Goal: Task Accomplishment & Management: Manage account settings

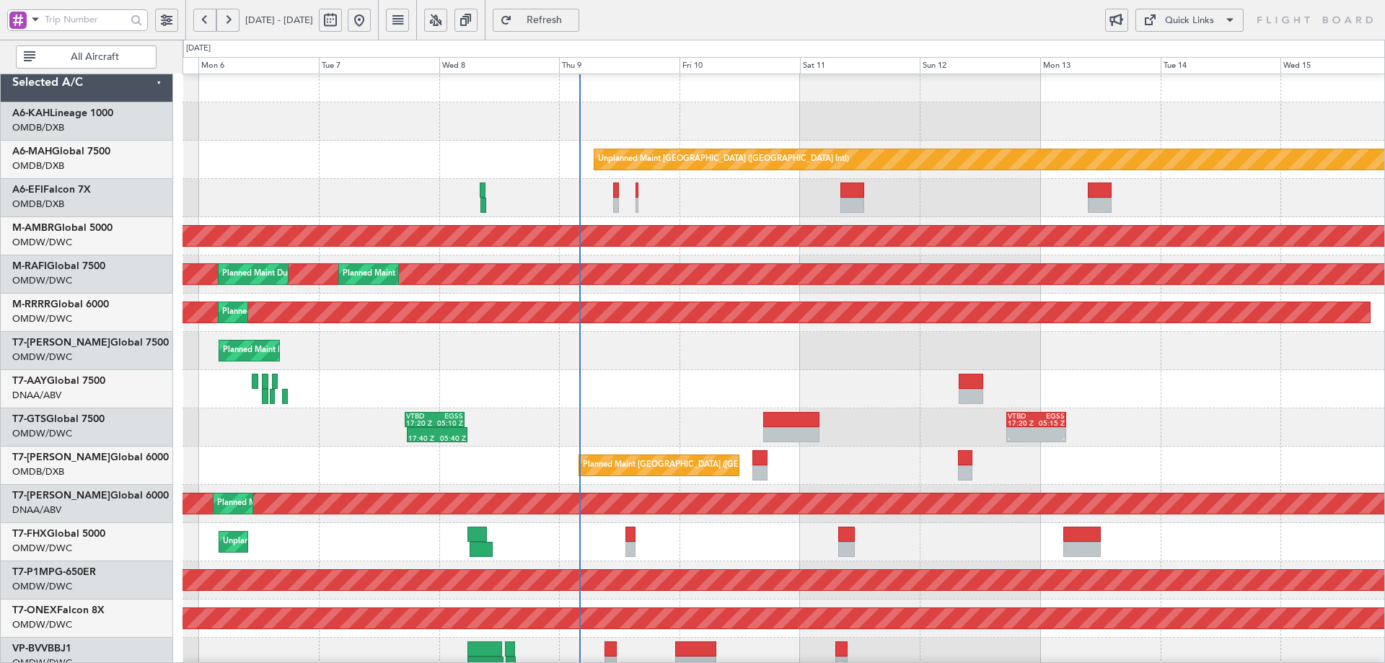
click at [839, 357] on div "Planned Maint Dubai (Al Maktoum Intl)" at bounding box center [783, 351] width 1202 height 38
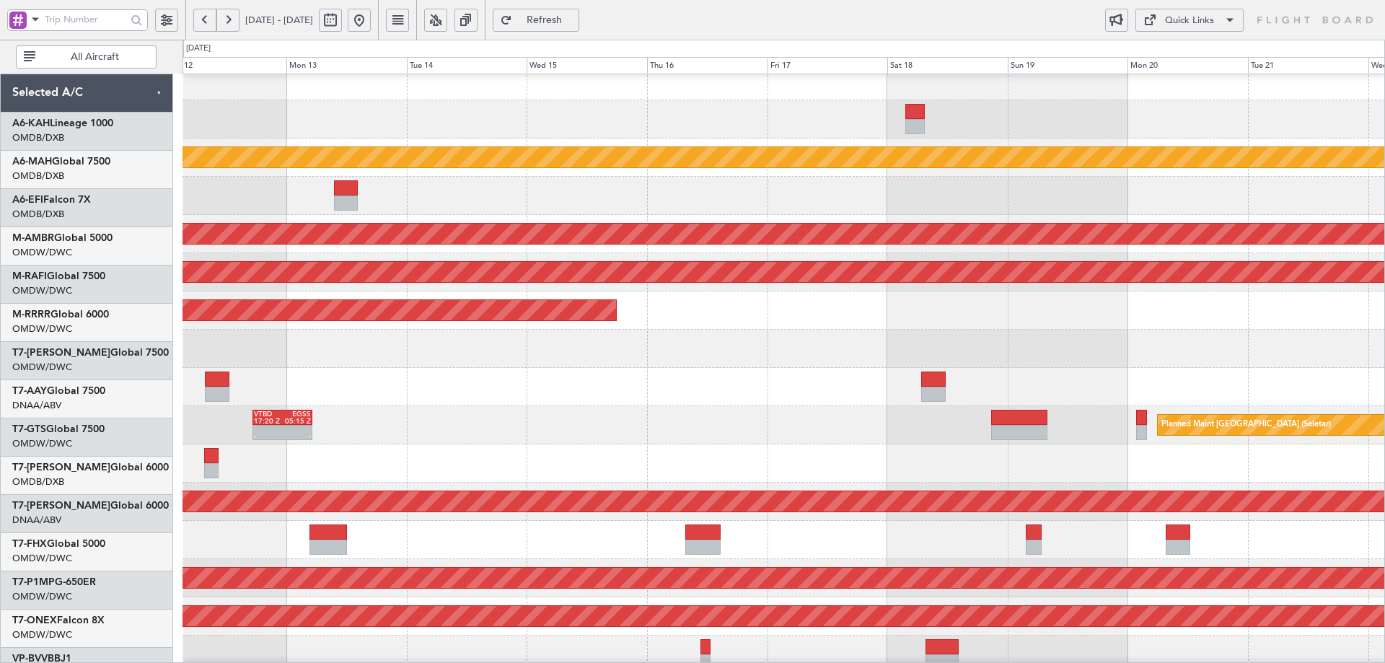
scroll to position [19, 0]
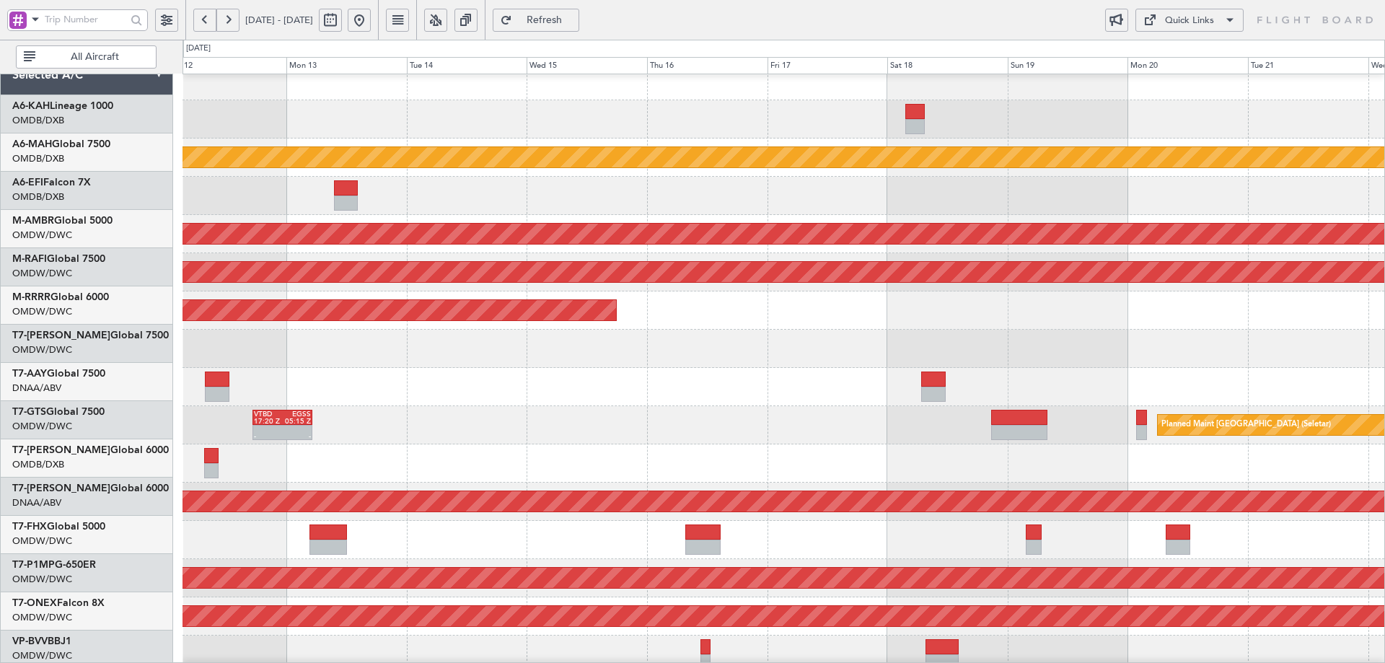
click at [123, 294] on div "Unplanned Maint [GEOGRAPHIC_DATA] ([GEOGRAPHIC_DATA] Intl) Planned Maint [GEOGR…" at bounding box center [692, 351] width 1385 height 623
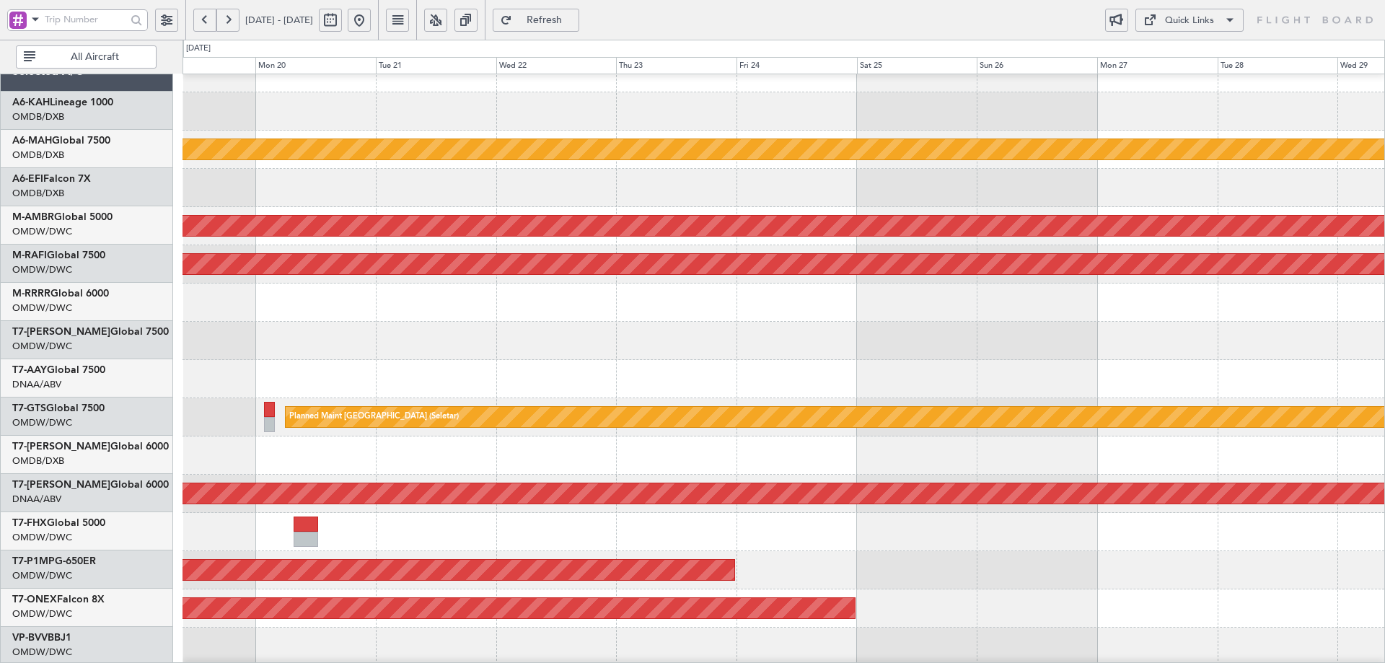
scroll to position [22, 0]
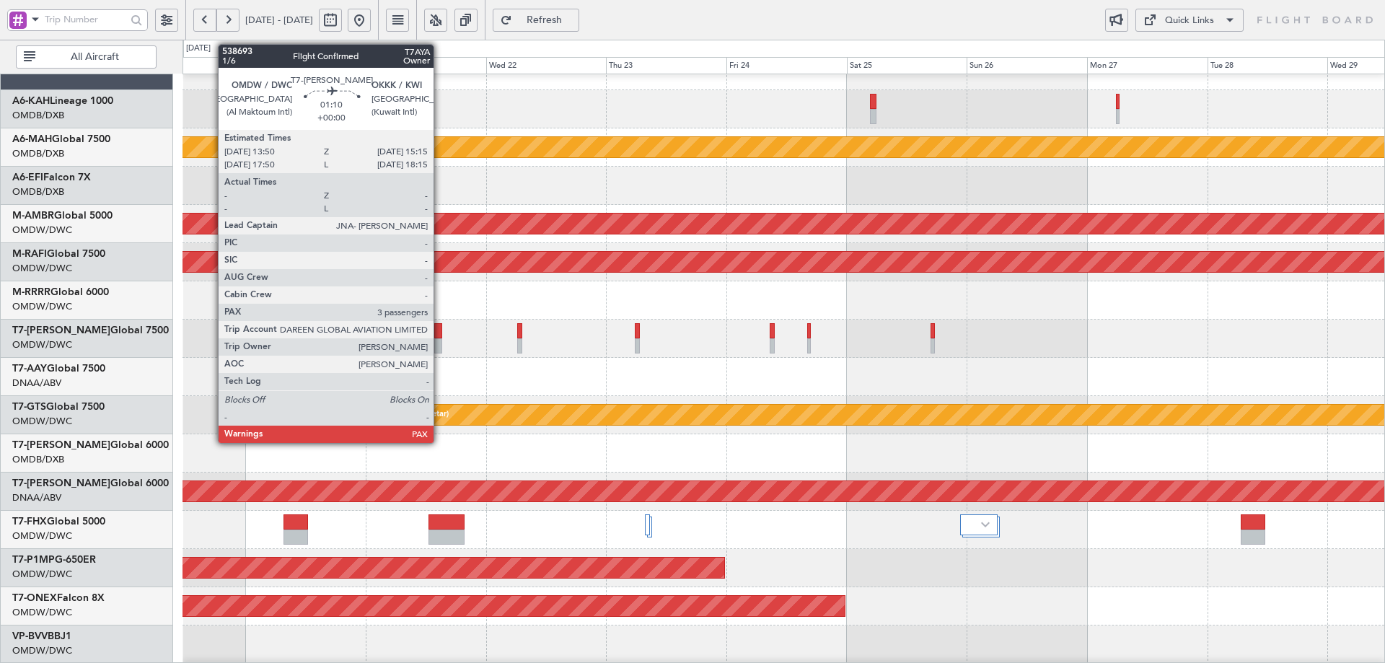
click at [440, 327] on div at bounding box center [437, 330] width 7 height 15
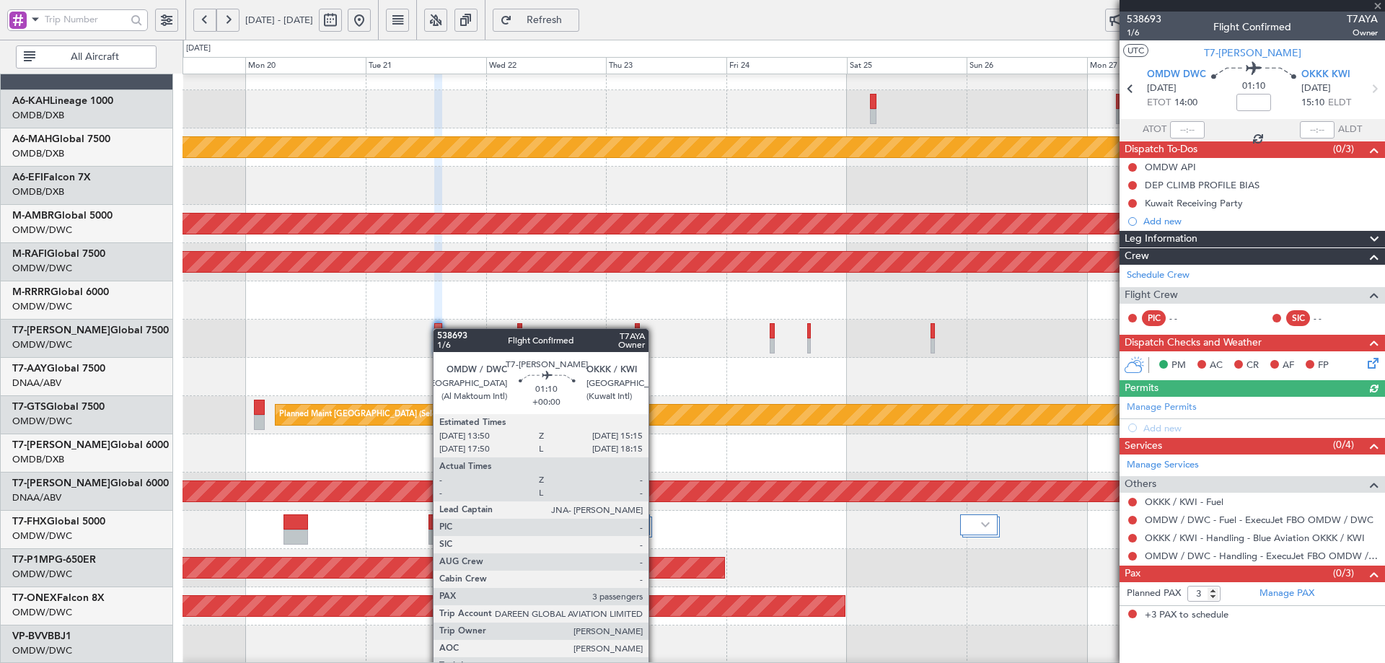
click at [440, 328] on div at bounding box center [437, 330] width 7 height 15
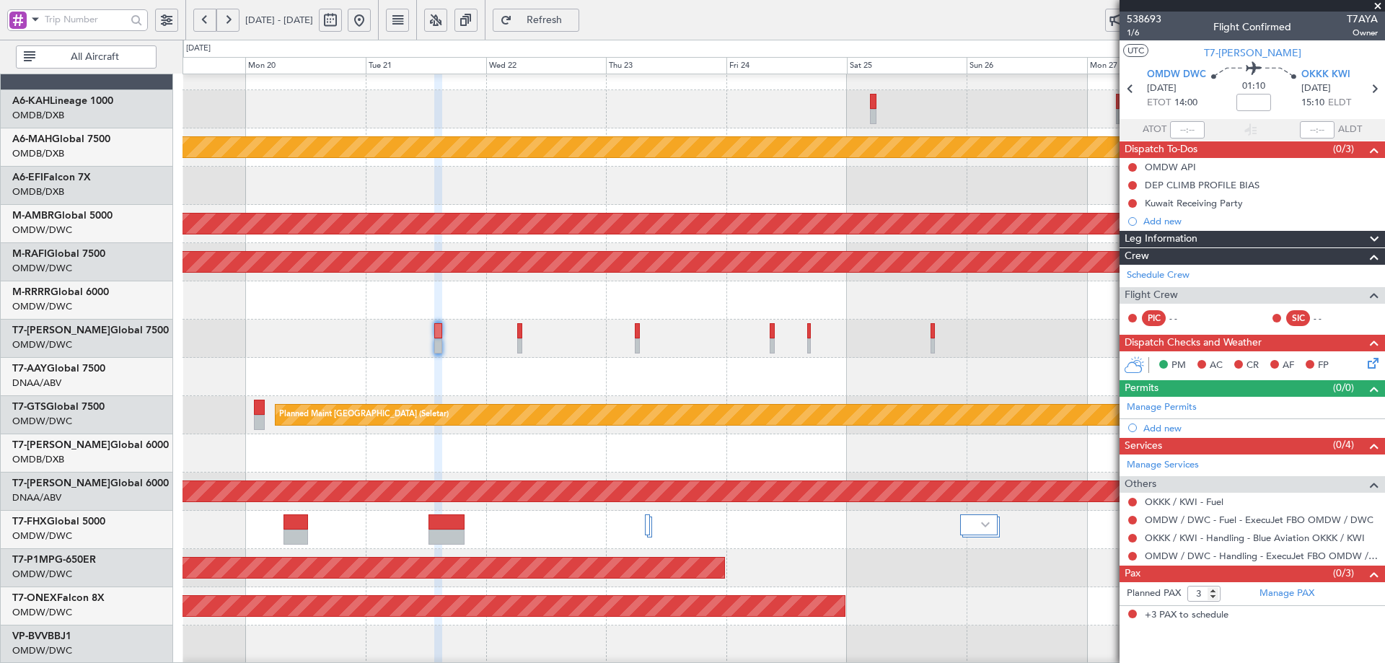
click at [574, 16] on span "Refresh" at bounding box center [544, 20] width 59 height 10
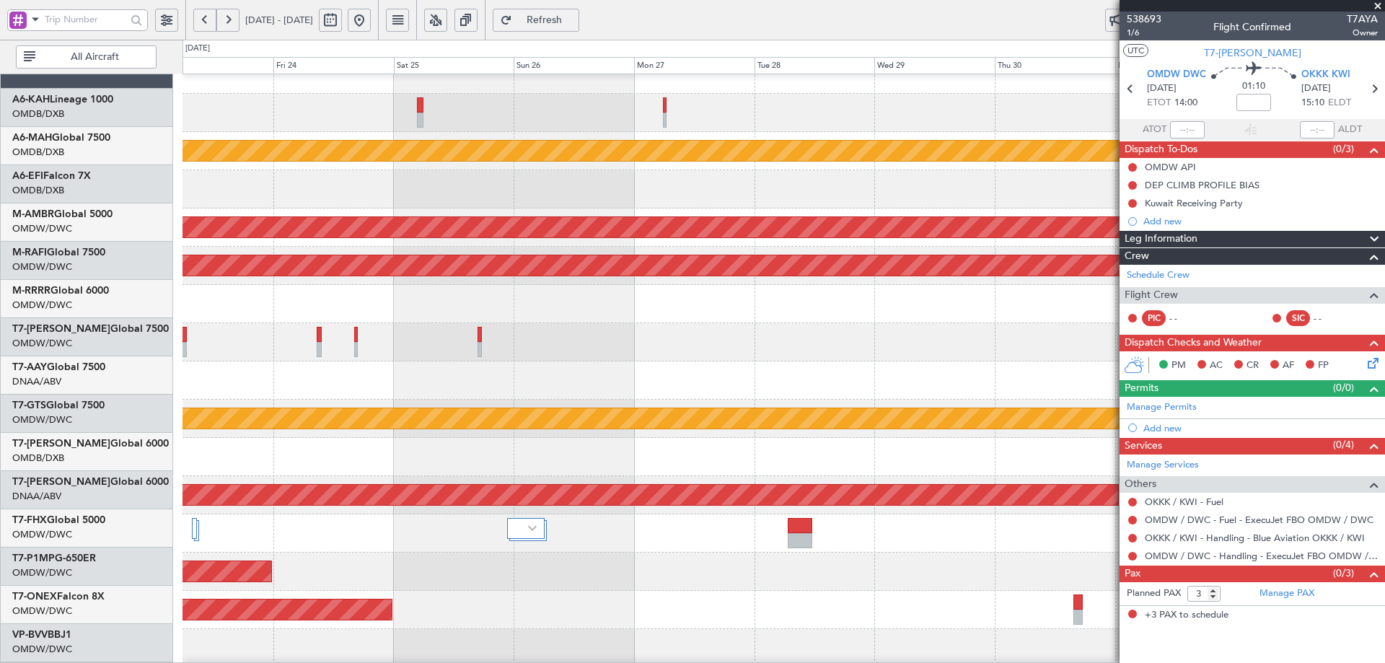
scroll to position [0, 0]
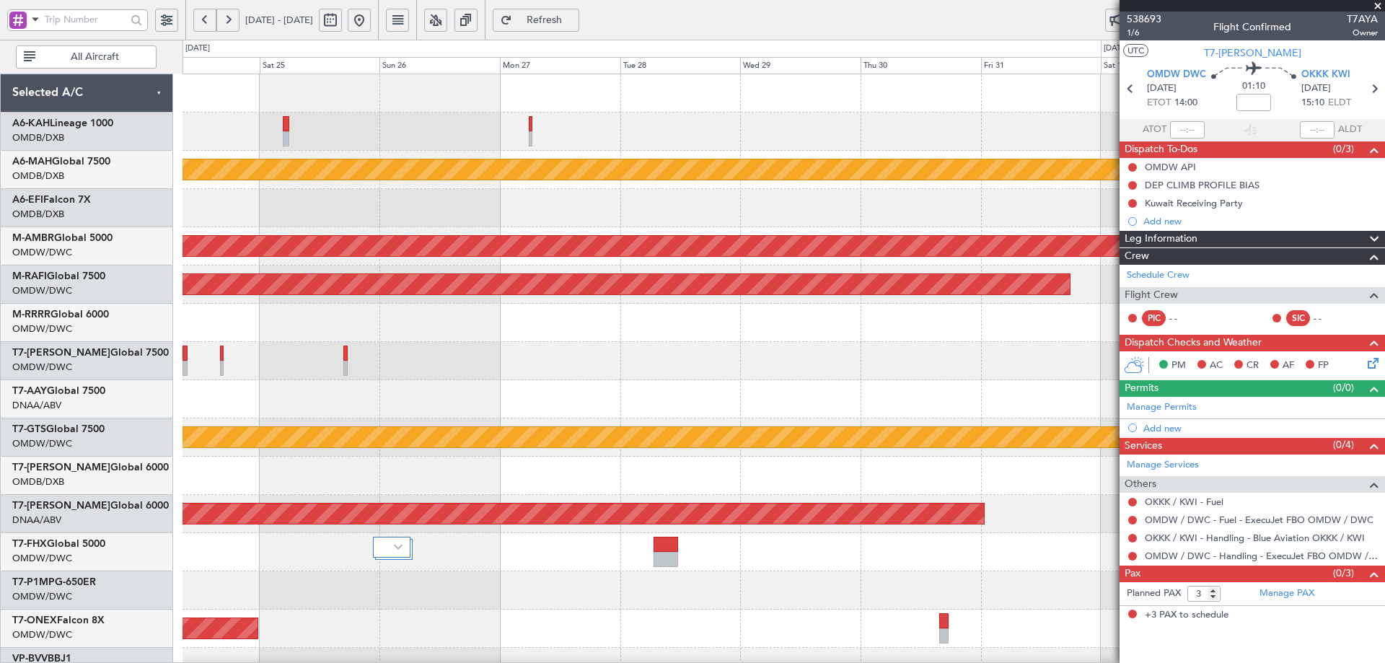
click at [181, 482] on div "Unplanned Maint [GEOGRAPHIC_DATA] ([GEOGRAPHIC_DATA] Intl) Planned Maint [GEOGR…" at bounding box center [692, 351] width 1385 height 623
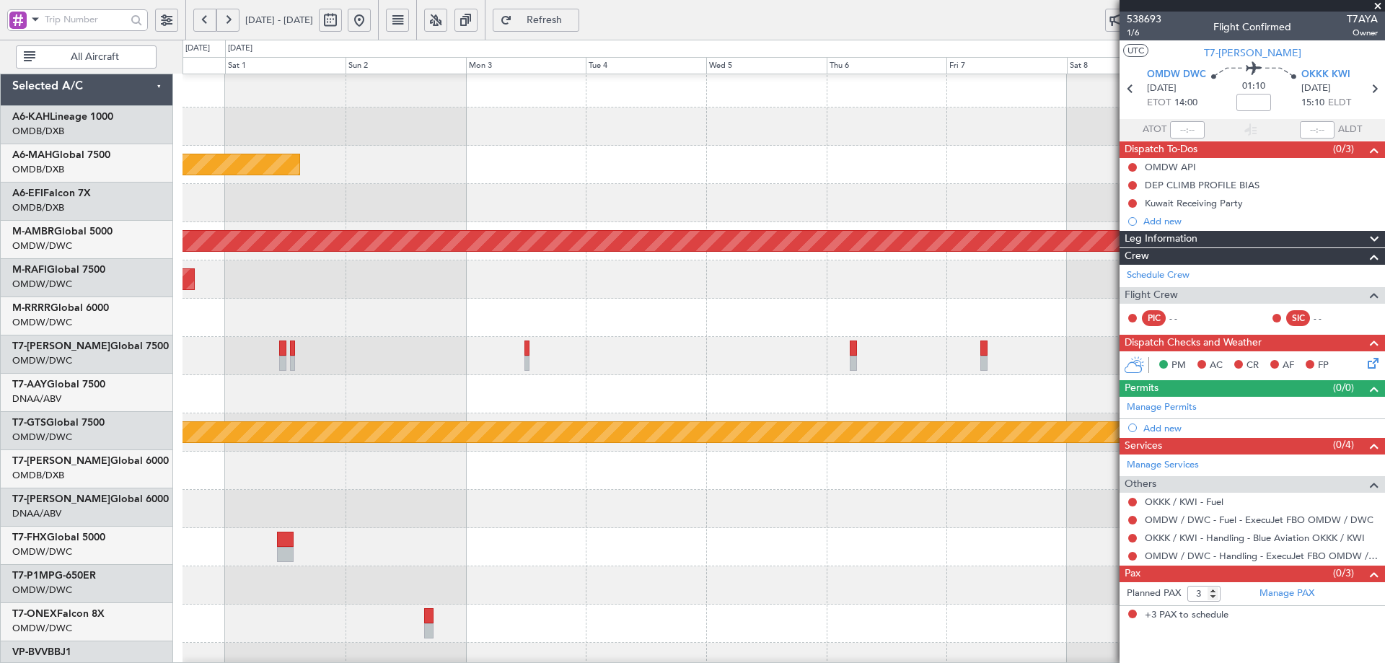
scroll to position [5, 0]
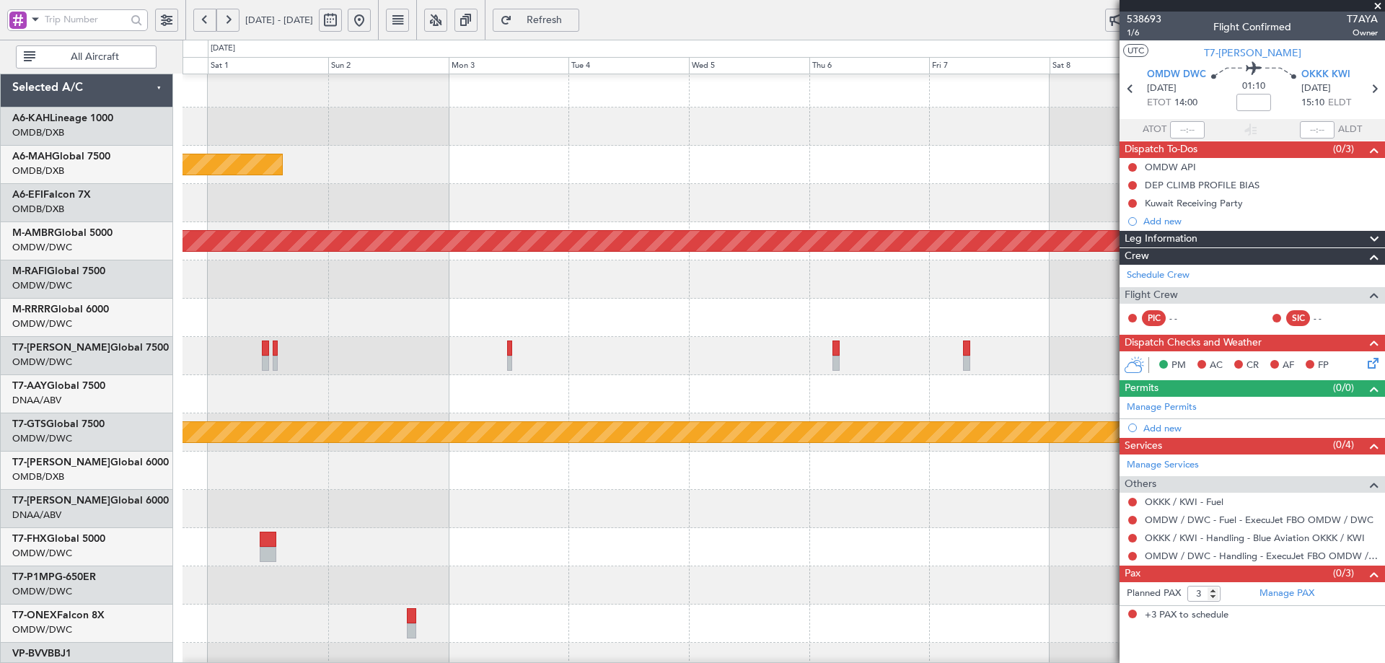
click at [490, 369] on div at bounding box center [783, 356] width 1202 height 38
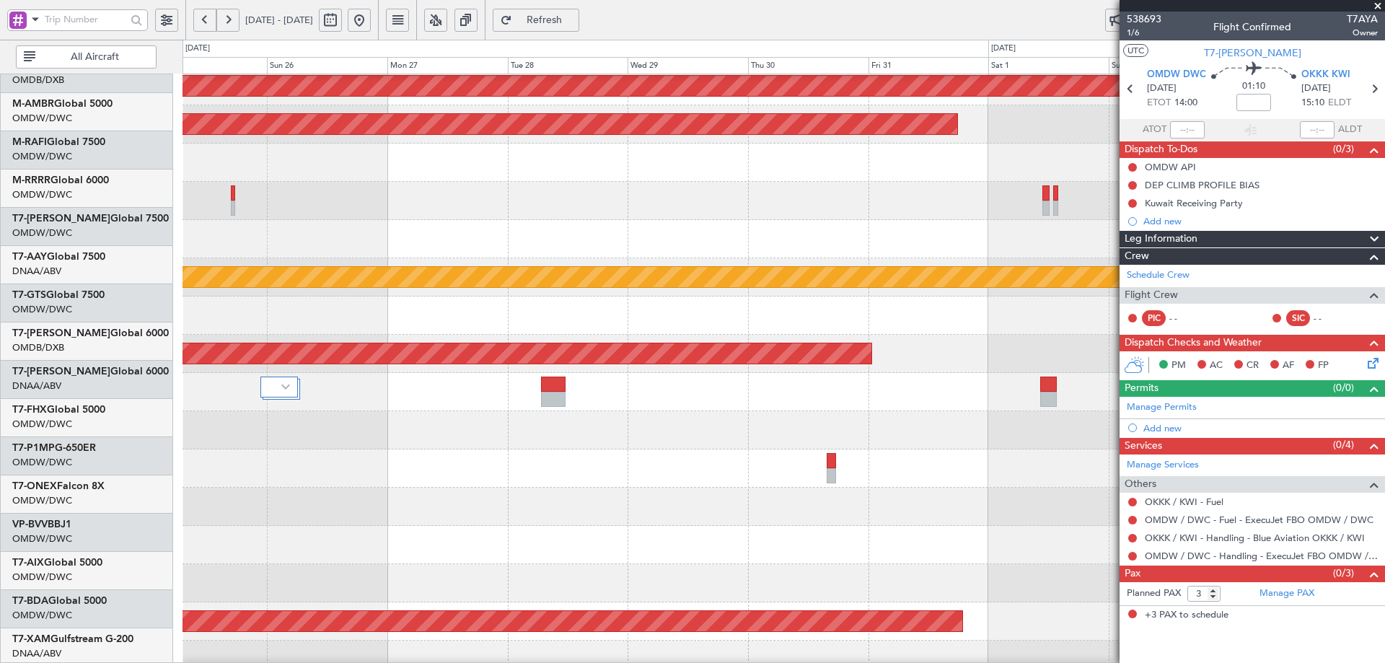
click at [1202, 307] on fb-app "[DATE] - [DATE] Refresh Quick Links All Aircraft Planned Maint [GEOGRAPHIC_DATA…" at bounding box center [692, 341] width 1385 height 646
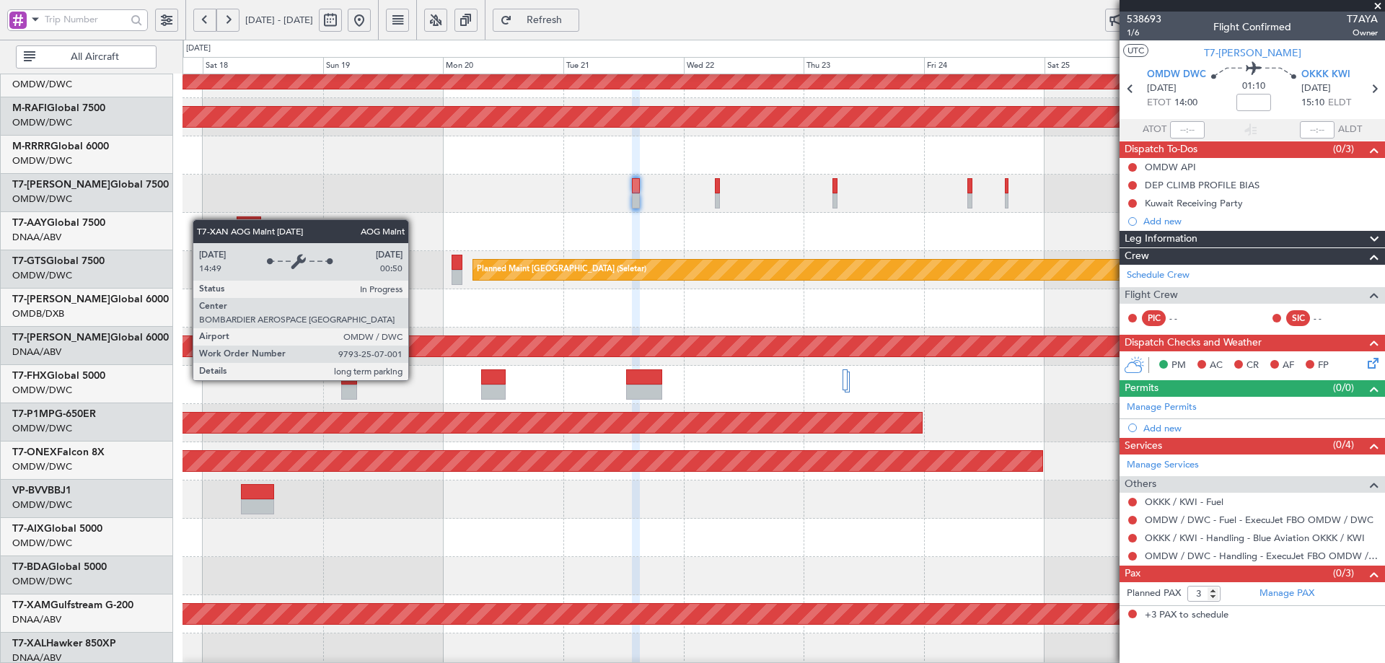
click at [932, 341] on div "AOG Maint Dubai (Al Maktoum Intl)" at bounding box center [375, 346] width 2787 height 20
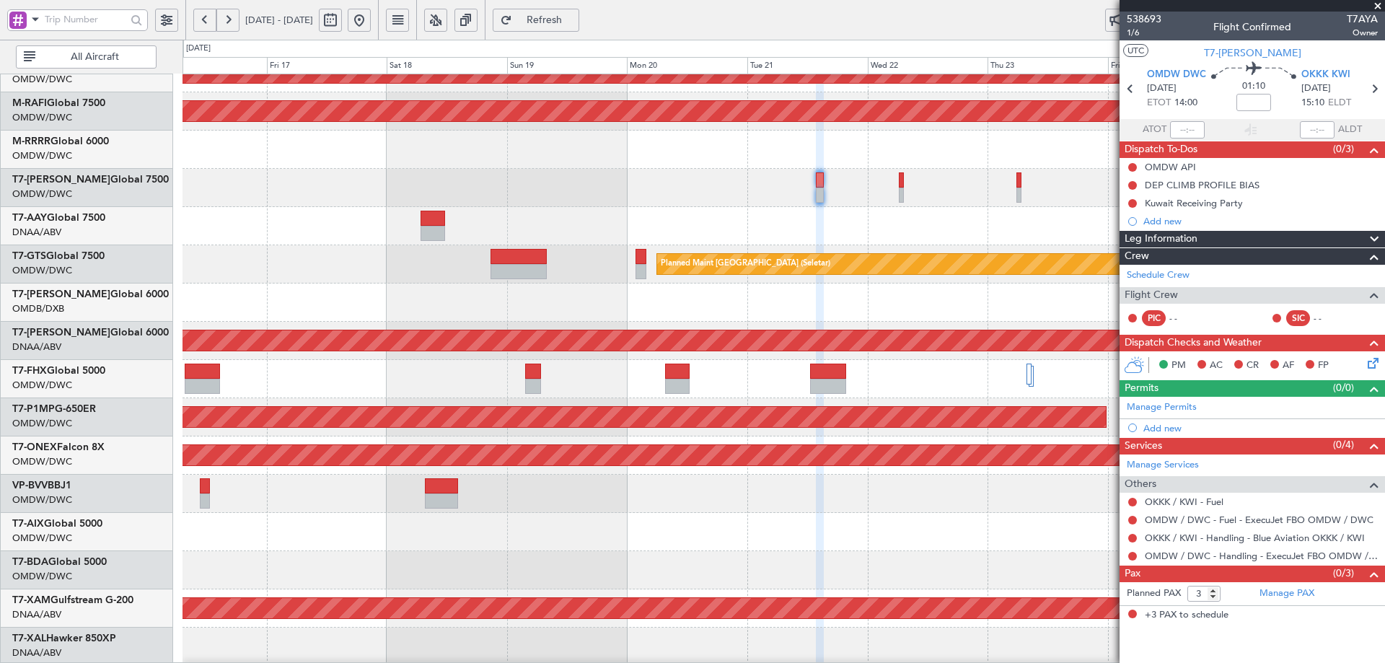
scroll to position [0, 0]
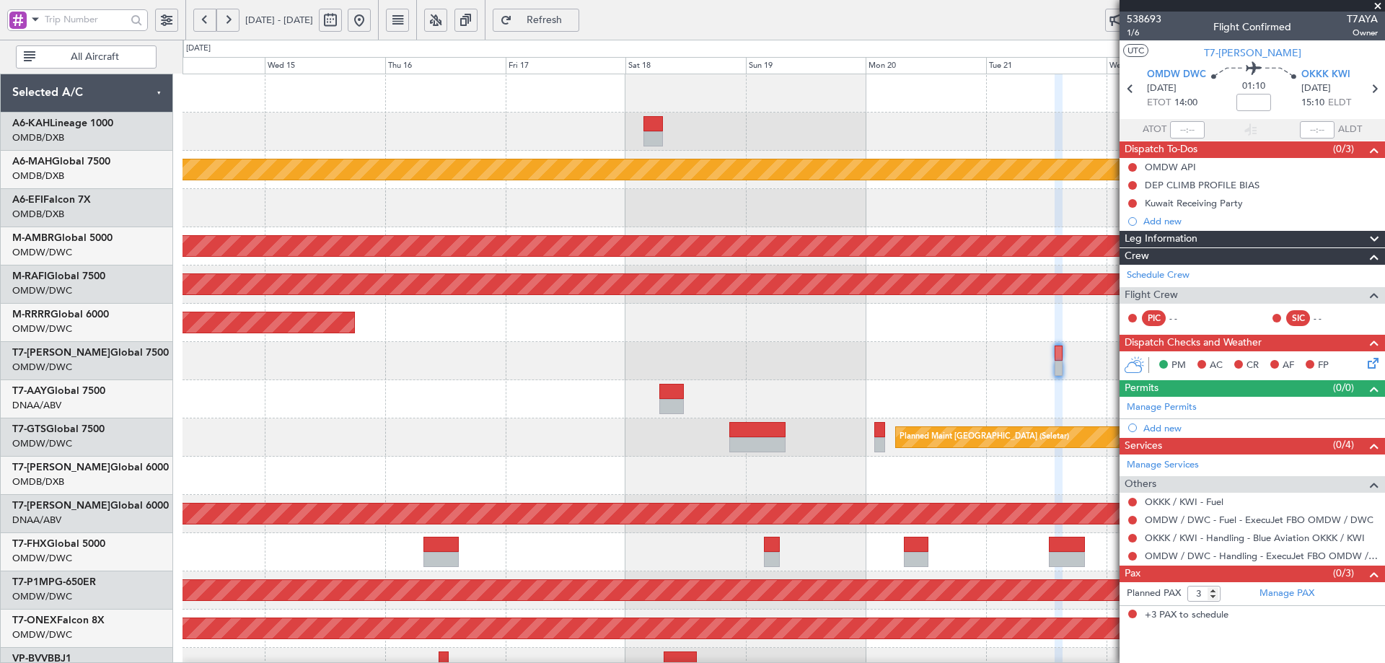
click at [681, 576] on div "Unplanned Maint [GEOGRAPHIC_DATA] ([GEOGRAPHIC_DATA] Intl) Planned Maint [GEOGR…" at bounding box center [783, 494] width 1202 height 841
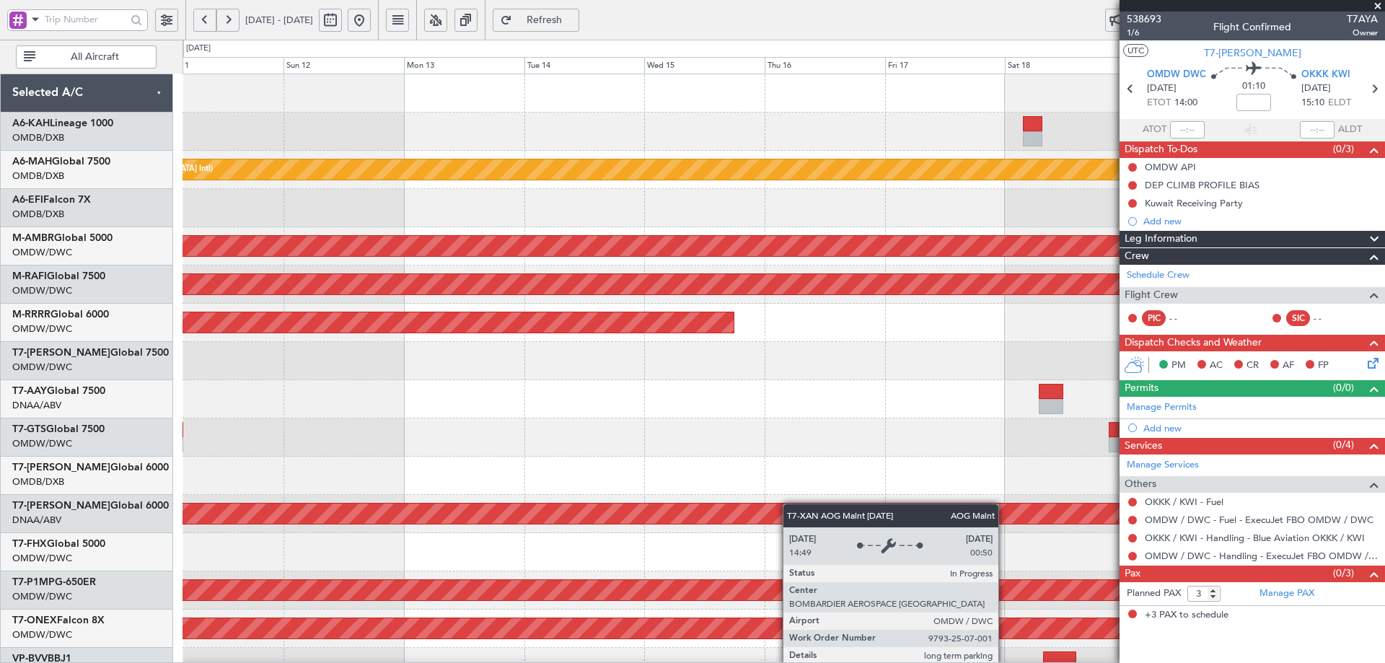
click at [824, 502] on div "Unplanned Maint [GEOGRAPHIC_DATA] ([GEOGRAPHIC_DATA] Intl) Planned Maint [GEOGR…" at bounding box center [783, 494] width 1202 height 841
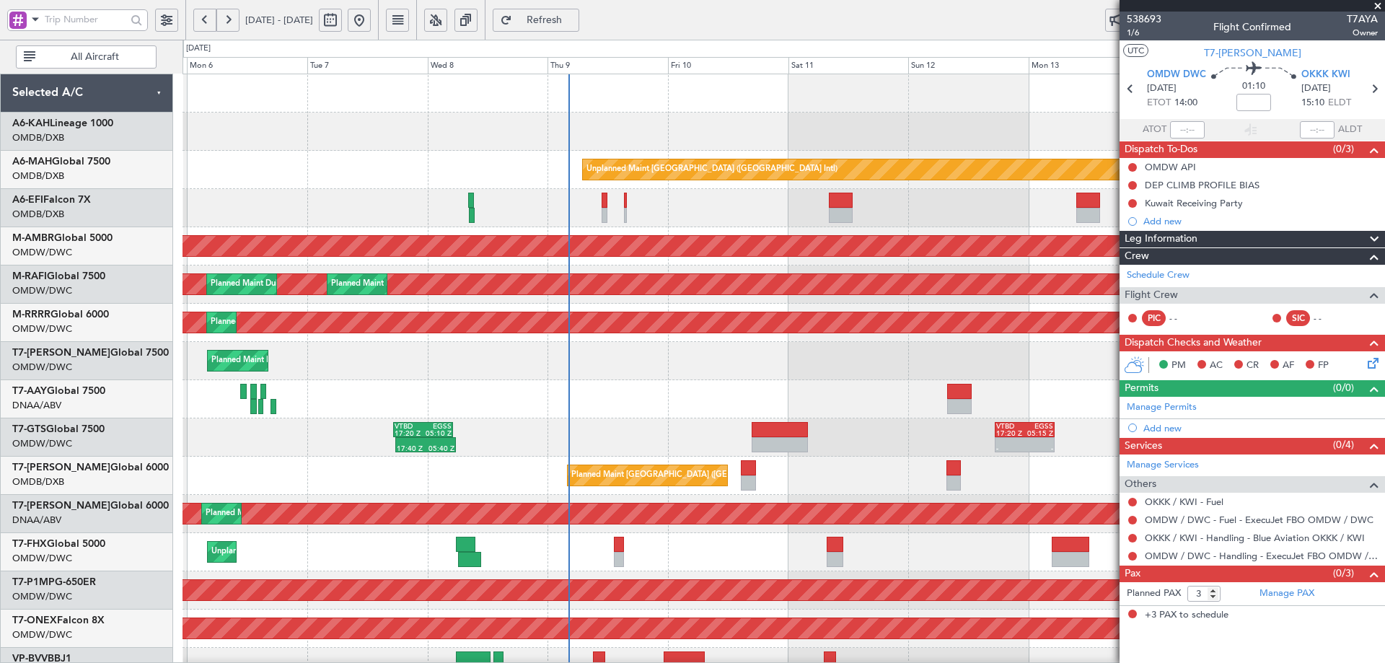
click at [909, 449] on div "Unplanned Maint [GEOGRAPHIC_DATA] ([GEOGRAPHIC_DATA] Intl) AOG Maint [GEOGRAPHI…" at bounding box center [783, 494] width 1202 height 841
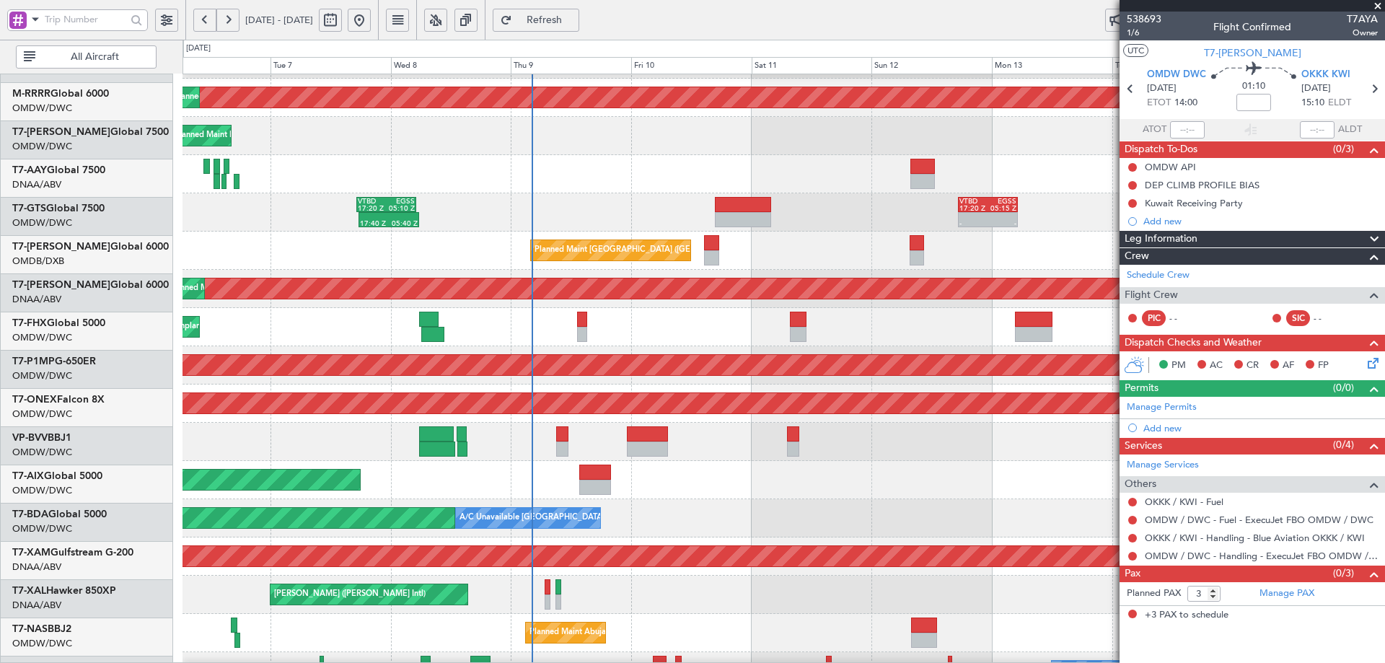
scroll to position [226, 0]
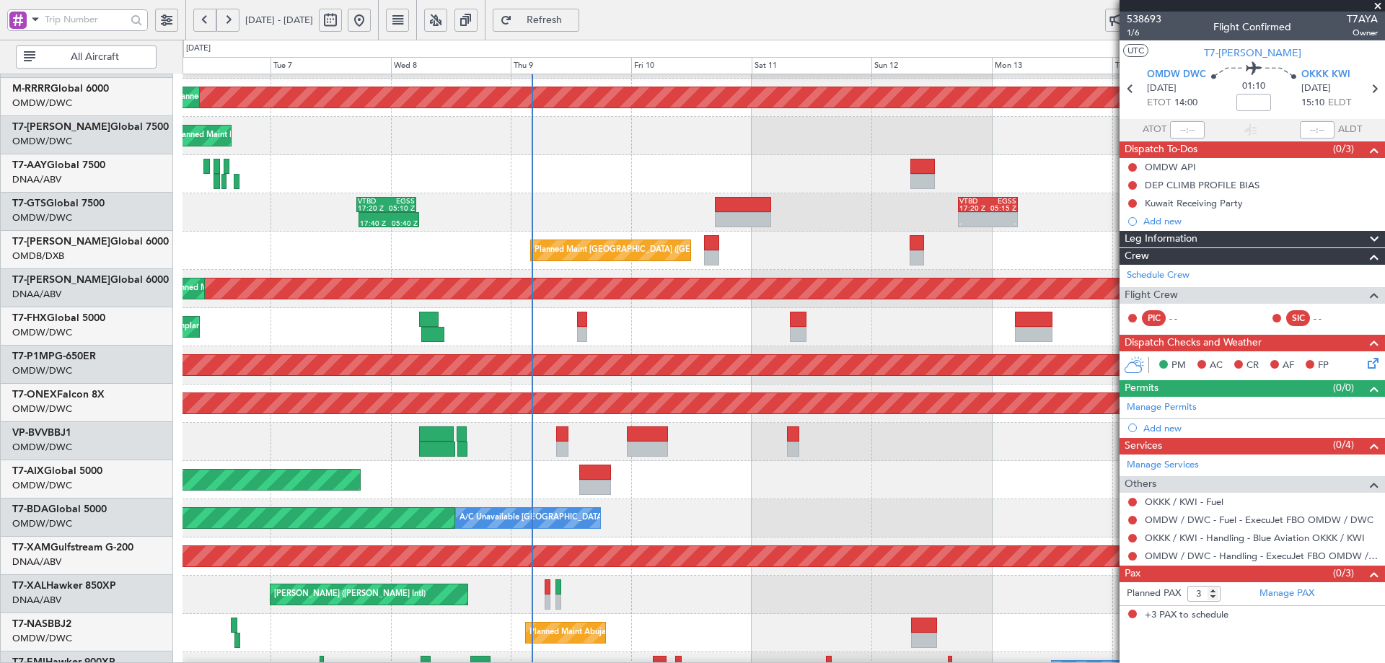
click at [663, 235] on div "Planned Maint [GEOGRAPHIC_DATA] ([GEOGRAPHIC_DATA] Intl)" at bounding box center [783, 251] width 1202 height 38
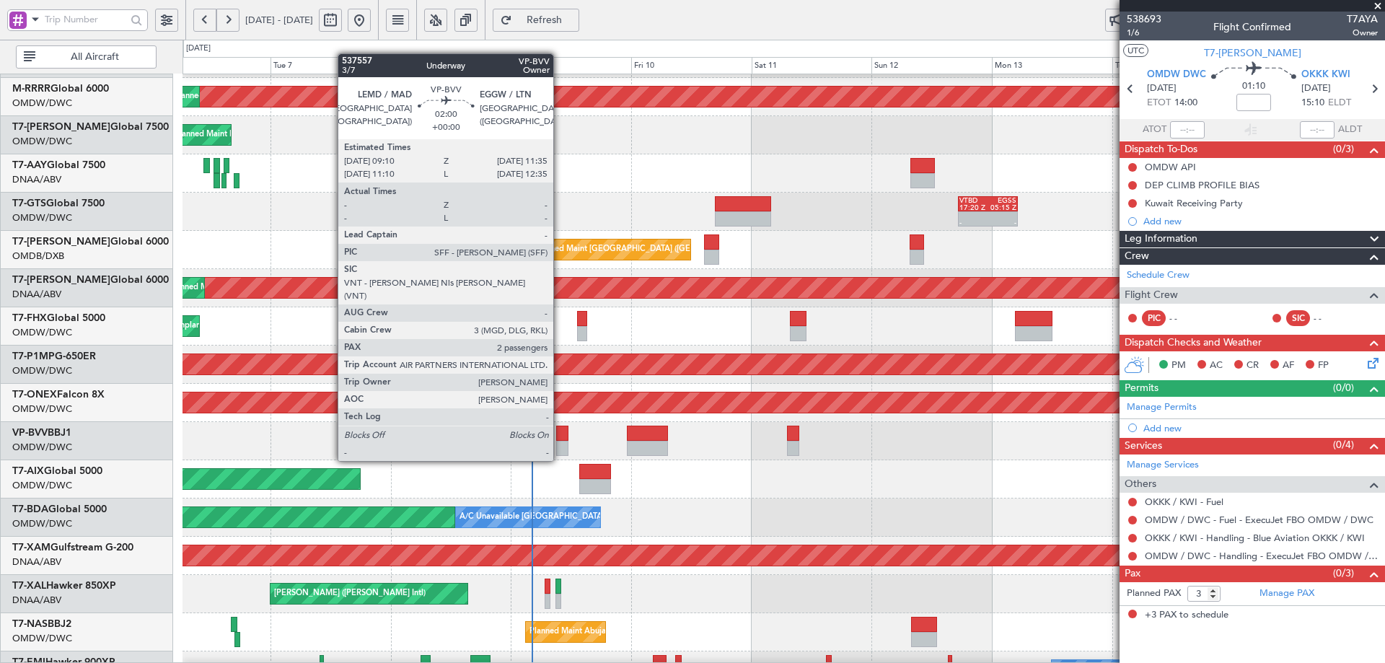
click at [560, 433] on div at bounding box center [562, 433] width 12 height 15
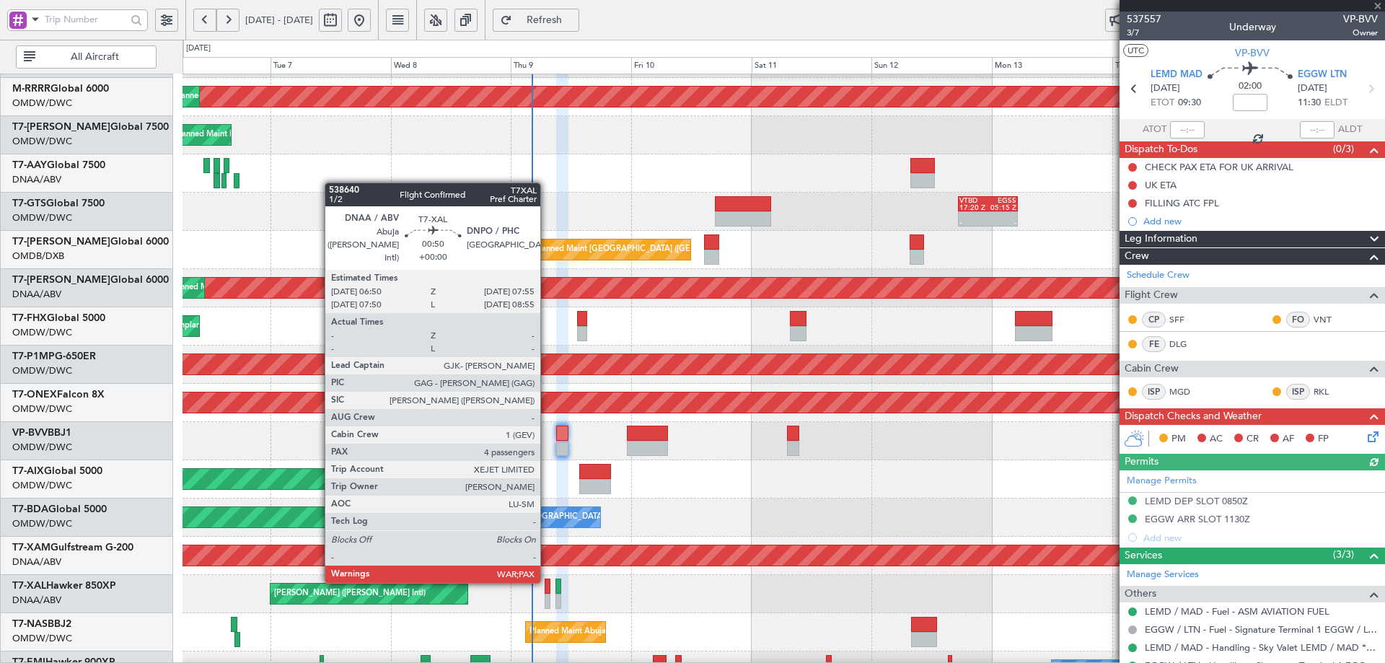
click at [547, 580] on div at bounding box center [548, 585] width 6 height 15
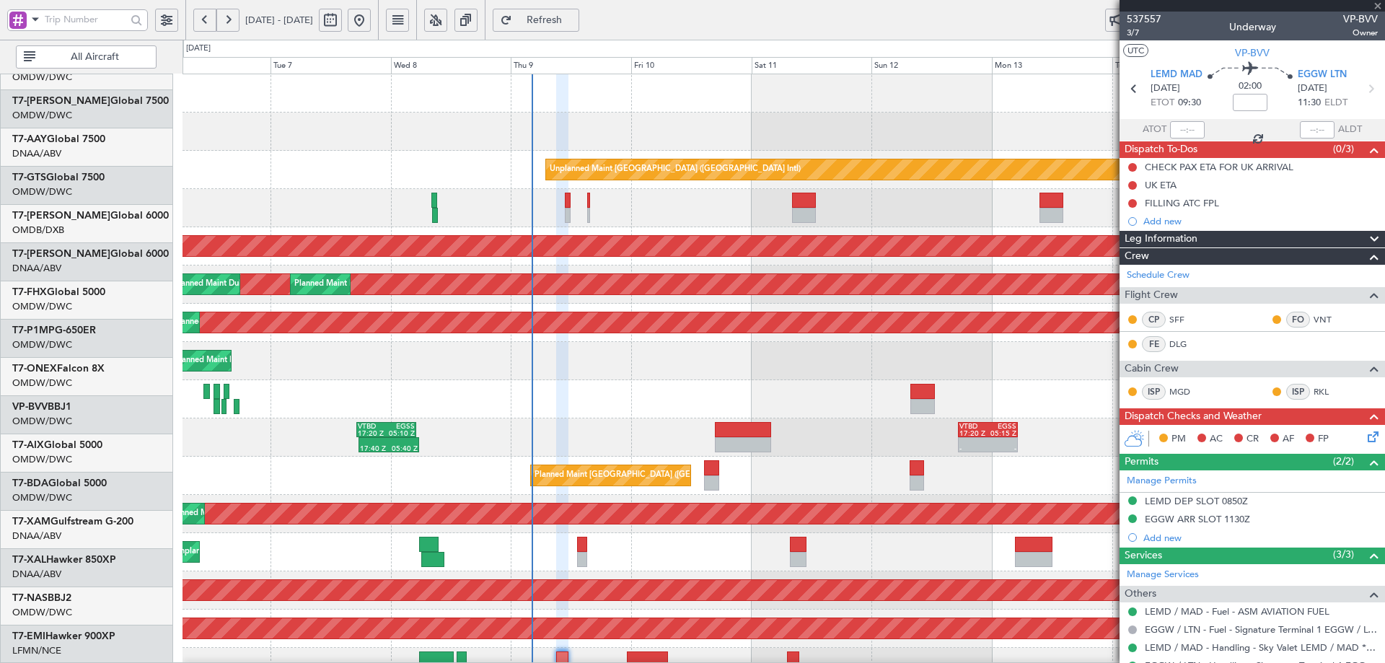
scroll to position [0, 0]
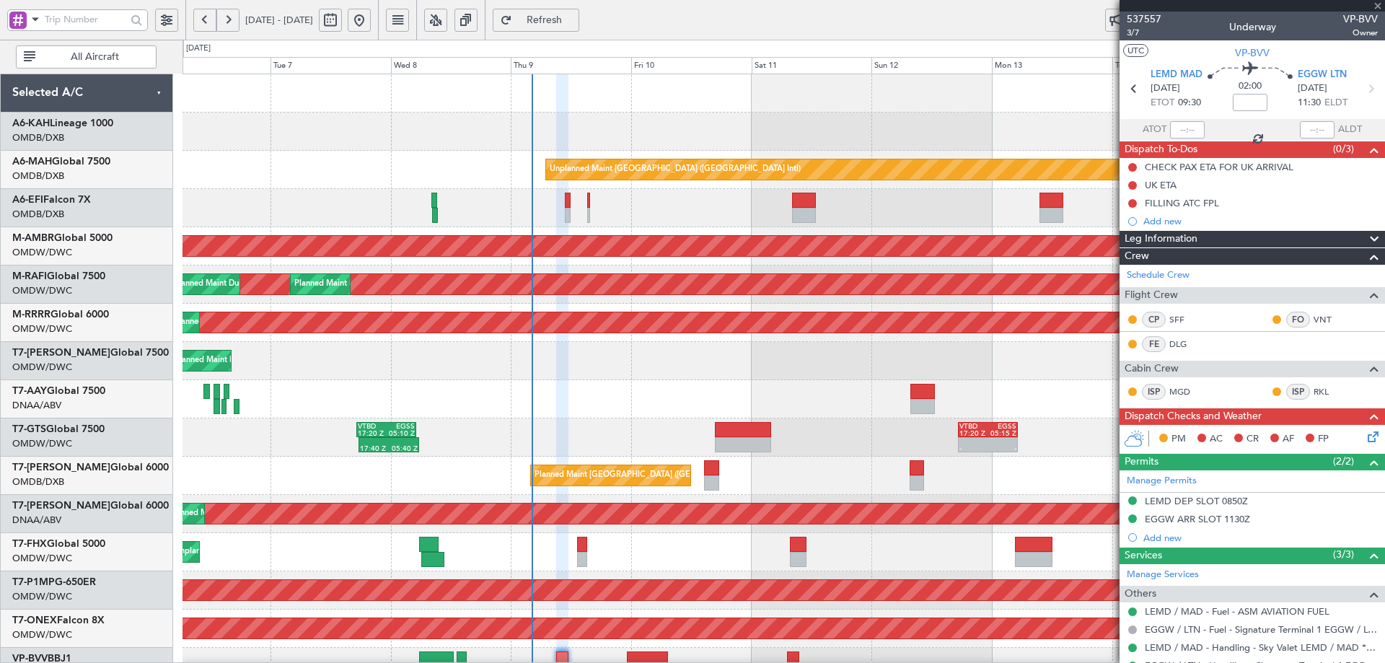
type input "4"
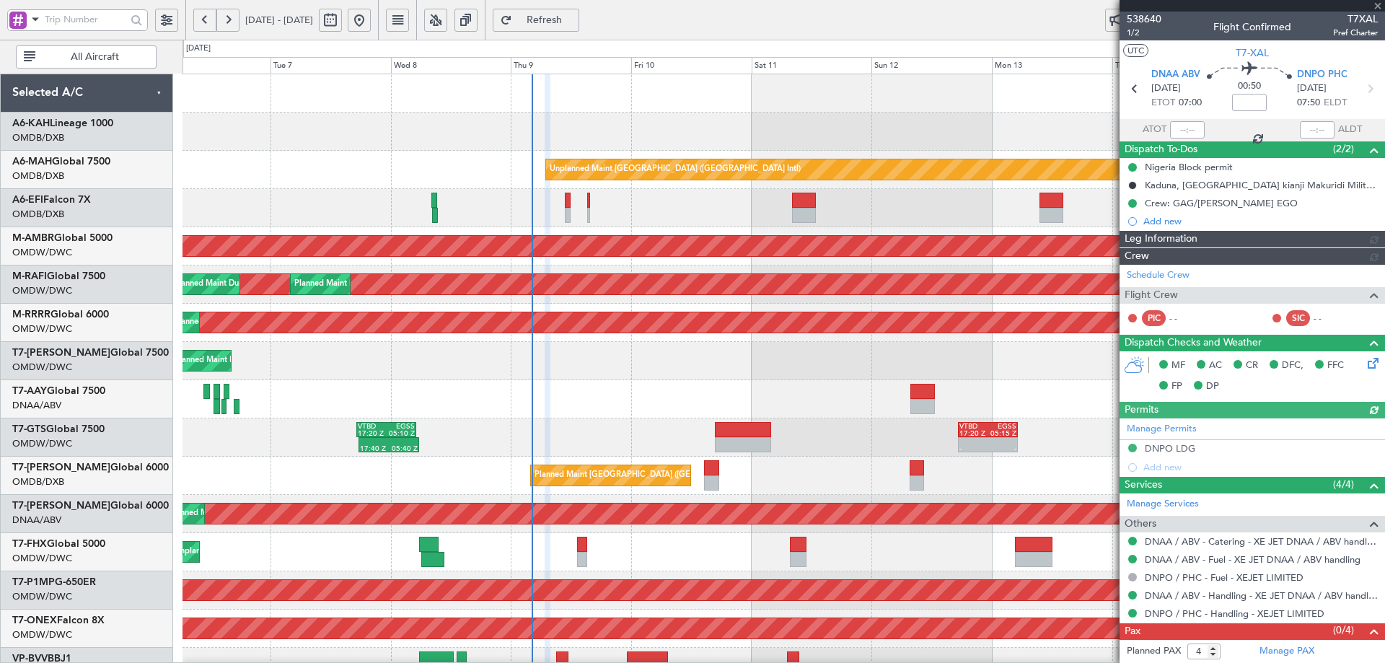
type input "Dherander Fithani (DHF)"
type input "7504"
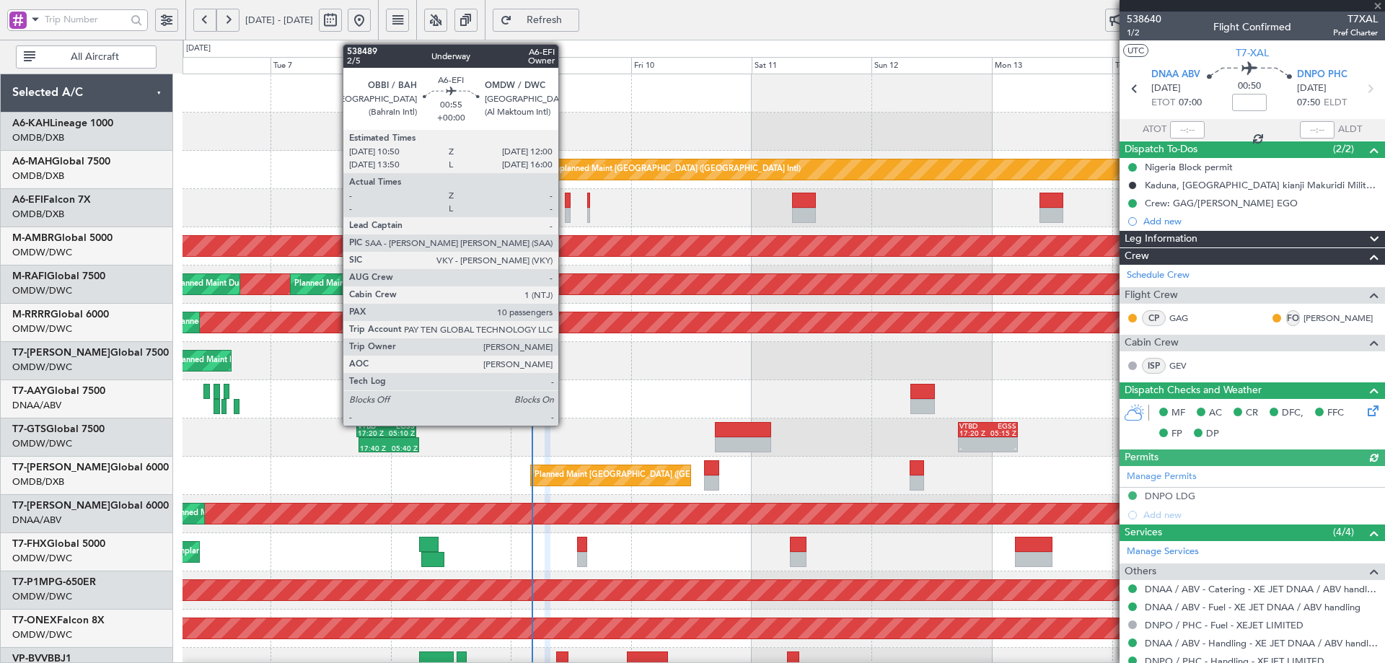
click at [565, 196] on div at bounding box center [568, 200] width 6 height 15
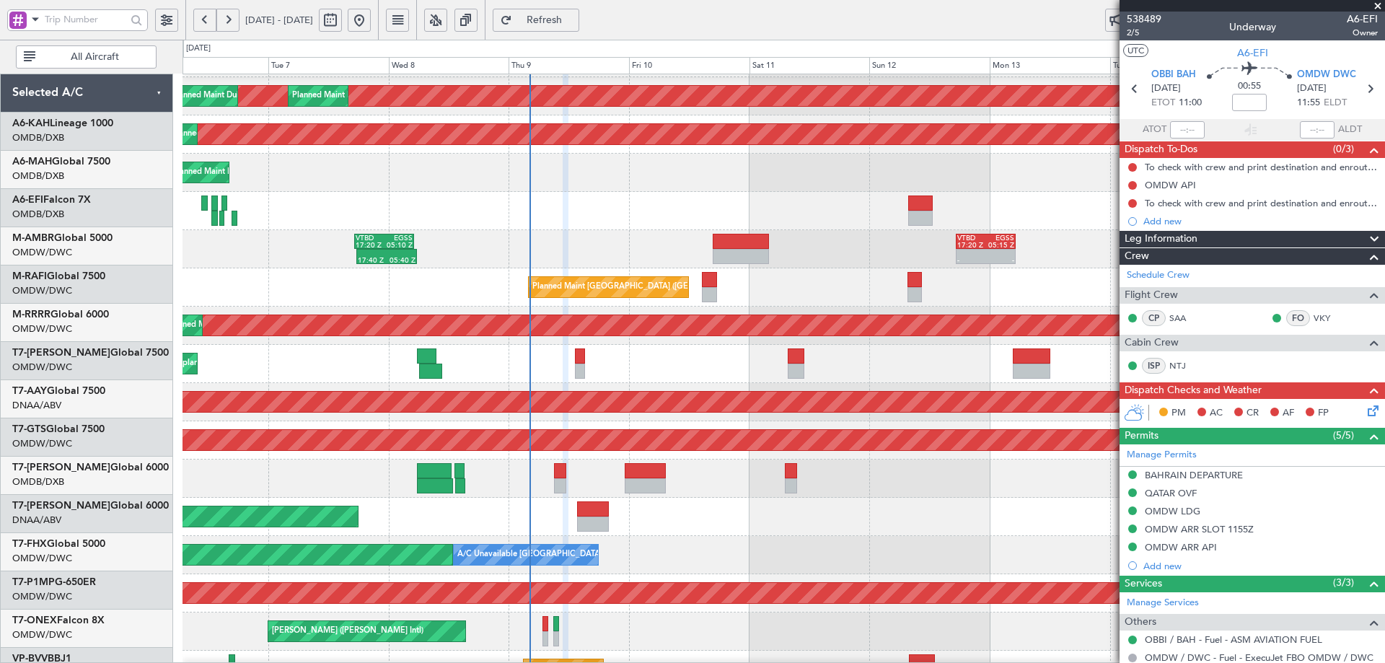
scroll to position [215, 0]
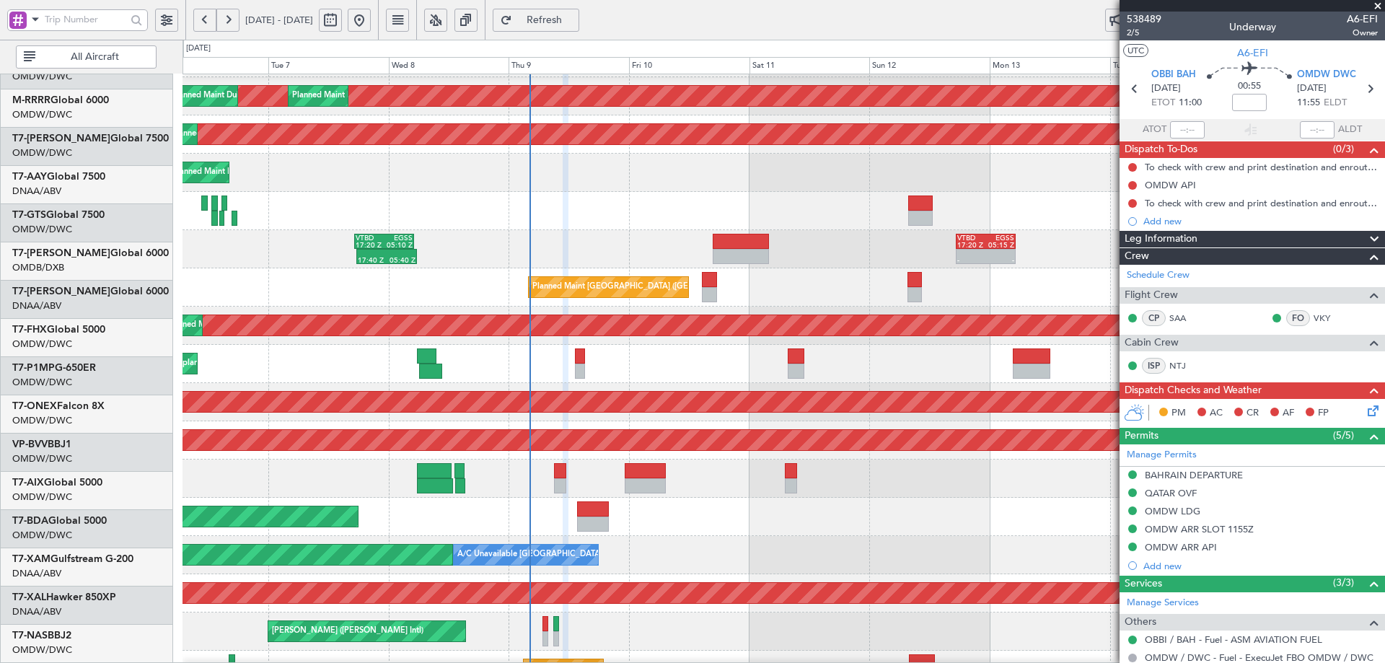
click at [674, 239] on div "17:40 Z 05:40 Z VTBD 17:20 Z EGSS 05:10 Z - - VTBD 17:20 Z EGSS 05:15 Z" at bounding box center [783, 249] width 1202 height 38
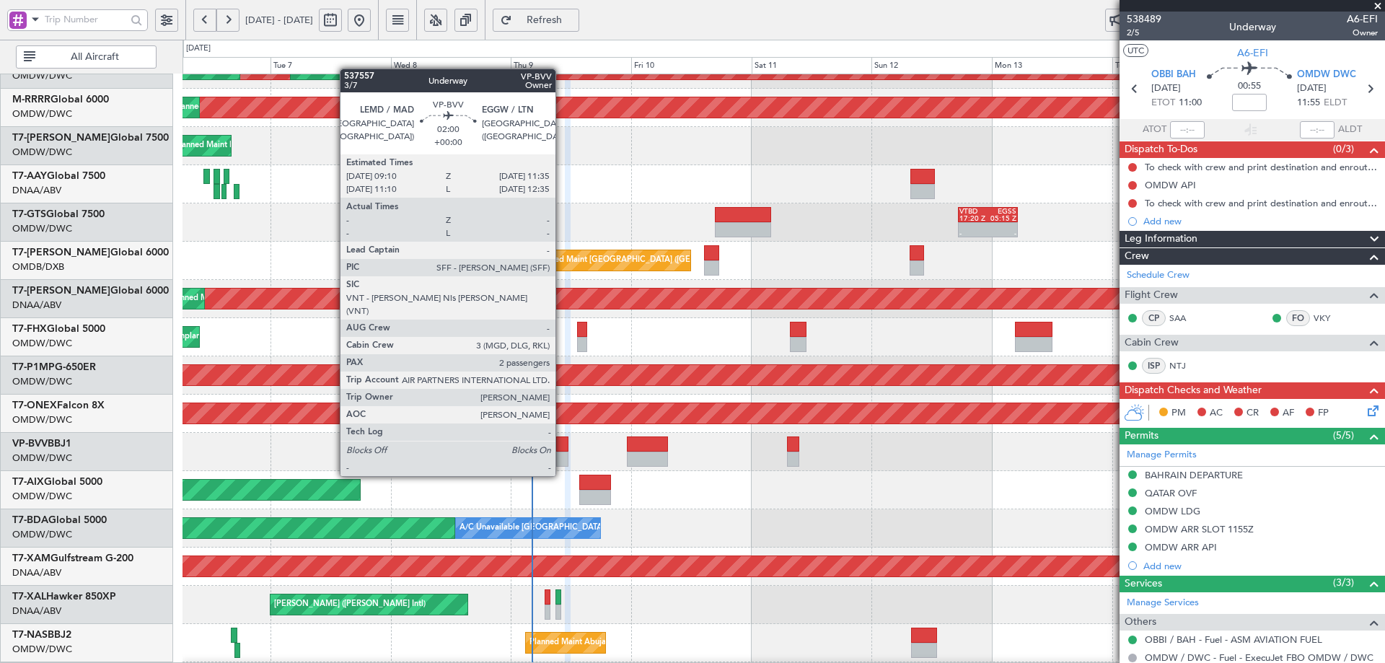
click at [562, 449] on div at bounding box center [562, 443] width 12 height 15
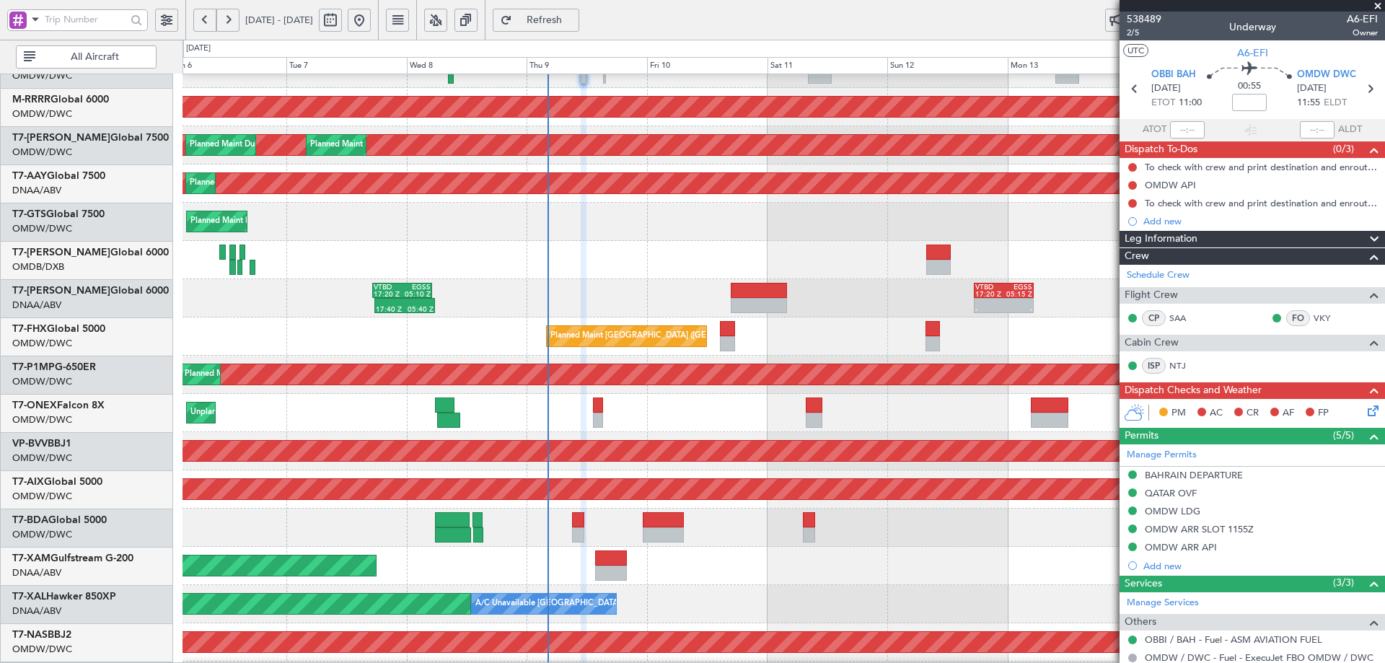
click at [550, 458] on div "AOG Maint [GEOGRAPHIC_DATA] (Dubai Intl) Planned Maint [GEOGRAPHIC_DATA] (Selet…" at bounding box center [783, 355] width 1202 height 841
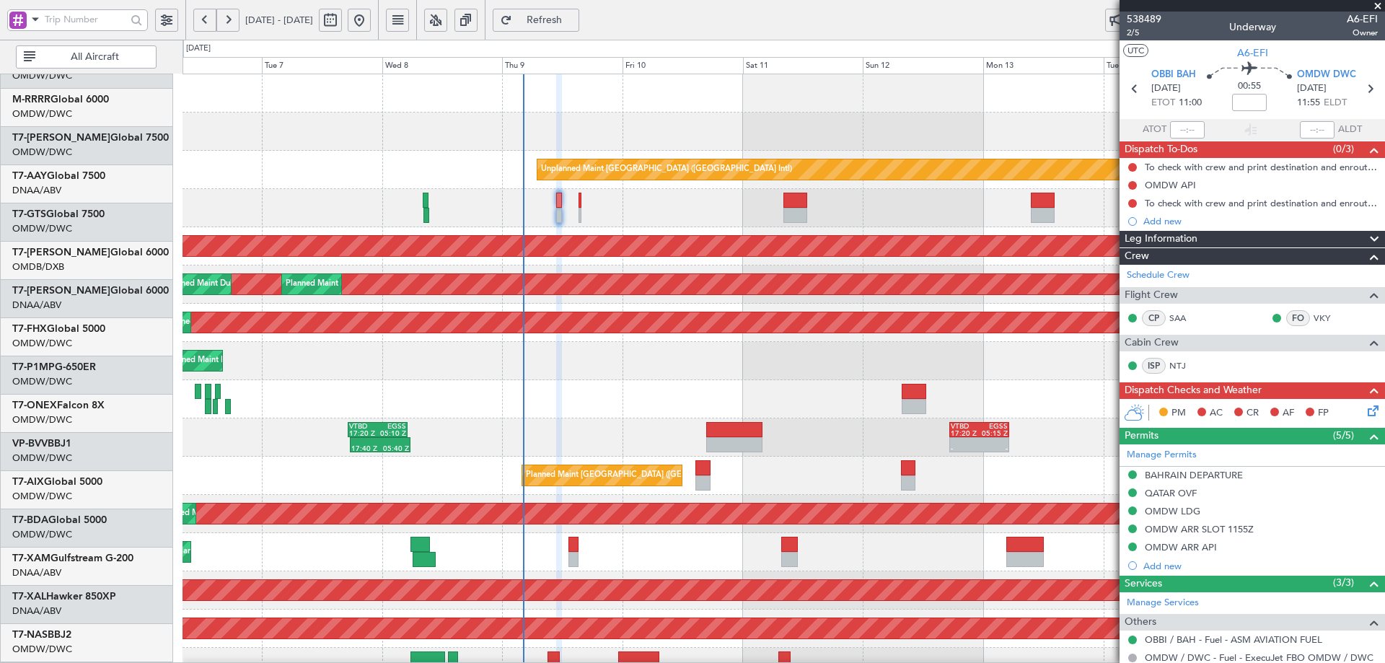
scroll to position [0, 0]
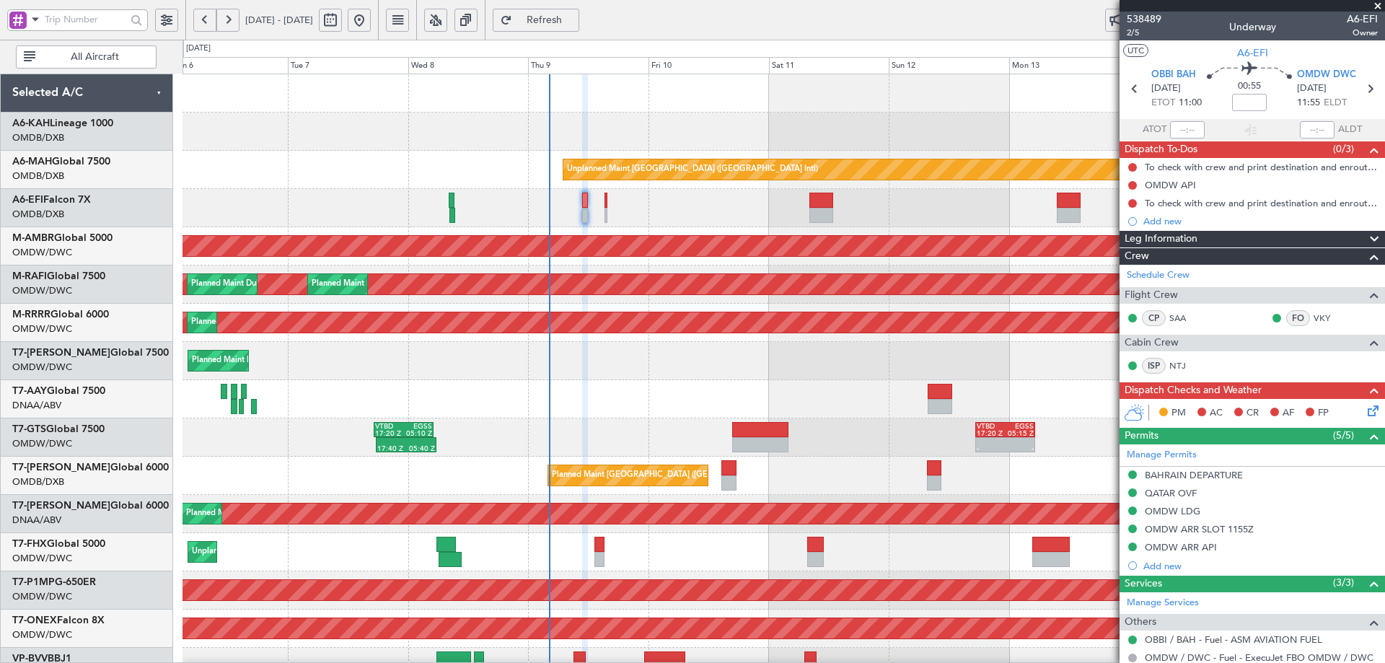
click at [602, 344] on div "Unplanned Maint [GEOGRAPHIC_DATA] ([GEOGRAPHIC_DATA] Intl) AOG Maint [GEOGRAPHI…" at bounding box center [783, 494] width 1202 height 841
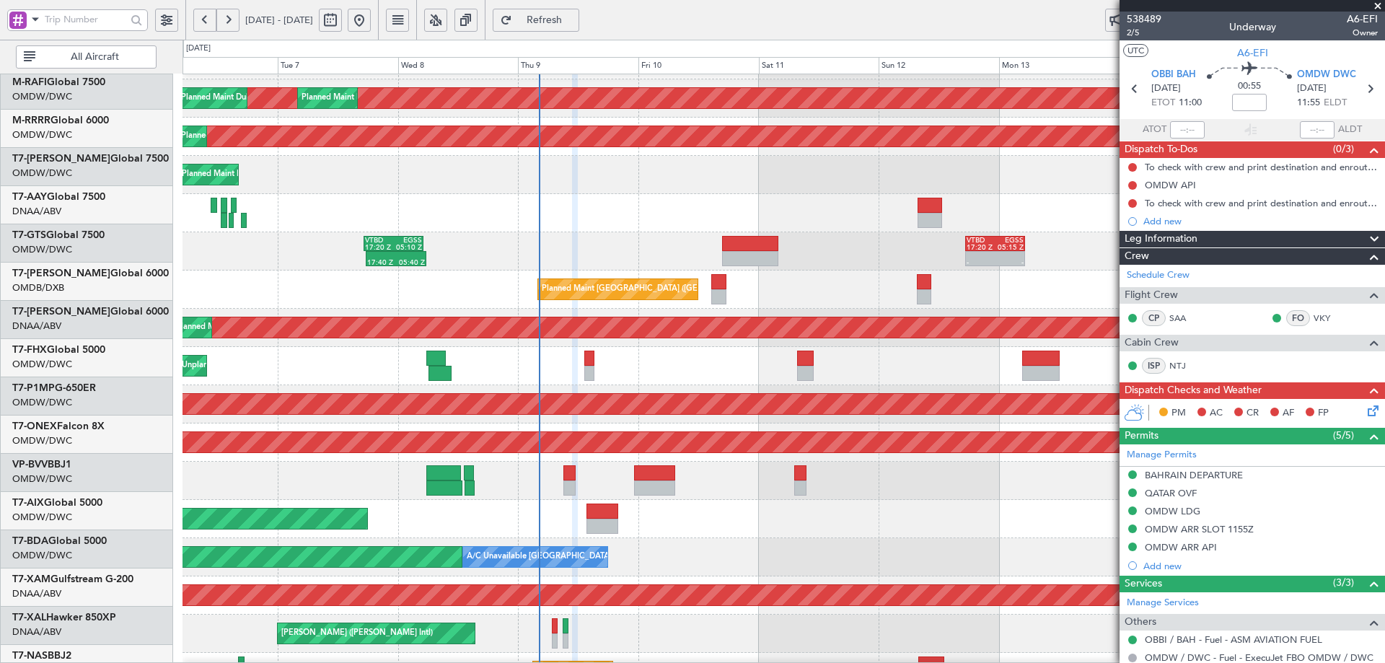
click at [592, 142] on div "Planned Maint Dubai (Al Maktoum Intl) Planned Maint [GEOGRAPHIC_DATA] (Al Makto…" at bounding box center [783, 137] width 1202 height 38
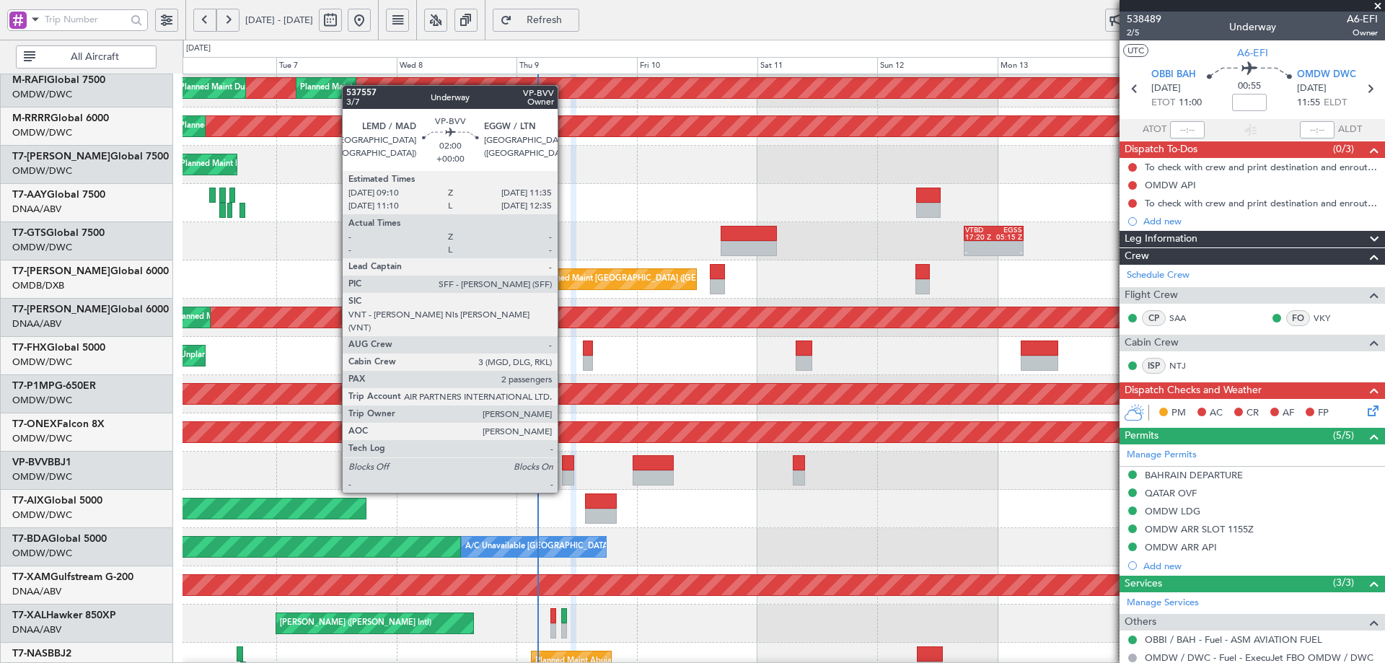
click at [565, 465] on div at bounding box center [568, 462] width 12 height 15
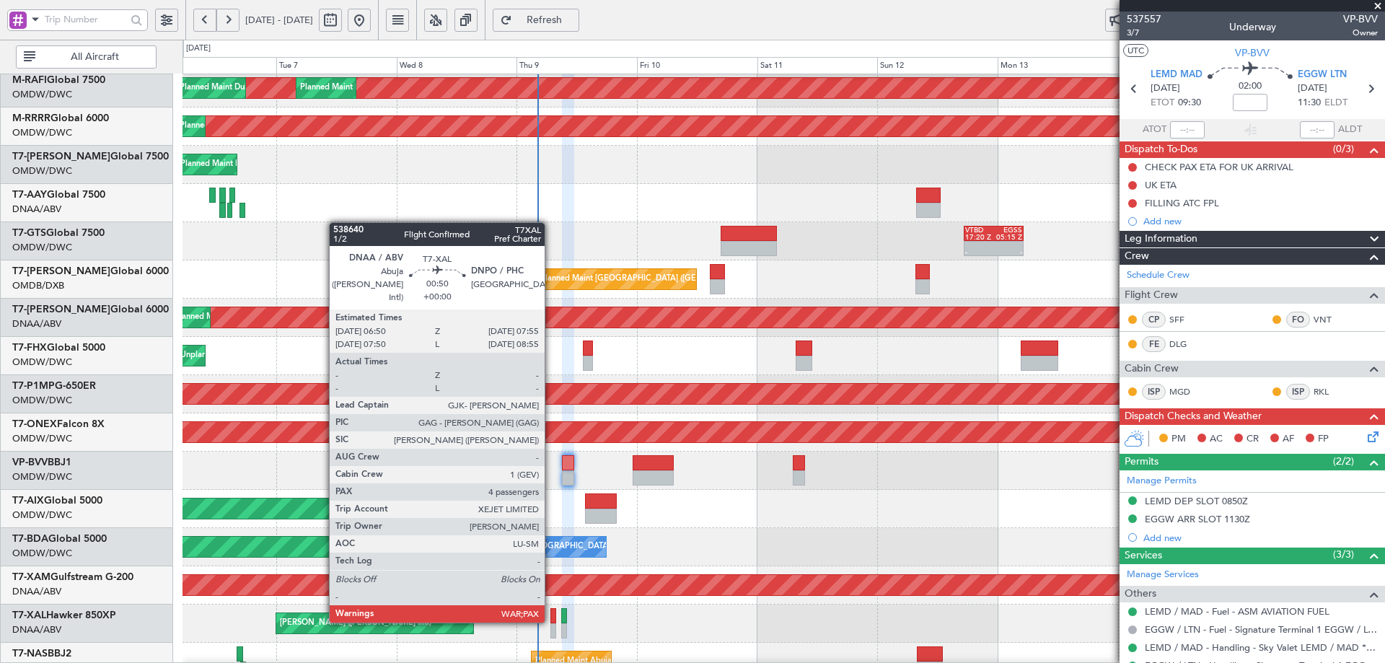
click at [551, 620] on div at bounding box center [553, 615] width 6 height 15
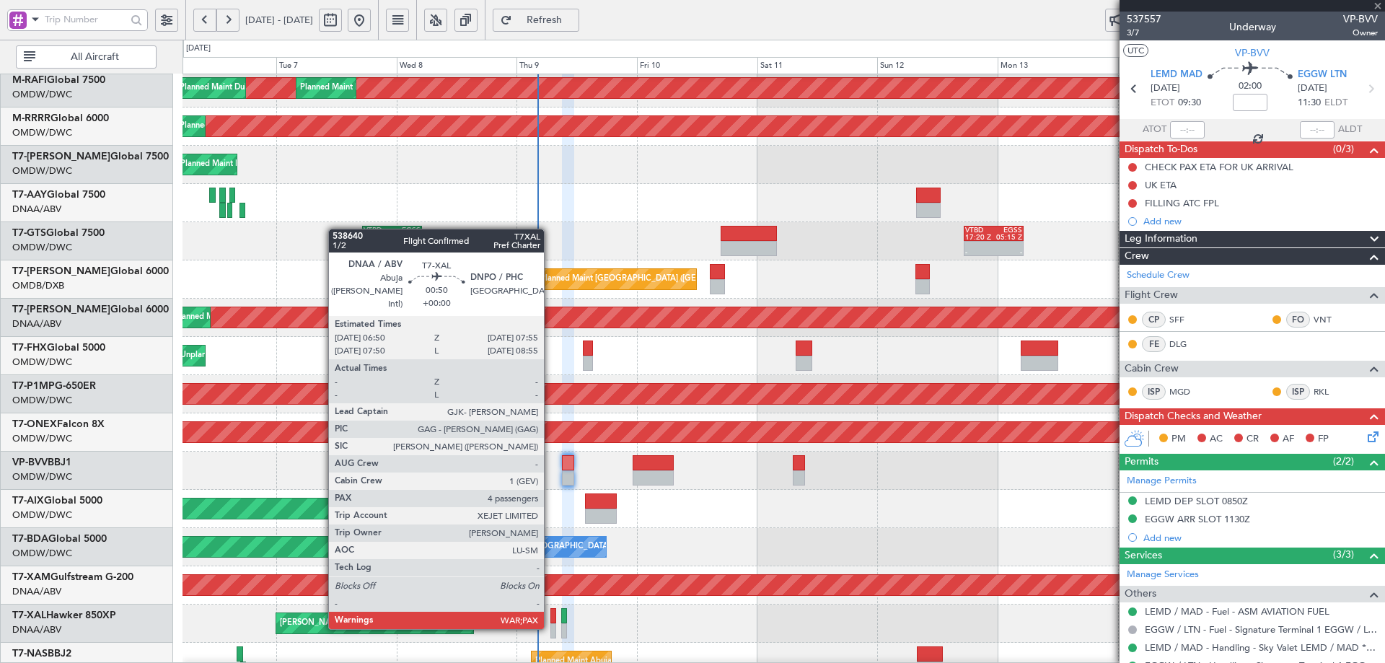
type input "4"
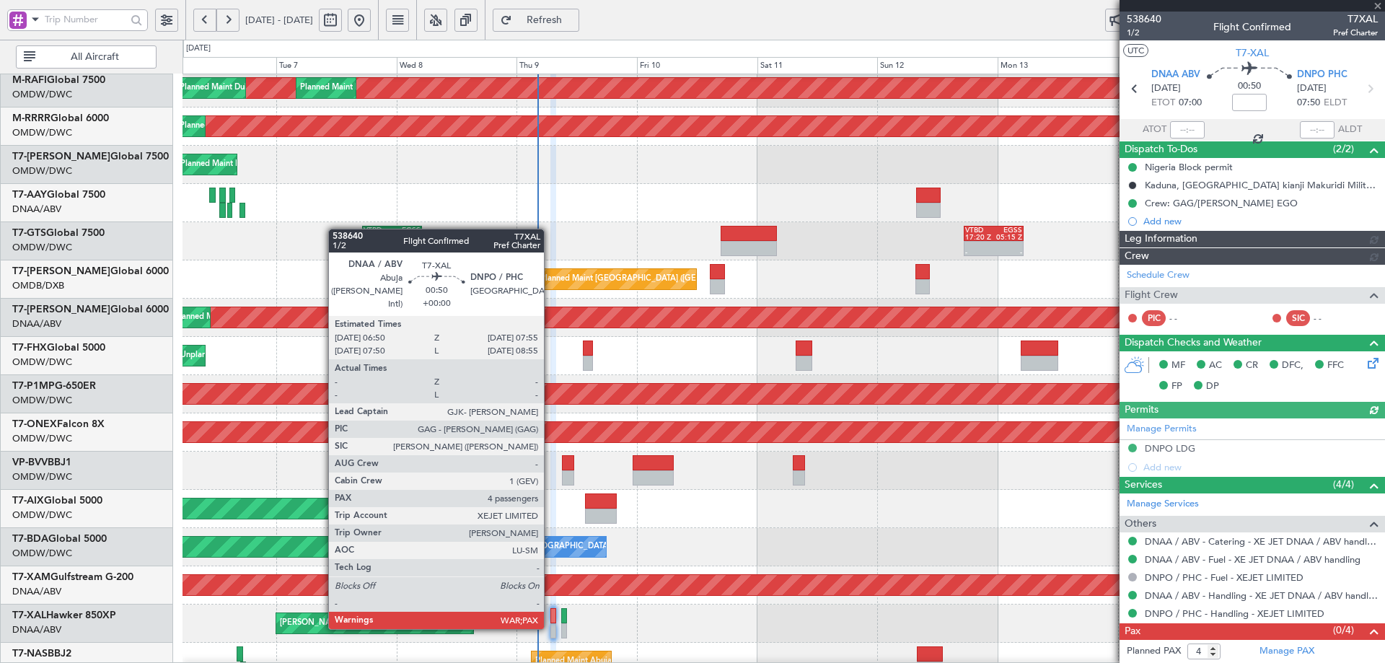
type input "Dherander Fithani (DHF)"
type input "7504"
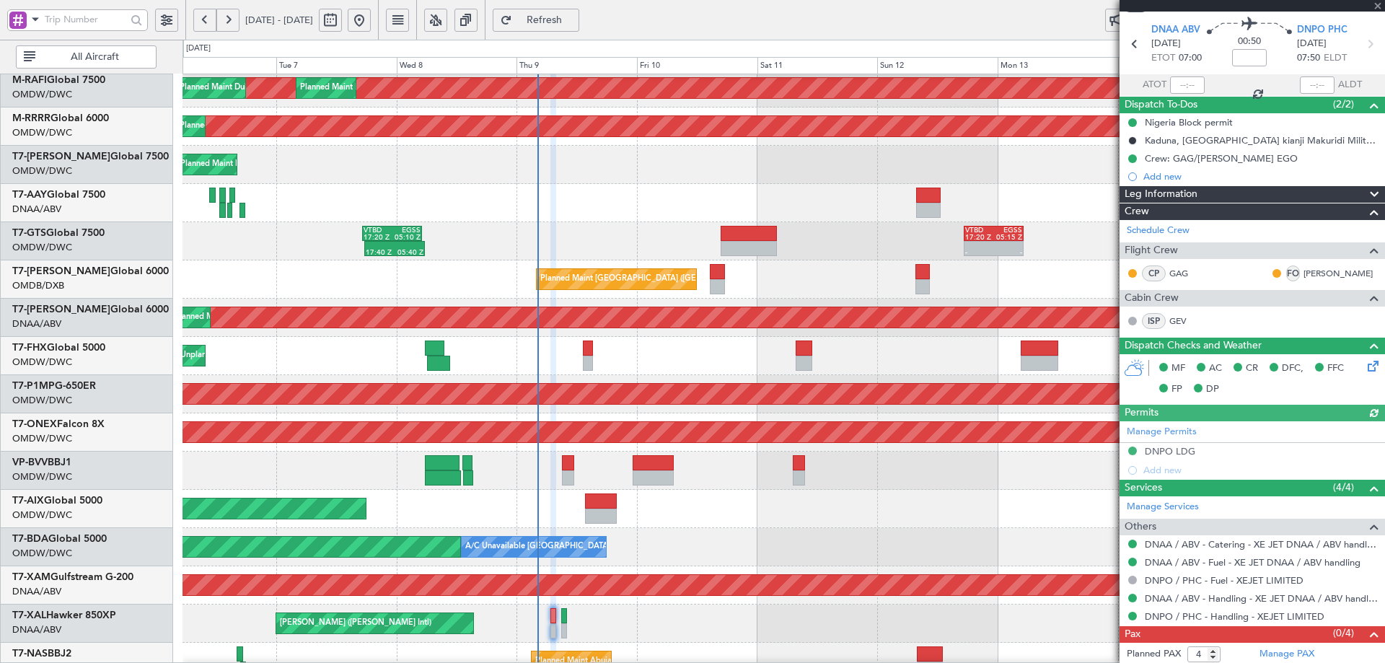
scroll to position [66, 0]
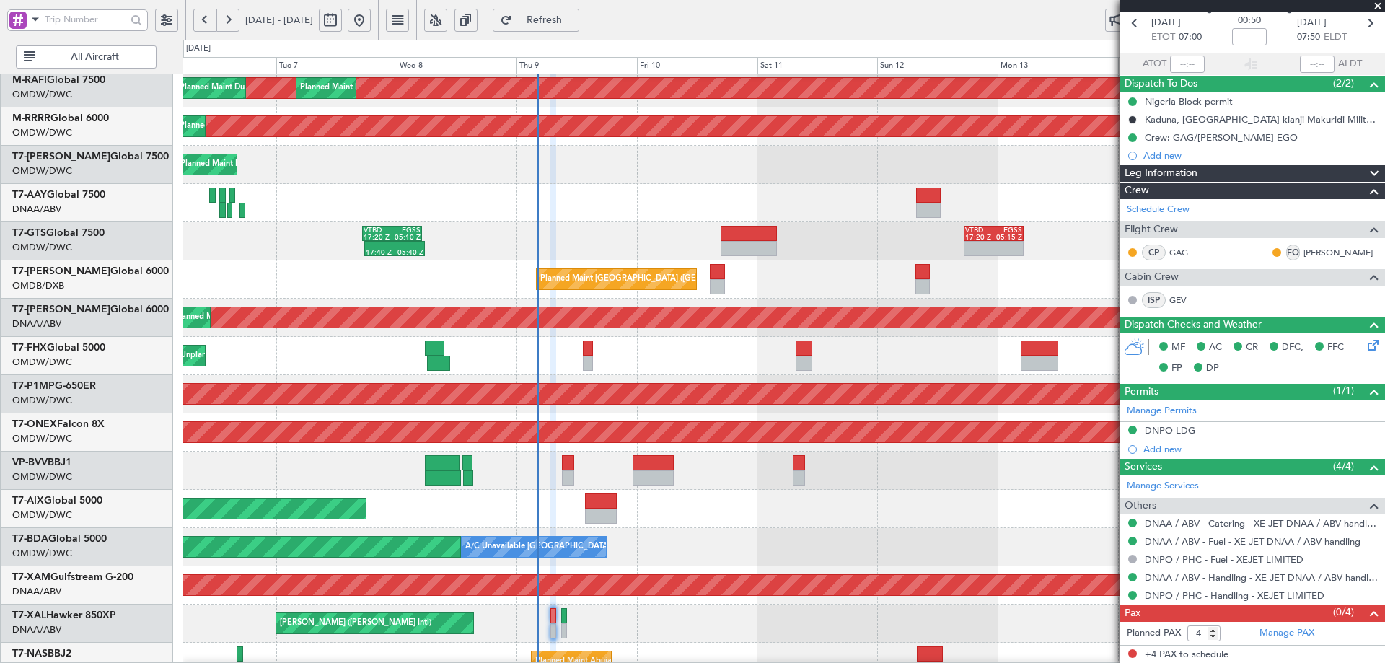
click at [1155, 173] on span "Leg Information" at bounding box center [1160, 173] width 73 height 17
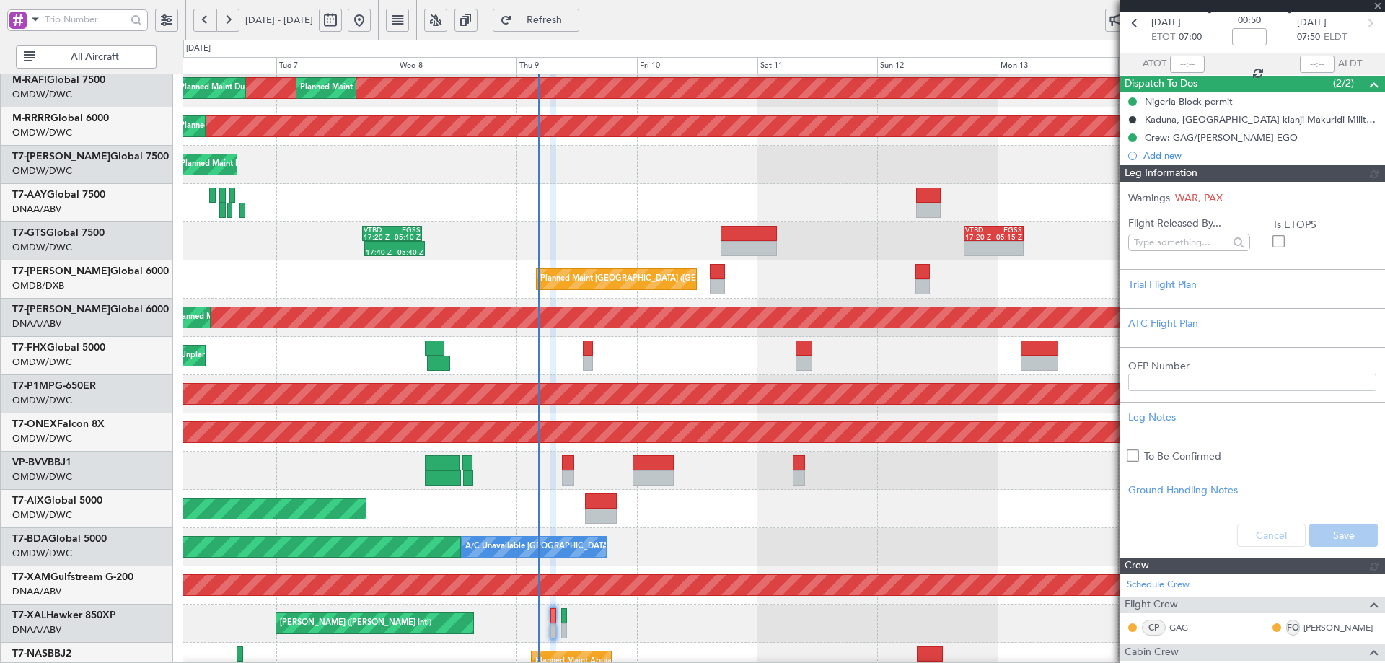
type input "Dherander Fithani (DHF)"
type input "7504"
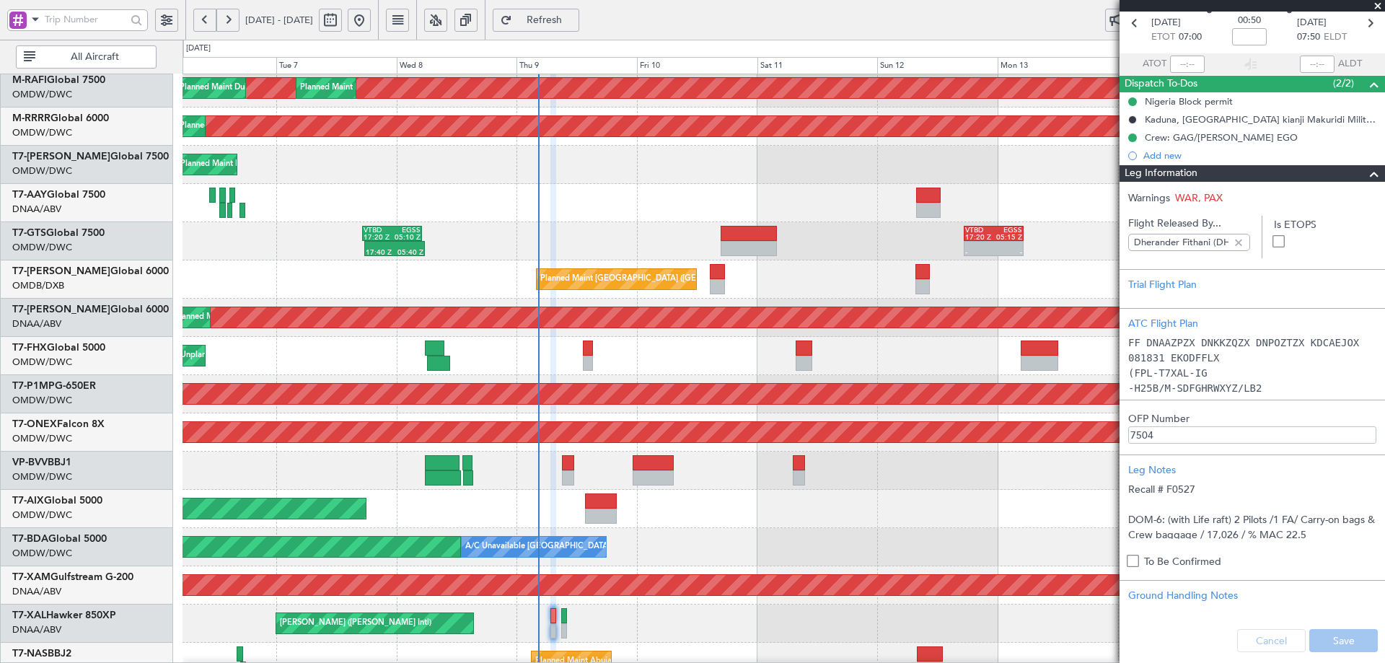
click at [1365, 169] on span at bounding box center [1373, 173] width 17 height 17
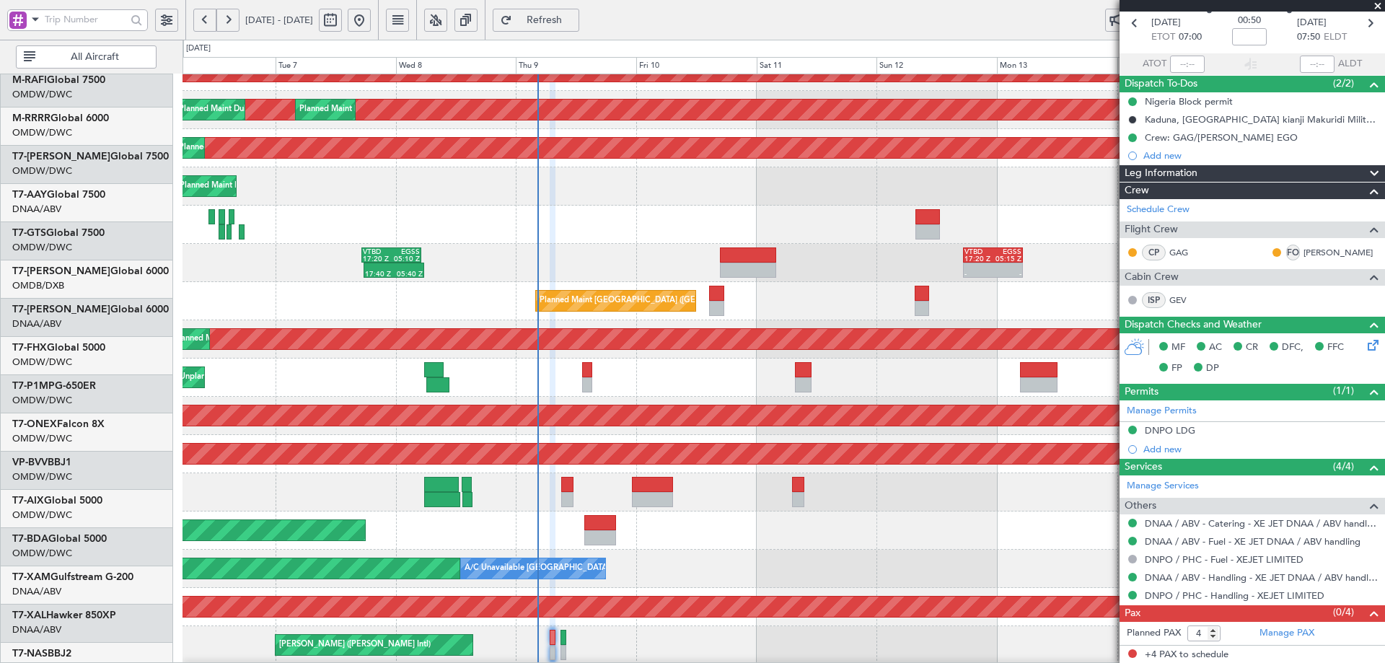
scroll to position [0, 0]
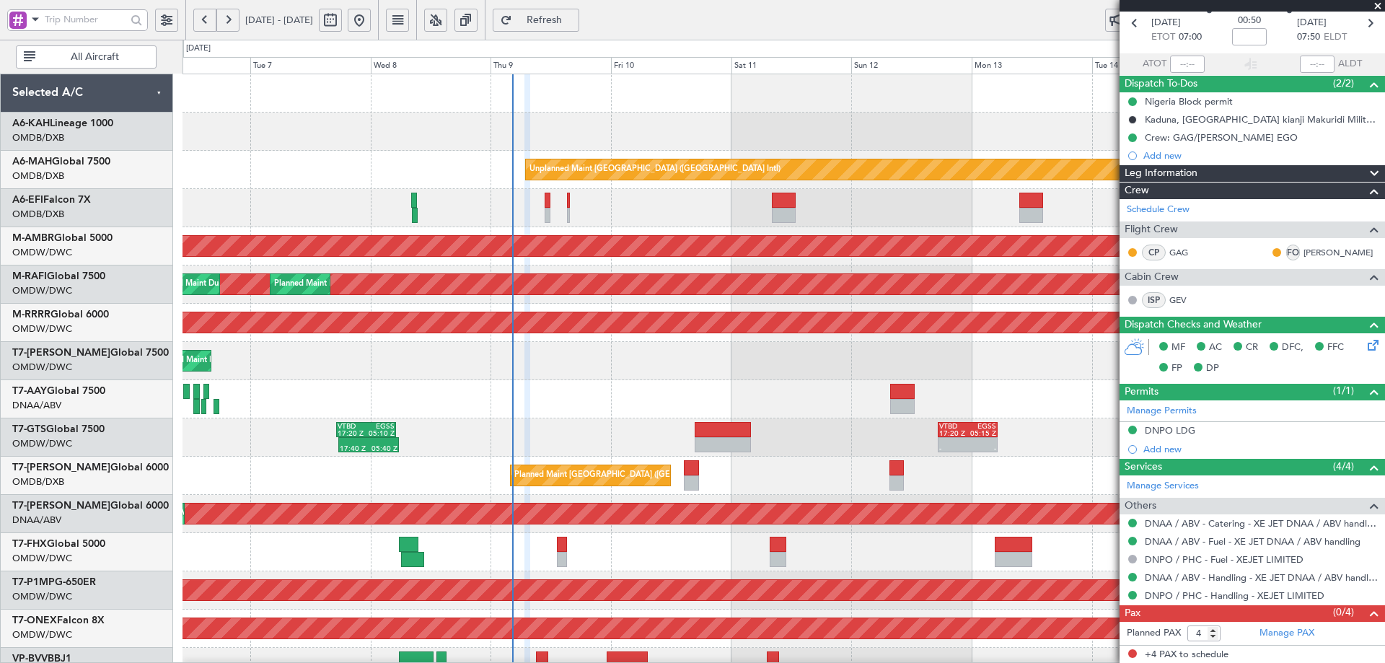
click at [604, 439] on div "Unplanned Maint [GEOGRAPHIC_DATA] ([GEOGRAPHIC_DATA] Intl) AOG Maint [GEOGRAPHI…" at bounding box center [783, 494] width 1202 height 841
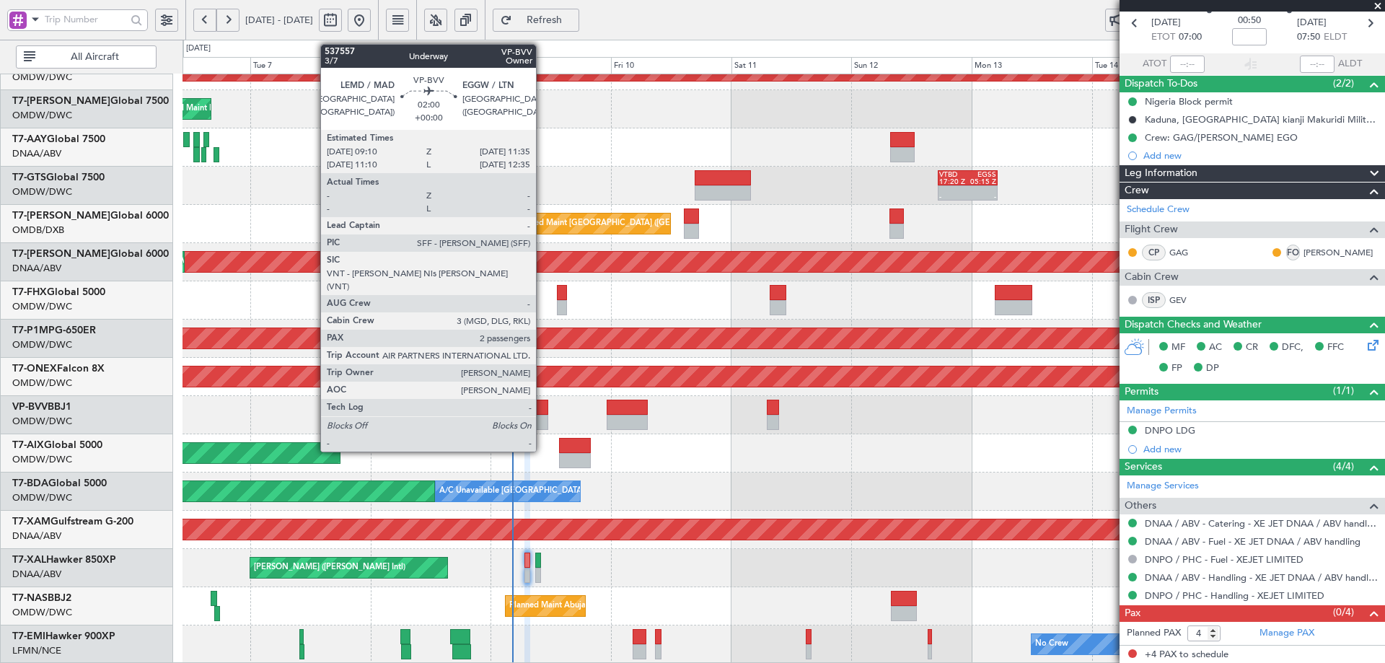
click at [542, 409] on div at bounding box center [542, 407] width 12 height 15
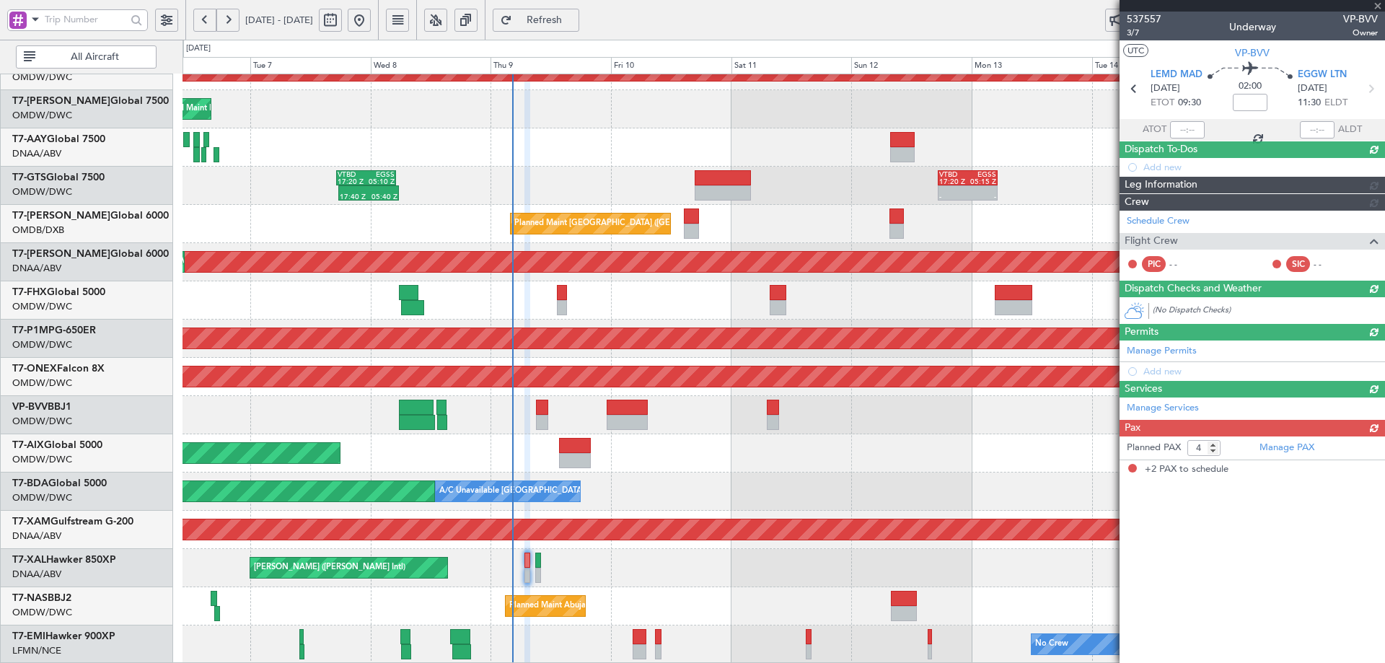
type input "2"
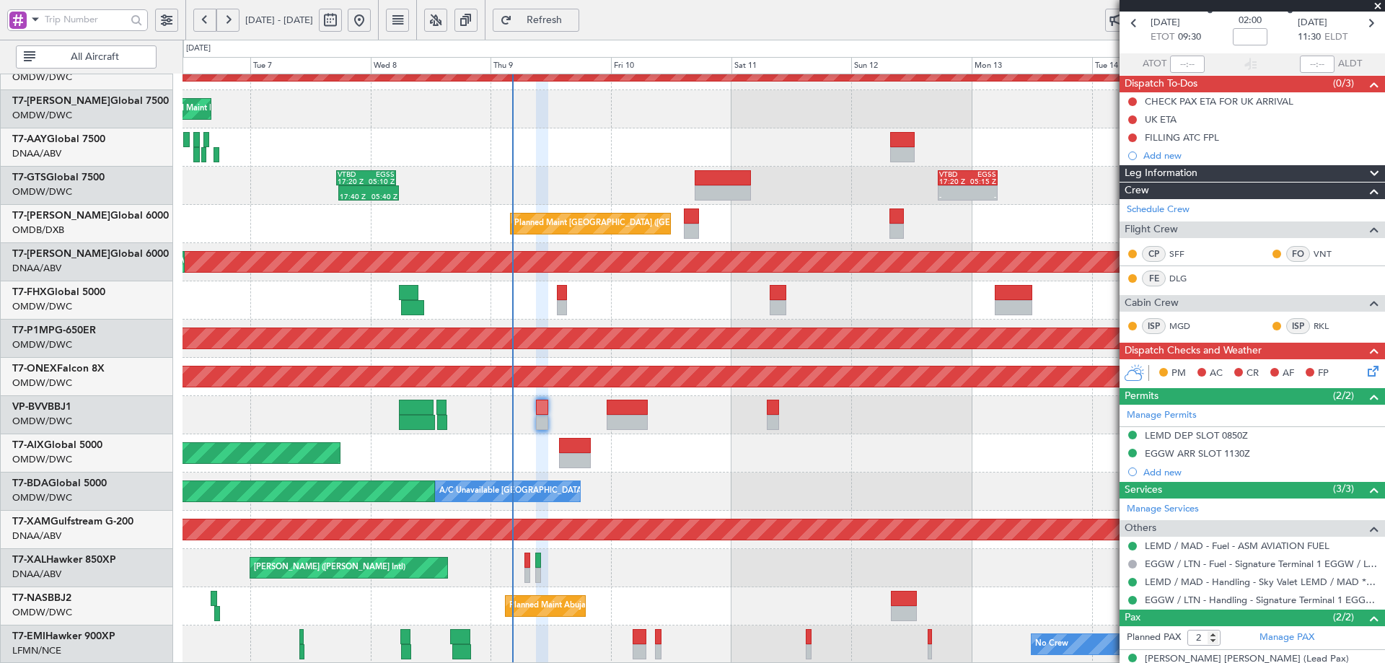
scroll to position [0, 0]
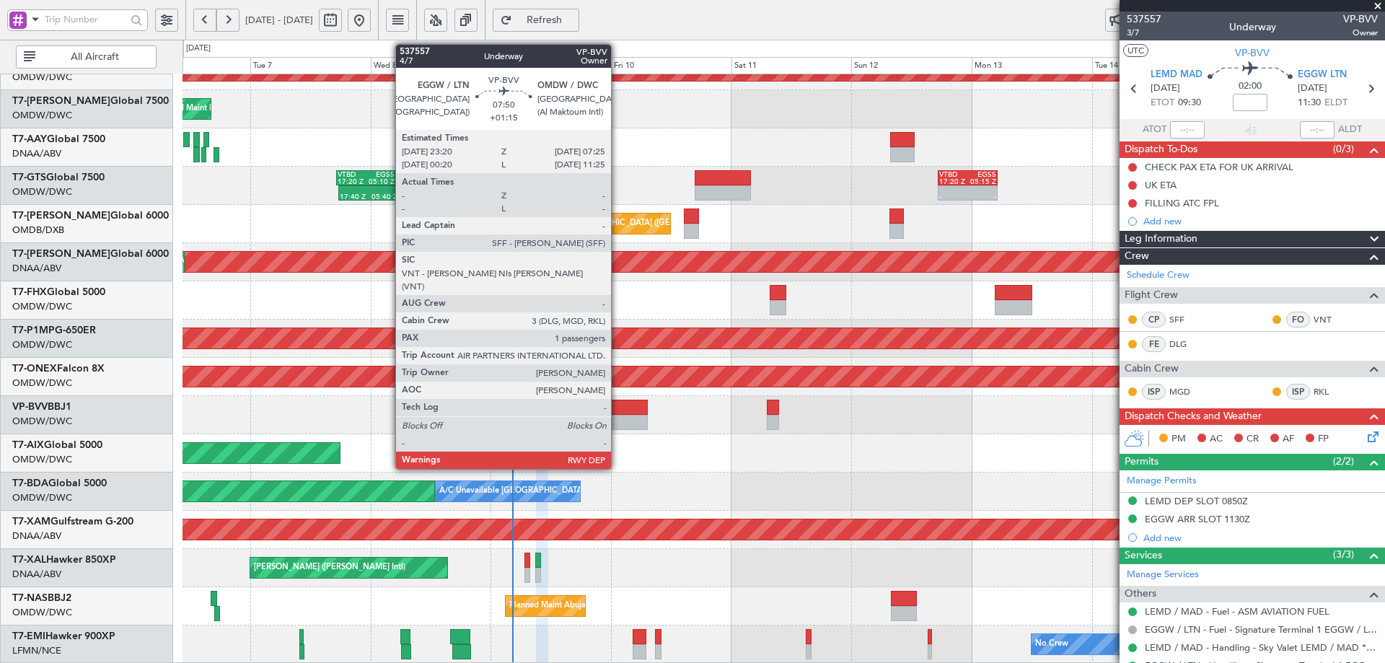
click at [617, 407] on div at bounding box center [627, 407] width 41 height 15
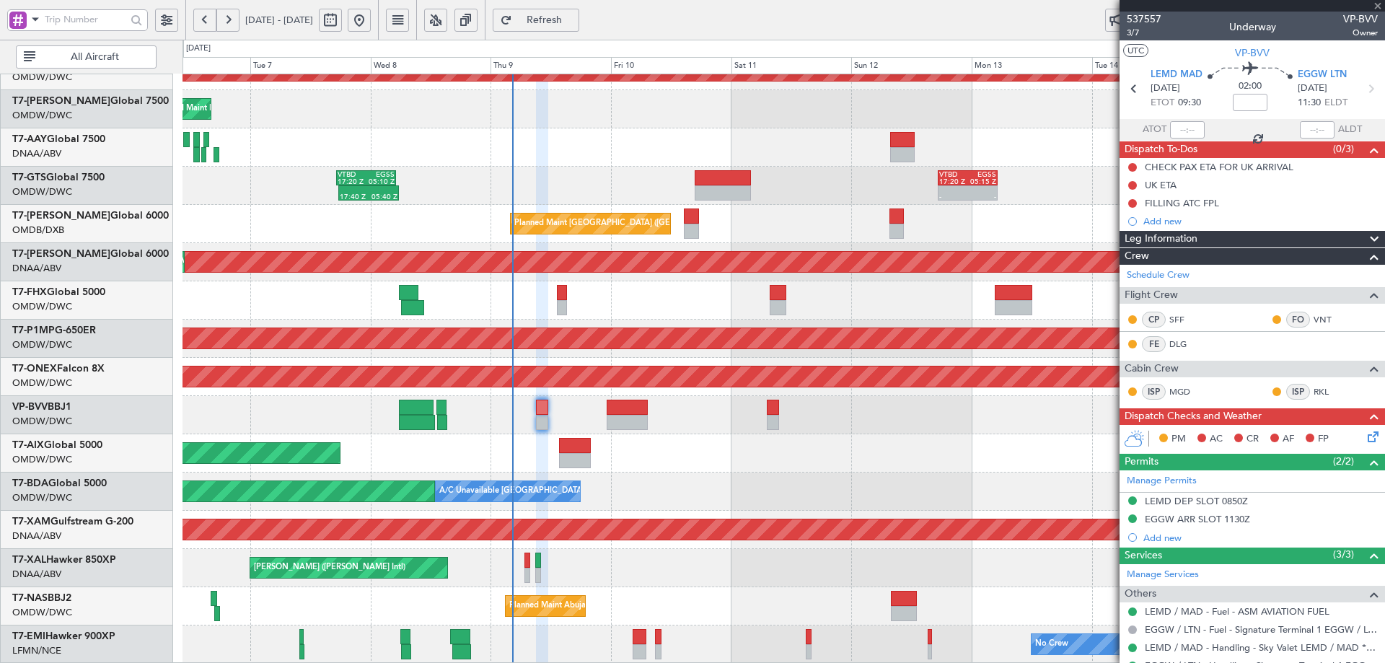
type input "+01:15"
type input "1"
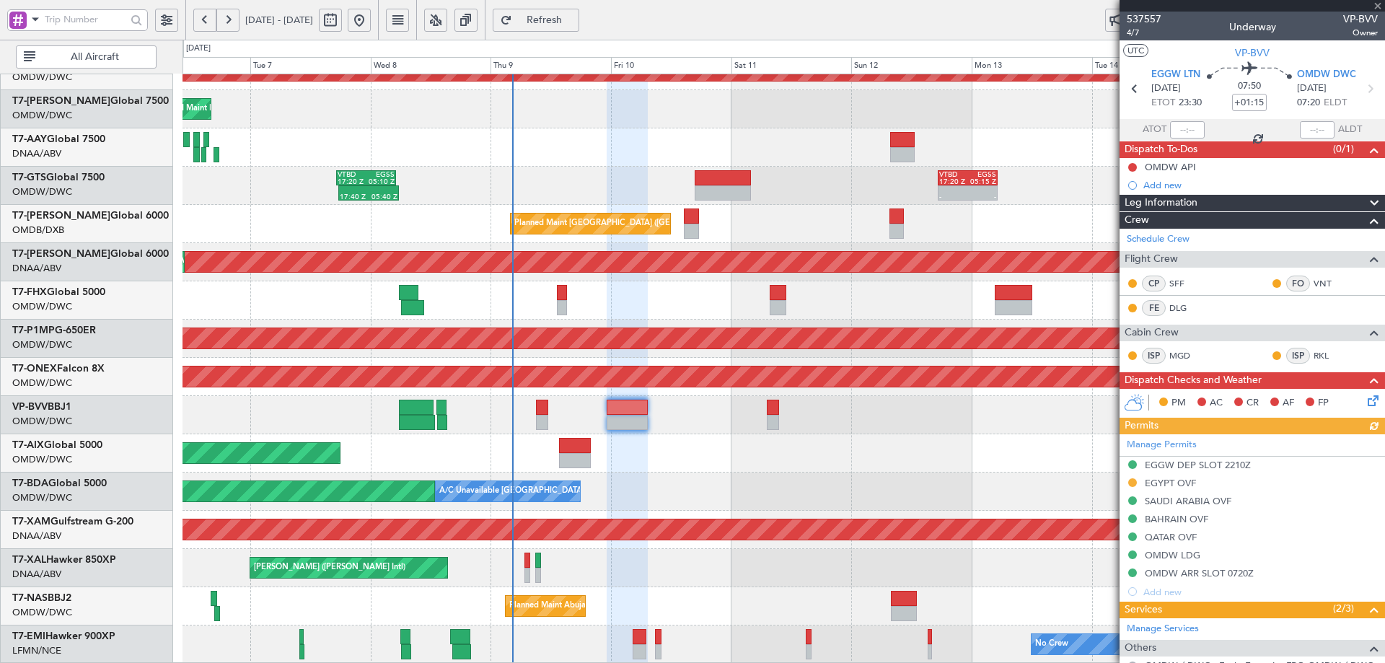
click at [1186, 481] on div "Manage Permits EGGW DEP SLOT 2210Z [GEOGRAPHIC_DATA] OVF [GEOGRAPHIC_DATA] OVF …" at bounding box center [1251, 517] width 265 height 167
click at [1179, 485] on div "EGYPT OVF" at bounding box center [1170, 483] width 51 height 12
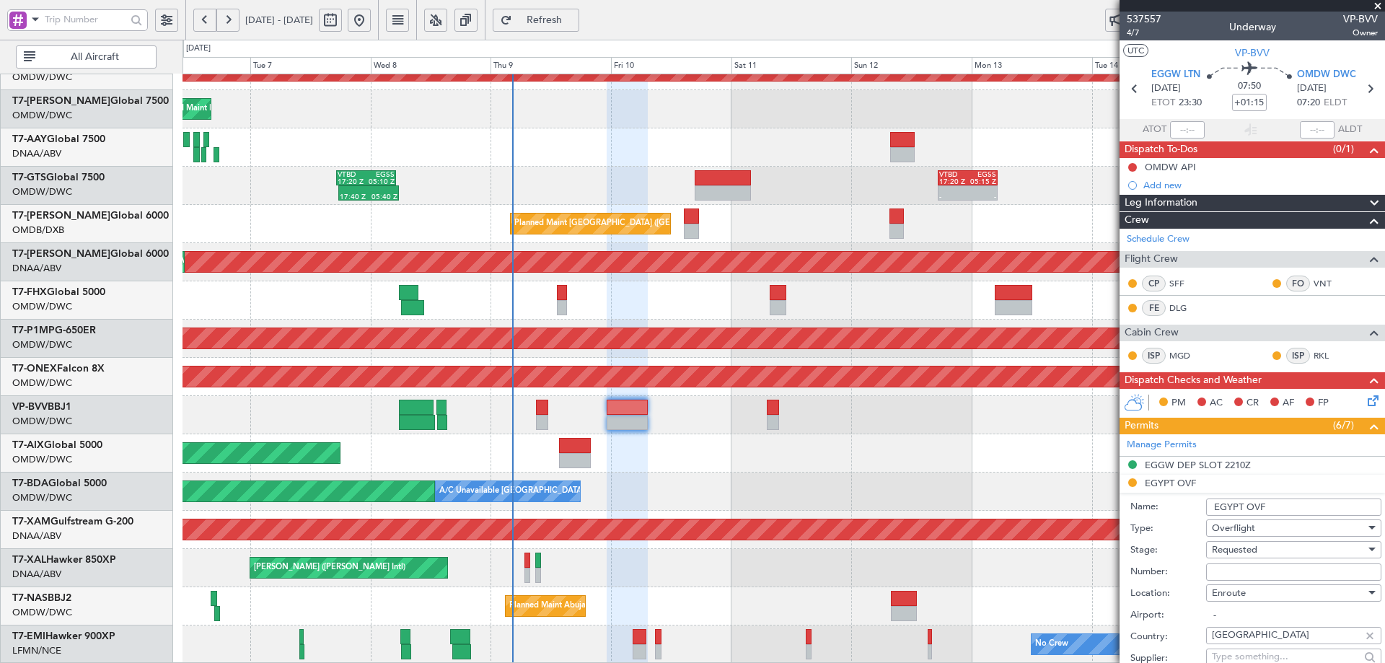
click at [1245, 575] on input "Number:" at bounding box center [1293, 571] width 175 height 17
paste input "AP11553"
type input "AP11553"
click at [1239, 550] on span "Requested" at bounding box center [1234, 549] width 45 height 13
click at [1249, 656] on span "Received OK" at bounding box center [1287, 665] width 151 height 22
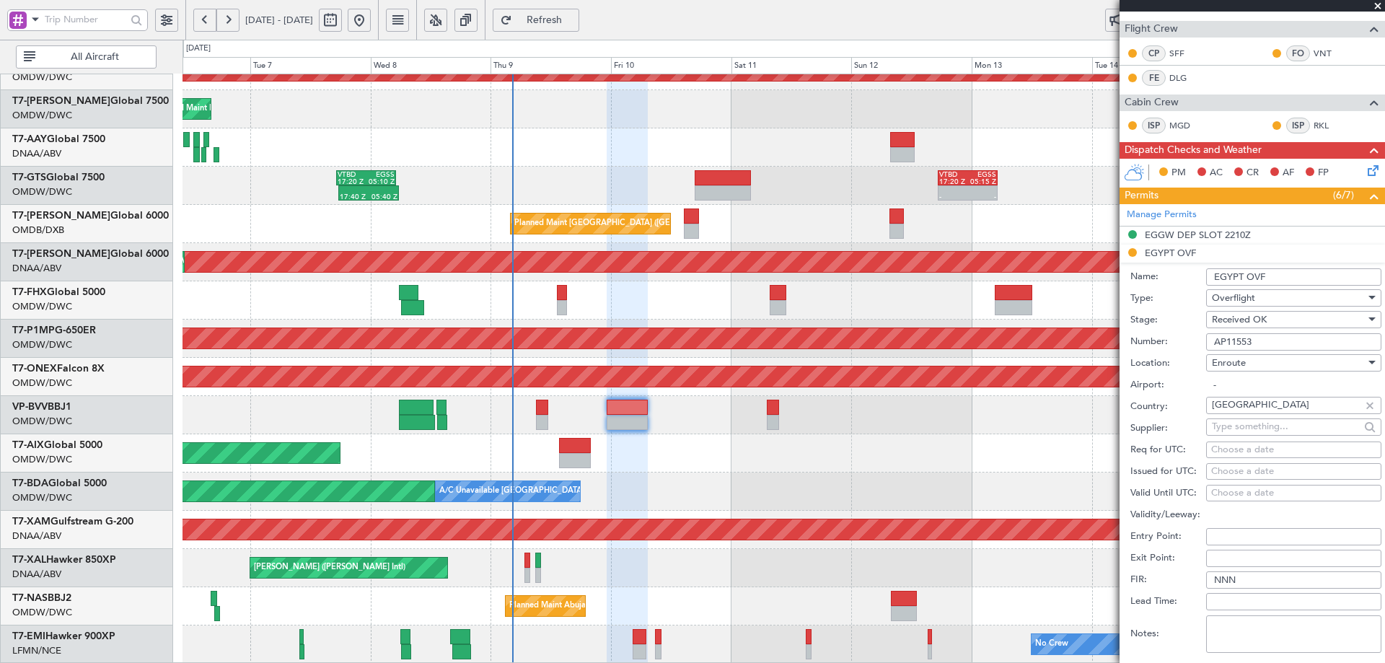
scroll to position [569, 0]
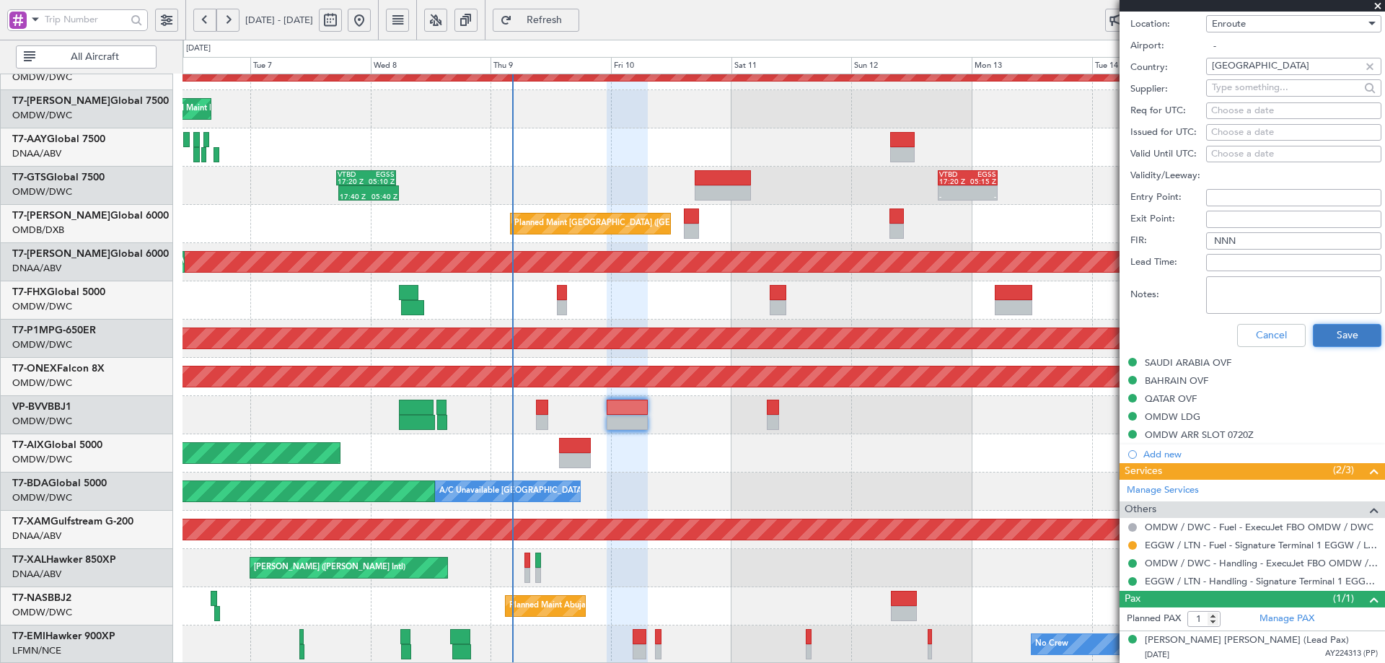
click at [1330, 340] on button "Save" at bounding box center [1347, 335] width 69 height 23
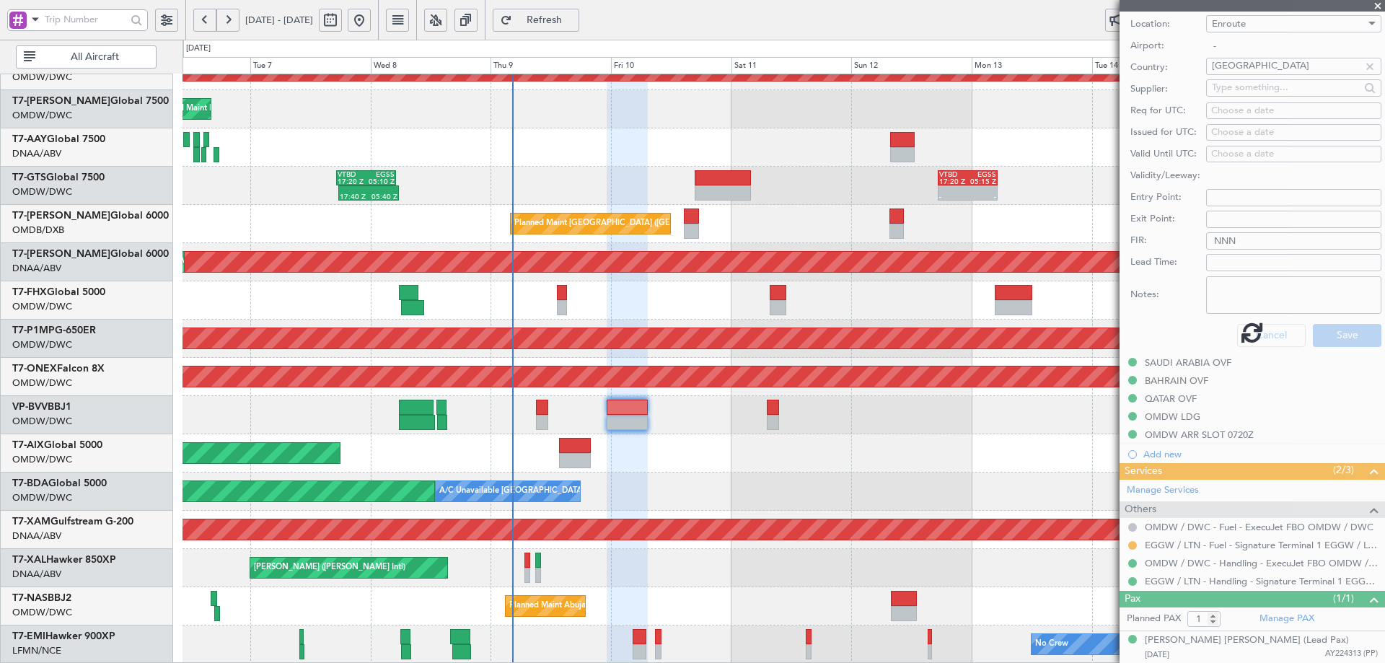
scroll to position [138, 0]
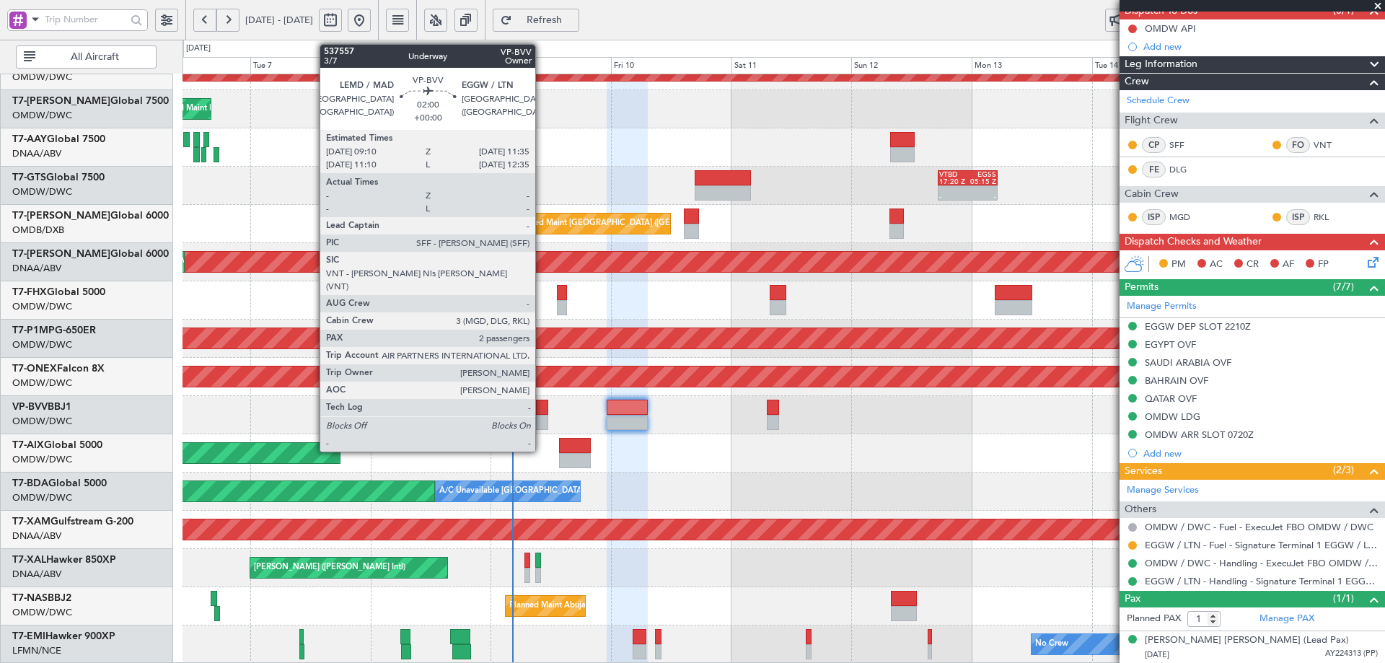
click at [542, 410] on div at bounding box center [542, 407] width 12 height 15
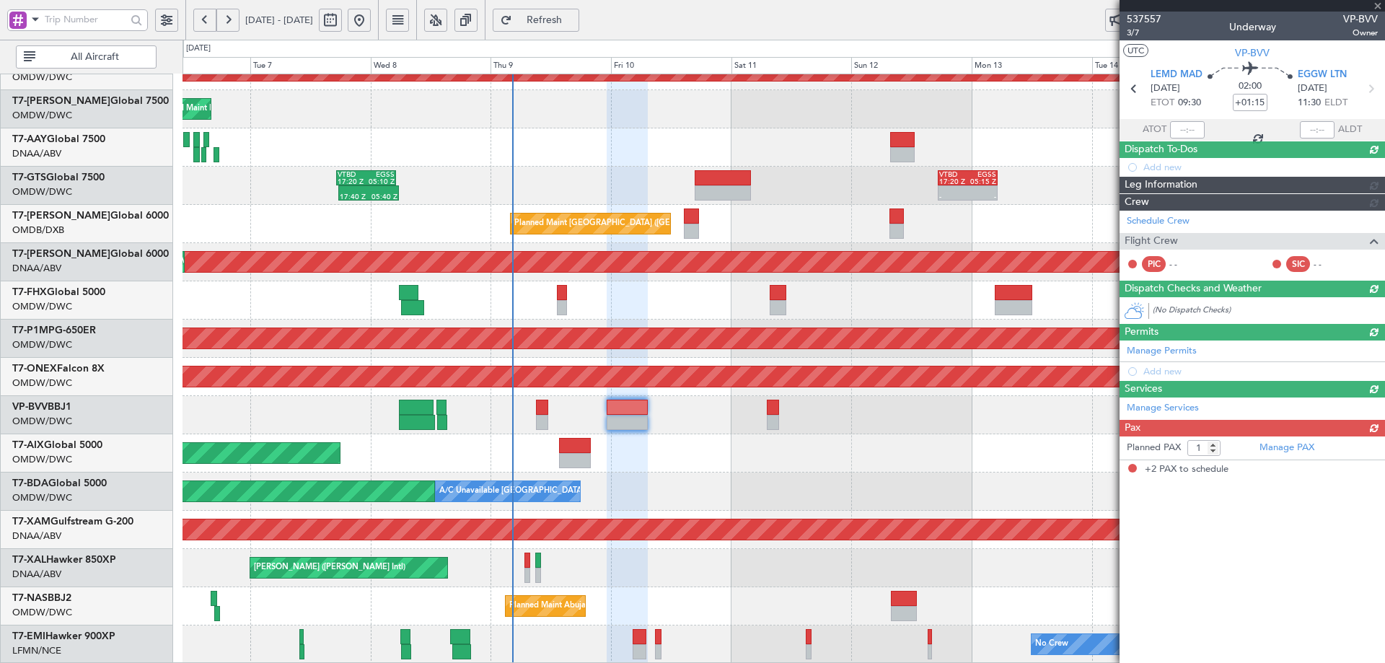
type input "2"
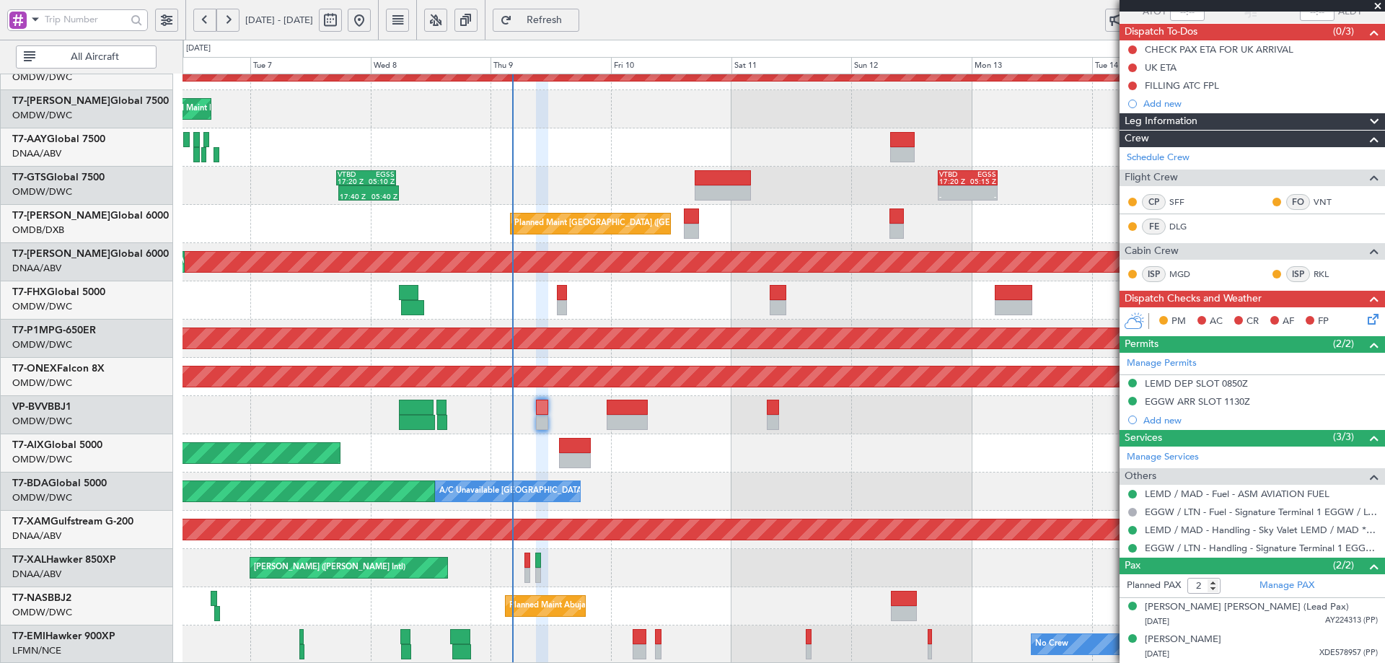
scroll to position [0, 0]
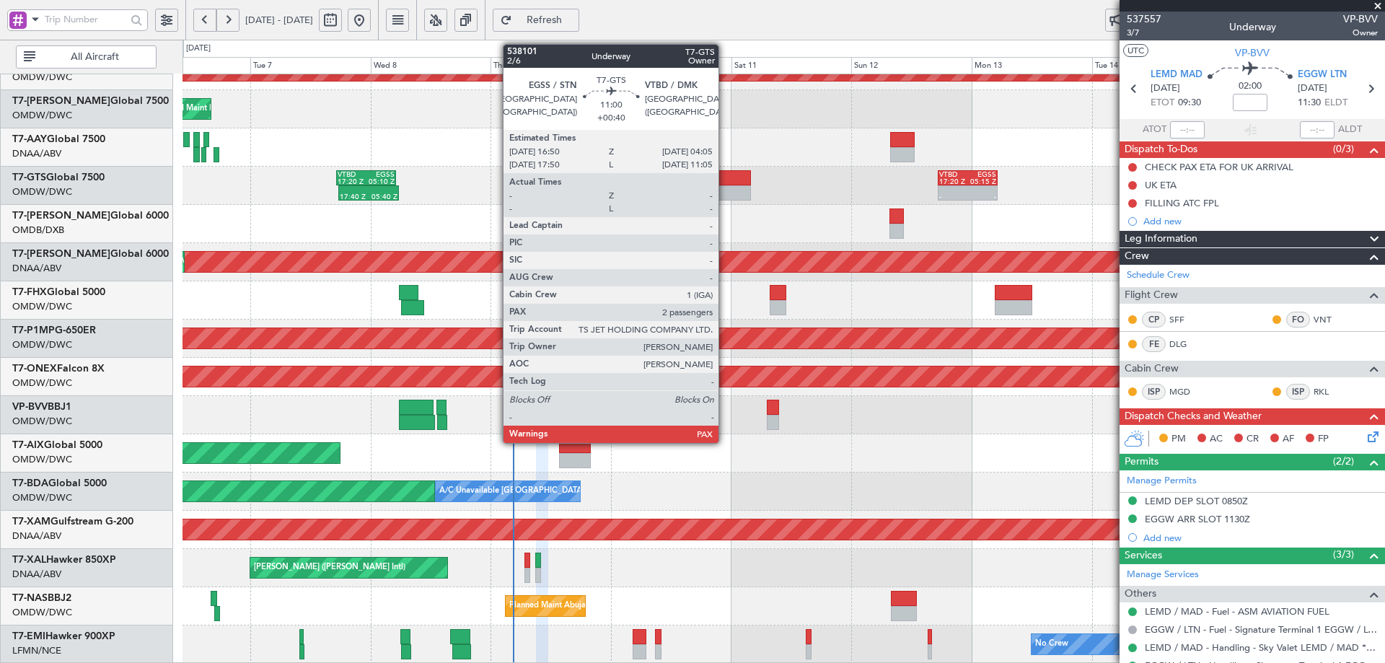
click at [725, 187] on div at bounding box center [723, 192] width 57 height 15
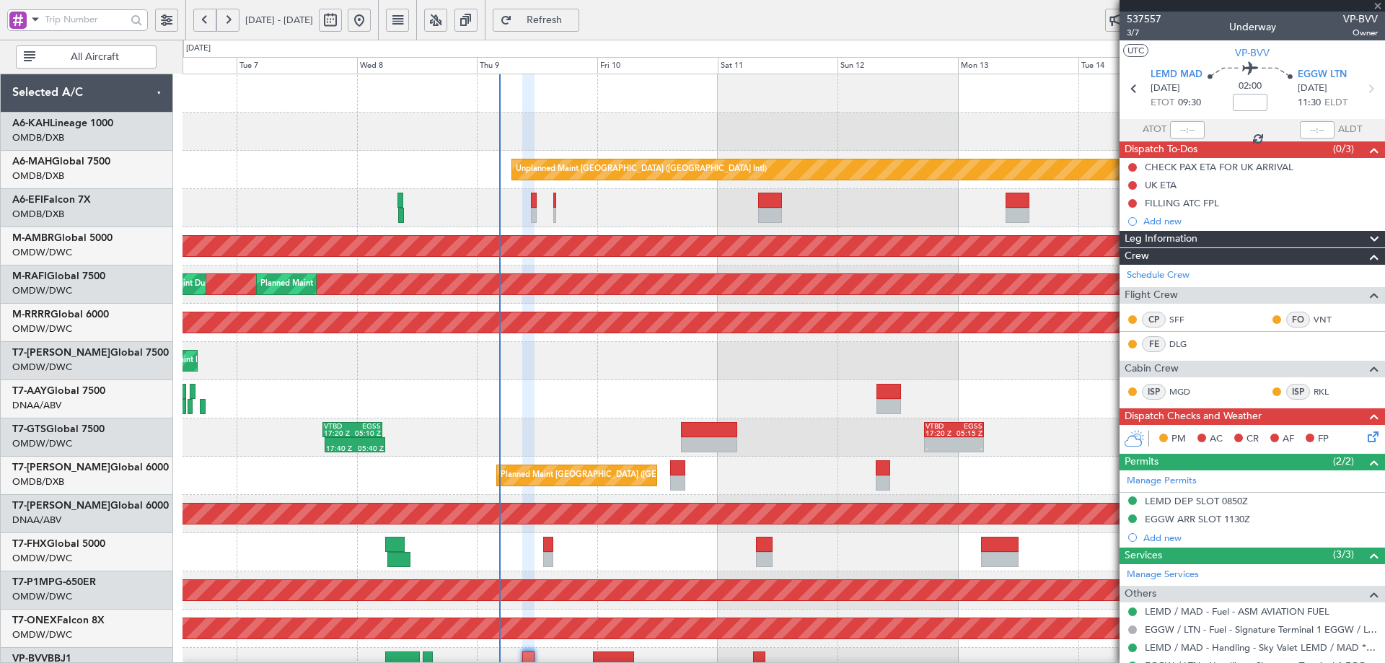
click at [534, 540] on div "Unplanned Maint [GEOGRAPHIC_DATA] ([GEOGRAPHIC_DATA] Intl) AOG Maint [GEOGRAPHI…" at bounding box center [783, 494] width 1202 height 841
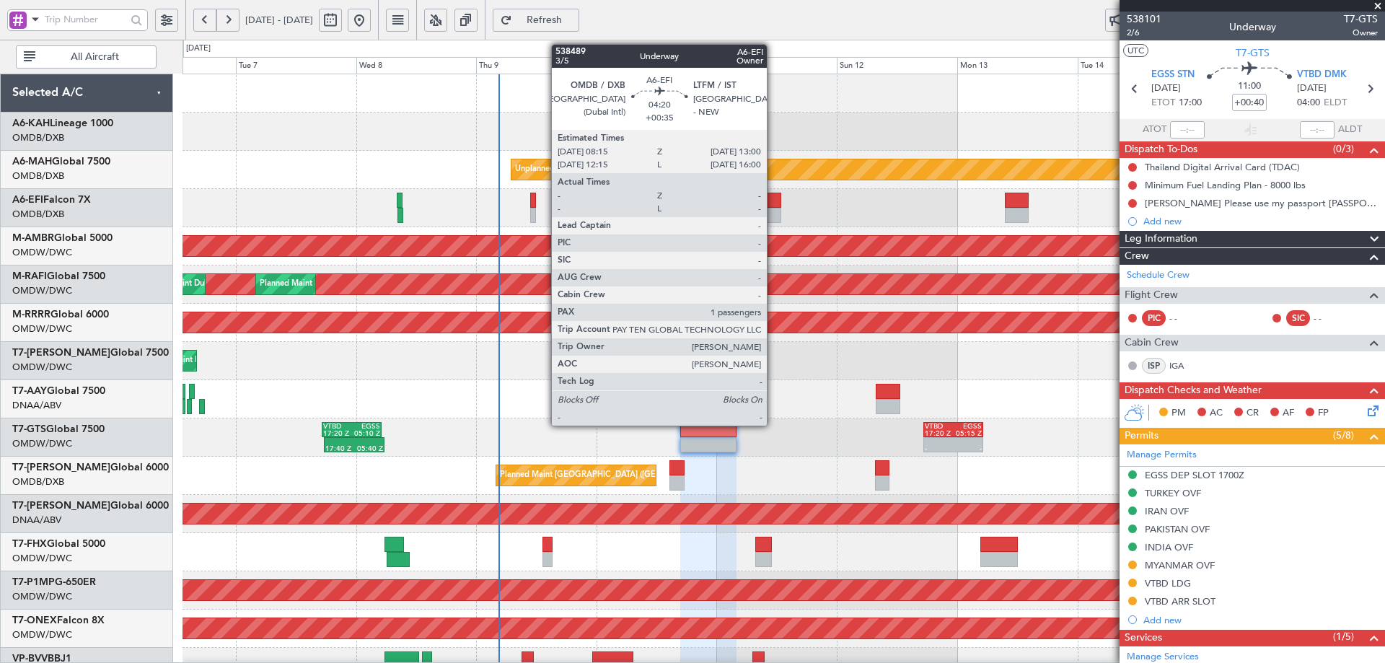
click at [777, 214] on div at bounding box center [769, 215] width 24 height 15
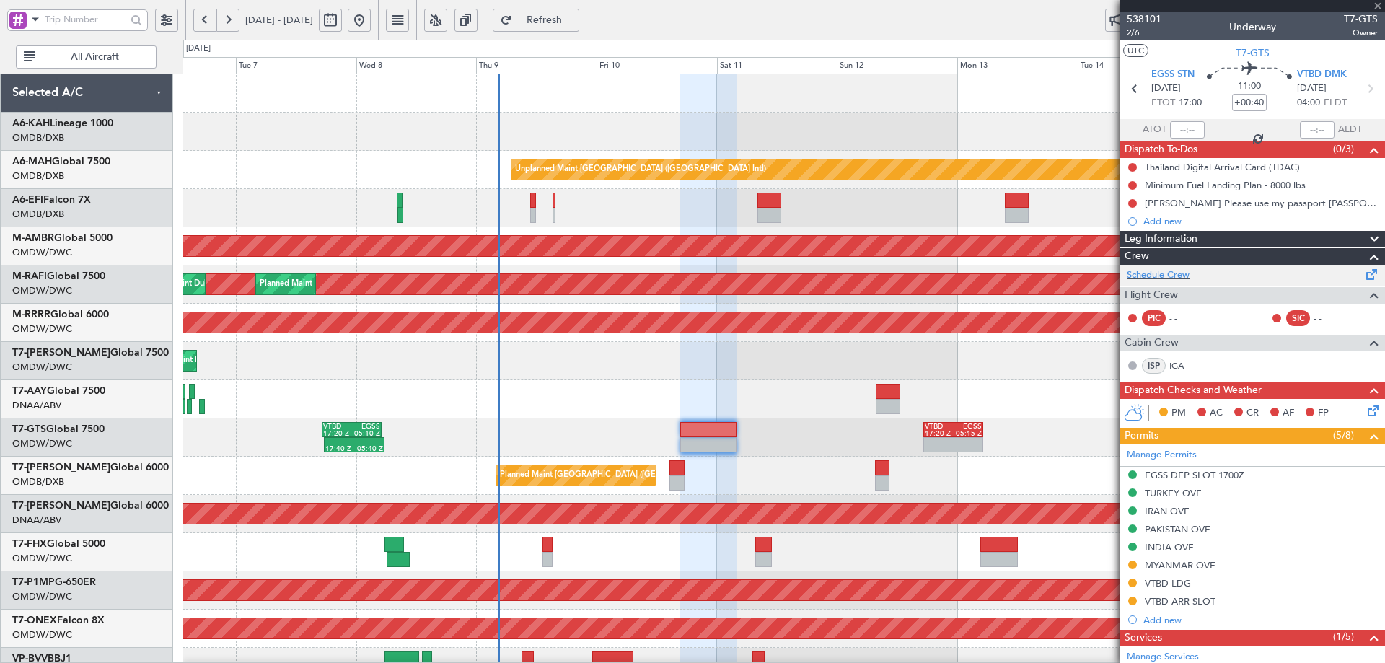
type input "+00:35"
type input "1"
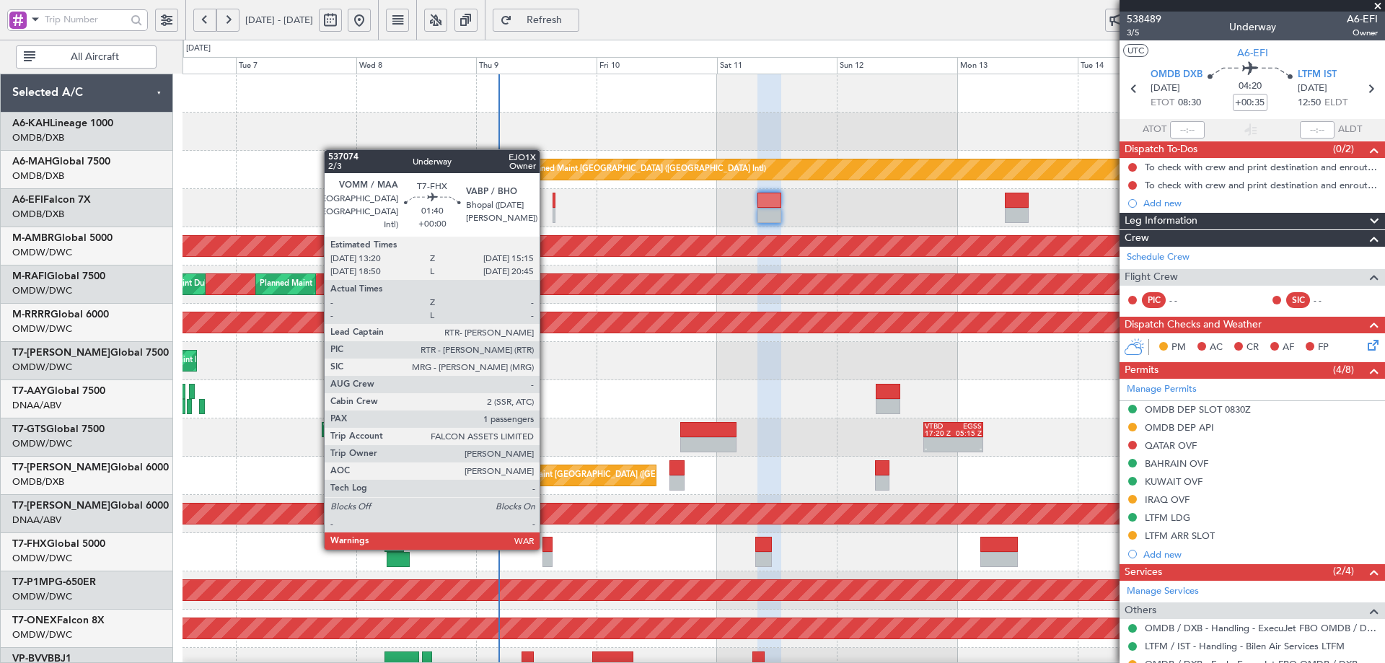
click at [546, 547] on div at bounding box center [547, 544] width 10 height 15
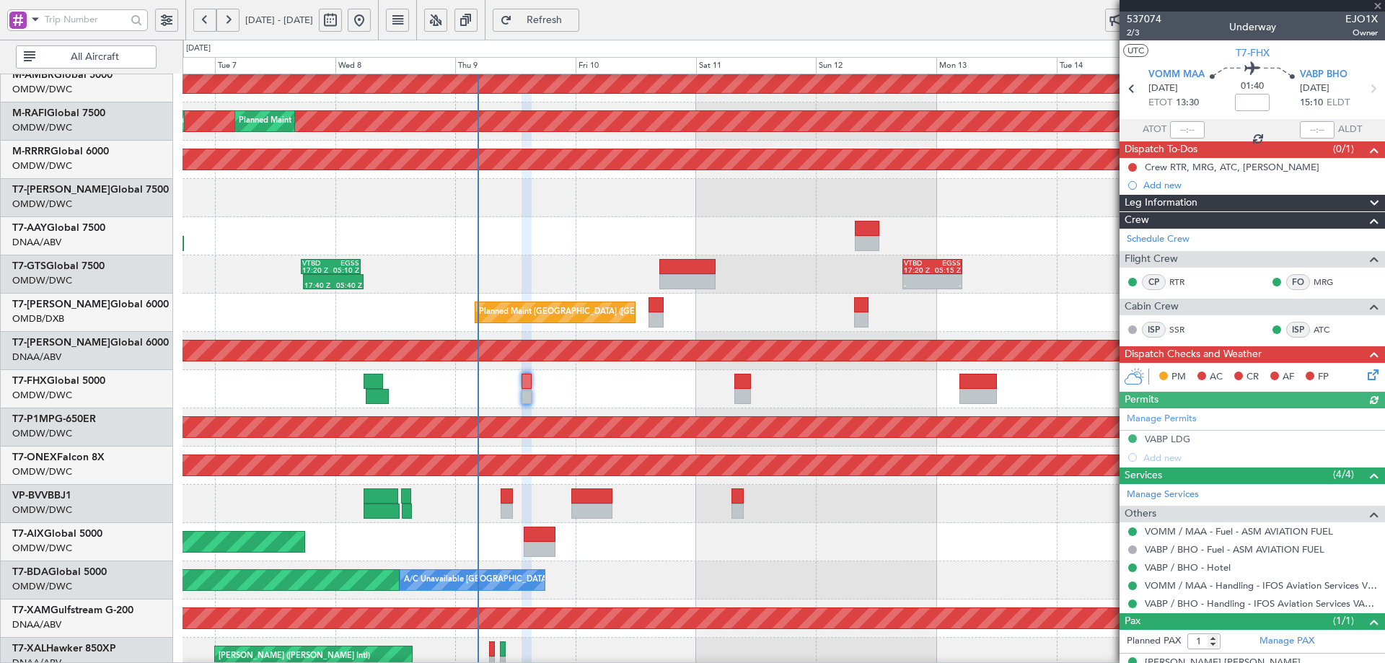
click at [500, 382] on div "Unplanned Maint [GEOGRAPHIC_DATA] (Al Maktoum Intl) Planned Maint [GEOGRAPHIC_D…" at bounding box center [783, 389] width 1202 height 38
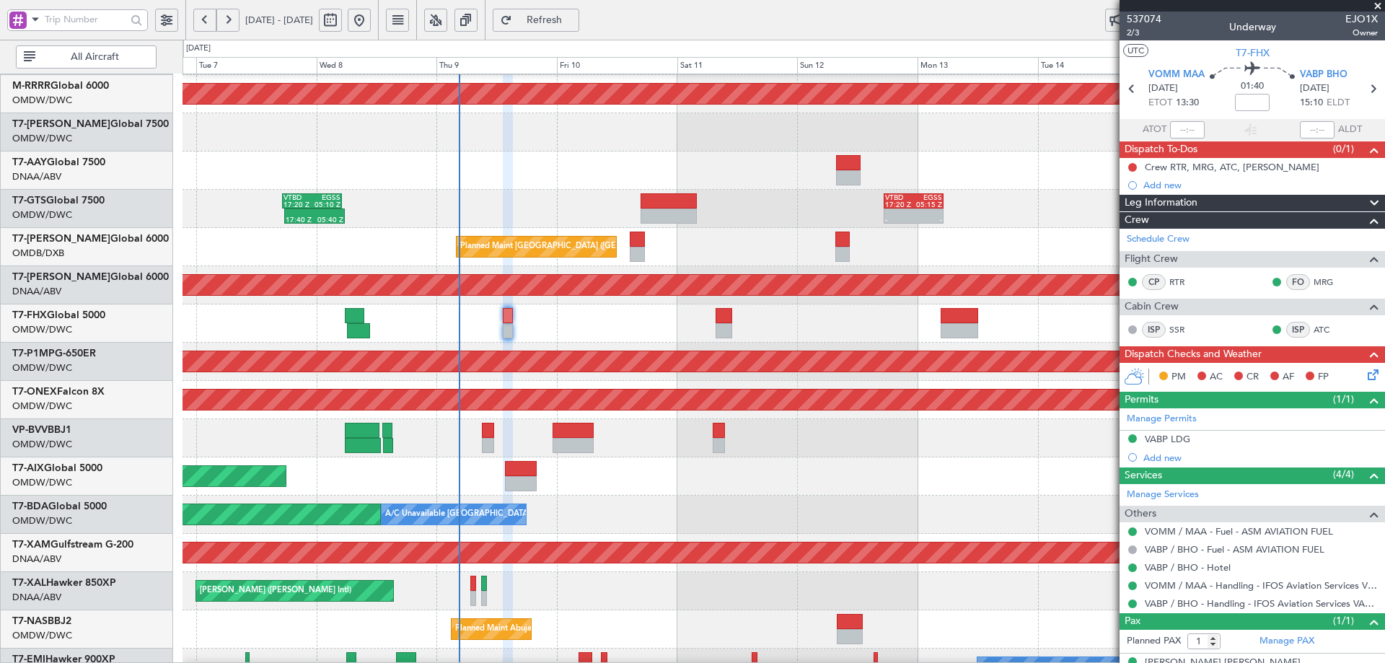
click at [505, 379] on div "Planned Maint Savannah (Savannah/hilton Head Intl)" at bounding box center [783, 362] width 1202 height 38
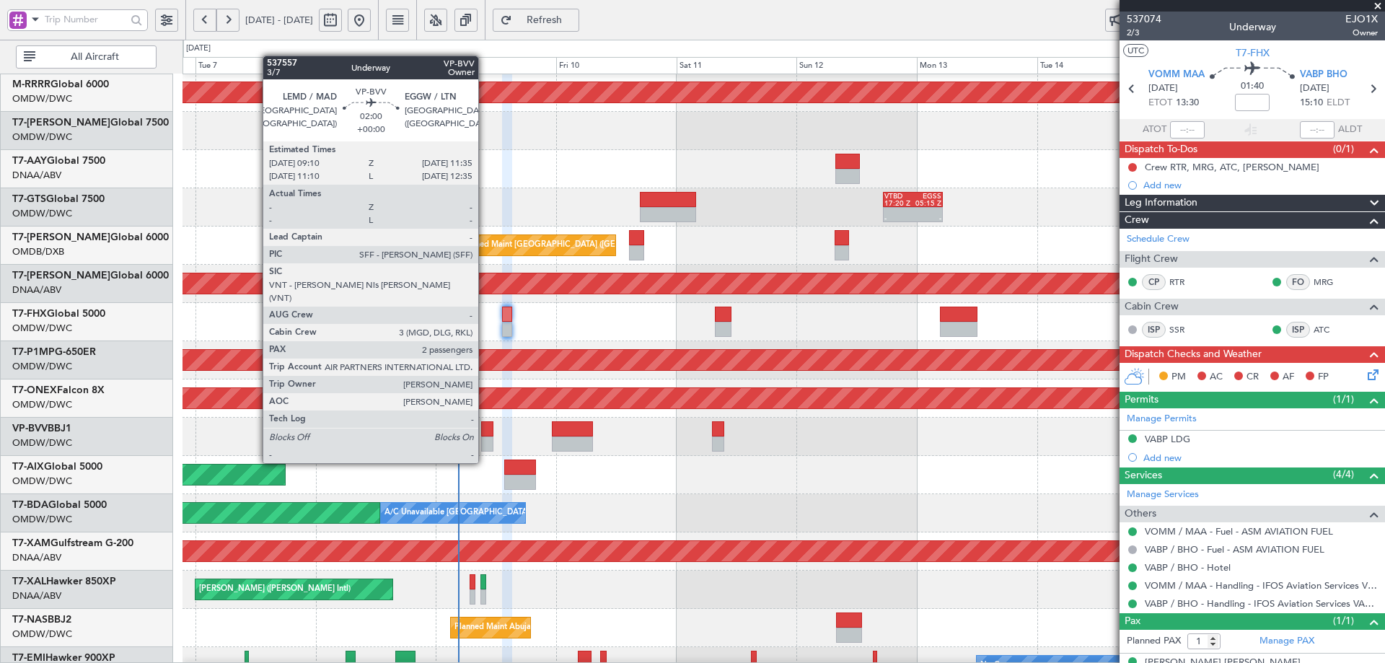
click at [485, 436] on div at bounding box center [487, 428] width 12 height 15
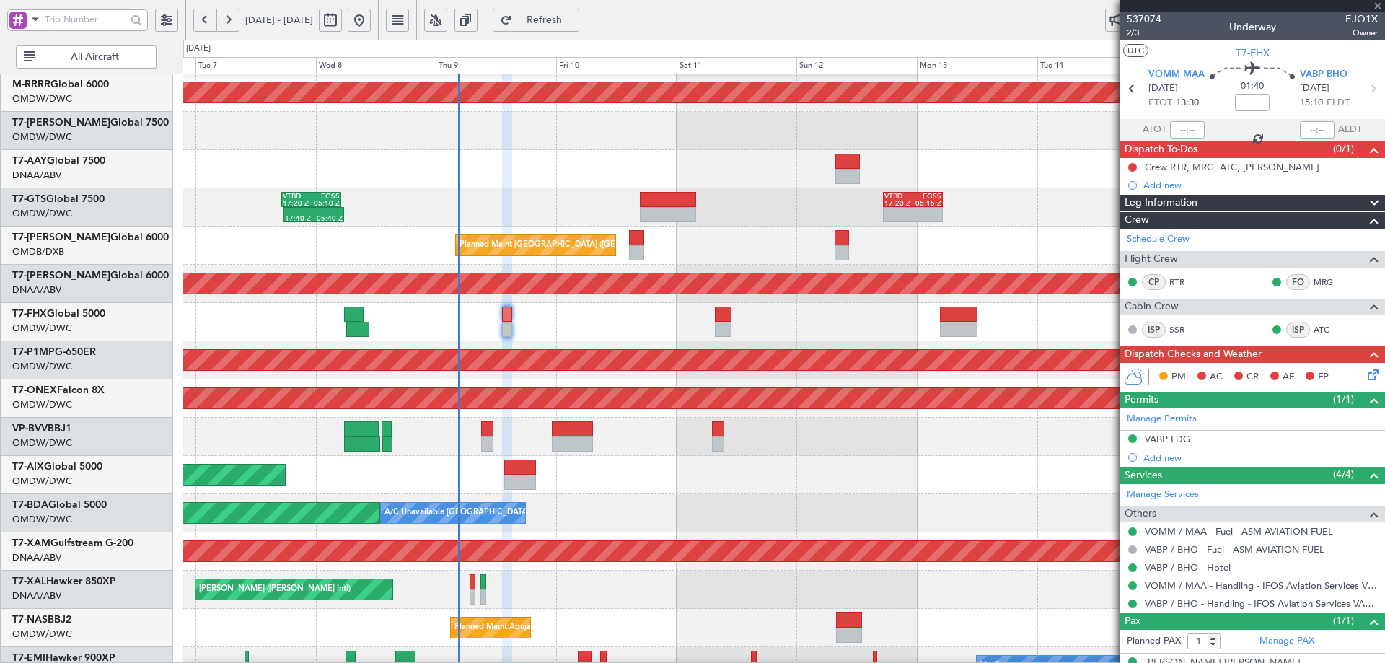
type input "2"
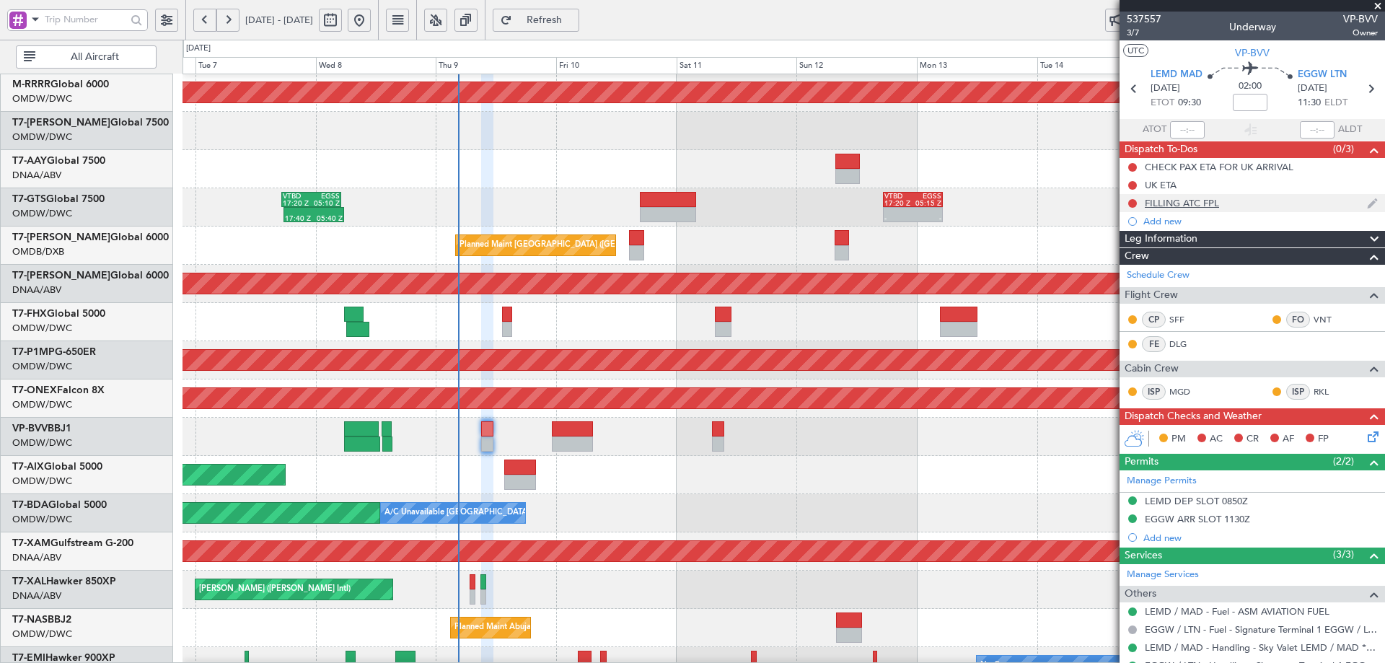
click at [1170, 204] on div "FILLING ATC FPL" at bounding box center [1182, 203] width 74 height 12
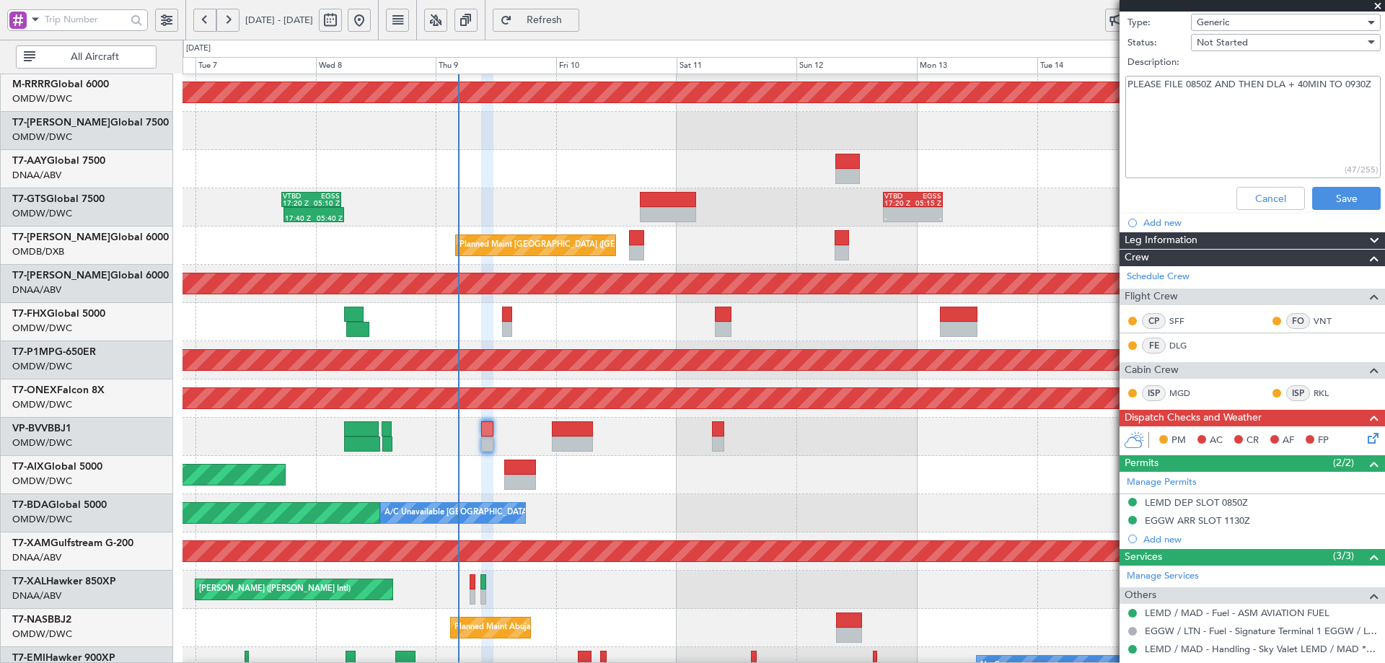
scroll to position [341, 0]
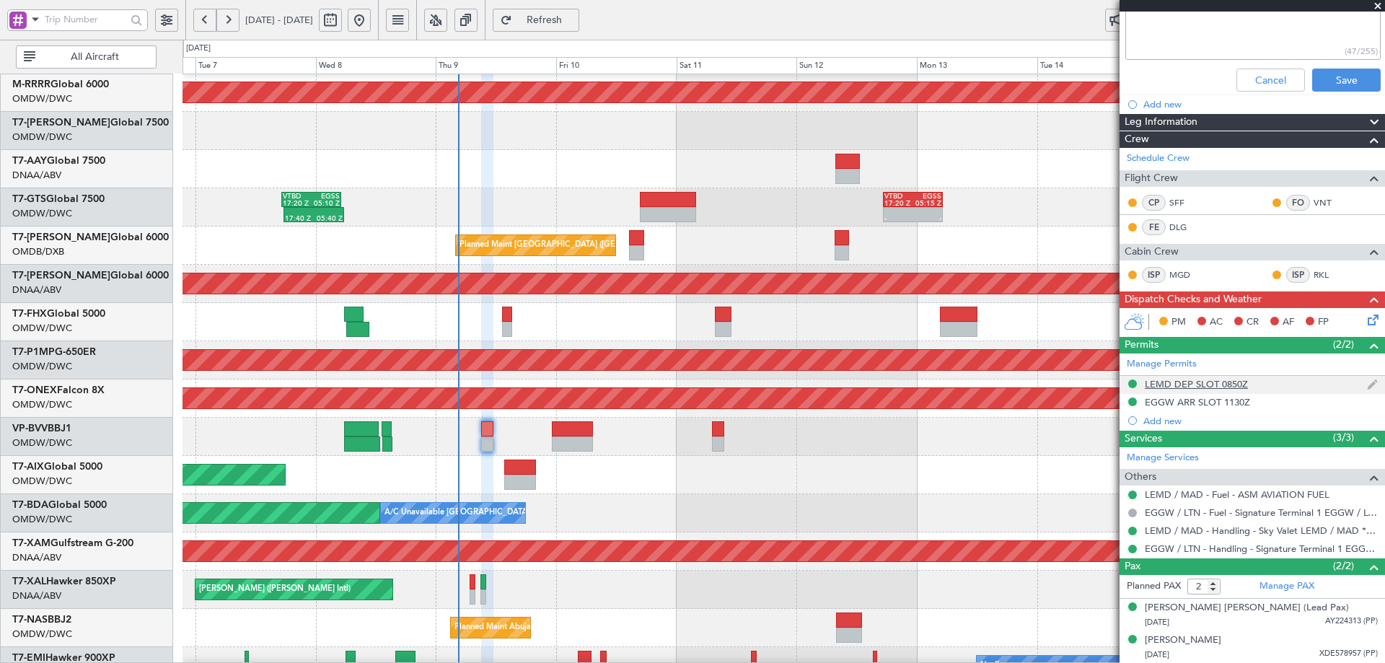
click at [1238, 387] on div "LEMD DEP SLOT 0850Z" at bounding box center [1196, 384] width 103 height 12
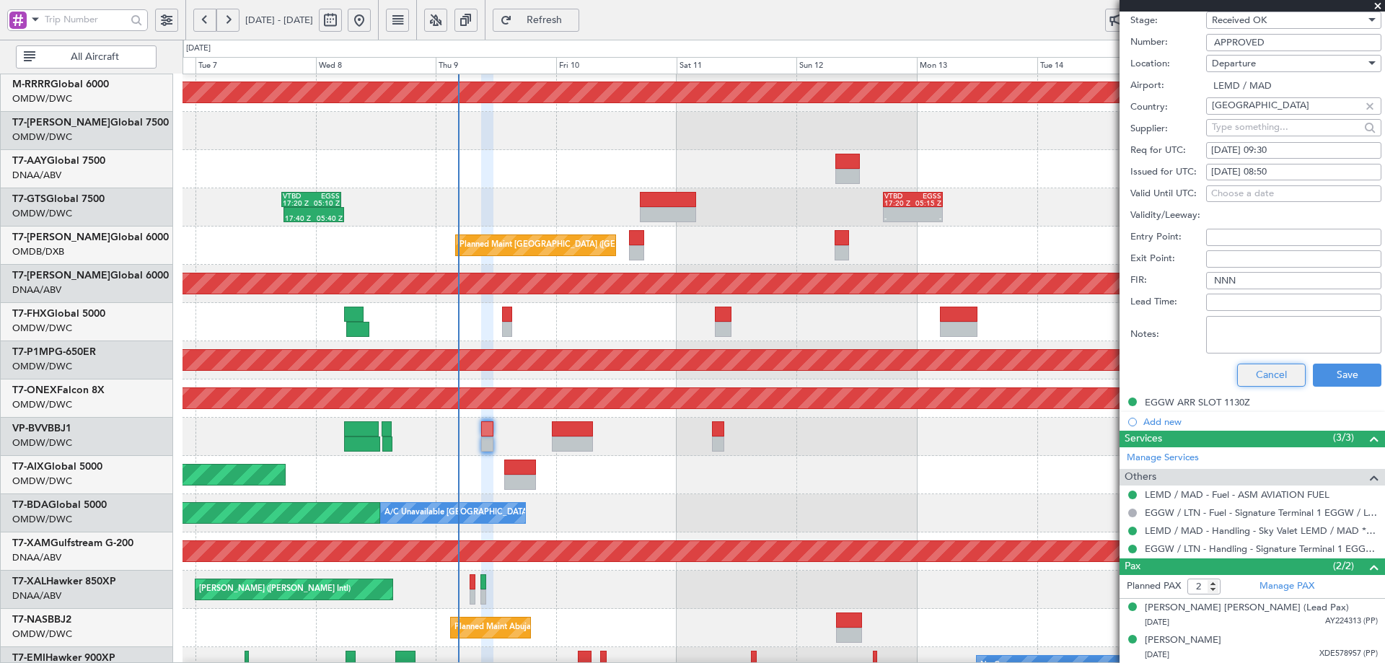
click at [1266, 377] on button "Cancel" at bounding box center [1271, 375] width 69 height 23
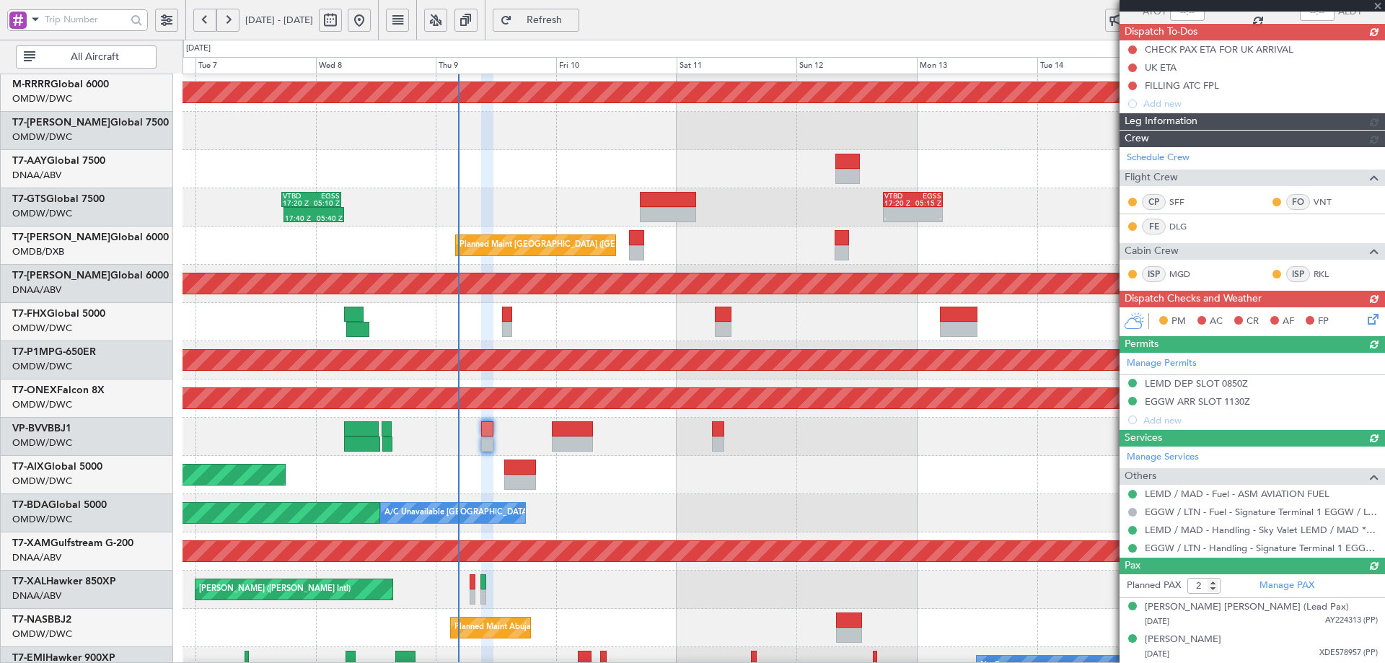
scroll to position [117, 0]
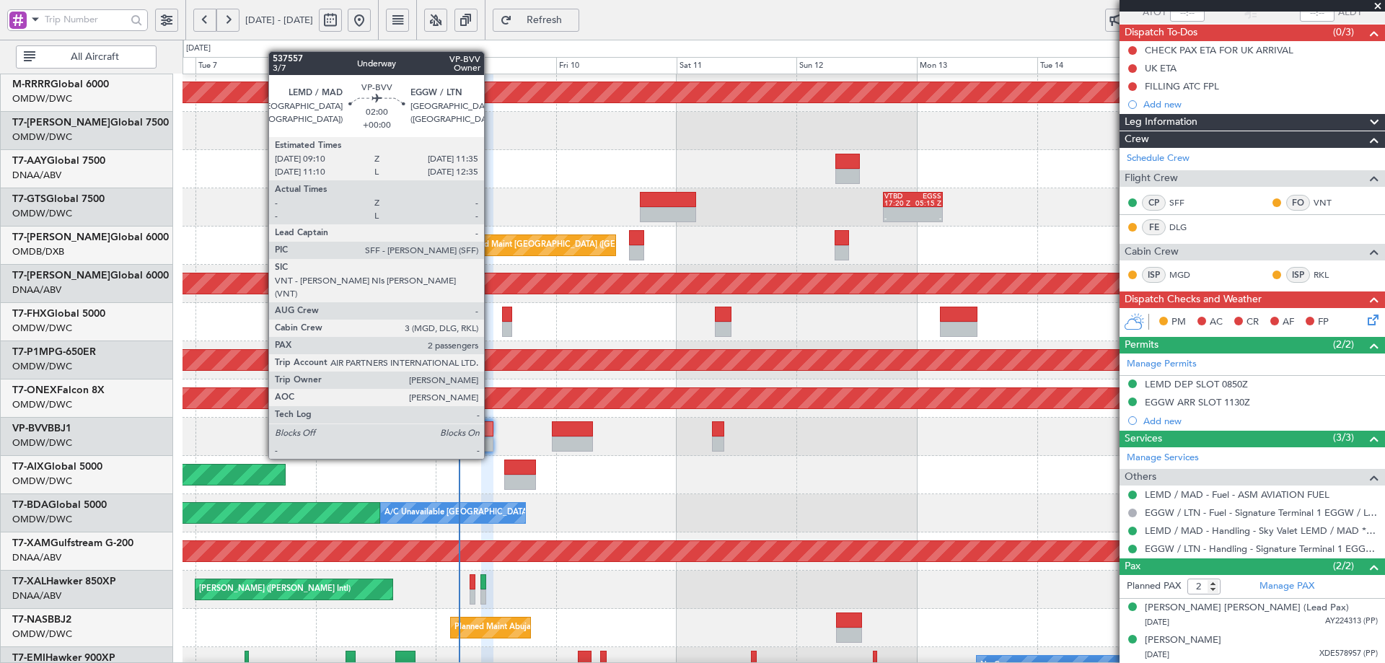
click at [490, 431] on div at bounding box center [487, 428] width 12 height 15
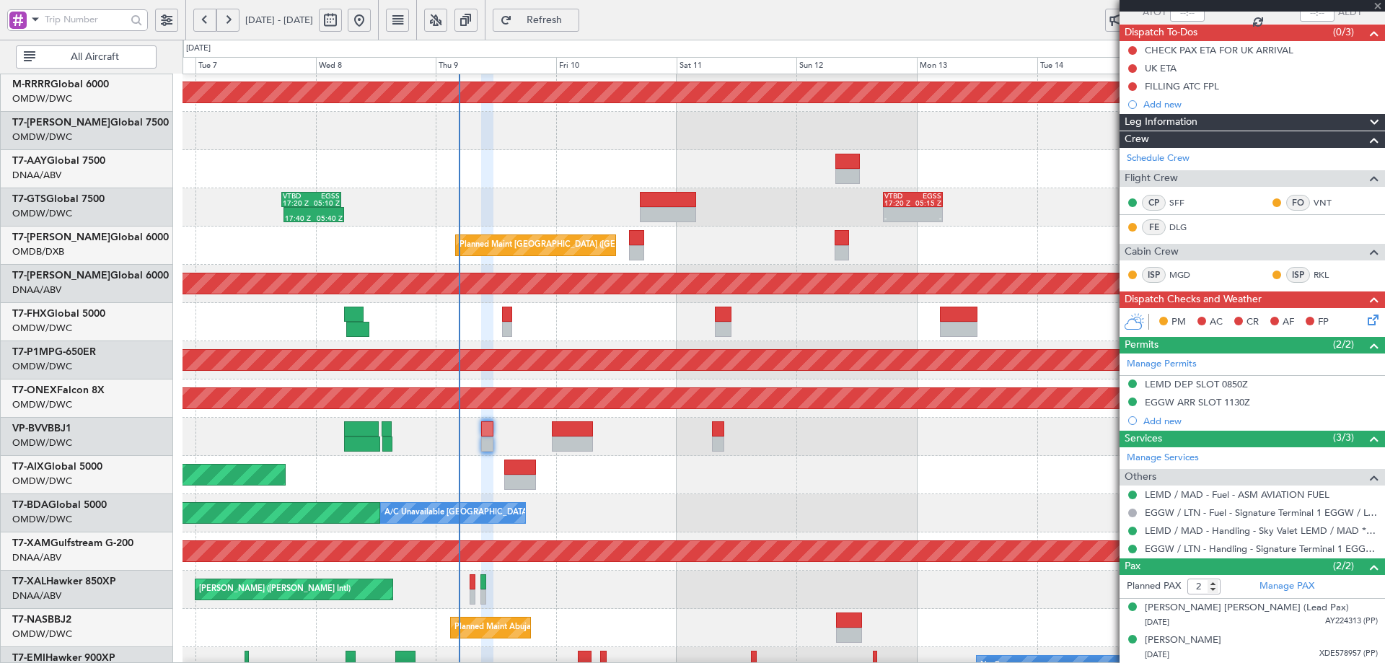
scroll to position [0, 0]
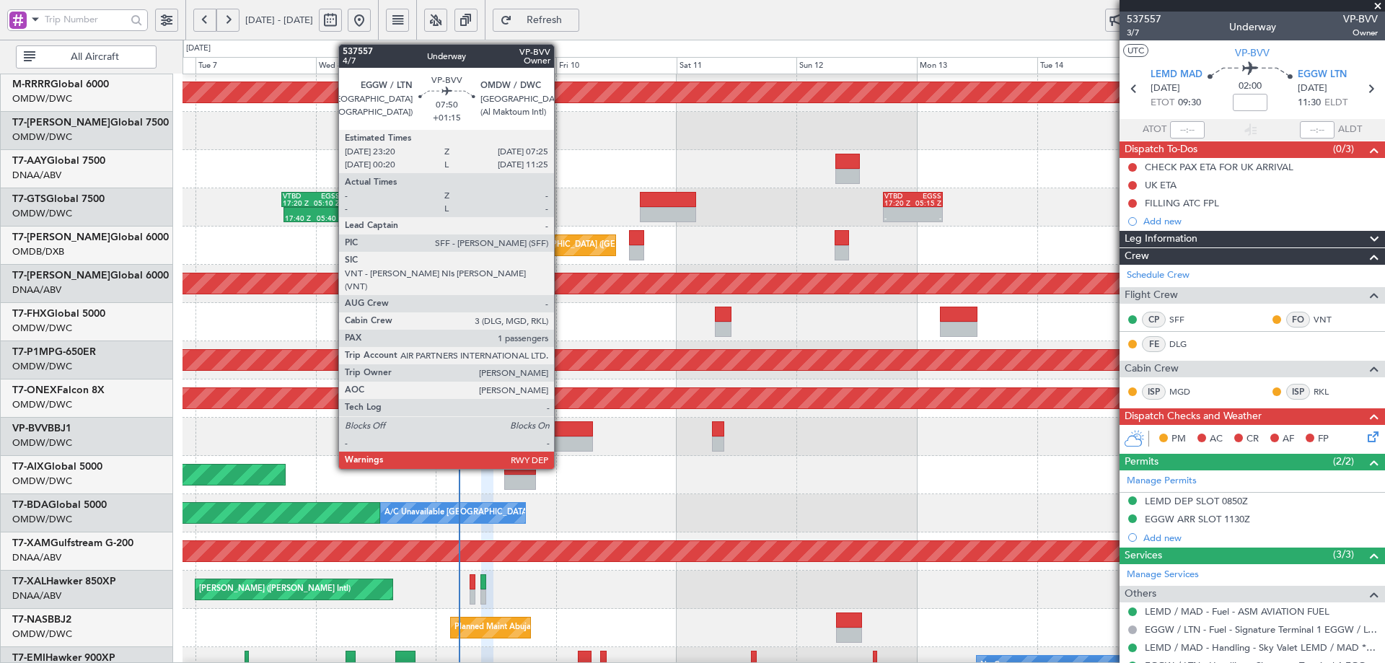
click at [560, 434] on div at bounding box center [572, 428] width 41 height 15
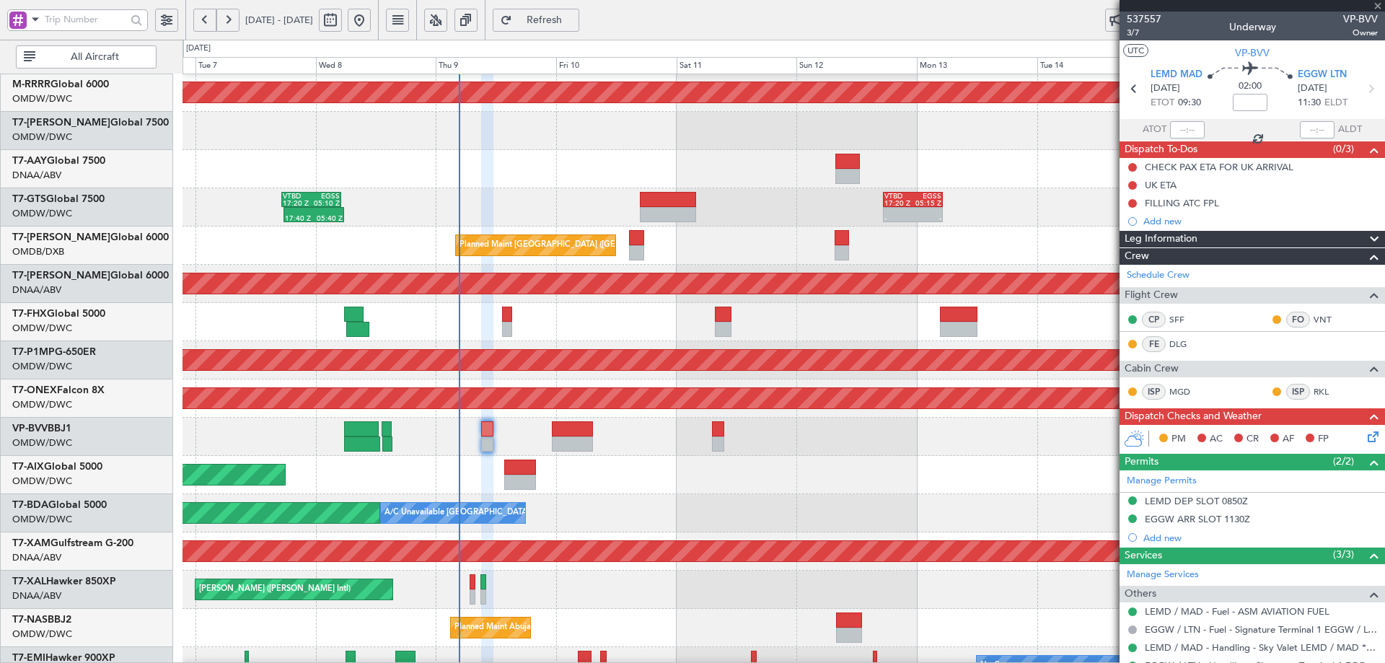
type input "+01:15"
type input "1"
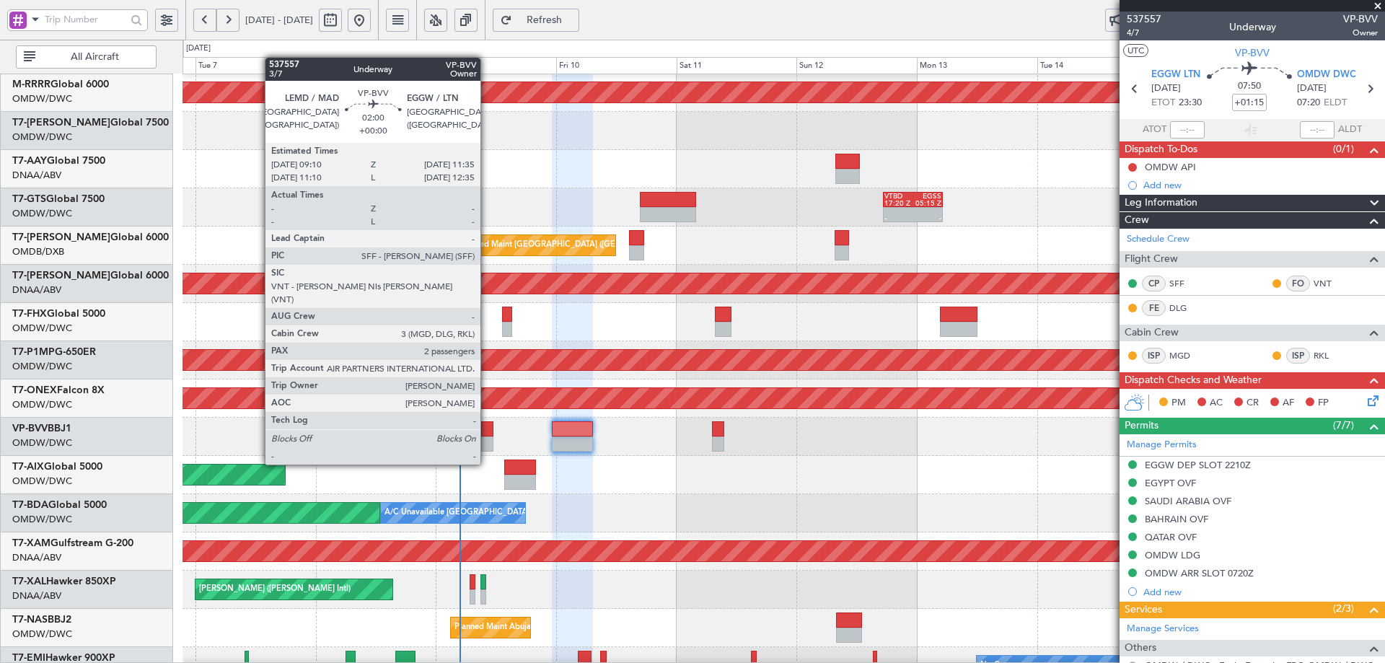
click at [487, 437] on div at bounding box center [487, 443] width 12 height 15
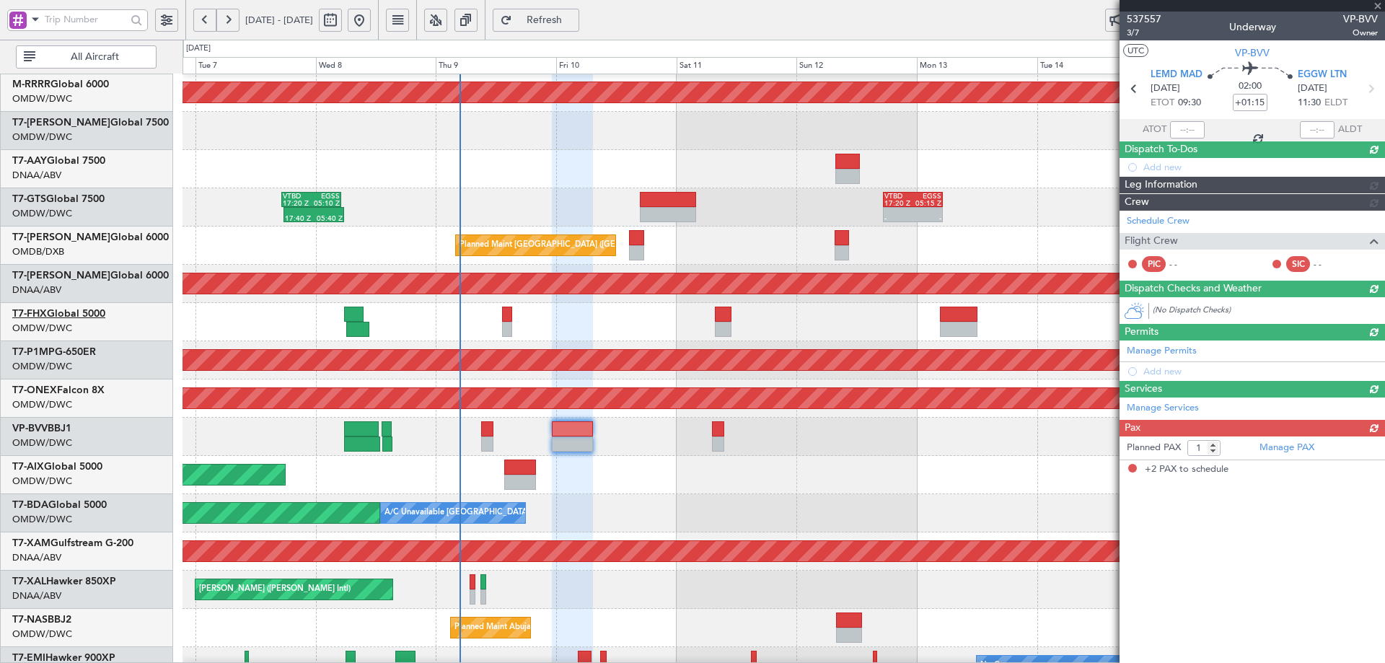
type input "2"
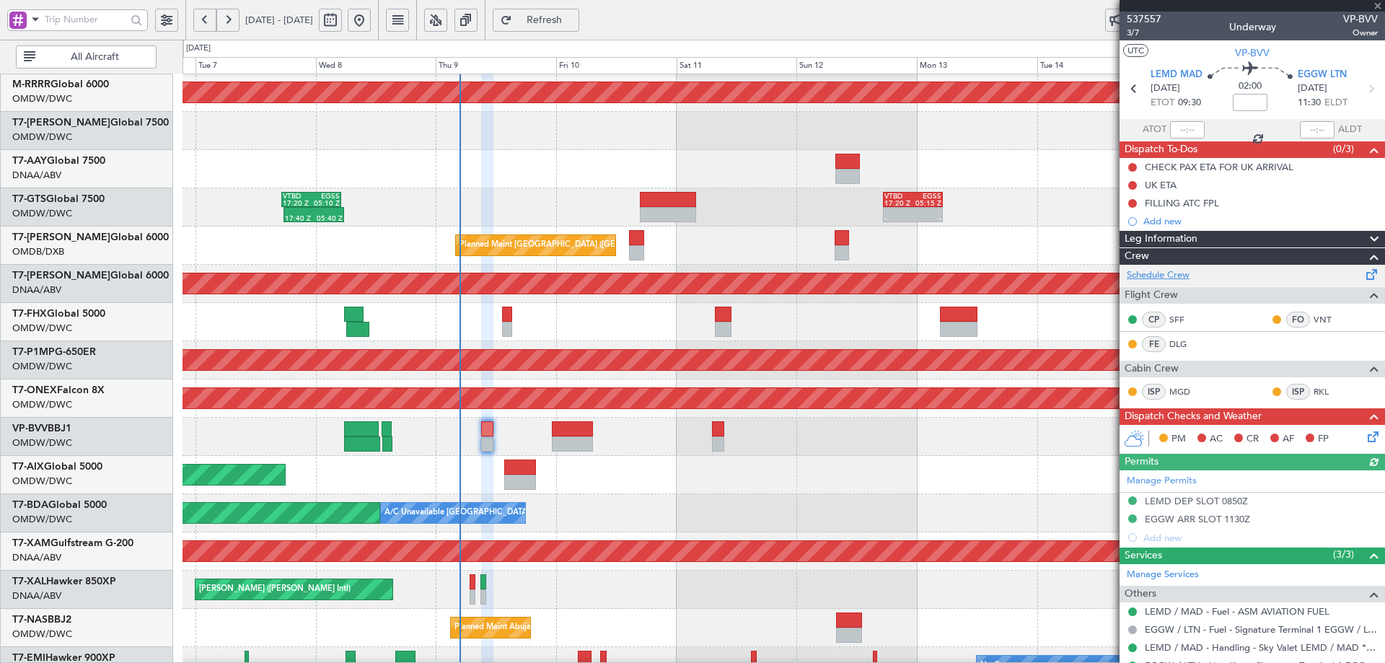
click at [1161, 271] on link "Schedule Crew" at bounding box center [1158, 275] width 63 height 14
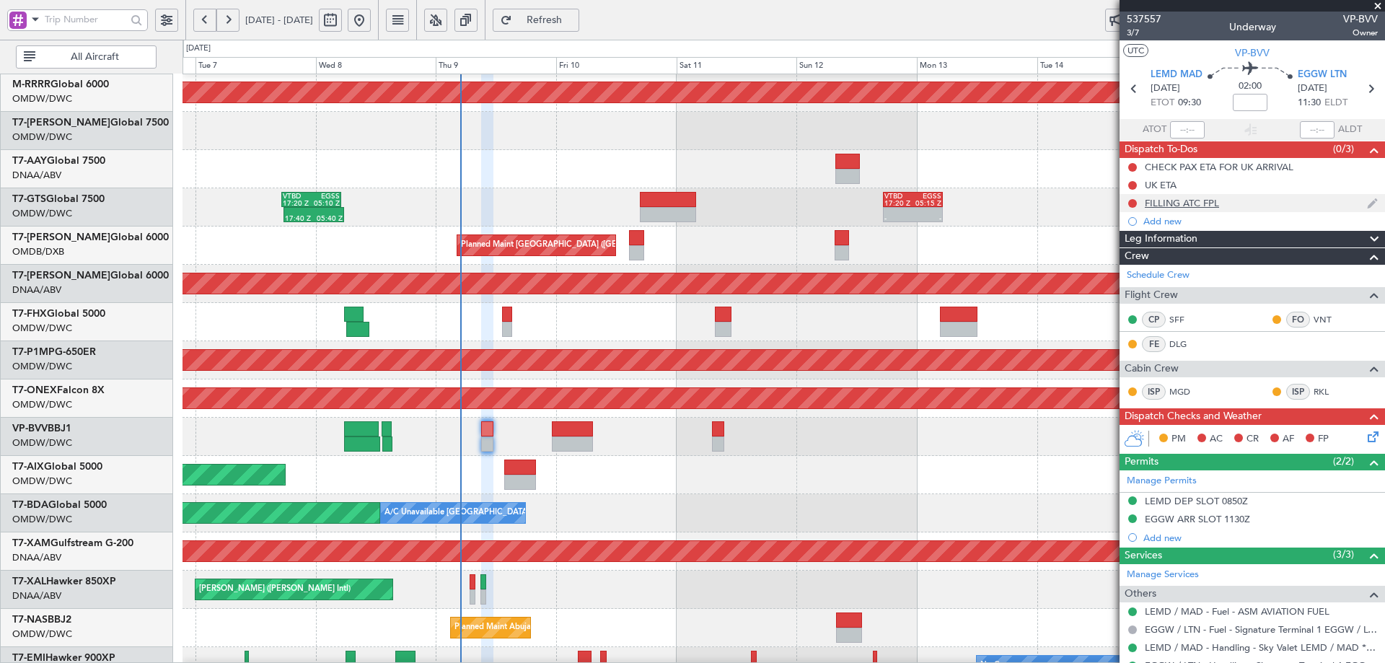
click at [1180, 199] on div "FILLING ATC FPL" at bounding box center [1182, 203] width 74 height 12
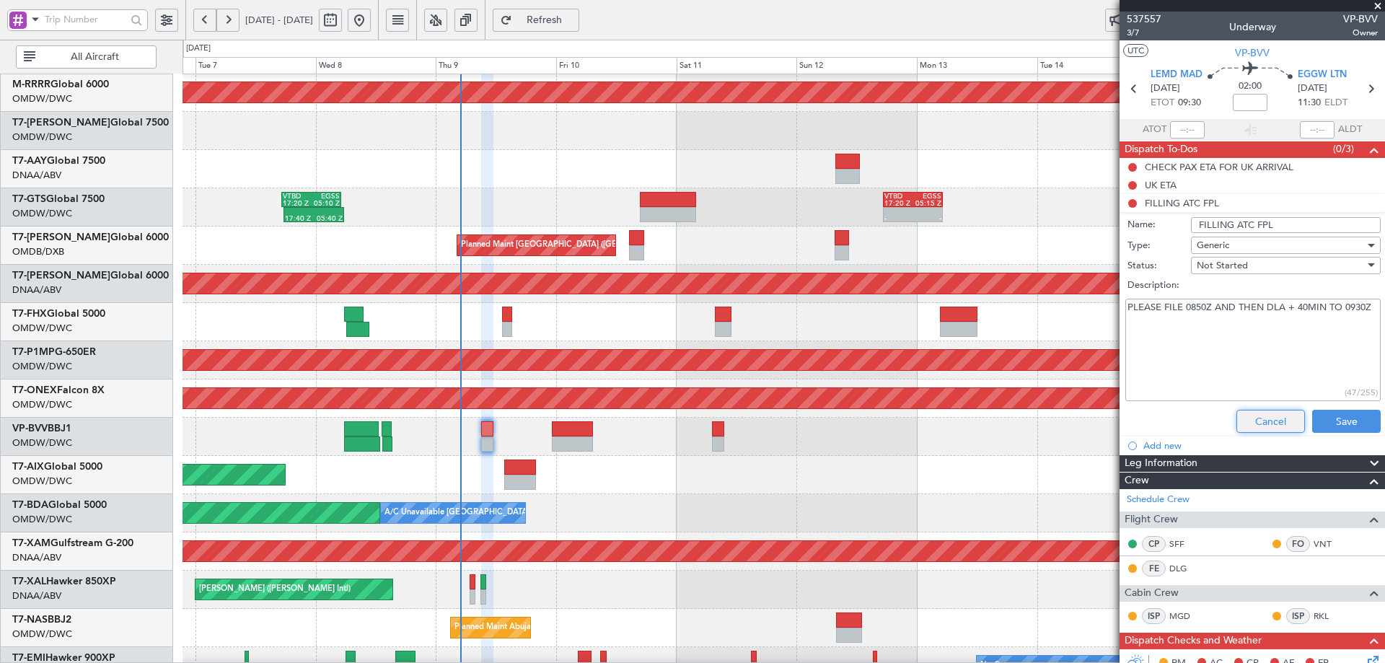
click at [1255, 423] on button "Cancel" at bounding box center [1270, 421] width 69 height 23
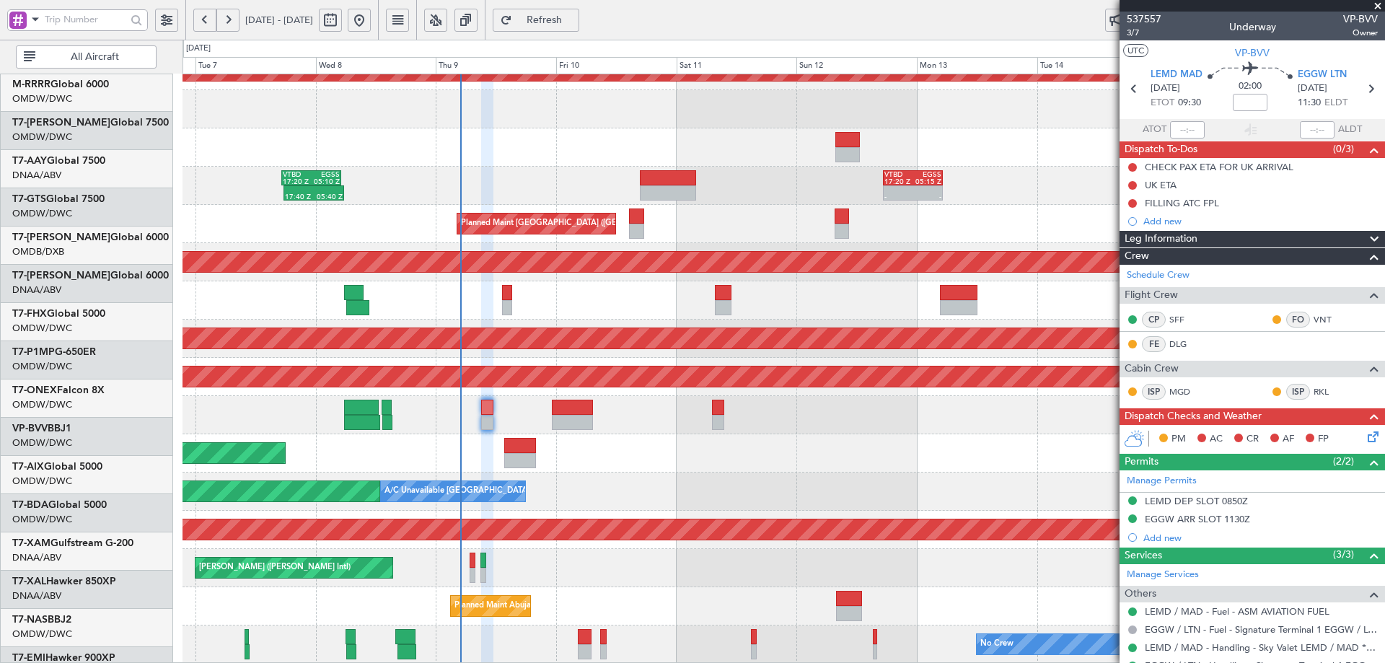
scroll to position [252, 0]
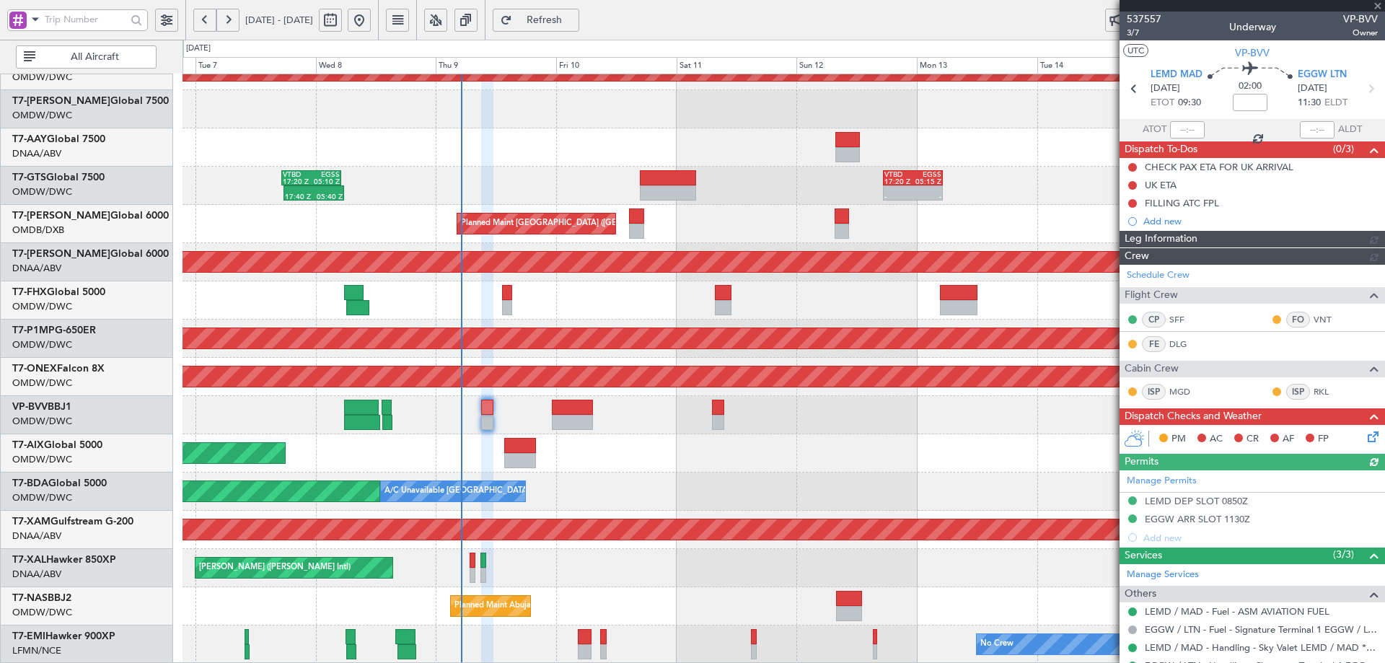
type input "[PERSON_NAME] (ANI)"
type input "7508"
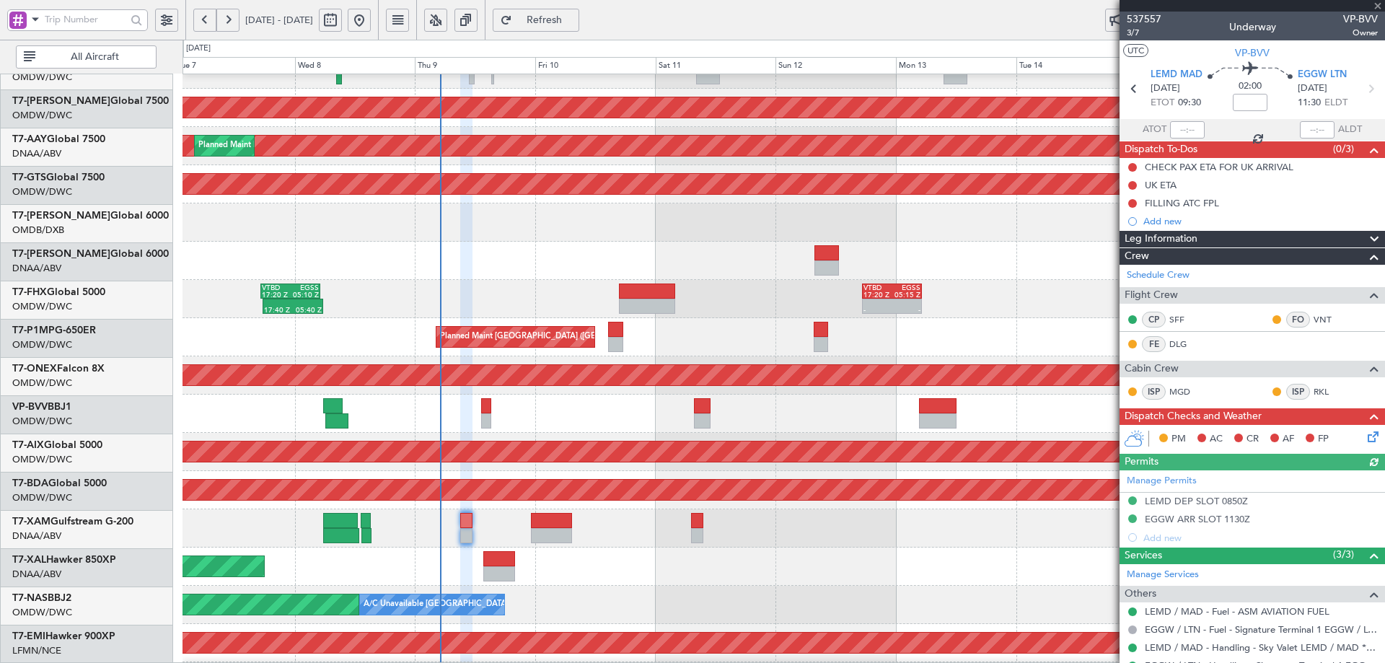
scroll to position [0, 0]
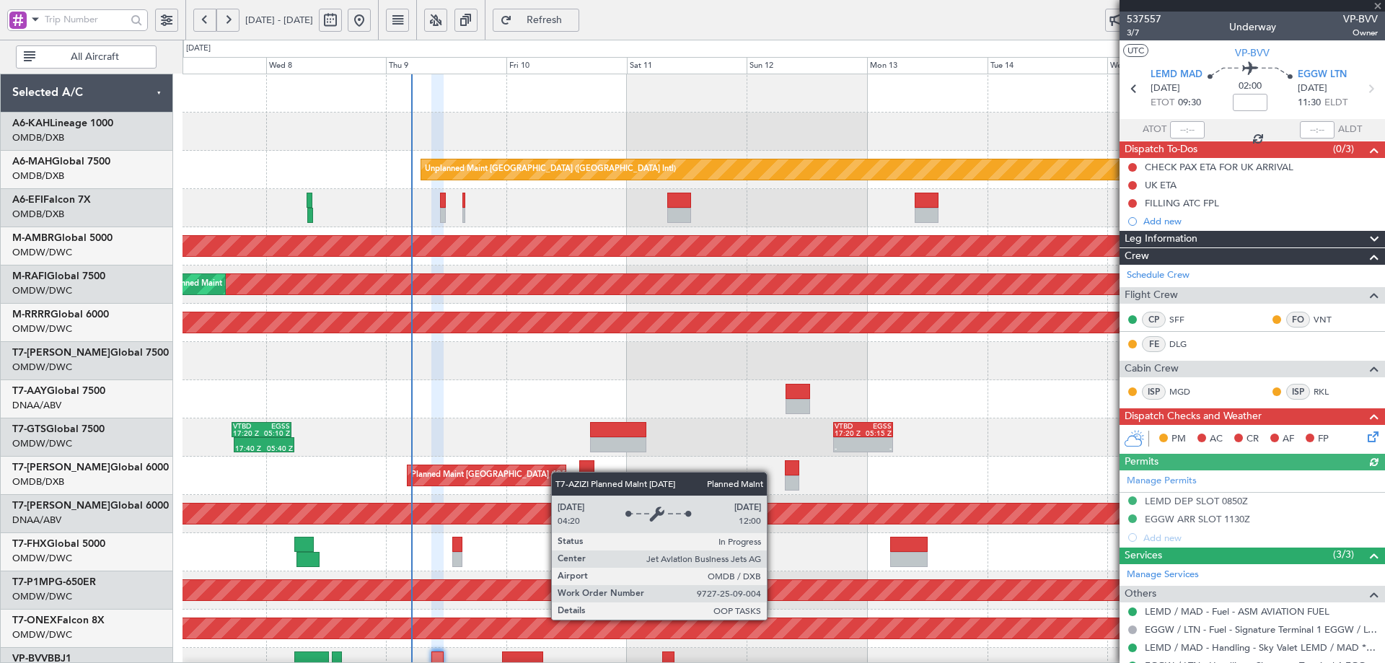
click at [558, 477] on div "Unplanned Maint [GEOGRAPHIC_DATA] ([GEOGRAPHIC_DATA] Intl) Planned Maint [GEOGR…" at bounding box center [783, 494] width 1202 height 841
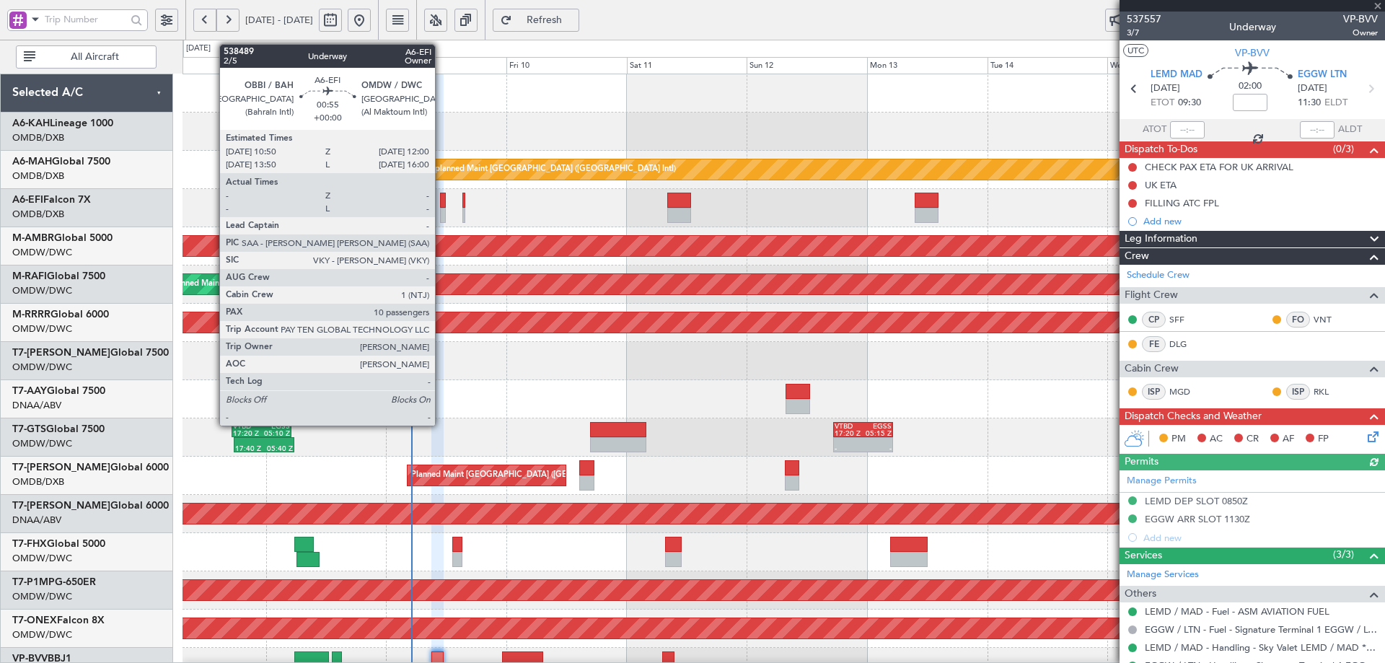
click at [441, 199] on div at bounding box center [443, 200] width 6 height 15
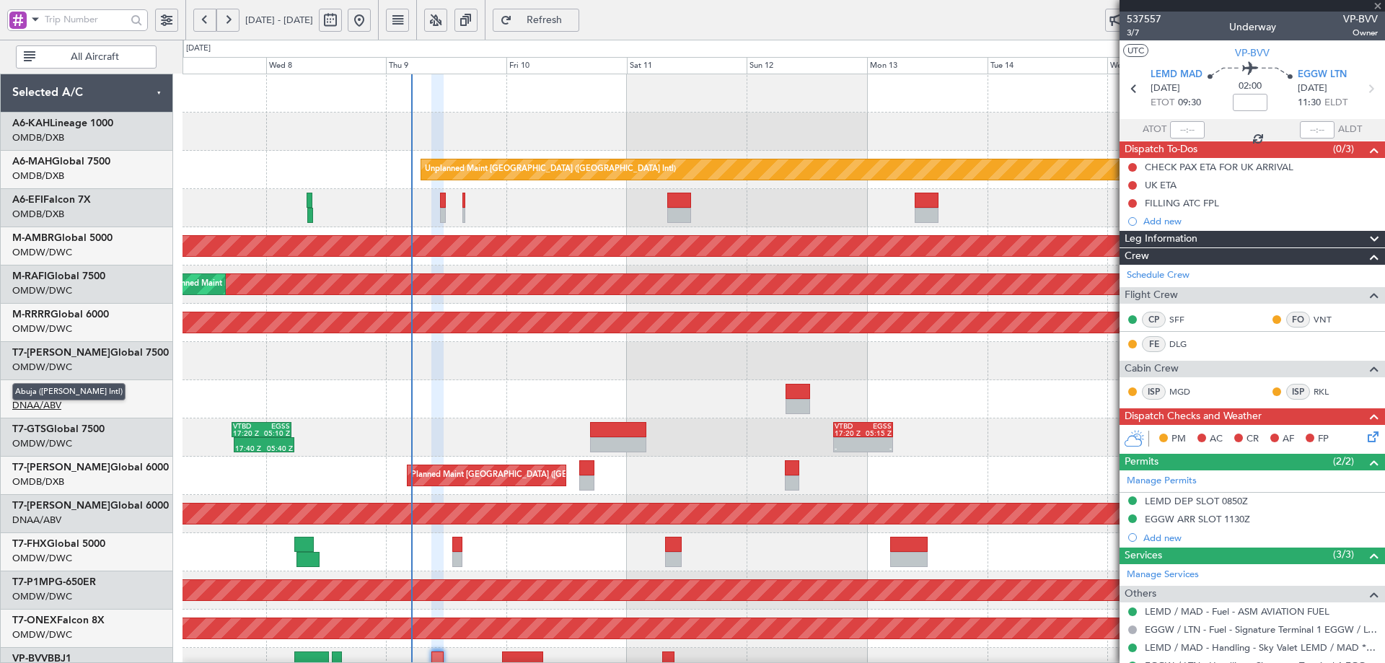
type input "10"
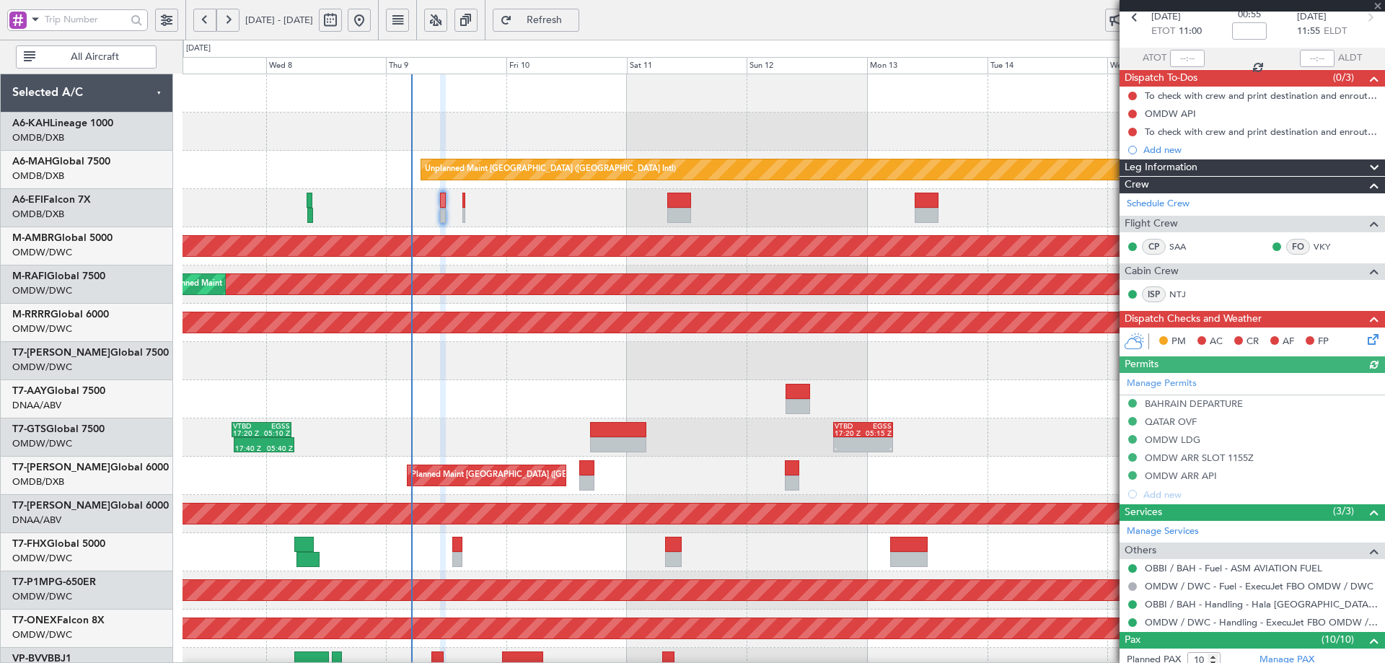
scroll to position [405, 0]
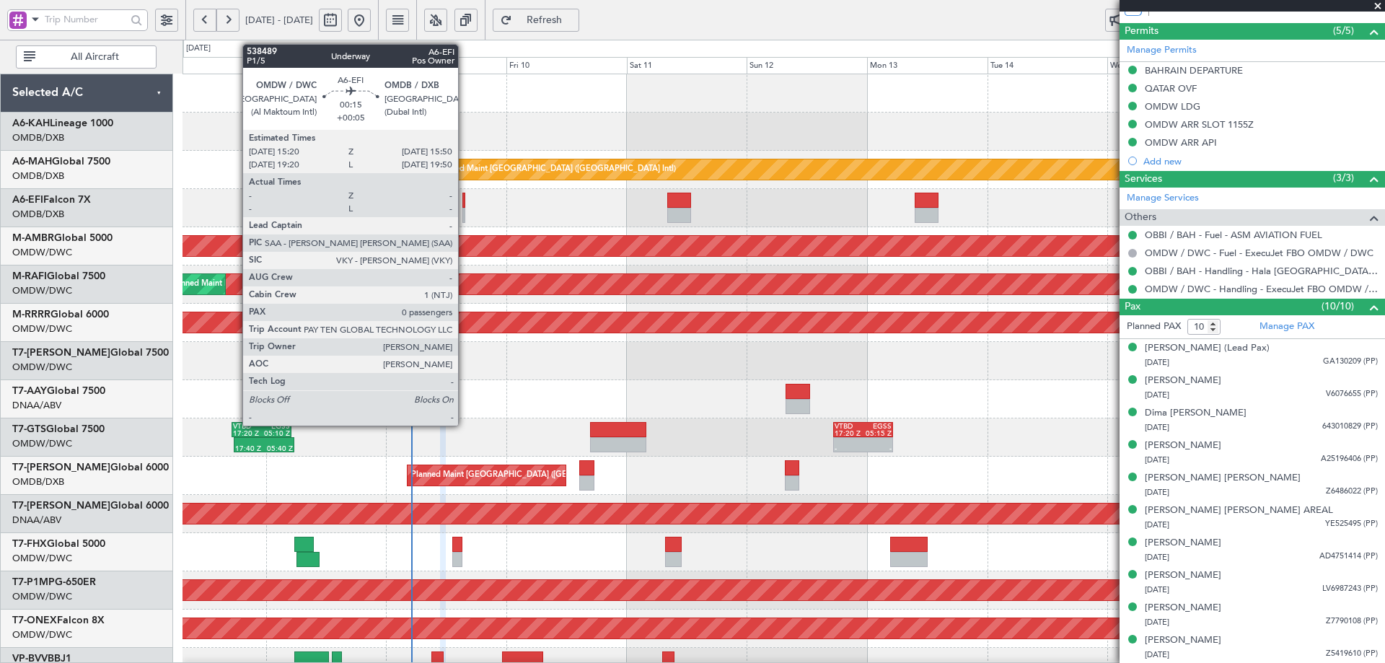
click at [464, 208] on div at bounding box center [463, 215] width 3 height 15
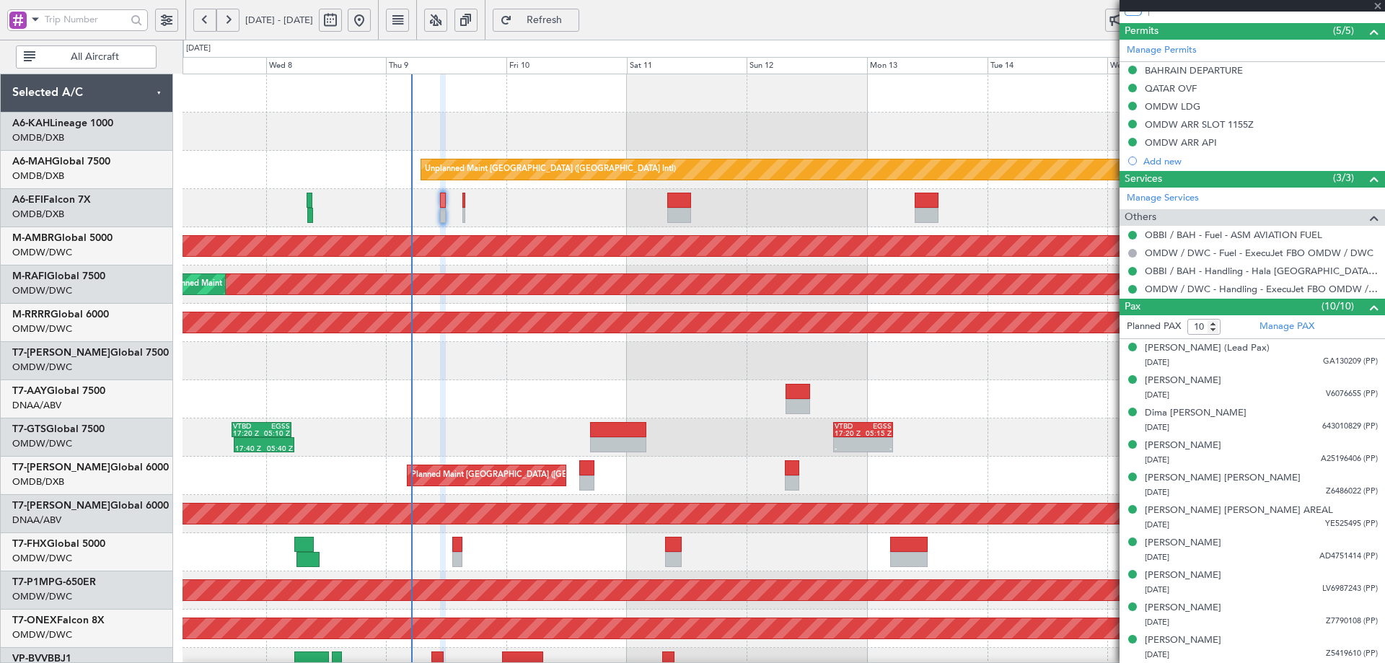
type input "+00:05"
type input "0"
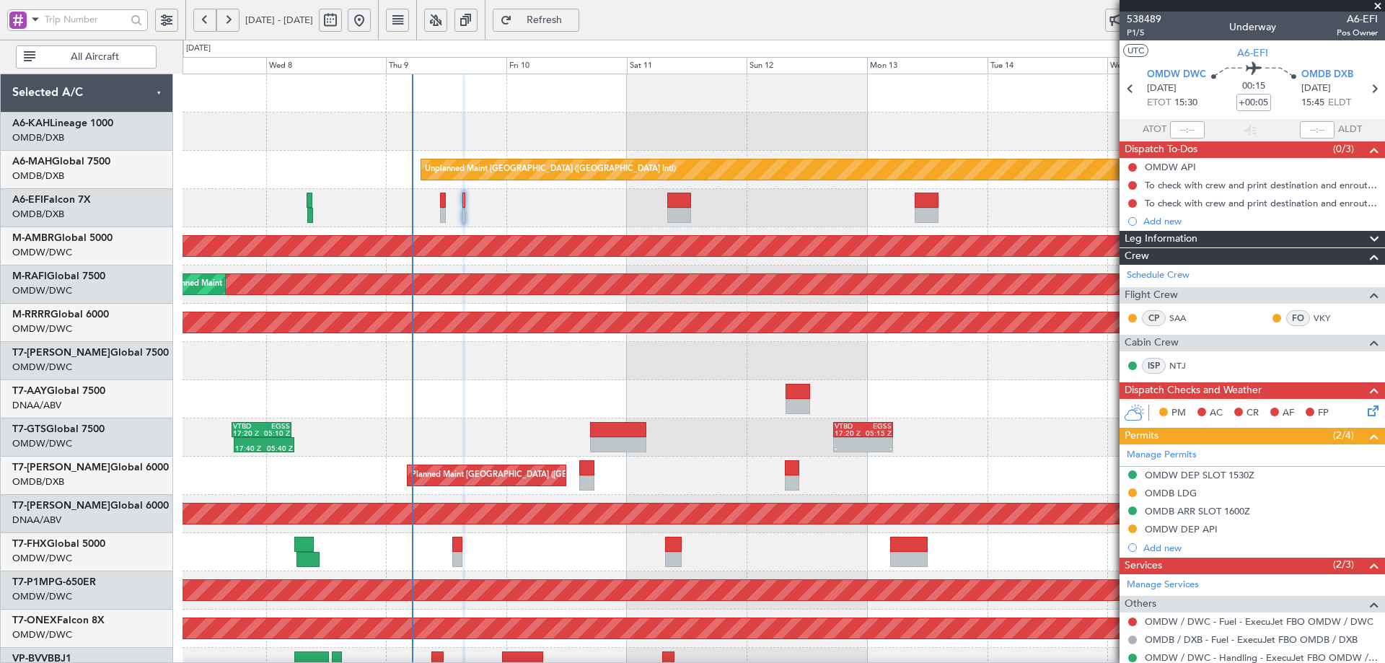
click at [574, 20] on span "Refresh" at bounding box center [544, 20] width 59 height 10
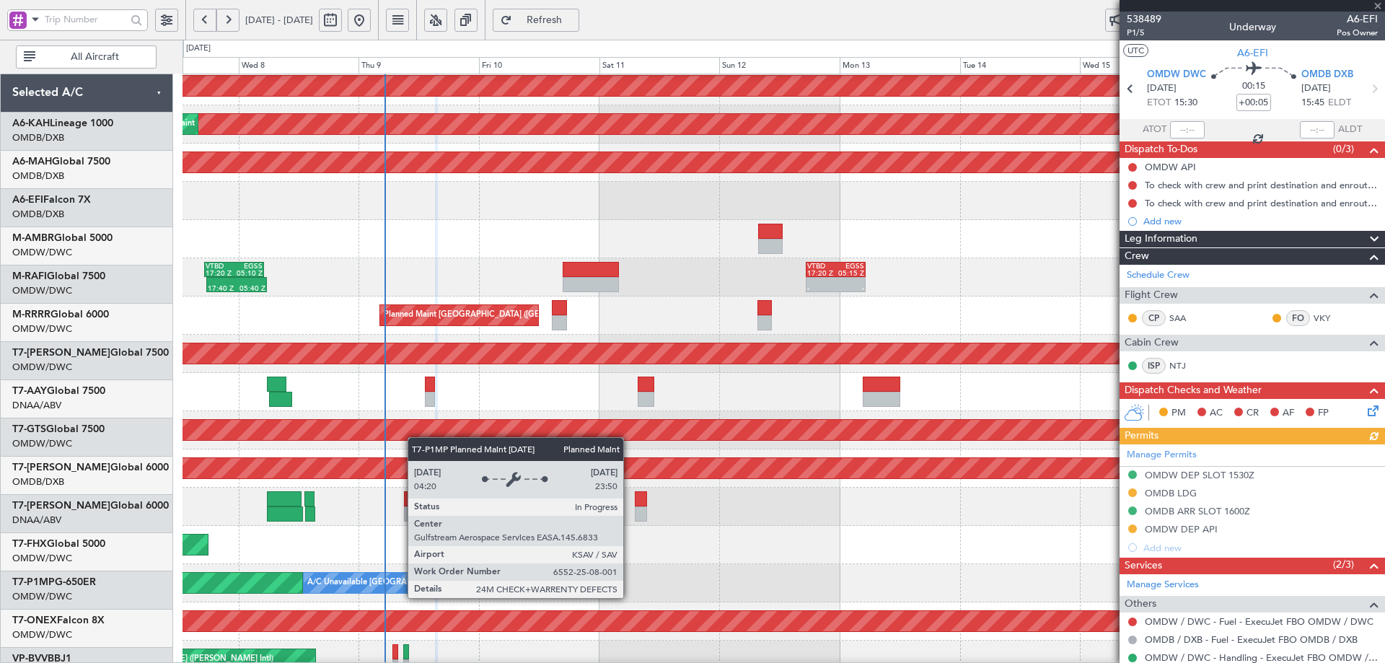
scroll to position [177, 0]
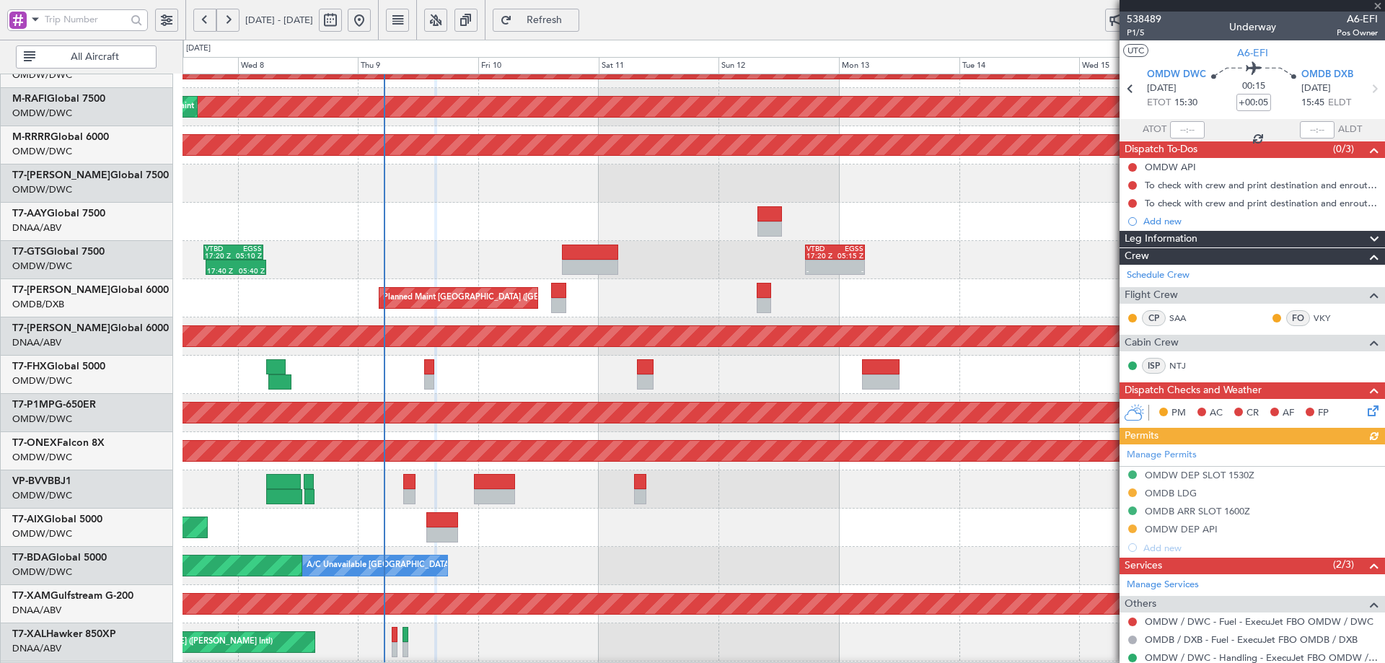
click at [418, 493] on div at bounding box center [783, 489] width 1202 height 38
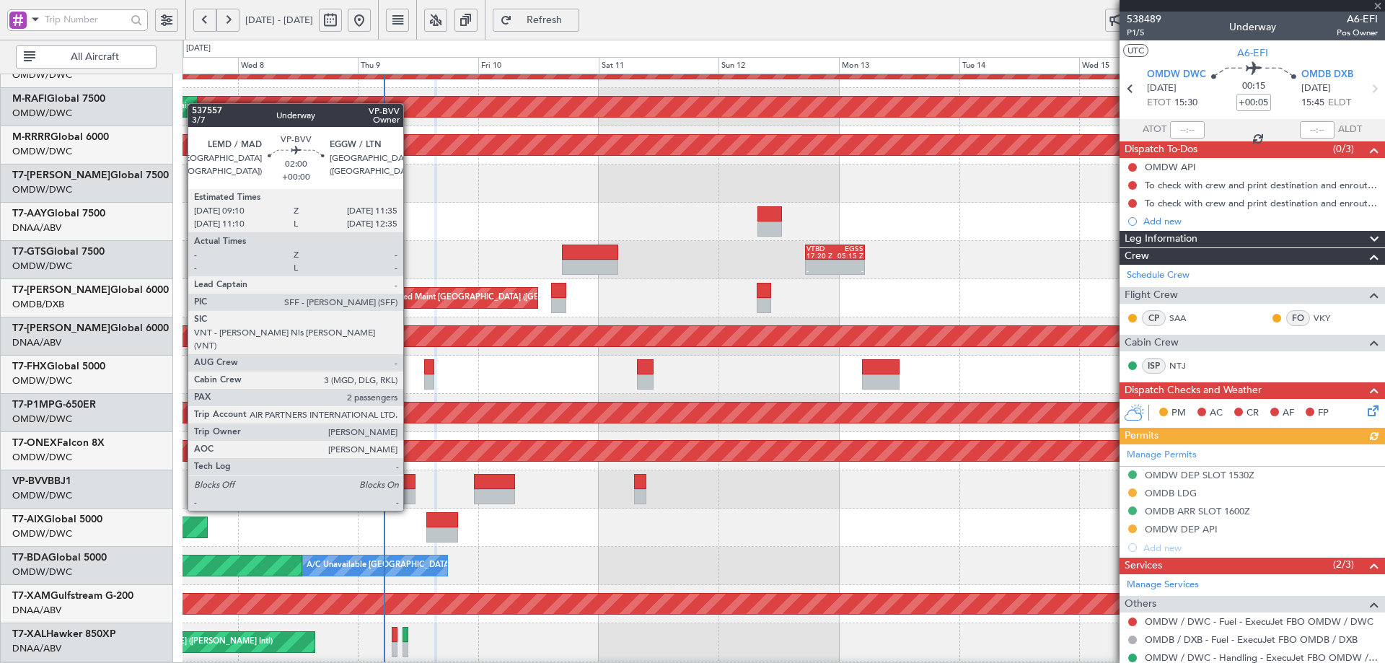
click at [410, 483] on div at bounding box center [409, 481] width 12 height 15
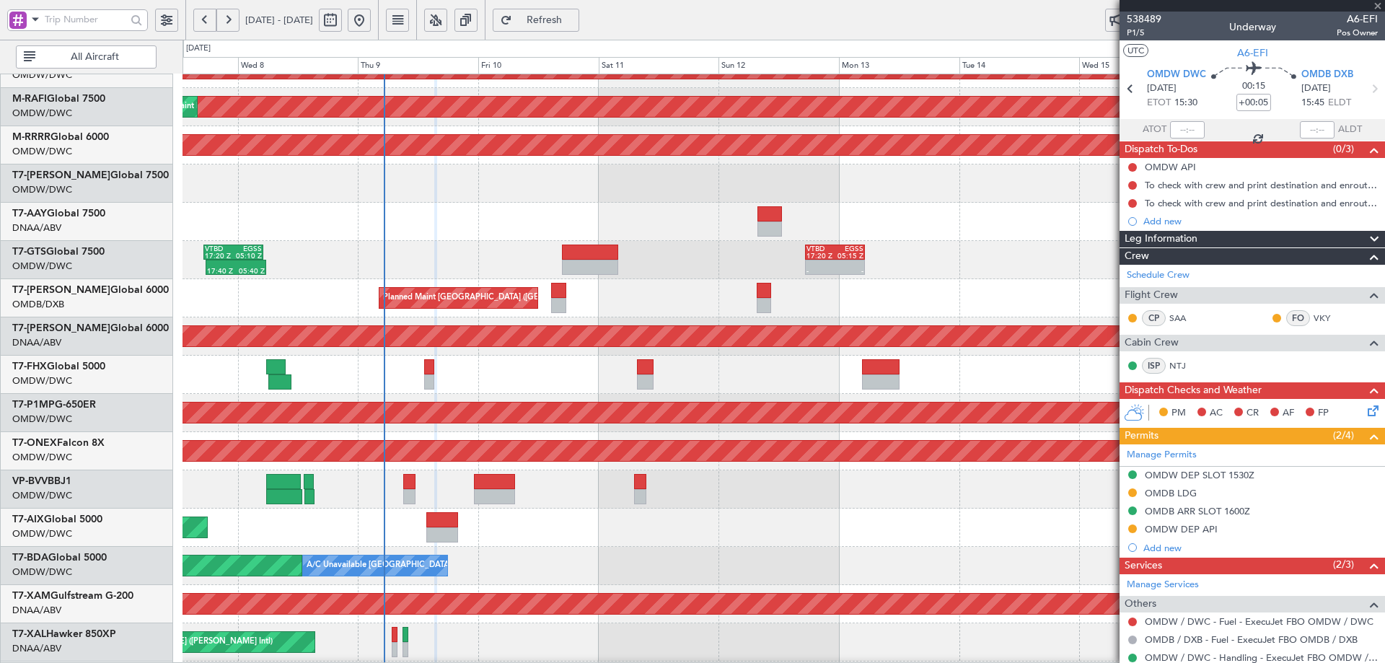
type input "2"
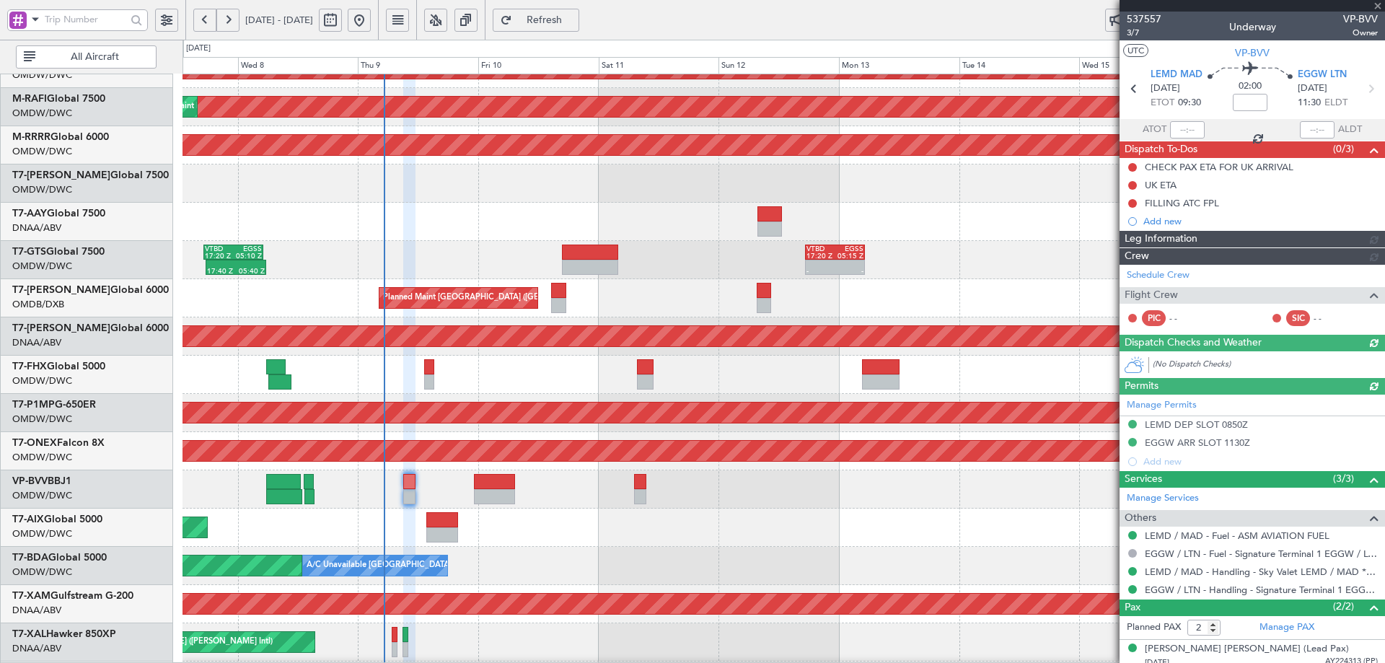
type input "[PERSON_NAME] (ANI)"
type input "7508"
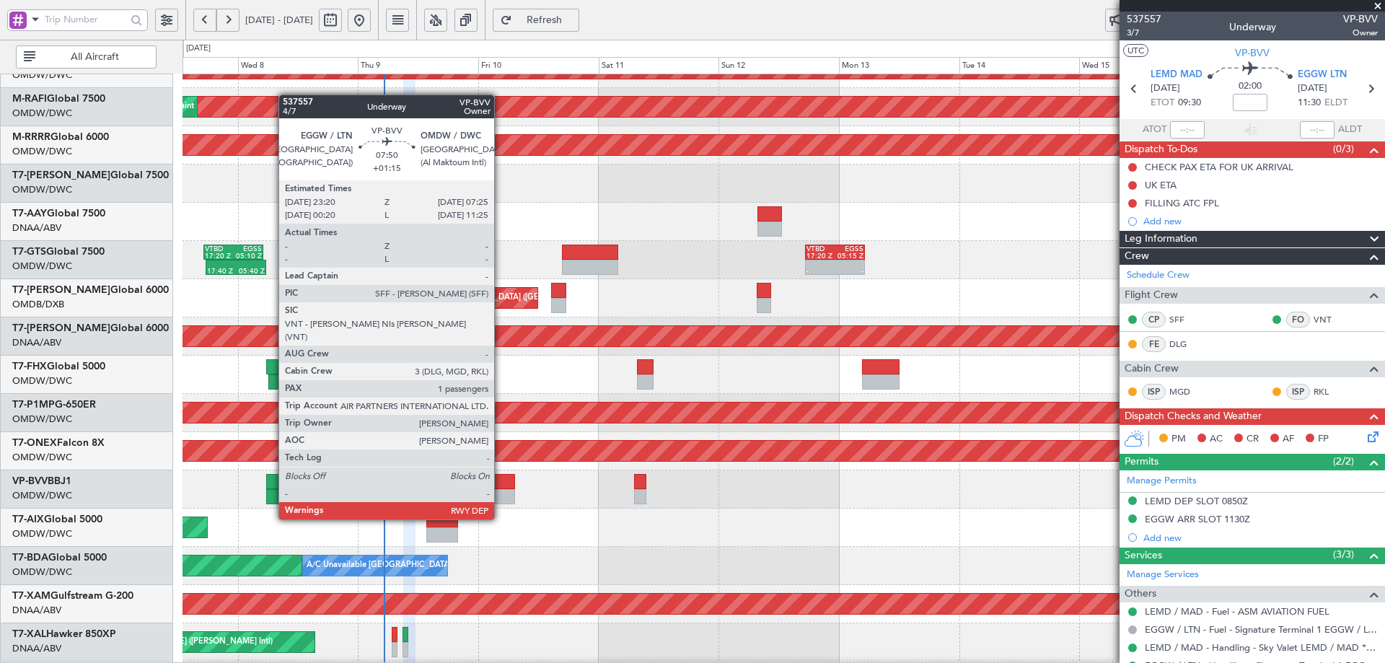
click at [501, 492] on div at bounding box center [494, 496] width 41 height 15
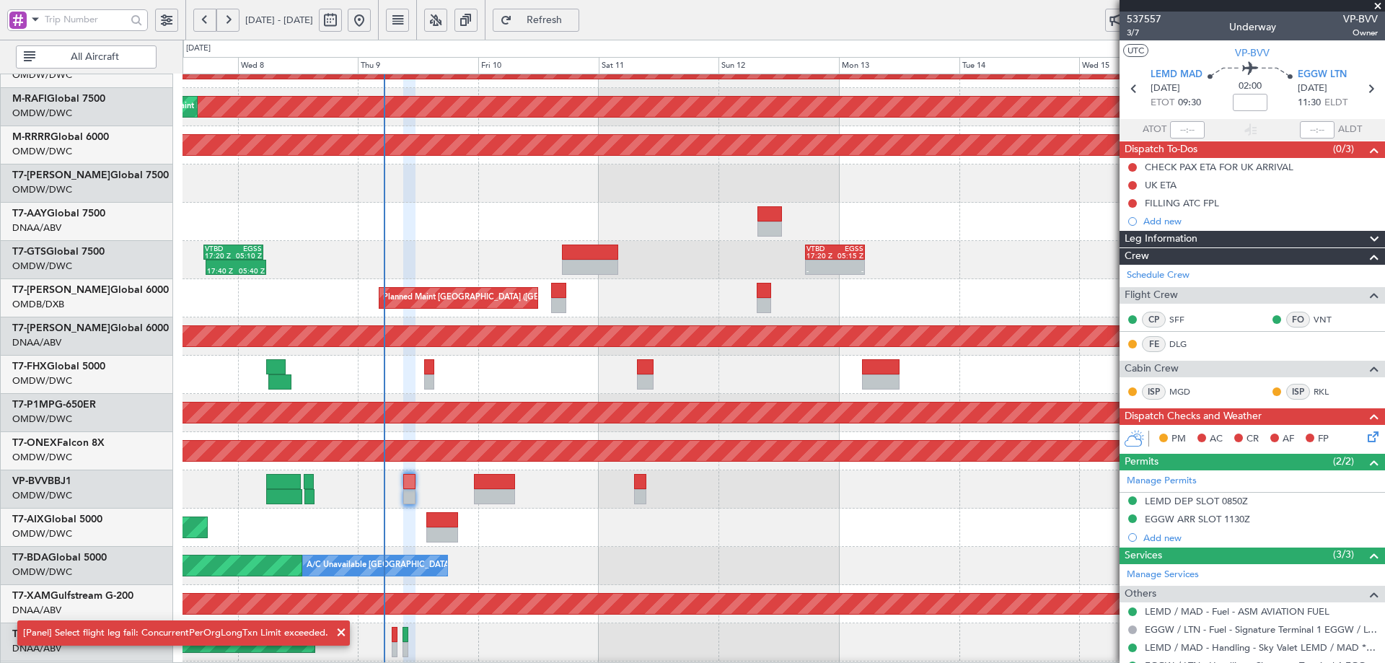
click at [501, 492] on div at bounding box center [494, 496] width 41 height 15
type input "+01:15"
type input "1"
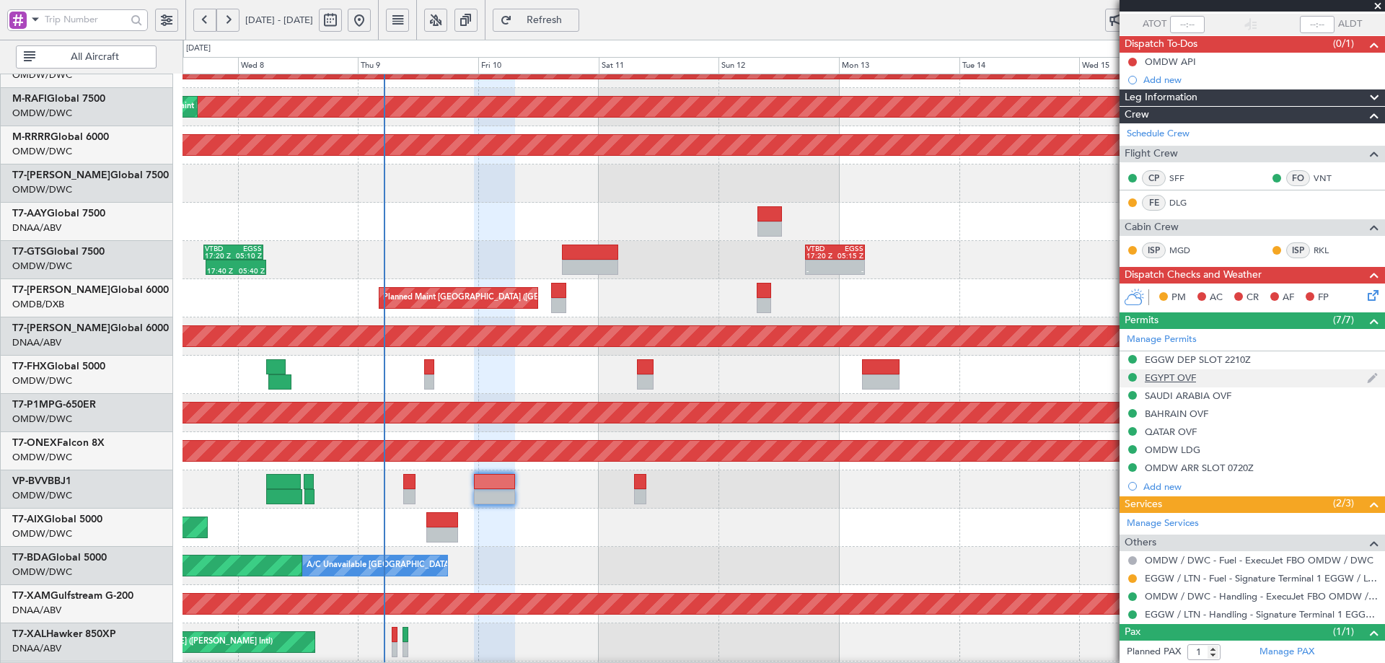
scroll to position [138, 0]
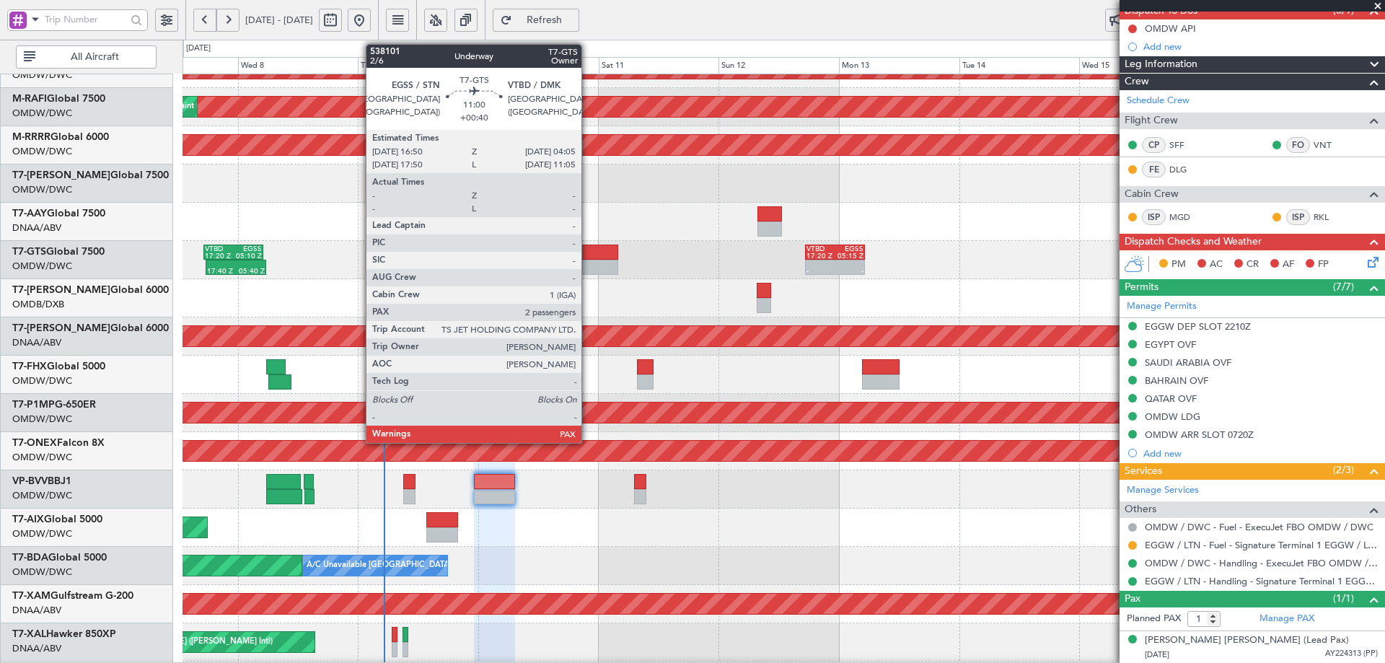
click at [588, 259] on div at bounding box center [590, 252] width 57 height 15
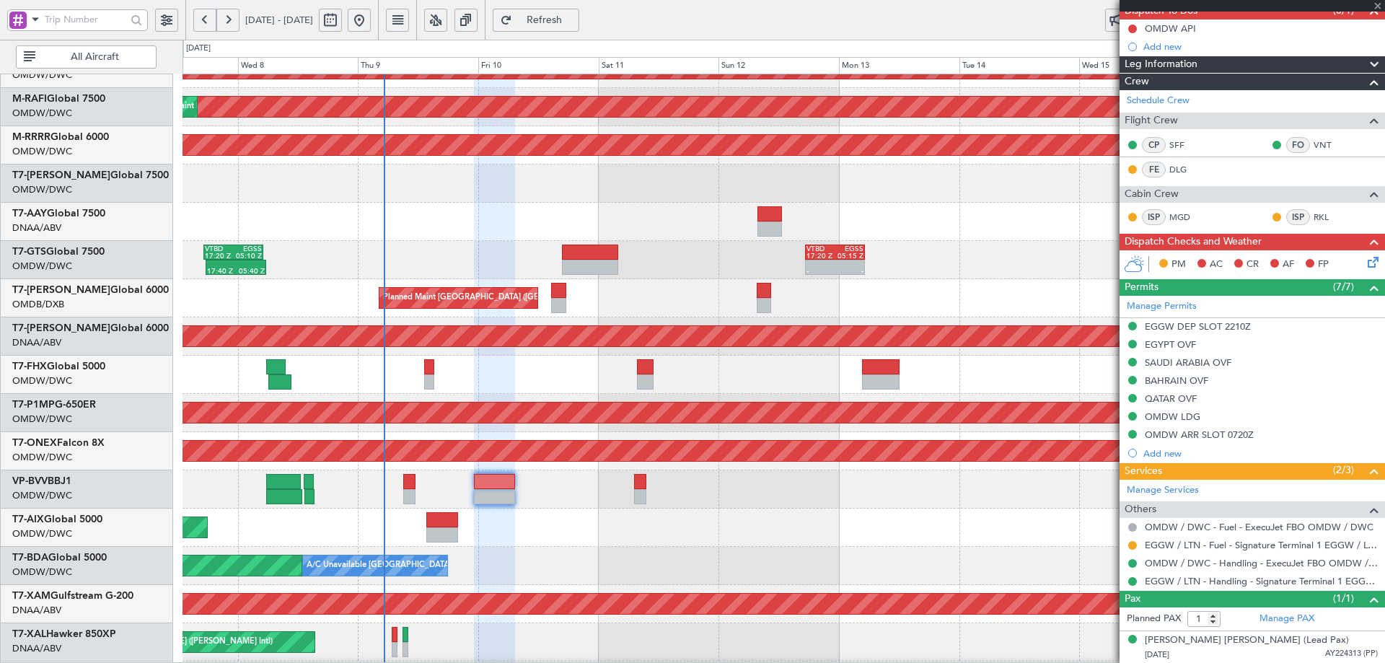
type input "+00:40"
type input "2"
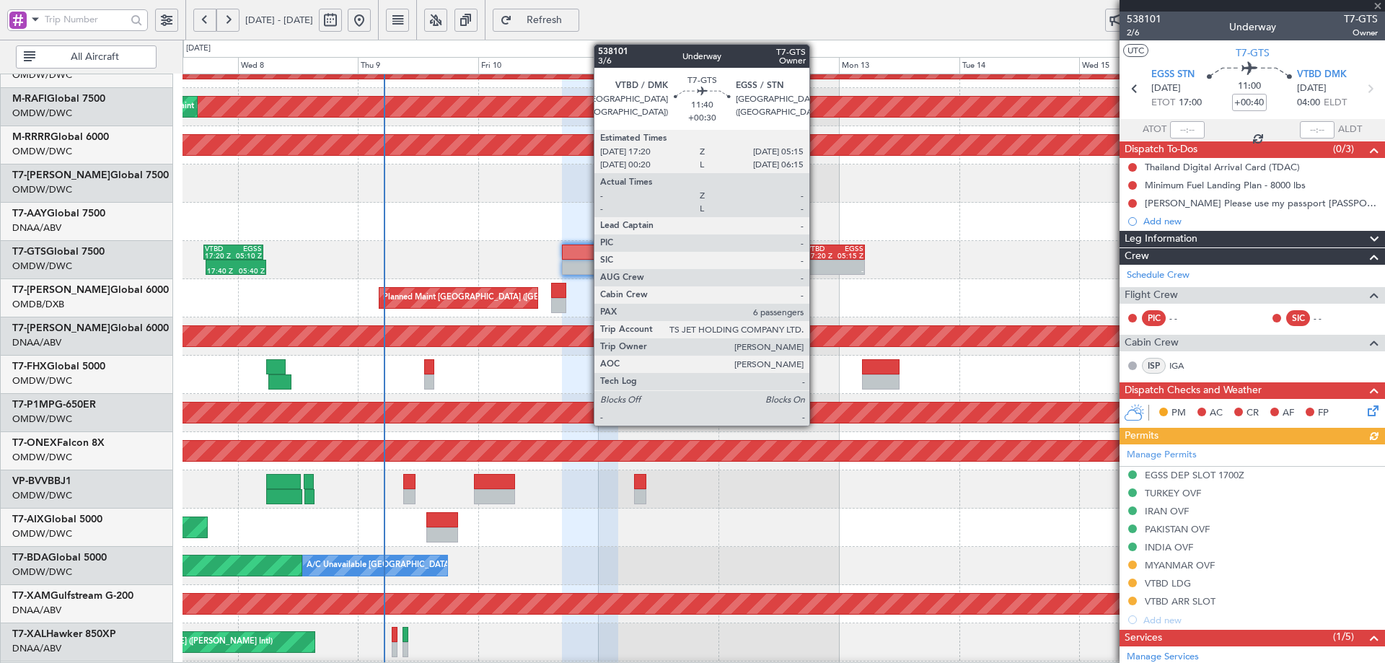
click at [816, 260] on div "- -" at bounding box center [835, 267] width 60 height 15
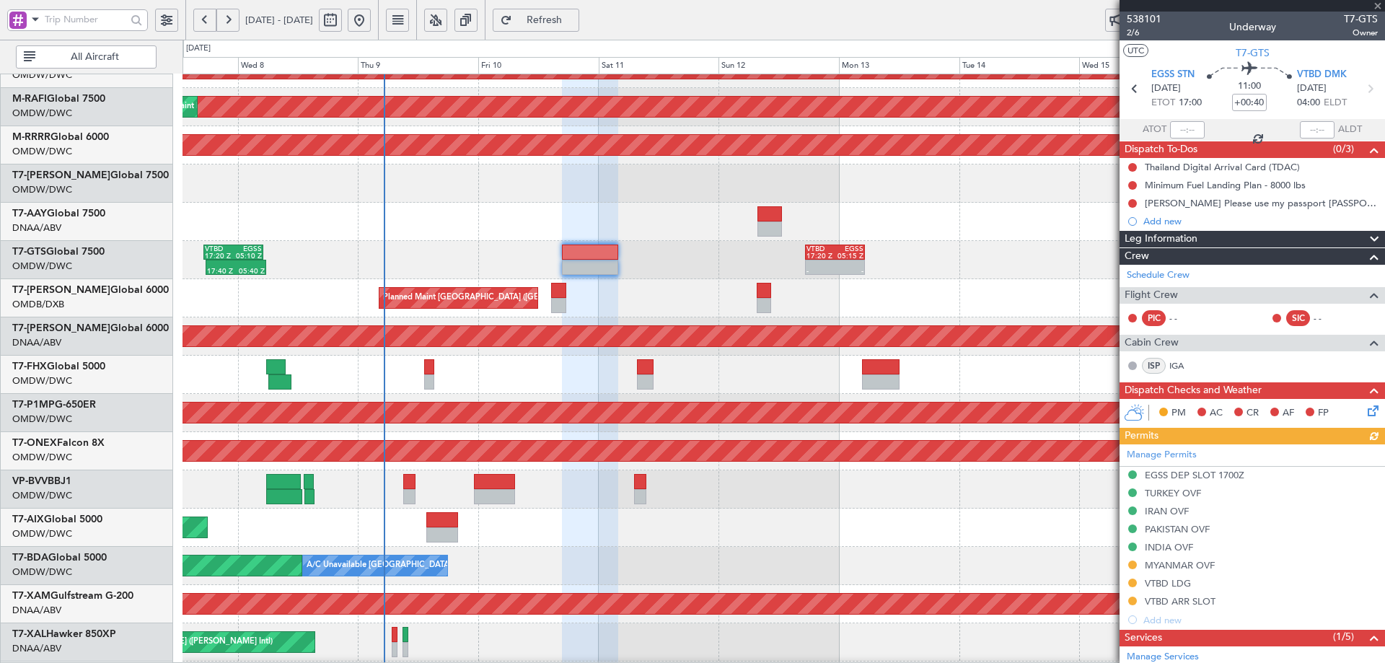
type input "+00:30"
type input "6"
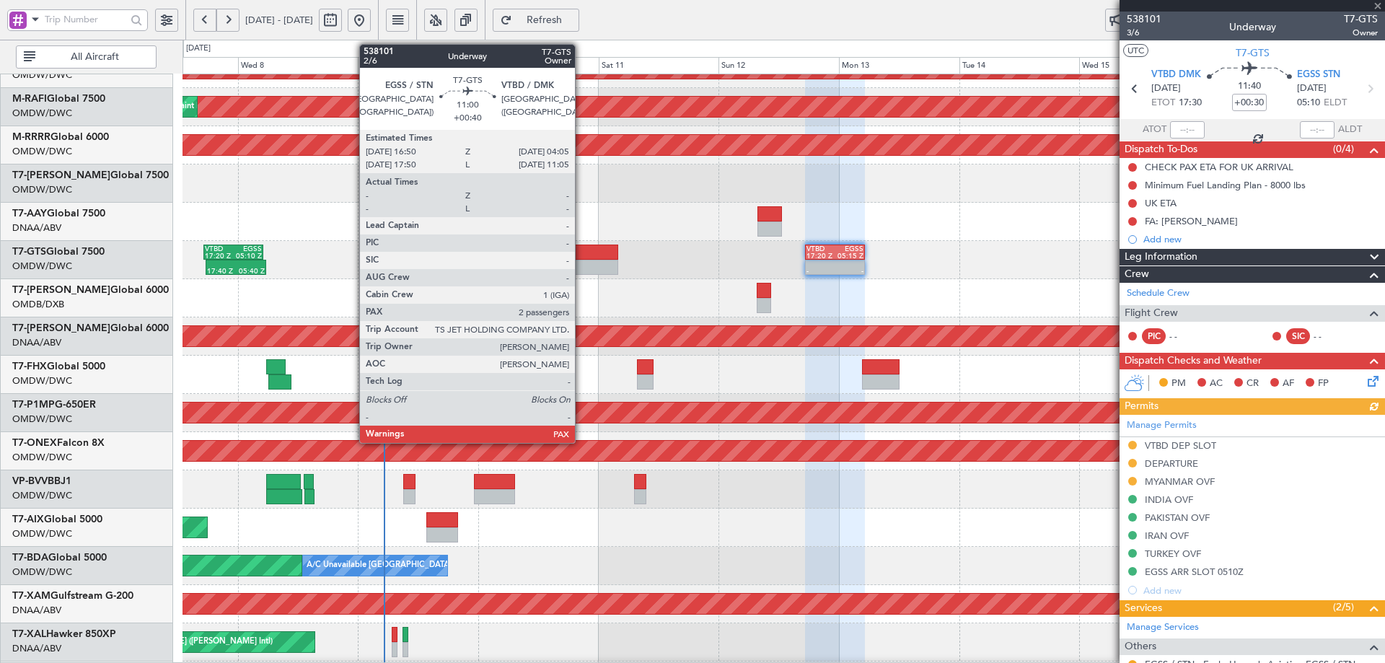
click at [581, 261] on div at bounding box center [590, 267] width 57 height 15
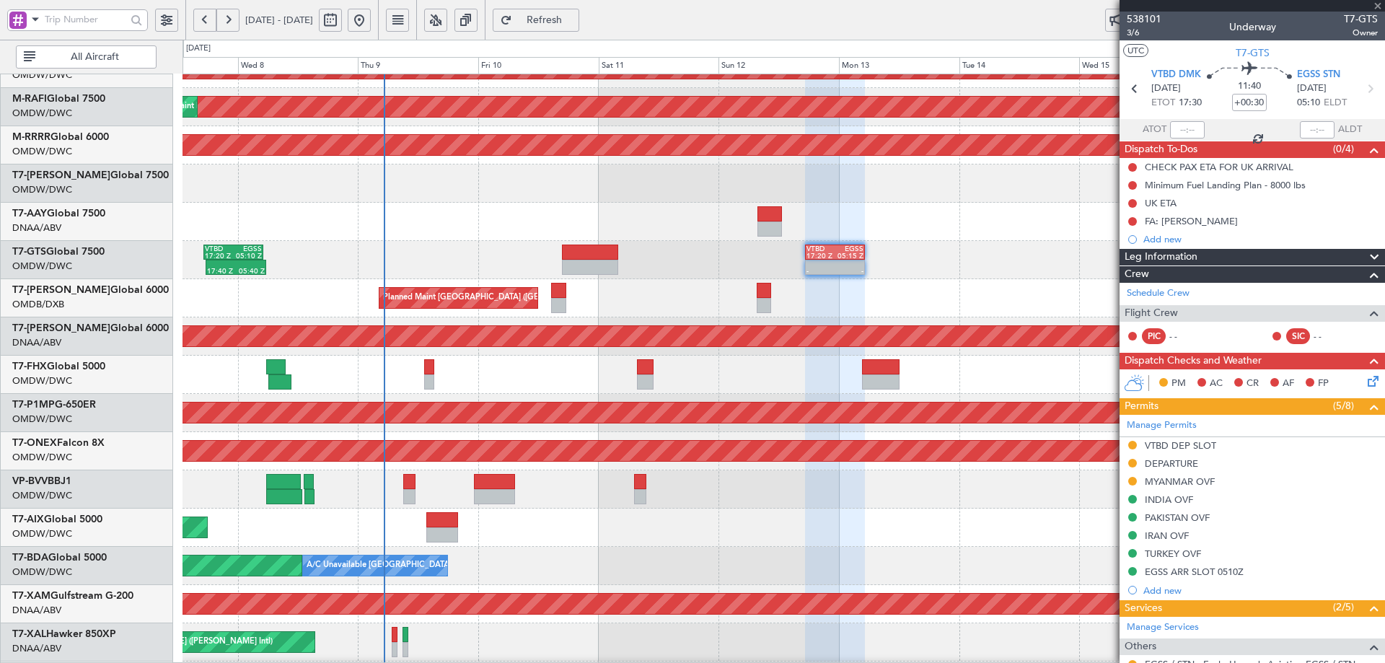
type input "+00:40"
type input "2"
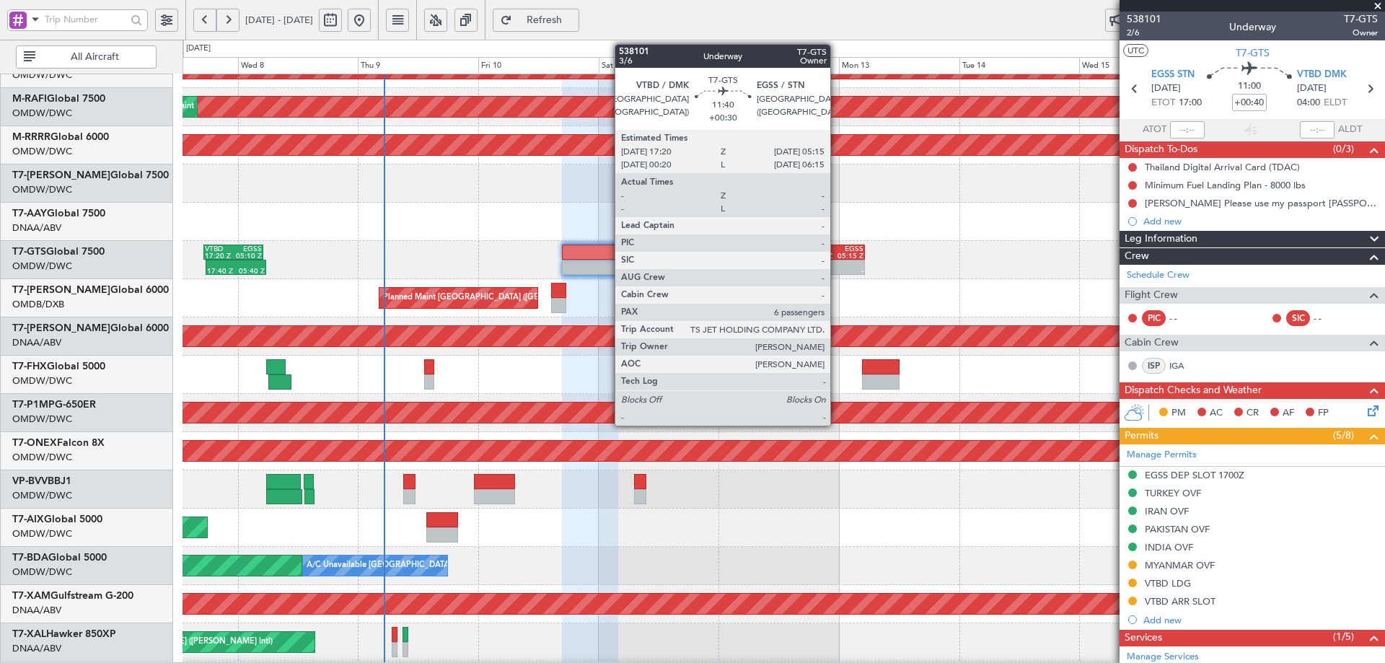
click at [837, 262] on div at bounding box center [848, 263] width 29 height 7
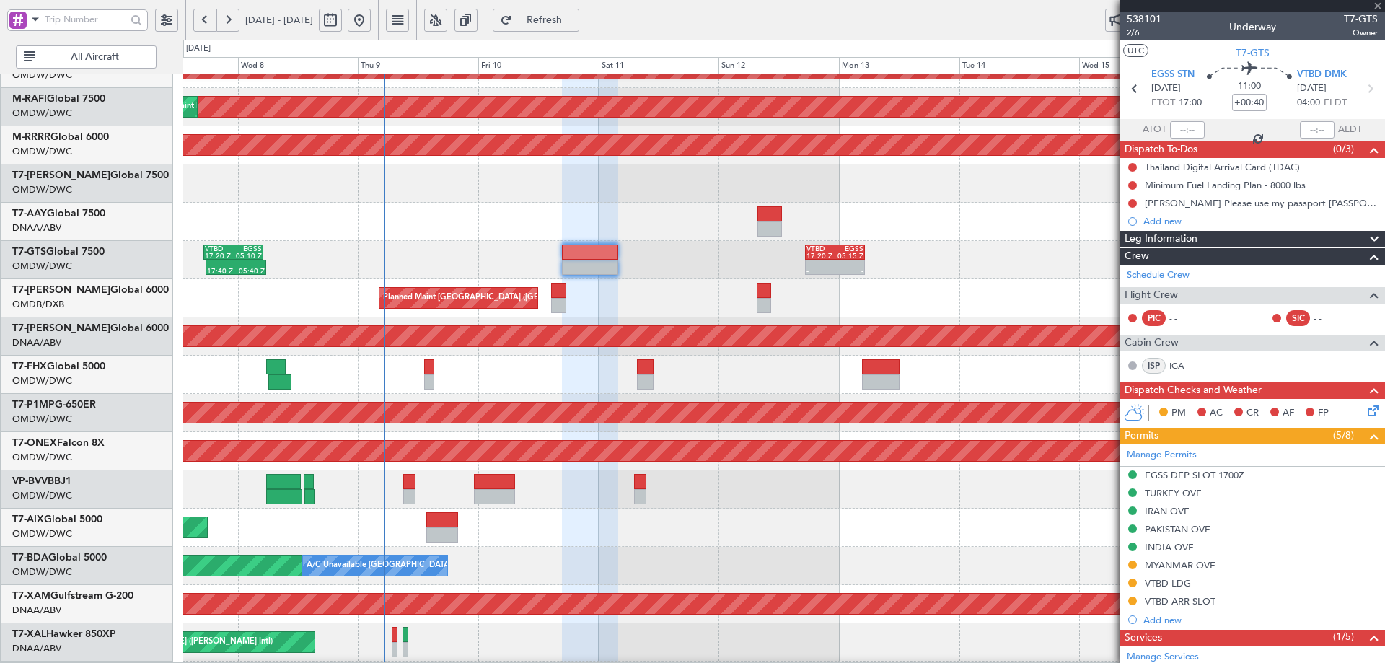
type input "+00:30"
type input "6"
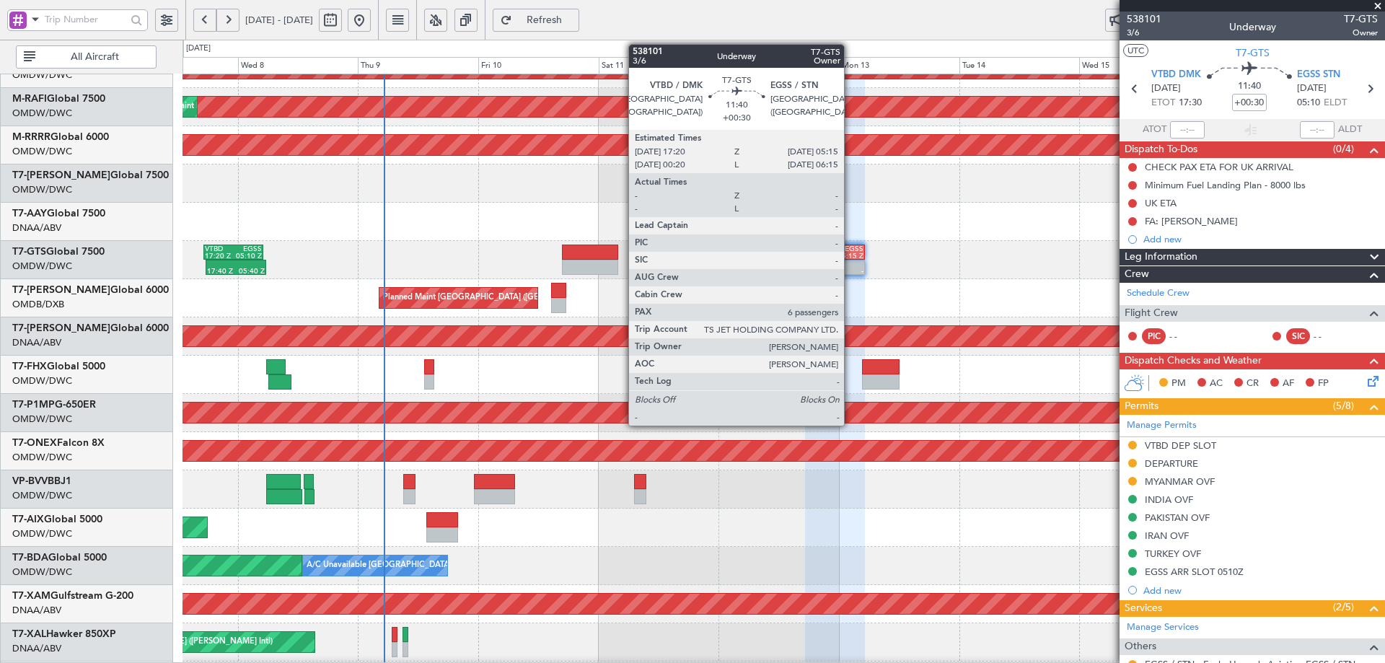
click at [850, 268] on div "-" at bounding box center [848, 271] width 29 height 7
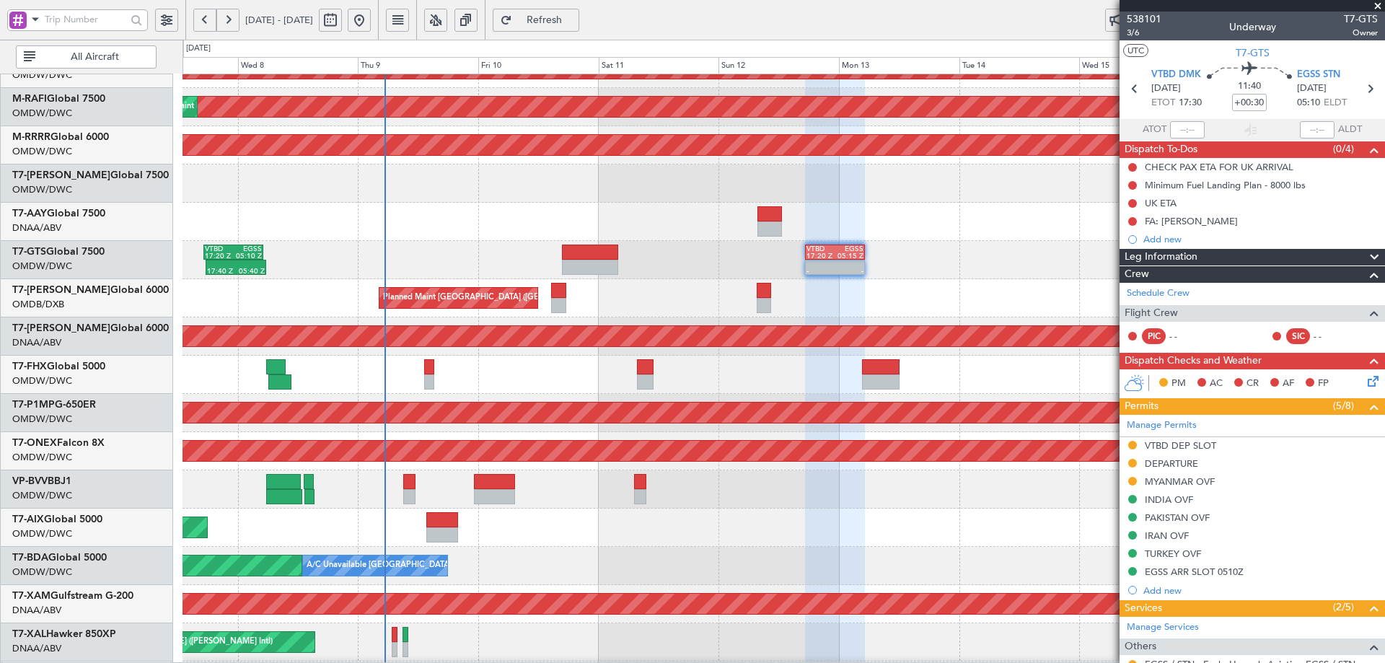
click at [574, 22] on span "Refresh" at bounding box center [544, 20] width 59 height 10
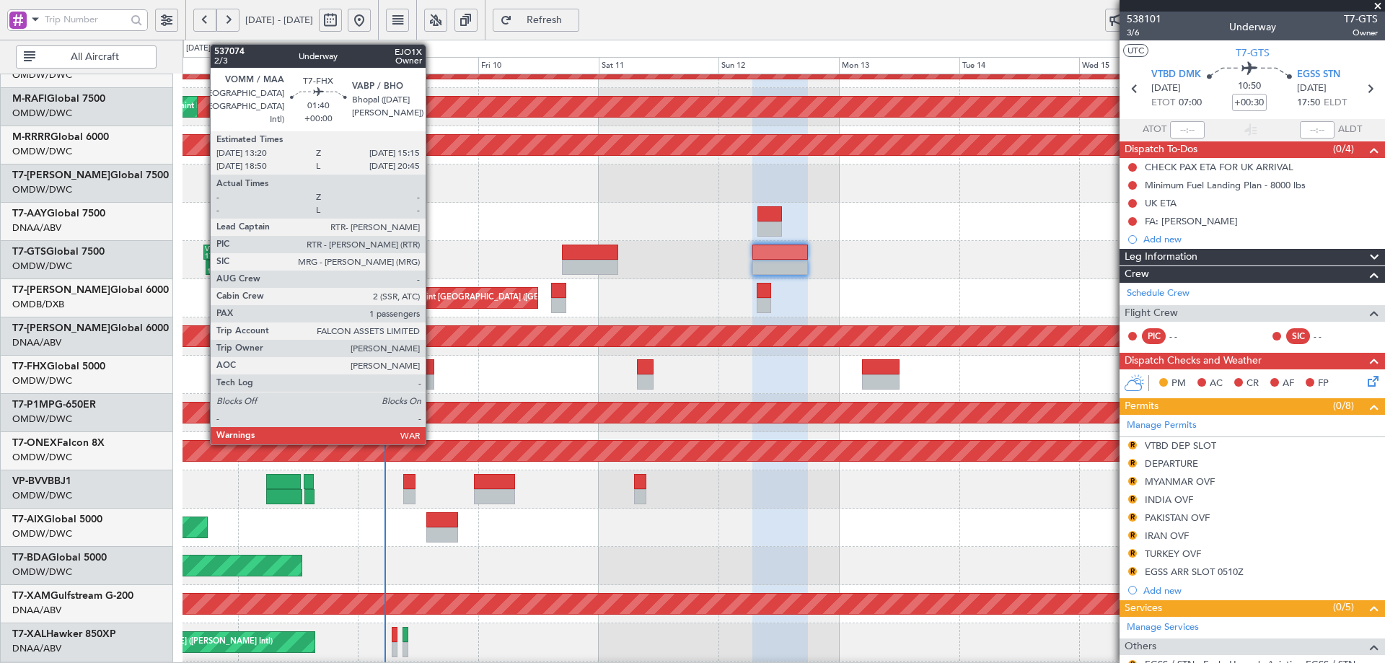
click at [430, 371] on div at bounding box center [429, 366] width 10 height 15
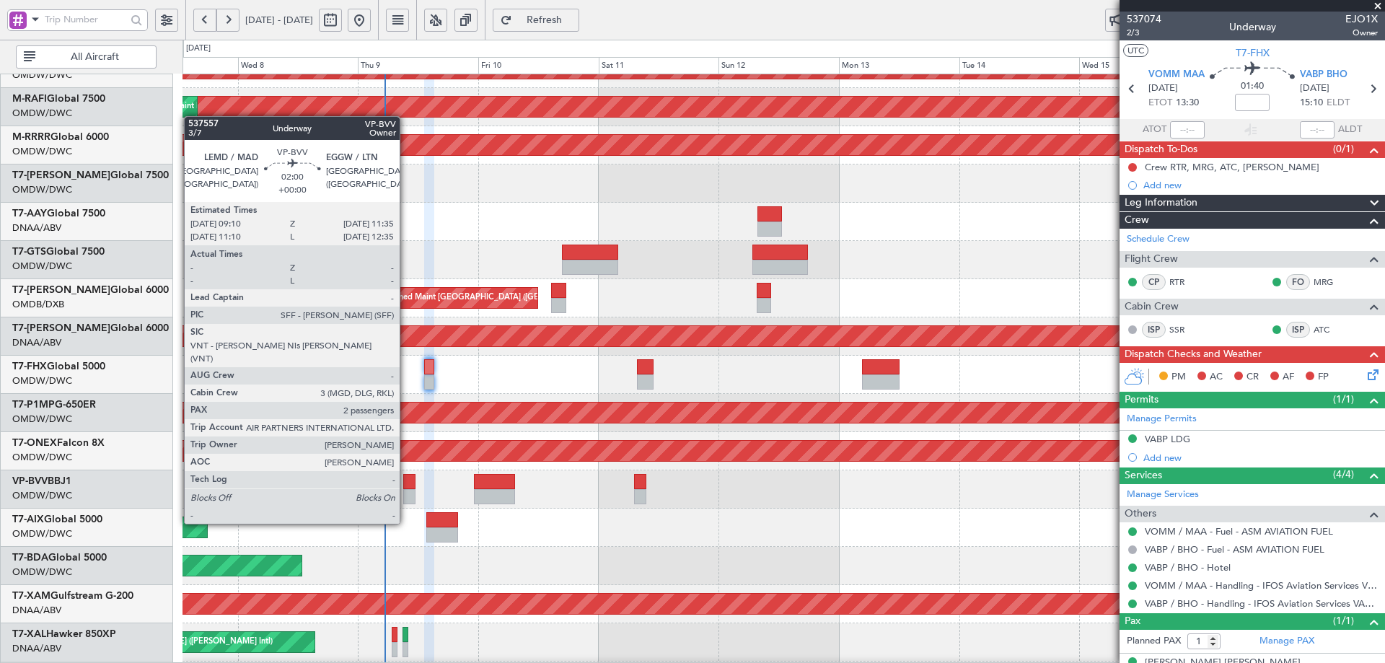
click at [406, 496] on div at bounding box center [409, 496] width 12 height 15
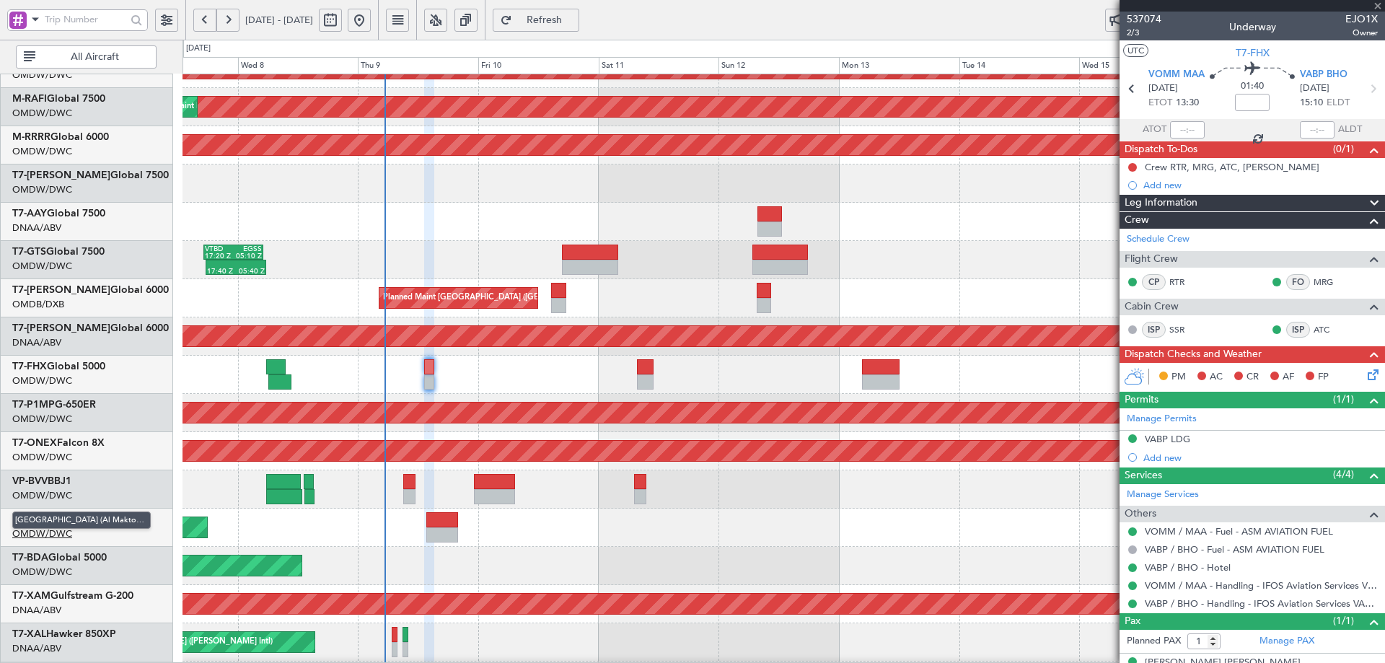
type input "2"
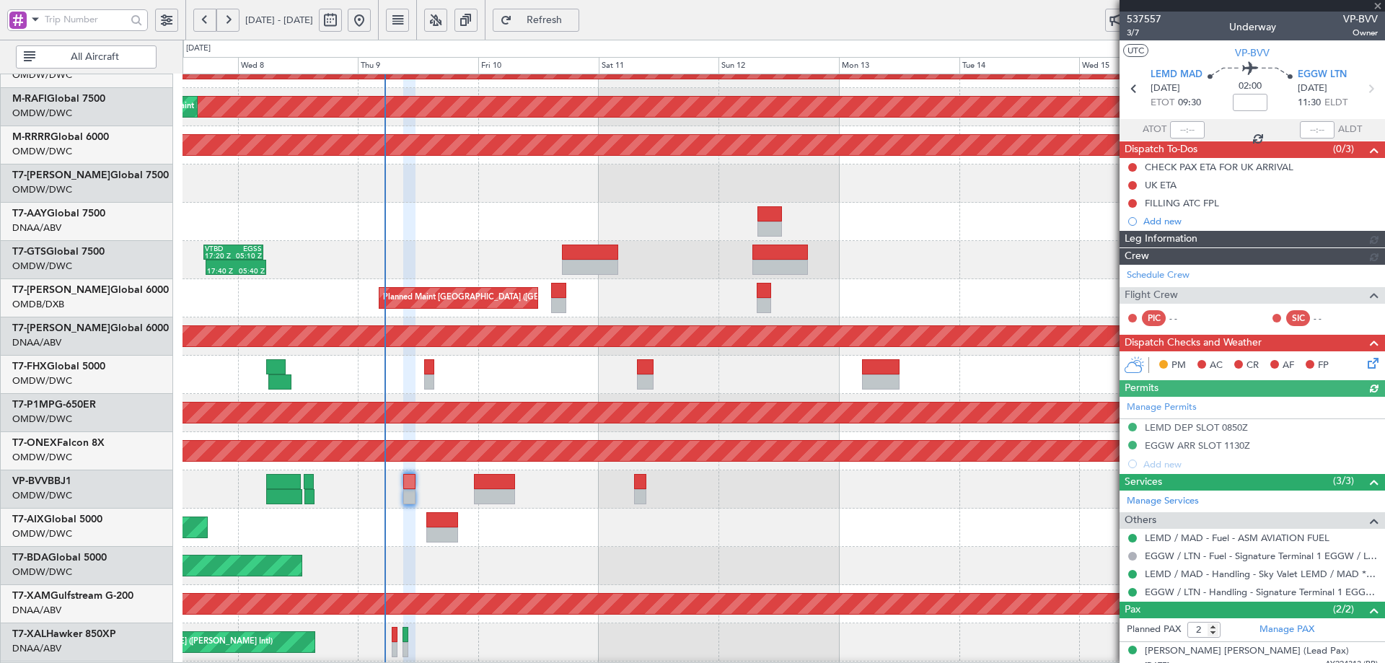
type input "[PERSON_NAME] (ANI)"
type input "7508"
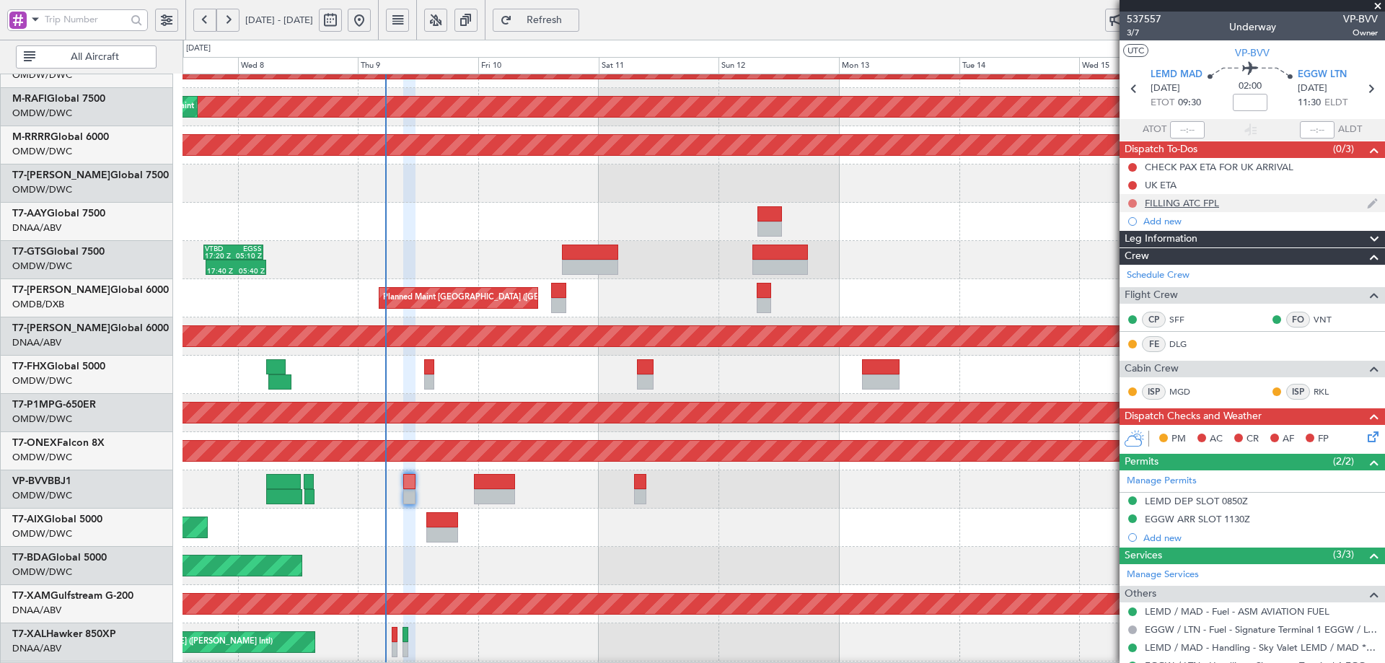
click at [1131, 202] on button at bounding box center [1132, 203] width 9 height 9
click at [1121, 265] on span "Completed" at bounding box center [1139, 267] width 48 height 14
click at [1133, 182] on button at bounding box center [1132, 185] width 9 height 9
drag, startPoint x: 1125, startPoint y: 252, endPoint x: 1137, endPoint y: 213, distance: 39.9
click at [1128, 247] on span "Completed" at bounding box center [1139, 249] width 48 height 14
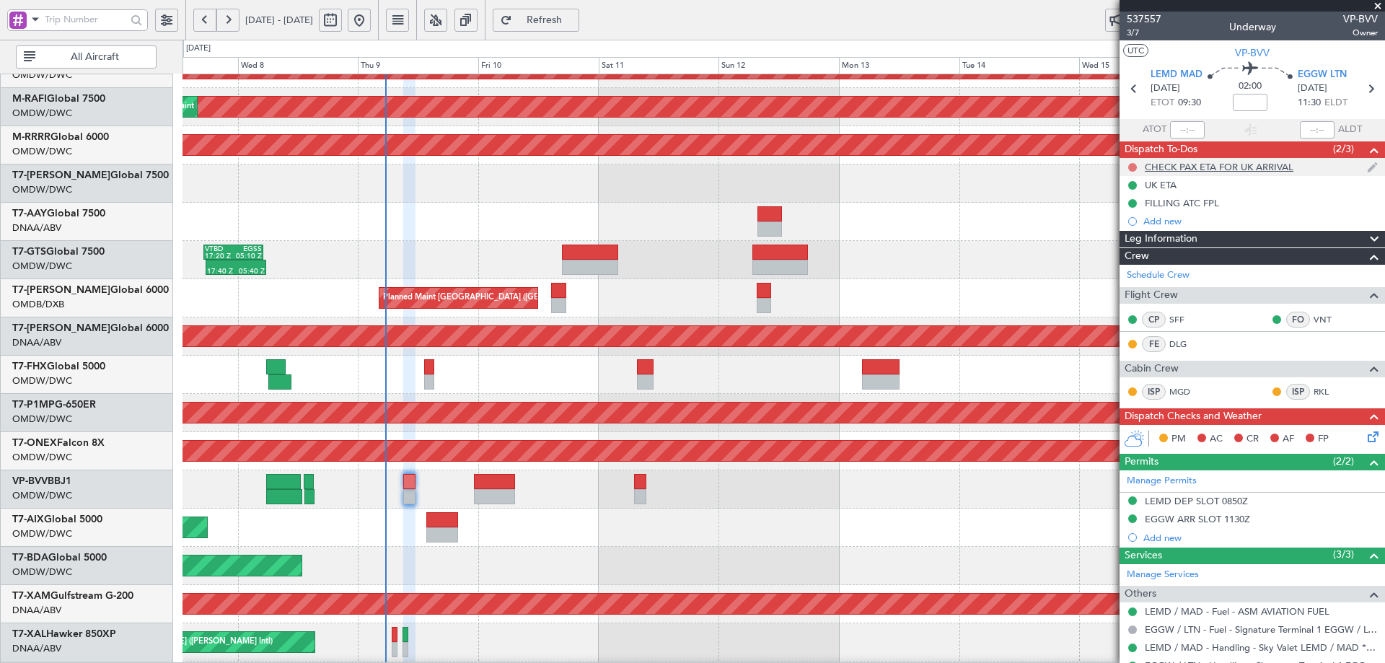
click at [1131, 168] on button at bounding box center [1132, 167] width 9 height 9
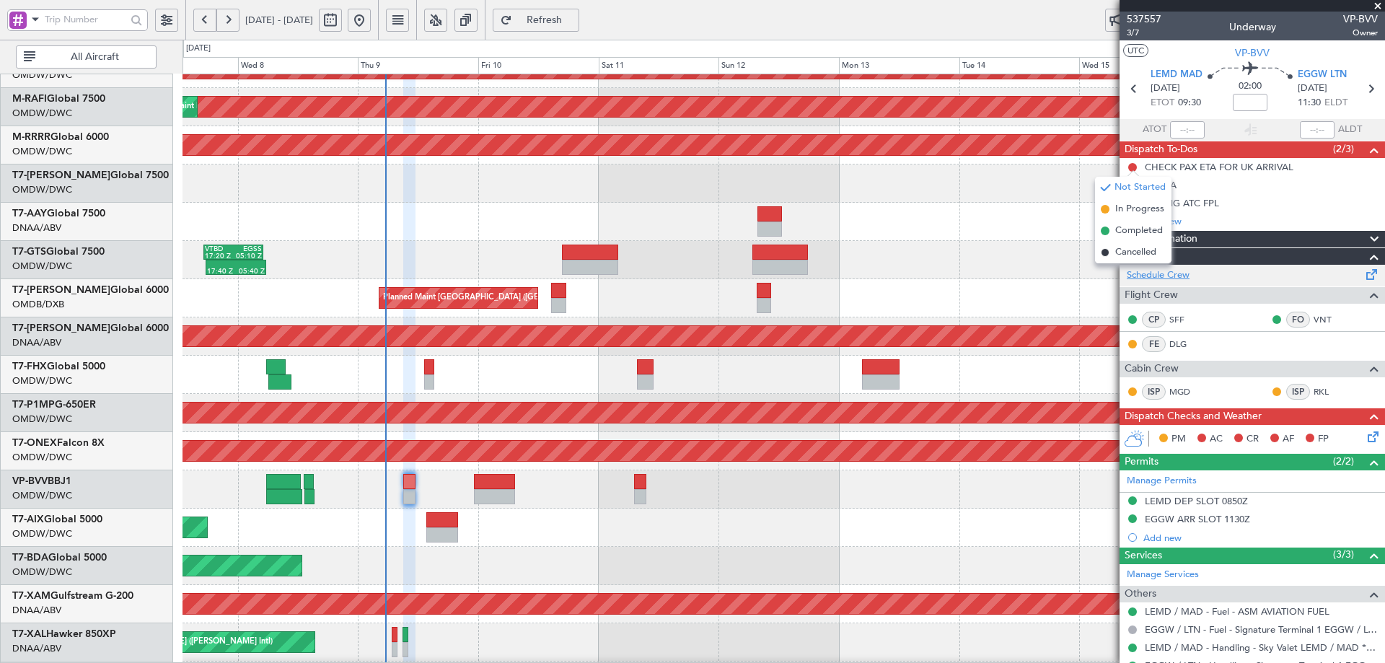
drag, startPoint x: 1135, startPoint y: 230, endPoint x: 1134, endPoint y: 268, distance: 37.5
click at [1135, 229] on span "Completed" at bounding box center [1139, 231] width 48 height 14
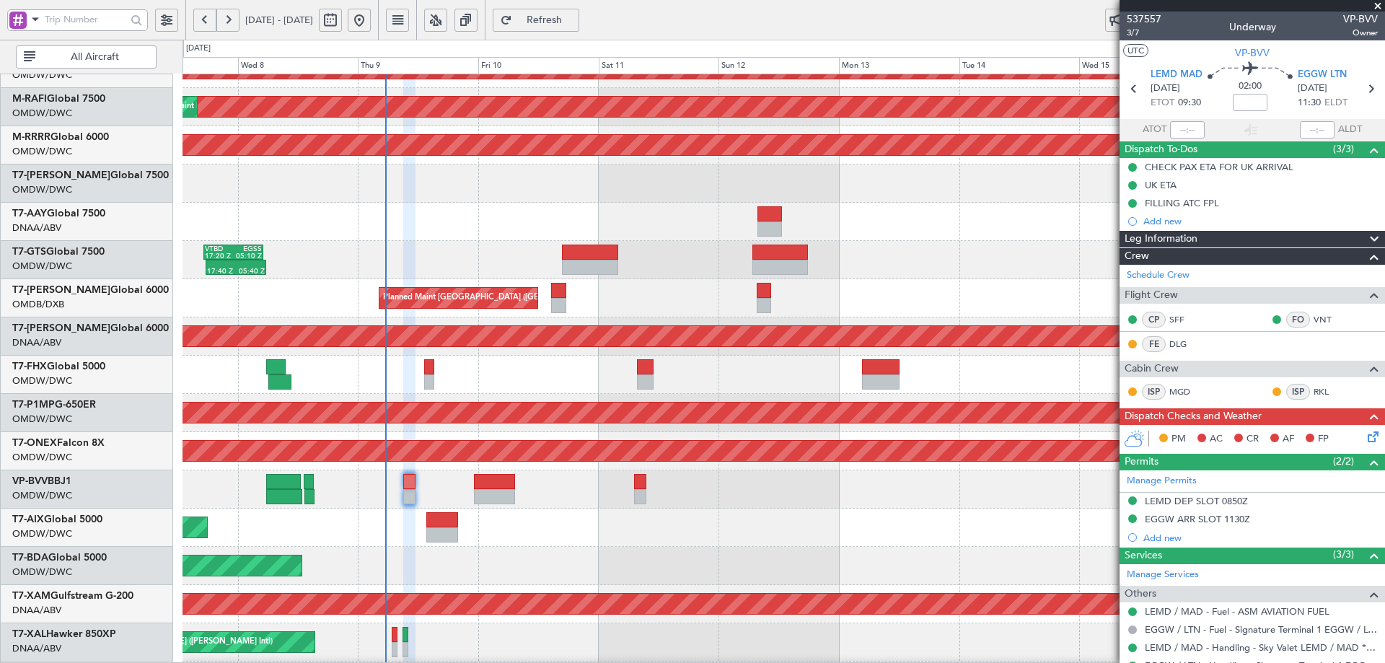
click at [1365, 437] on icon at bounding box center [1371, 434] width 12 height 12
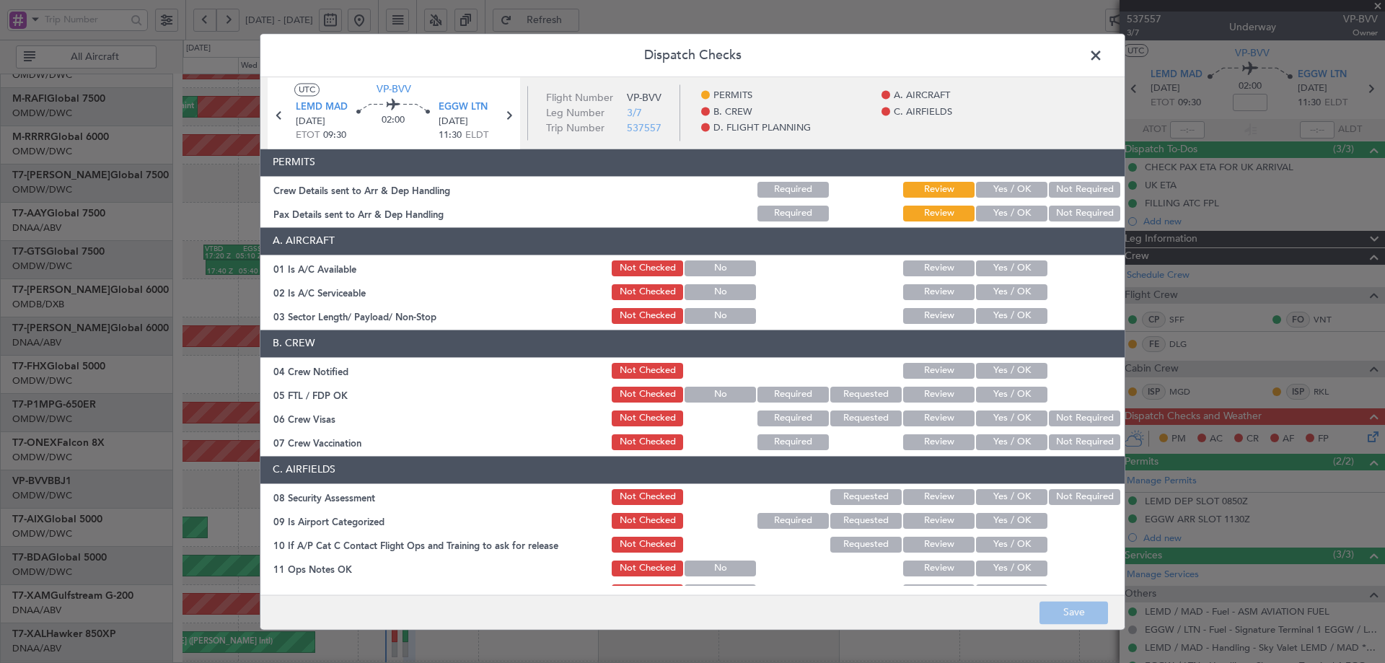
click at [1021, 190] on button "Yes / OK" at bounding box center [1011, 190] width 71 height 16
click at [1011, 216] on button "Yes / OK" at bounding box center [1011, 214] width 71 height 16
drag, startPoint x: 998, startPoint y: 271, endPoint x: 1003, endPoint y: 282, distance: 11.9
click at [1000, 271] on button "Yes / OK" at bounding box center [1011, 268] width 71 height 16
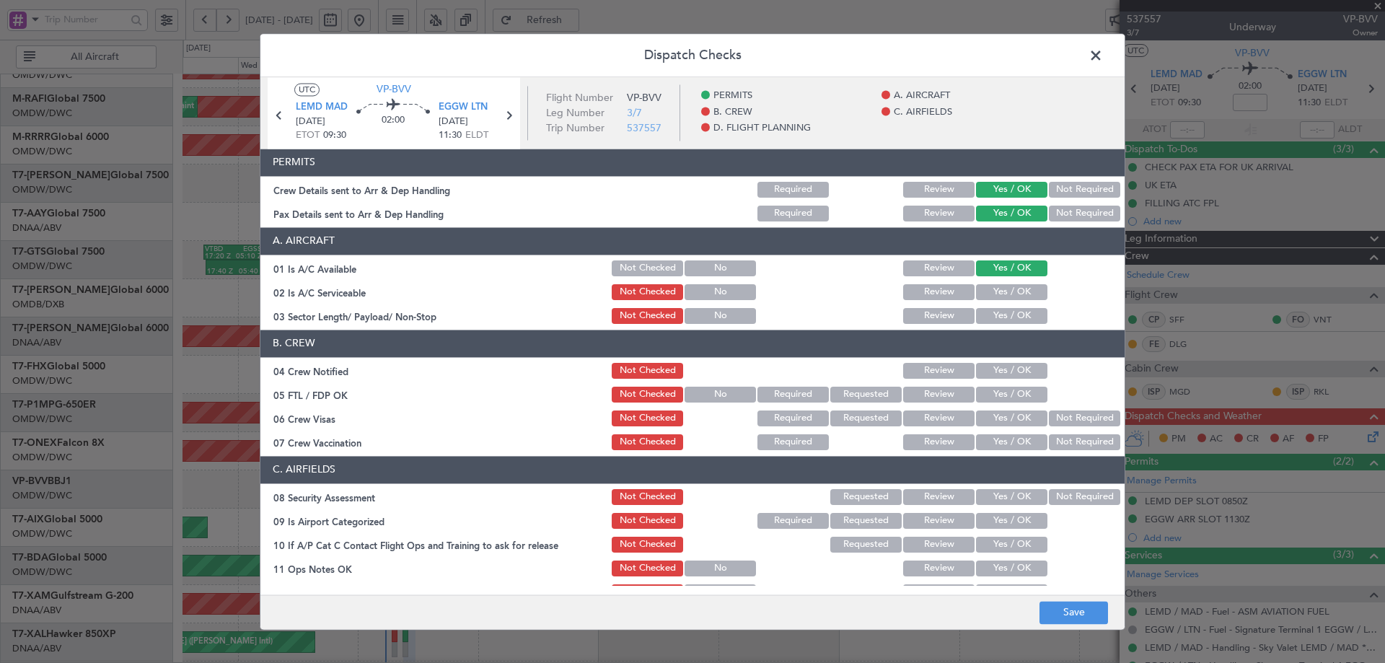
click at [1004, 283] on div "Yes / OK" at bounding box center [1010, 292] width 73 height 20
click at [1000, 289] on button "Yes / OK" at bounding box center [1011, 292] width 71 height 16
click at [997, 316] on button "Yes / OK" at bounding box center [1011, 316] width 71 height 16
drag, startPoint x: 1001, startPoint y: 369, endPoint x: 997, endPoint y: 383, distance: 14.2
click at [1001, 368] on button "Yes / OK" at bounding box center [1011, 371] width 71 height 16
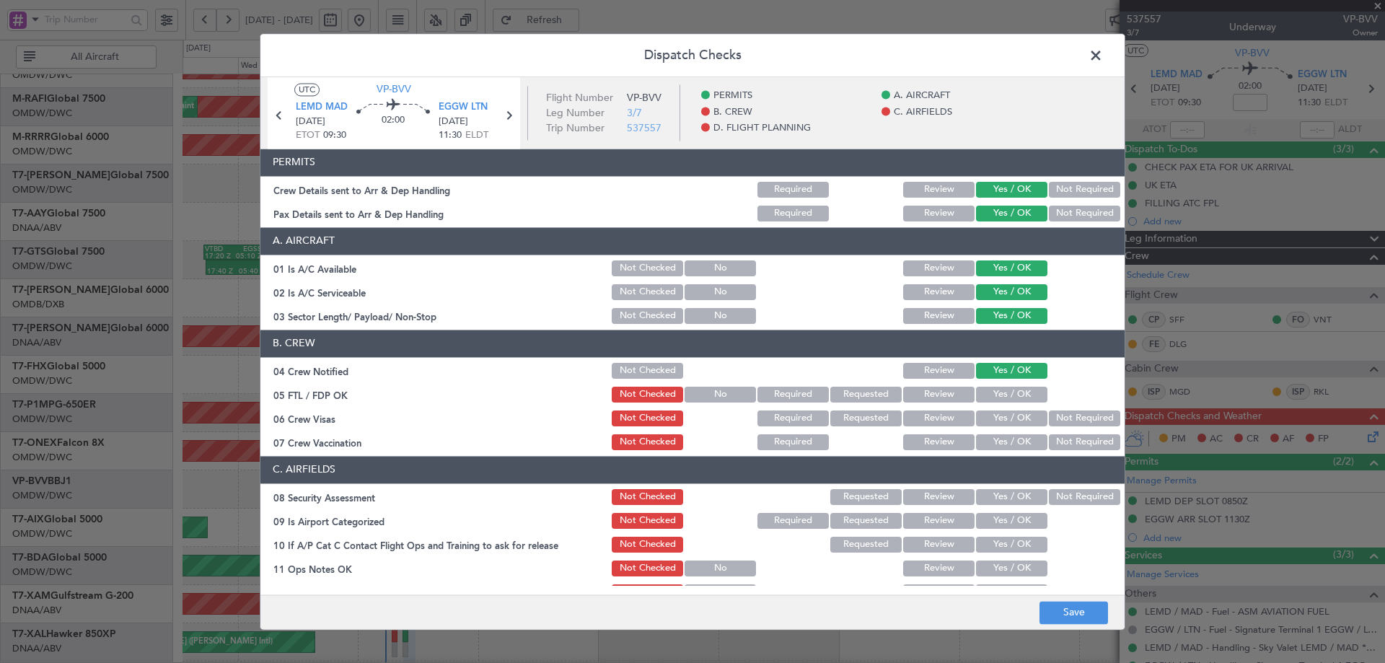
drag, startPoint x: 990, startPoint y: 387, endPoint x: 993, endPoint y: 397, distance: 9.8
click at [990, 389] on button "Yes / OK" at bounding box center [1011, 395] width 71 height 16
click at [1018, 418] on button "Yes / OK" at bounding box center [1011, 418] width 71 height 16
drag, startPoint x: 1065, startPoint y: 448, endPoint x: 1060, endPoint y: 454, distance: 8.2
click at [1064, 447] on button "Not Required" at bounding box center [1084, 442] width 71 height 16
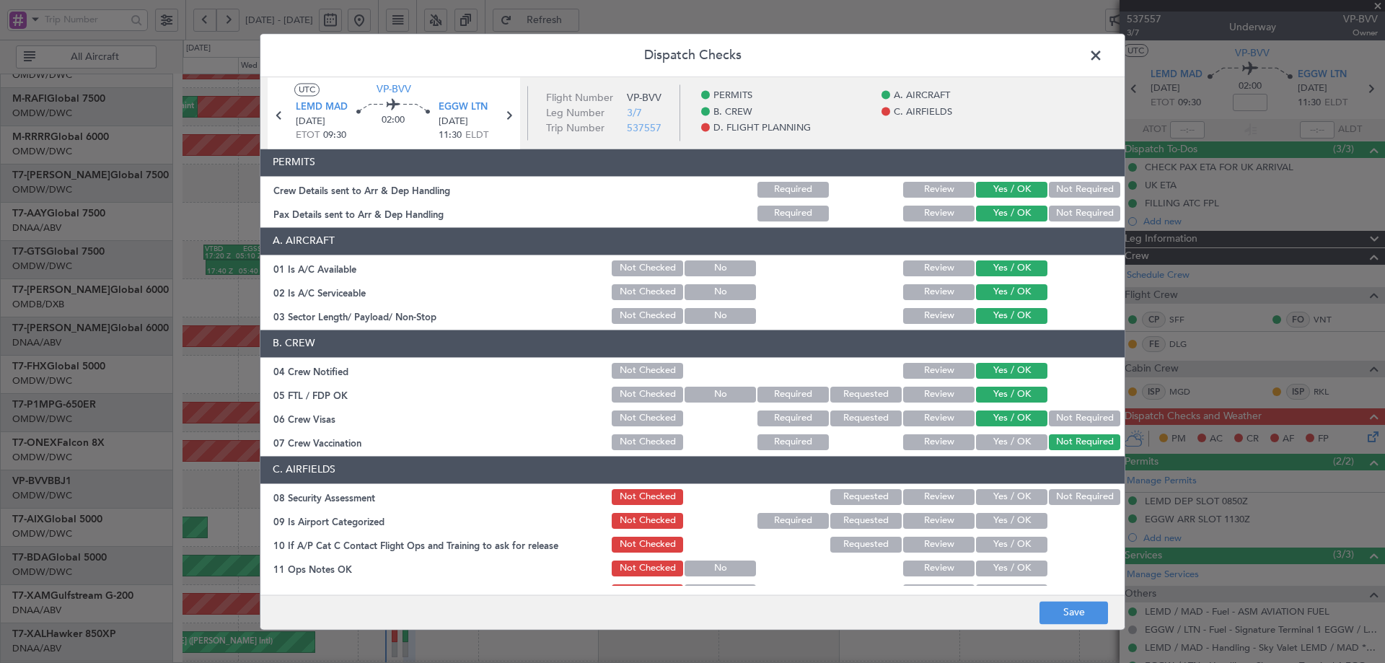
click at [1012, 490] on button "Yes / OK" at bounding box center [1011, 497] width 71 height 16
drag, startPoint x: 1009, startPoint y: 505, endPoint x: 1006, endPoint y: 523, distance: 18.3
click at [1009, 507] on div "Yes / OK" at bounding box center [1010, 497] width 73 height 20
click at [1004, 517] on button "Yes / OK" at bounding box center [1011, 521] width 71 height 16
click at [1002, 540] on button "Yes / OK" at bounding box center [1011, 545] width 71 height 16
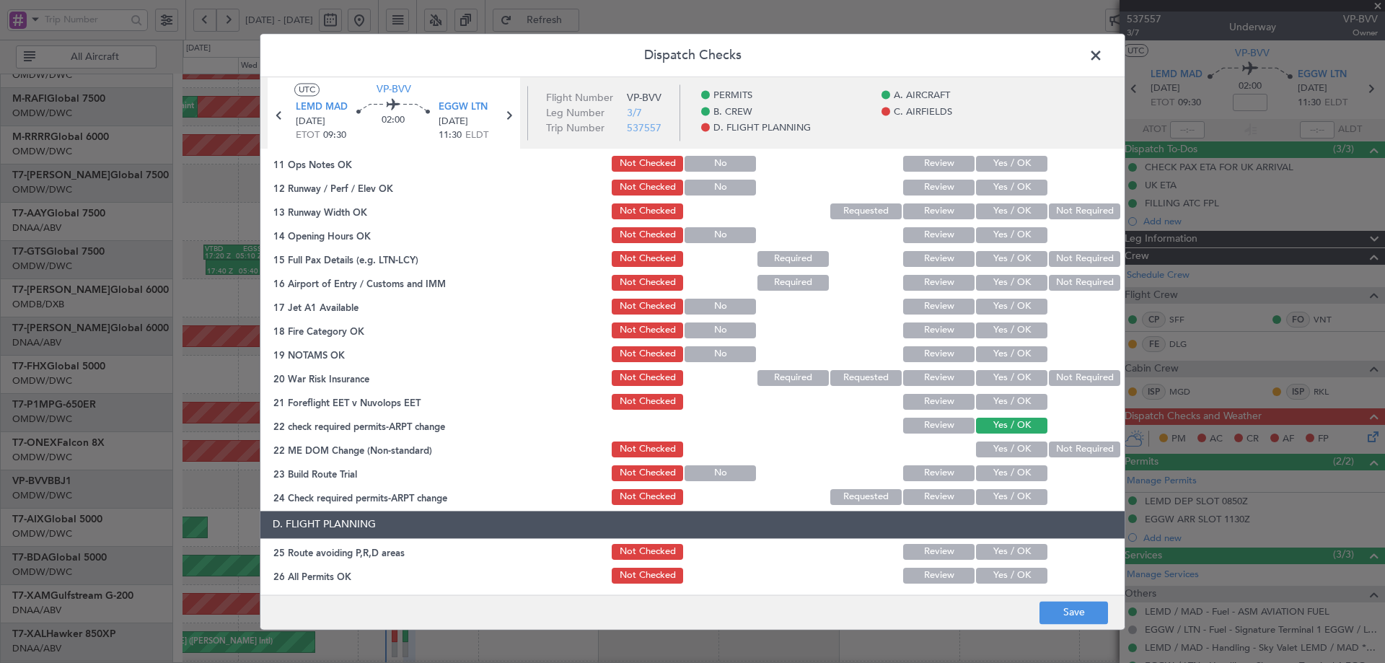
scroll to position [335, 0]
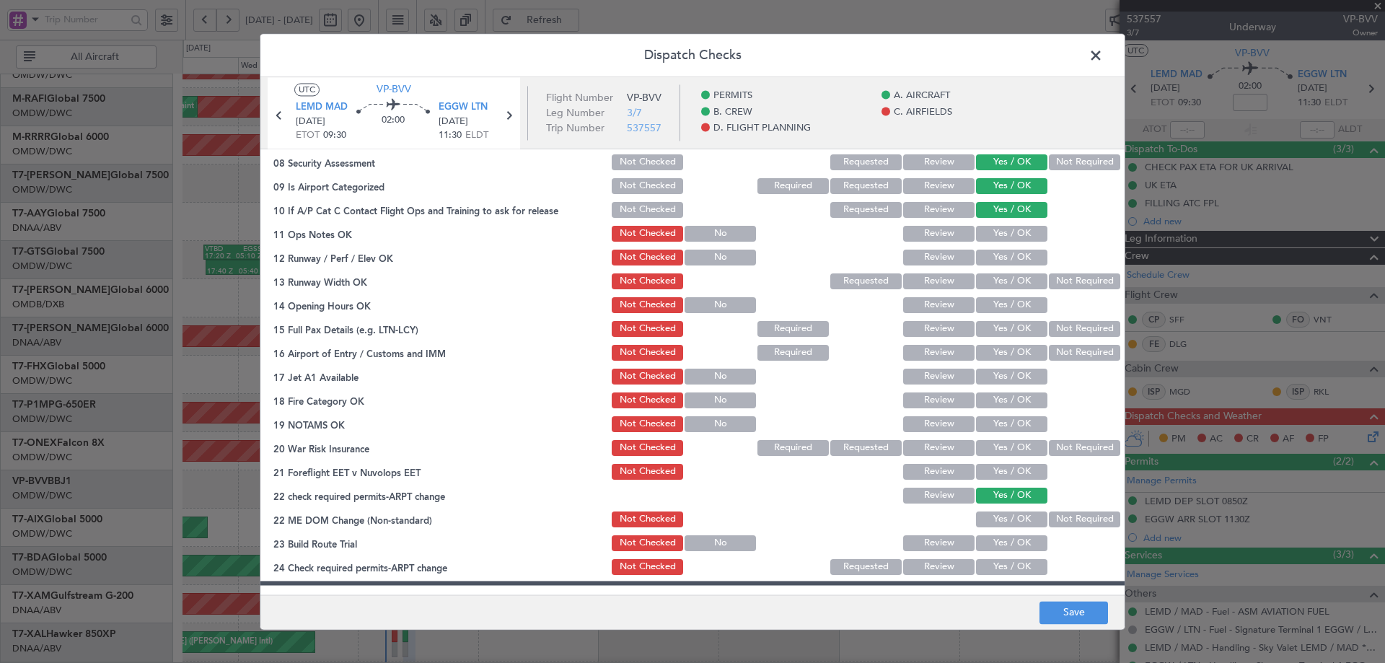
drag, startPoint x: 1000, startPoint y: 226, endPoint x: 1001, endPoint y: 234, distance: 8.0
click at [1001, 230] on button "Yes / OK" at bounding box center [1011, 234] width 71 height 16
click at [1002, 266] on div "Yes / OK" at bounding box center [1010, 257] width 73 height 20
drag, startPoint x: 1001, startPoint y: 272, endPoint x: 1000, endPoint y: 252, distance: 20.2
click at [1000, 271] on div "Yes / OK" at bounding box center [1010, 281] width 73 height 20
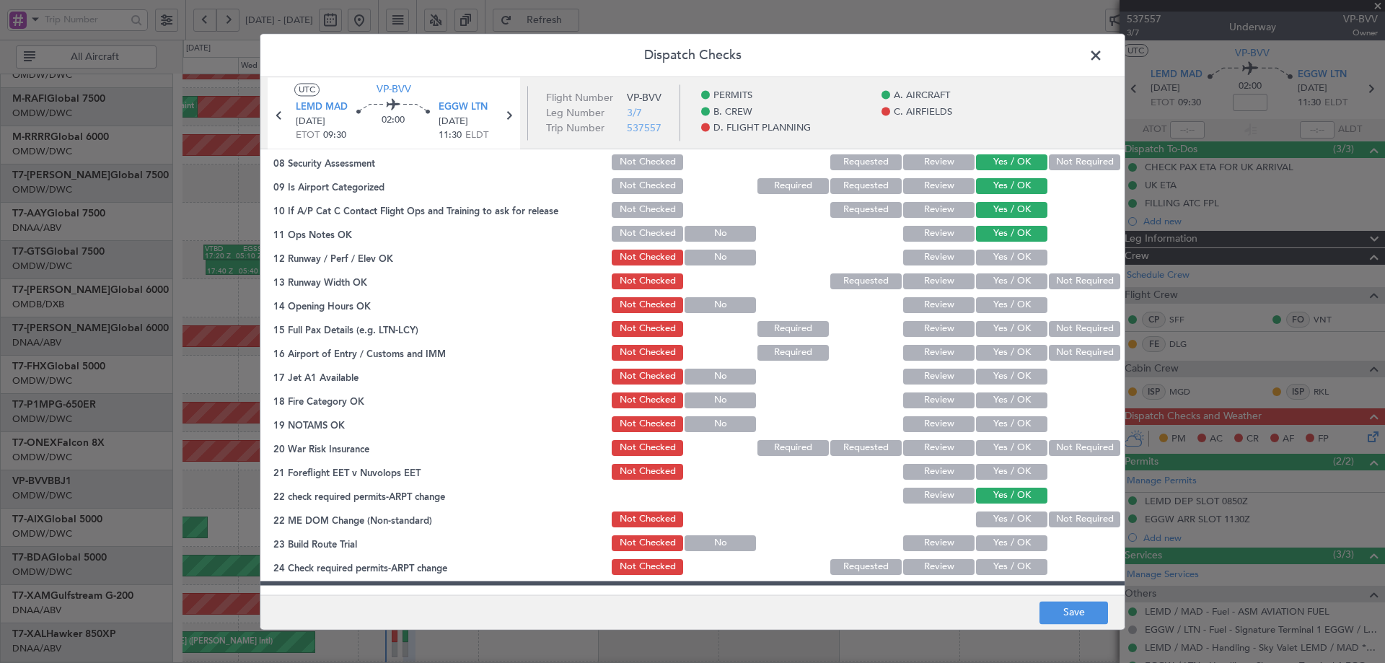
click at [1000, 252] on button "Yes / OK" at bounding box center [1011, 258] width 71 height 16
drag, startPoint x: 997, startPoint y: 268, endPoint x: 993, endPoint y: 281, distance: 13.5
click at [994, 273] on section "C. AIRFIELDS 08 Security Assessment Not Checked Requested Review Yes / OK Not R…" at bounding box center [692, 349] width 864 height 456
drag, startPoint x: 993, startPoint y: 279, endPoint x: 992, endPoint y: 314, distance: 35.3
click at [992, 280] on button "Yes / OK" at bounding box center [1011, 281] width 71 height 16
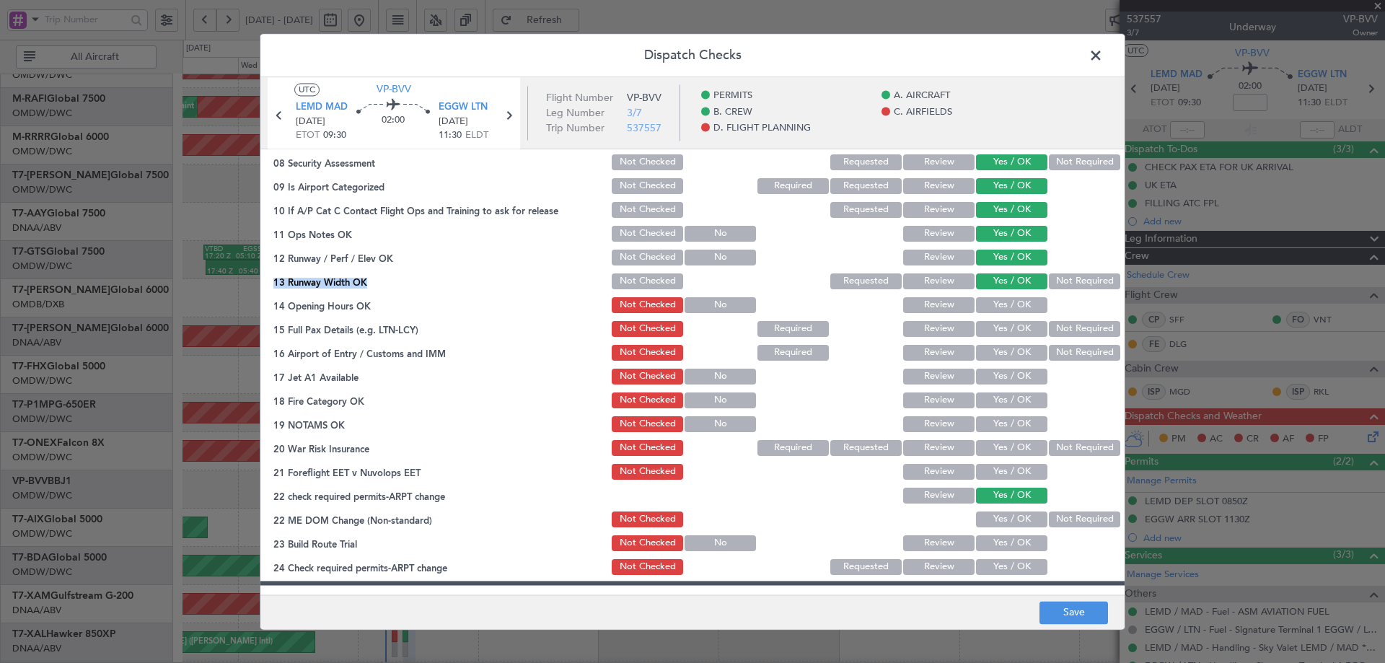
click at [992, 311] on button "Yes / OK" at bounding box center [1011, 305] width 71 height 16
drag, startPoint x: 997, startPoint y: 325, endPoint x: 995, endPoint y: 340, distance: 15.2
click at [997, 325] on button "Yes / OK" at bounding box center [1011, 329] width 71 height 16
click at [996, 348] on button "Yes / OK" at bounding box center [1011, 353] width 71 height 16
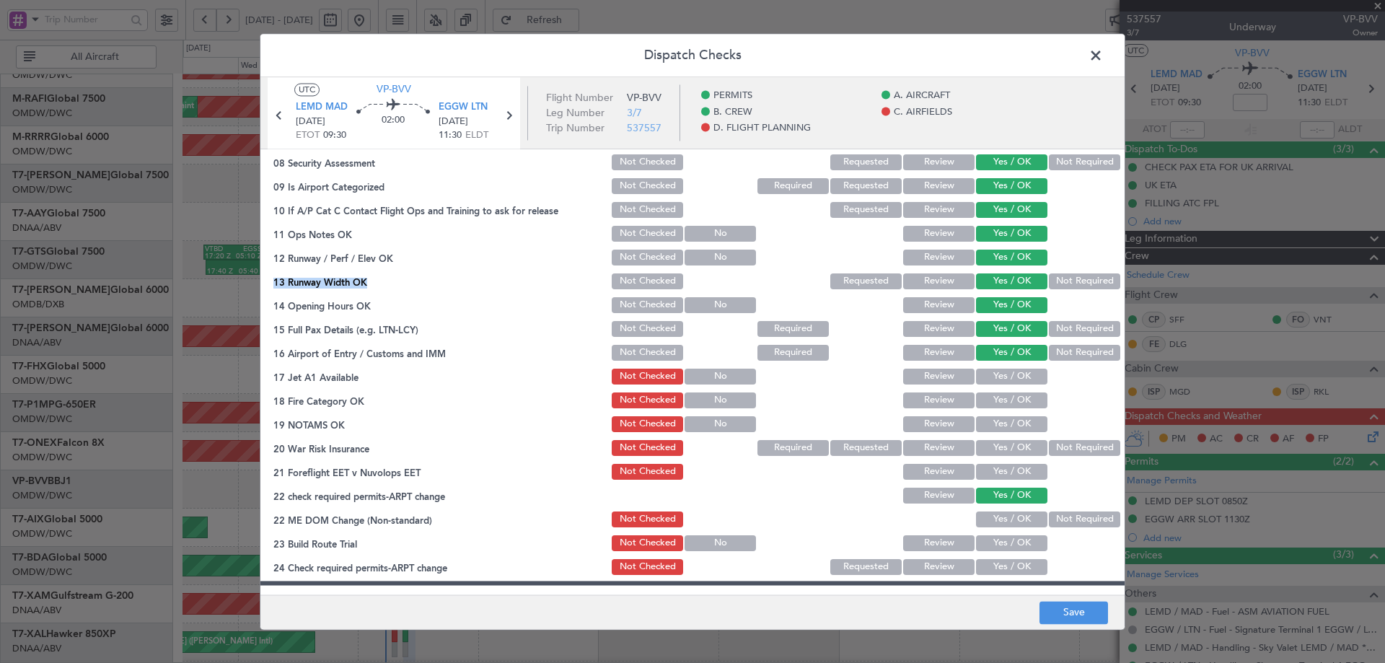
click at [996, 374] on button "Yes / OK" at bounding box center [1011, 377] width 71 height 16
click at [996, 388] on section "C. AIRFIELDS 08 Security Assessment Not Checked Requested Review Yes / OK Not R…" at bounding box center [692, 349] width 864 height 456
drag, startPoint x: 992, startPoint y: 401, endPoint x: 993, endPoint y: 413, distance: 11.6
click at [992, 402] on button "Yes / OK" at bounding box center [1011, 400] width 71 height 16
click at [998, 425] on button "Yes / OK" at bounding box center [1011, 424] width 71 height 16
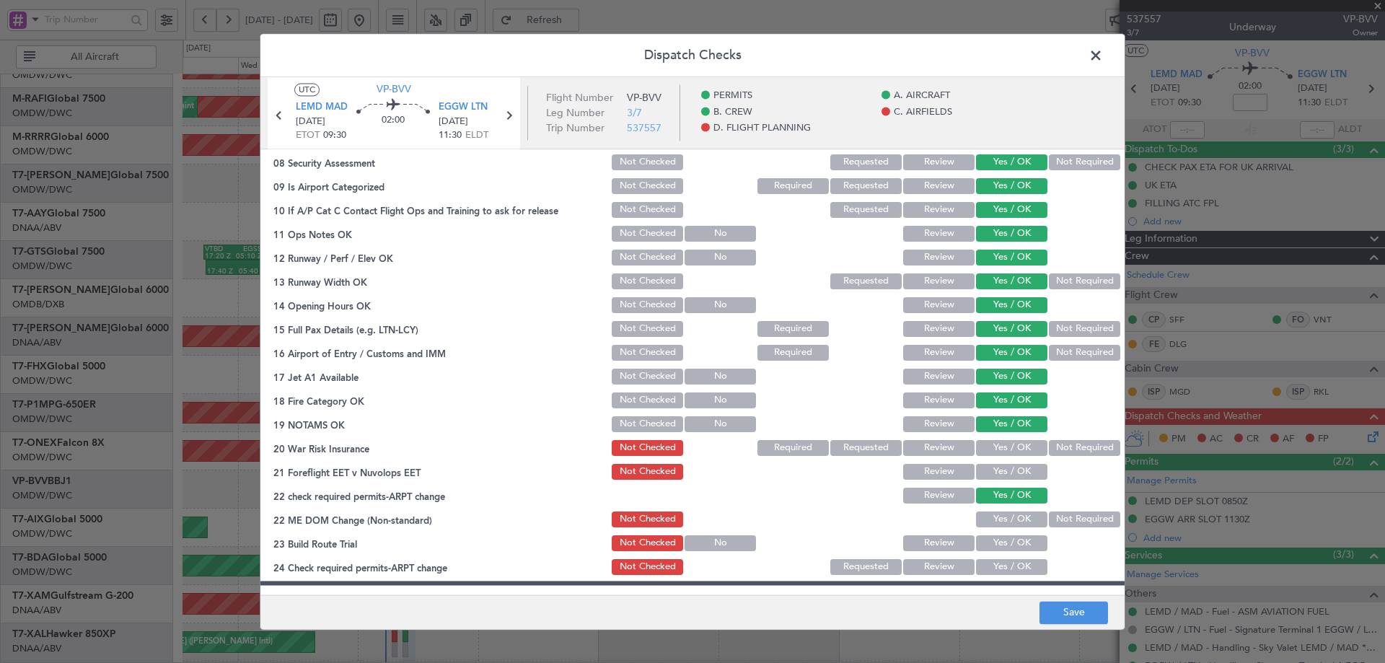
click at [1051, 446] on button "Not Required" at bounding box center [1084, 448] width 71 height 16
drag, startPoint x: 1004, startPoint y: 470, endPoint x: 1008, endPoint y: 487, distance: 17.1
click at [1005, 470] on button "Yes / OK" at bounding box center [1011, 472] width 71 height 16
click at [1008, 511] on div "Yes / OK" at bounding box center [1010, 519] width 73 height 20
click at [1000, 538] on button "Yes / OK" at bounding box center [1011, 543] width 71 height 16
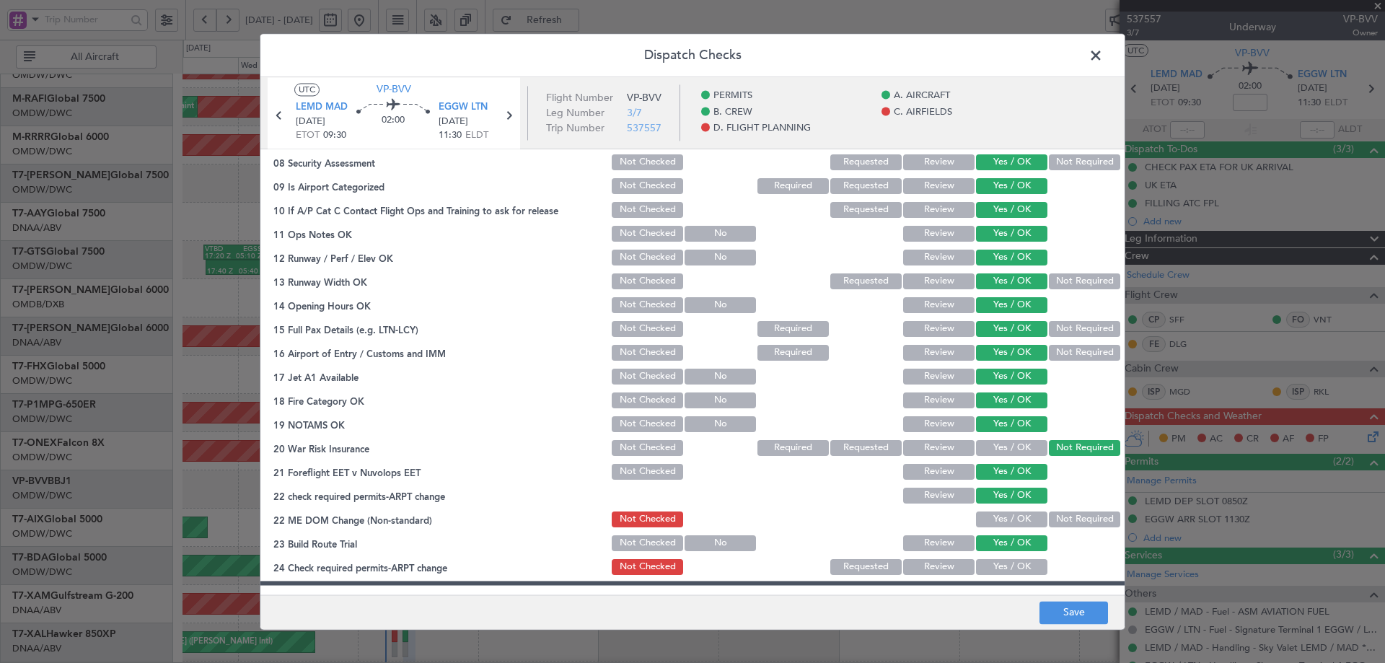
click at [1005, 519] on button "Yes / OK" at bounding box center [1011, 519] width 71 height 16
click at [992, 563] on button "Yes / OK" at bounding box center [1011, 567] width 71 height 16
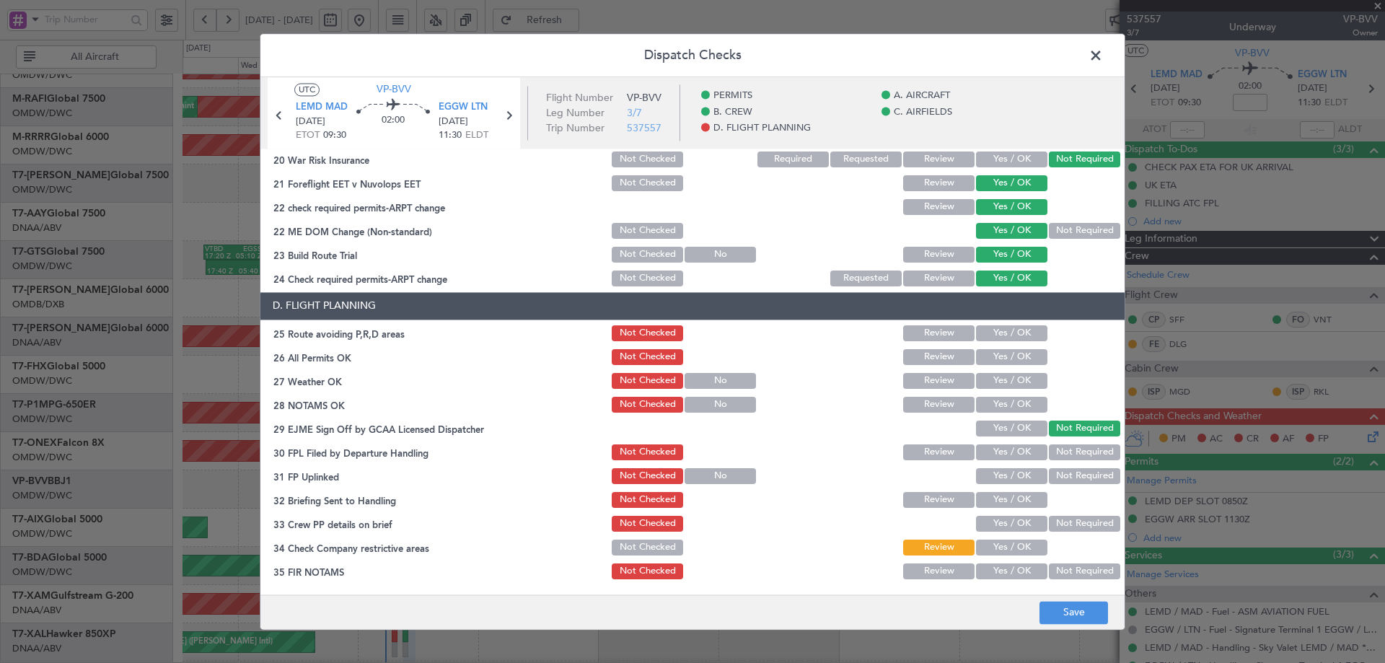
click at [981, 335] on button "Yes / OK" at bounding box center [1011, 333] width 71 height 16
click at [982, 364] on button "Yes / OK" at bounding box center [1011, 357] width 71 height 16
click at [984, 391] on div "Yes / OK" at bounding box center [1010, 381] width 73 height 20
click at [984, 372] on div "Yes / OK" at bounding box center [1010, 381] width 73 height 20
drag, startPoint x: 990, startPoint y: 378, endPoint x: 992, endPoint y: 411, distance: 33.3
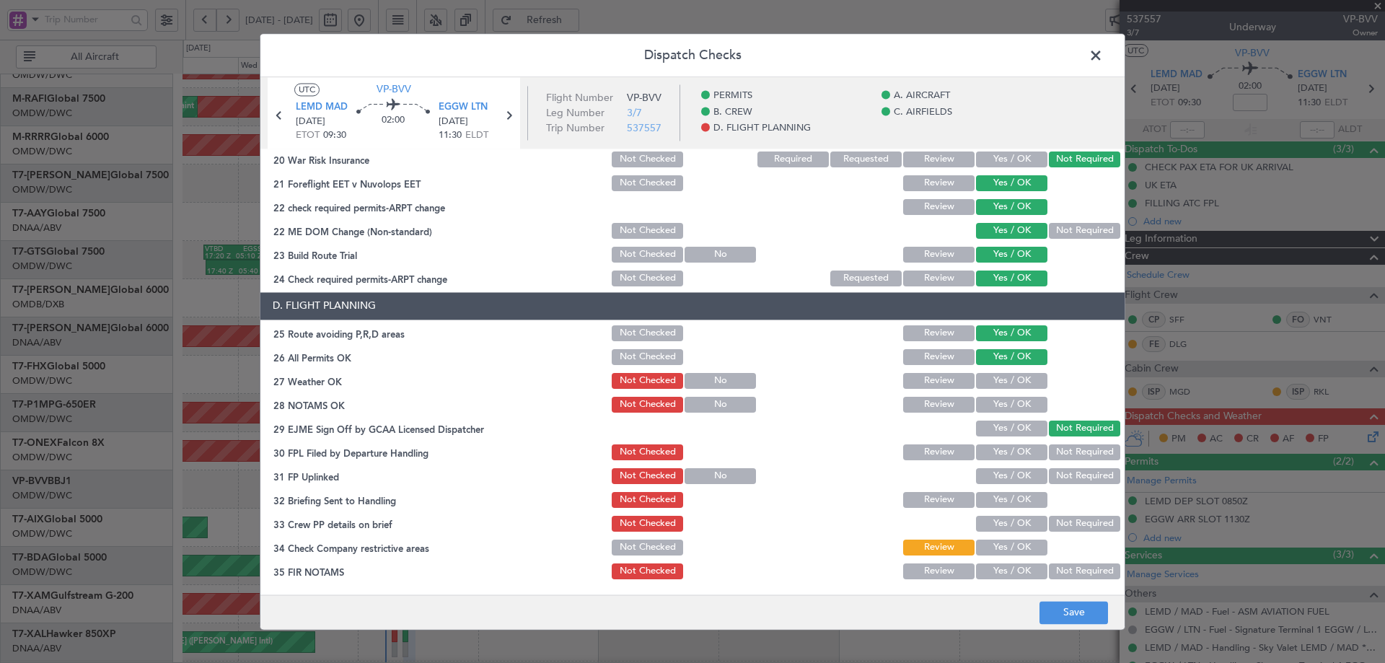
click at [990, 379] on button "Yes / OK" at bounding box center [1011, 381] width 71 height 16
drag, startPoint x: 992, startPoint y: 411, endPoint x: 1002, endPoint y: 426, distance: 17.2
click at [993, 412] on button "Yes / OK" at bounding box center [1011, 405] width 71 height 16
click at [998, 425] on button "Yes / OK" at bounding box center [1011, 428] width 71 height 16
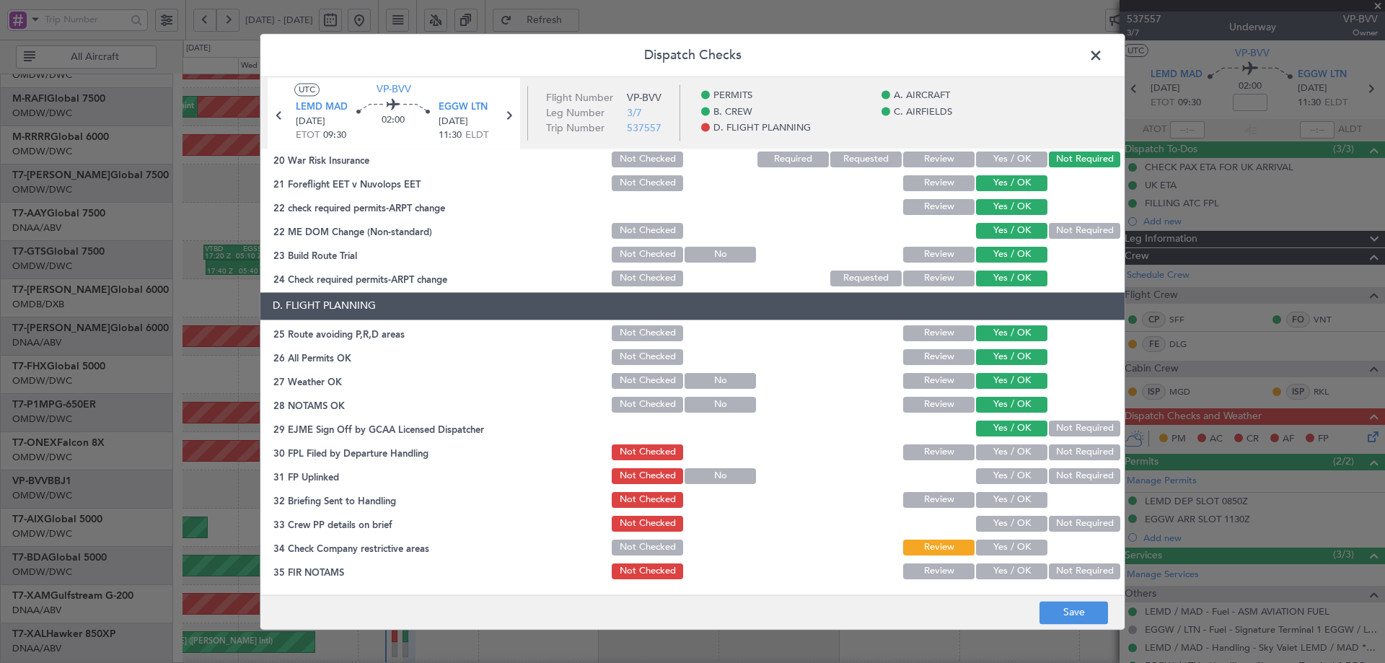
drag, startPoint x: 997, startPoint y: 445, endPoint x: 995, endPoint y: 458, distance: 13.1
click at [996, 449] on button "Yes / OK" at bounding box center [1011, 452] width 71 height 16
click at [1001, 480] on button "Yes / OK" at bounding box center [1011, 476] width 71 height 16
click at [995, 501] on button "Yes / OK" at bounding box center [1011, 500] width 71 height 16
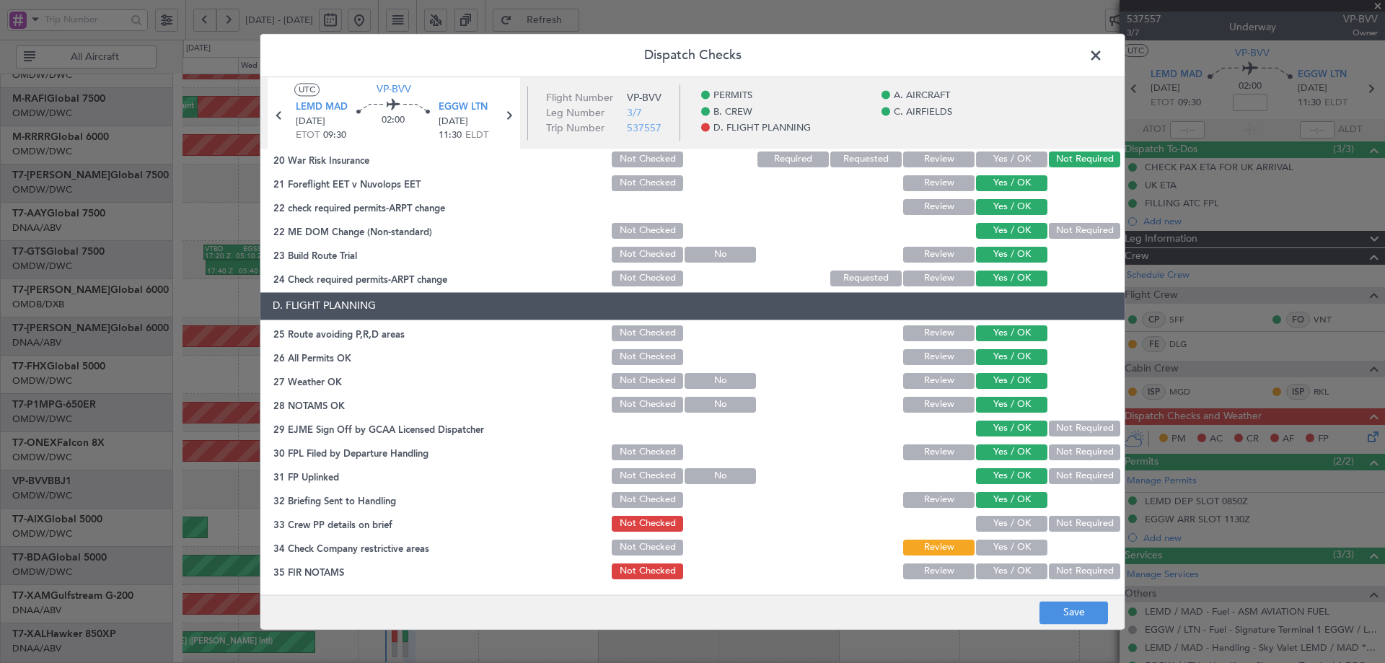
click at [987, 521] on button "Yes / OK" at bounding box center [1011, 524] width 71 height 16
drag, startPoint x: 988, startPoint y: 545, endPoint x: 995, endPoint y: 578, distance: 34.0
click at [990, 548] on button "Yes / OK" at bounding box center [1011, 548] width 71 height 16
click at [997, 573] on button "Yes / OK" at bounding box center [1011, 571] width 71 height 16
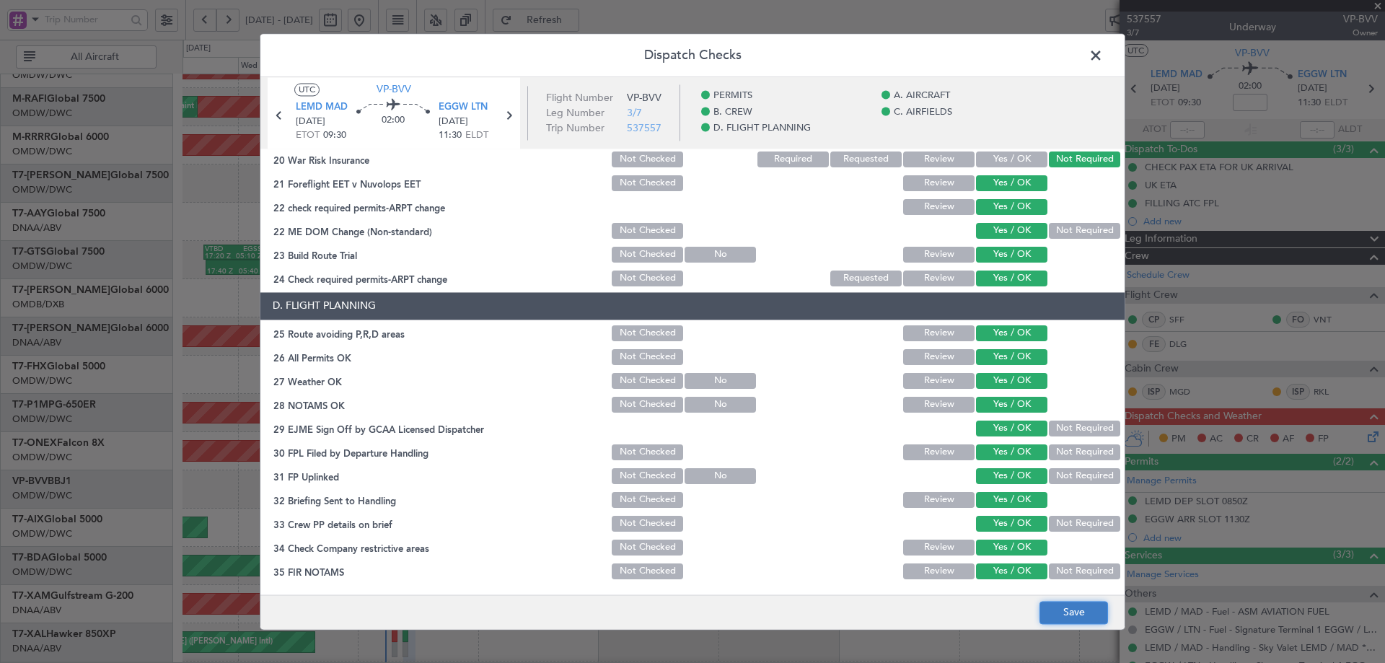
click at [1057, 611] on button "Save" at bounding box center [1073, 612] width 69 height 23
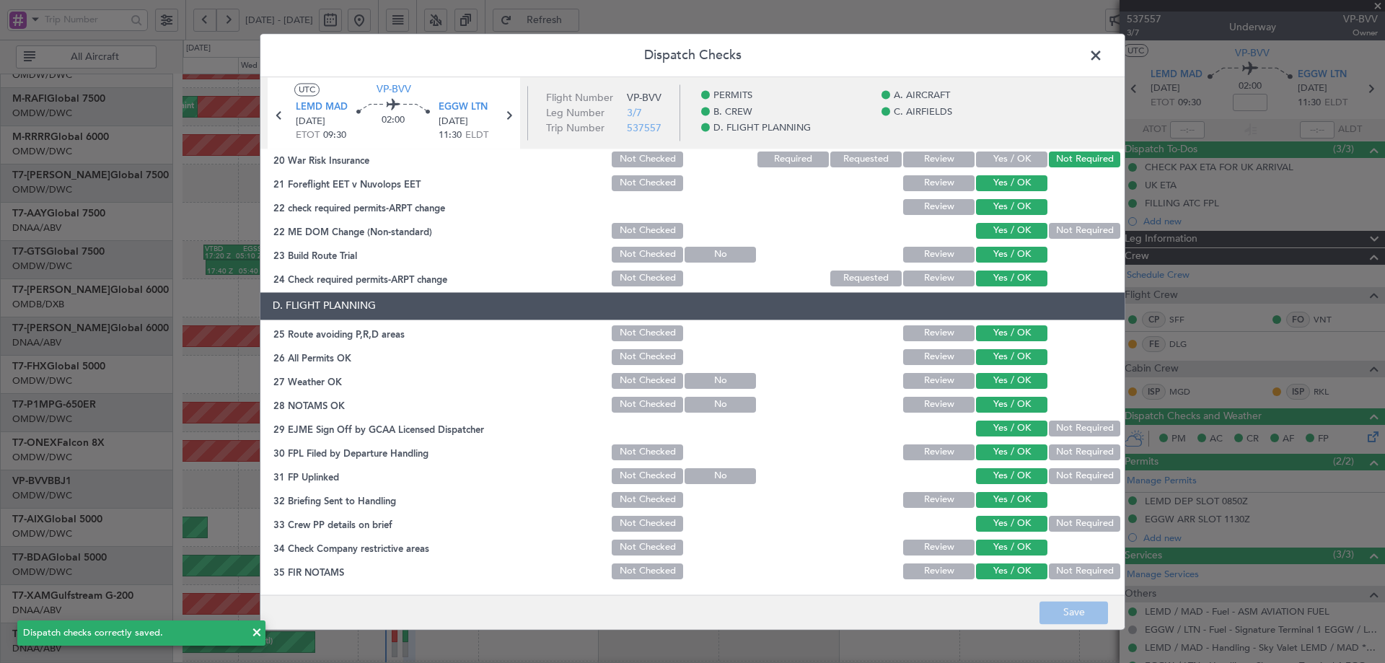
click at [1103, 53] on span at bounding box center [1103, 59] width 0 height 29
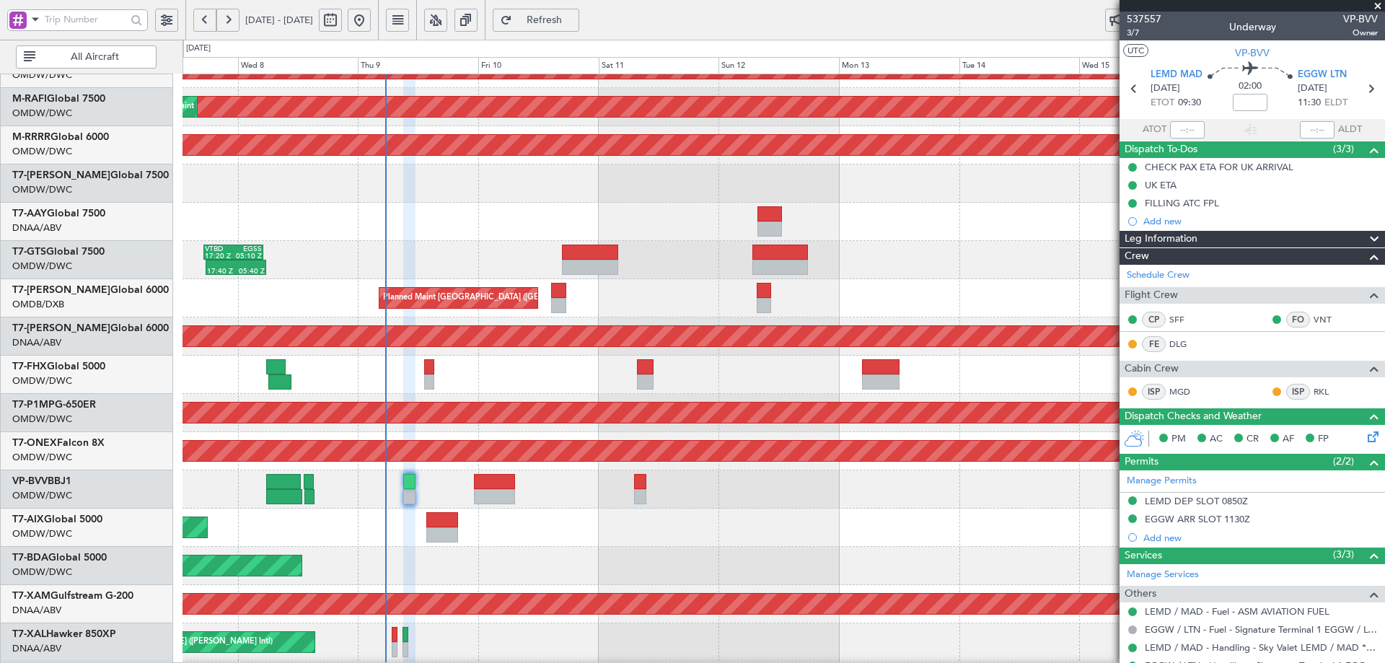
click at [572, 19] on span "Refresh" at bounding box center [544, 20] width 59 height 10
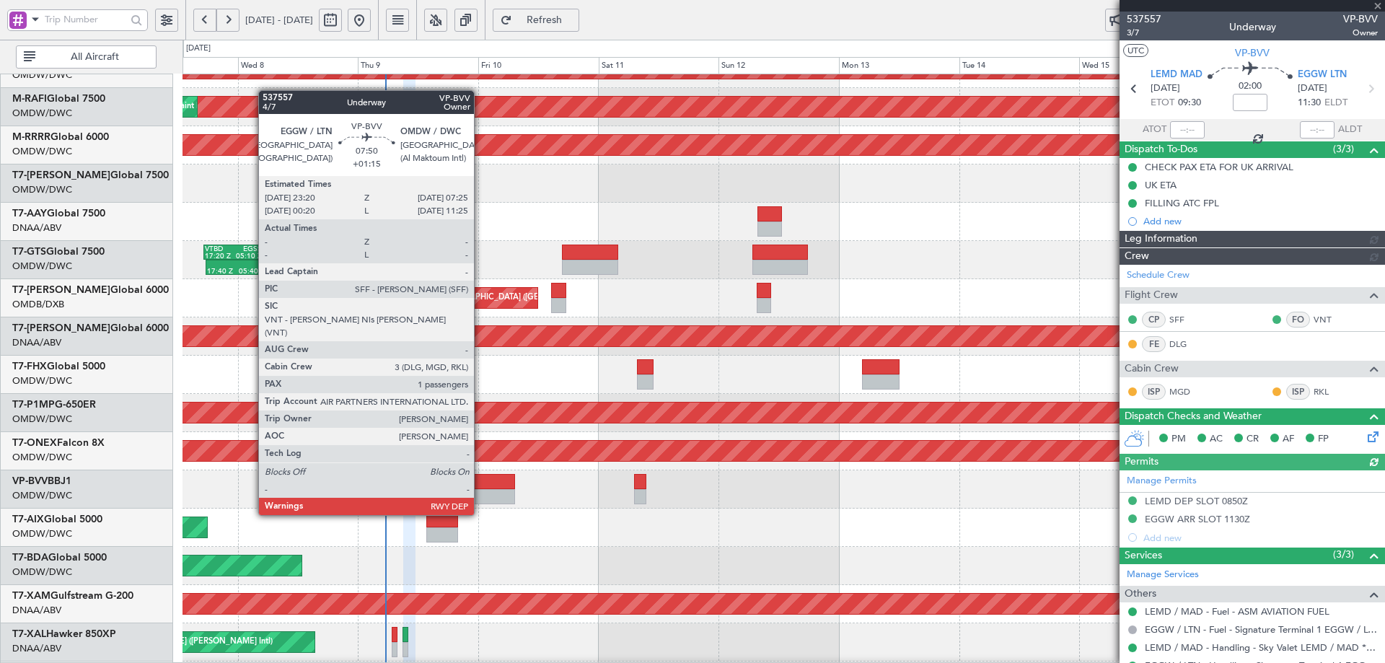
type input "[PERSON_NAME] (ANI)"
type input "7508"
click at [480, 488] on div at bounding box center [494, 481] width 41 height 15
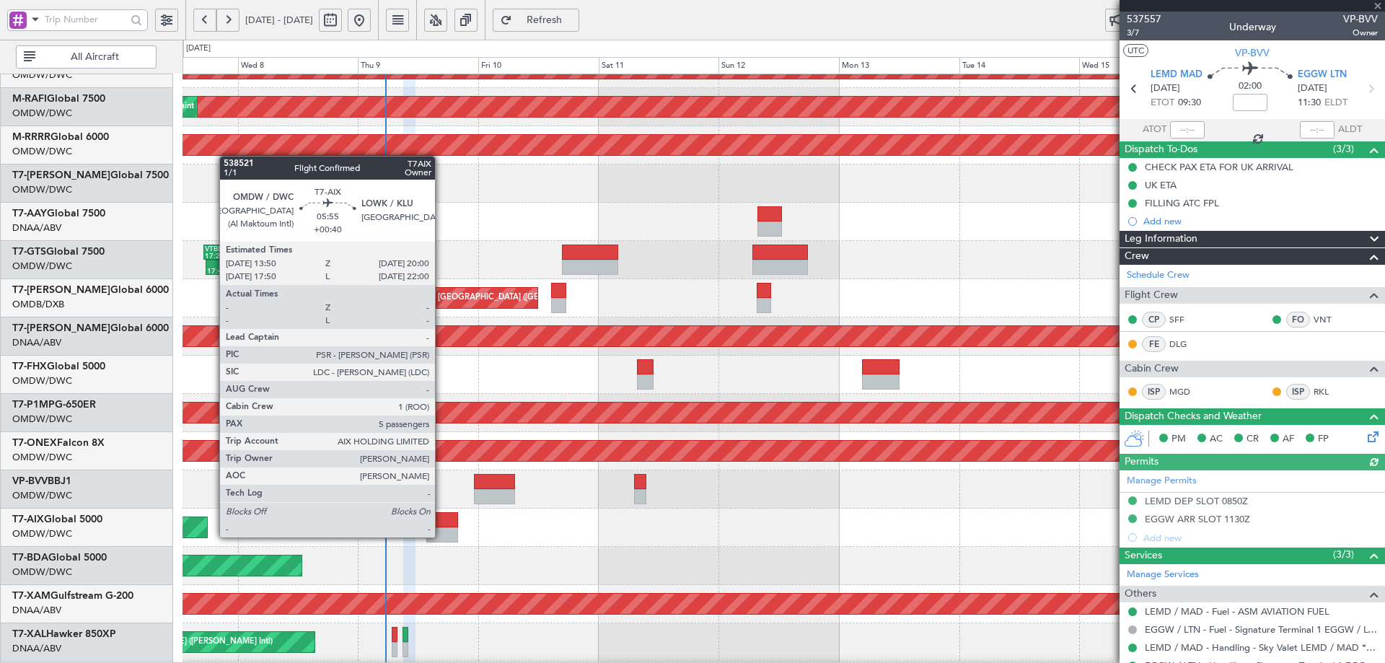
type input "+01:15"
type input "1"
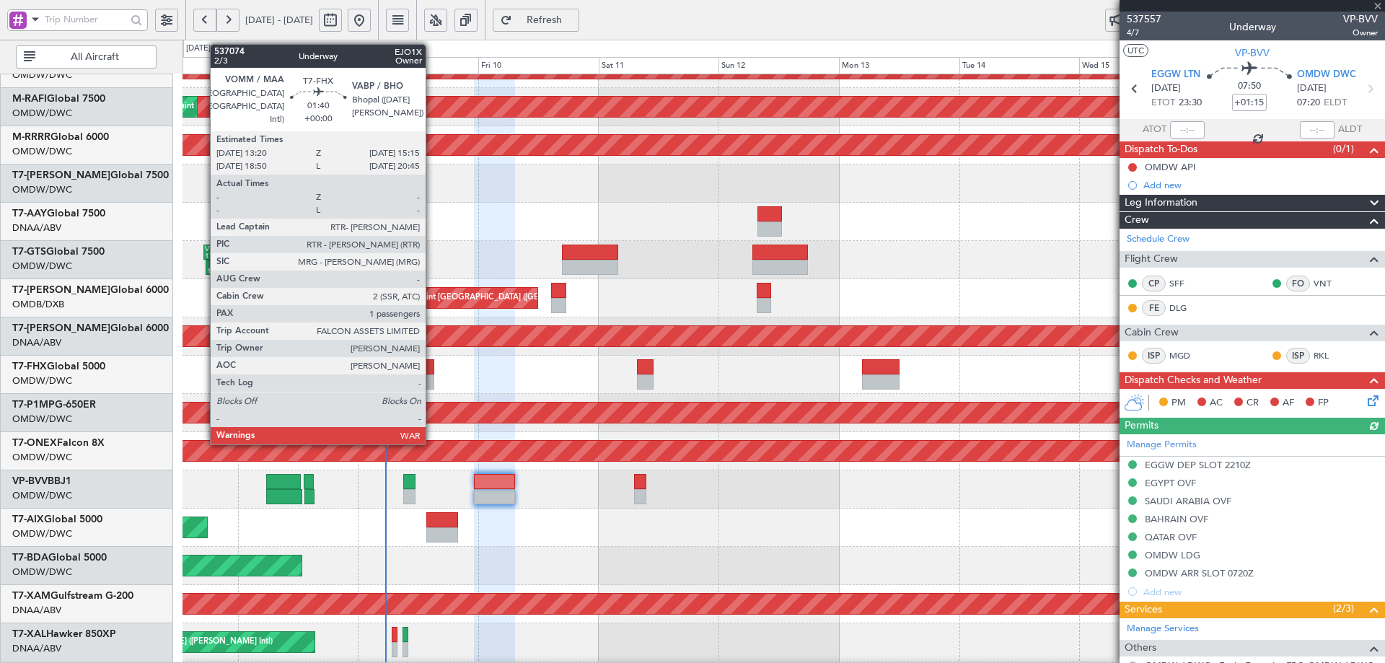
click at [432, 375] on div at bounding box center [429, 381] width 10 height 15
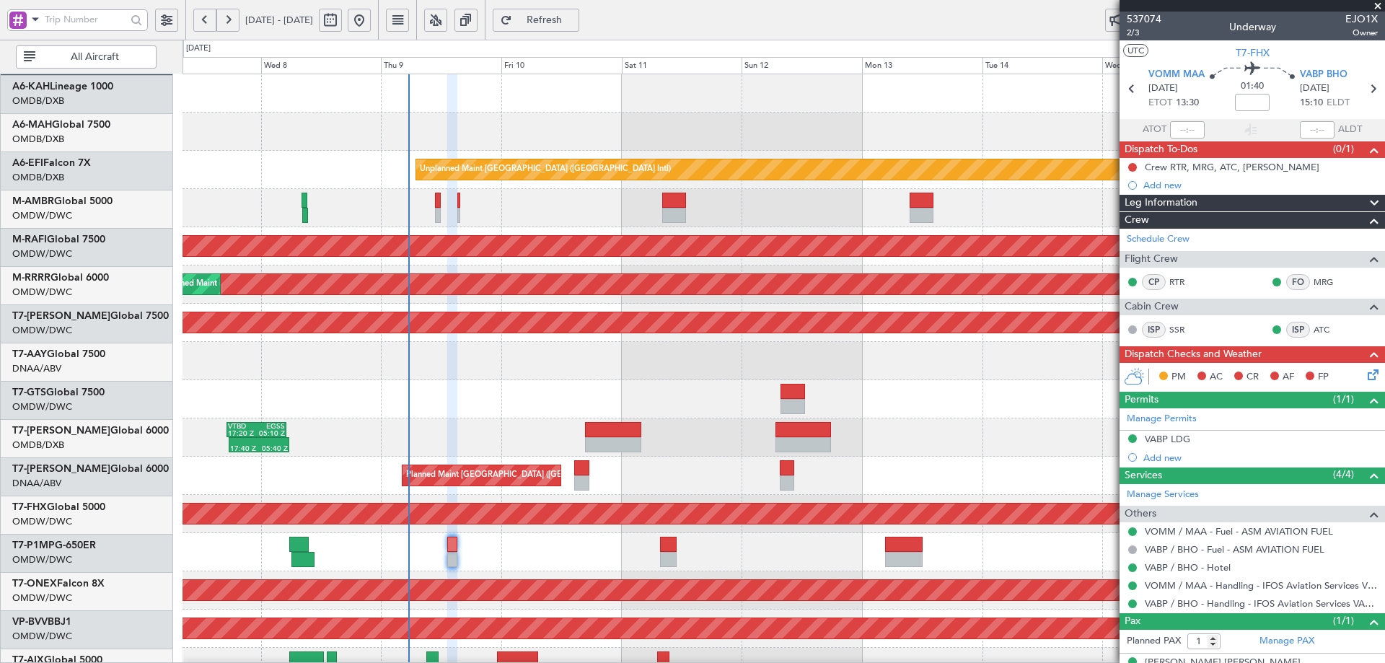
scroll to position [0, 0]
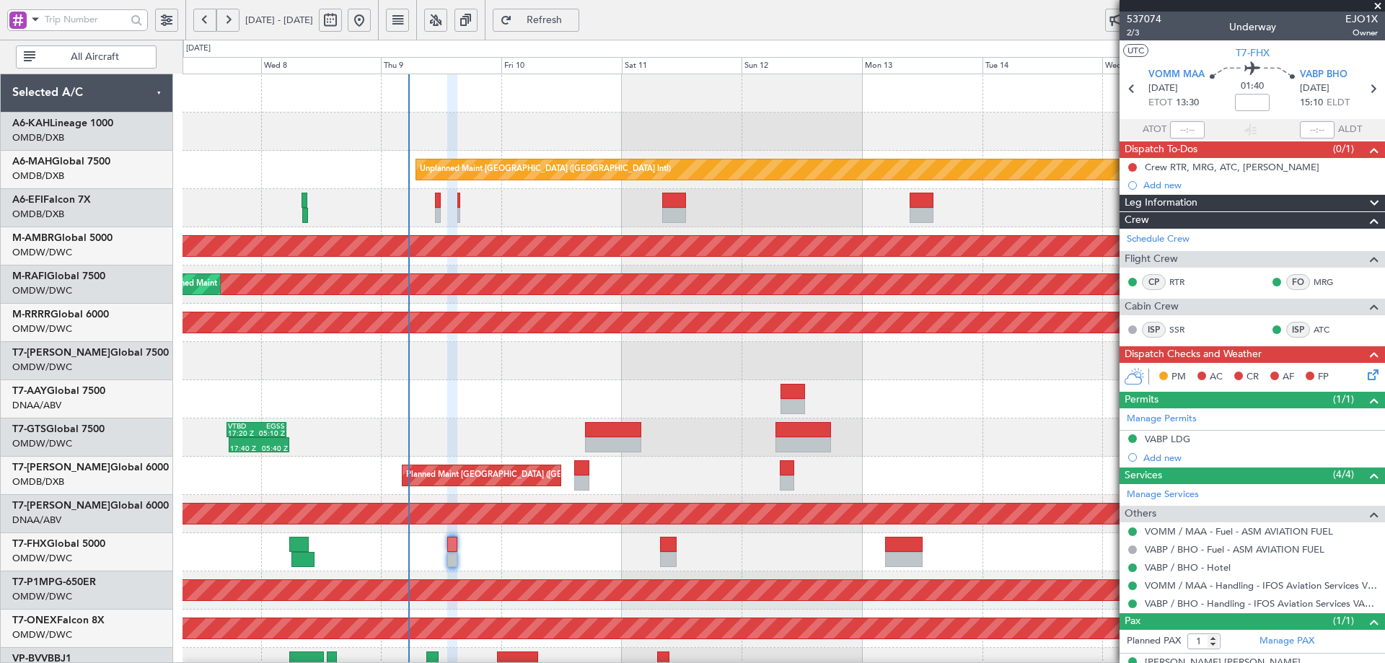
click at [491, 460] on div "Unplanned Maint [GEOGRAPHIC_DATA] ([GEOGRAPHIC_DATA] Intl) Planned Maint [GEOGR…" at bounding box center [783, 494] width 1202 height 841
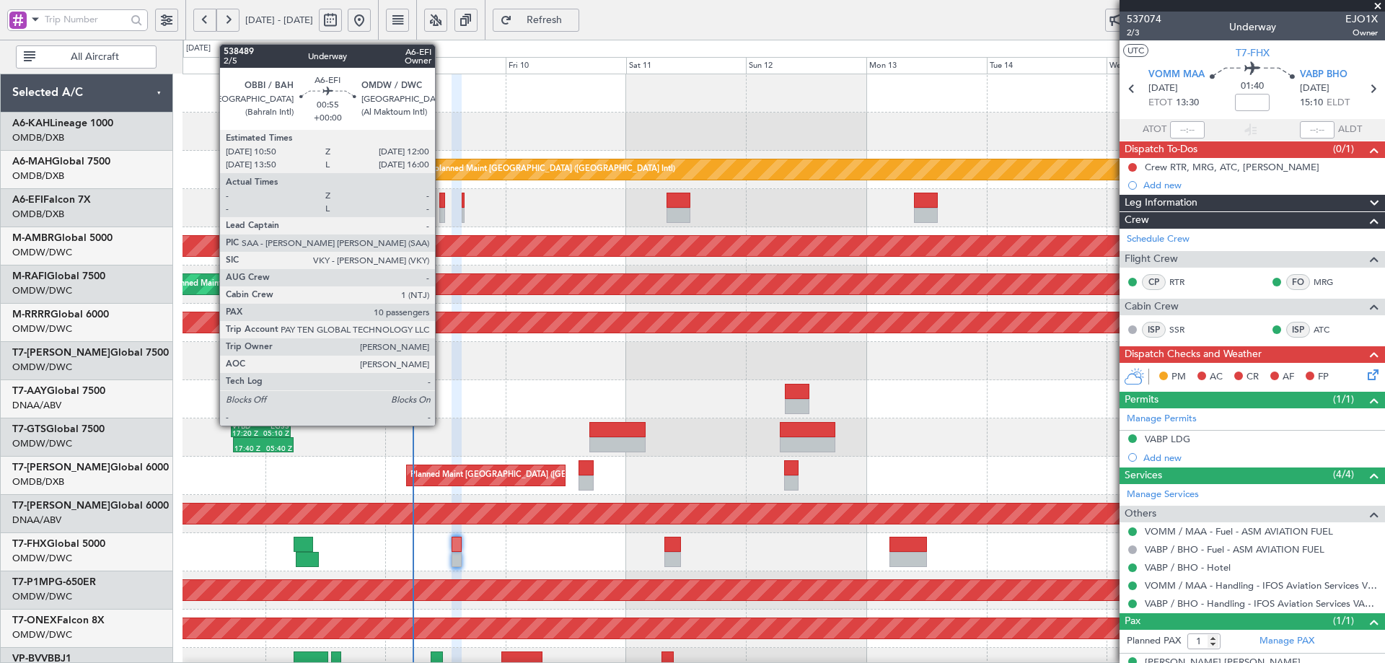
click at [441, 200] on div at bounding box center [442, 200] width 6 height 15
click at [440, 202] on div at bounding box center [442, 200] width 6 height 15
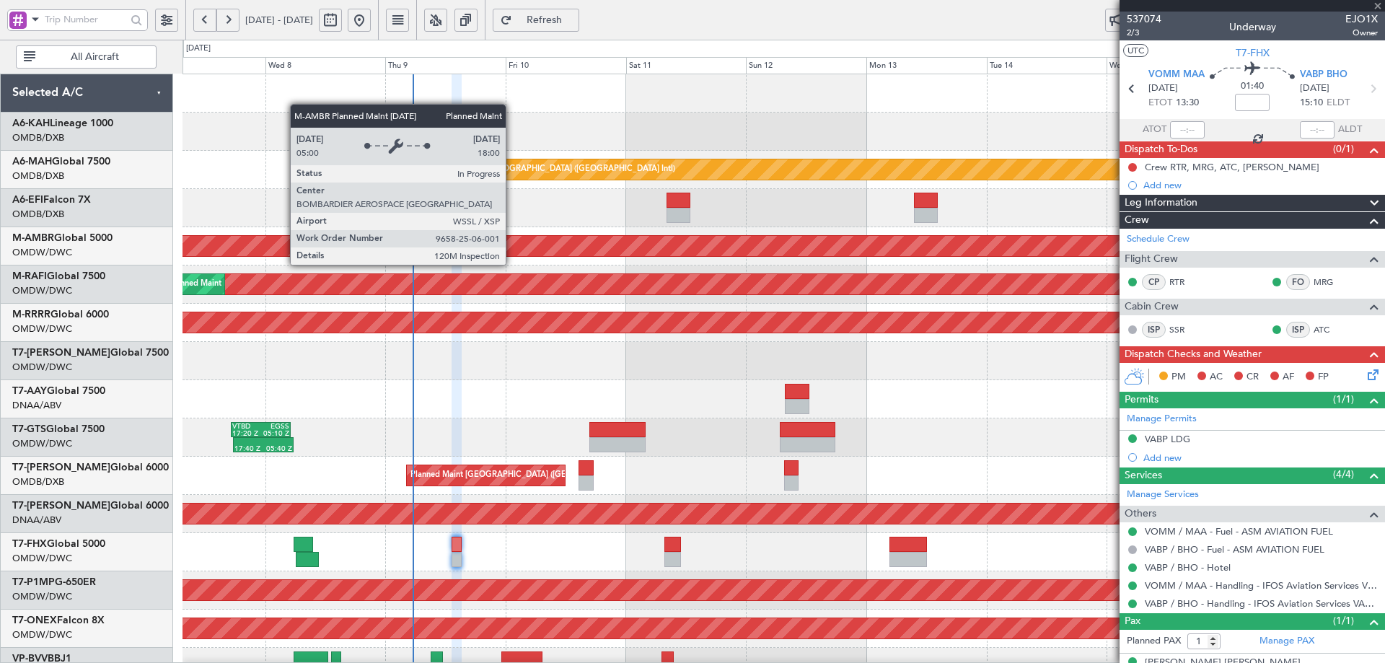
type input "10"
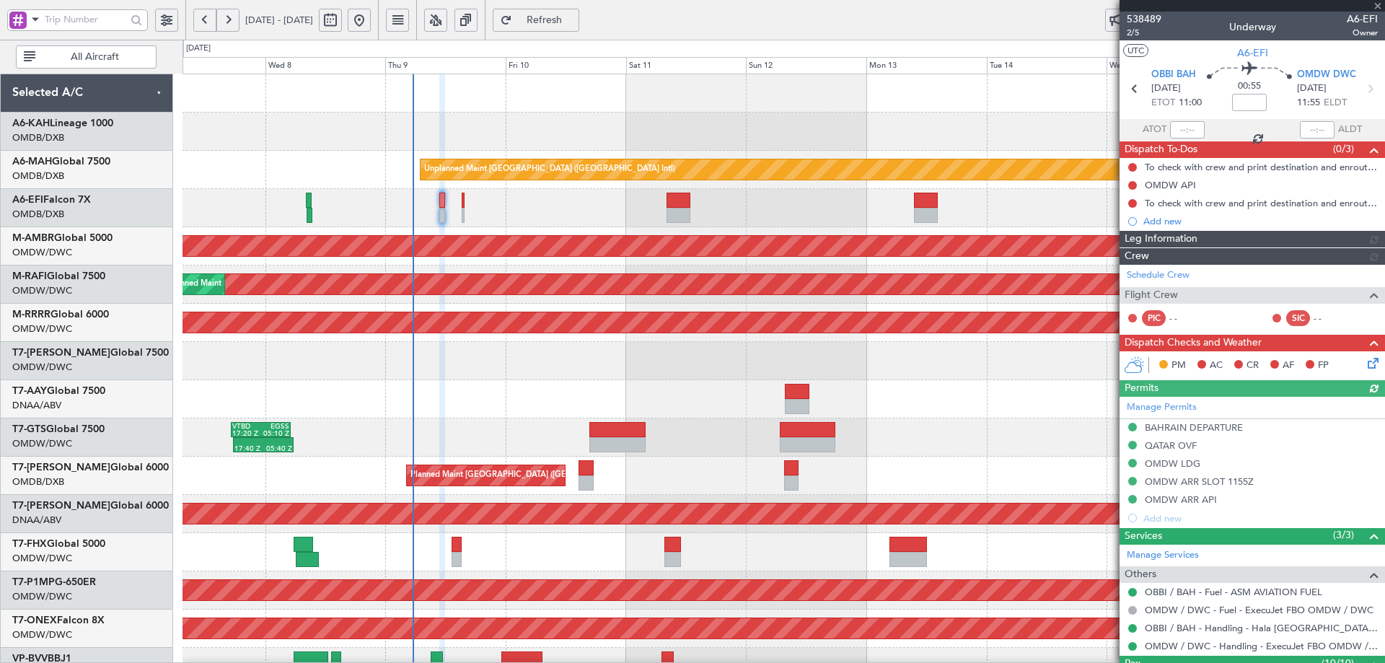
click at [438, 197] on div at bounding box center [783, 208] width 1202 height 38
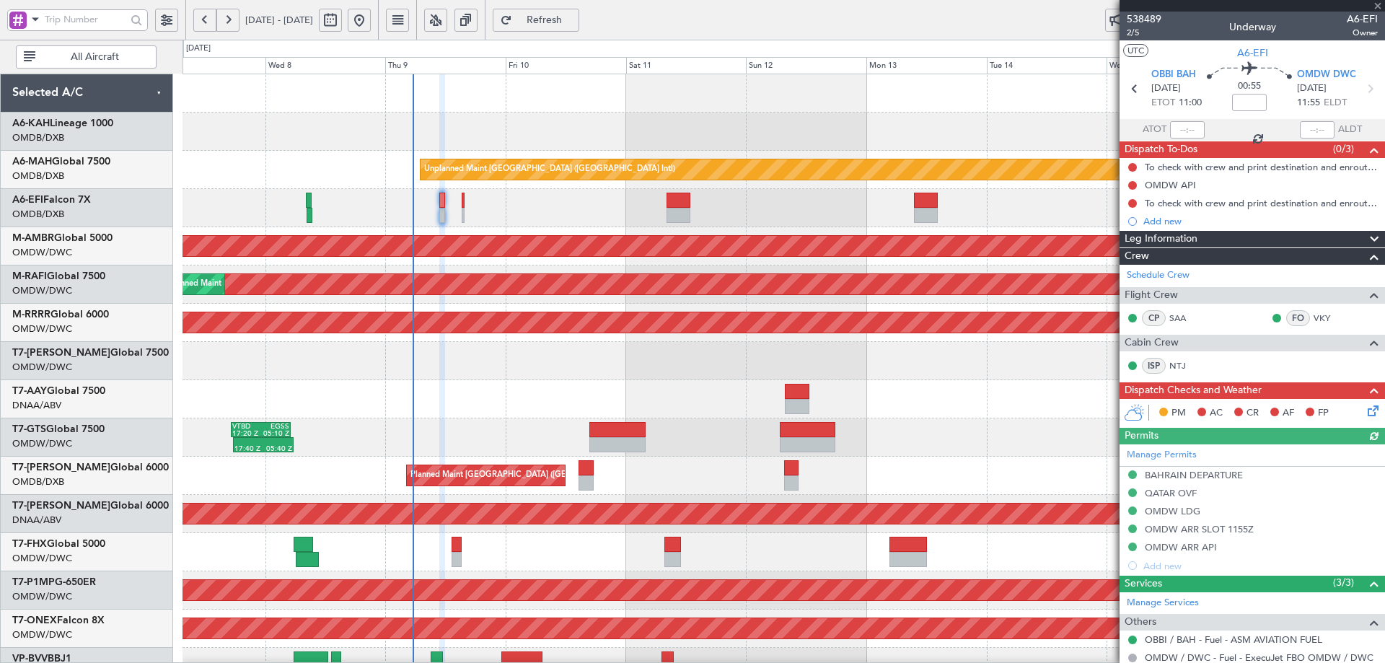
click at [438, 197] on div at bounding box center [783, 208] width 1202 height 38
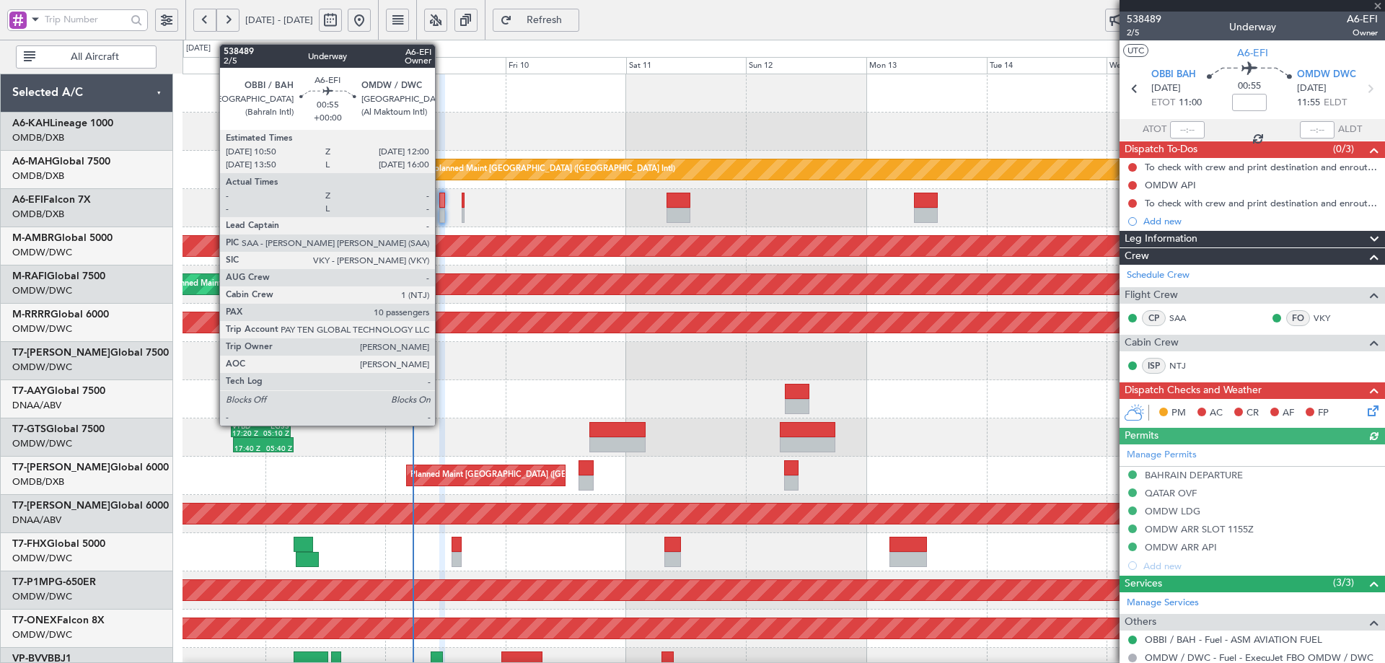
click at [442, 196] on div at bounding box center [442, 200] width 6 height 15
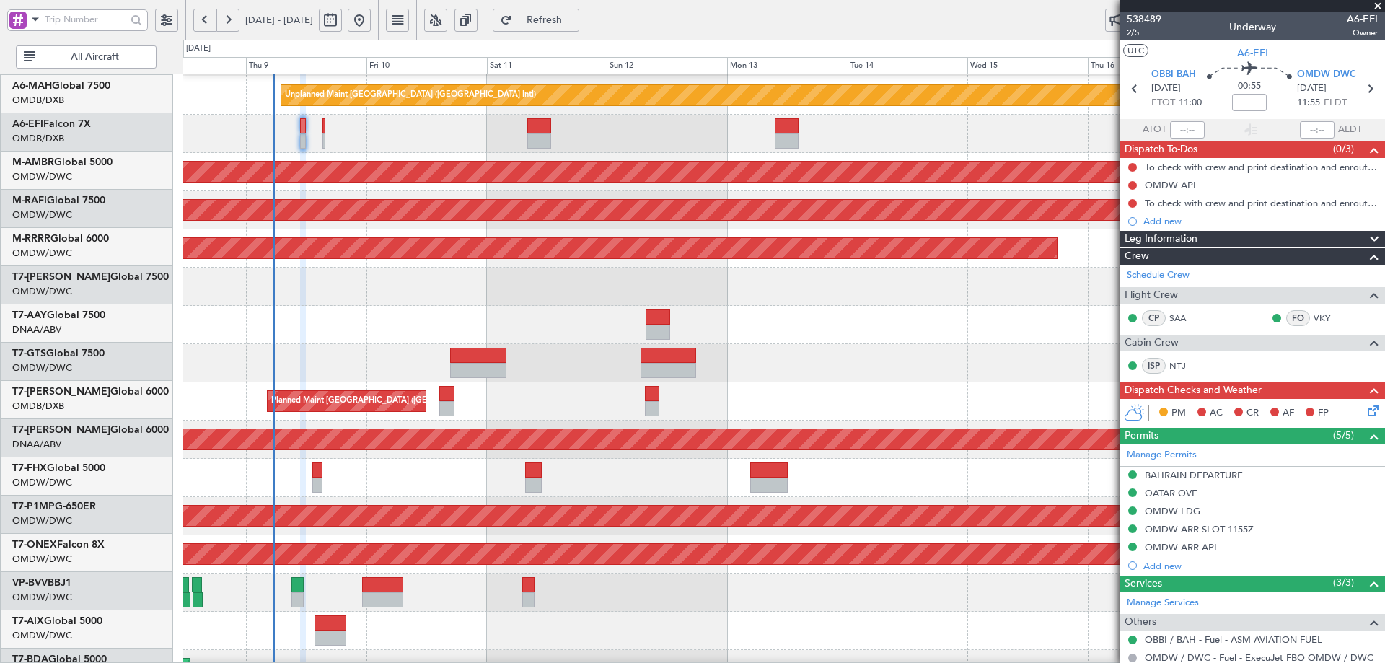
scroll to position [74, 0]
click at [837, 408] on div "Planned Maint [GEOGRAPHIC_DATA] ([GEOGRAPHIC_DATA] Intl) Planned Maint [GEOGRAP…" at bounding box center [783, 401] width 1202 height 38
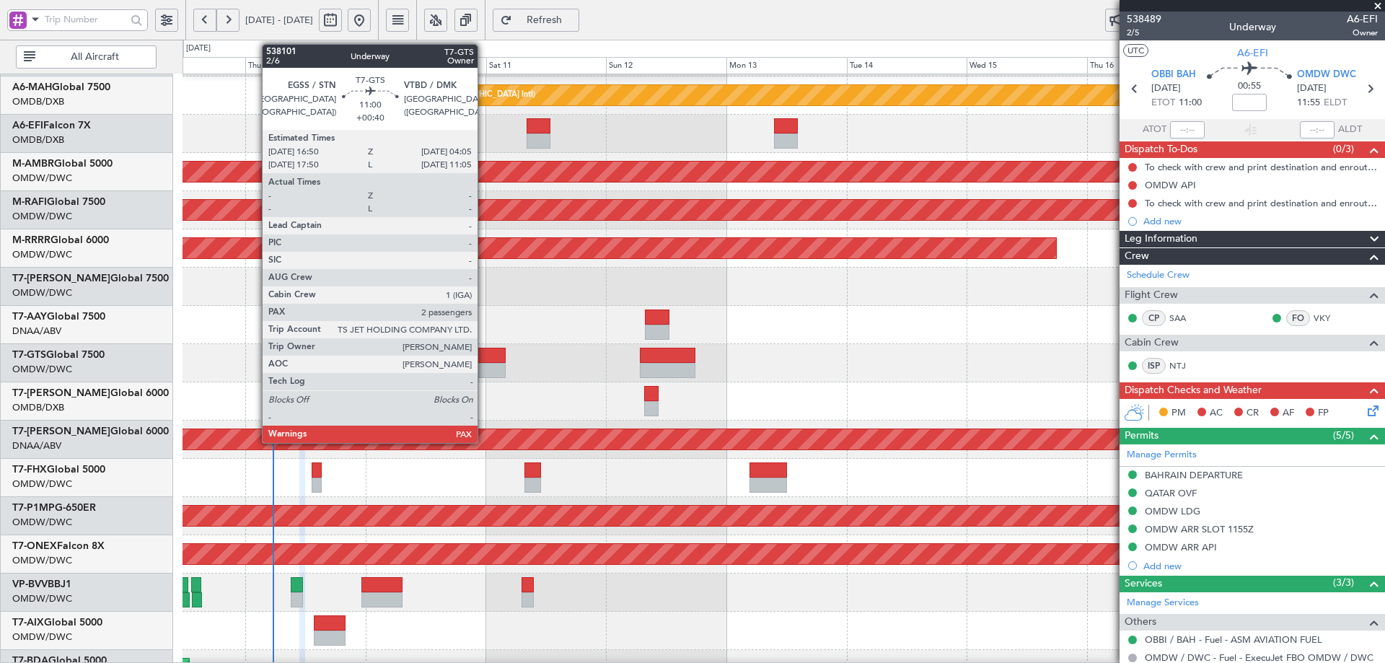
click at [485, 369] on div at bounding box center [477, 370] width 57 height 15
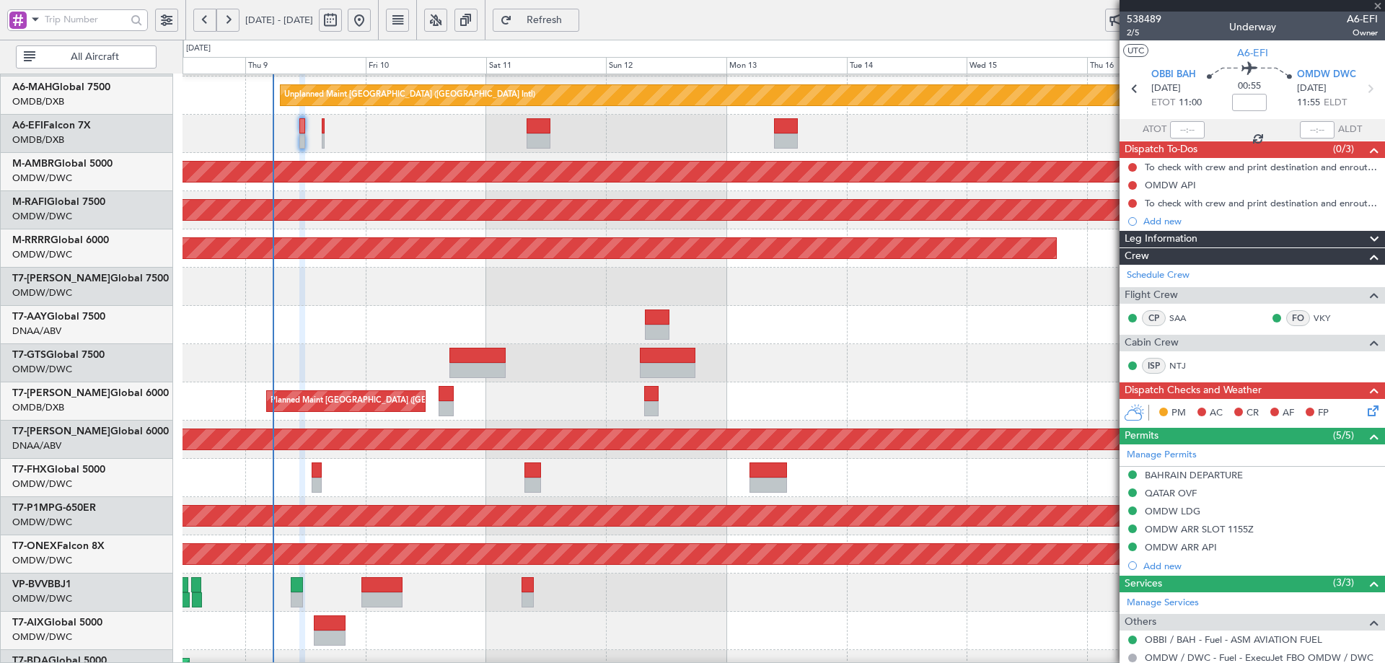
type input "+00:40"
type input "2"
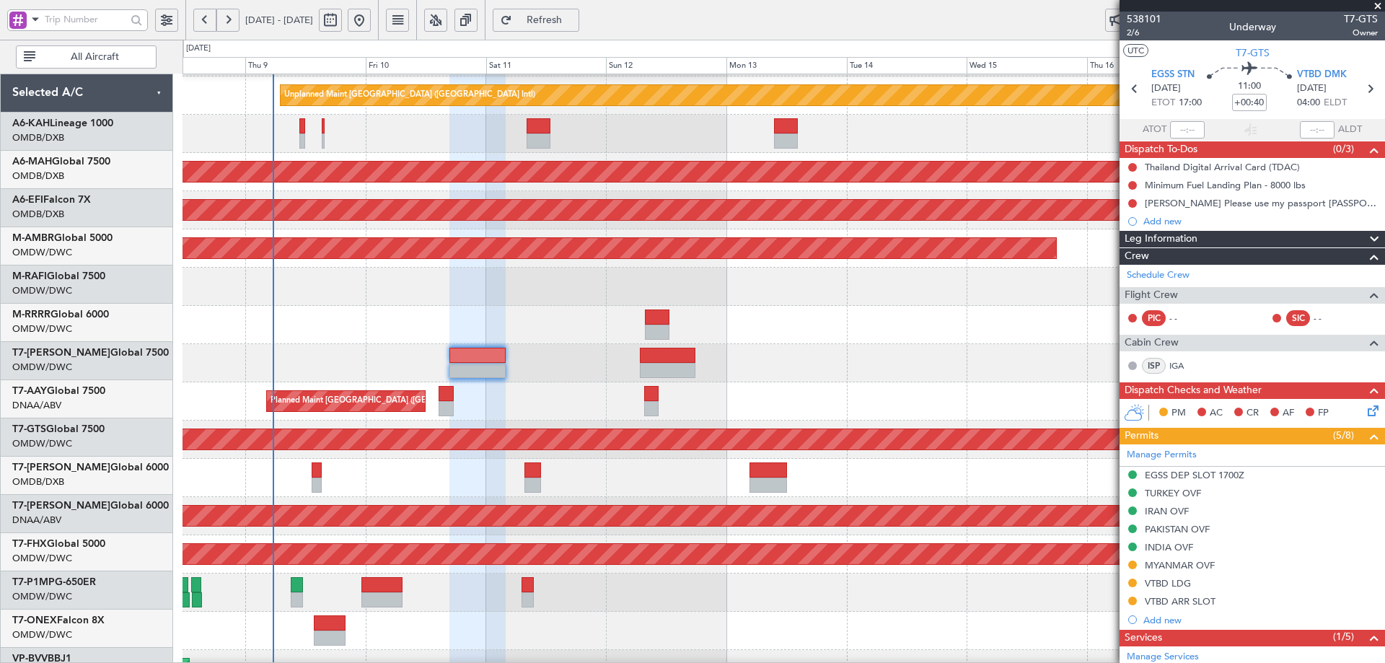
scroll to position [74, 0]
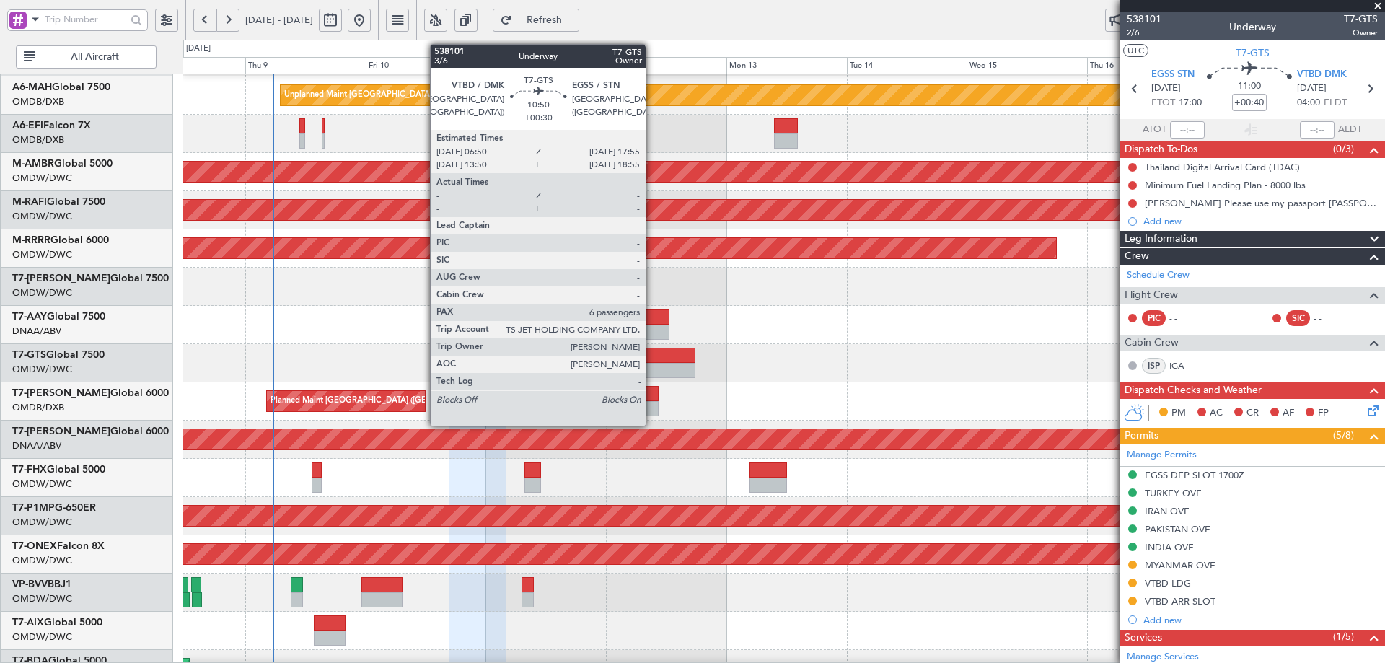
click at [653, 363] on div at bounding box center [668, 370] width 56 height 15
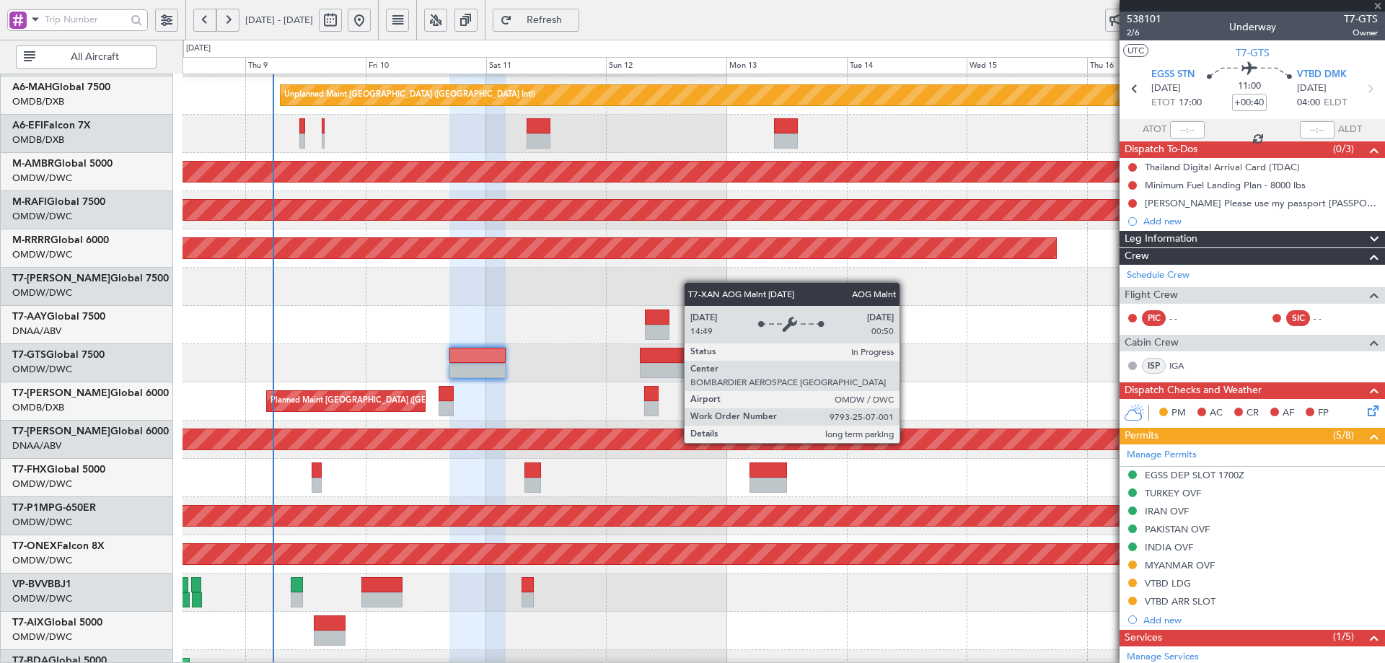
type input "+00:30"
type input "6"
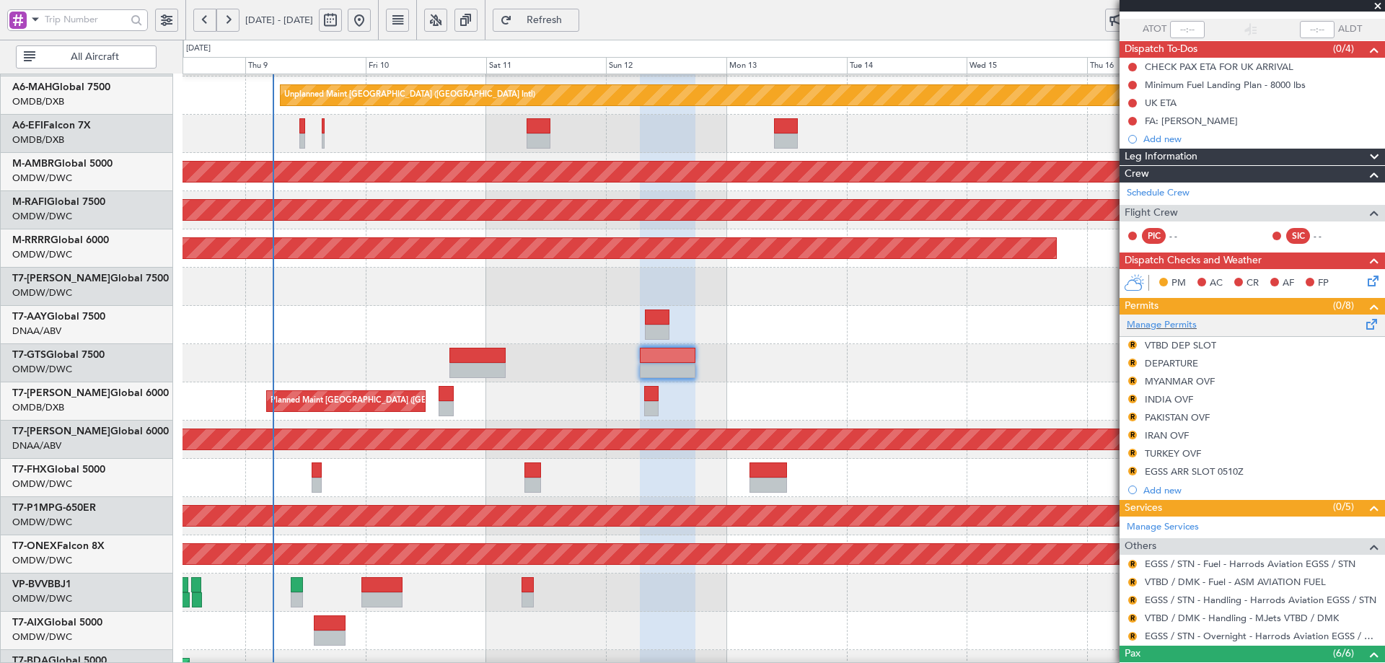
scroll to position [0, 0]
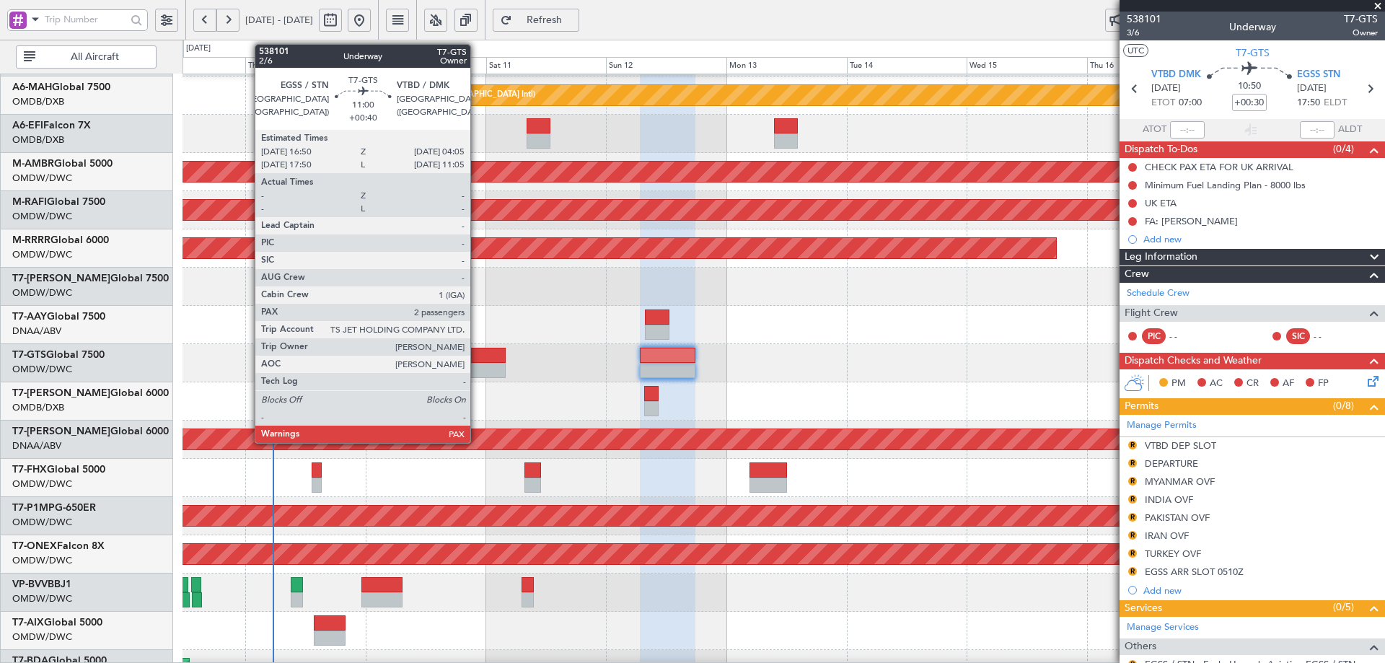
click at [477, 353] on div at bounding box center [477, 355] width 57 height 15
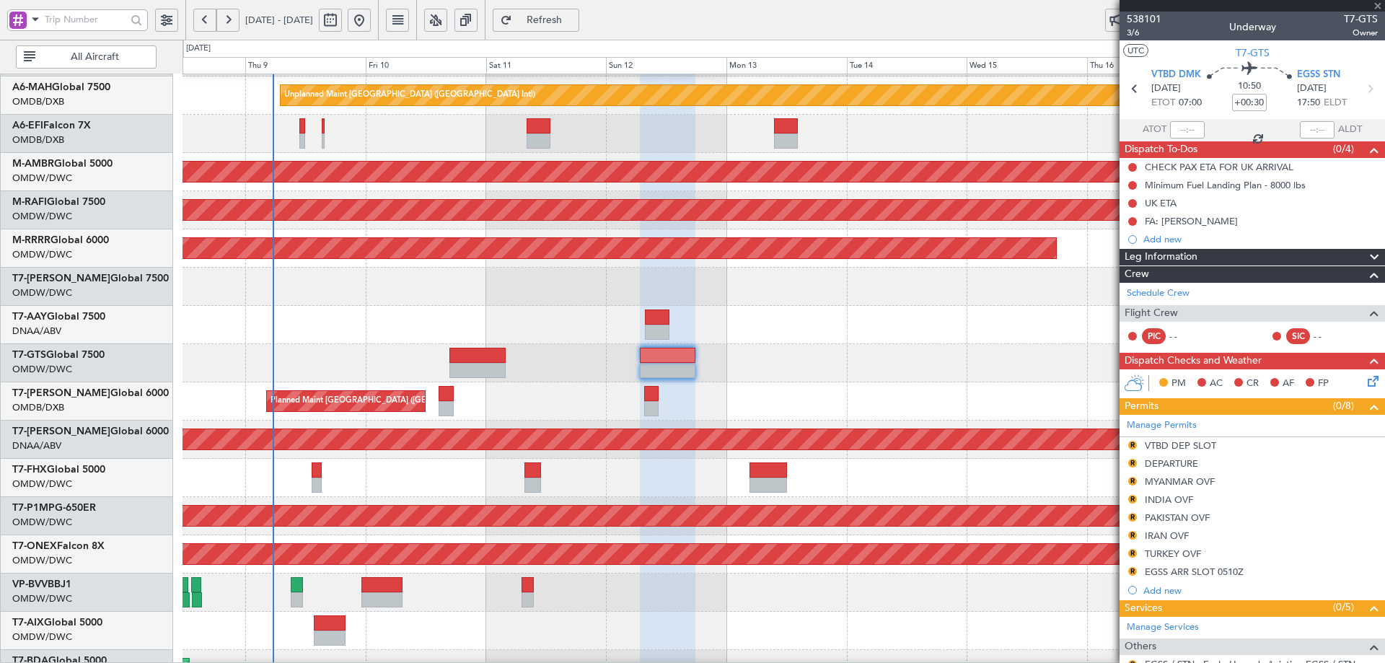
type input "+00:40"
type input "2"
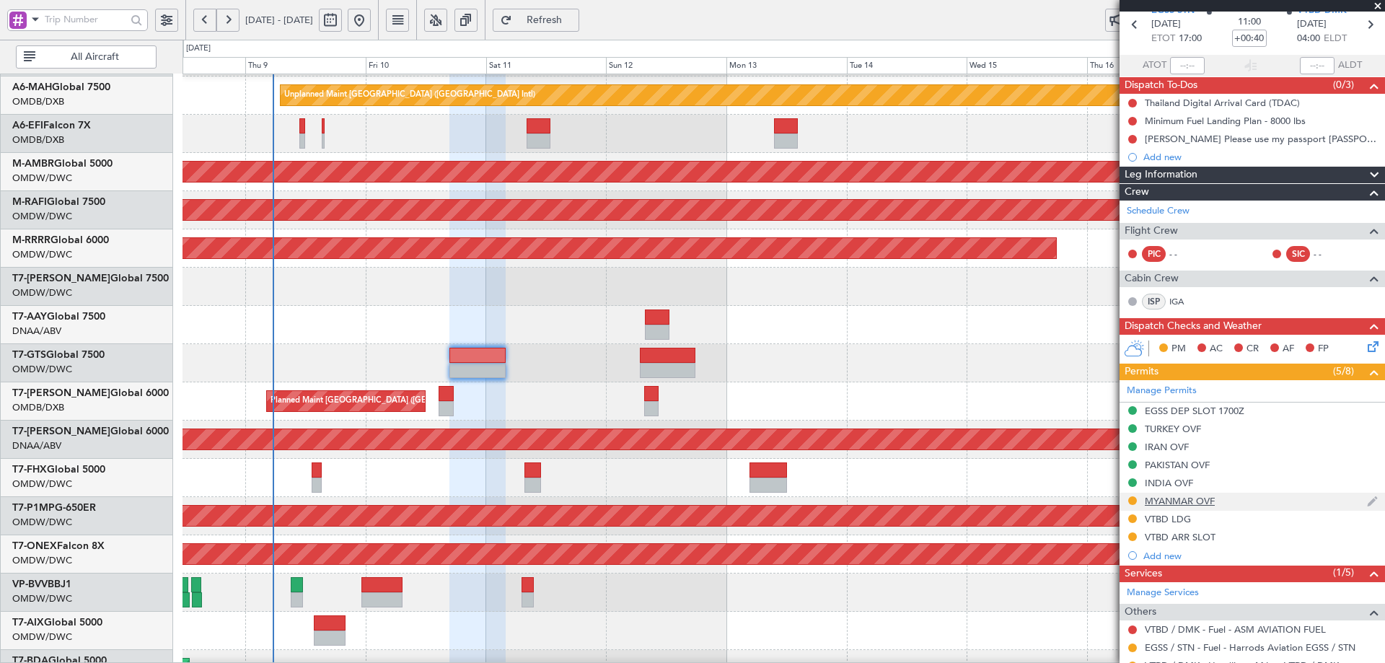
scroll to position [171, 0]
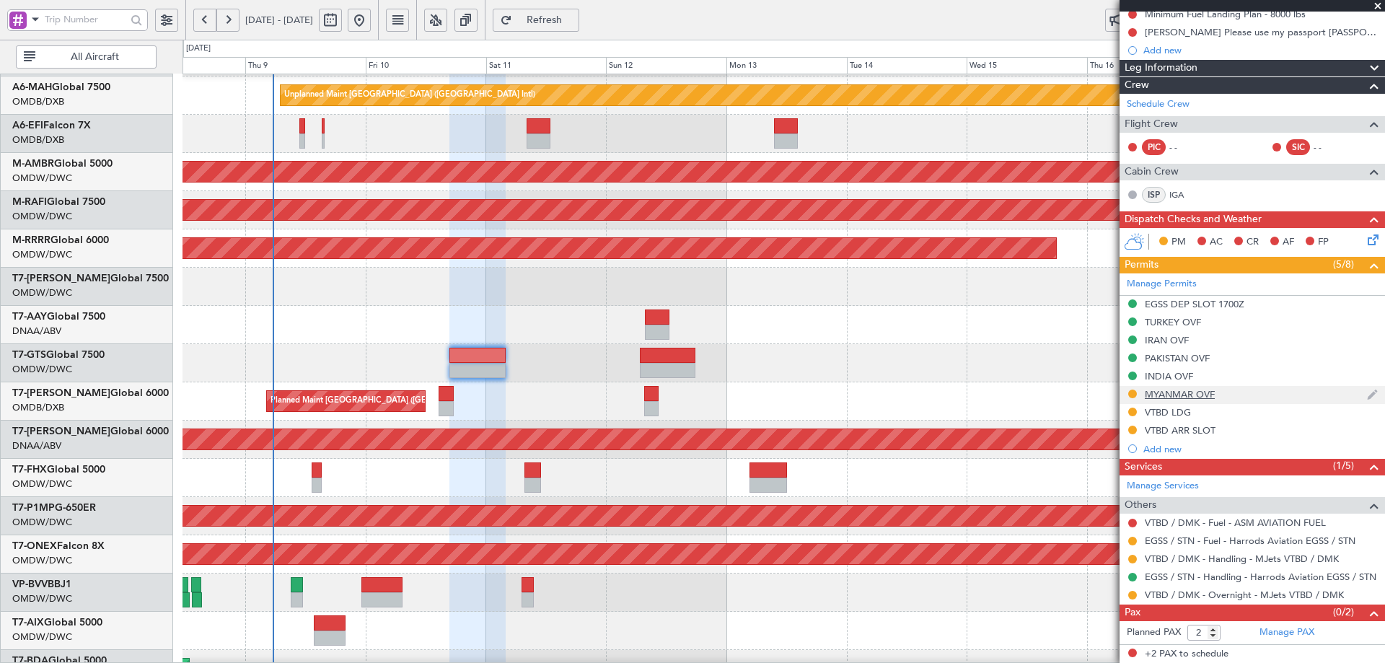
click at [1153, 398] on div "MYANMAR OVF" at bounding box center [1180, 394] width 70 height 12
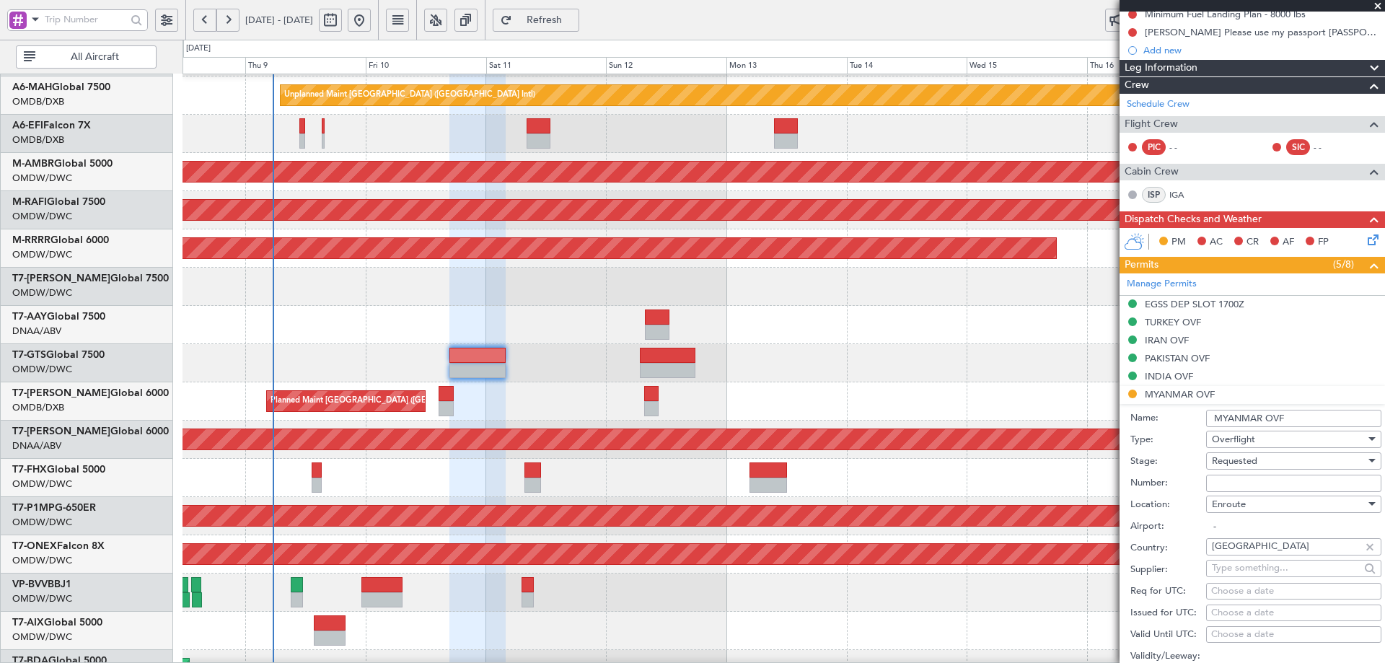
click at [1238, 485] on input "Number:" at bounding box center [1293, 483] width 175 height 17
paste input "ATS 276 / 3-GEN / OCT 2025 / 09"
type input "ATS 276 / 3-GEN / OCT 2025 / 09"
click at [1245, 460] on span "Requested" at bounding box center [1234, 460] width 45 height 13
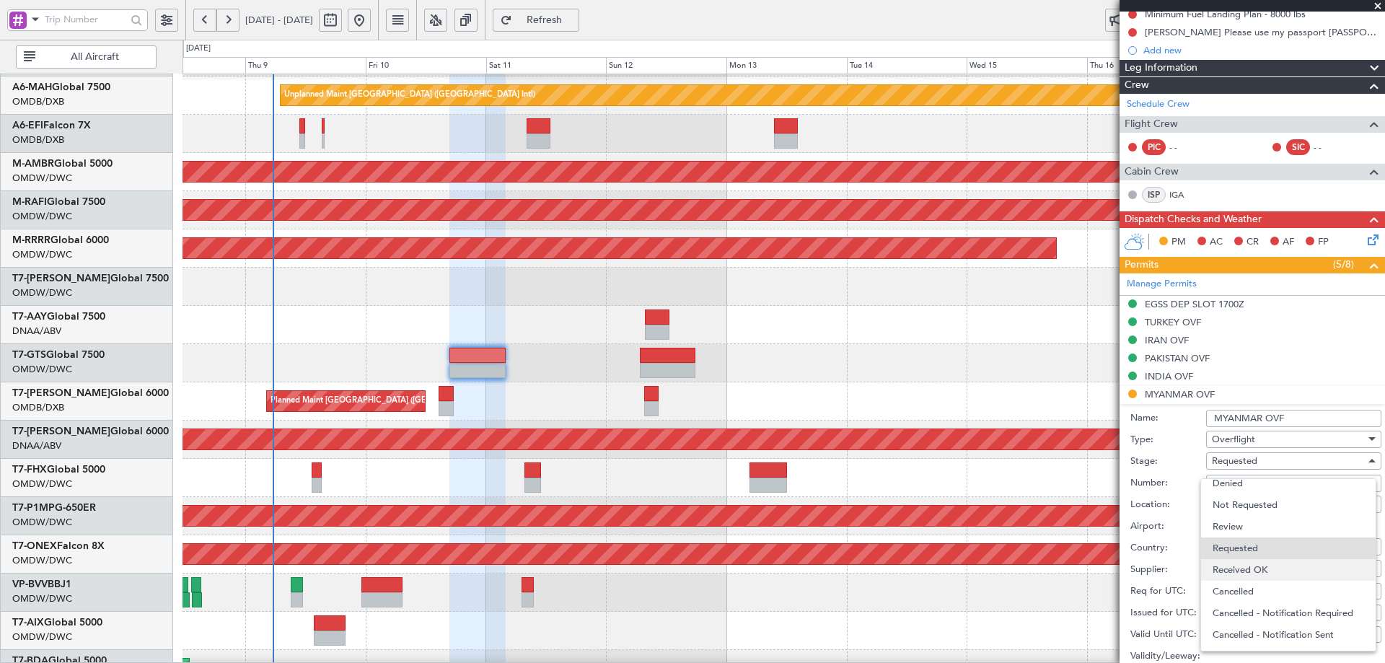
click at [1245, 571] on span "Received OK" at bounding box center [1287, 570] width 151 height 22
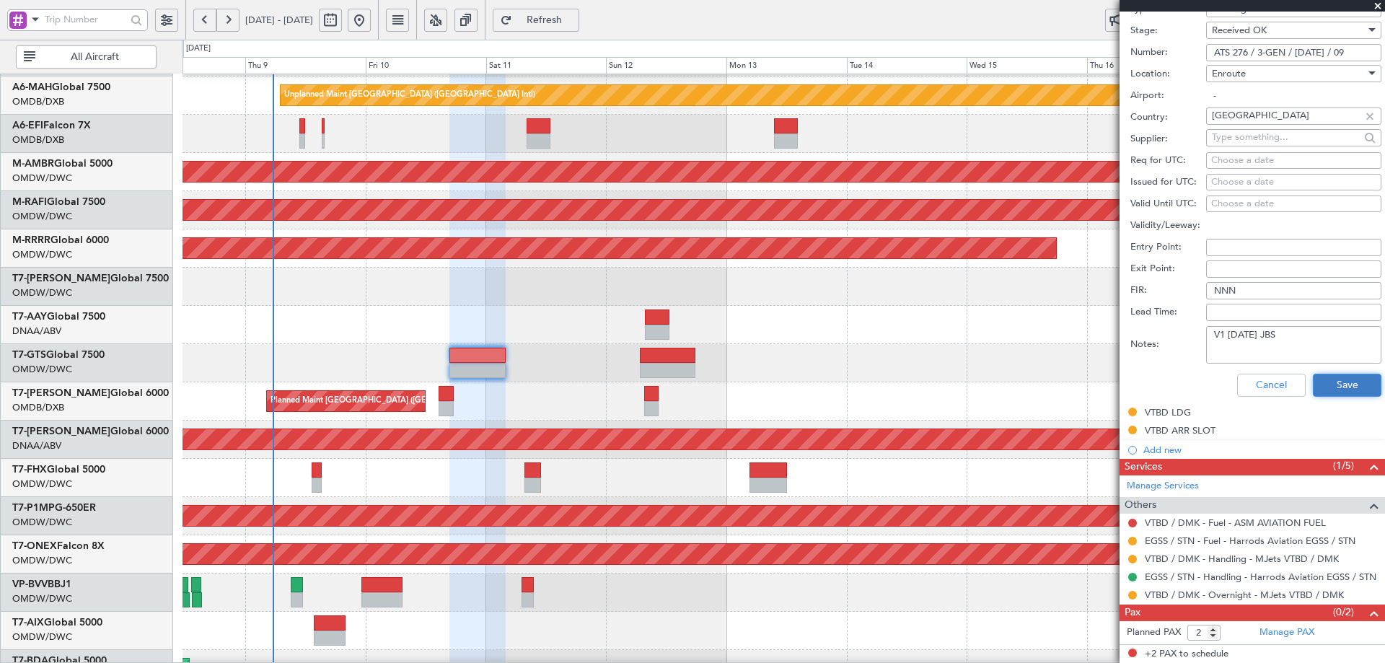
click at [1347, 379] on button "Save" at bounding box center [1347, 385] width 69 height 23
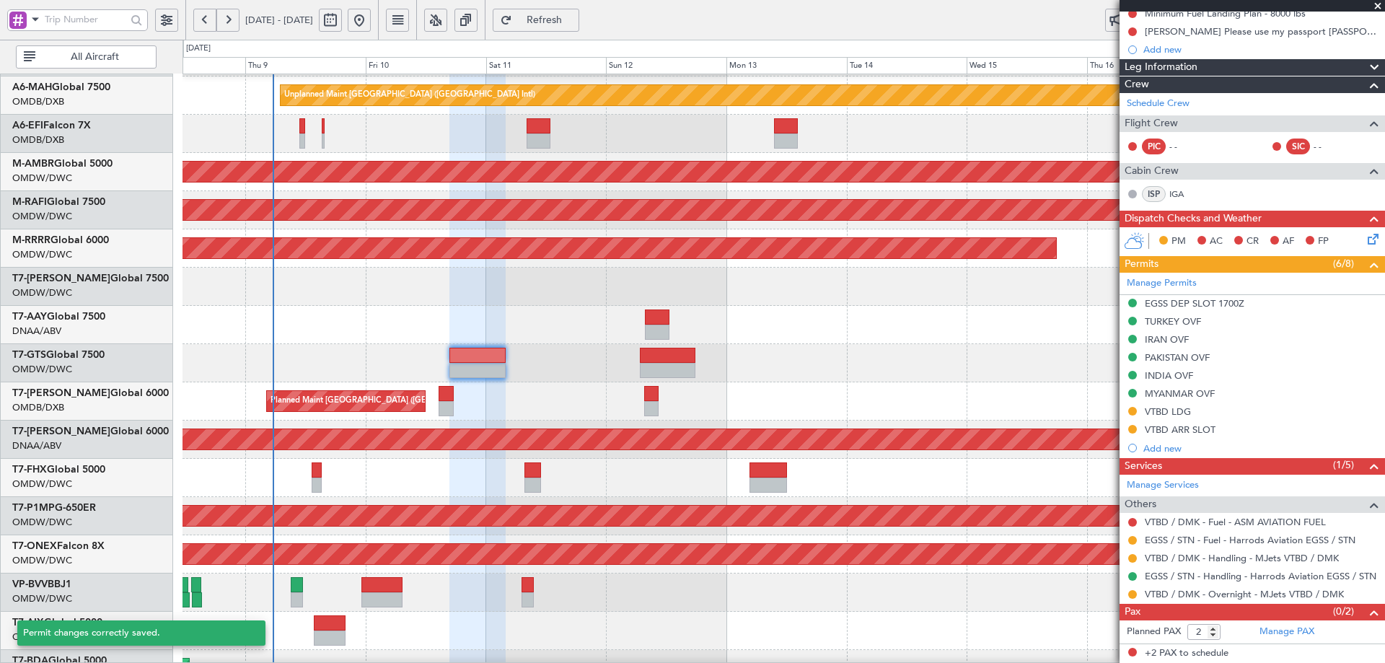
scroll to position [171, 0]
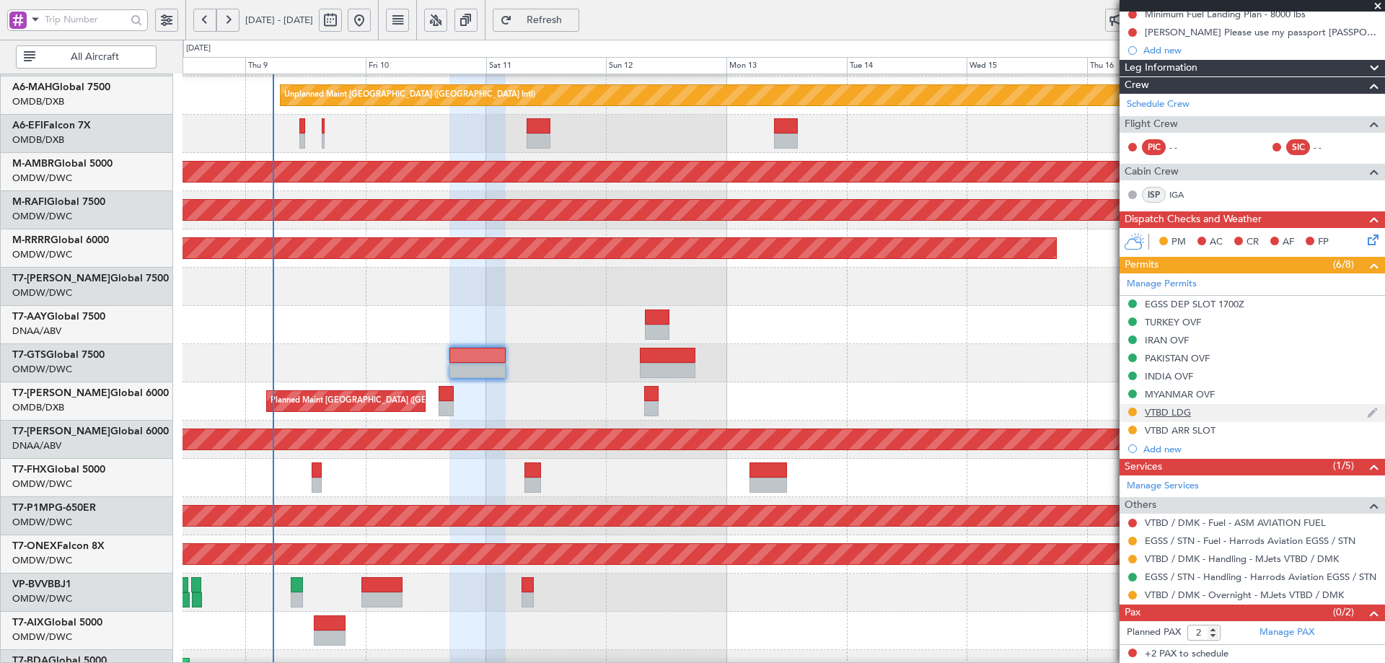
click at [1153, 408] on div "VTBD LDG" at bounding box center [1168, 412] width 46 height 12
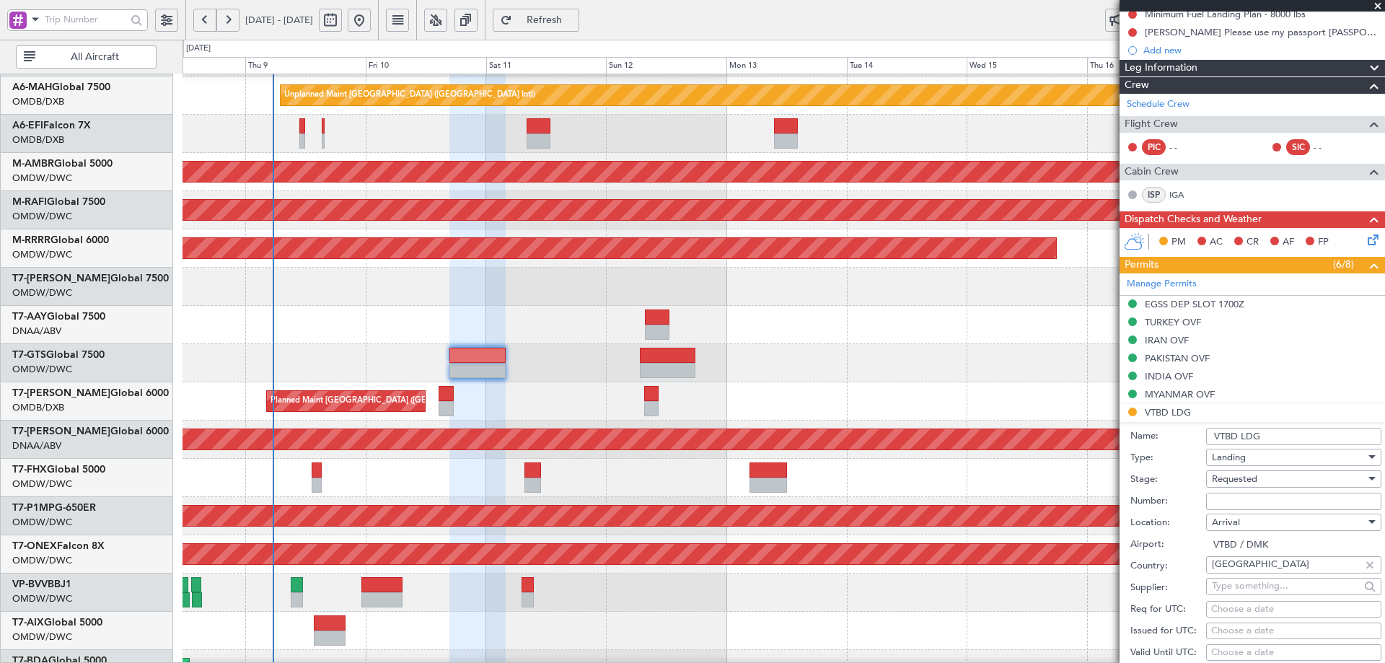
click at [1220, 502] on input "Number:" at bounding box center [1293, 501] width 175 height 17
paste input "ATD 11845/10/2025"
type input "ATD 11845/10/2025"
click at [1243, 471] on div "Requested" at bounding box center [1289, 479] width 154 height 22
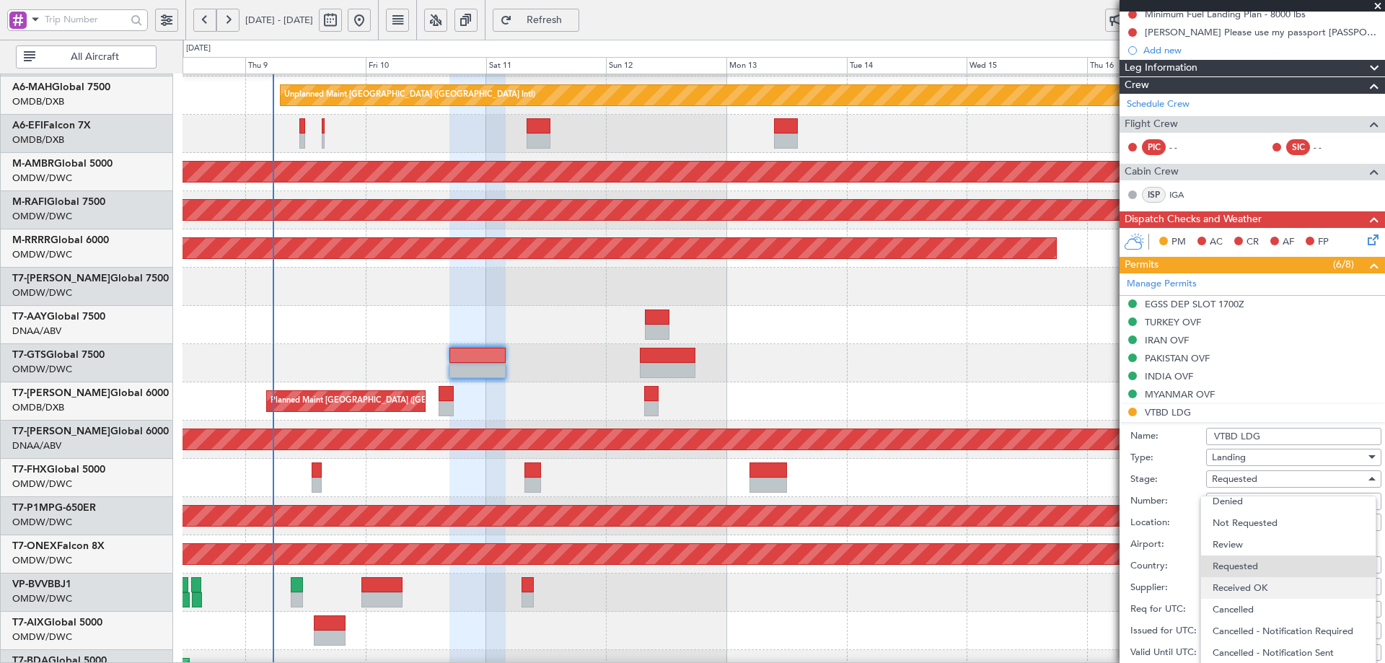
click at [1248, 586] on span "Received OK" at bounding box center [1287, 588] width 151 height 22
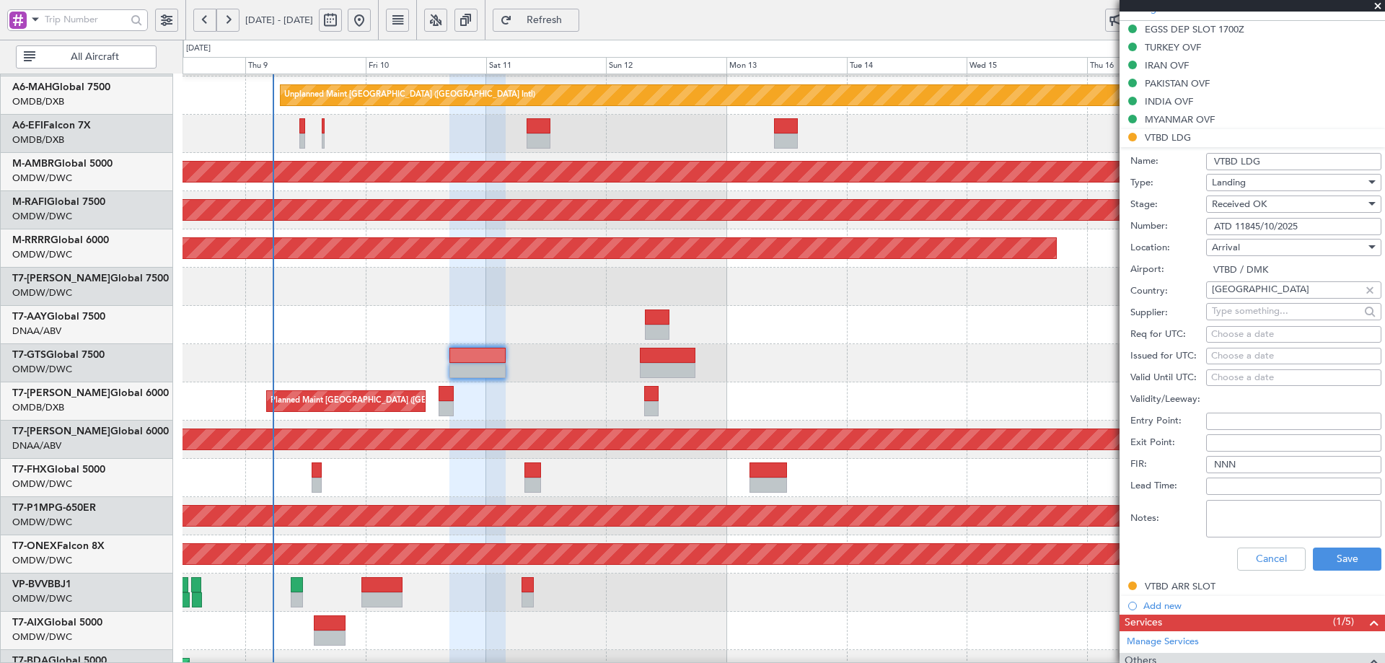
scroll to position [602, 0]
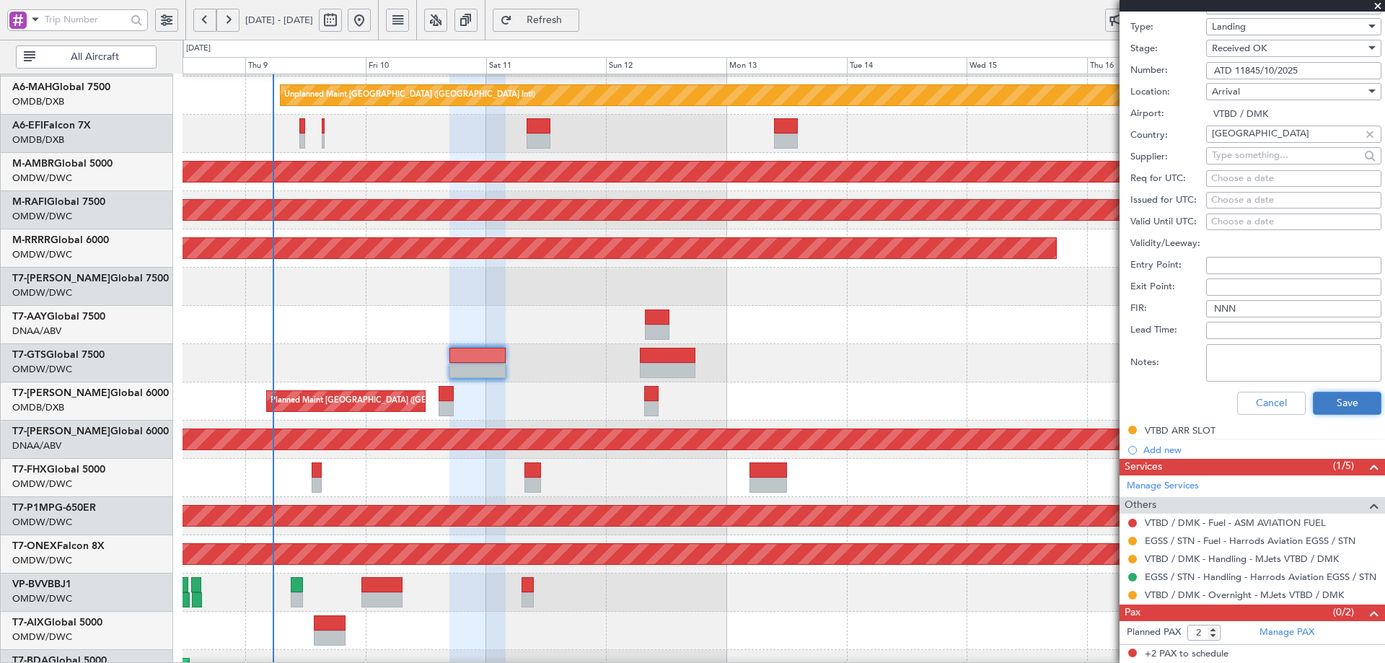
click at [1324, 400] on button "Save" at bounding box center [1347, 403] width 69 height 23
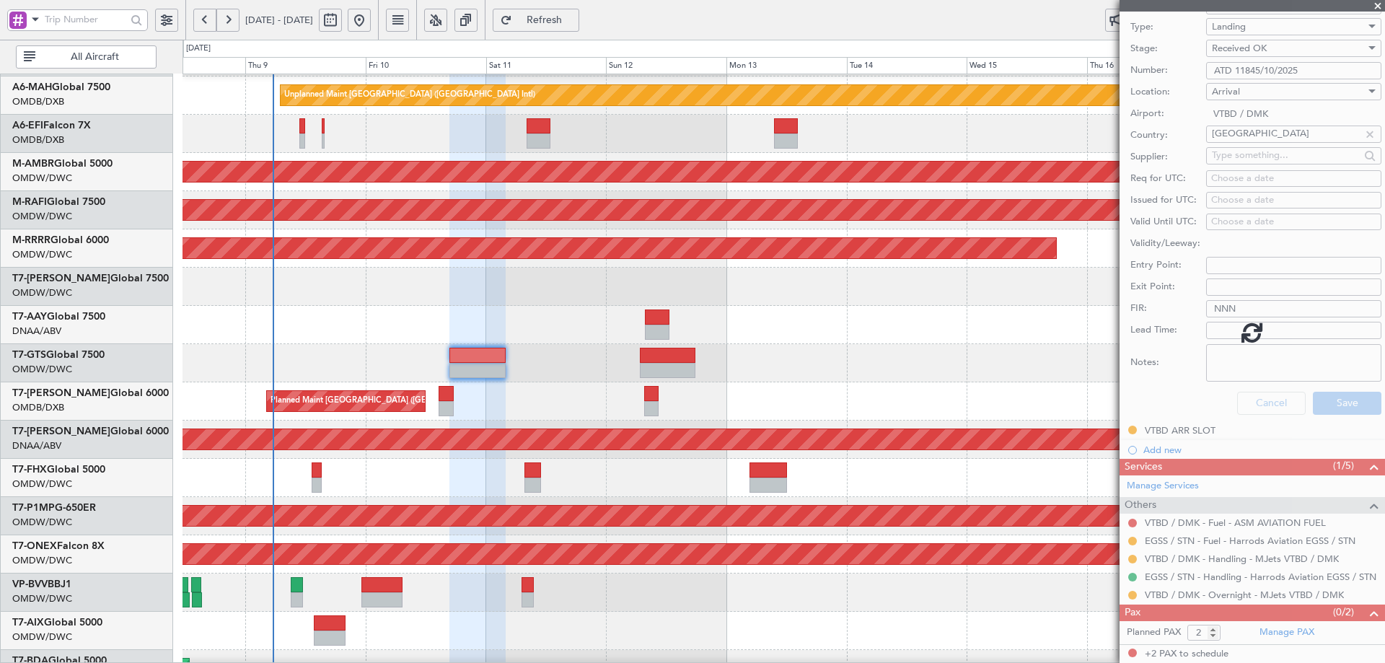
scroll to position [171, 0]
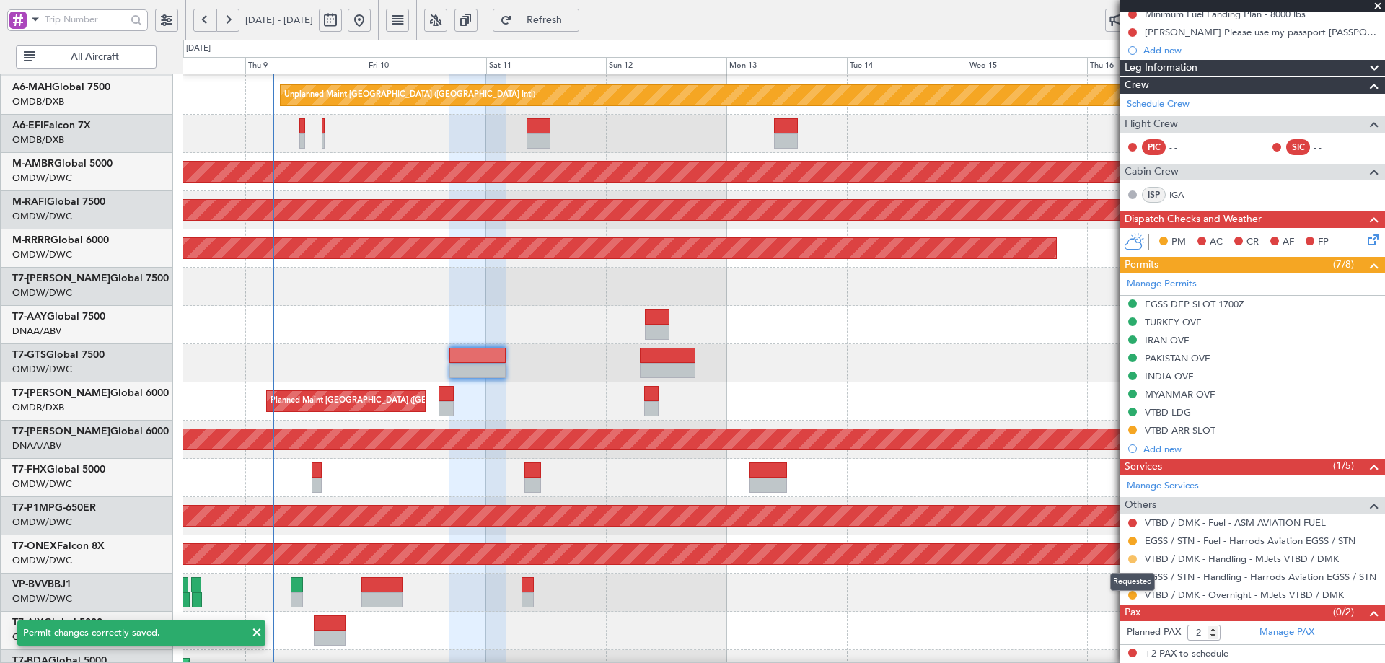
click at [1132, 560] on button at bounding box center [1132, 559] width 9 height 9
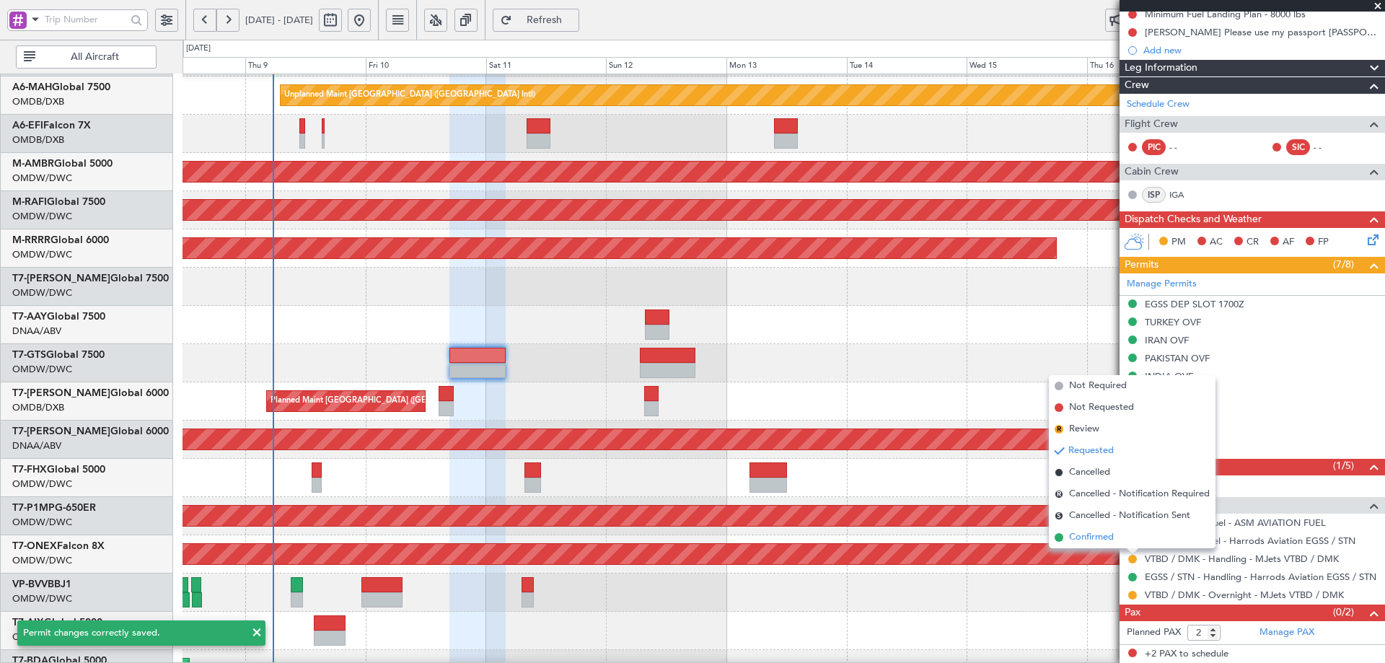
click at [1085, 540] on span "Confirmed" at bounding box center [1091, 537] width 45 height 14
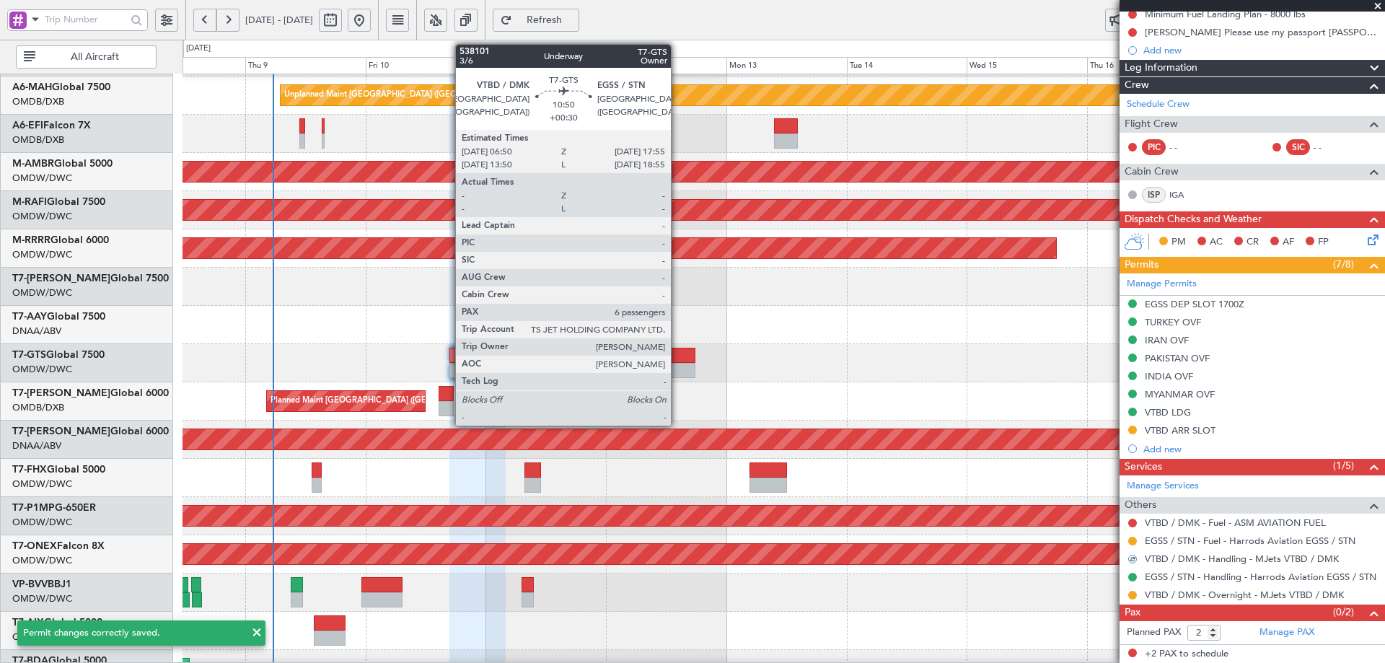
click at [677, 358] on div at bounding box center [668, 355] width 56 height 15
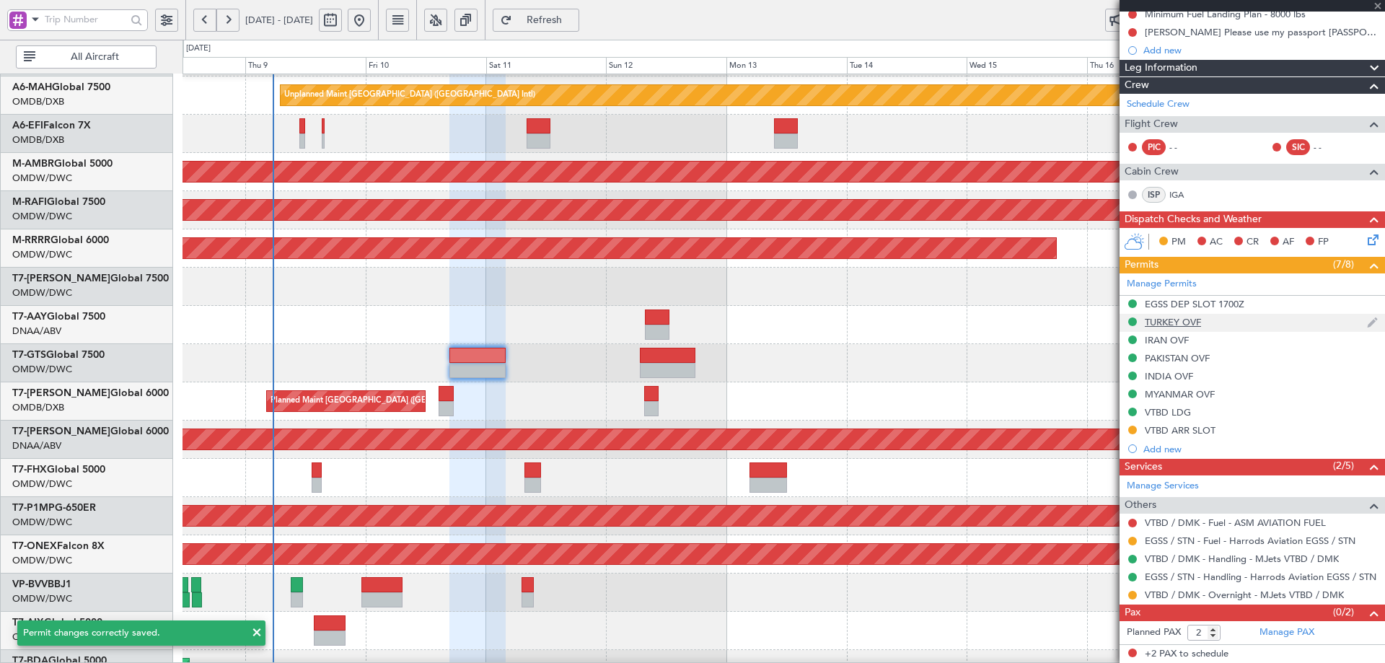
type input "+00:30"
type input "6"
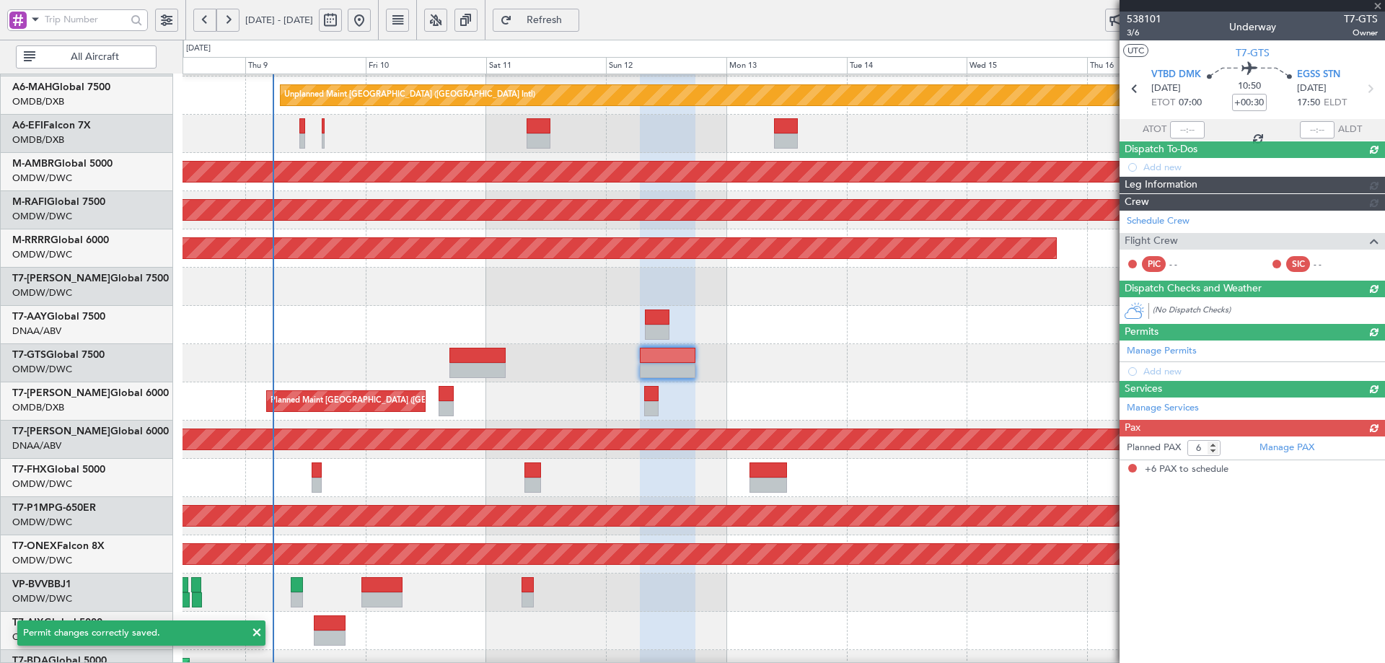
scroll to position [0, 0]
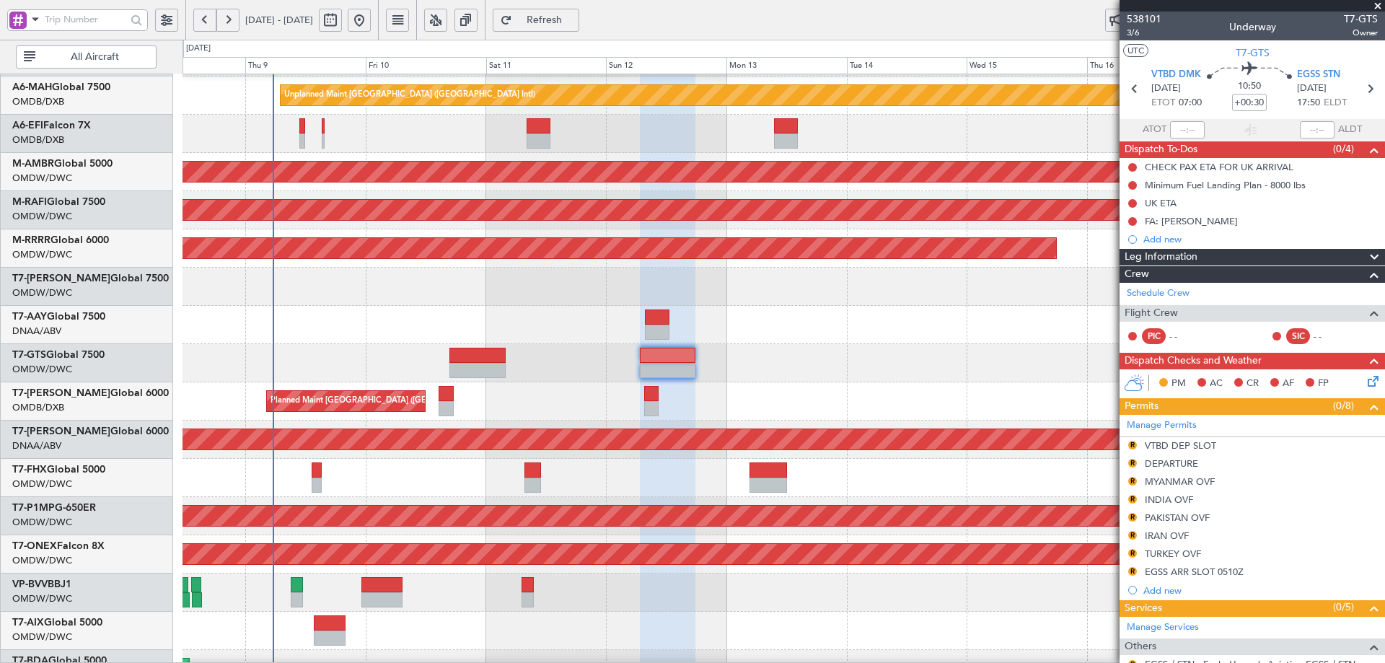
drag, startPoint x: 1153, startPoint y: 446, endPoint x: 1158, endPoint y: 451, distance: 7.7
click at [1153, 446] on div "VTBD DEP SLOT" at bounding box center [1180, 445] width 71 height 12
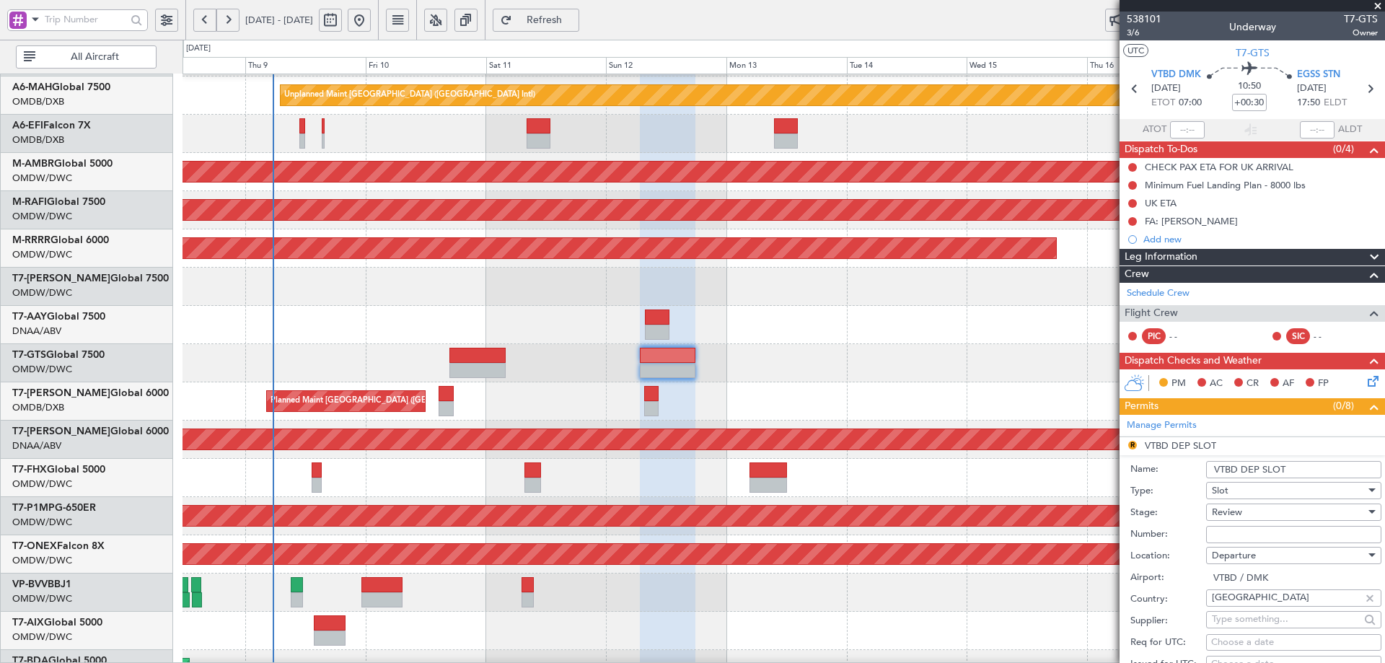
click at [1234, 532] on input "Number:" at bounding box center [1293, 534] width 175 height 17
paste input "ATD 11845/10/2025"
type input "ATD 11845/10/2025"
click at [1239, 516] on span "Review" at bounding box center [1227, 512] width 30 height 13
click at [1259, 625] on span "Received OK" at bounding box center [1287, 628] width 151 height 22
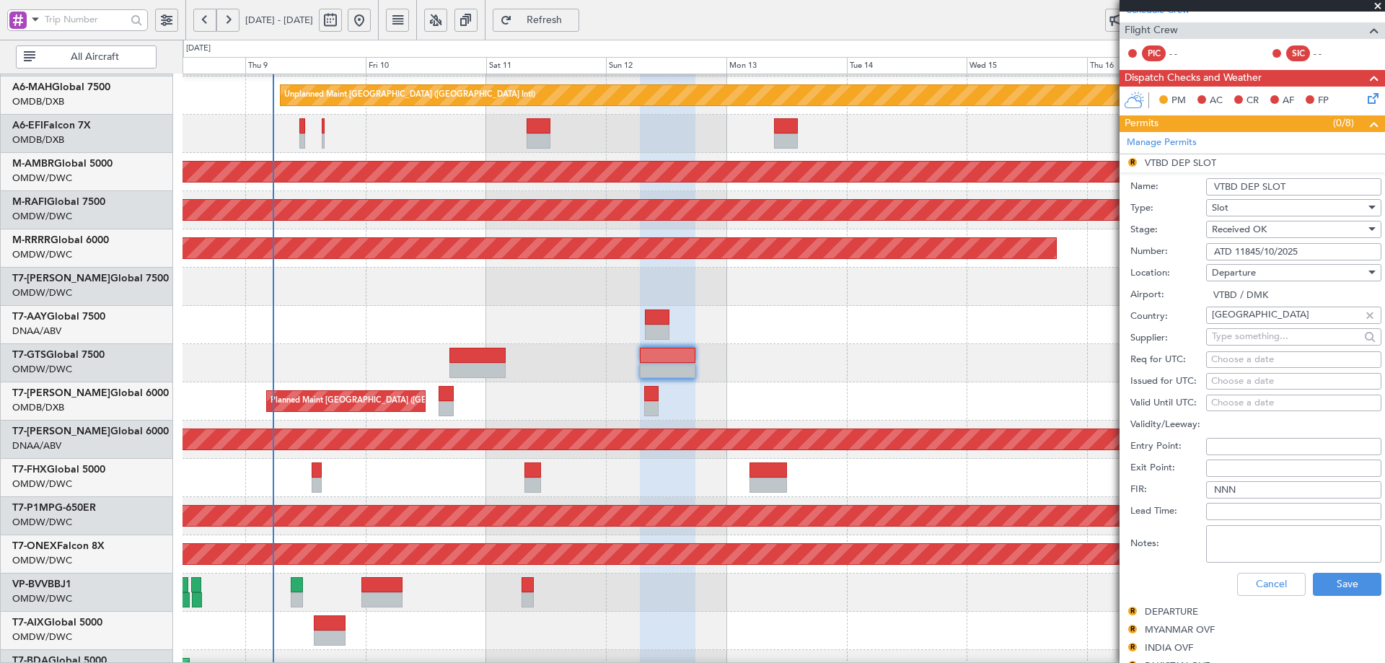
scroll to position [289, 0]
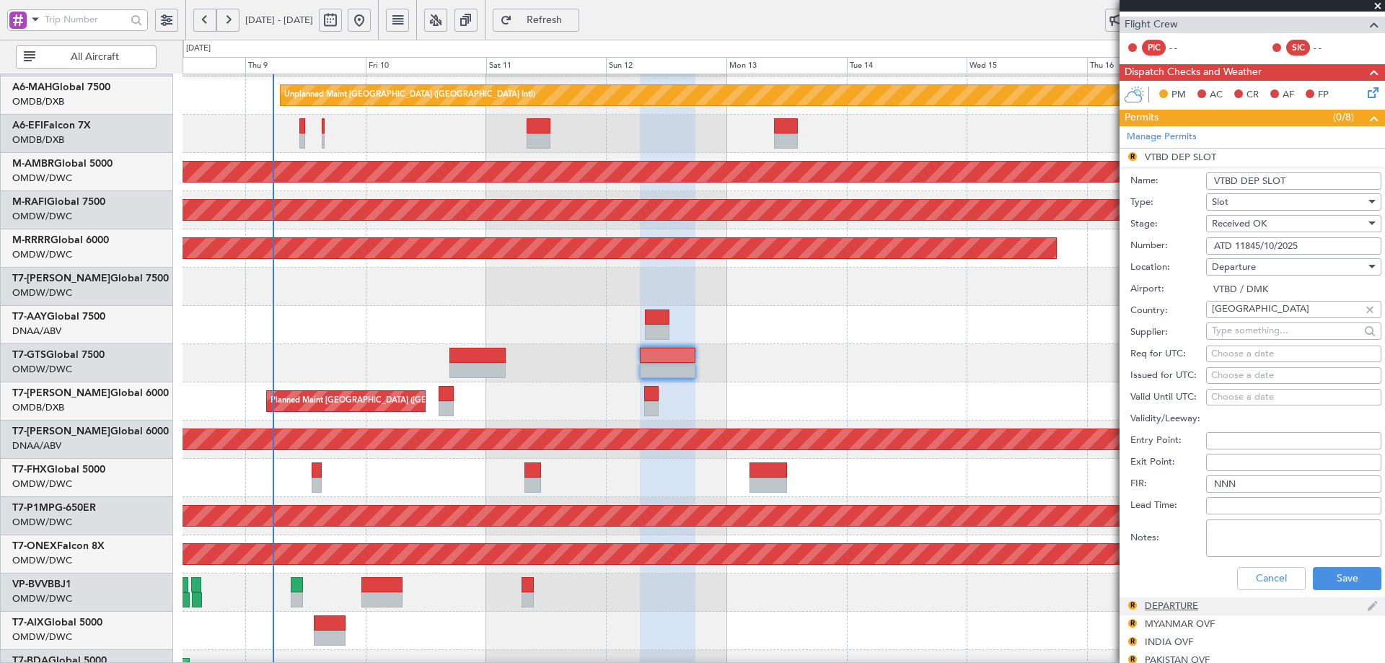
click at [1179, 602] on div "DEPARTURE" at bounding box center [1171, 605] width 53 height 12
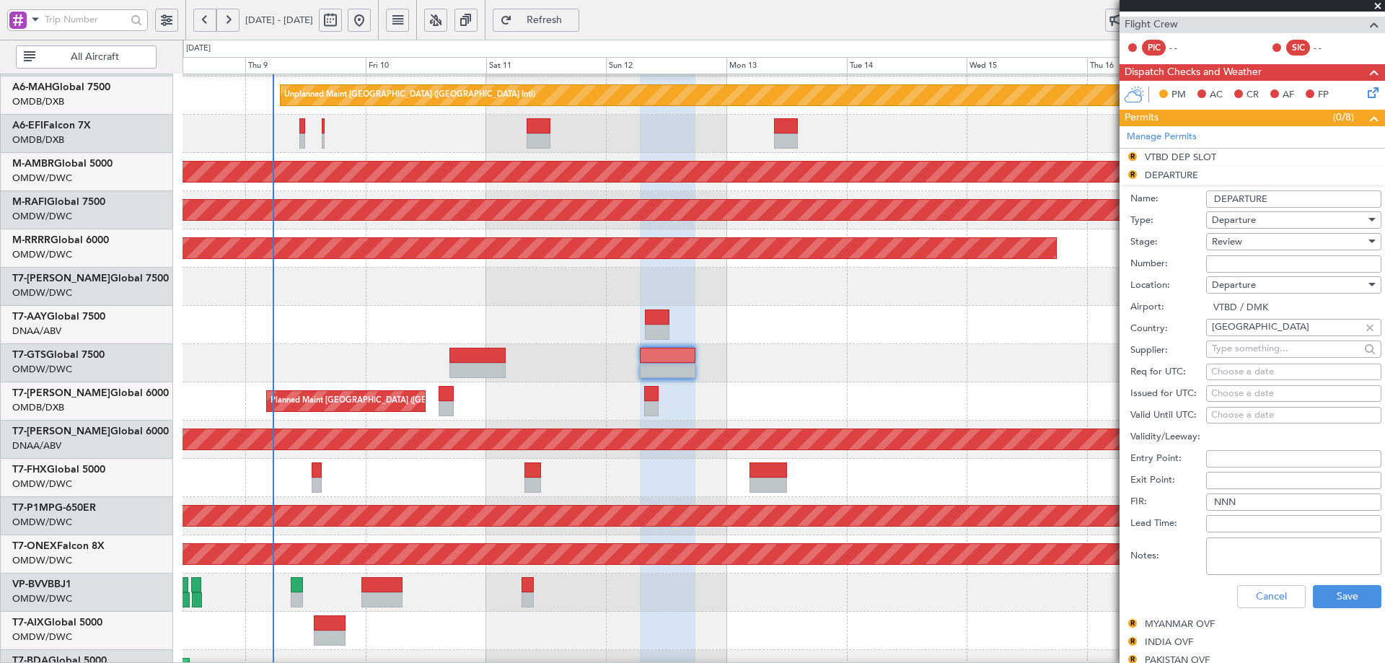
click at [1233, 261] on input "Number:" at bounding box center [1293, 263] width 175 height 17
paste input "ATD 11845/10/2025"
type input "ATD 11845/10/2025"
click at [1241, 223] on span "Departure" at bounding box center [1234, 219] width 44 height 13
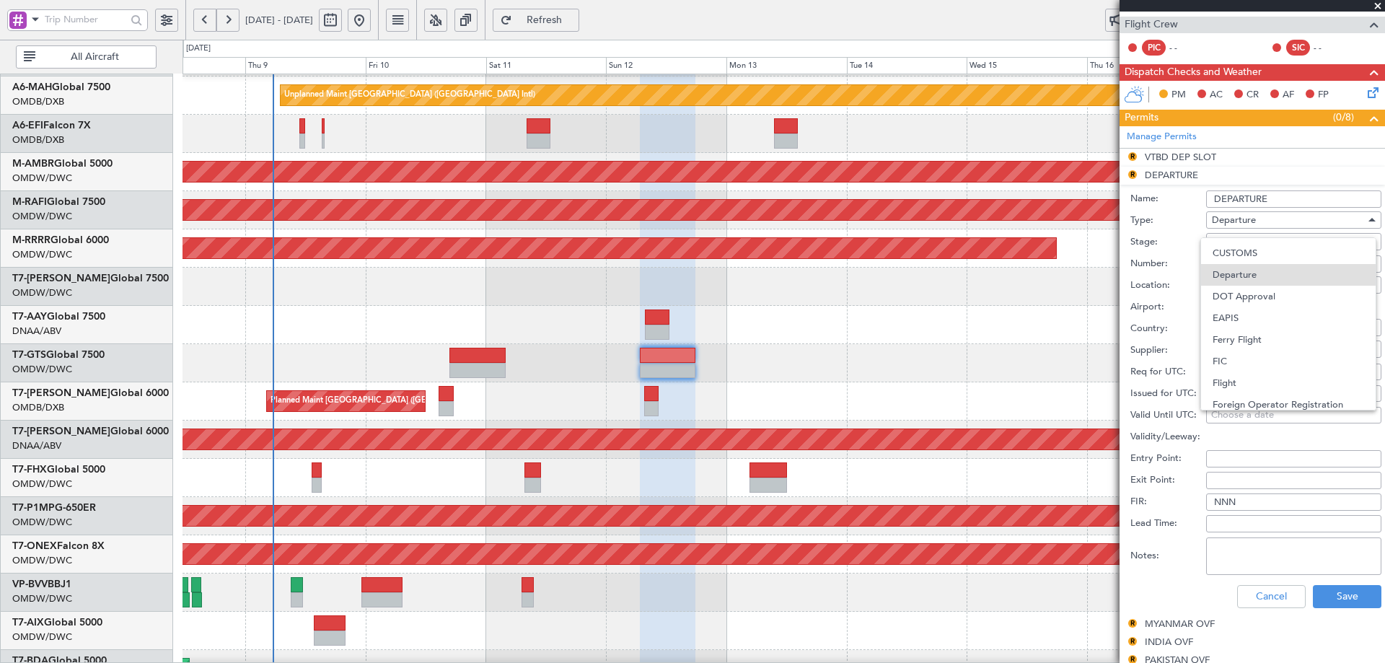
click at [1232, 220] on div at bounding box center [692, 331] width 1385 height 663
click at [1228, 242] on span "Review" at bounding box center [1227, 241] width 30 height 13
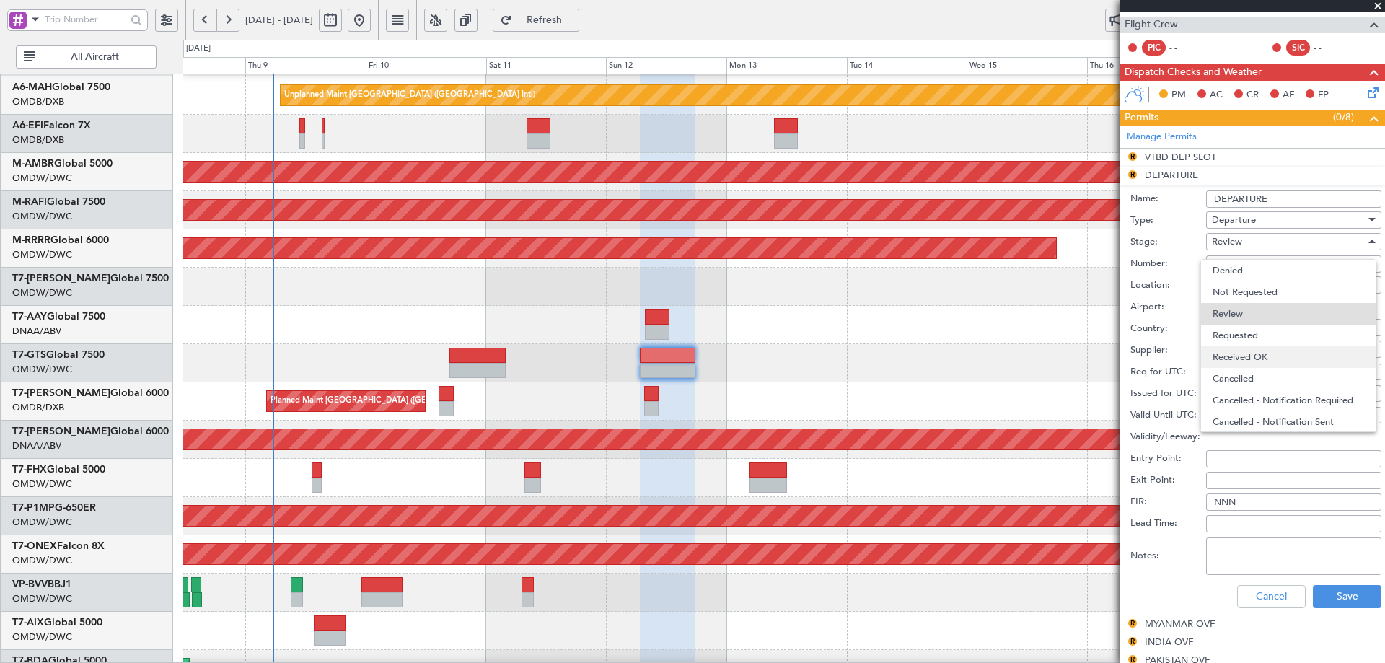
click at [1241, 354] on span "Received OK" at bounding box center [1287, 357] width 151 height 22
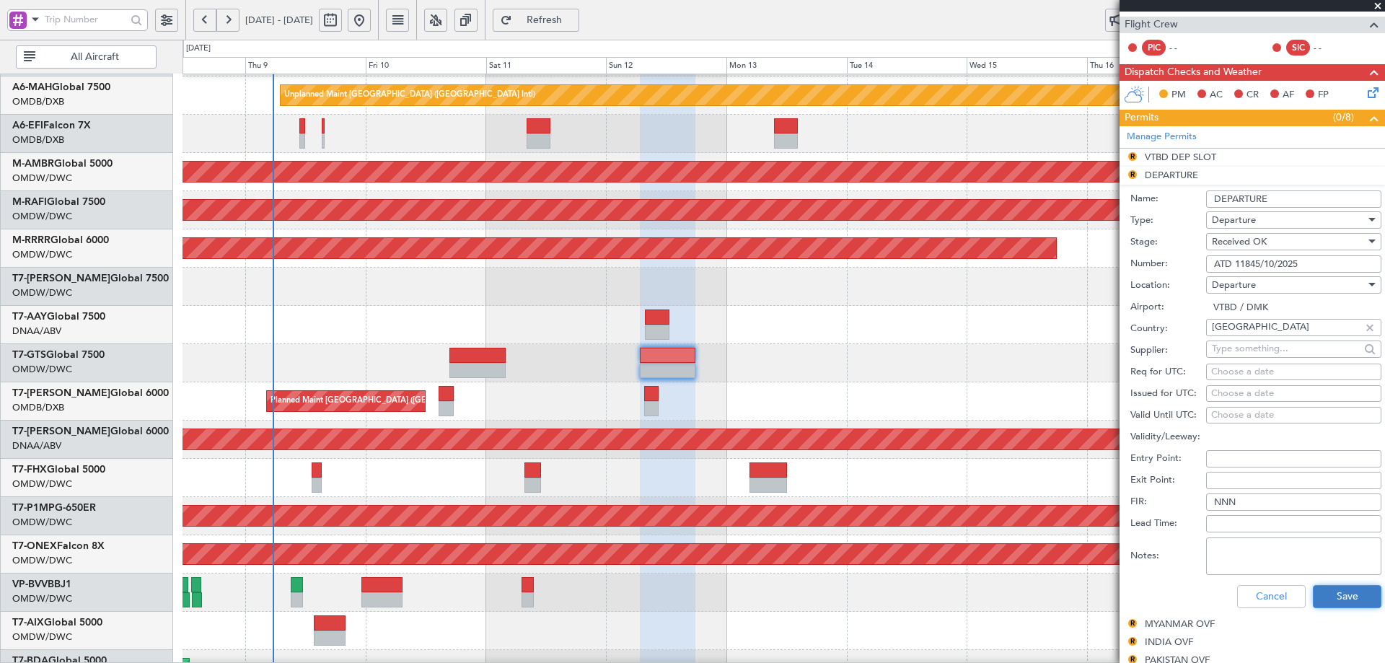
click at [1327, 591] on button "Save" at bounding box center [1347, 596] width 69 height 23
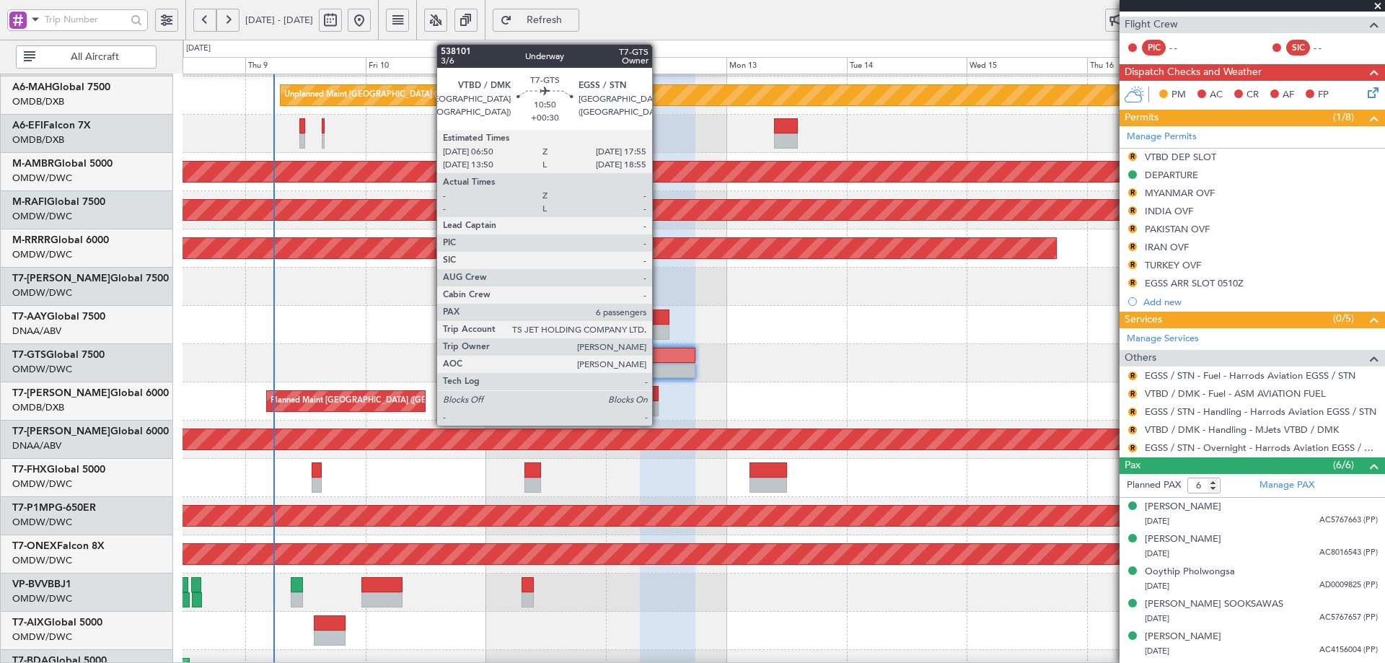
click at [659, 364] on div at bounding box center [668, 370] width 56 height 15
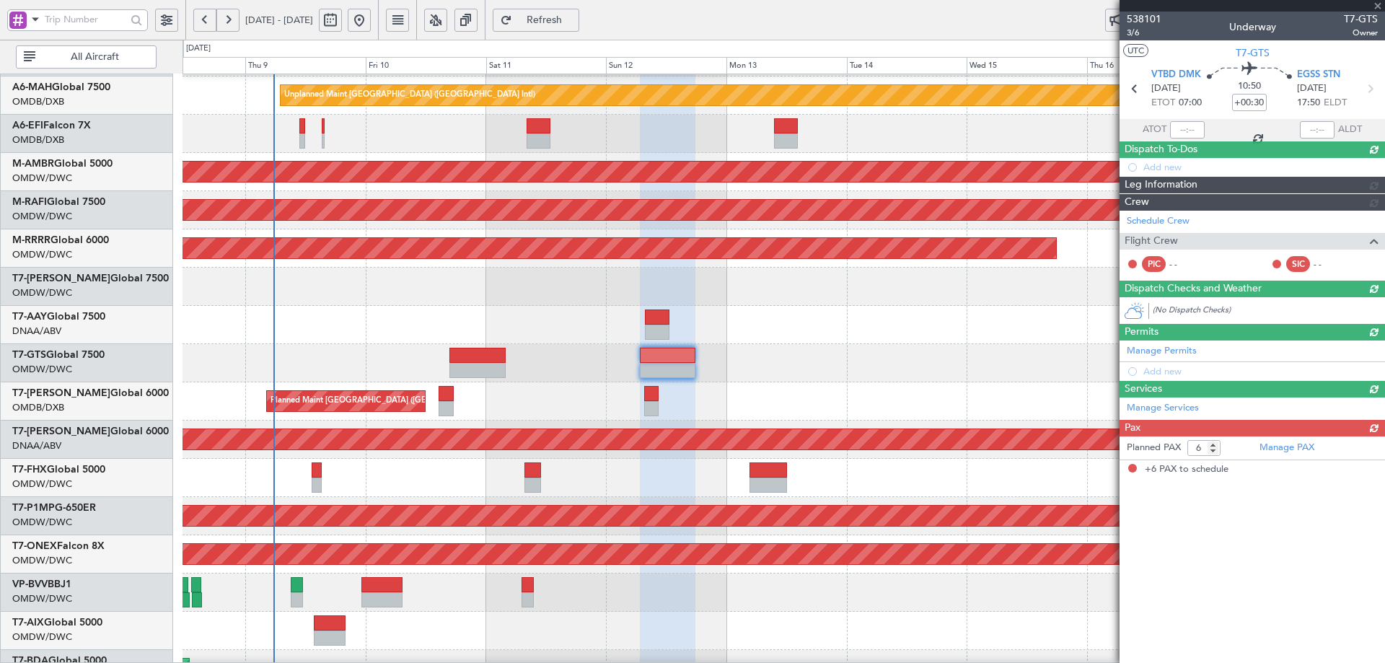
scroll to position [0, 0]
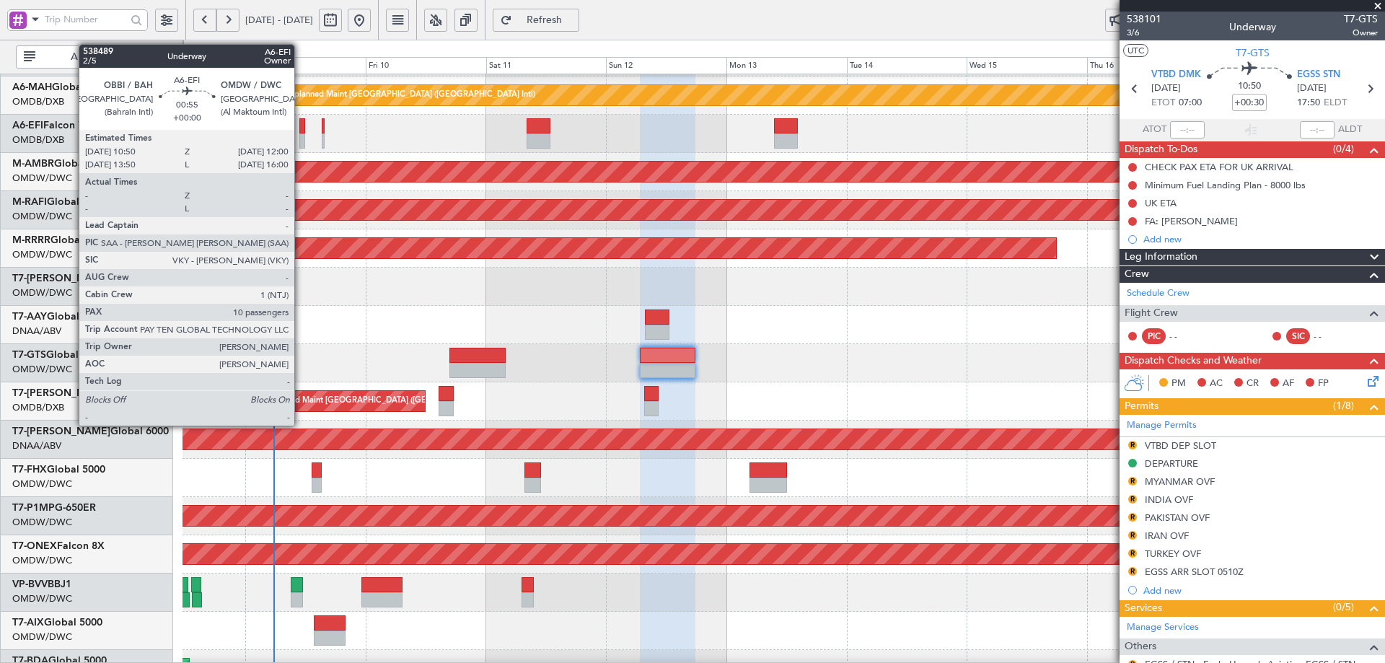
click at [301, 123] on div at bounding box center [302, 125] width 6 height 15
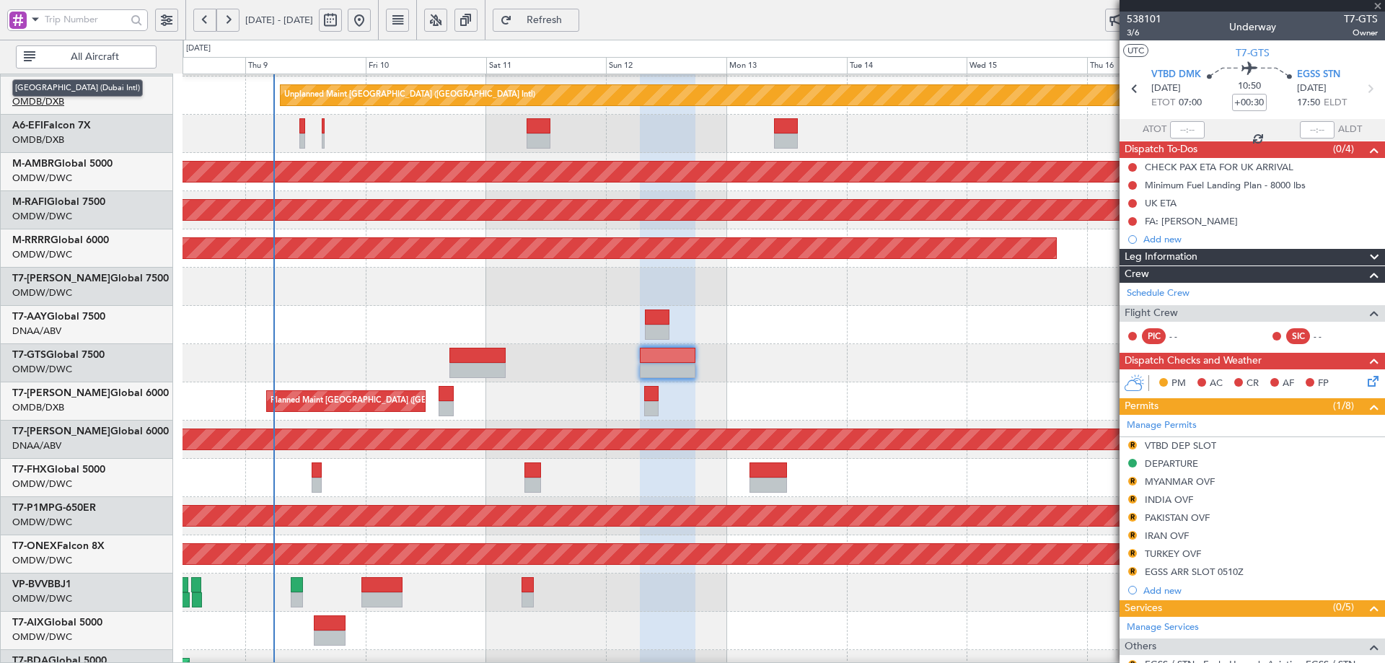
type input "10"
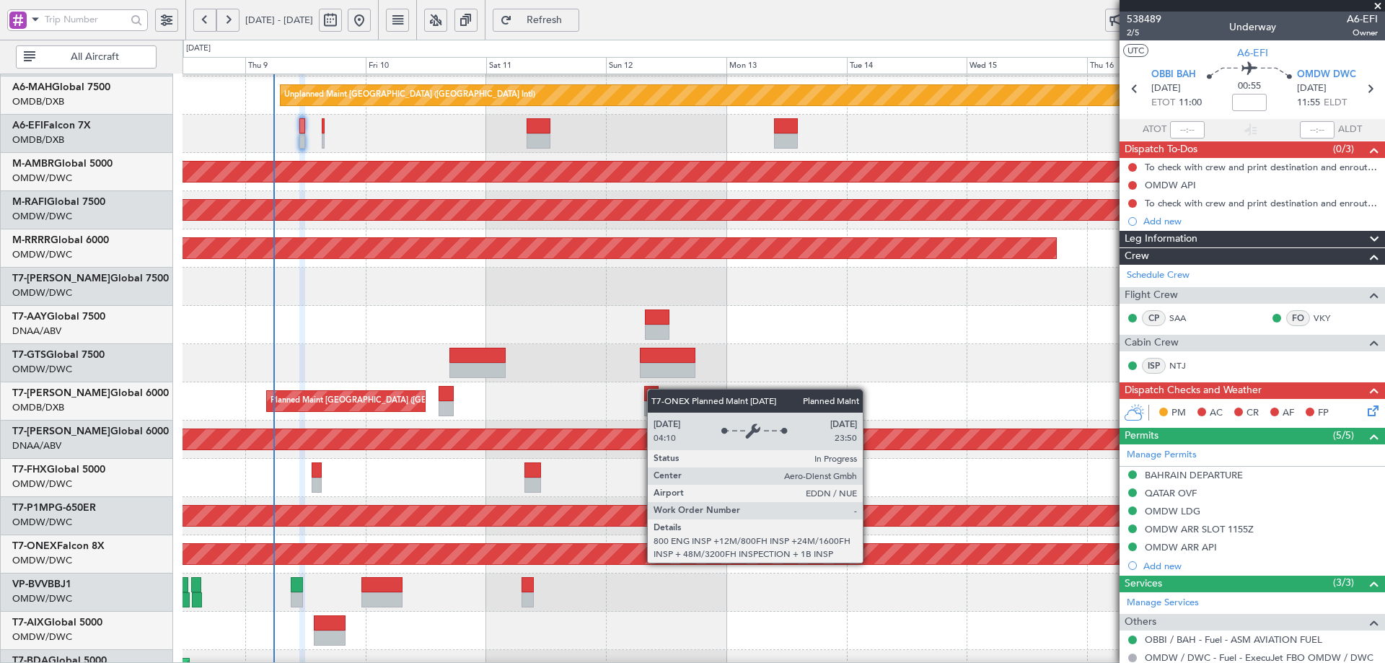
click at [869, 562] on div "Planned Maint Nurnberg" at bounding box center [574, 554] width 3185 height 20
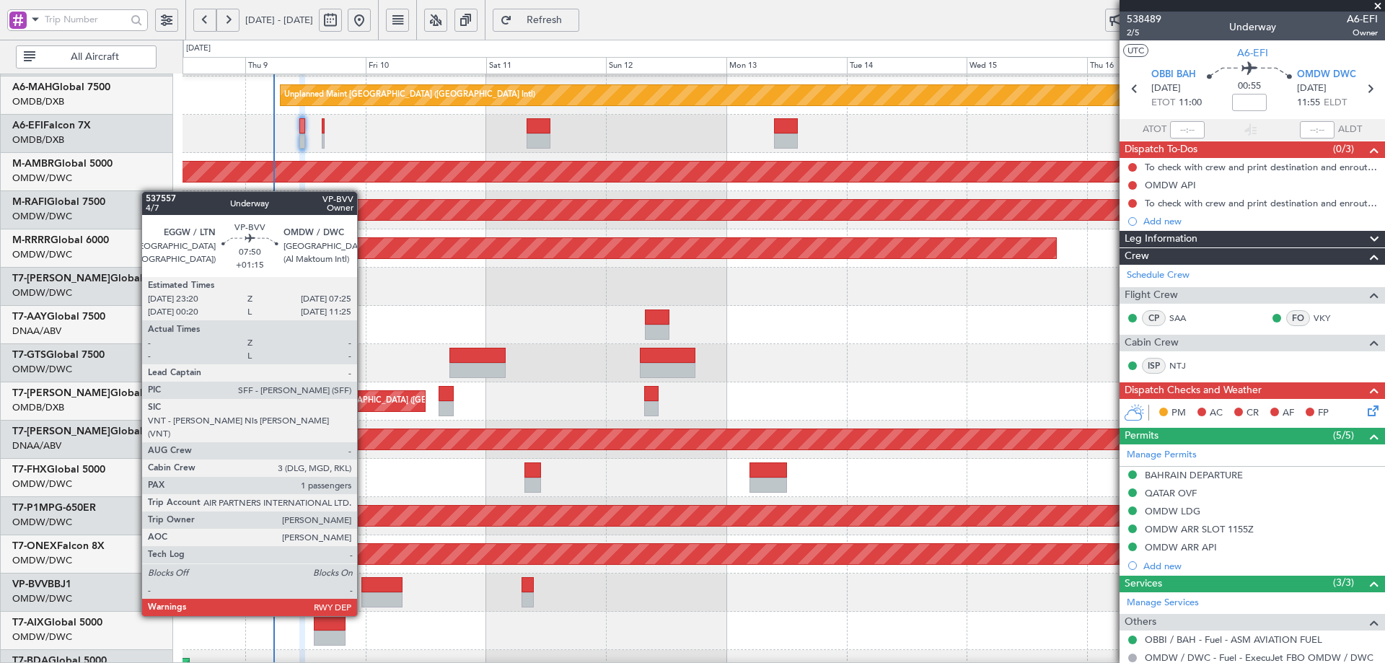
click at [364, 589] on div at bounding box center [381, 584] width 41 height 15
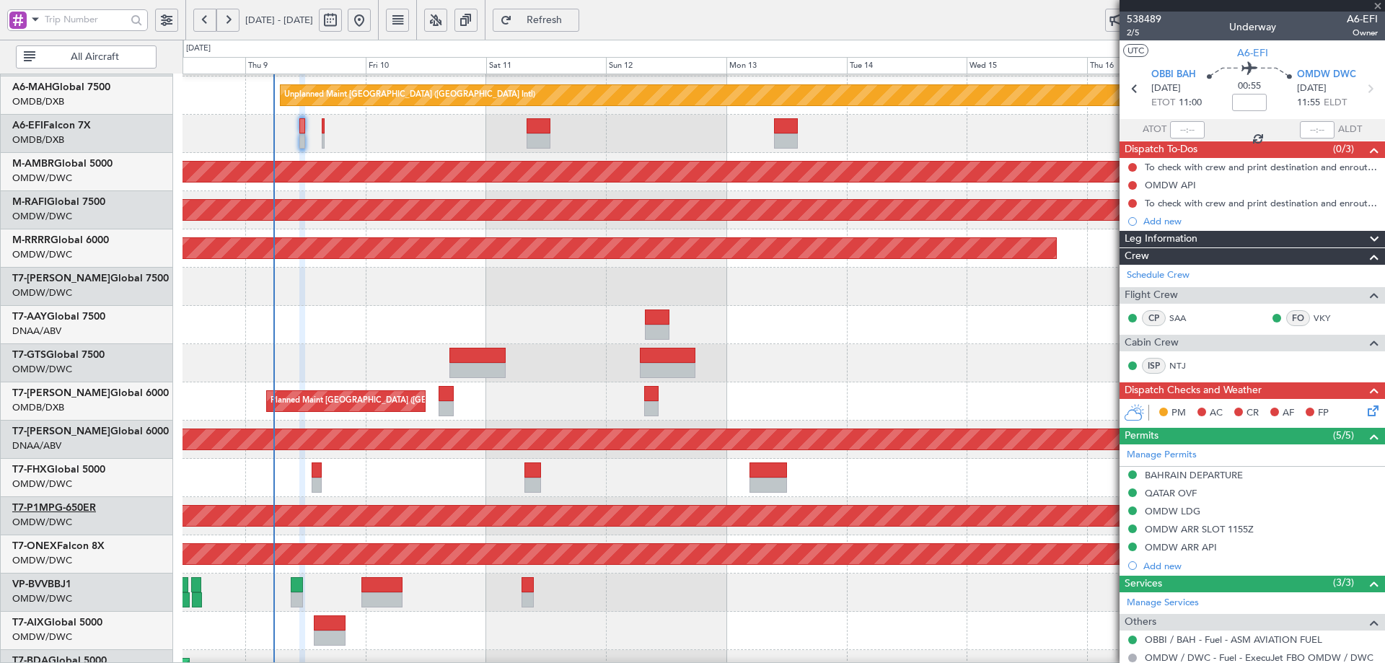
type input "+01:15"
type input "1"
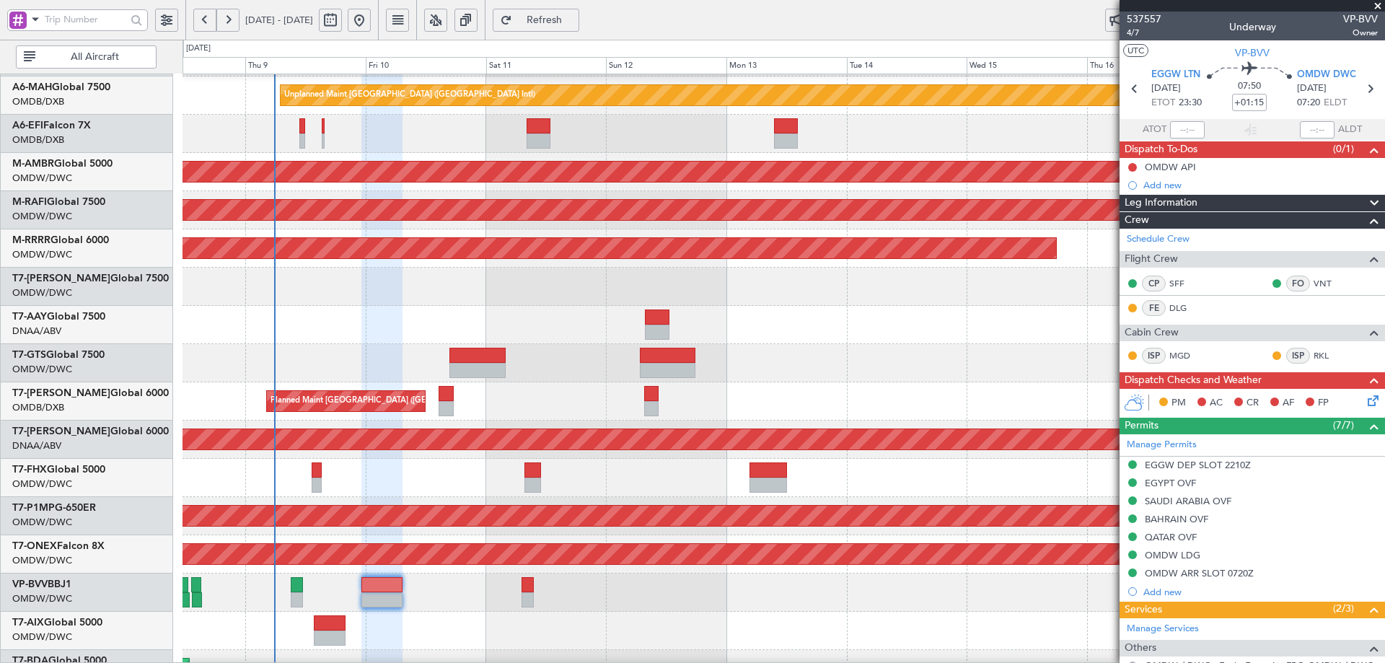
click at [307, 131] on div at bounding box center [783, 134] width 1202 height 38
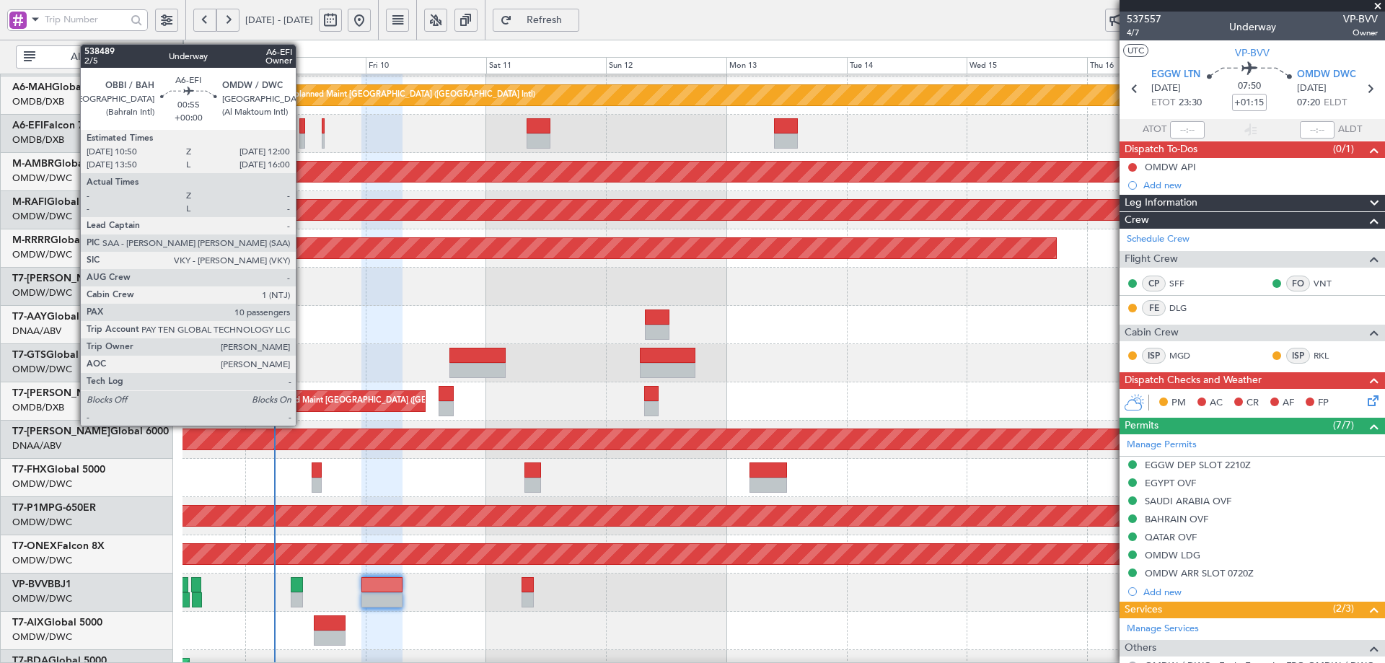
click at [302, 129] on div at bounding box center [302, 125] width 6 height 15
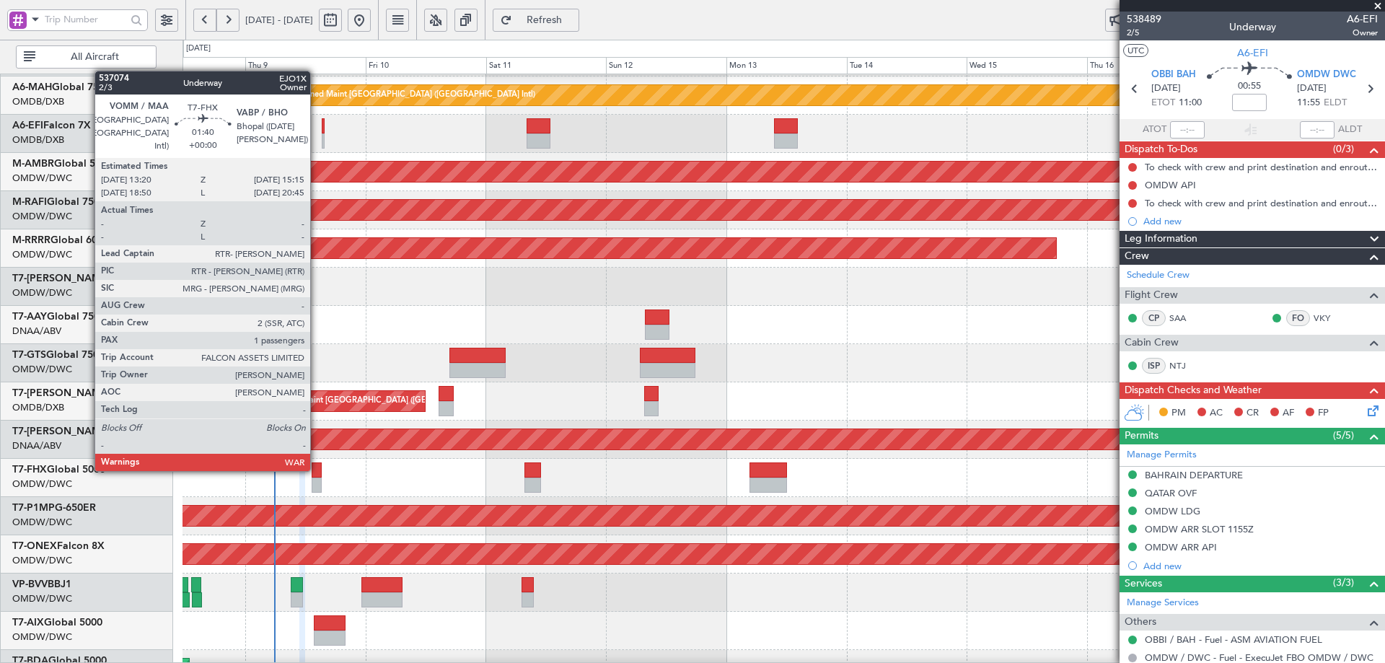
click at [317, 468] on div at bounding box center [317, 469] width 10 height 15
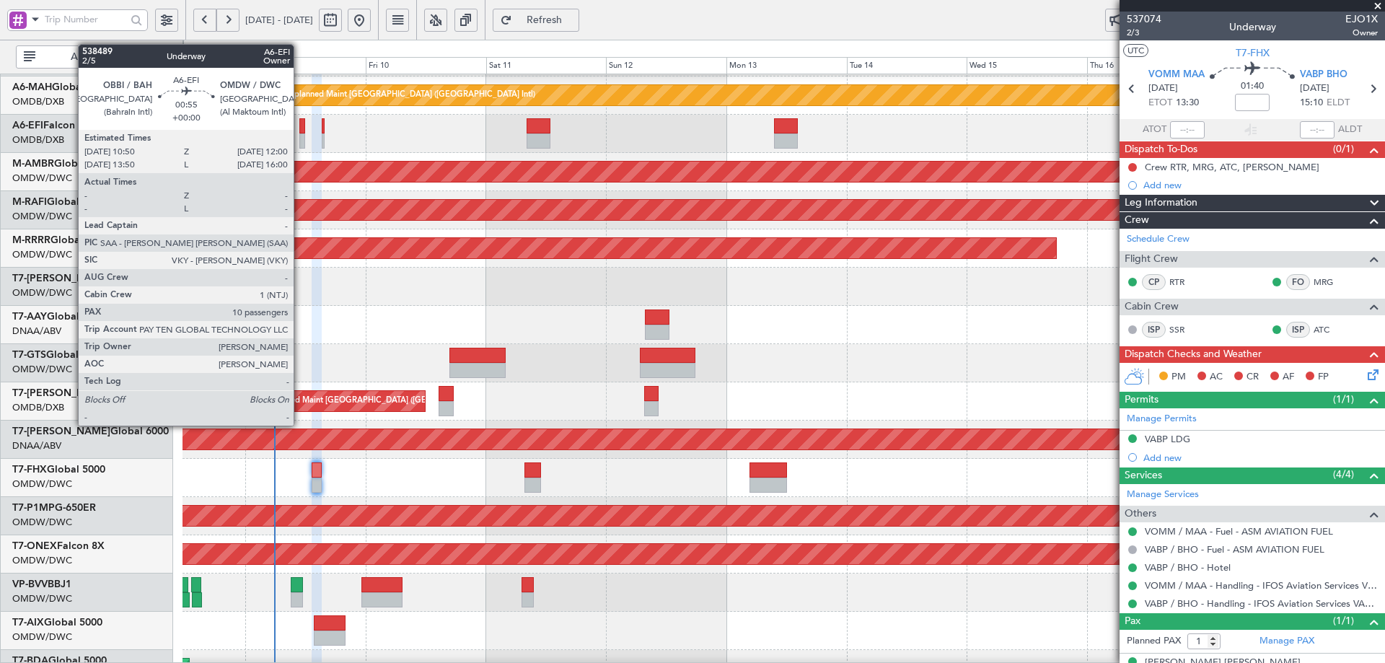
click at [300, 133] on div at bounding box center [302, 140] width 6 height 15
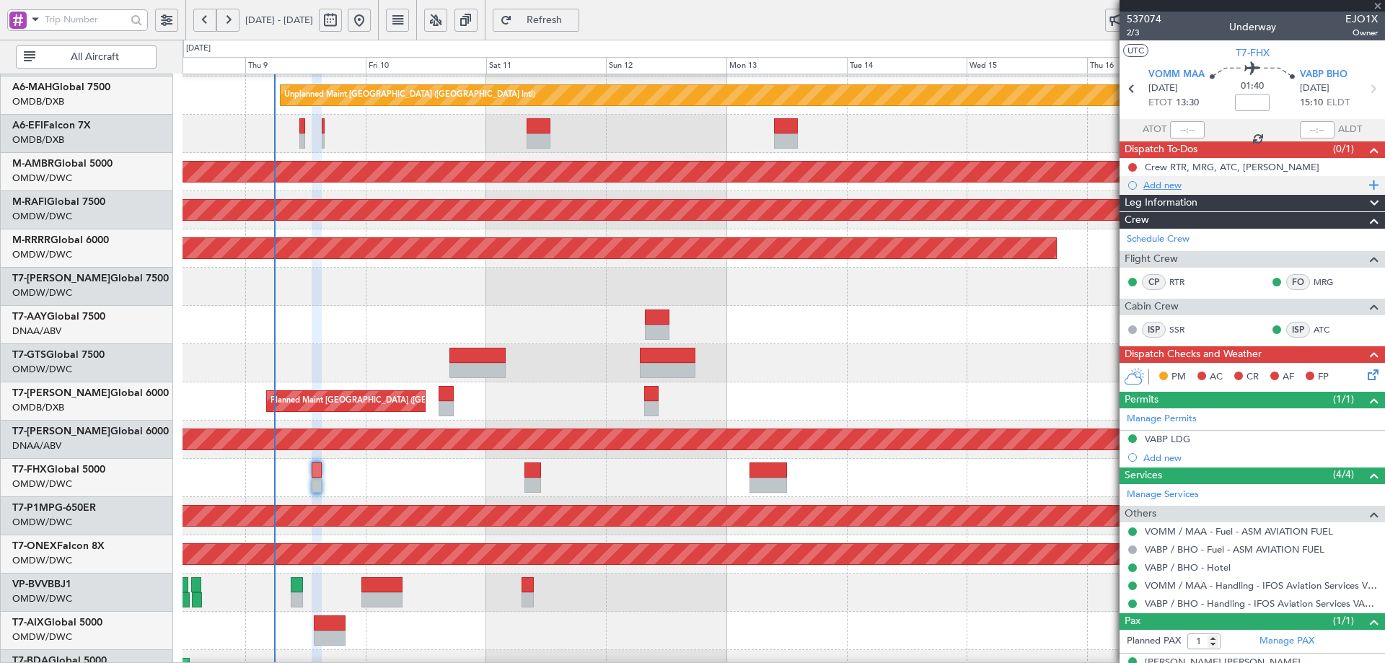
type input "10"
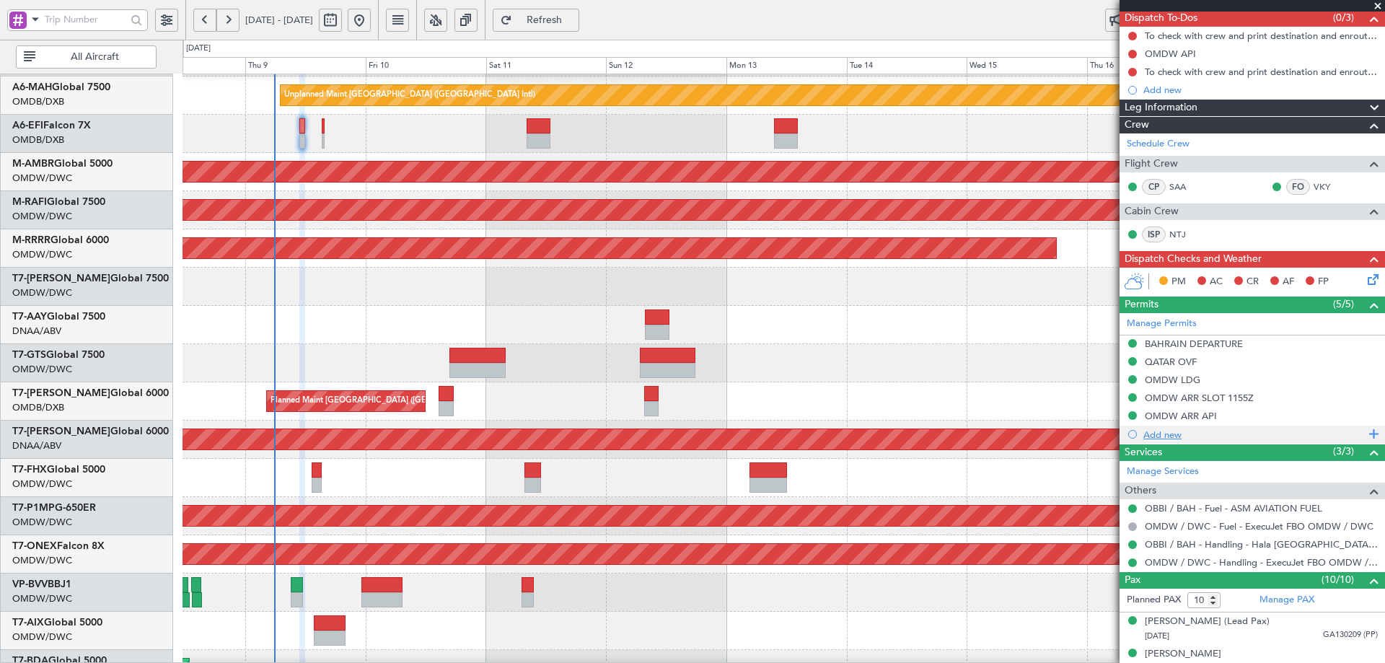
scroll to position [405, 0]
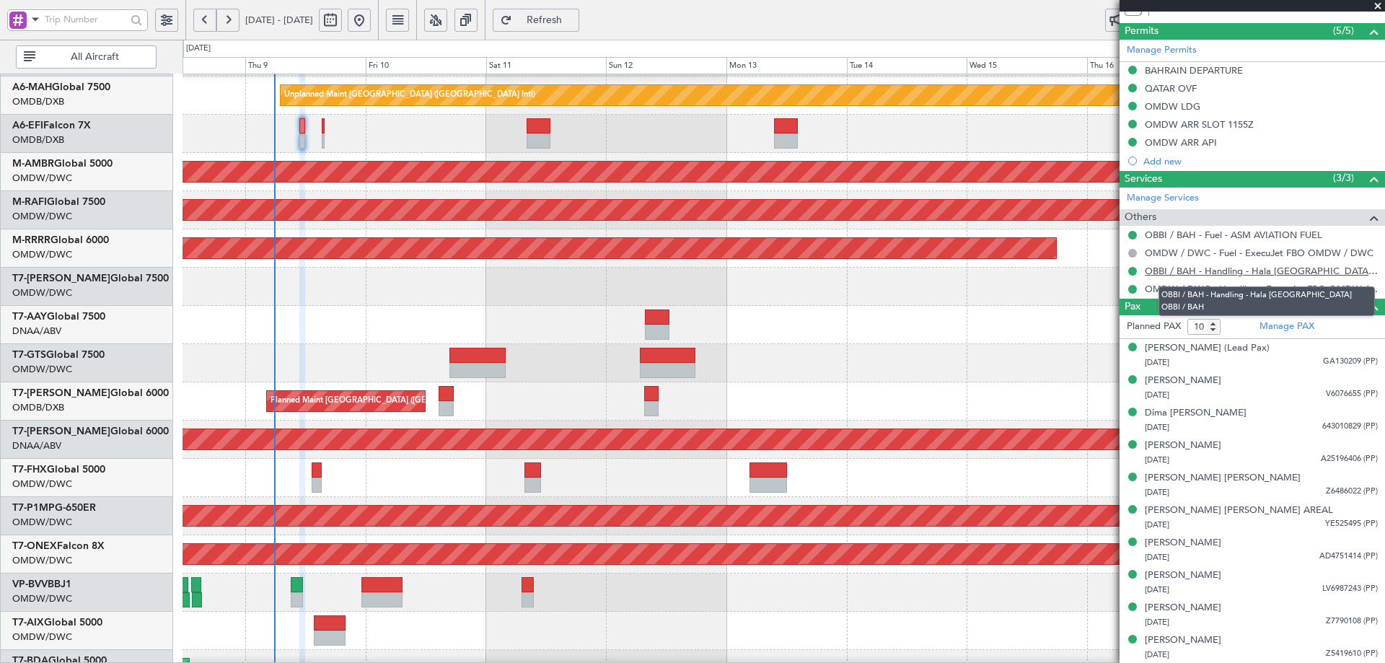
click at [1225, 273] on link "OBBI / BAH - Handling - Hala [GEOGRAPHIC_DATA] OBBI / BAH" at bounding box center [1261, 271] width 233 height 12
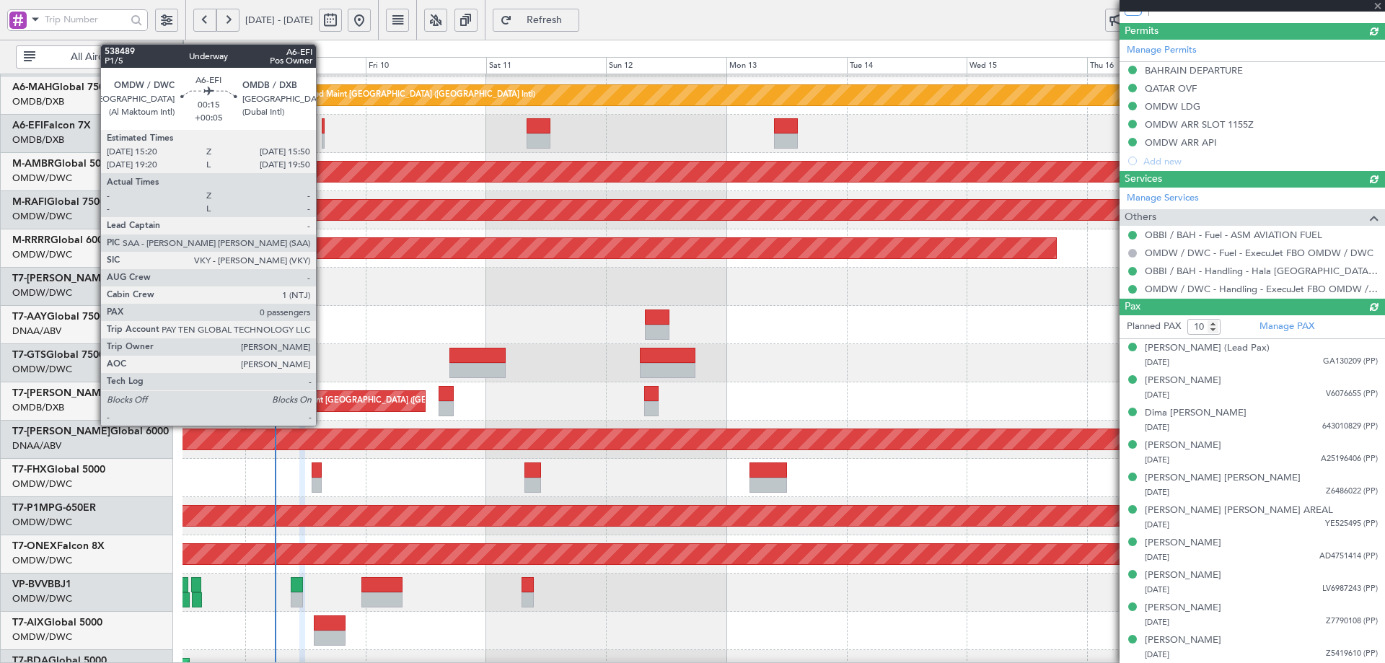
click at [322, 130] on div at bounding box center [323, 125] width 3 height 15
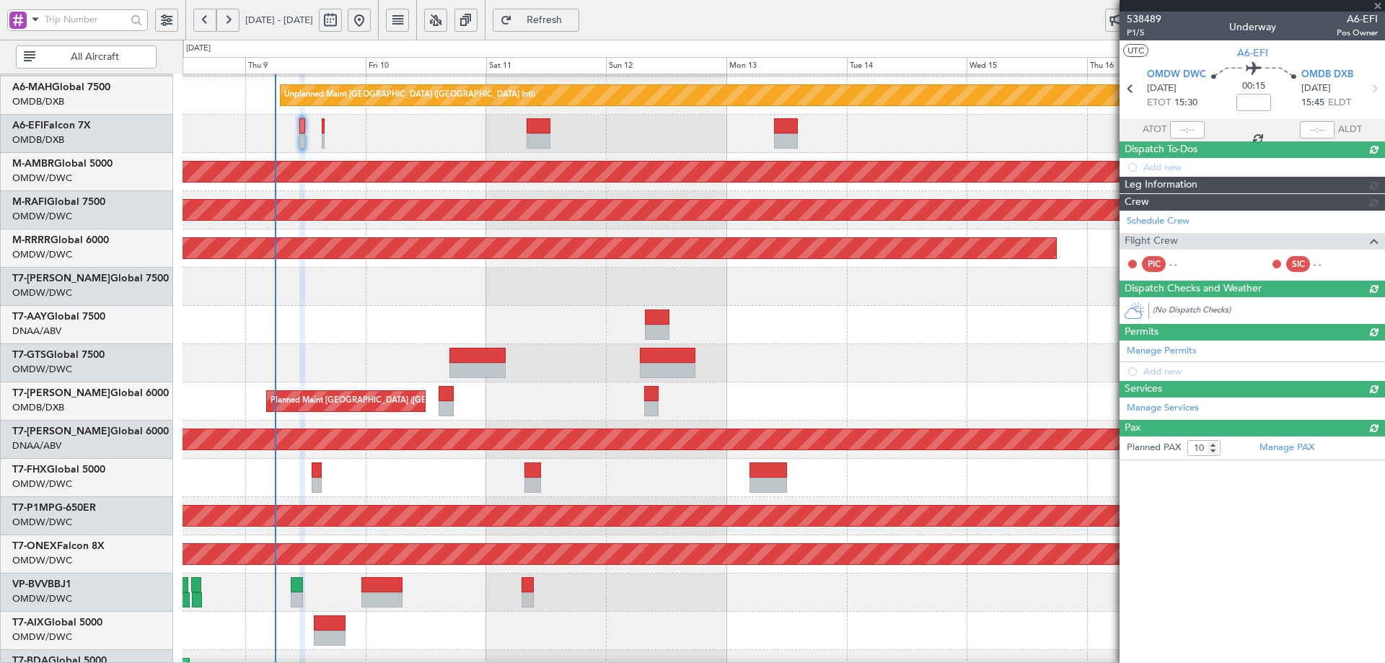
type input "+00:05"
type input "0"
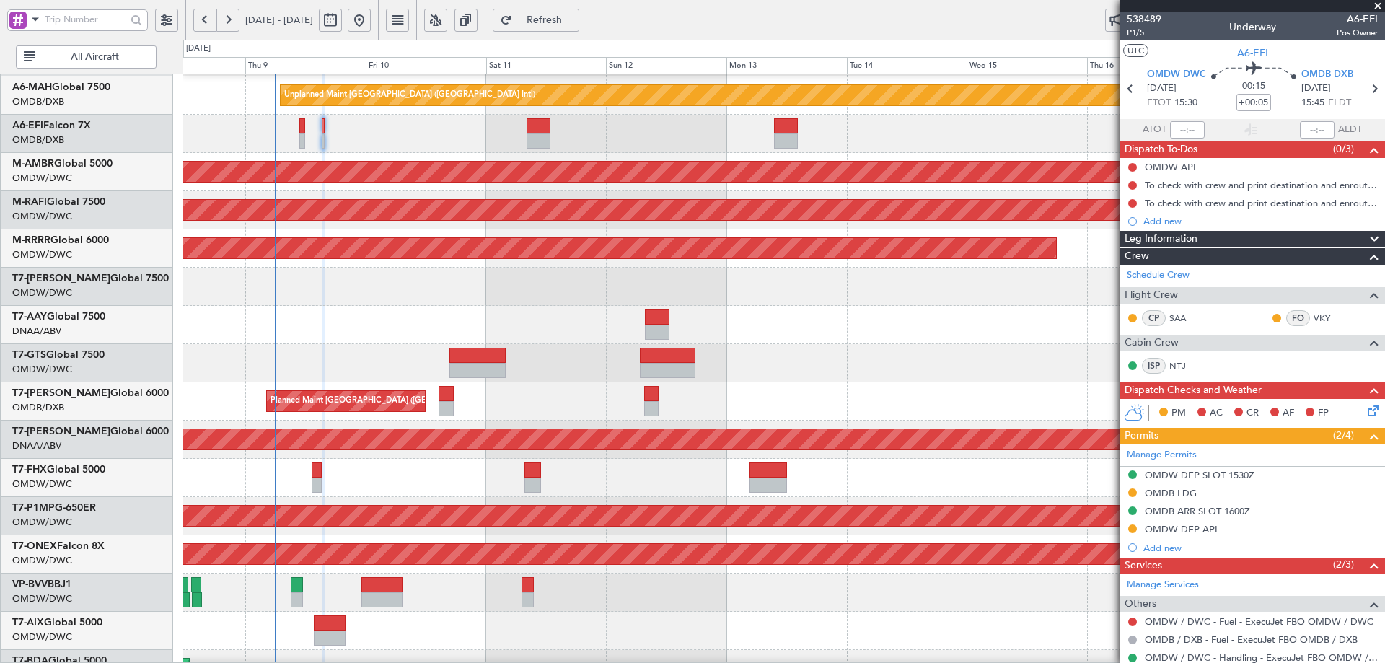
scroll to position [62, 0]
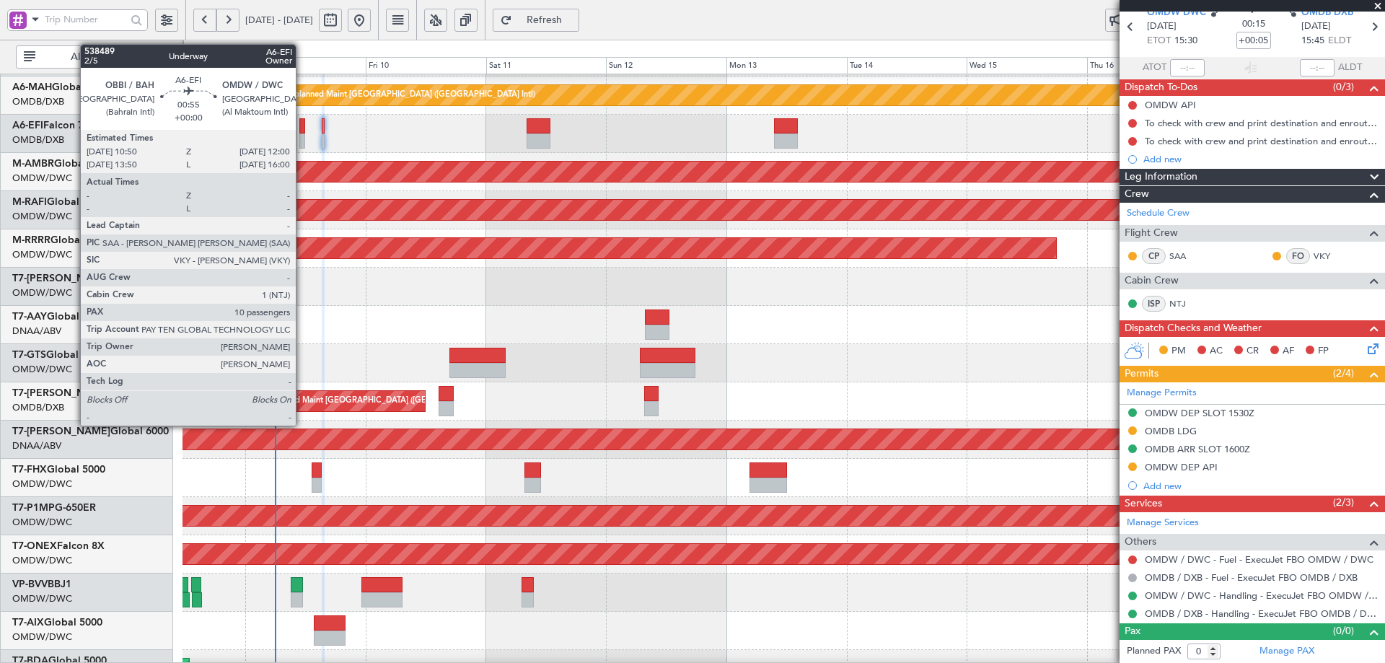
click at [302, 131] on div at bounding box center [302, 125] width 6 height 15
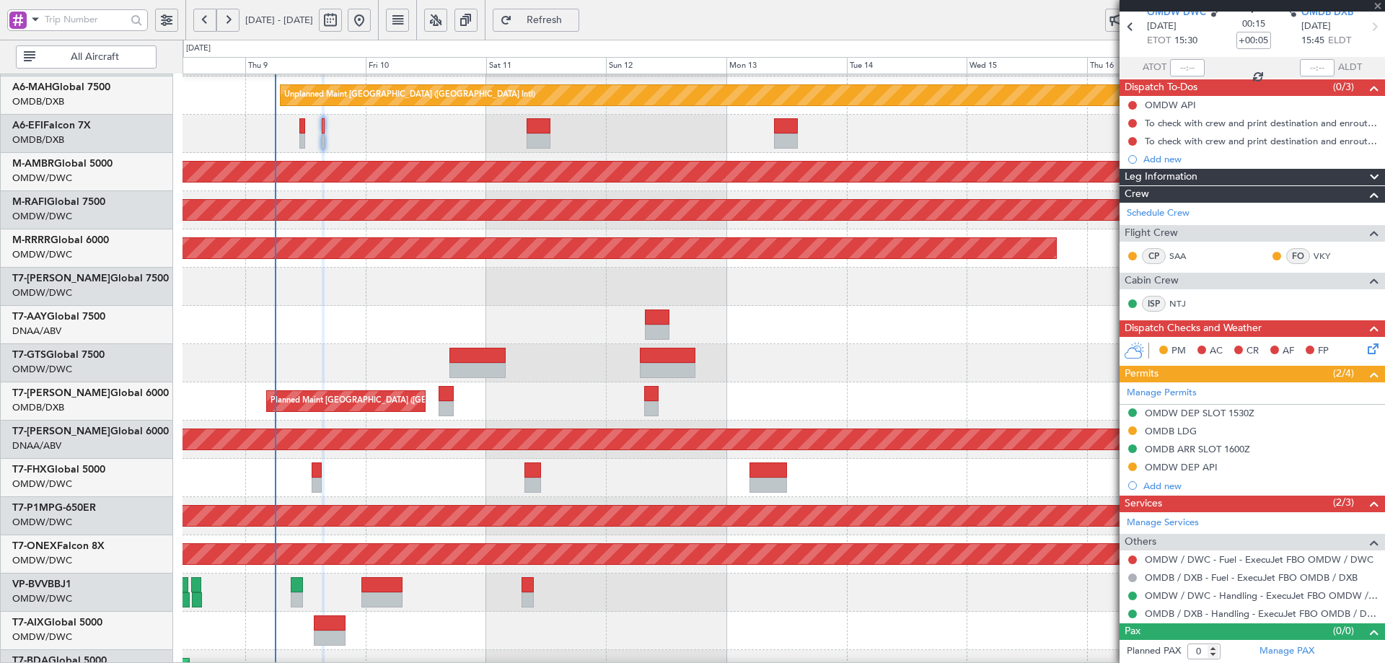
type input "10"
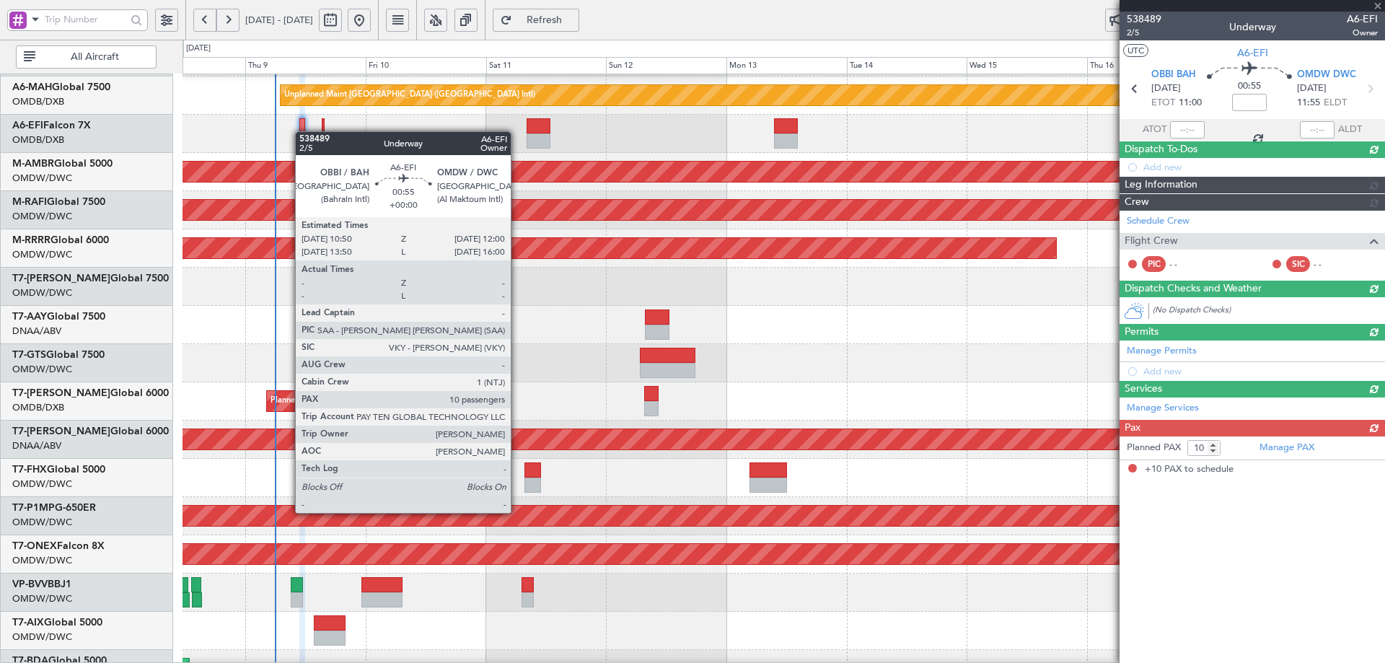
scroll to position [0, 0]
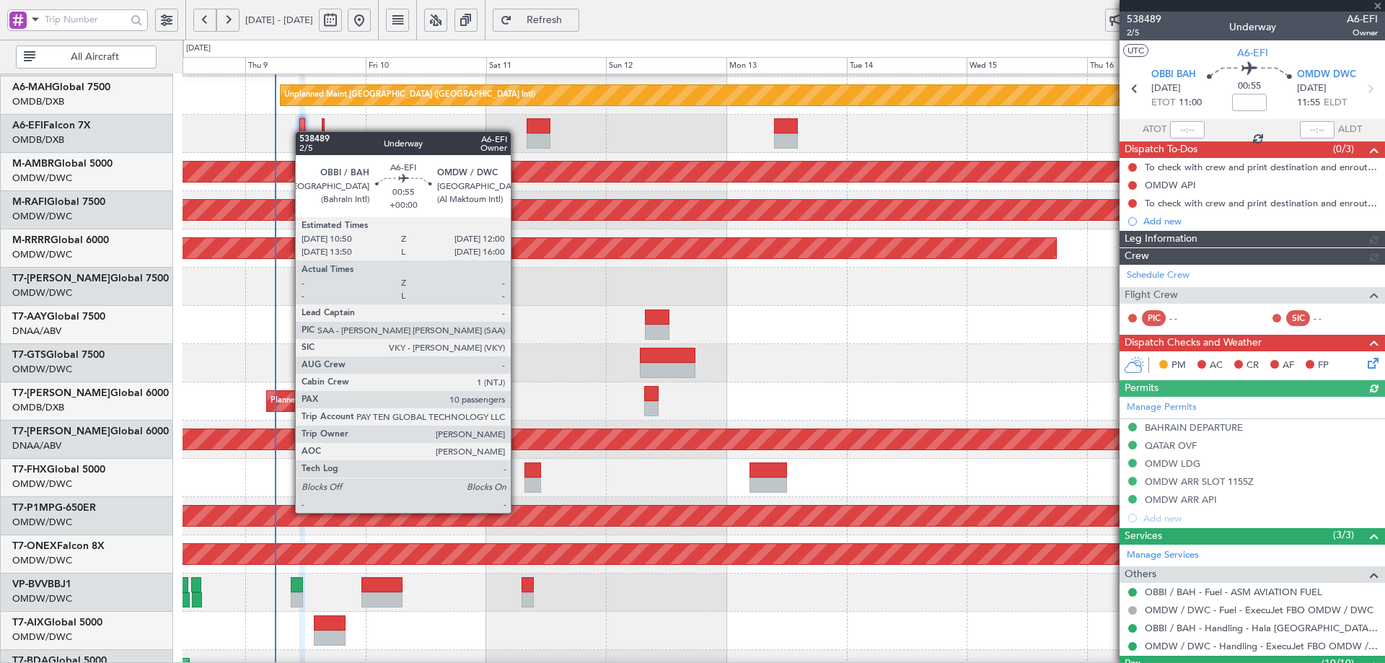
click at [302, 131] on div at bounding box center [302, 125] width 6 height 15
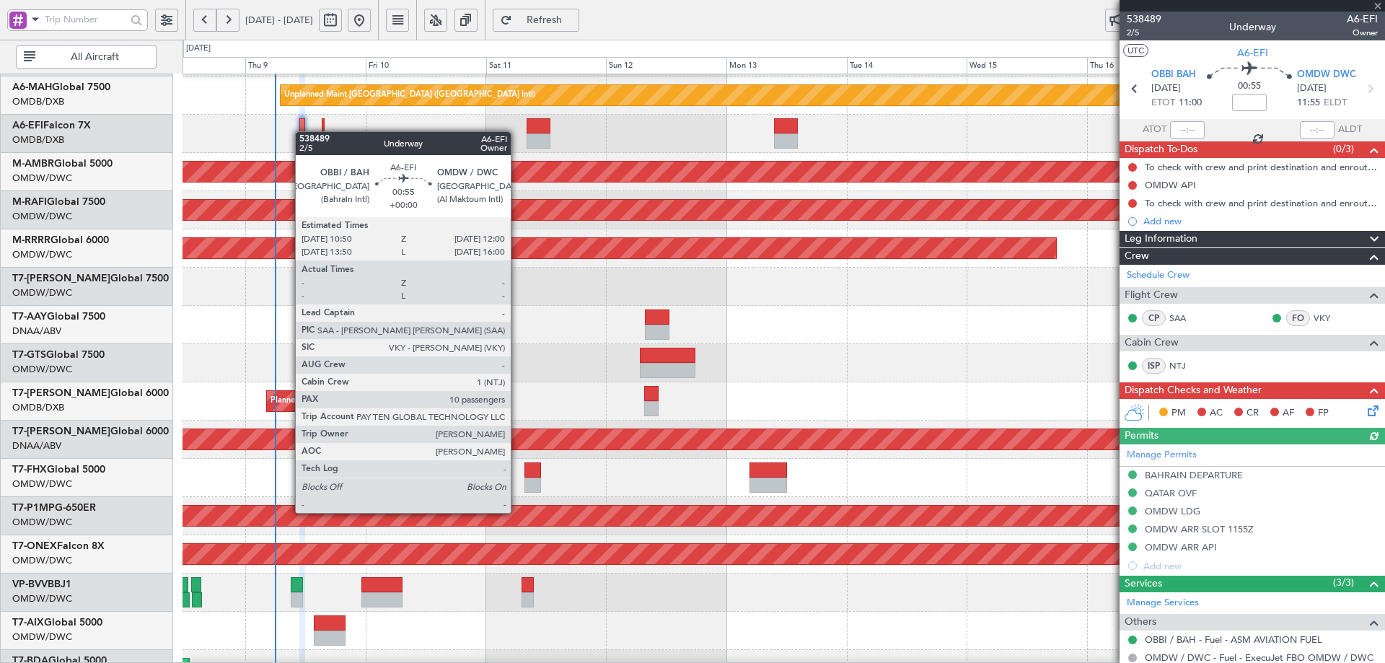
click at [302, 131] on div at bounding box center [302, 125] width 6 height 15
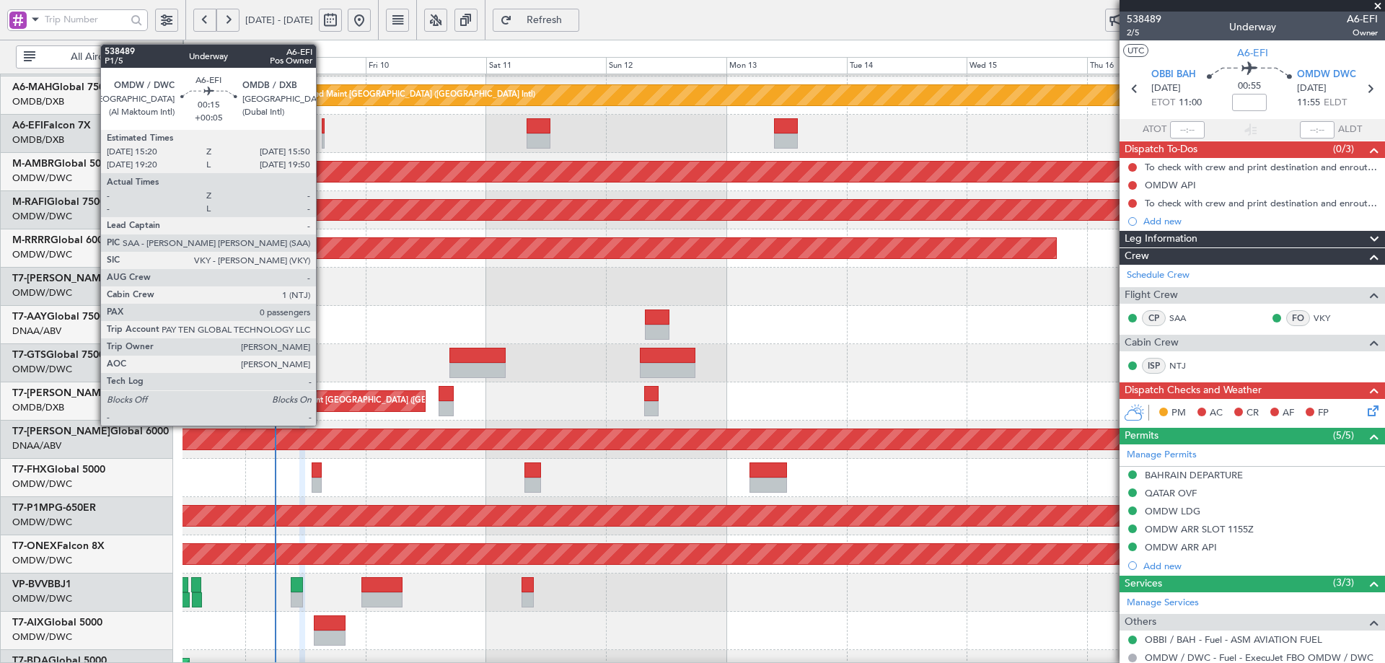
click at [322, 125] on div at bounding box center [323, 125] width 3 height 15
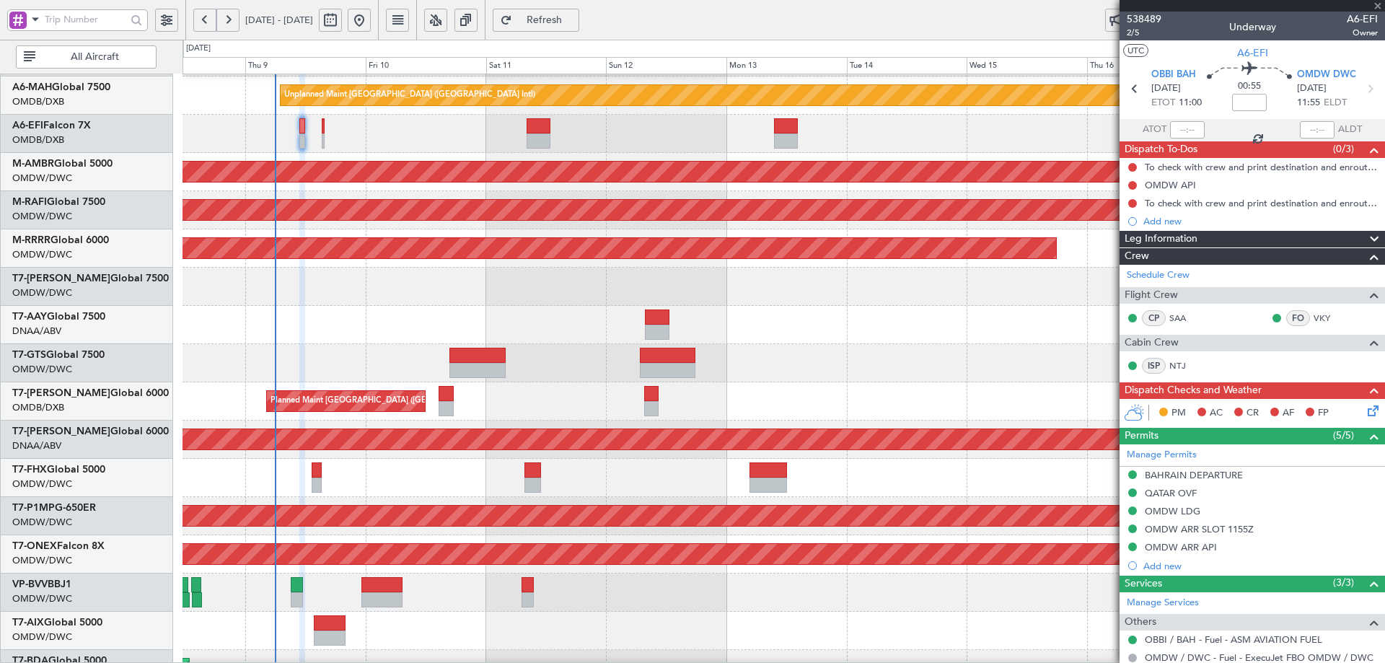
type input "+00:05"
type input "0"
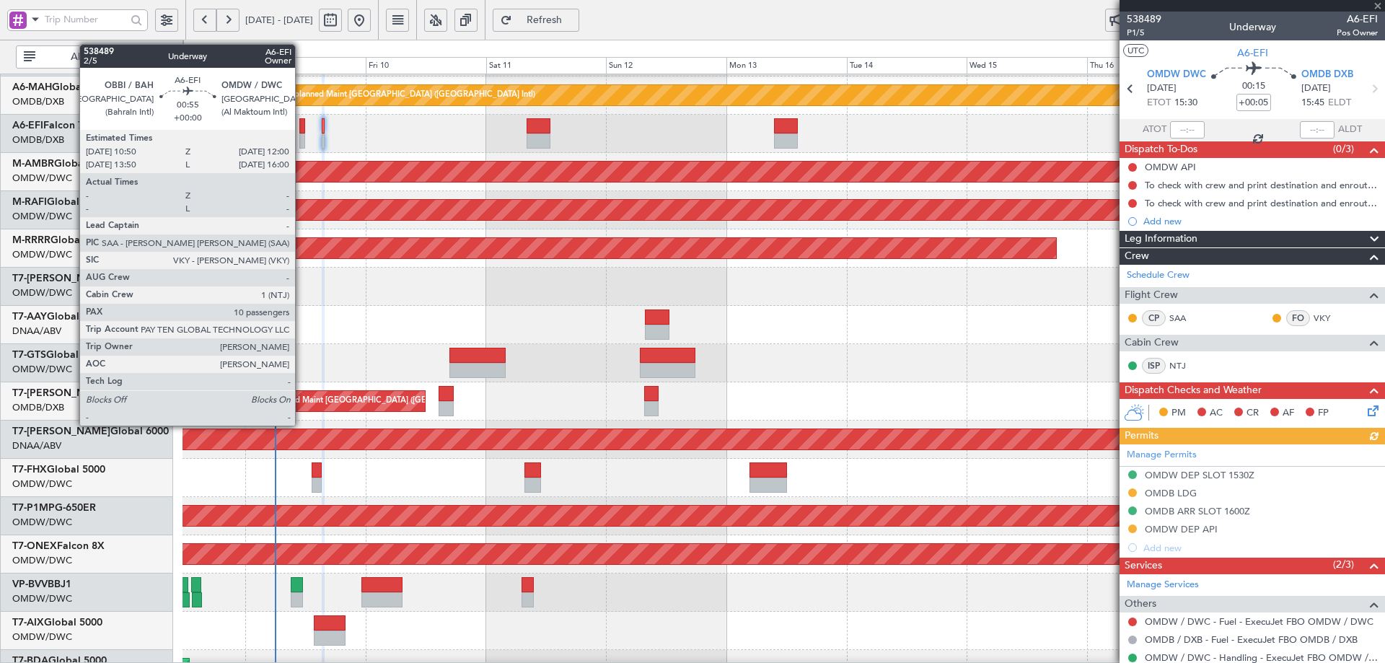
click at [301, 129] on div at bounding box center [302, 125] width 6 height 15
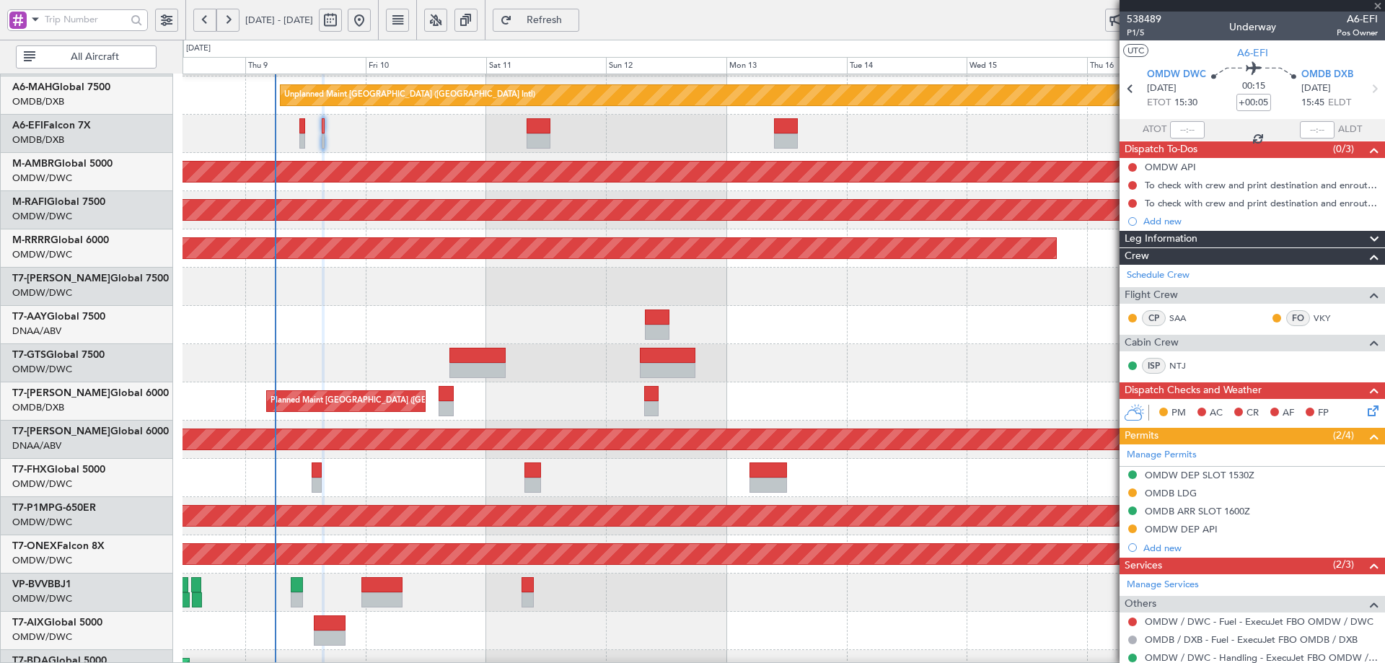
type input "10"
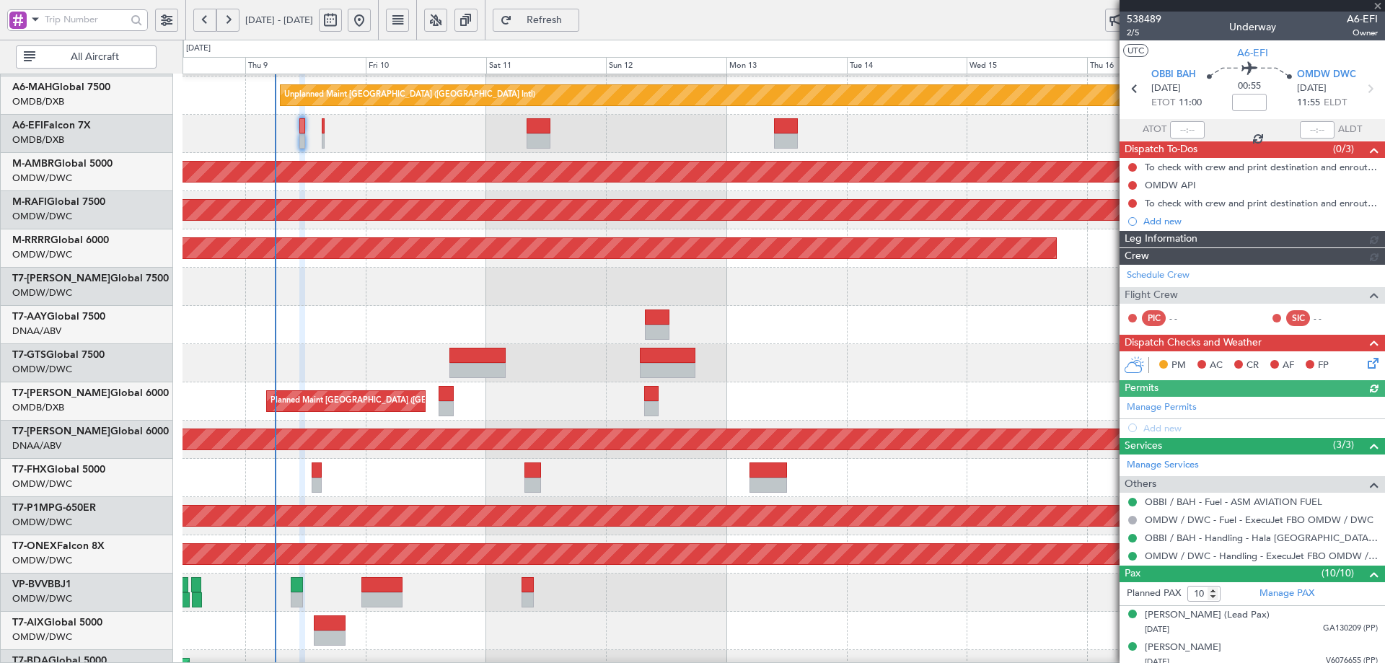
type input "[PERSON_NAME] (ANI)"
type input "7485"
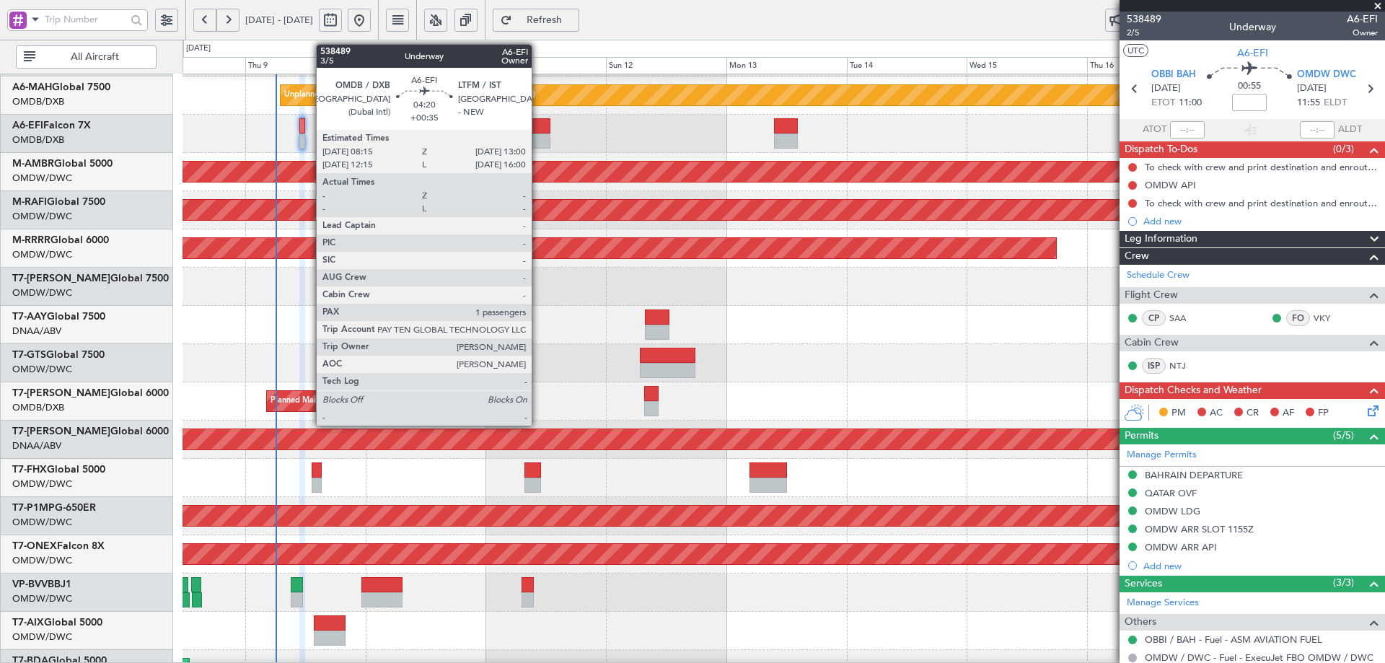
click at [540, 133] on div at bounding box center [539, 125] width 24 height 15
type input "+00:35"
type input "1"
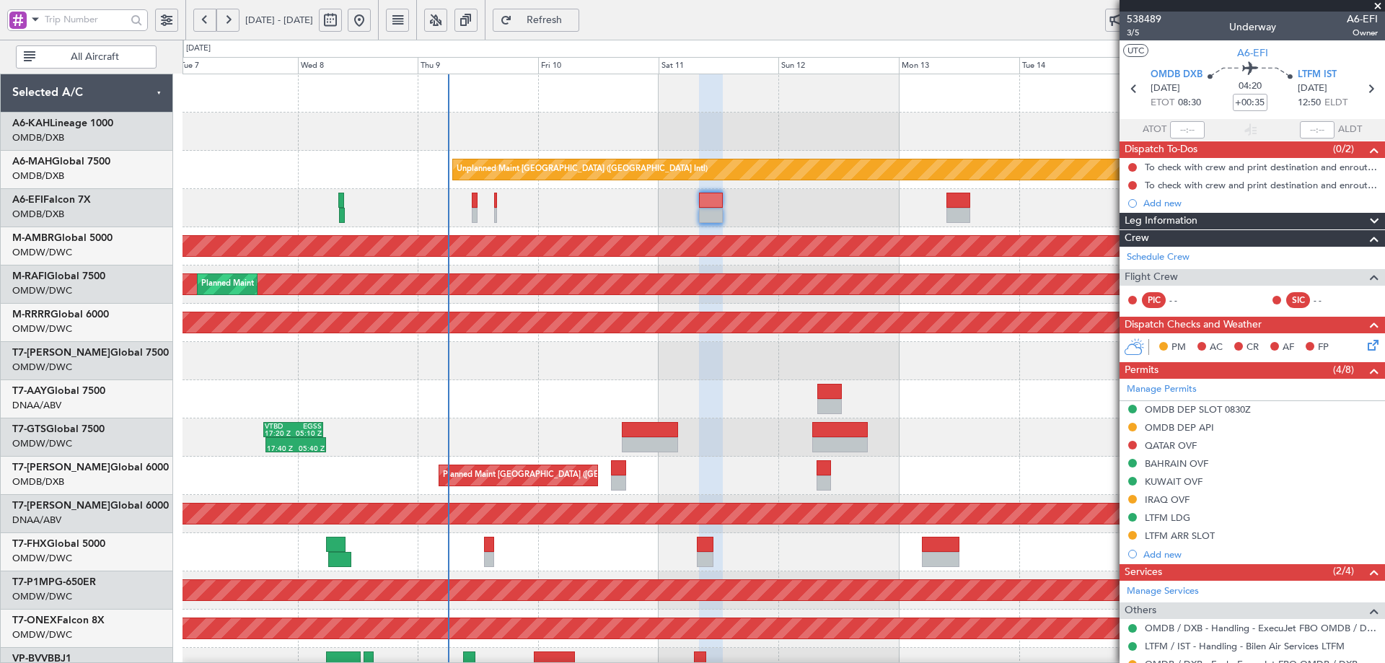
click at [526, 271] on div "Unplanned Maint [GEOGRAPHIC_DATA] ([GEOGRAPHIC_DATA] Intl) Planned Maint [GEOGR…" at bounding box center [783, 494] width 1202 height 841
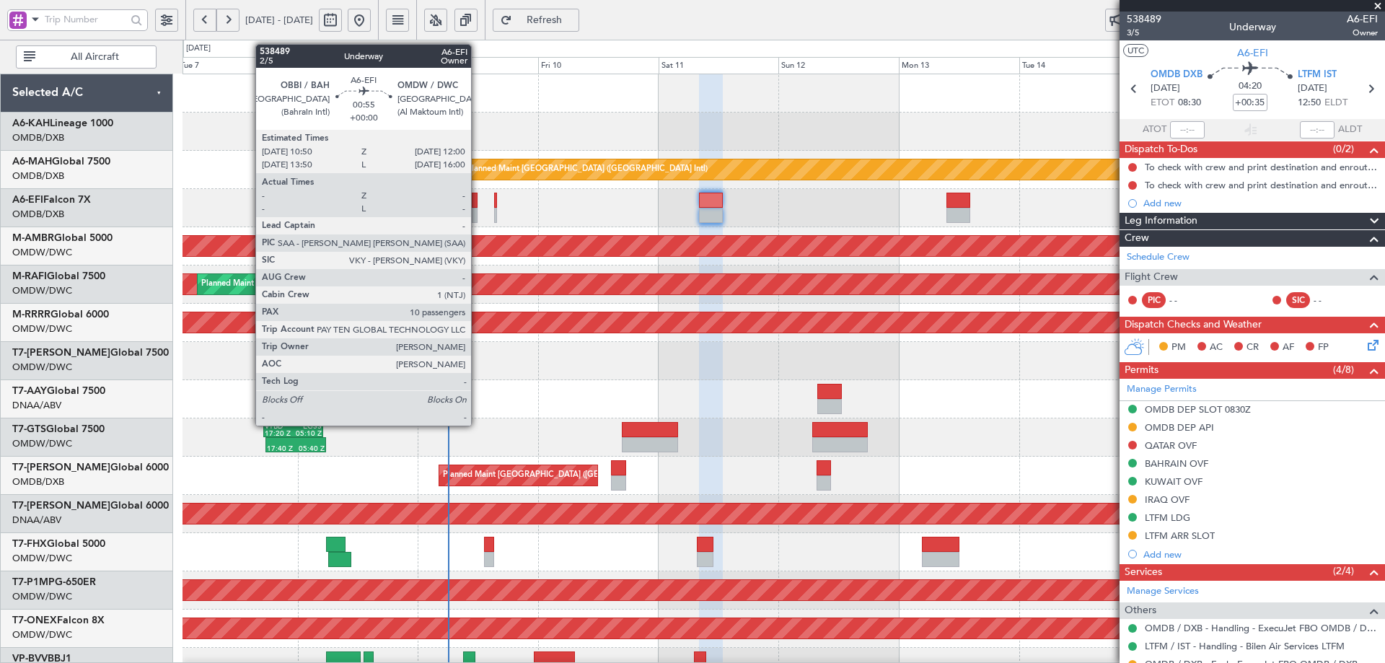
click at [474, 198] on div at bounding box center [475, 200] width 6 height 15
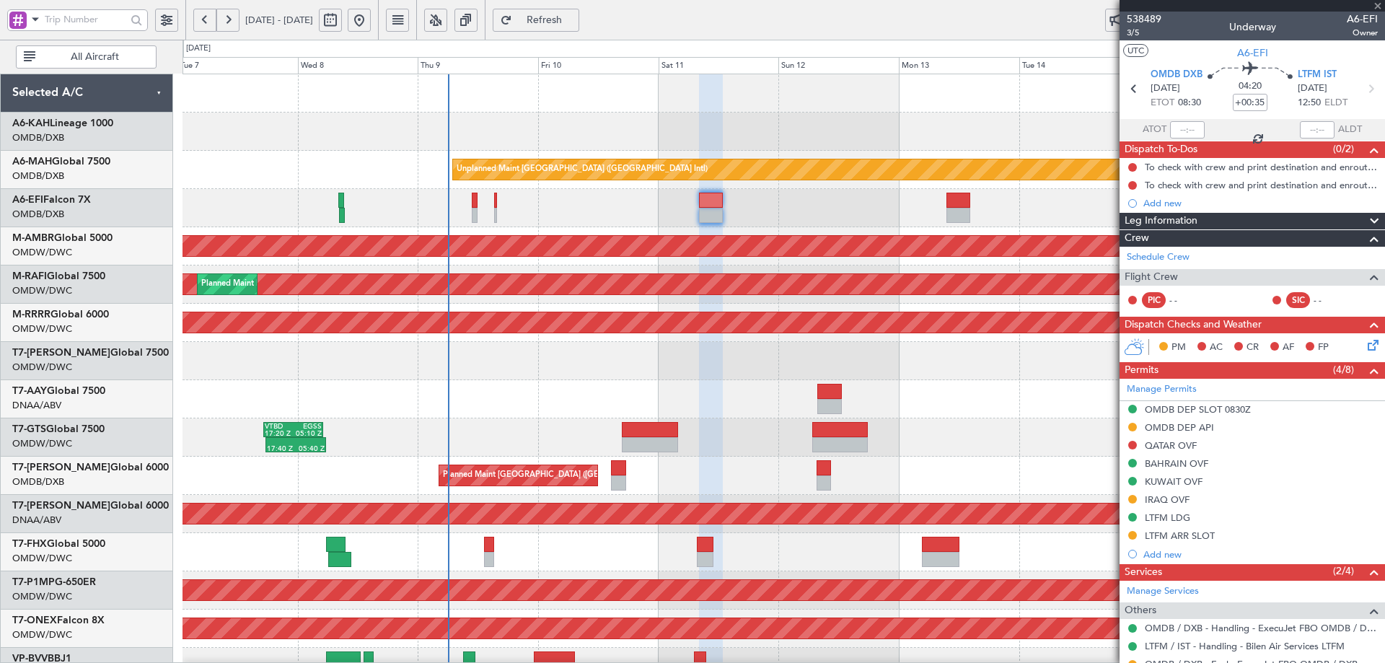
type input "10"
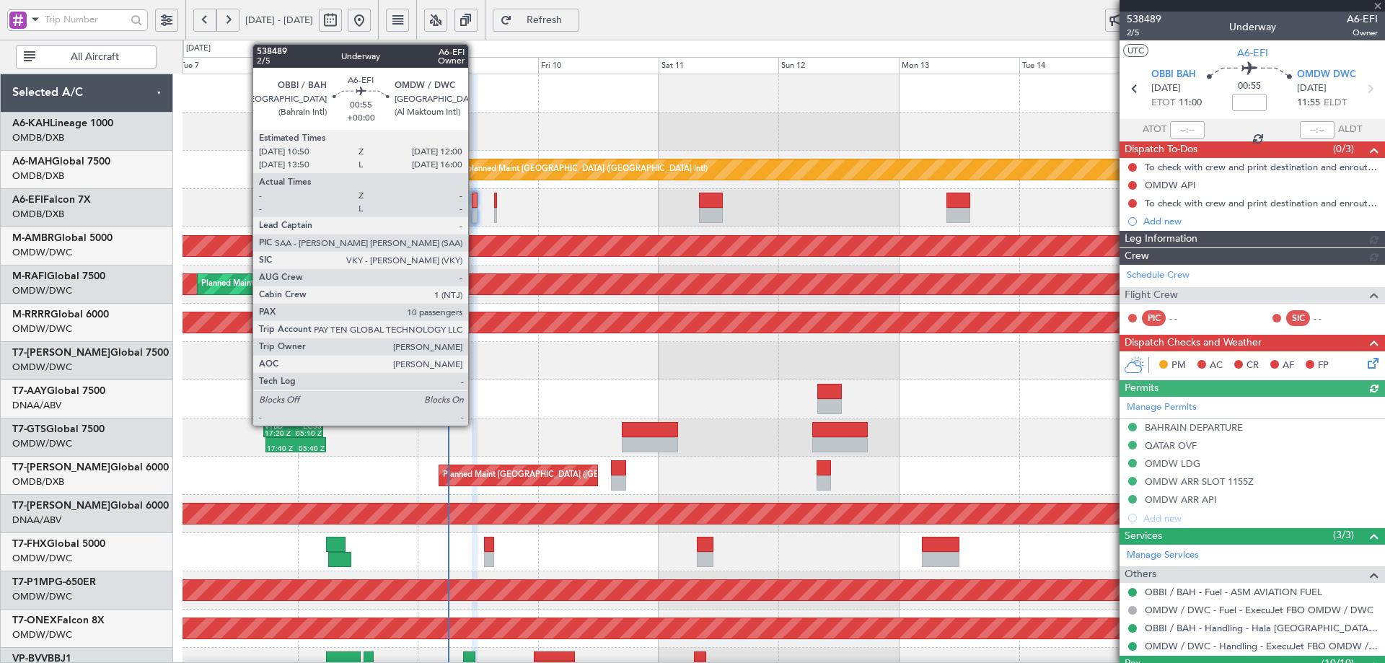
type input "[PERSON_NAME] (ANI)"
type input "7485"
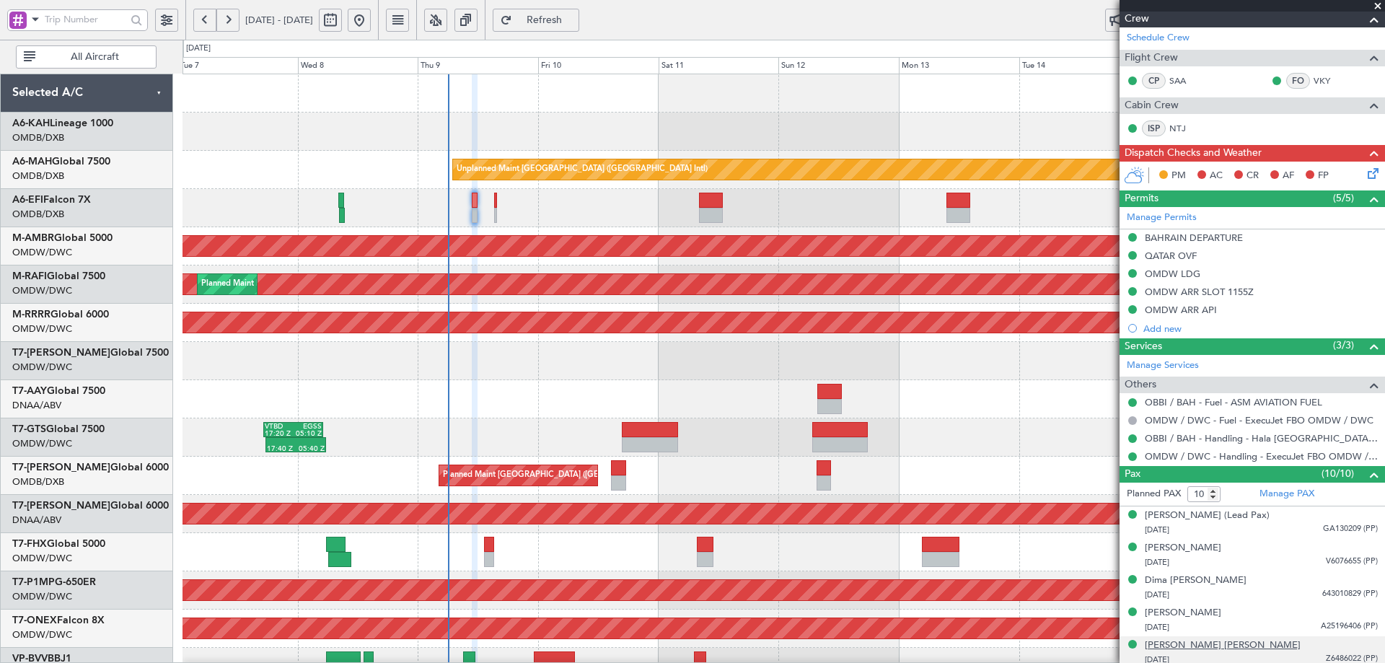
scroll to position [405, 0]
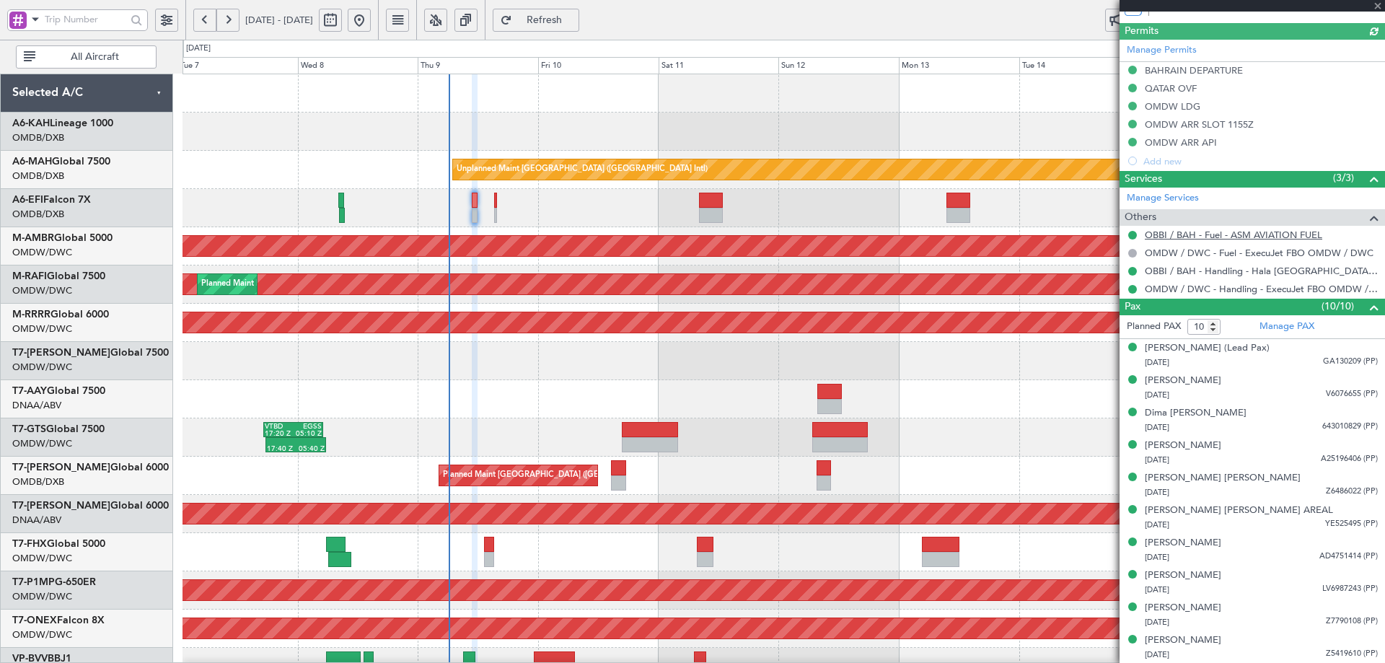
type input "[PERSON_NAME] (ANI)"
type input "7485"
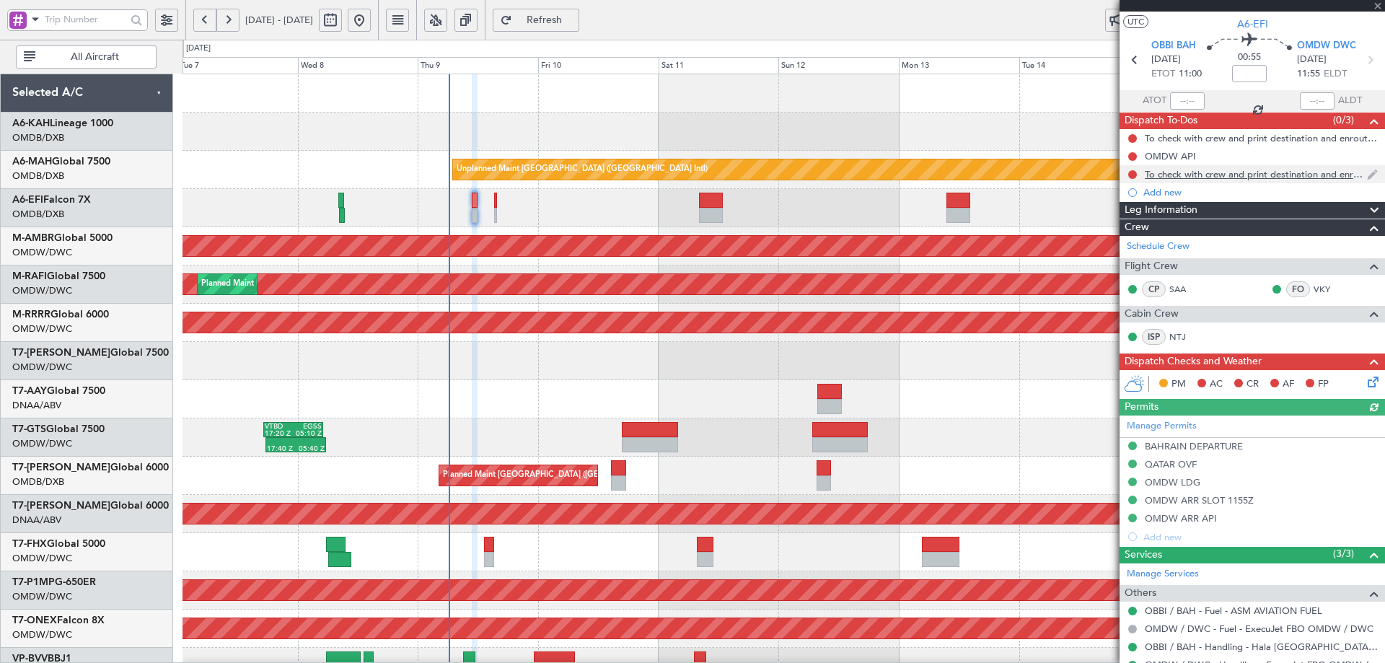
scroll to position [0, 0]
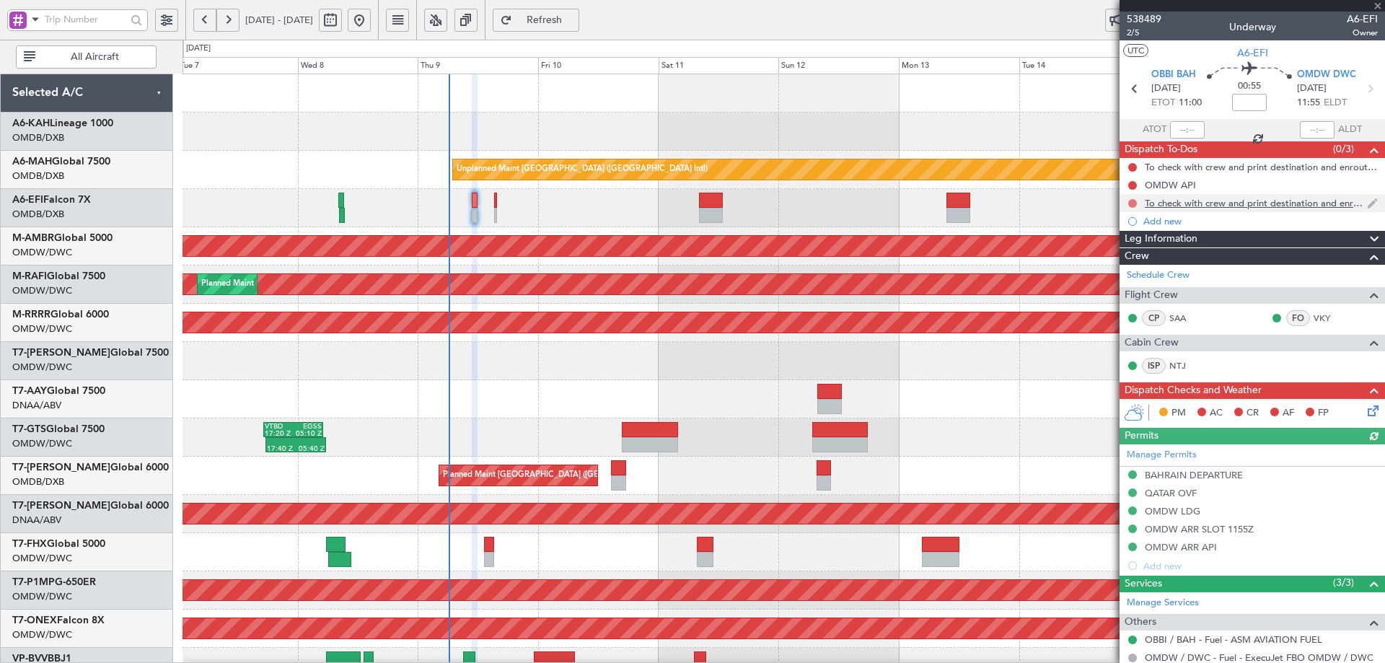
click at [1131, 203] on button at bounding box center [1132, 203] width 9 height 9
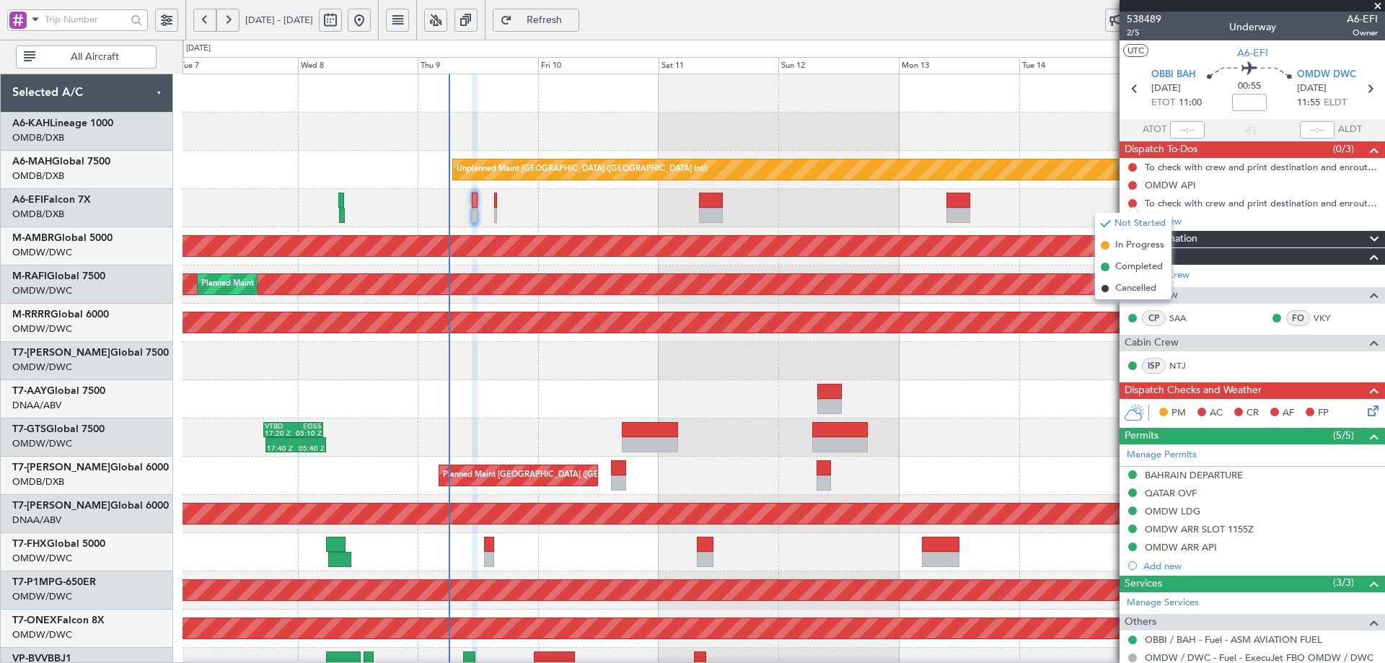
drag, startPoint x: 1110, startPoint y: 263, endPoint x: 1112, endPoint y: 219, distance: 44.0
click at [1110, 264] on li "Completed" at bounding box center [1133, 267] width 76 height 22
click at [1132, 185] on div "Not Started" at bounding box center [1132, 190] width 49 height 18
click at [1132, 183] on button at bounding box center [1132, 185] width 9 height 9
click at [1109, 246] on span at bounding box center [1105, 249] width 9 height 9
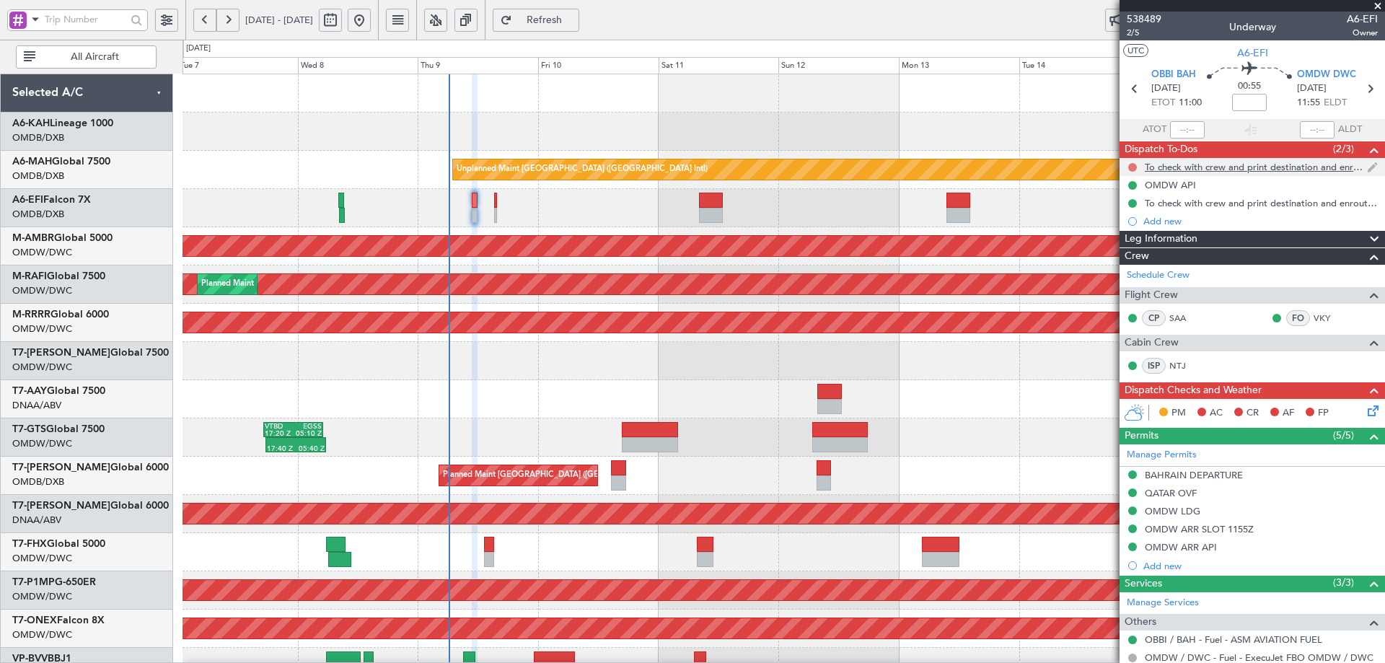
click at [1130, 171] on mat-tooltip-component "Not Started" at bounding box center [1132, 190] width 69 height 38
click at [1130, 169] on button at bounding box center [1132, 167] width 9 height 9
click at [1116, 228] on span "Completed" at bounding box center [1139, 231] width 48 height 14
click at [1365, 413] on icon at bounding box center [1371, 408] width 12 height 12
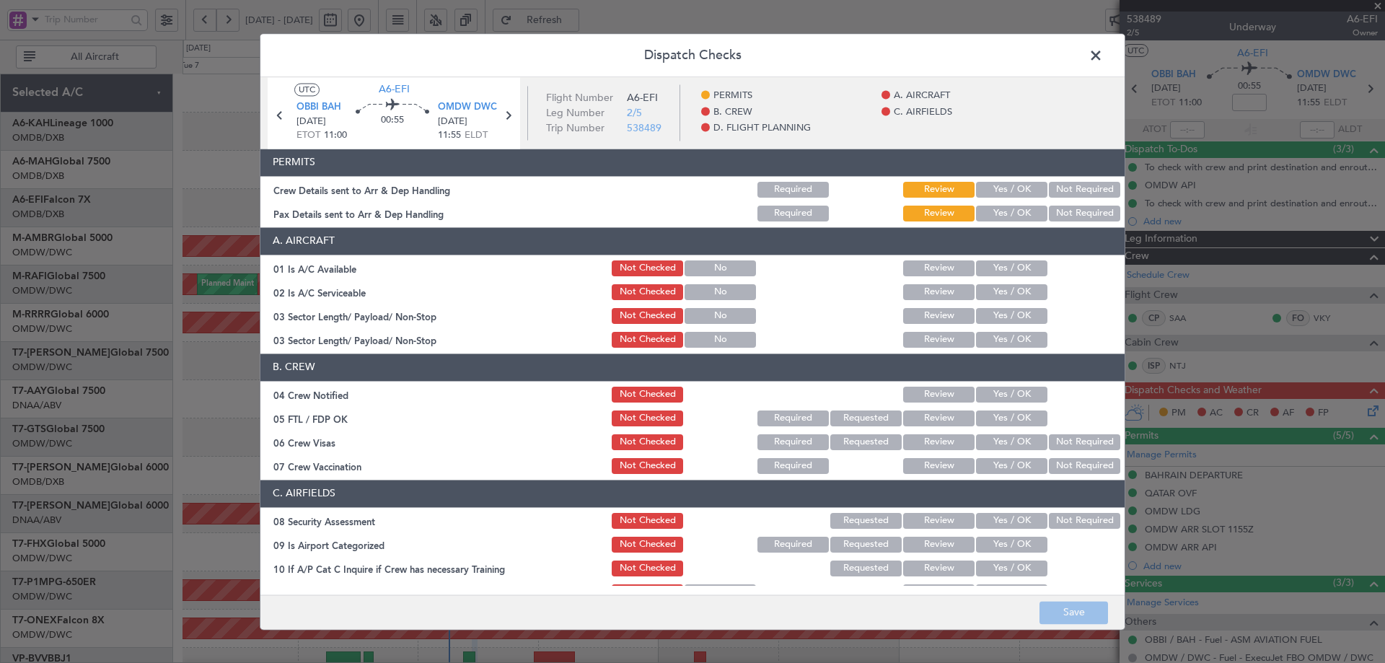
click at [1011, 194] on button "Yes / OK" at bounding box center [1011, 190] width 71 height 16
drag, startPoint x: 1011, startPoint y: 210, endPoint x: 1014, endPoint y: 262, distance: 52.0
click at [1011, 211] on button "Yes / OK" at bounding box center [1011, 214] width 71 height 16
drag, startPoint x: 1005, startPoint y: 270, endPoint x: 1002, endPoint y: 300, distance: 30.5
click at [1005, 271] on button "Yes / OK" at bounding box center [1011, 268] width 71 height 16
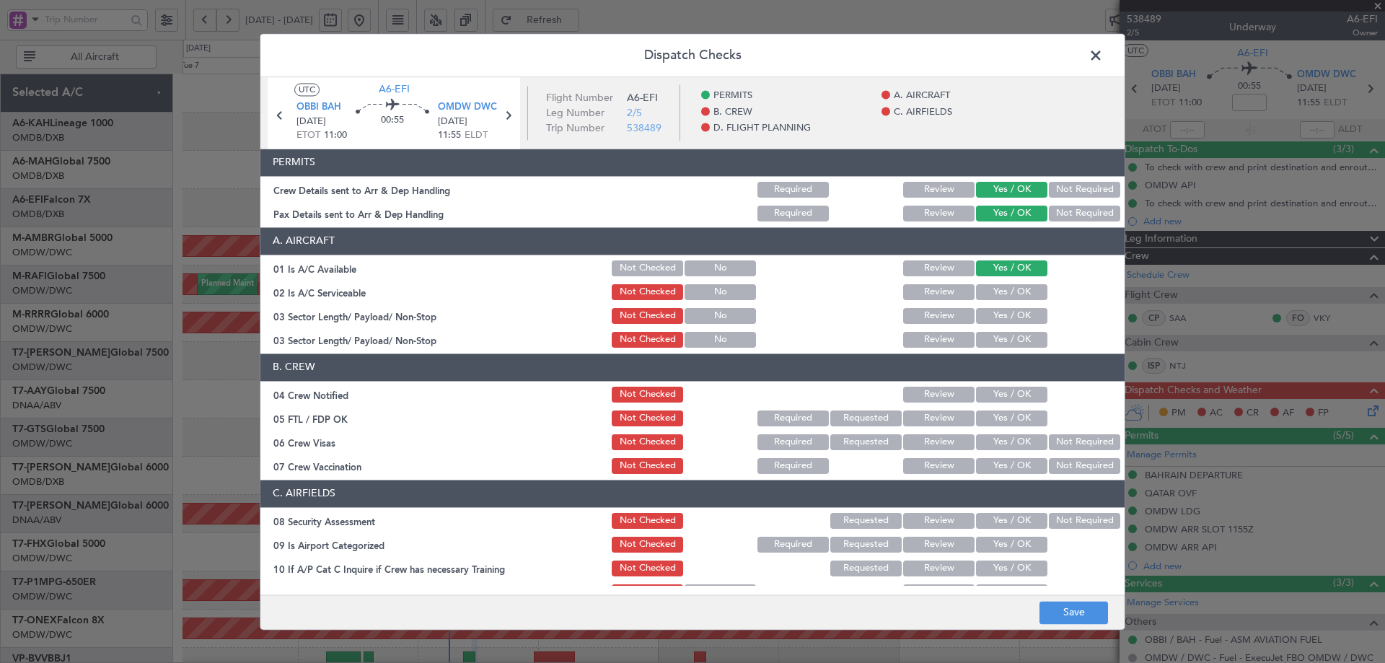
click at [1000, 298] on button "Yes / OK" at bounding box center [1011, 292] width 71 height 16
drag, startPoint x: 995, startPoint y: 320, endPoint x: 995, endPoint y: 327, distance: 7.2
click at [995, 322] on button "Yes / OK" at bounding box center [1011, 316] width 71 height 16
click at [987, 345] on button "Yes / OK" at bounding box center [1011, 340] width 71 height 16
click at [997, 313] on button "Yes / OK" at bounding box center [1011, 316] width 71 height 16
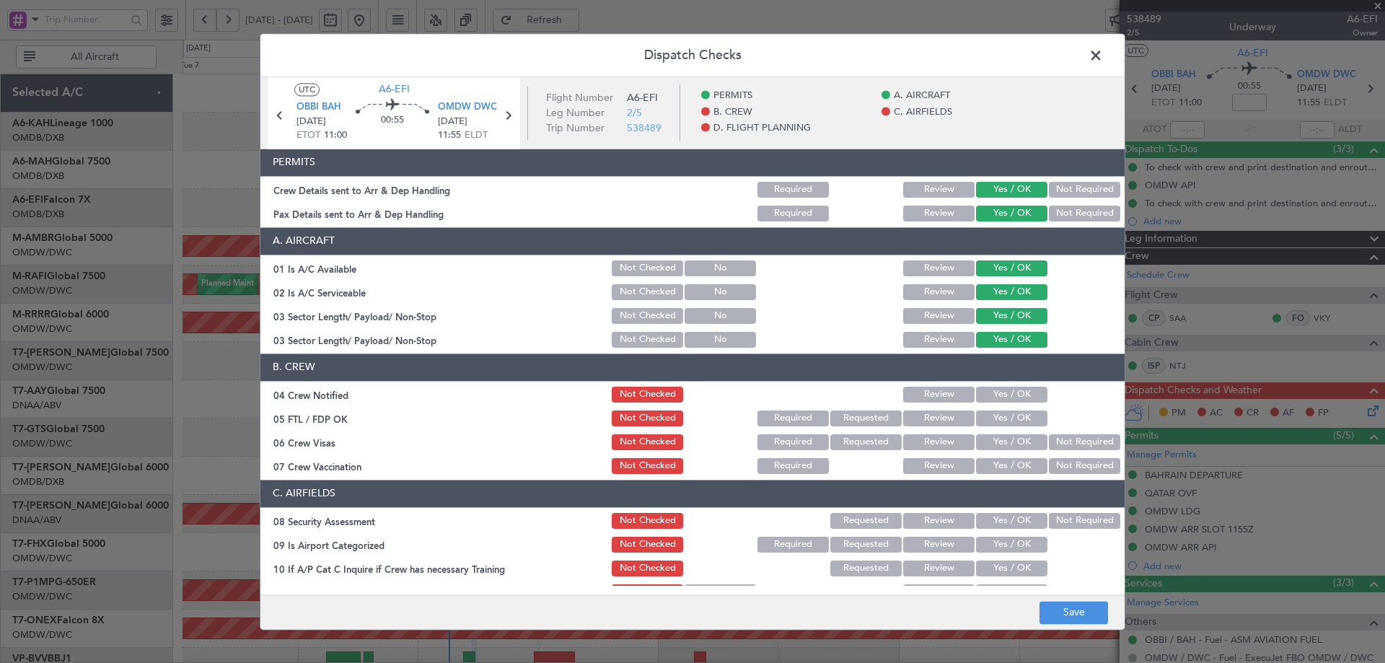
click at [1001, 396] on button "Yes / OK" at bounding box center [1011, 395] width 71 height 16
drag, startPoint x: 1003, startPoint y: 415, endPoint x: 1004, endPoint y: 446, distance: 31.0
click at [1003, 418] on button "Yes / OK" at bounding box center [1011, 418] width 71 height 16
drag, startPoint x: 1003, startPoint y: 439, endPoint x: 1066, endPoint y: 457, distance: 65.3
click at [1004, 440] on button "Yes / OK" at bounding box center [1011, 442] width 71 height 16
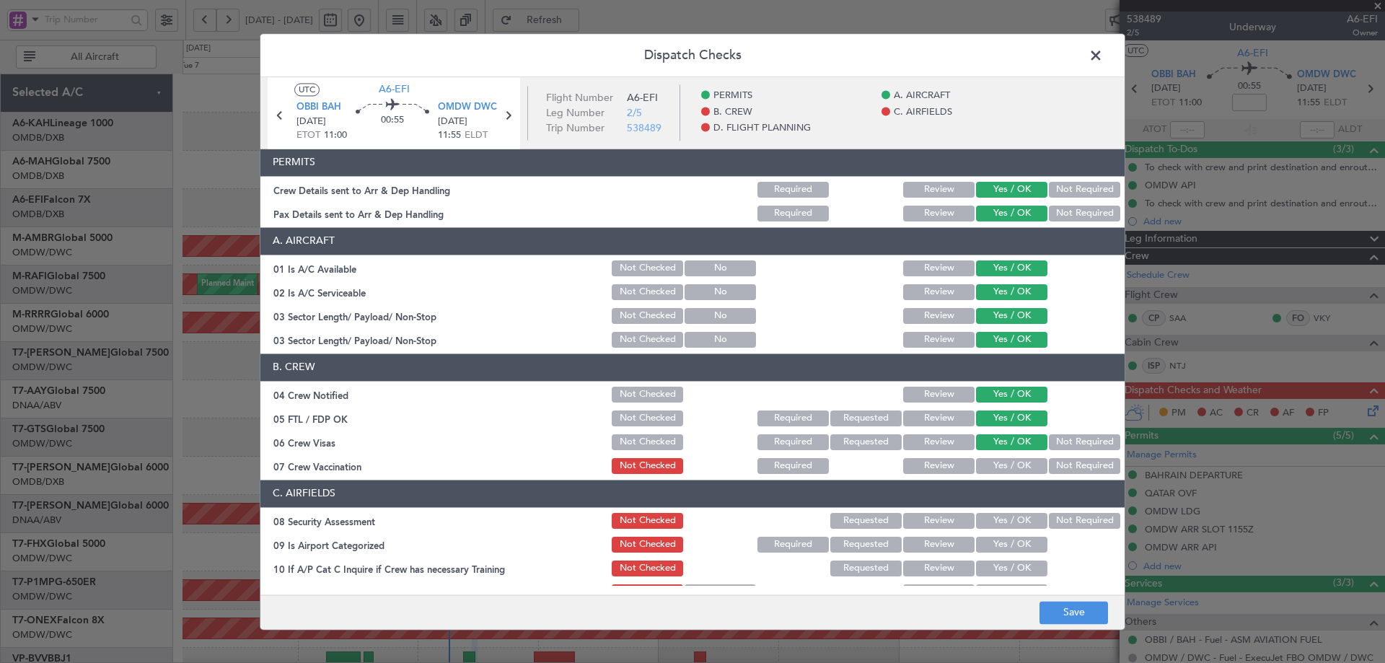
click at [1076, 464] on button "Not Required" at bounding box center [1084, 466] width 71 height 16
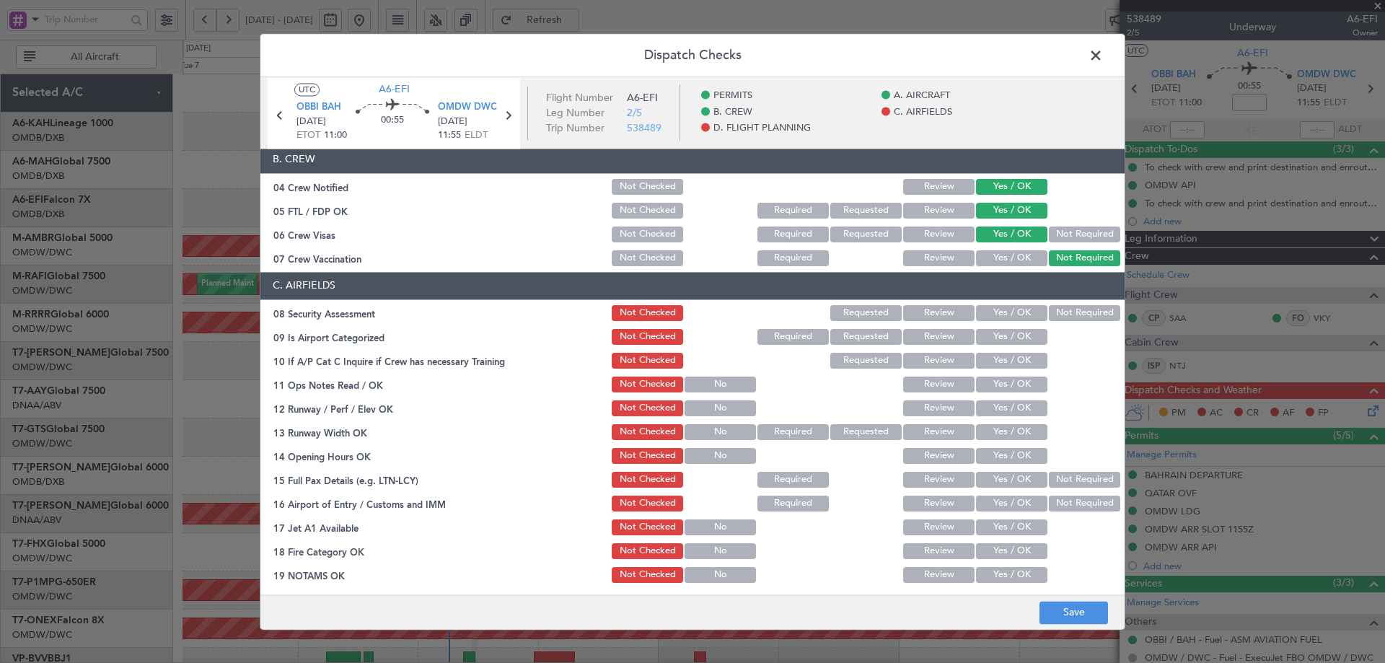
scroll to position [216, 0]
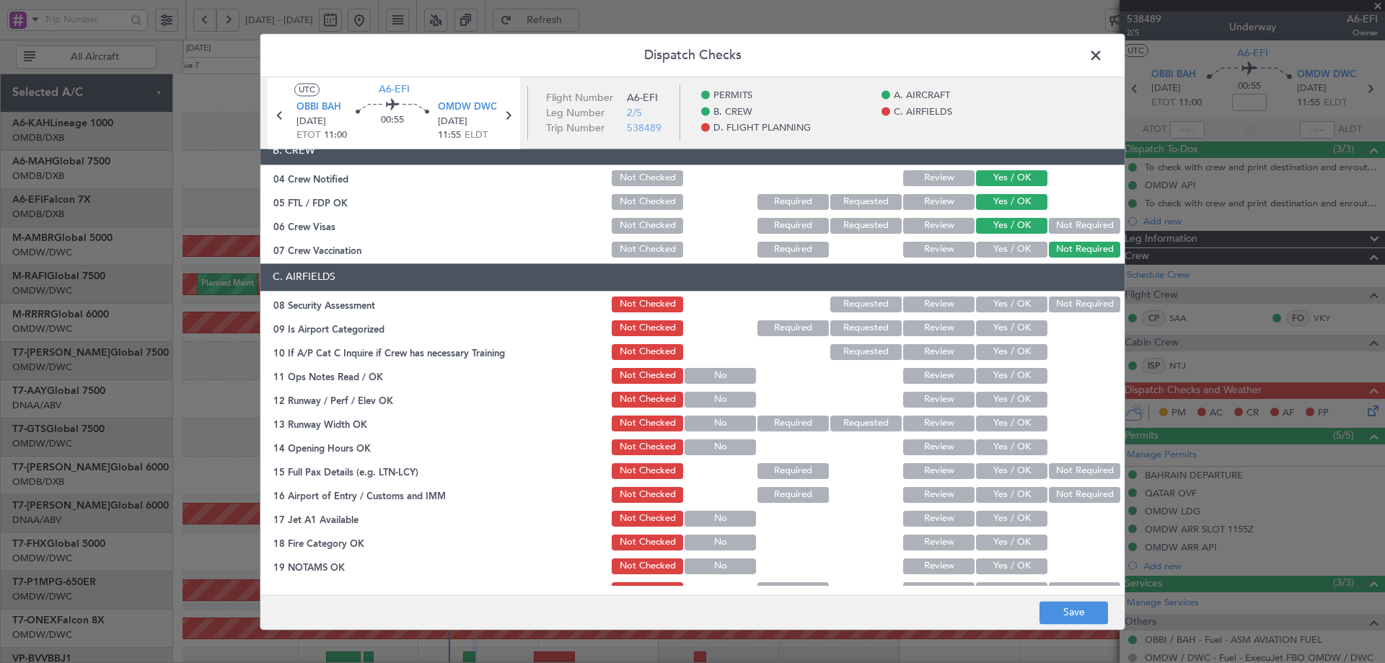
click at [996, 299] on button "Yes / OK" at bounding box center [1011, 304] width 71 height 16
drag, startPoint x: 998, startPoint y: 340, endPoint x: 997, endPoint y: 360, distance: 19.5
click at [998, 341] on section "C. AIRFIELDS 08 Security Assessment Not Checked Requested Review Yes / OK Not R…" at bounding box center [692, 479] width 864 height 432
click at [996, 340] on section "C. AIRFIELDS 08 Security Assessment Not Checked Requested Review Yes / OK Not R…" at bounding box center [692, 479] width 864 height 432
click at [995, 327] on button "Yes / OK" at bounding box center [1011, 328] width 71 height 16
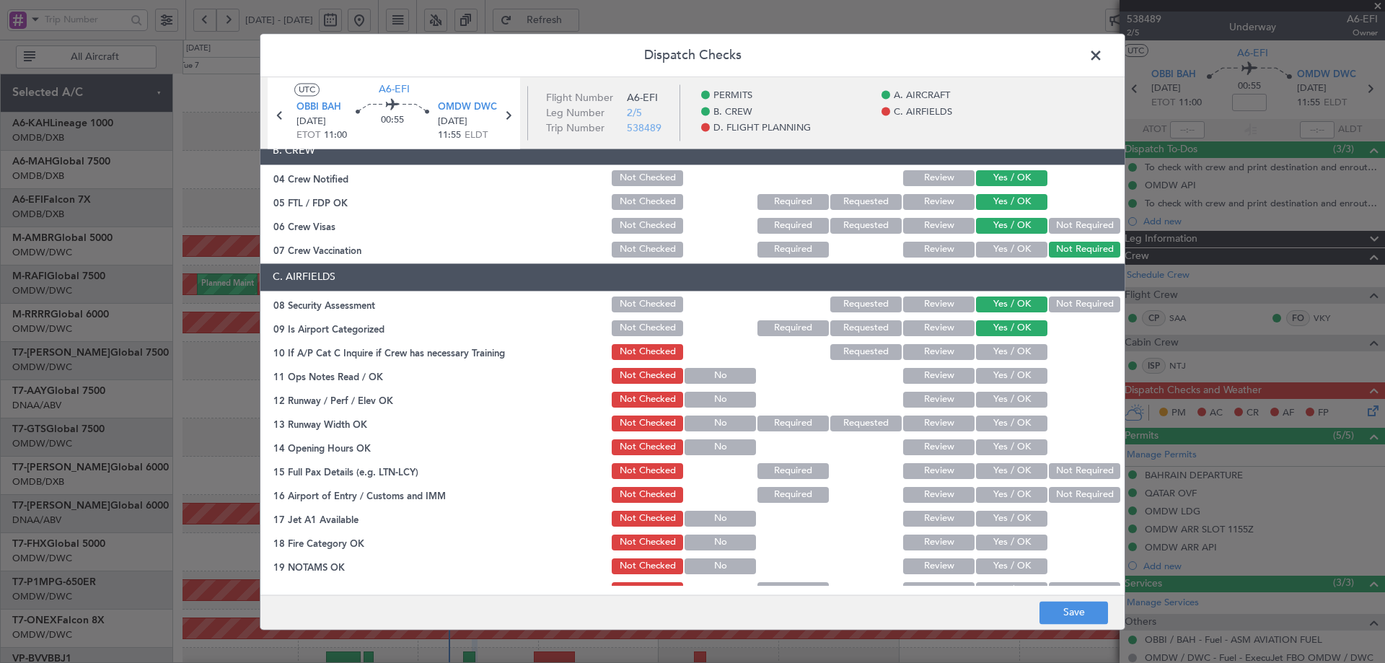
click at [994, 351] on button "Yes / OK" at bounding box center [1011, 352] width 71 height 16
drag, startPoint x: 987, startPoint y: 373, endPoint x: 989, endPoint y: 380, distance: 7.4
click at [989, 373] on button "Yes / OK" at bounding box center [1011, 376] width 71 height 16
drag, startPoint x: 988, startPoint y: 397, endPoint x: 984, endPoint y: 426, distance: 29.2
click at [987, 397] on button "Yes / OK" at bounding box center [1011, 400] width 71 height 16
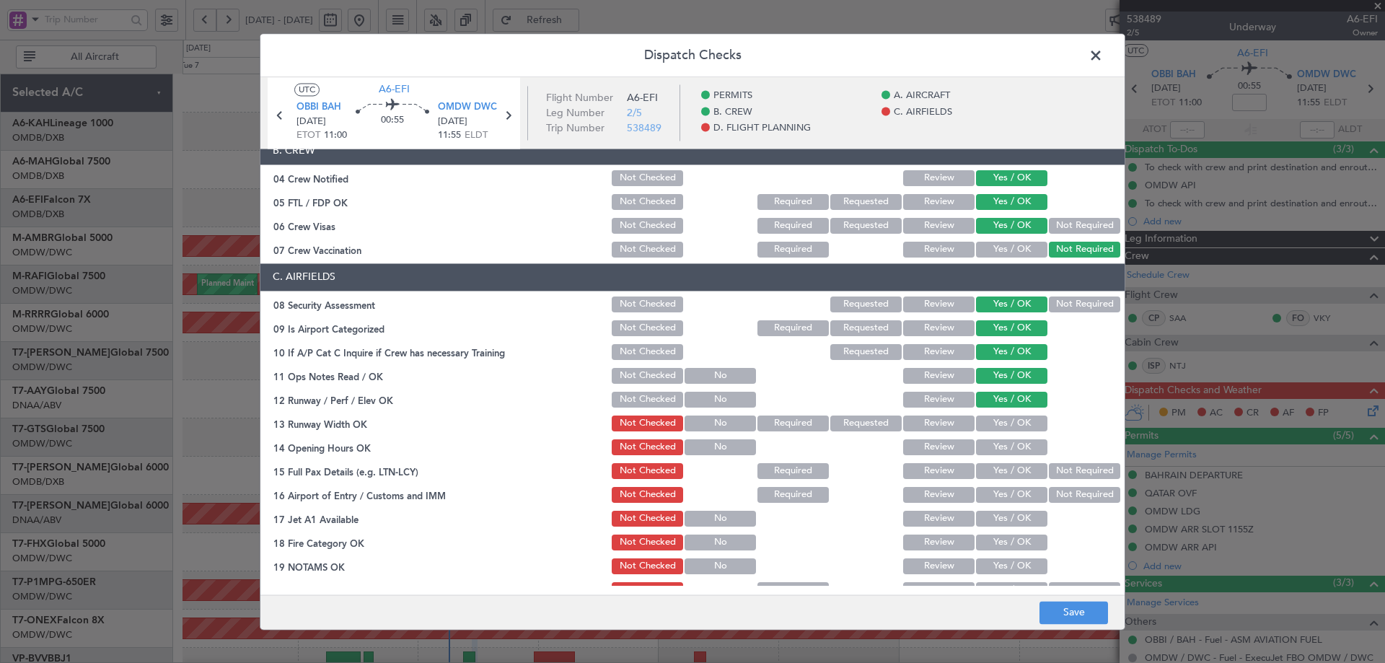
click at [984, 426] on button "Yes / OK" at bounding box center [1011, 423] width 71 height 16
click at [985, 455] on div "Yes / OK" at bounding box center [1010, 447] width 73 height 20
drag, startPoint x: 992, startPoint y: 470, endPoint x: 991, endPoint y: 498, distance: 28.1
click at [992, 474] on button "Yes / OK" at bounding box center [1011, 471] width 71 height 16
click at [990, 502] on button "Yes / OK" at bounding box center [1011, 495] width 71 height 16
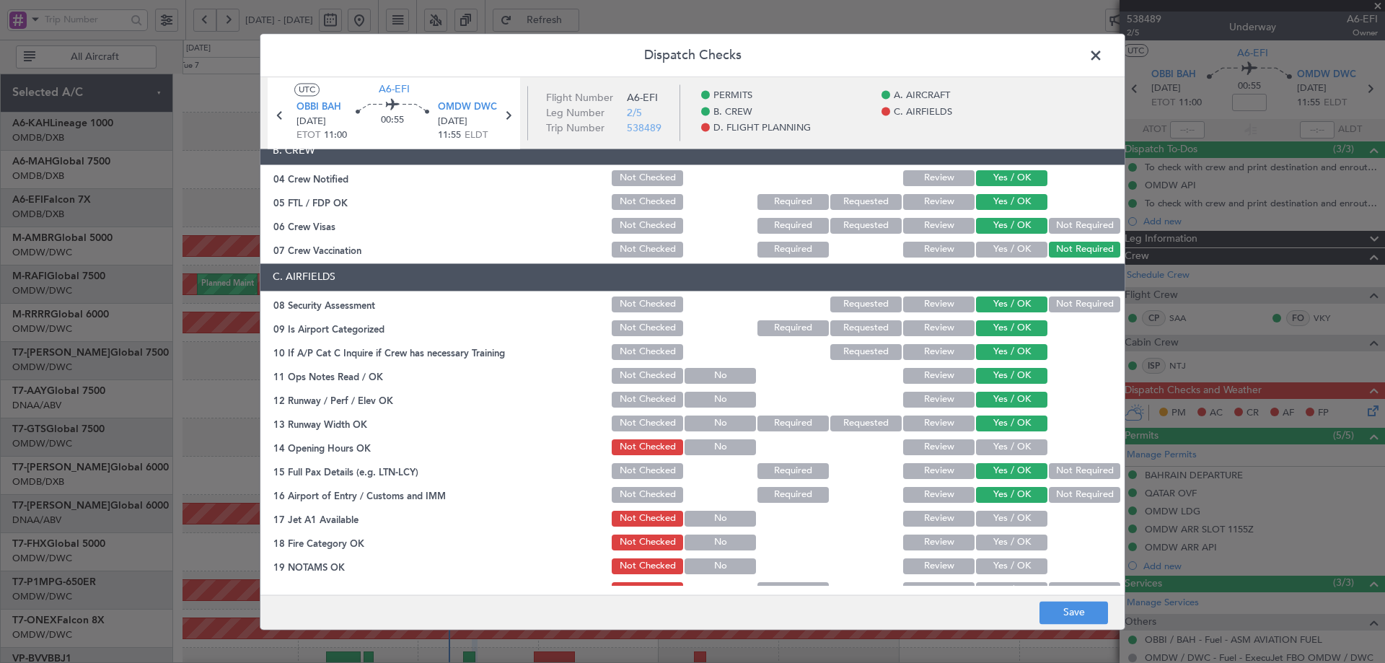
drag, startPoint x: 992, startPoint y: 522, endPoint x: 989, endPoint y: 540, distance: 18.4
click at [991, 526] on button "Yes / OK" at bounding box center [1011, 519] width 71 height 16
drag, startPoint x: 988, startPoint y: 540, endPoint x: 996, endPoint y: 563, distance: 23.7
click at [988, 542] on button "Yes / OK" at bounding box center [1011, 542] width 71 height 16
click at [996, 569] on button "Yes / OK" at bounding box center [1011, 566] width 71 height 16
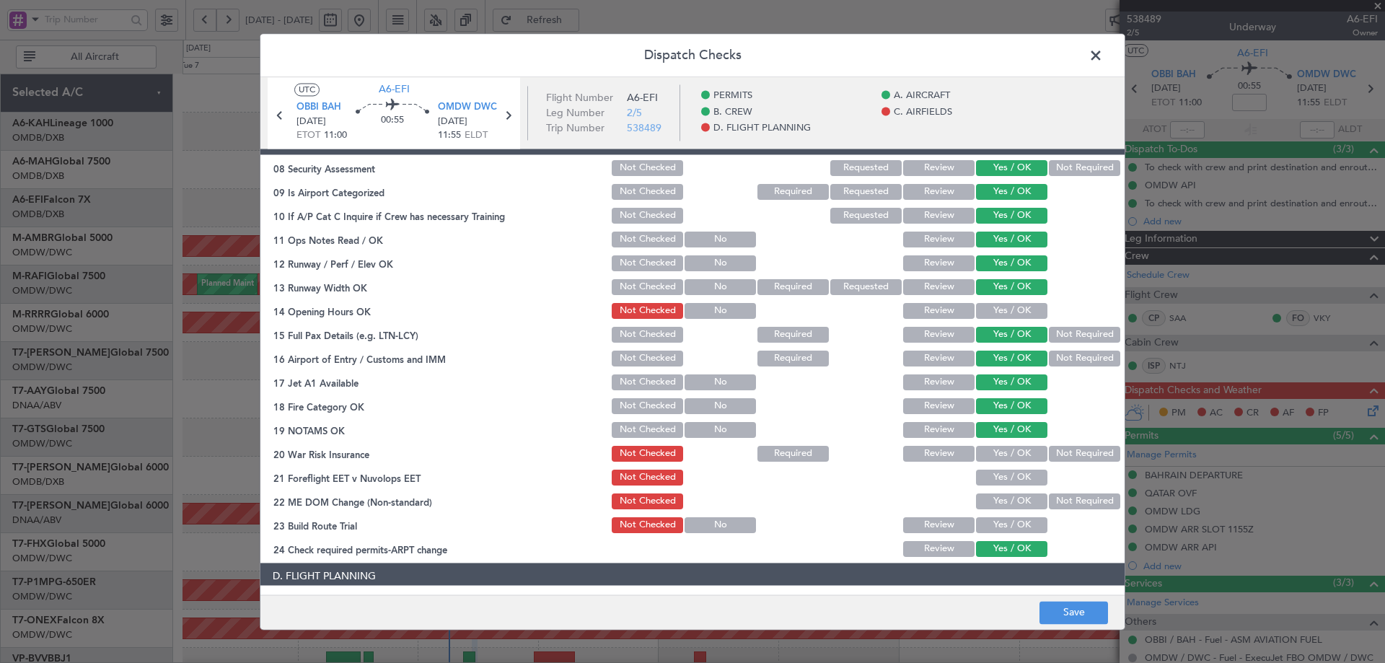
scroll to position [361, 0]
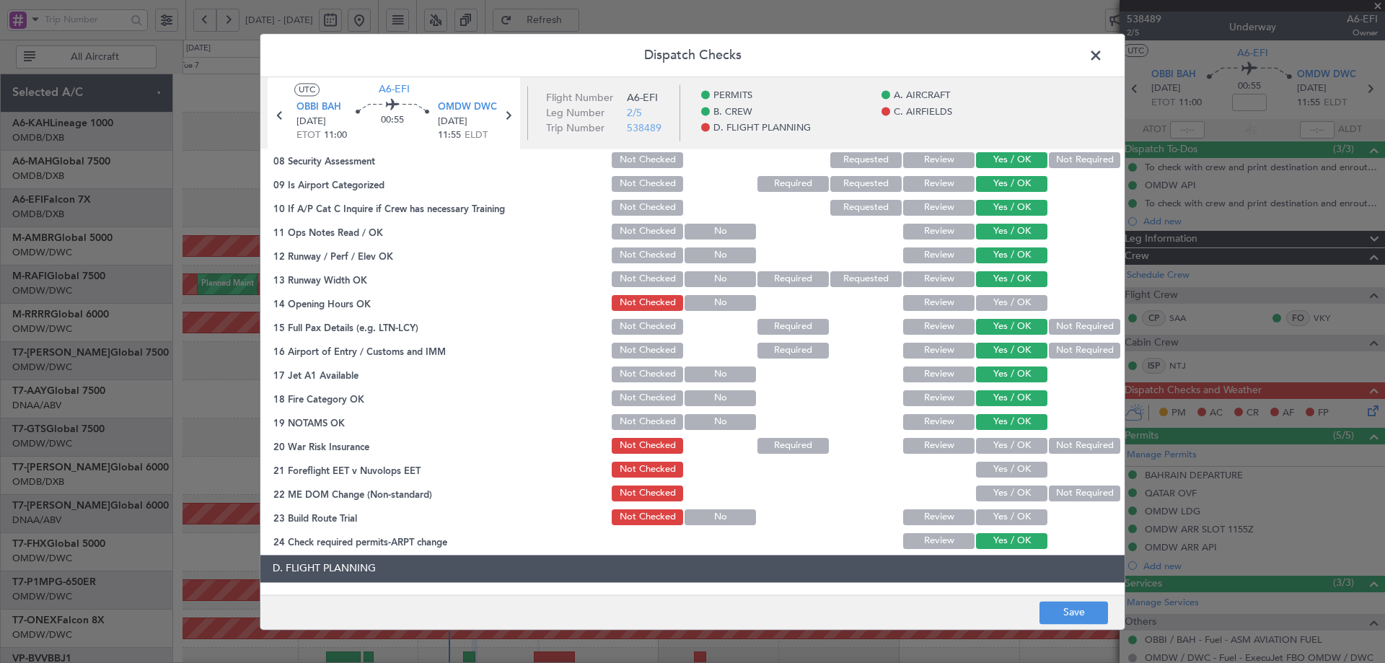
click at [993, 301] on button "Yes / OK" at bounding box center [1011, 303] width 71 height 16
drag, startPoint x: 1089, startPoint y: 444, endPoint x: 1024, endPoint y: 480, distance: 73.9
click at [1087, 447] on button "Not Required" at bounding box center [1084, 446] width 71 height 16
click at [1006, 467] on button "Yes / OK" at bounding box center [1011, 470] width 71 height 16
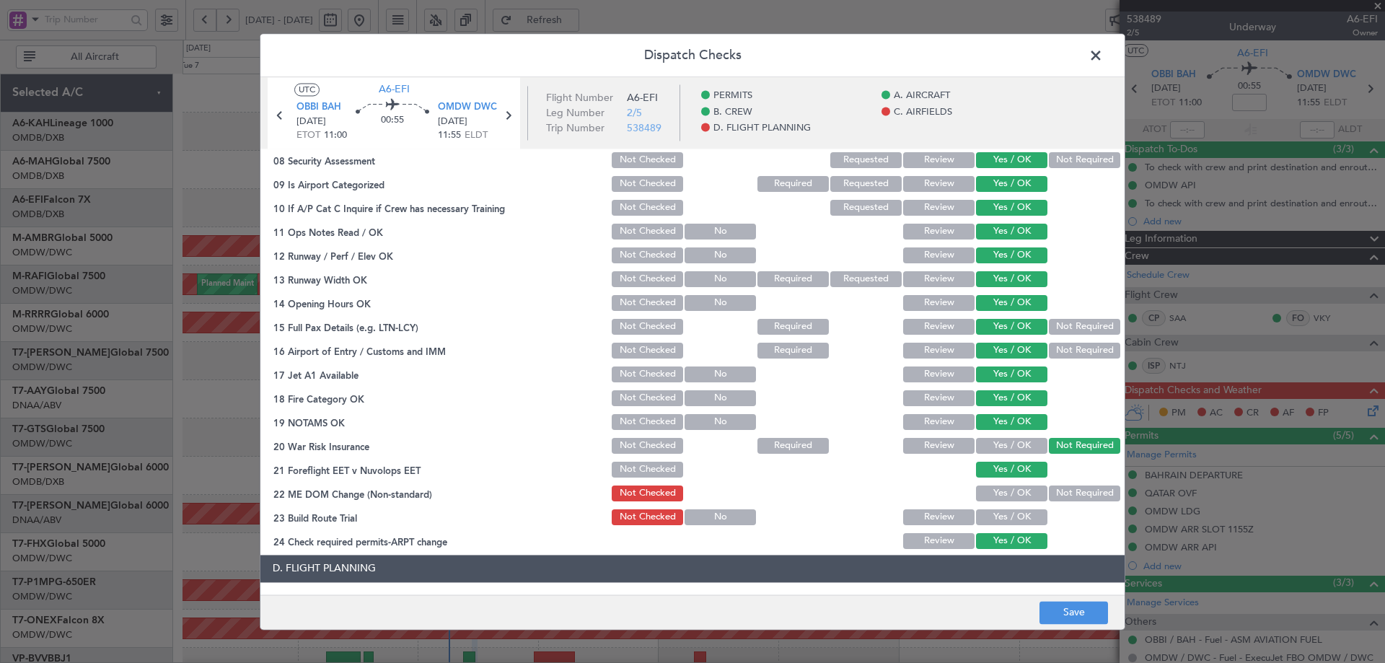
drag, startPoint x: 1003, startPoint y: 497, endPoint x: 1006, endPoint y: 521, distance: 24.0
click at [1003, 504] on section "C. AIRFIELDS 08 Security Assessment Not Checked Requested Review Yes / OK Not R…" at bounding box center [692, 335] width 864 height 432
click at [1005, 519] on button "Yes / OK" at bounding box center [1011, 517] width 71 height 16
click at [1001, 488] on button "Yes / OK" at bounding box center [1011, 493] width 71 height 16
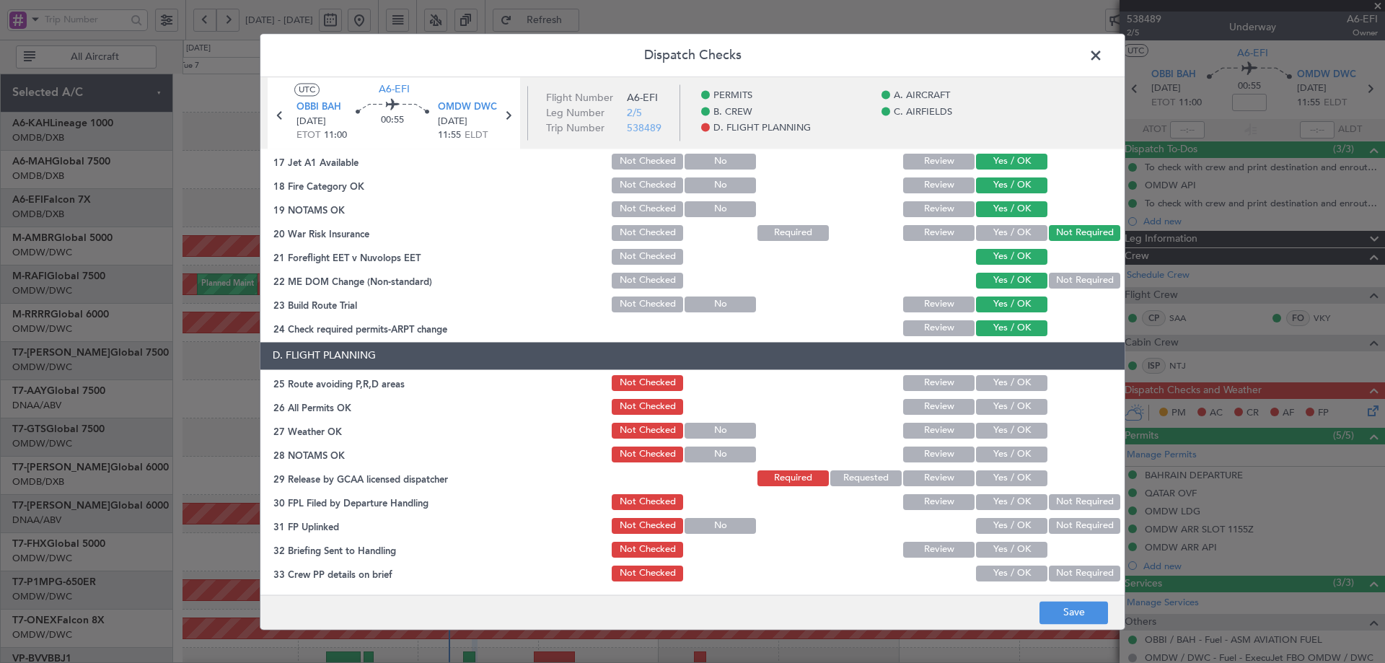
scroll to position [577, 0]
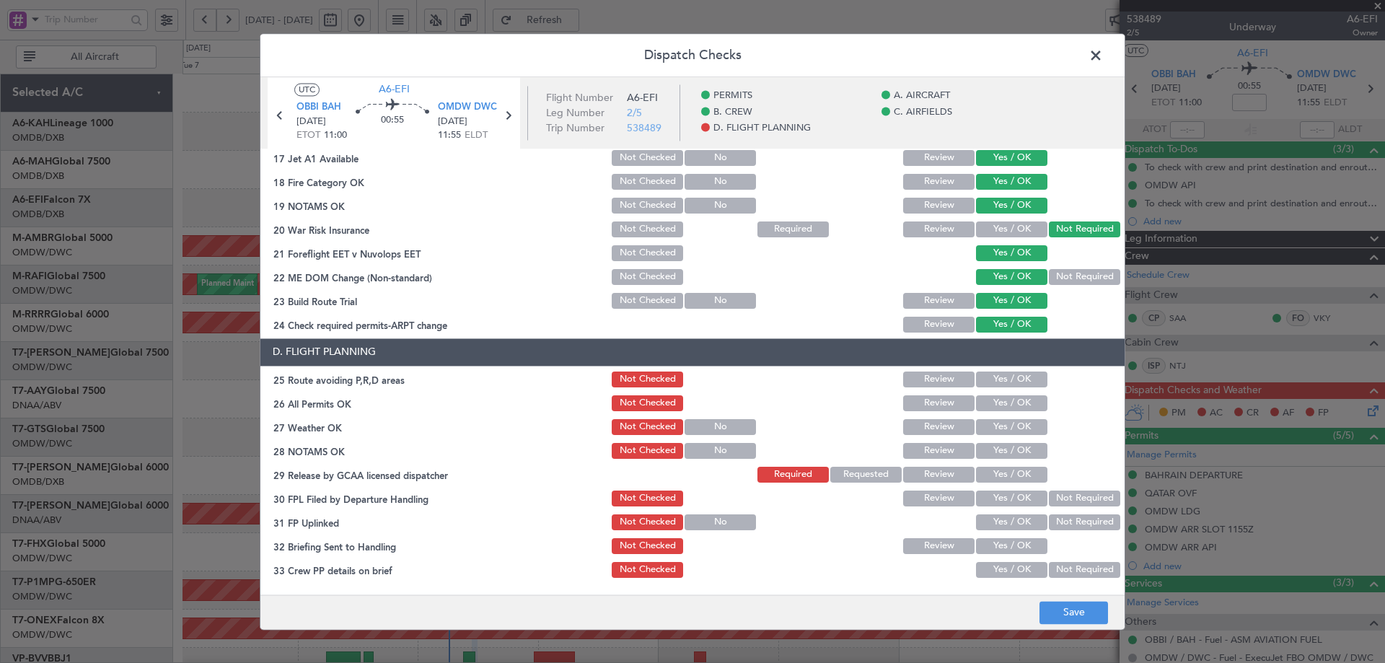
drag, startPoint x: 988, startPoint y: 382, endPoint x: 988, endPoint y: 408, distance: 25.2
click at [990, 382] on button "Yes / OK" at bounding box center [1011, 379] width 71 height 16
drag, startPoint x: 987, startPoint y: 409, endPoint x: 990, endPoint y: 418, distance: 8.9
click at [987, 410] on button "Yes / OK" at bounding box center [1011, 403] width 71 height 16
drag, startPoint x: 997, startPoint y: 428, endPoint x: 992, endPoint y: 441, distance: 13.9
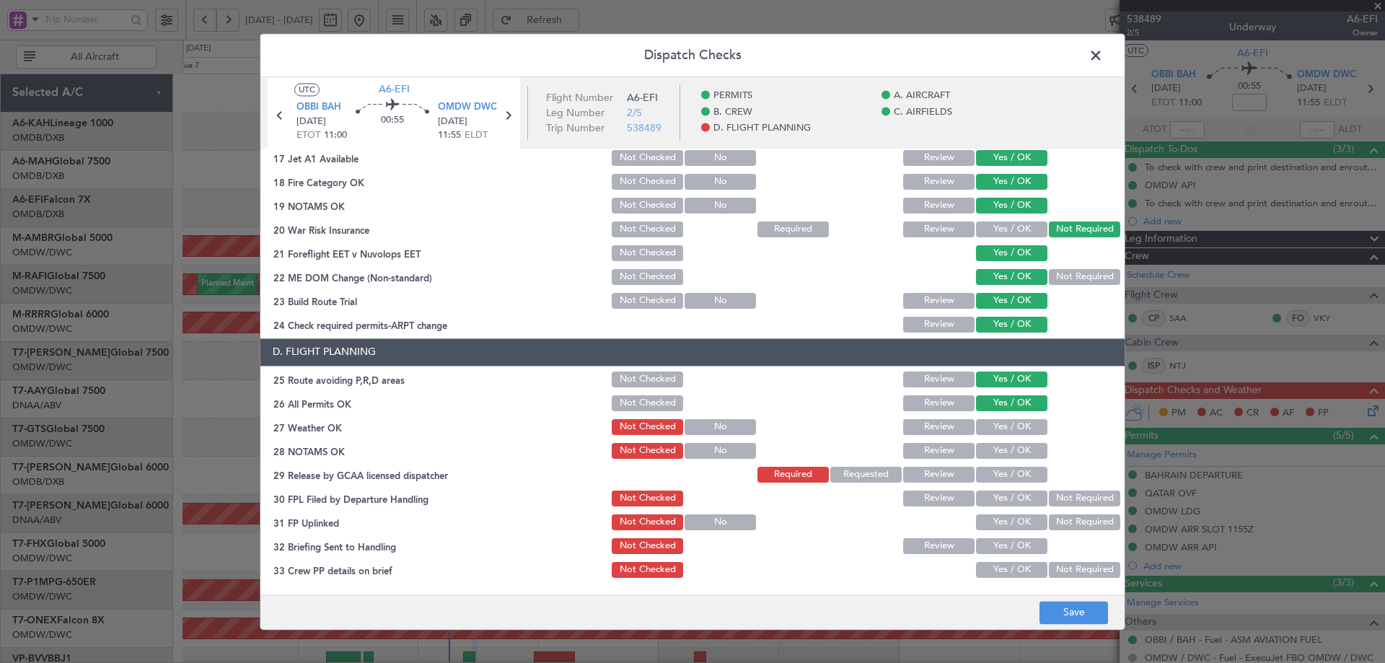
click at [997, 430] on button "Yes / OK" at bounding box center [1011, 427] width 71 height 16
drag, startPoint x: 991, startPoint y: 444, endPoint x: 996, endPoint y: 466, distance: 22.9
click at [990, 446] on button "Yes / OK" at bounding box center [1011, 451] width 71 height 16
click at [995, 473] on button "Yes / OK" at bounding box center [1011, 475] width 71 height 16
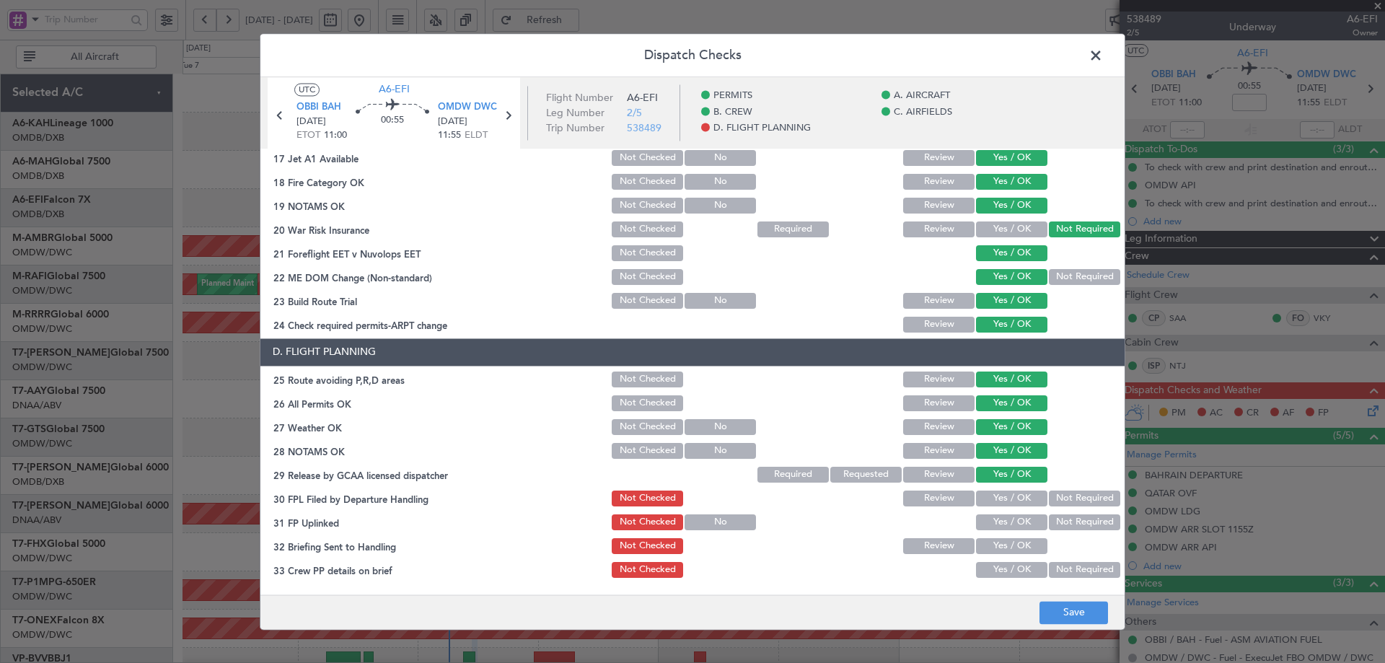
click at [994, 498] on button "Yes / OK" at bounding box center [1011, 498] width 71 height 16
click at [1005, 519] on button "Yes / OK" at bounding box center [1011, 522] width 71 height 16
drag, startPoint x: 999, startPoint y: 544, endPoint x: 1004, endPoint y: 557, distance: 13.9
click at [999, 545] on button "Yes / OK" at bounding box center [1011, 546] width 71 height 16
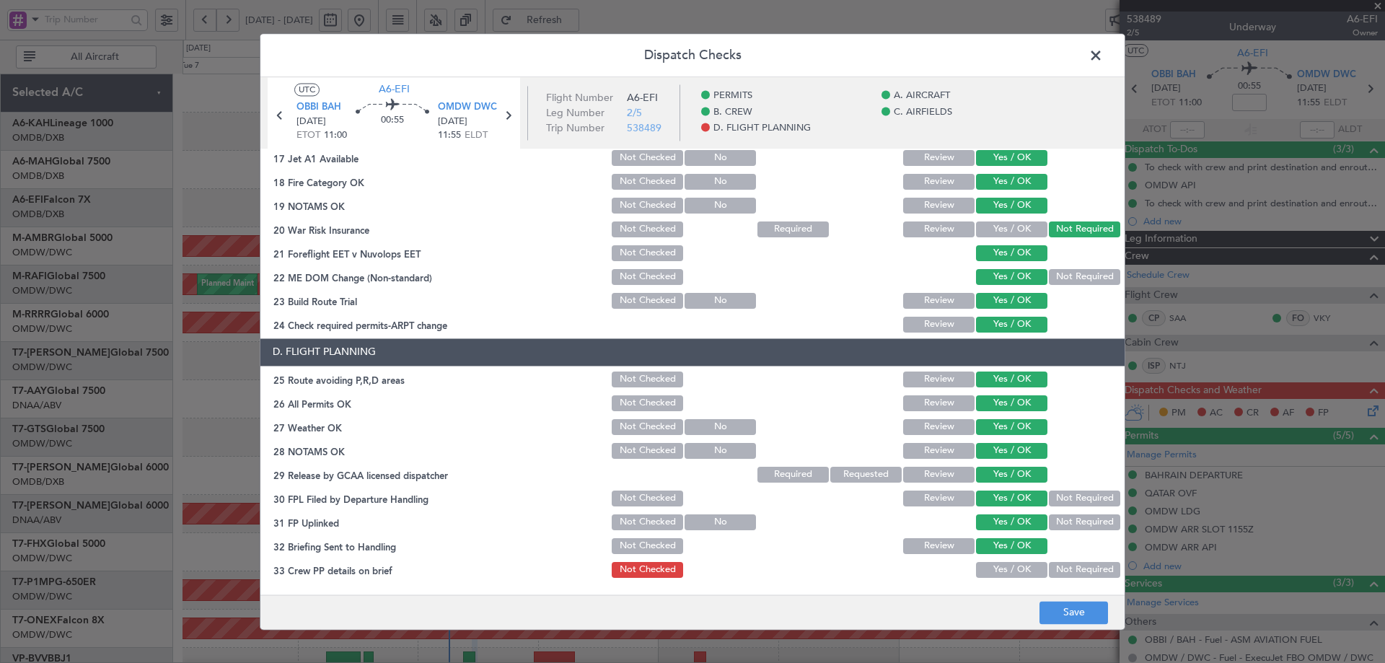
click at [1003, 570] on button "Yes / OK" at bounding box center [1011, 570] width 71 height 16
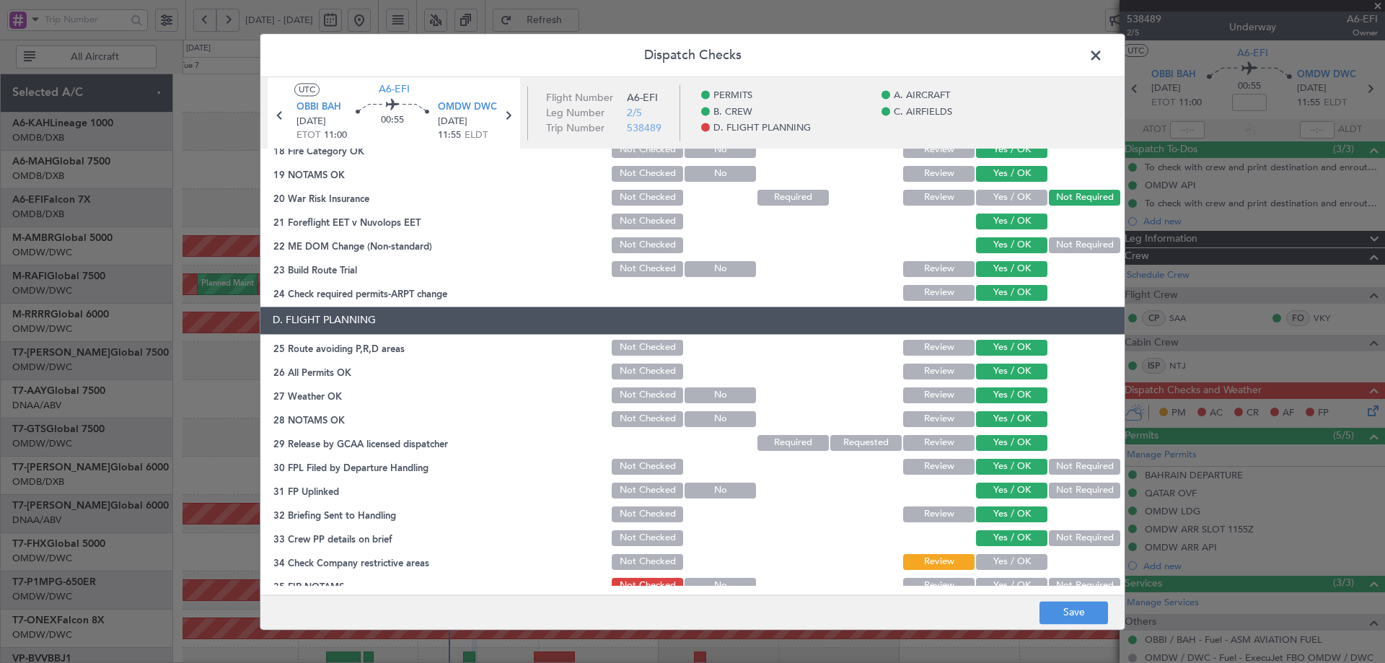
scroll to position [623, 0]
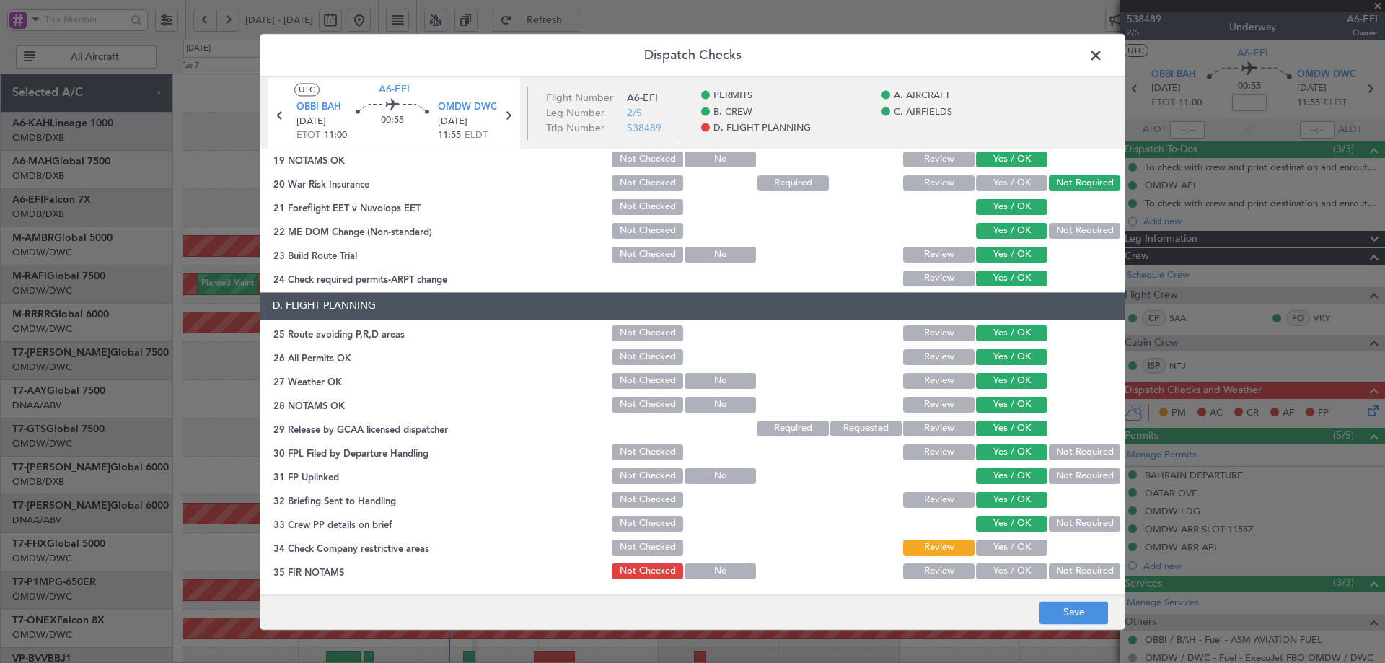
drag, startPoint x: 1001, startPoint y: 545, endPoint x: 1005, endPoint y: 554, distance: 9.4
click at [1001, 548] on button "Yes / OK" at bounding box center [1011, 548] width 71 height 16
click at [1007, 565] on button "Yes / OK" at bounding box center [1011, 571] width 71 height 16
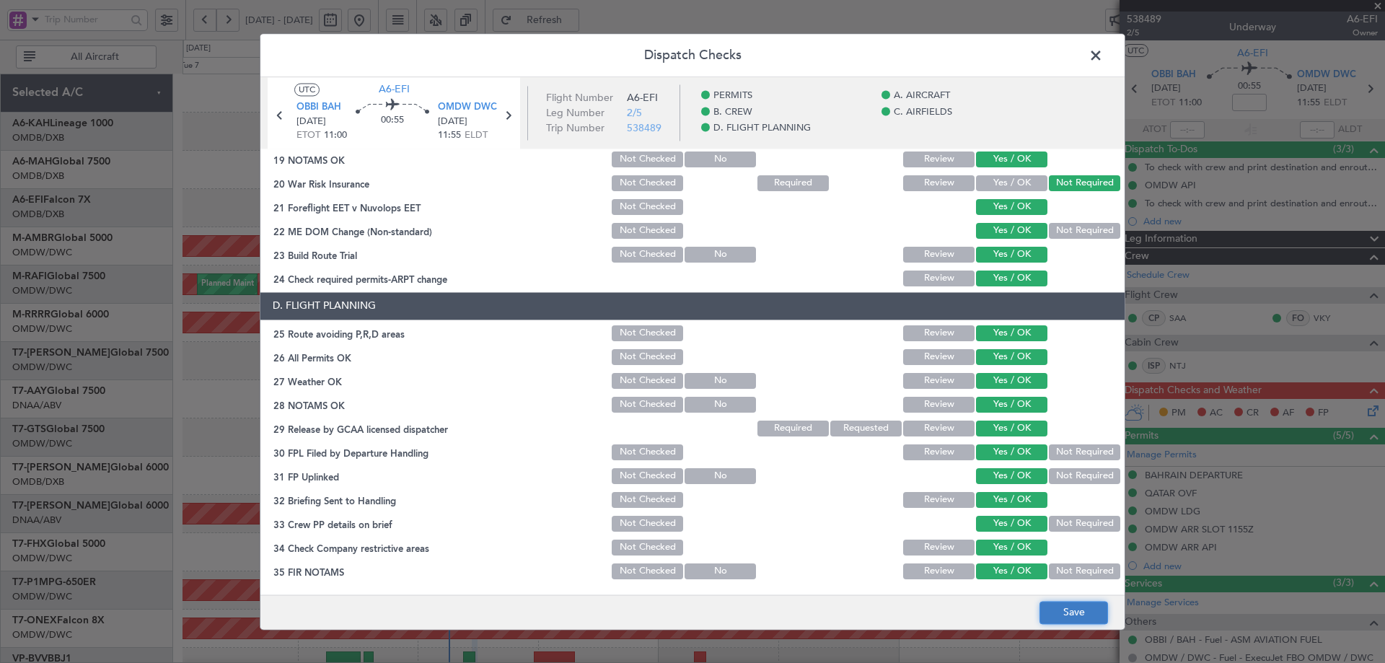
click at [1078, 612] on button "Save" at bounding box center [1073, 612] width 69 height 23
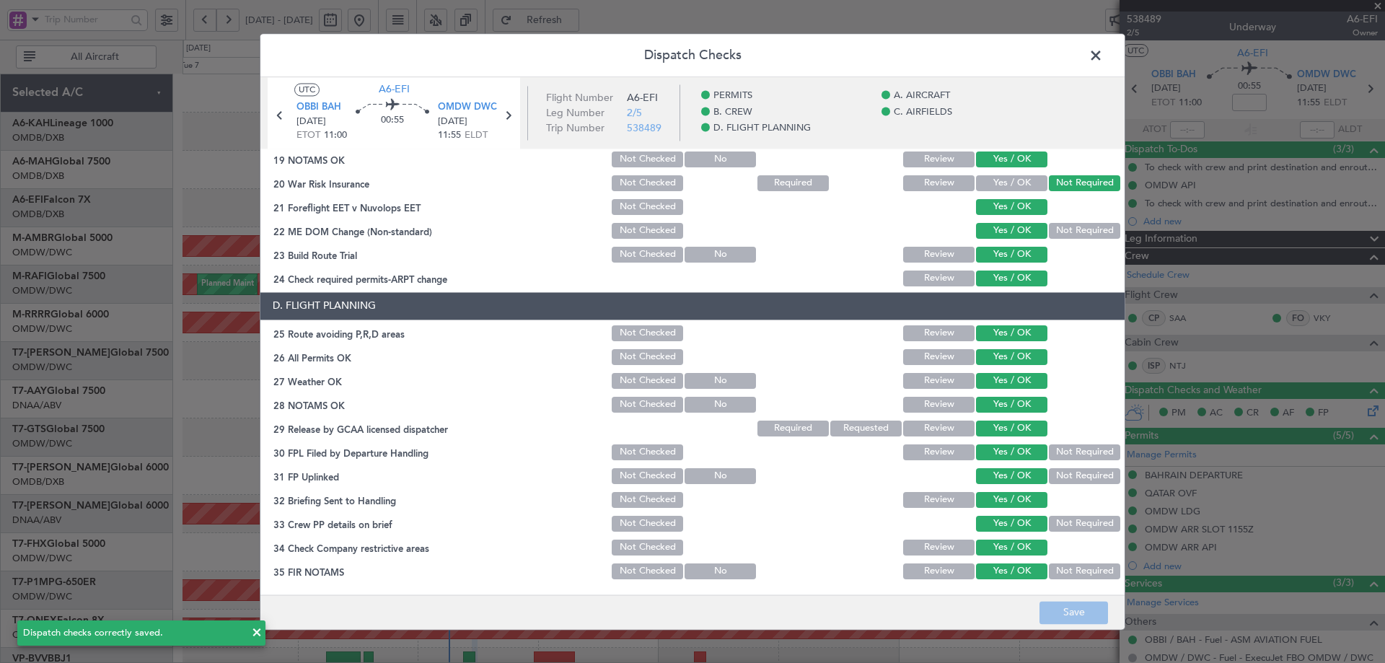
click at [1103, 57] on span at bounding box center [1103, 59] width 0 height 29
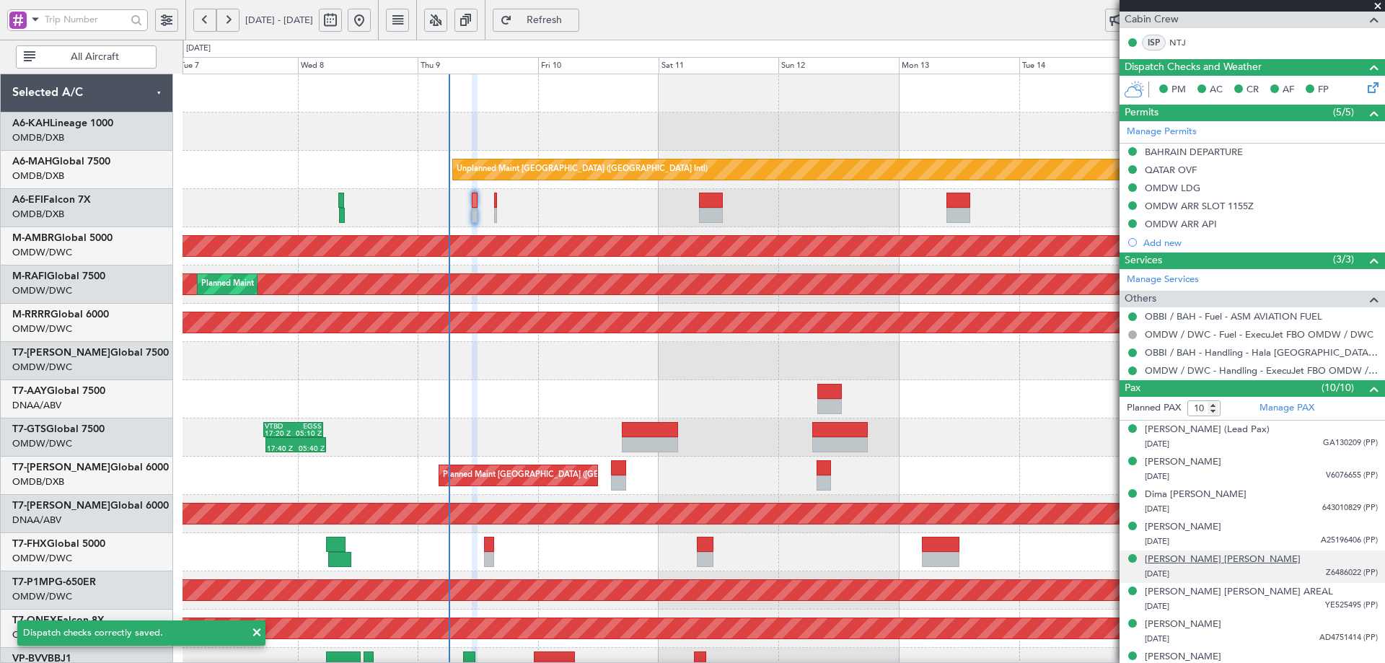
scroll to position [405, 0]
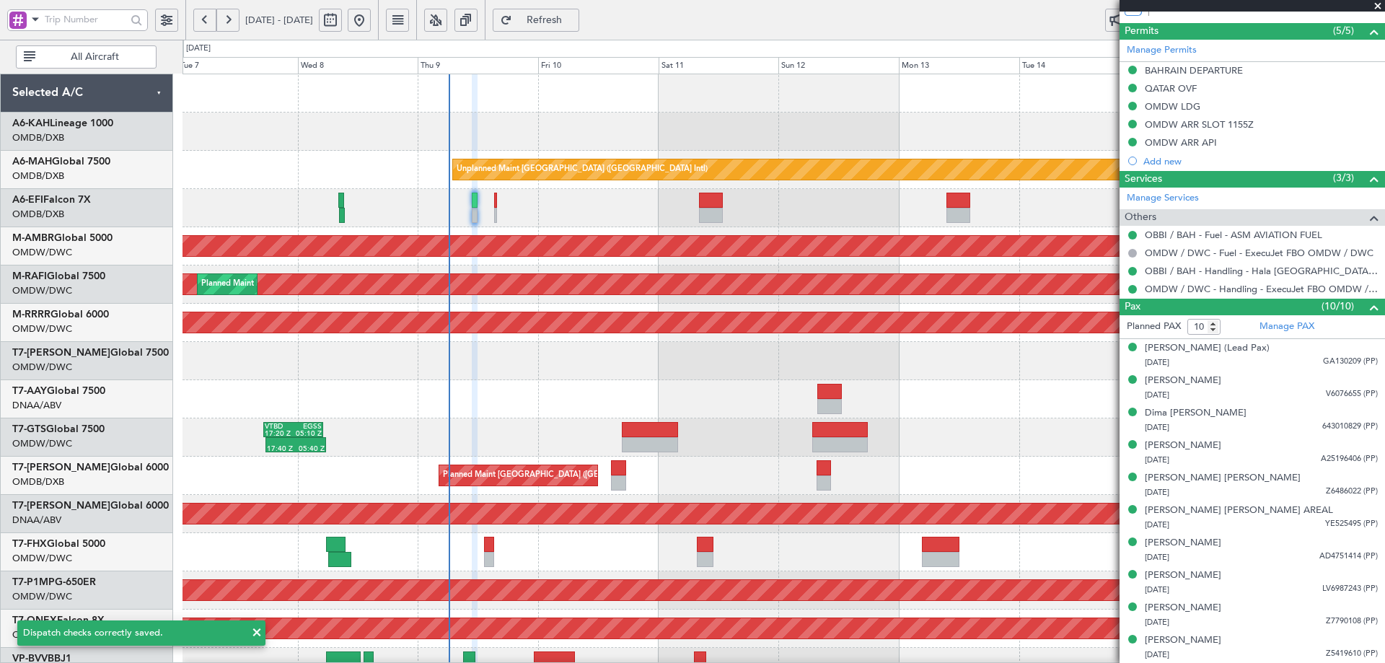
drag, startPoint x: 578, startPoint y: 20, endPoint x: 516, endPoint y: 3, distance: 64.4
click at [574, 19] on span "Refresh" at bounding box center [544, 20] width 59 height 10
type input "[PERSON_NAME] (ANI)"
type input "7485"
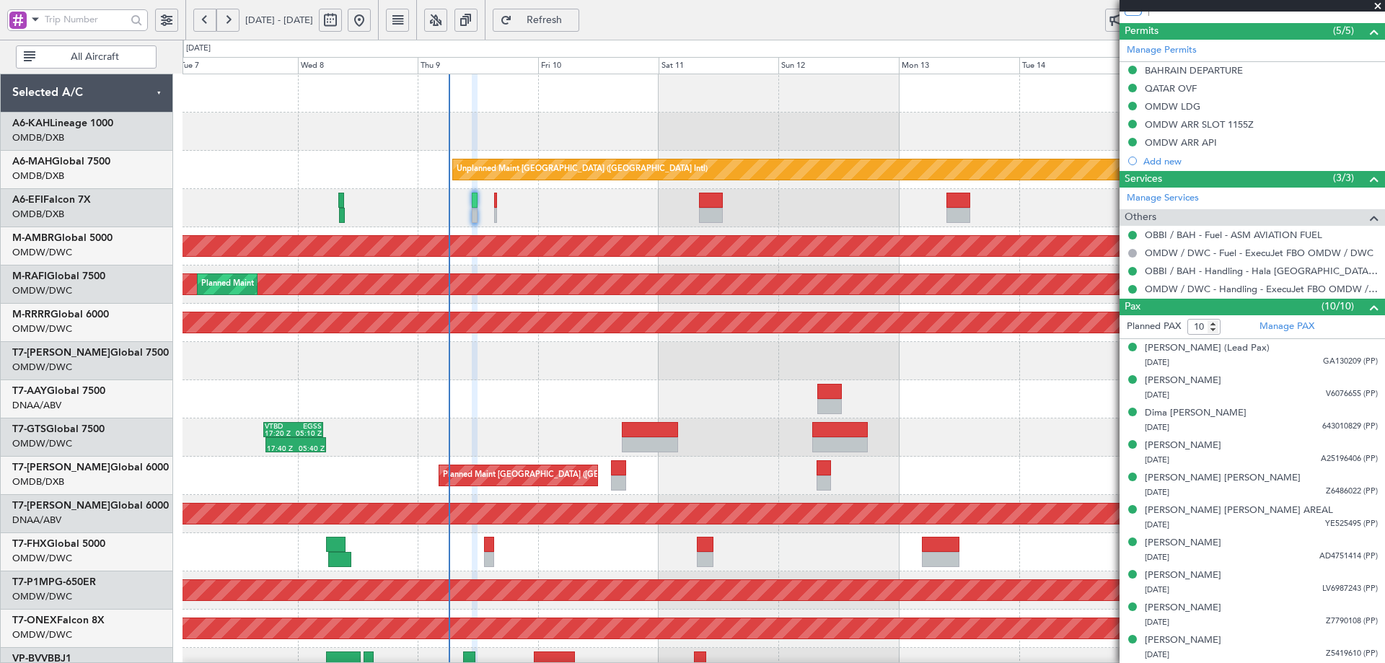
type input "[PERSON_NAME] (ANI)"
type input "7485"
type input "[PERSON_NAME] (ANI)"
type input "7485"
type input "[PERSON_NAME] (ANI)"
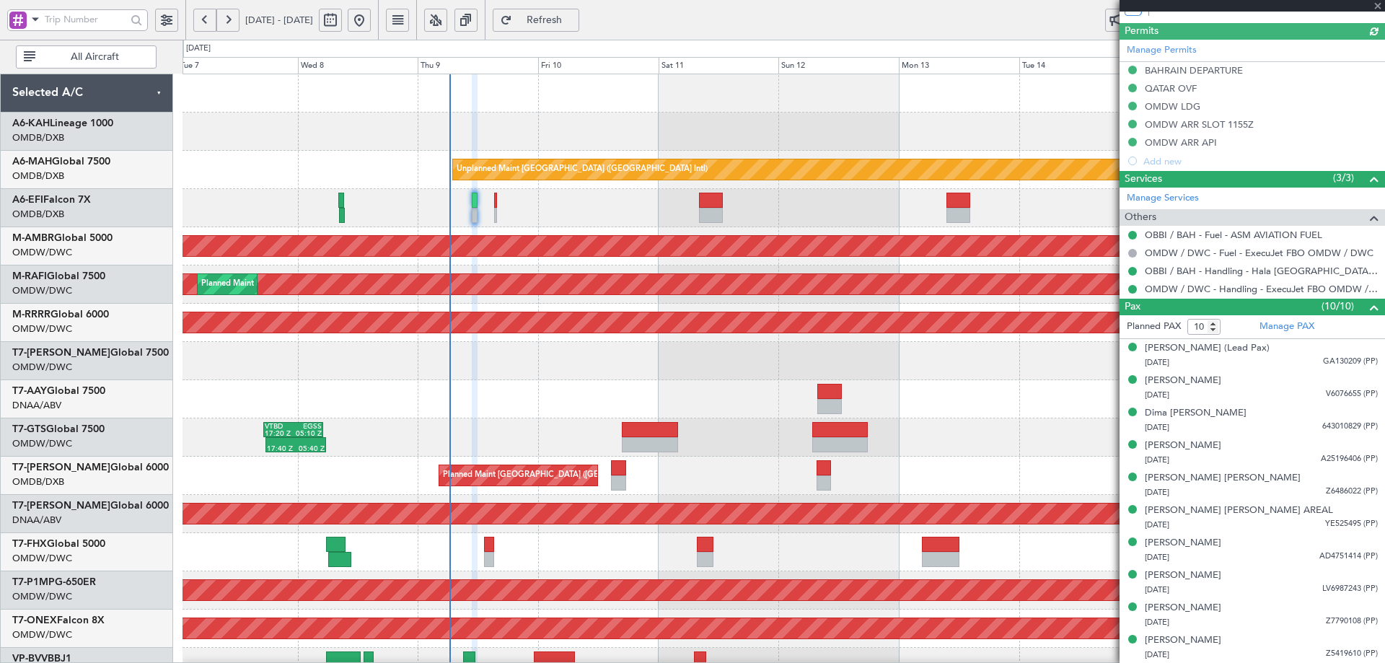
type input "7485"
type input "[PERSON_NAME] (ANI)"
type input "7485"
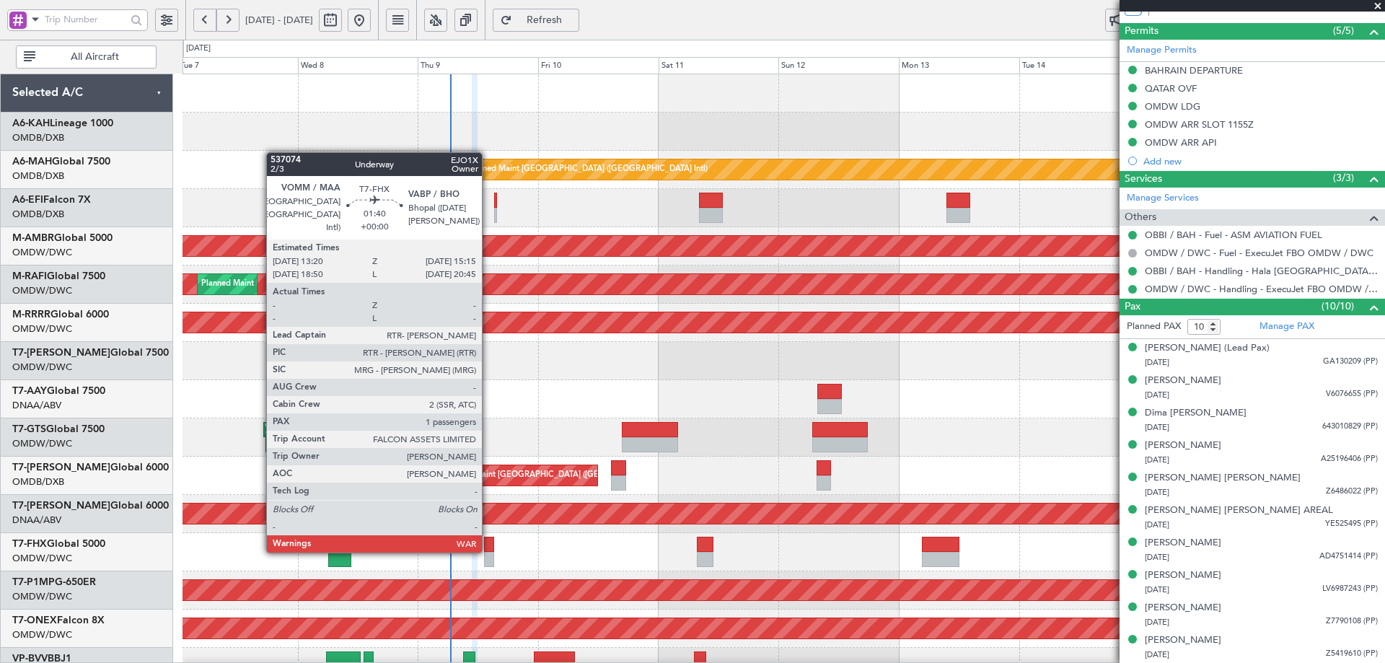
click at [488, 550] on div at bounding box center [489, 544] width 10 height 15
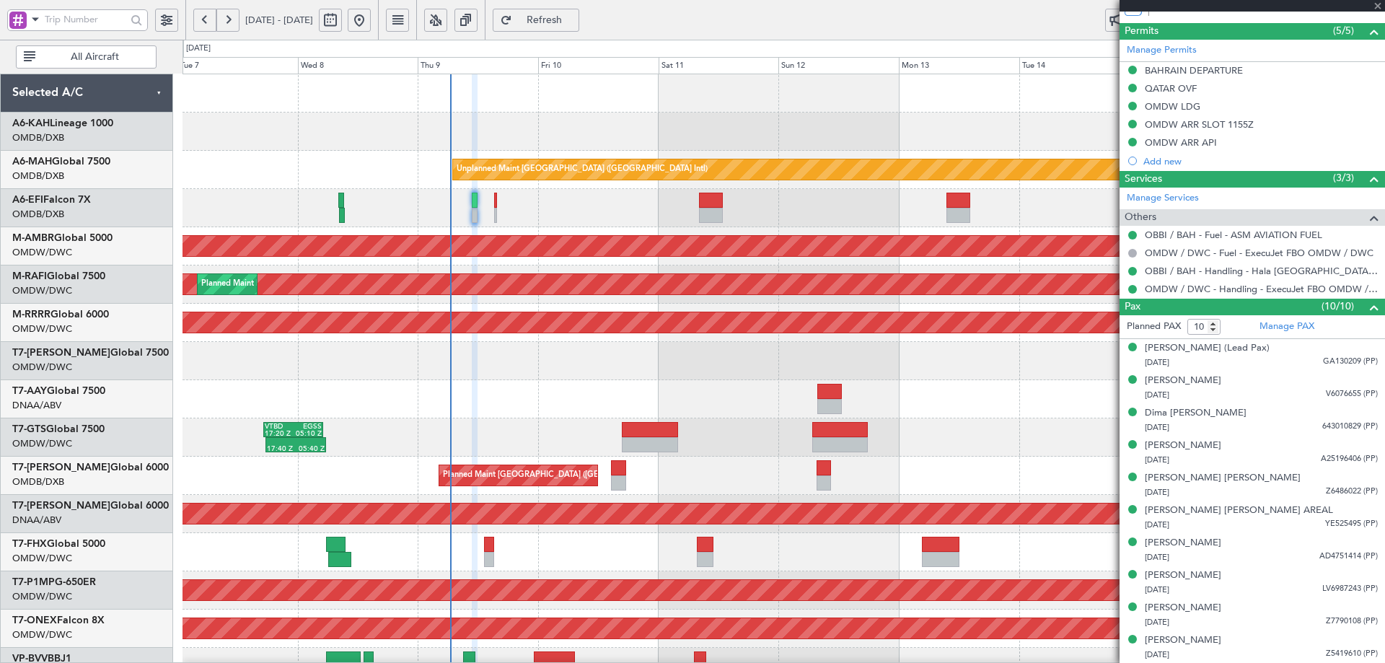
type input "1"
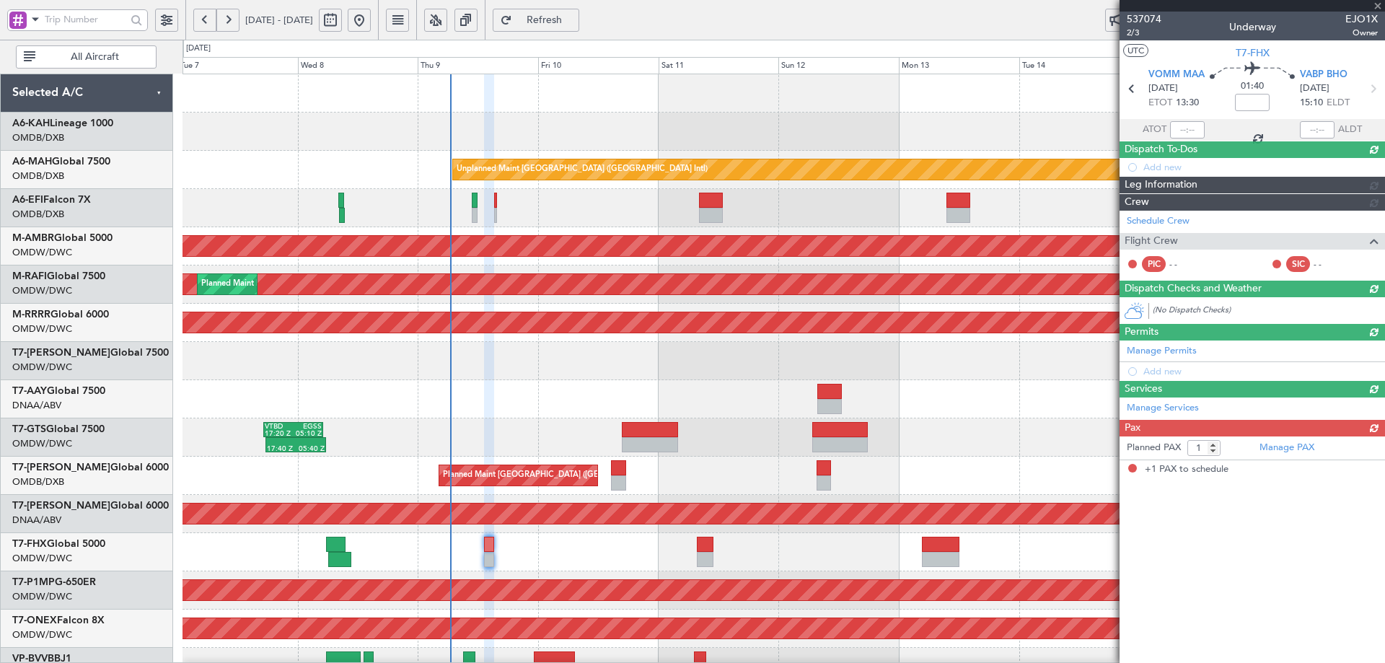
scroll to position [0, 0]
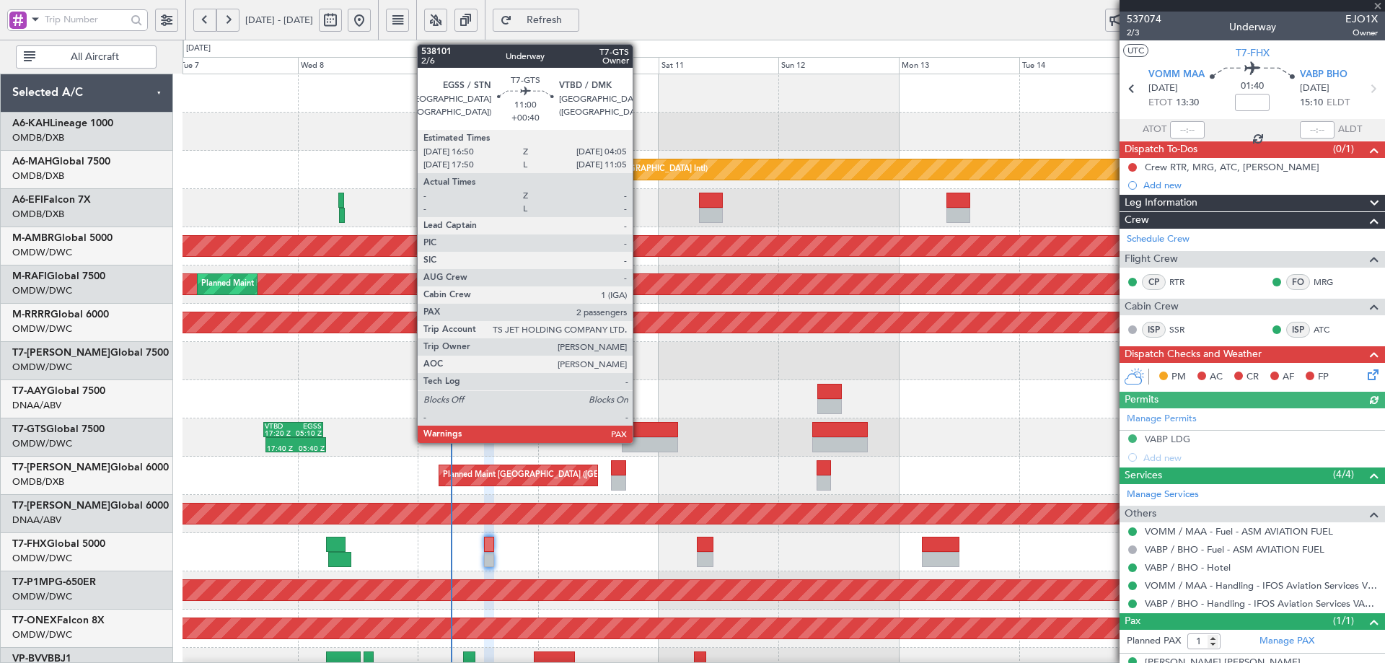
click at [639, 436] on div at bounding box center [650, 429] width 57 height 15
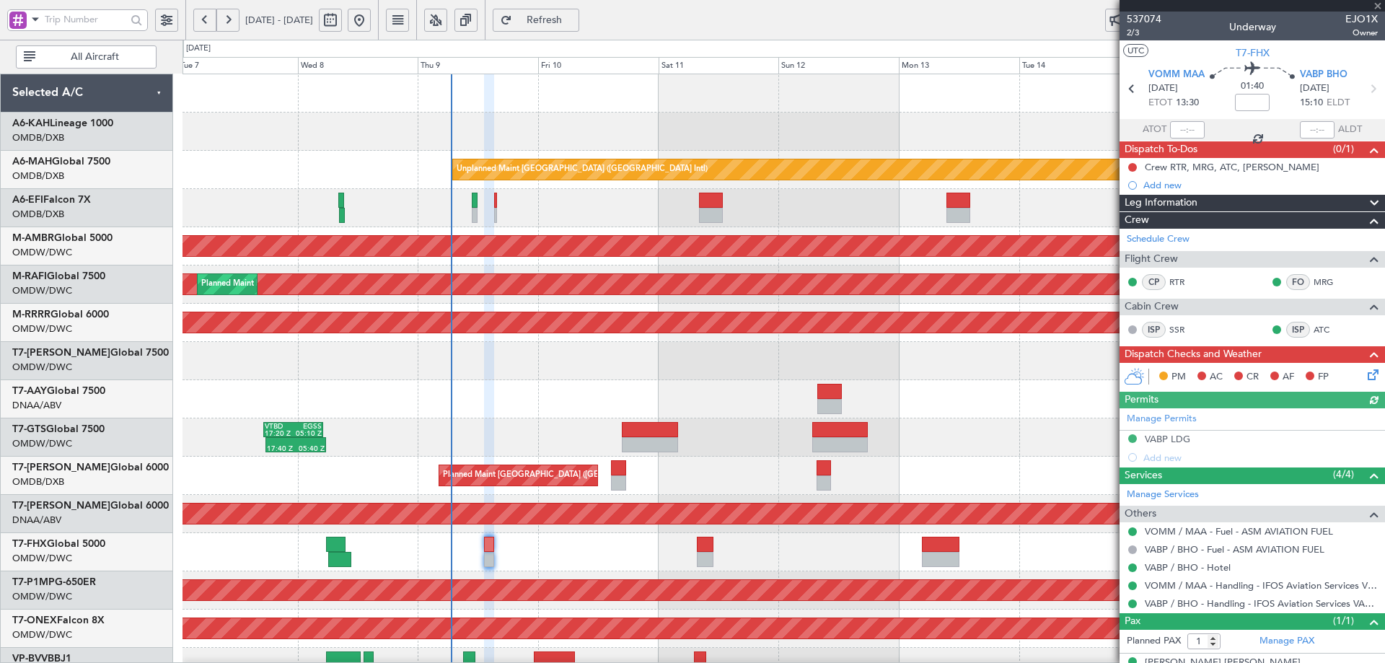
type input "+00:40"
type input "2"
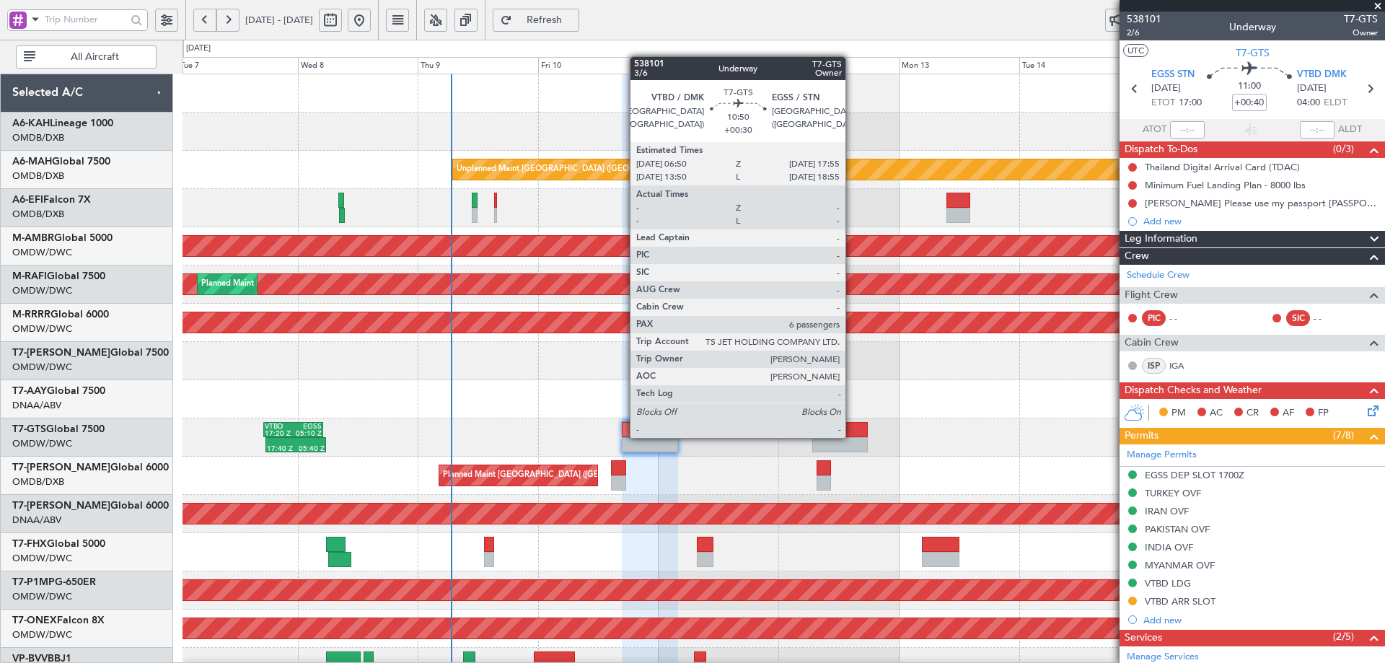
click at [852, 436] on div at bounding box center [840, 429] width 56 height 15
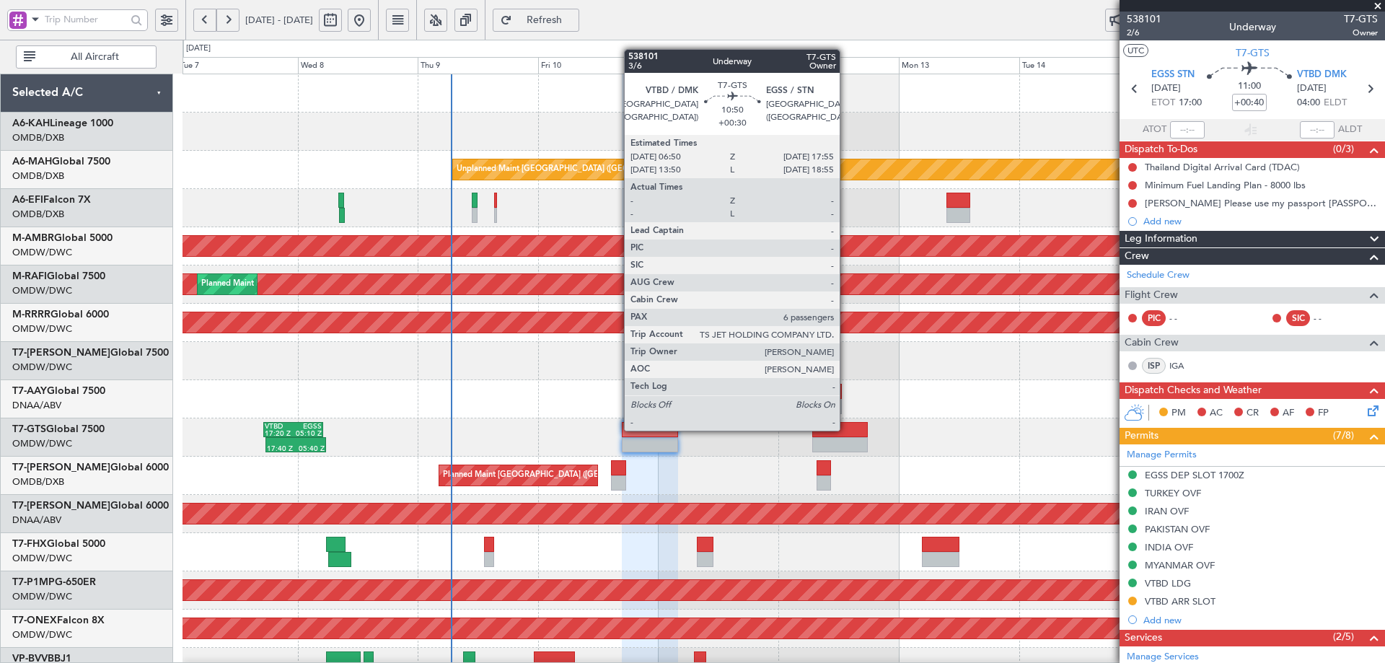
click at [846, 429] on div at bounding box center [840, 429] width 56 height 15
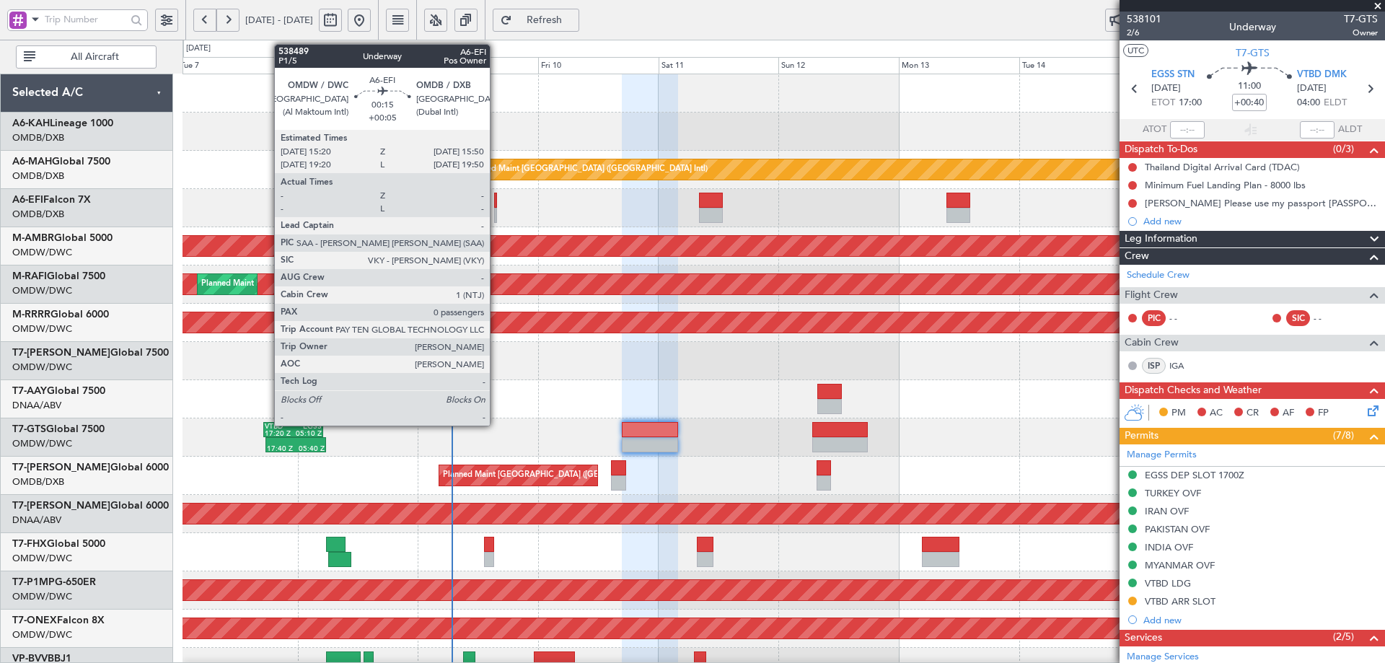
click at [496, 199] on div at bounding box center [495, 200] width 3 height 15
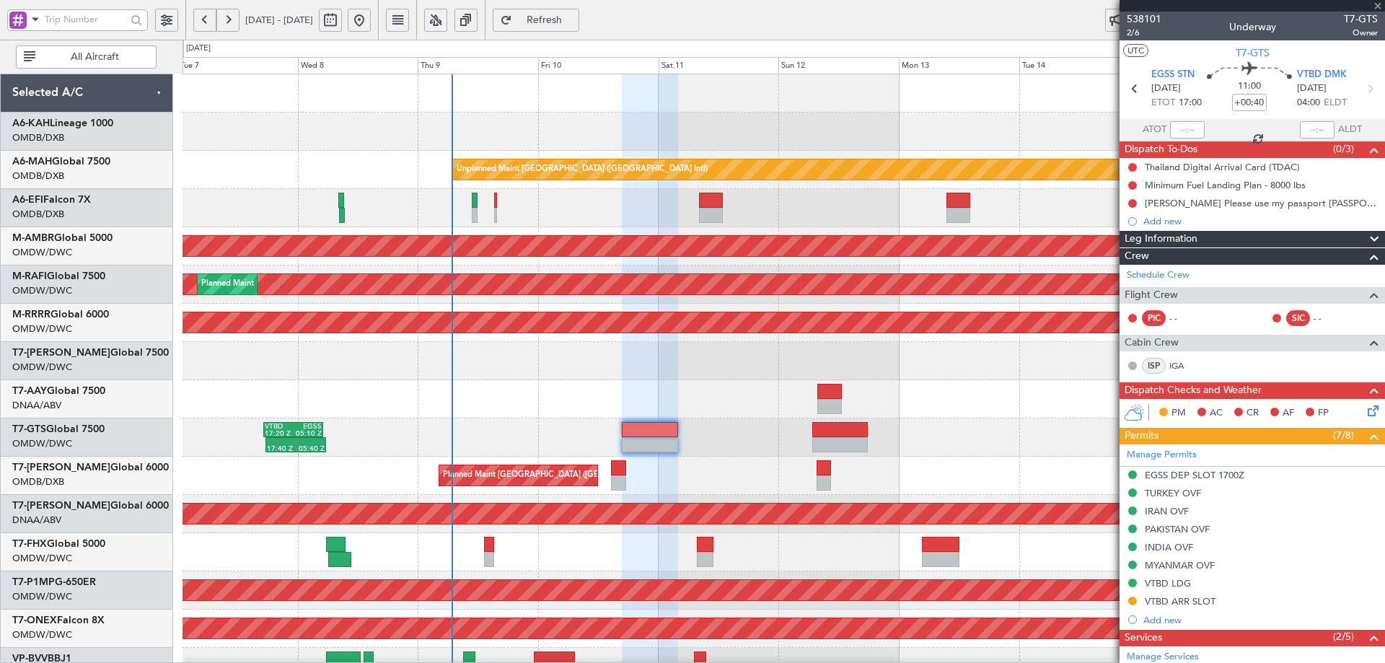
type input "+00:05"
type input "0"
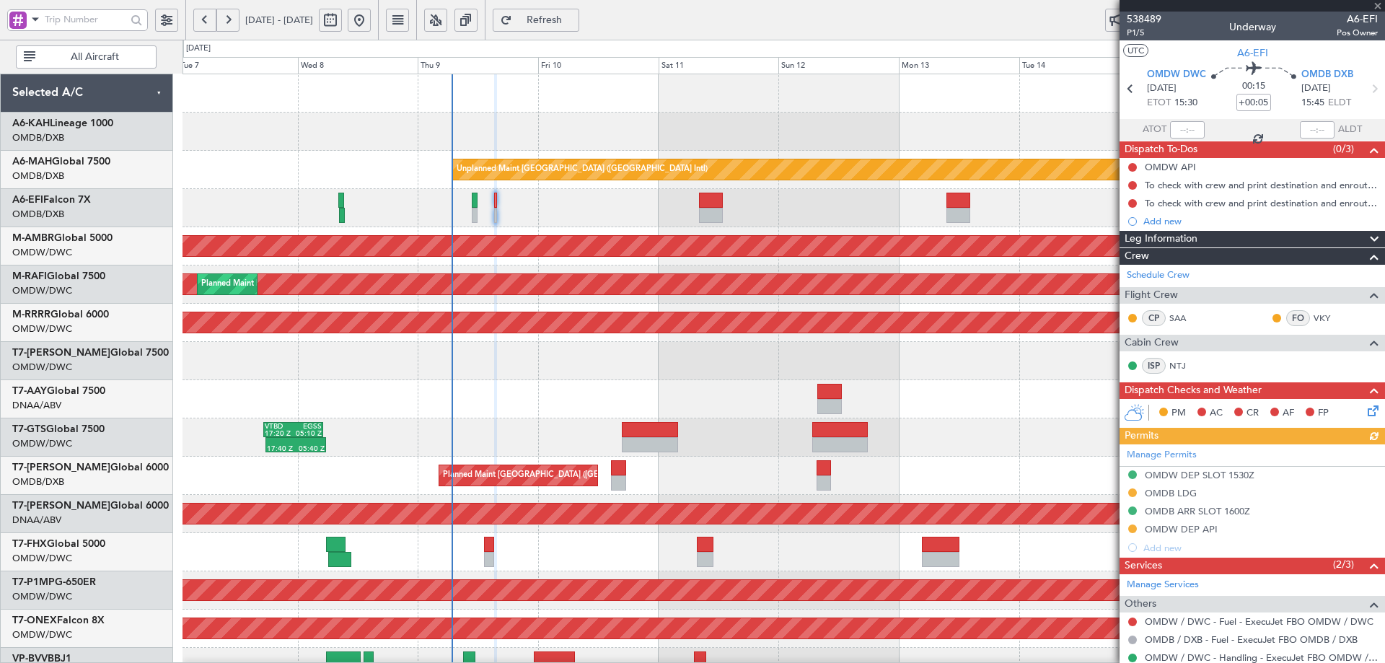
click at [1132, 526] on div "Manage Permits OMDW DEP SLOT 1530Z OMDB LDG OMDB ARR SLOT 1600Z OMDW DEP API Ad…" at bounding box center [1251, 500] width 265 height 113
drag, startPoint x: 1132, startPoint y: 527, endPoint x: 1123, endPoint y: 527, distance: 8.7
click at [1132, 527] on button at bounding box center [1132, 528] width 9 height 9
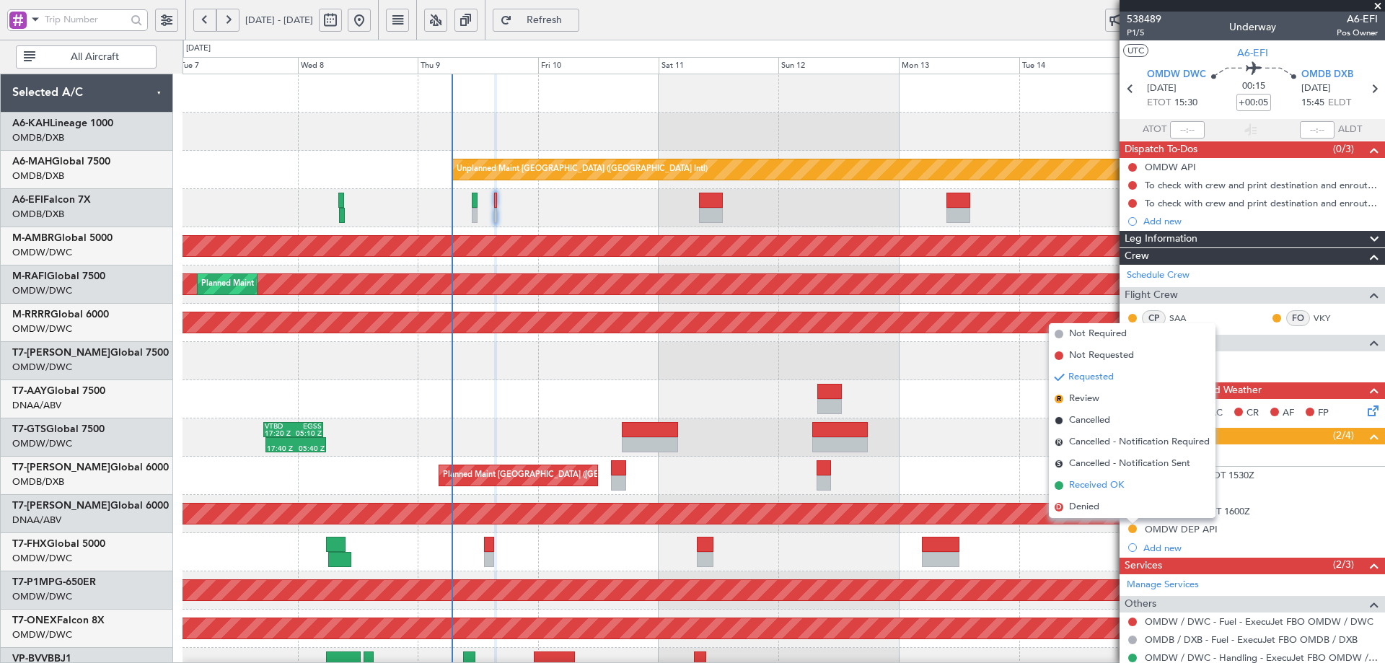
click at [1089, 487] on span "Received OK" at bounding box center [1096, 485] width 55 height 14
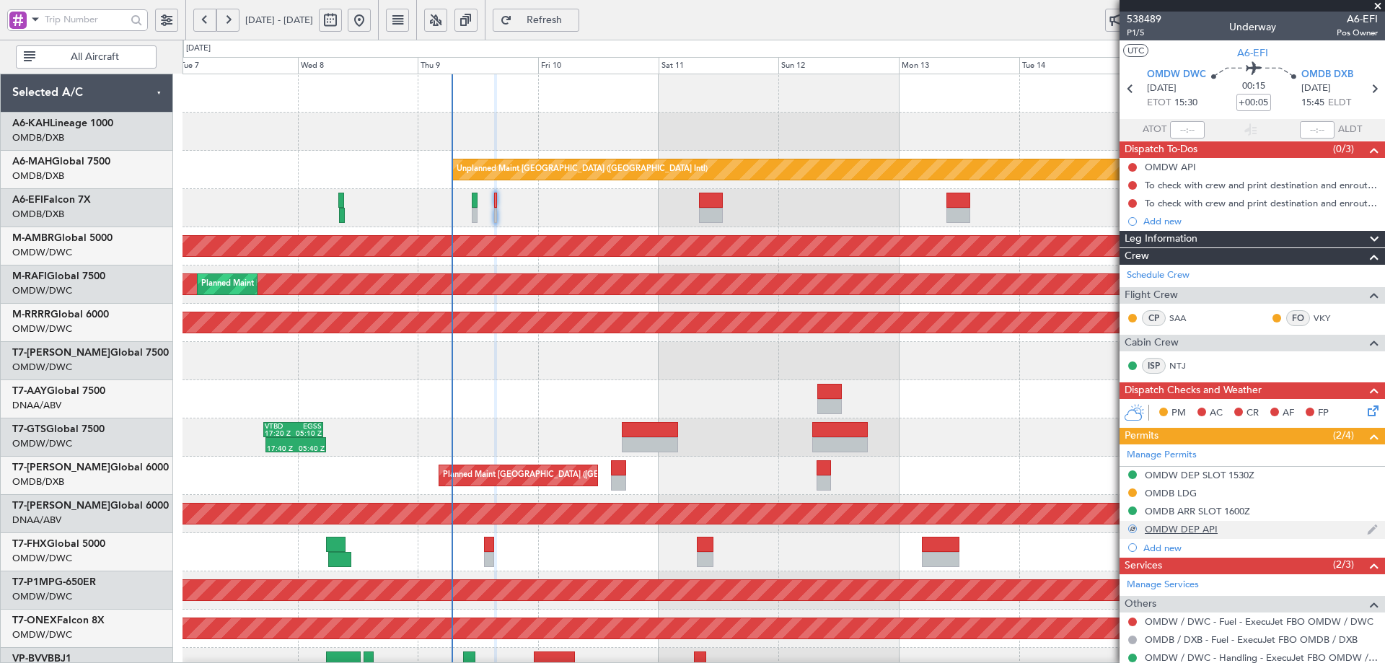
scroll to position [62, 0]
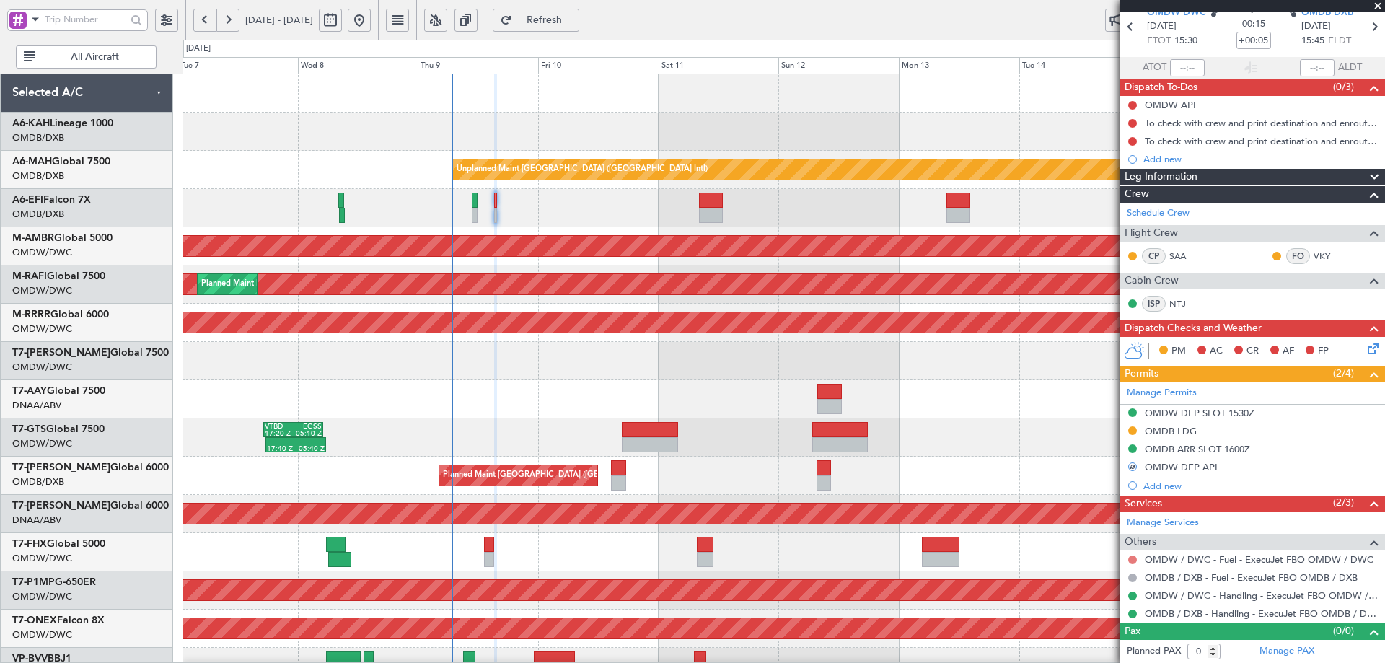
click at [1132, 555] on button at bounding box center [1132, 559] width 9 height 9
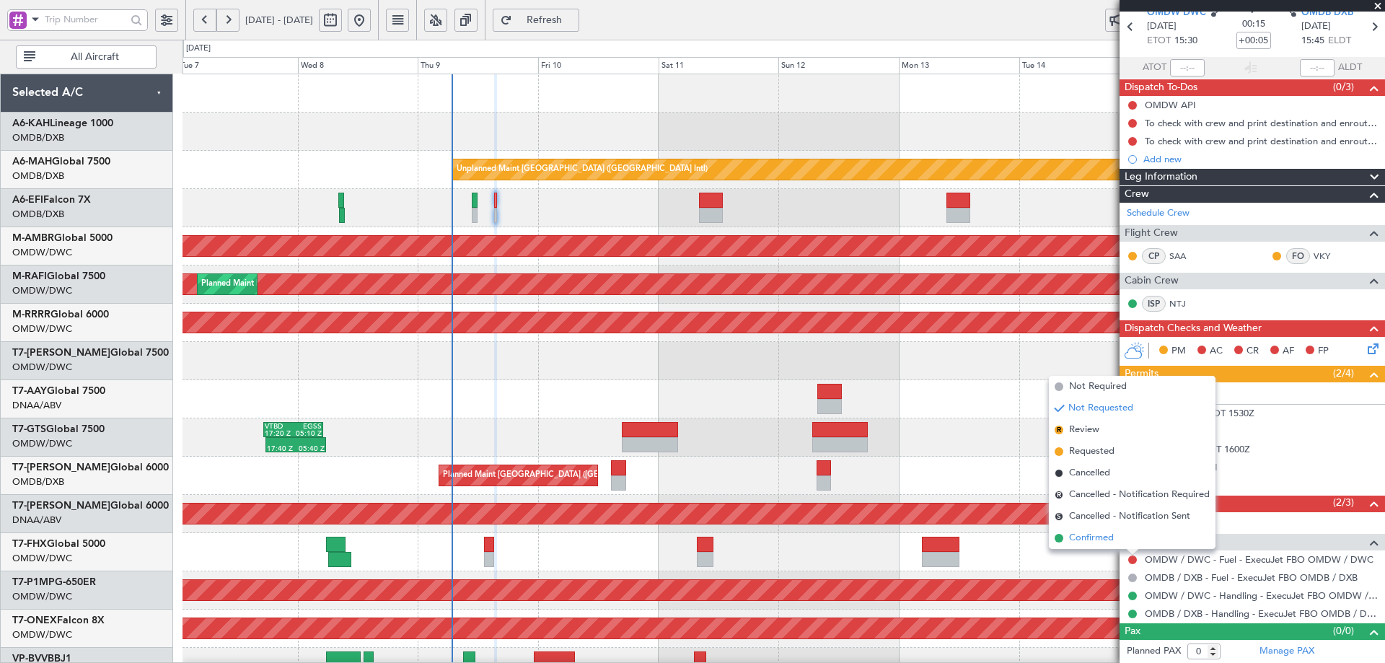
click at [1109, 533] on span "Confirmed" at bounding box center [1091, 538] width 45 height 14
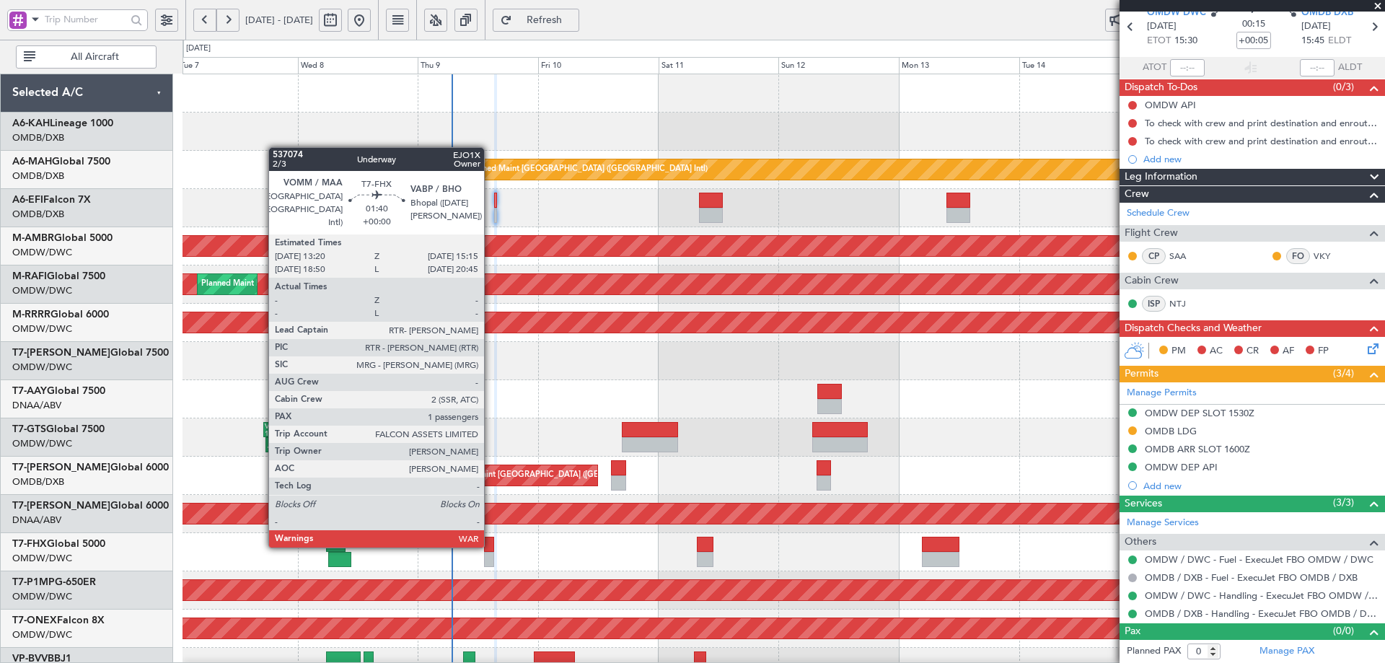
click at [490, 545] on div at bounding box center [489, 544] width 10 height 15
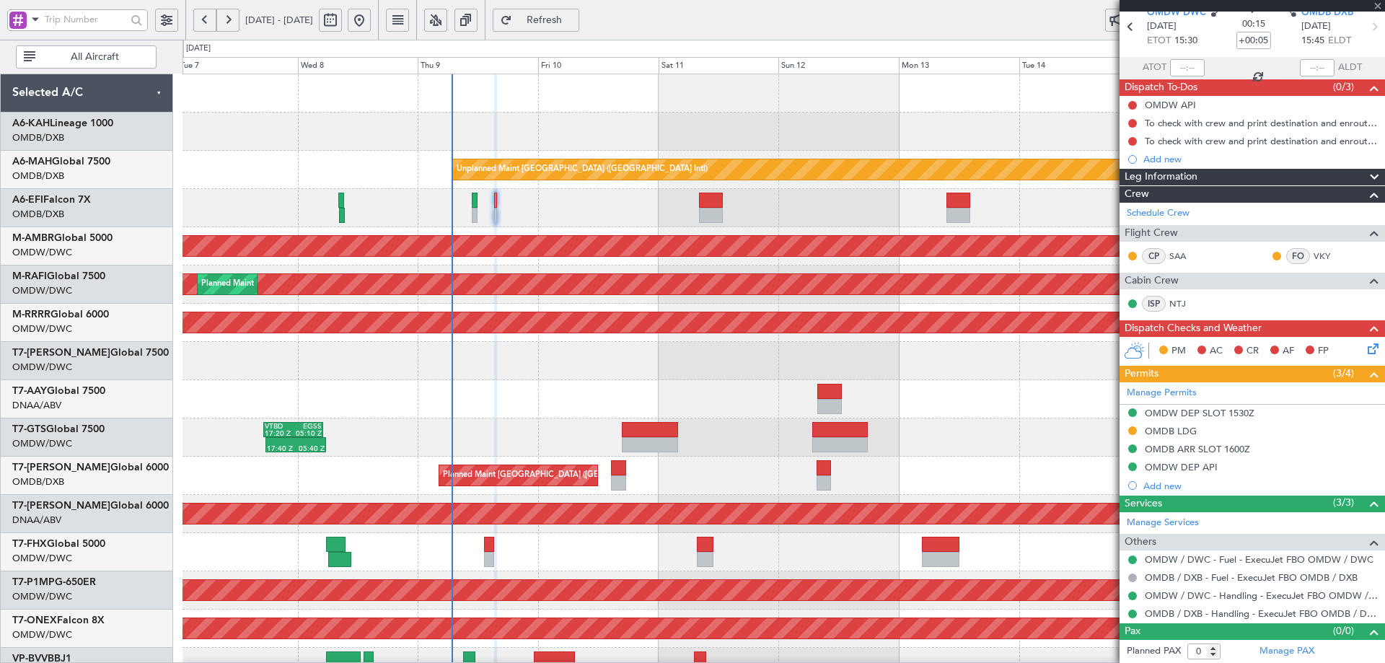
type input "1"
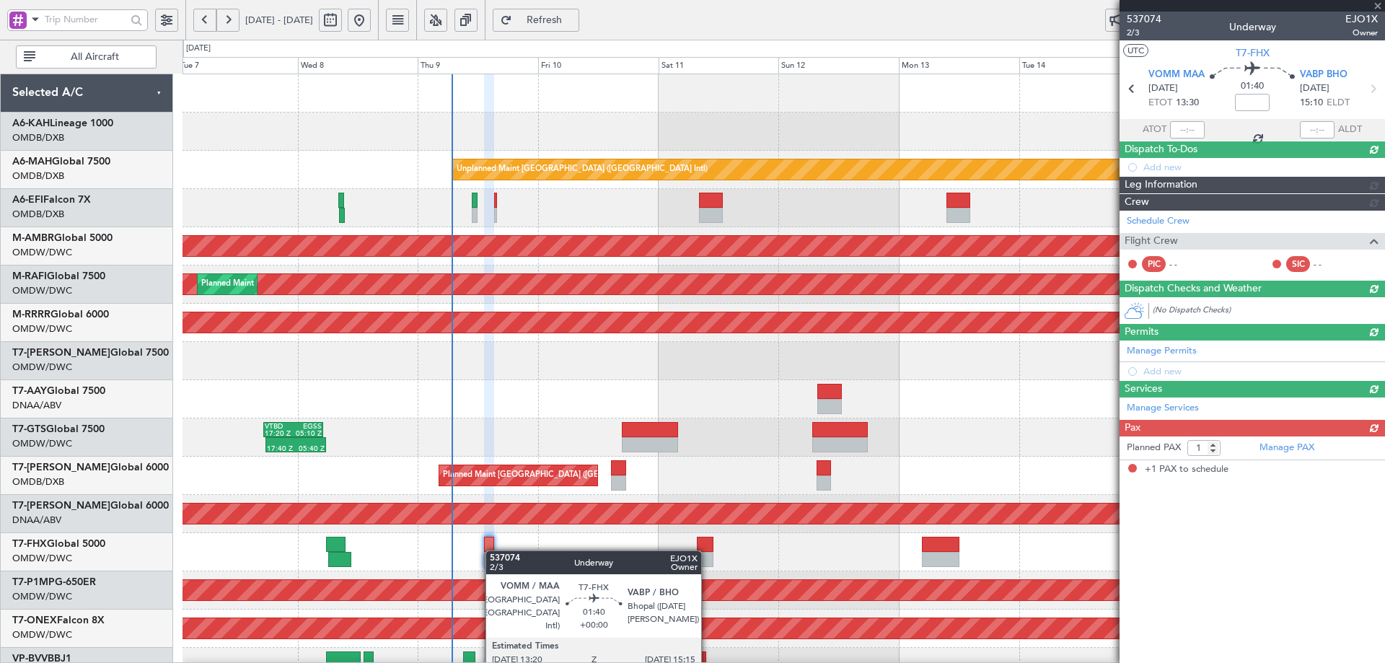
scroll to position [0, 0]
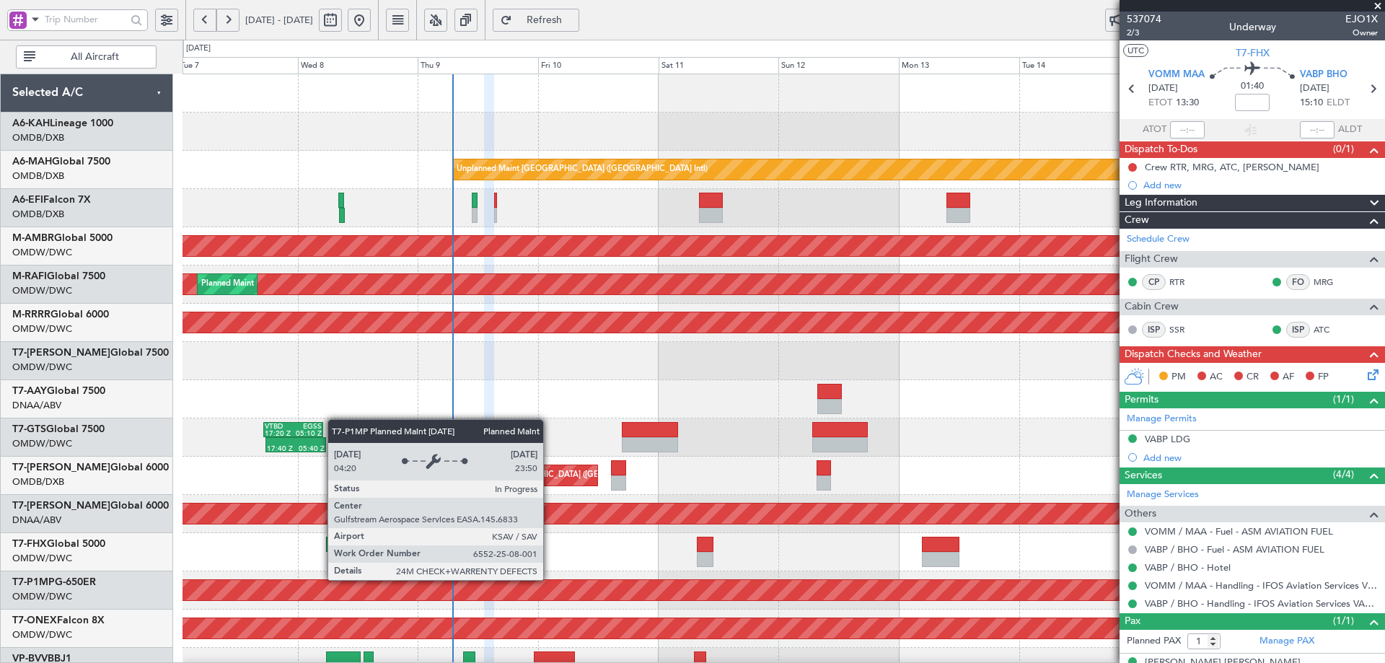
click at [549, 579] on div "Planned Maint Savannah (Savannah/hilton Head Intl)" at bounding box center [600, 590] width 3238 height 22
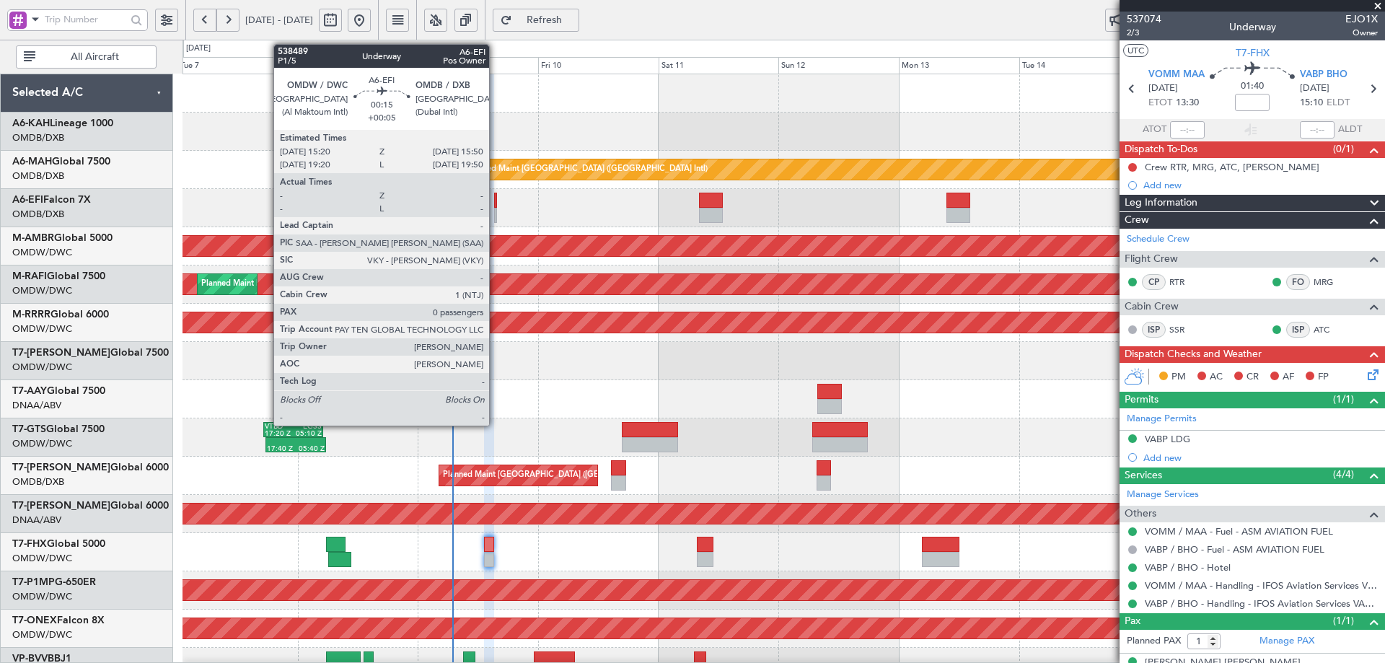
click at [496, 200] on div at bounding box center [495, 200] width 3 height 15
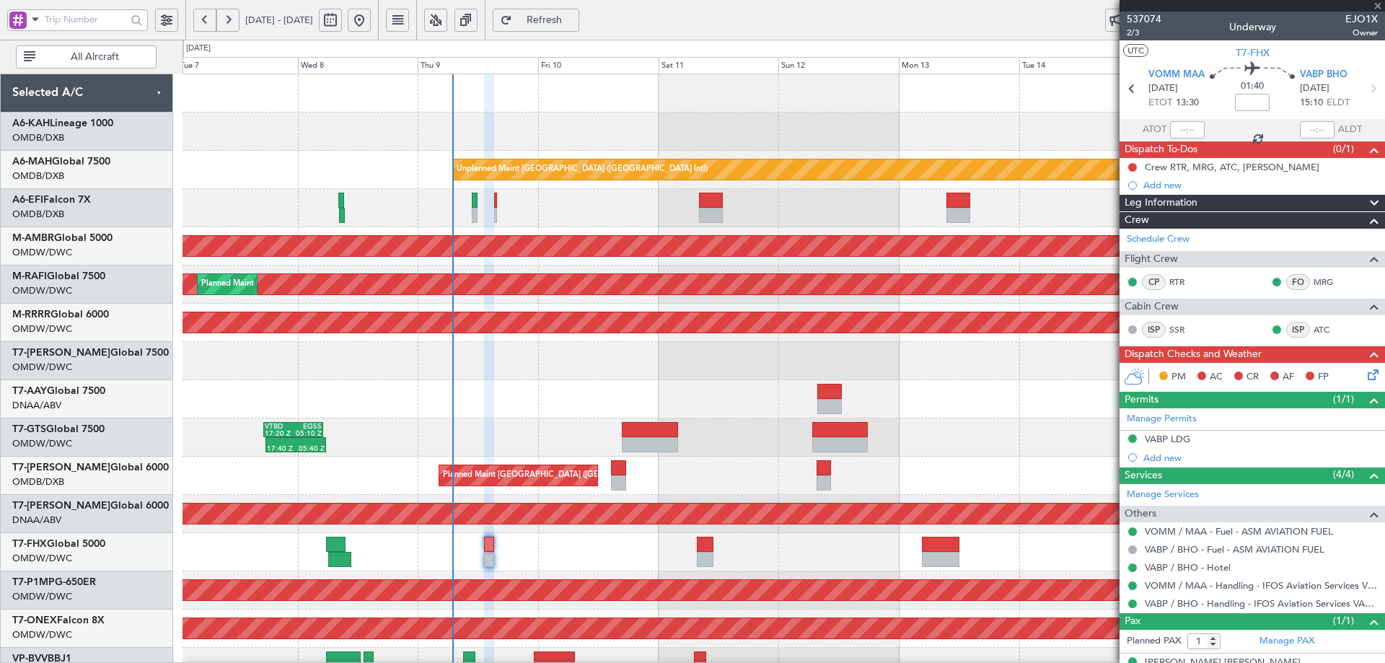
type input "+00:05"
type input "0"
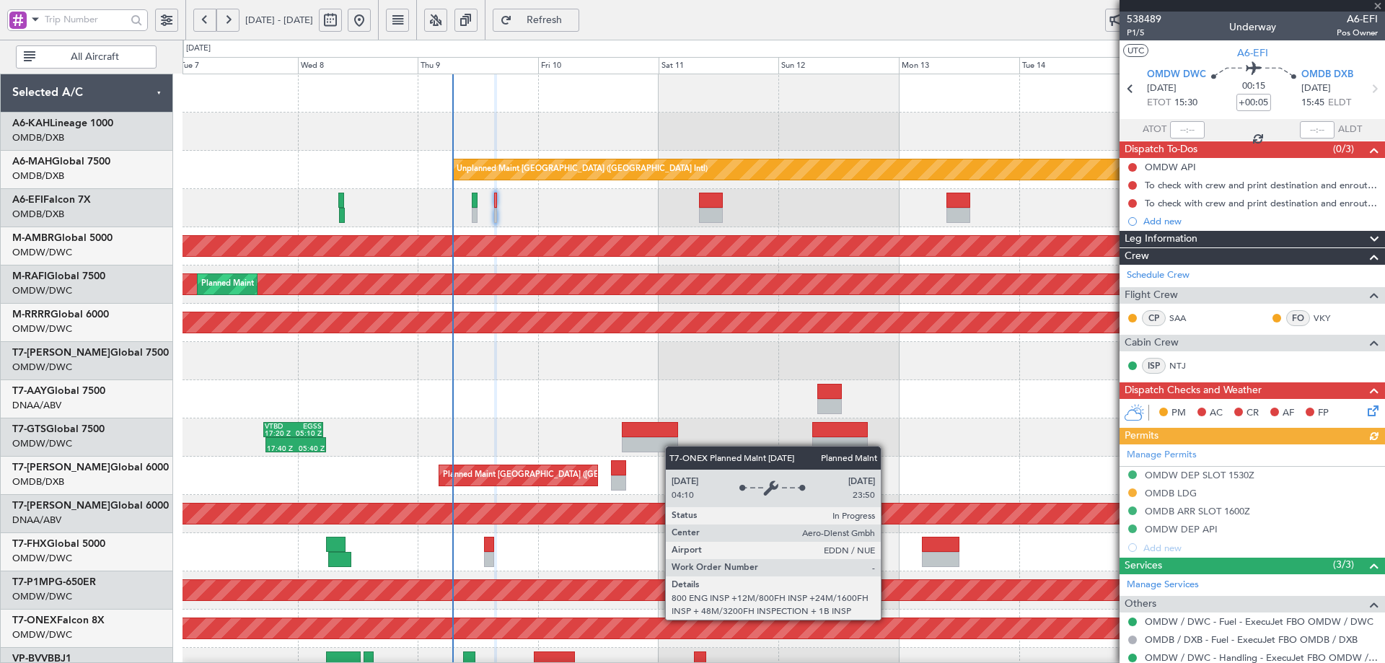
click at [887, 619] on div "Planned Maint Nurnberg" at bounding box center [660, 628] width 3357 height 20
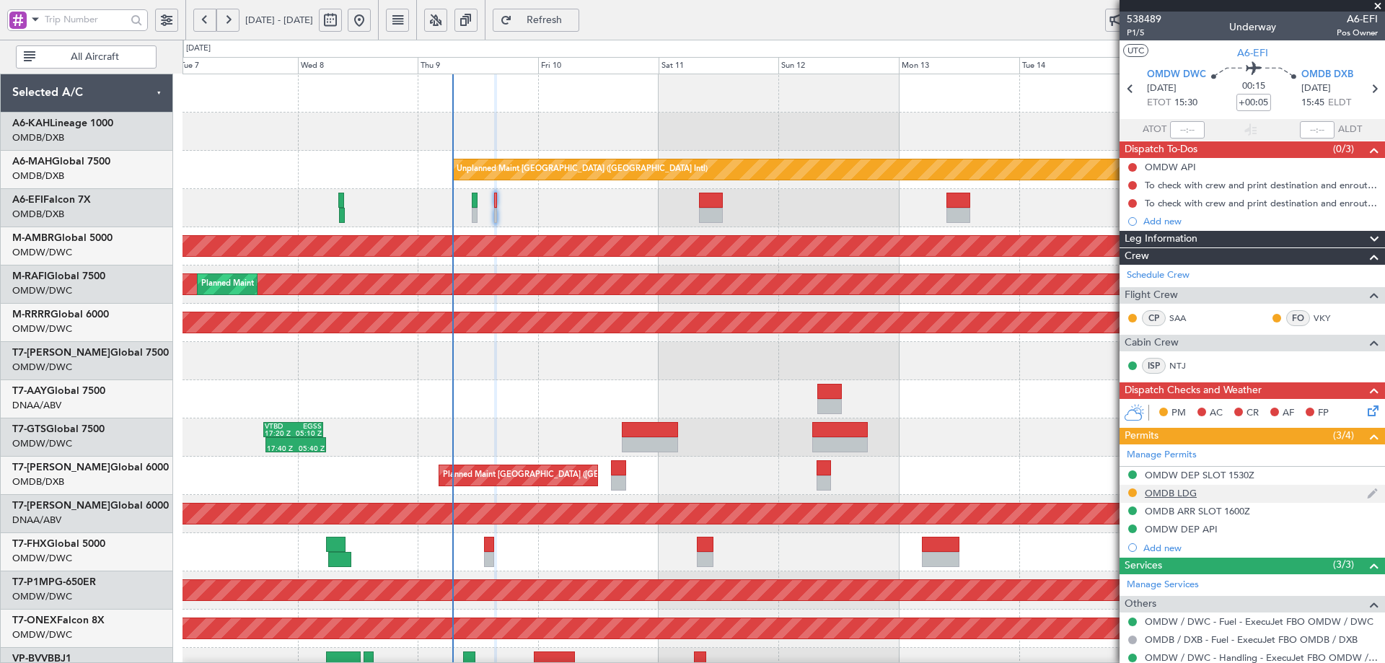
click at [1162, 494] on div "OMDB LDG" at bounding box center [1171, 493] width 52 height 12
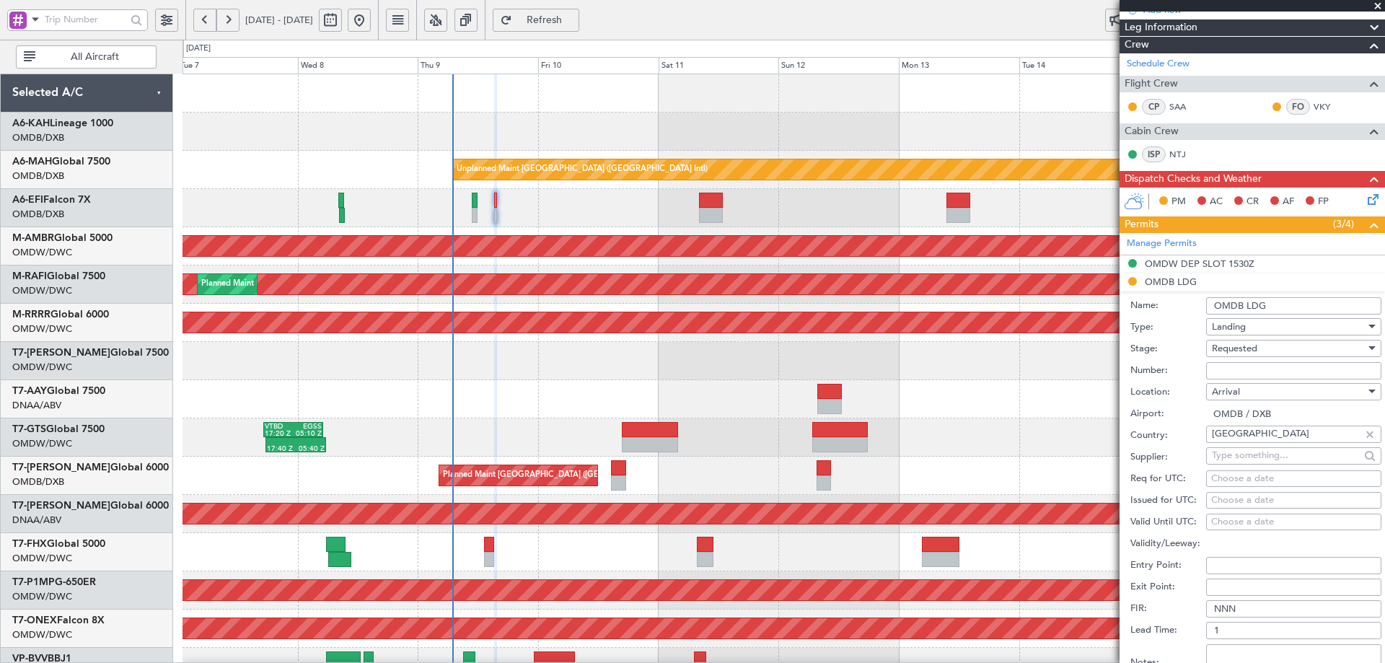
scroll to position [216, 0]
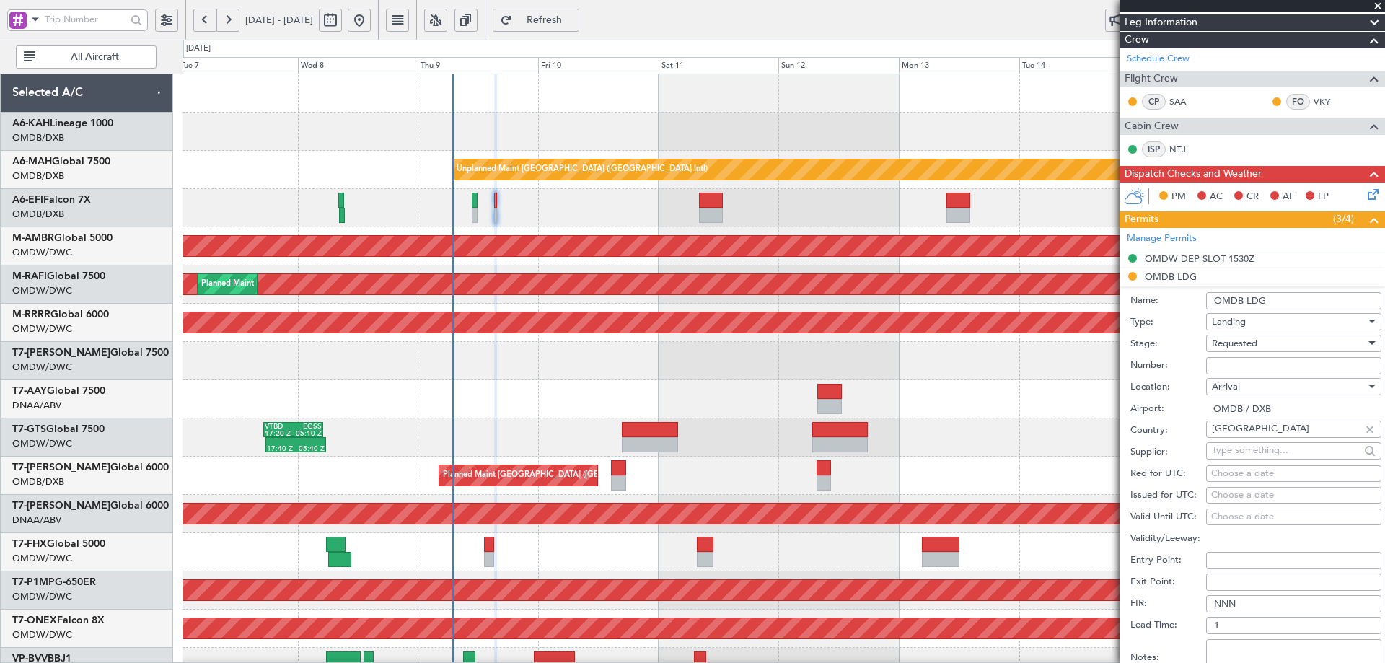
click at [1250, 359] on input "Number:" at bounding box center [1293, 365] width 175 height 17
paste input "LP/2025/13677"
type input "LP/2025/13677"
click at [1250, 343] on span "Requested" at bounding box center [1234, 343] width 45 height 13
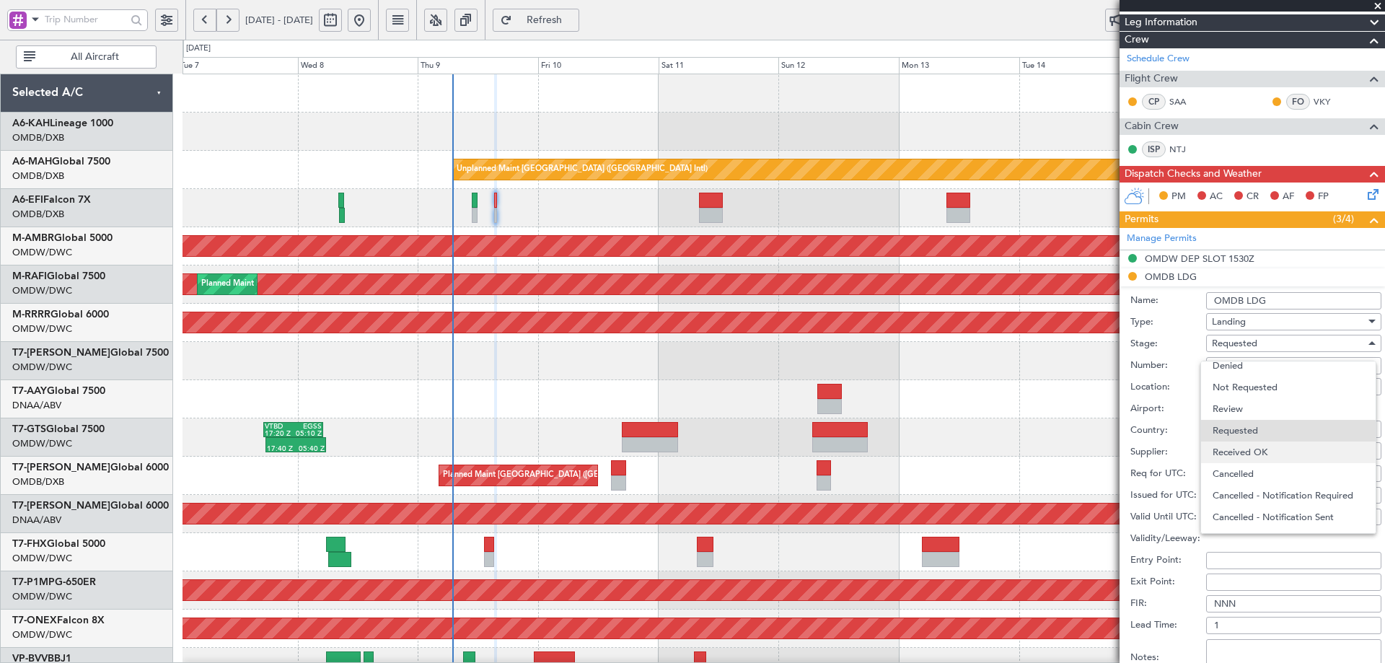
click at [1259, 452] on span "Received OK" at bounding box center [1287, 452] width 151 height 22
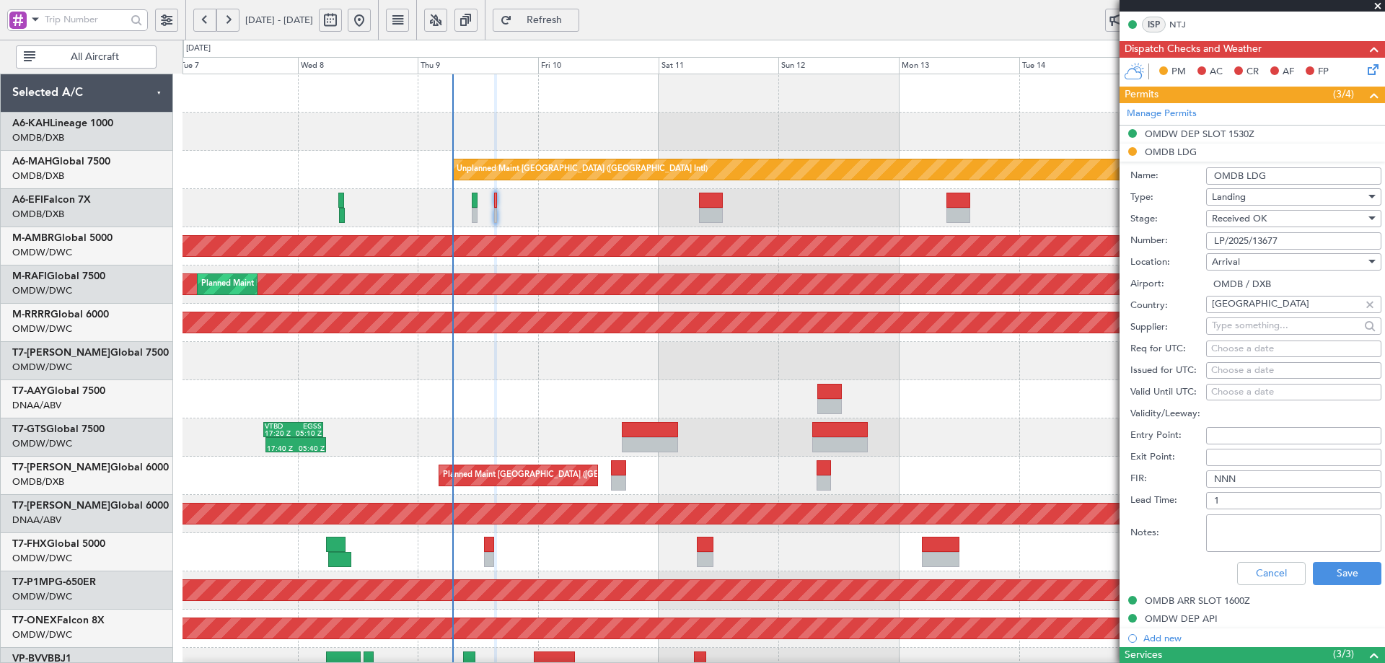
scroll to position [493, 0]
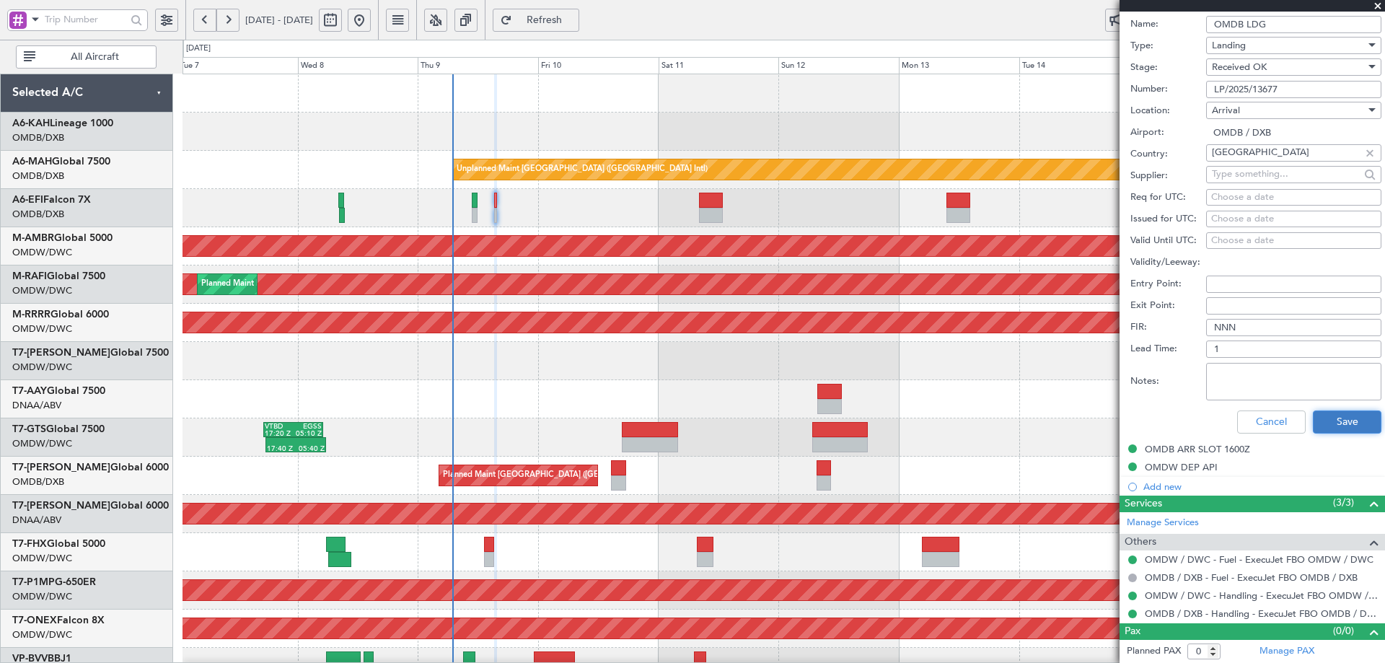
click at [1344, 423] on button "Save" at bounding box center [1347, 421] width 69 height 23
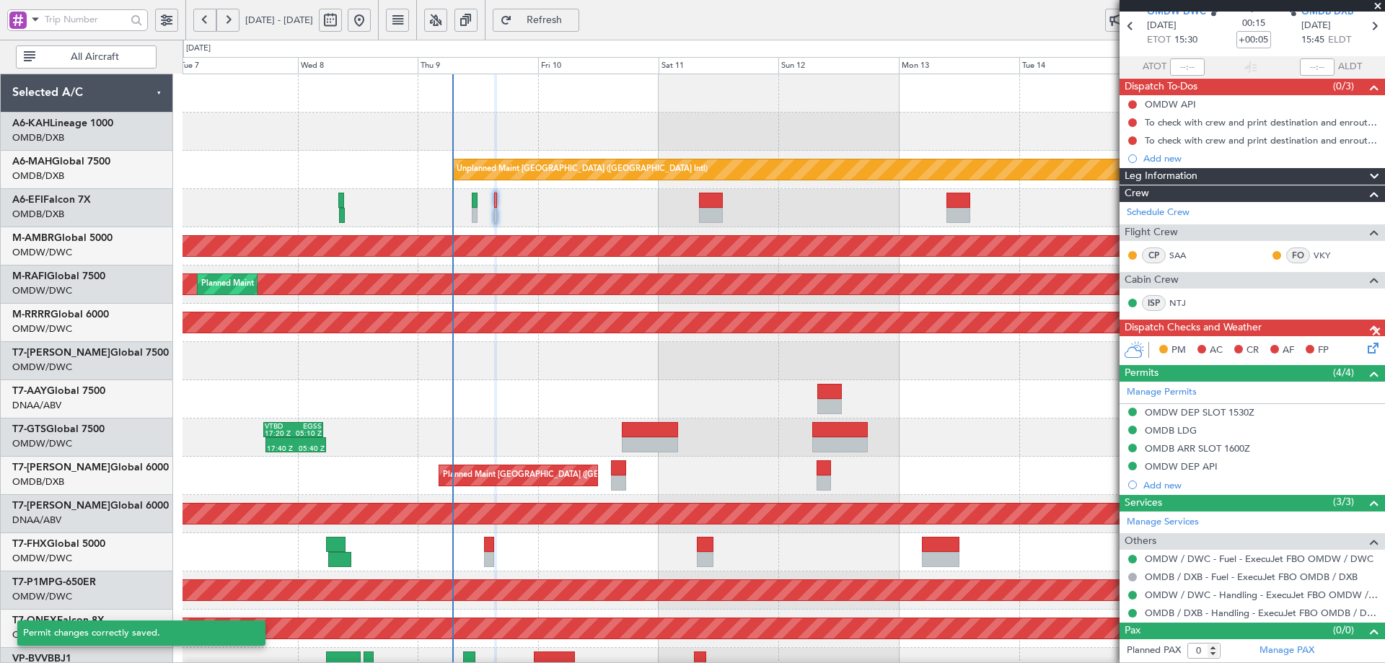
scroll to position [62, 0]
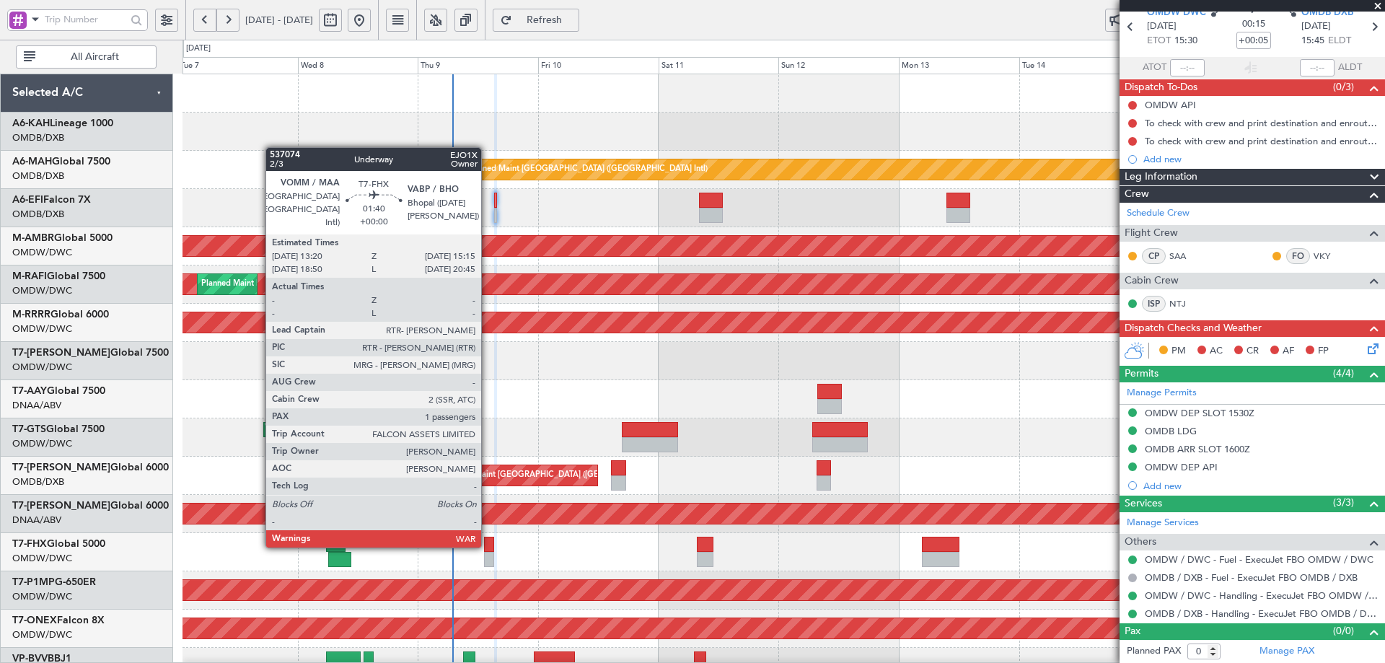
click at [488, 545] on div at bounding box center [489, 544] width 10 height 15
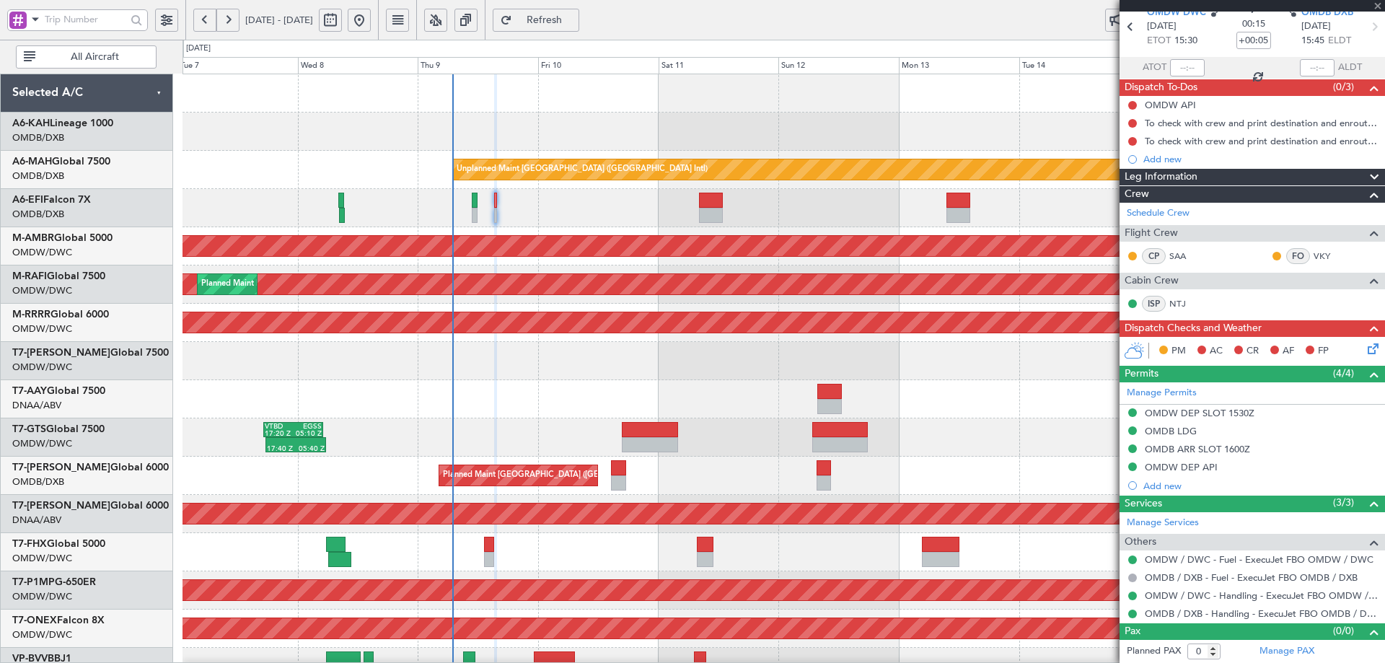
type input "1"
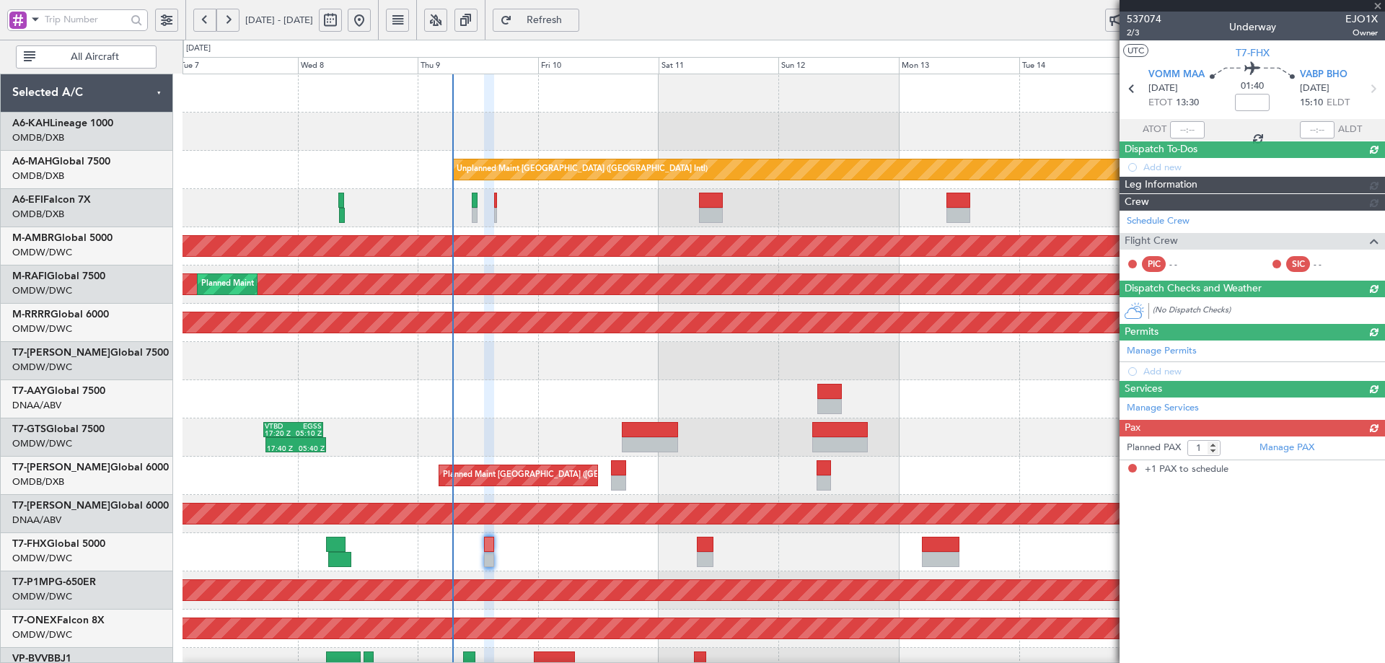
scroll to position [0, 0]
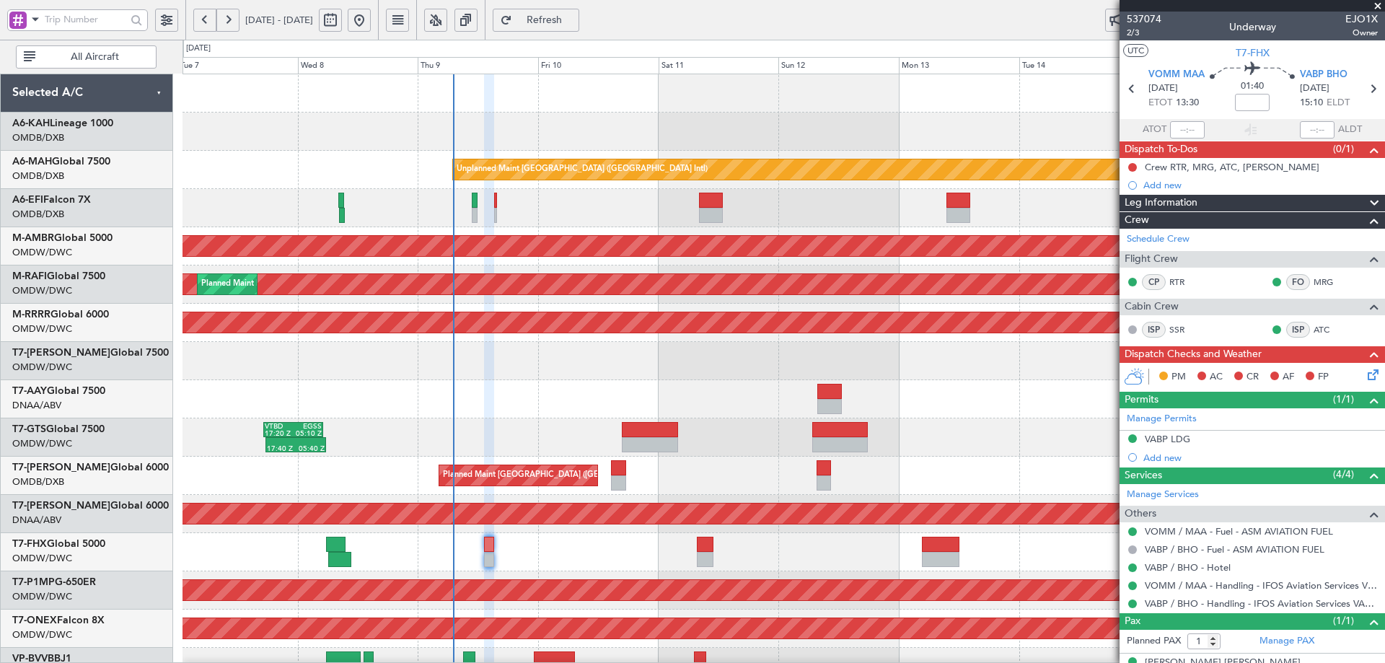
click at [939, 394] on div at bounding box center [783, 399] width 1202 height 38
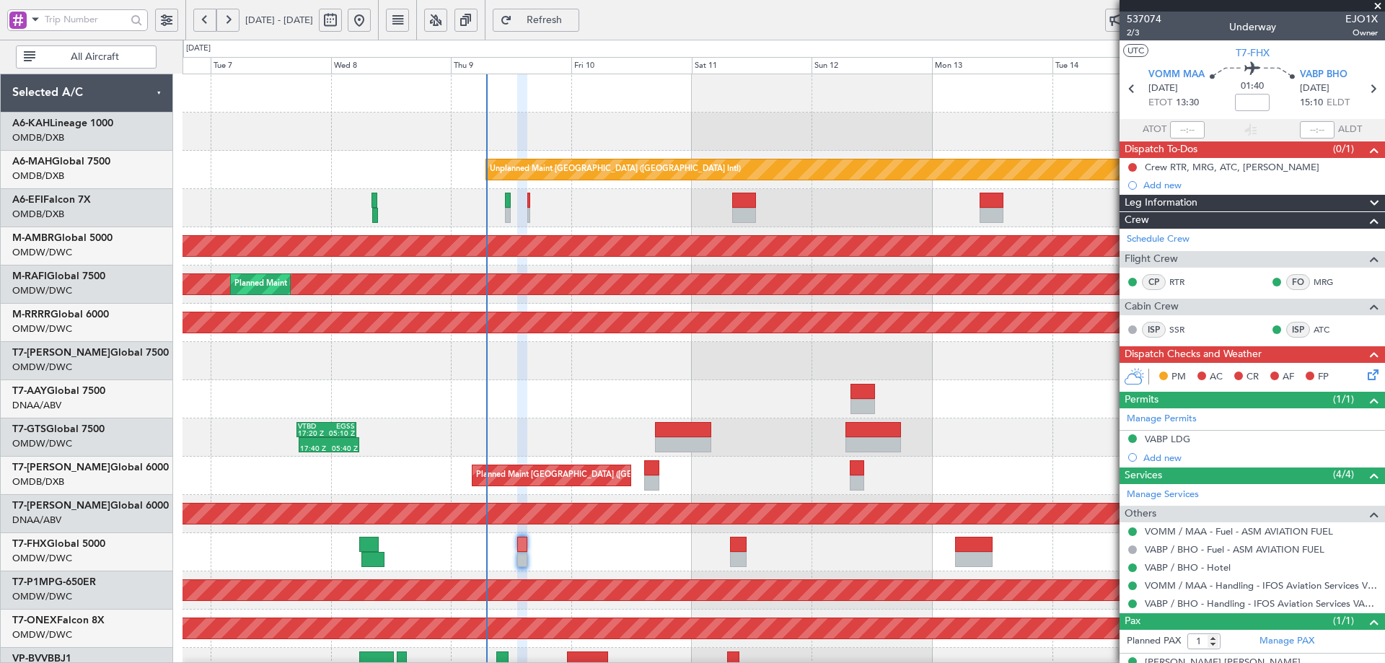
click at [428, 412] on div "Unplanned Maint Dubai (Dubai Intl) AOG Maint Dubai (Dubai Intl) Planned Maint S…" at bounding box center [783, 494] width 1202 height 841
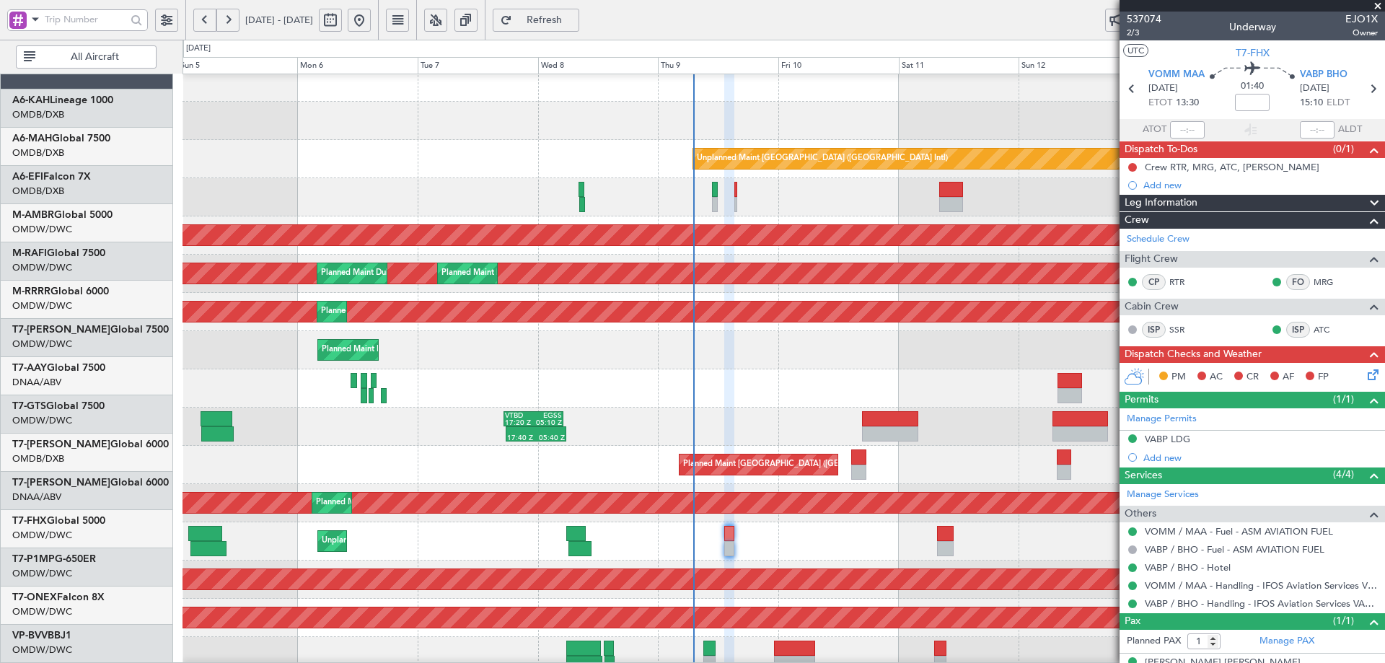
click at [1034, 104] on div at bounding box center [783, 121] width 1202 height 38
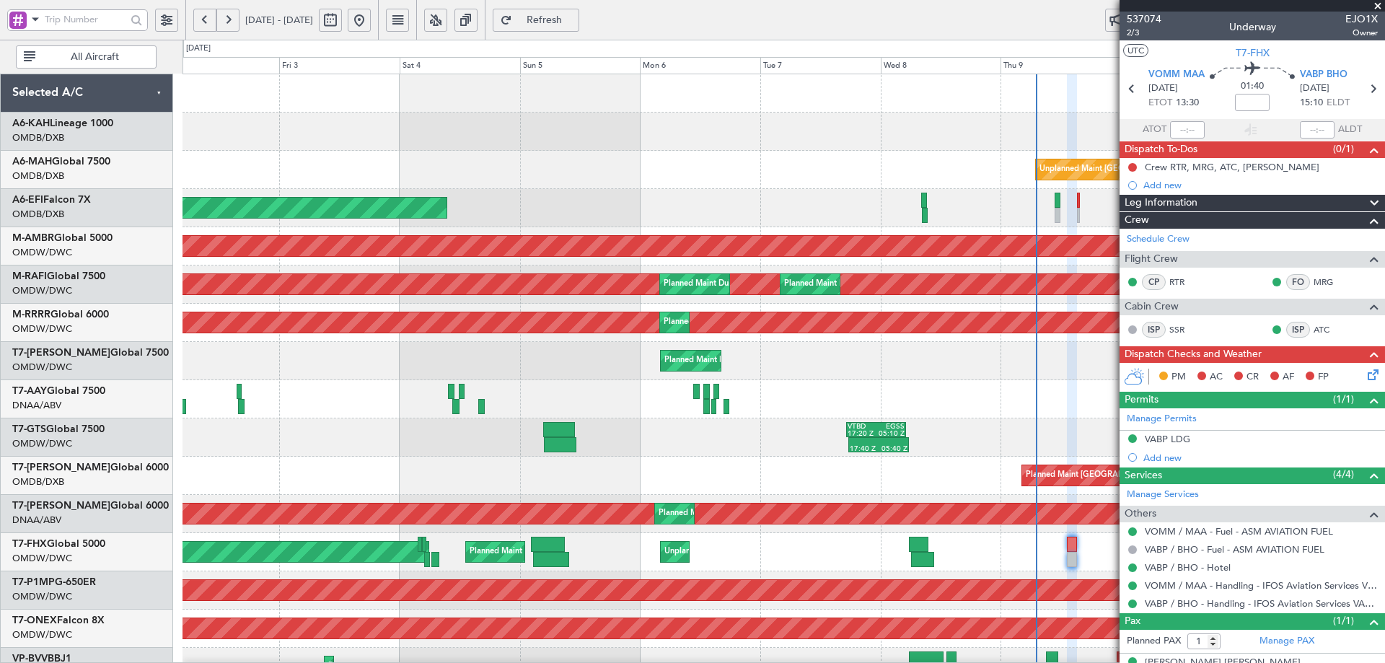
click at [729, 345] on div "Planned Maint Abu Dhabi (Al Bateen Executive) Unplanned Maint Dubai (Dubai Intl…" at bounding box center [783, 494] width 1202 height 841
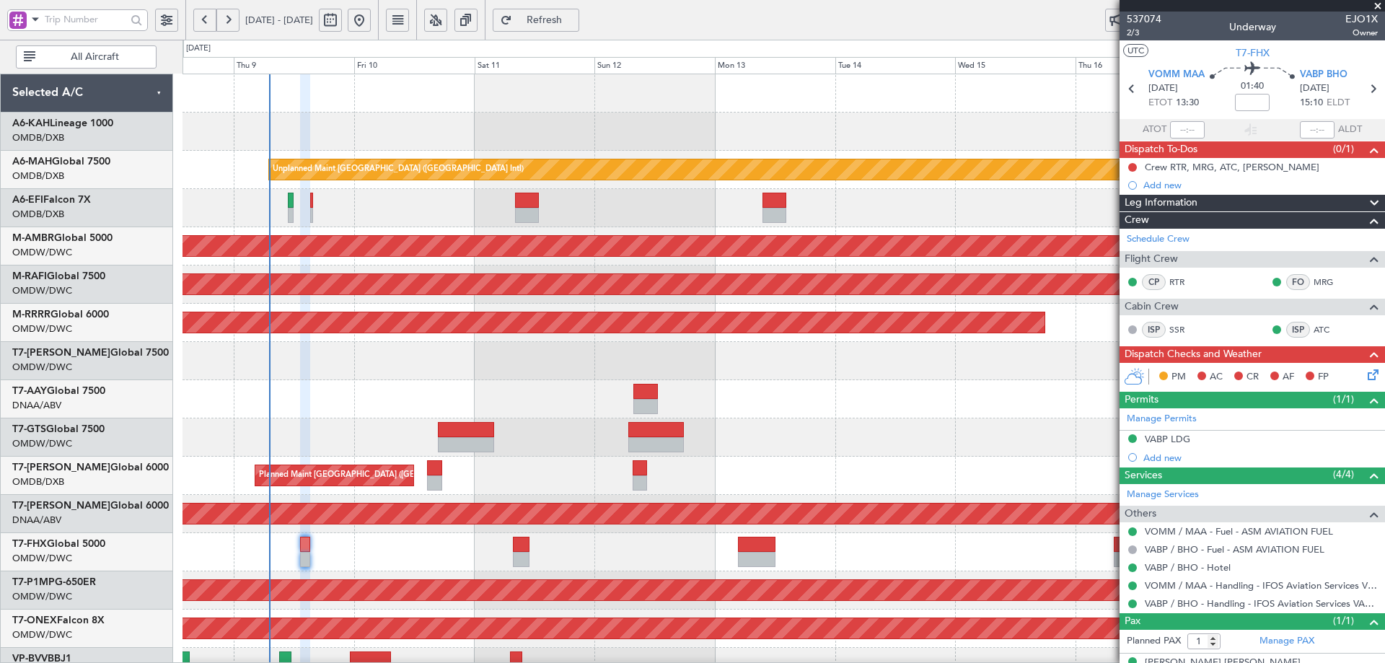
click at [34, 226] on div "Unplanned Maint Dubai (Dubai Intl) Planned Maint Singapore (Seletar) Planned Ma…" at bounding box center [692, 351] width 1385 height 623
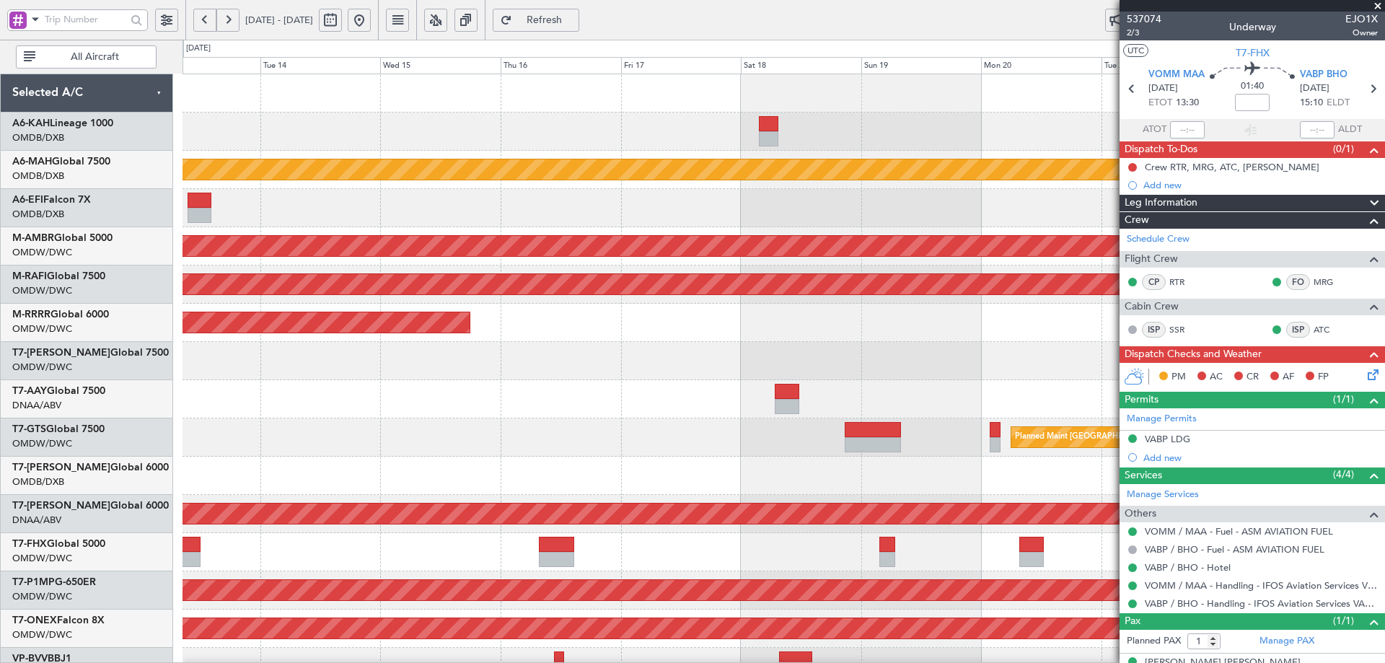
click at [145, 191] on div "Unplanned Maint Dubai (Dubai Intl) Planned Maint Singapore (Seletar) Planned Ma…" at bounding box center [692, 351] width 1385 height 623
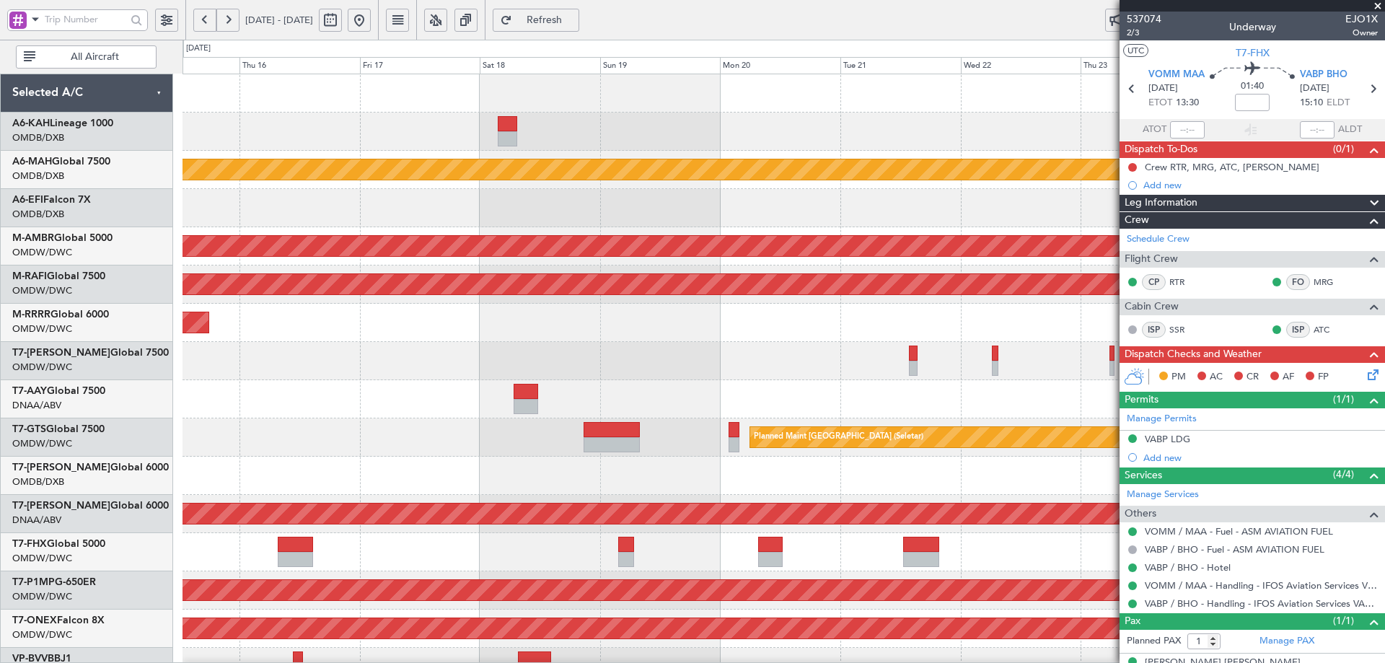
click at [574, 158] on div "Unplanned Maint [GEOGRAPHIC_DATA] ([GEOGRAPHIC_DATA] Intl) Planned Maint [GEOGR…" at bounding box center [783, 494] width 1202 height 841
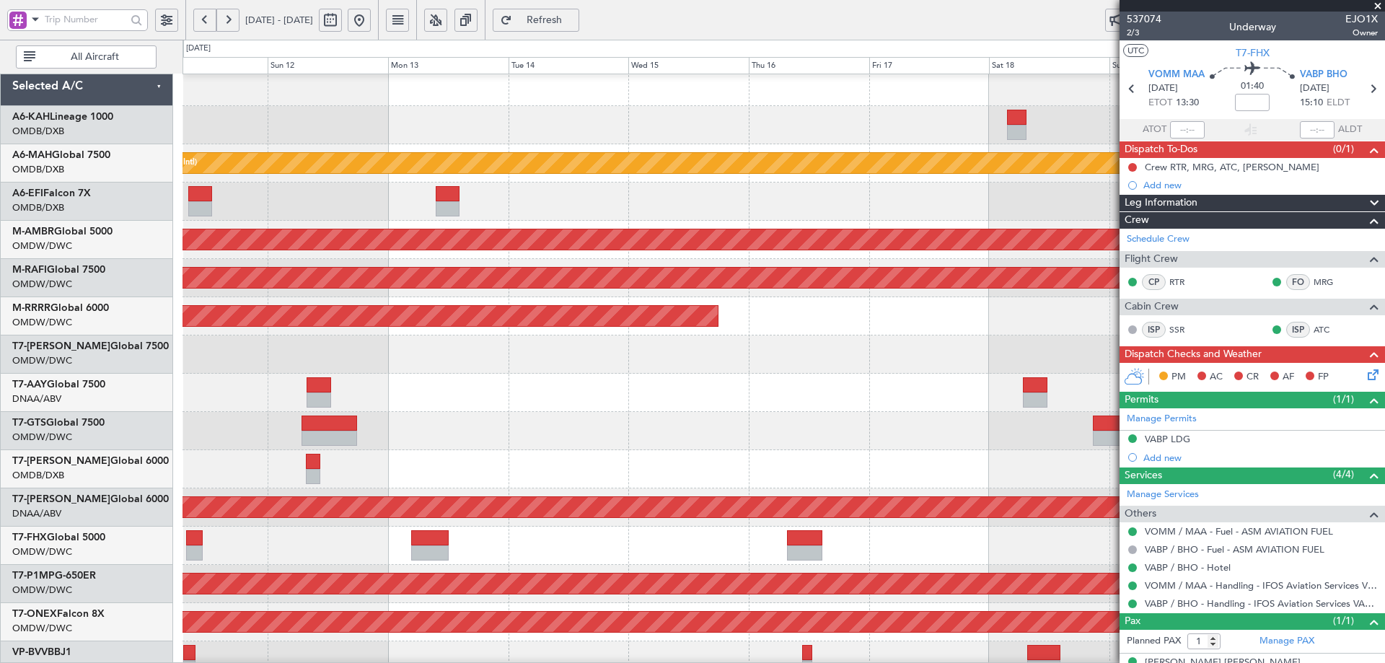
scroll to position [6, 0]
click at [803, 214] on div at bounding box center [783, 201] width 1202 height 38
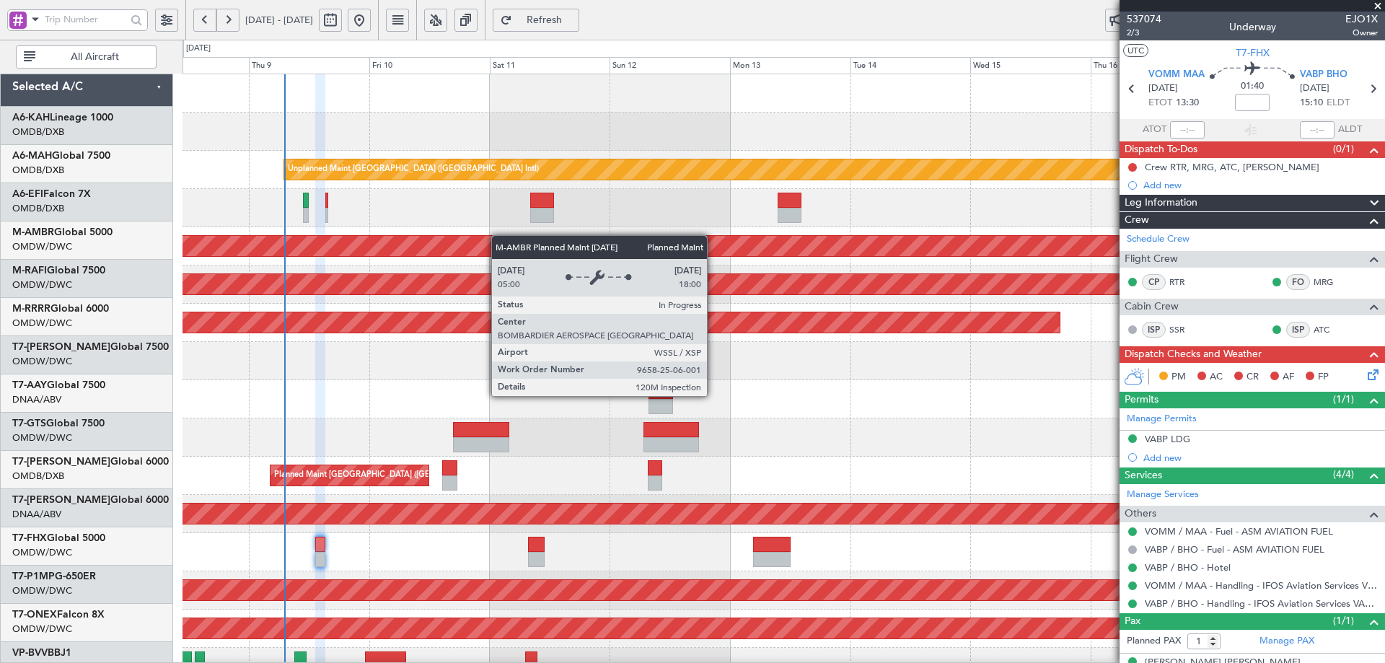
scroll to position [0, 0]
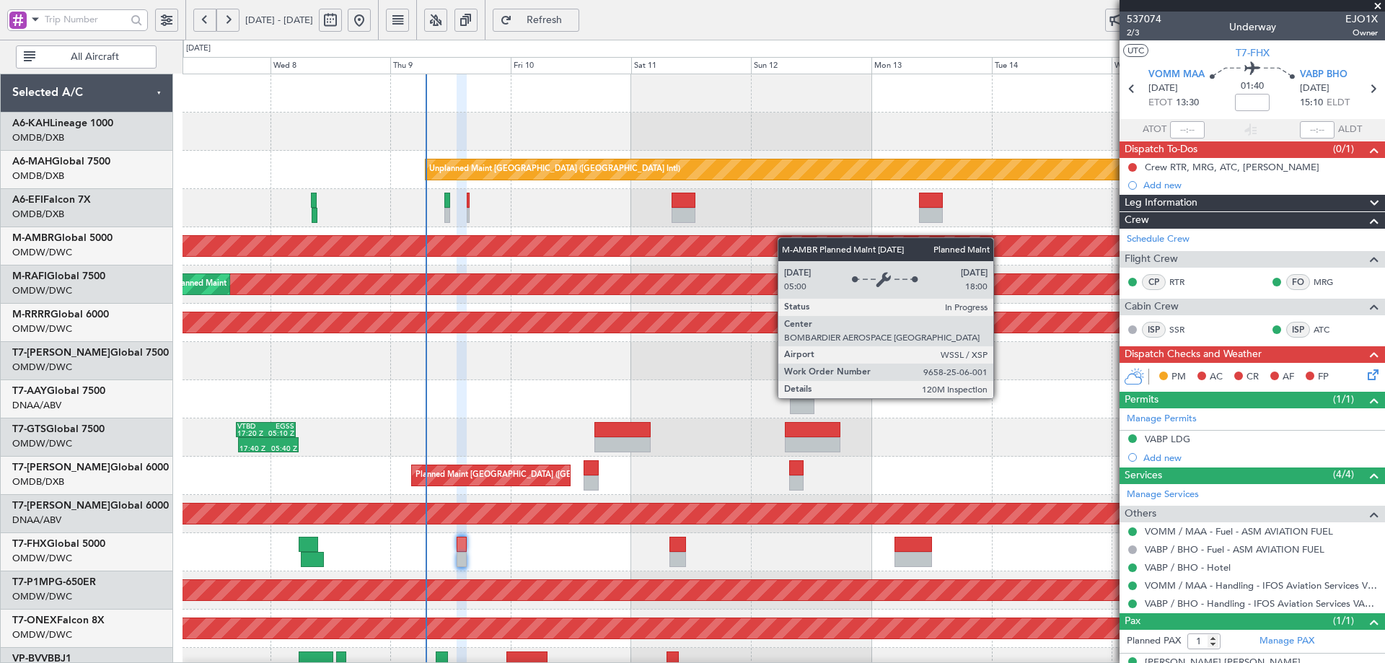
click at [848, 242] on div "Unplanned Maint [GEOGRAPHIC_DATA] ([GEOGRAPHIC_DATA] Intl) Planned Maint [GEOGR…" at bounding box center [783, 494] width 1202 height 841
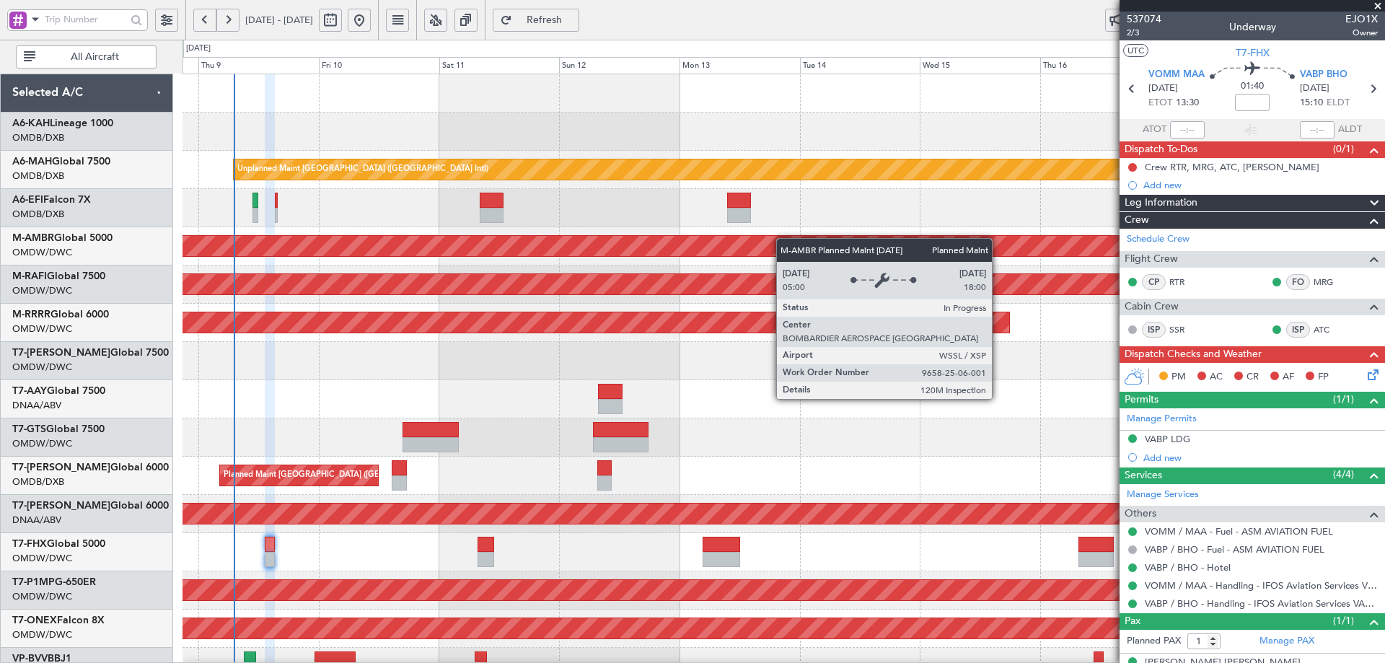
click at [775, 242] on div "Unplanned Maint Dubai (Dubai Intl) Planned Maint Singapore (Seletar) Planned Ma…" at bounding box center [783, 494] width 1202 height 841
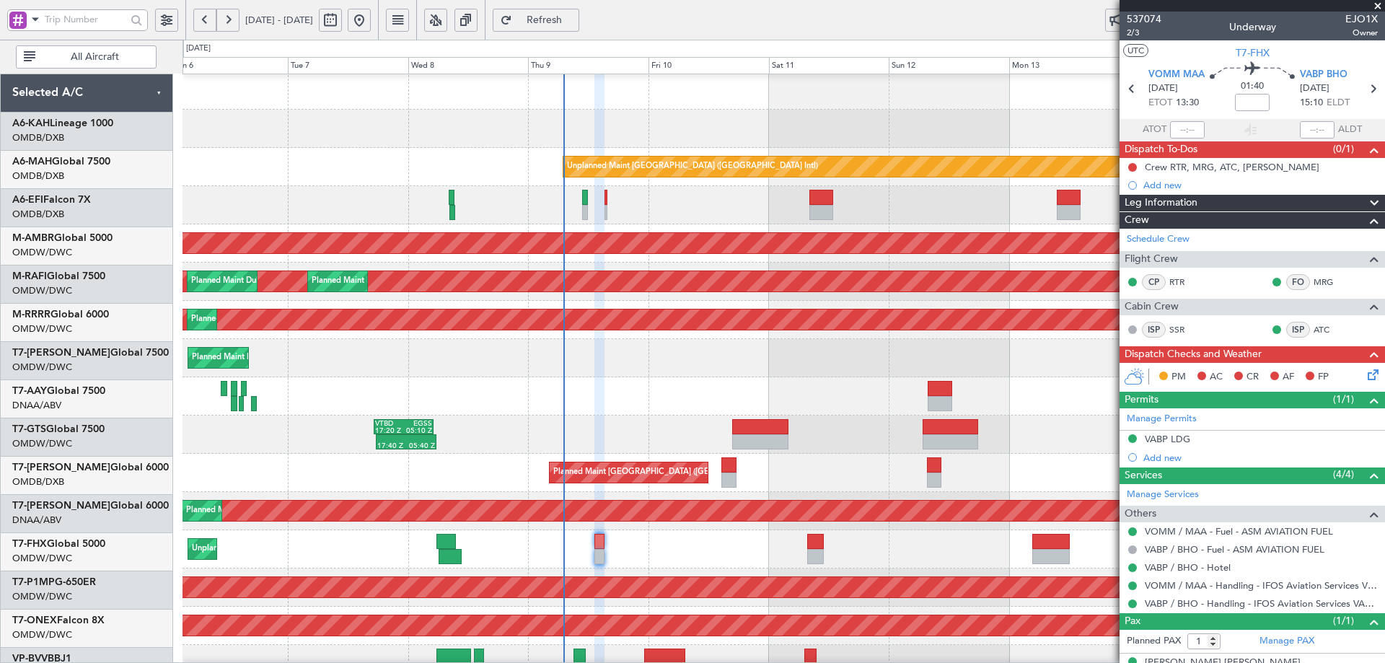
scroll to position [3, 0]
click at [744, 294] on div "Planned Maint Dubai (Al Maktoum Intl) Planned Maint Dubai (Al Maktoum Intl) Pla…" at bounding box center [783, 282] width 1202 height 38
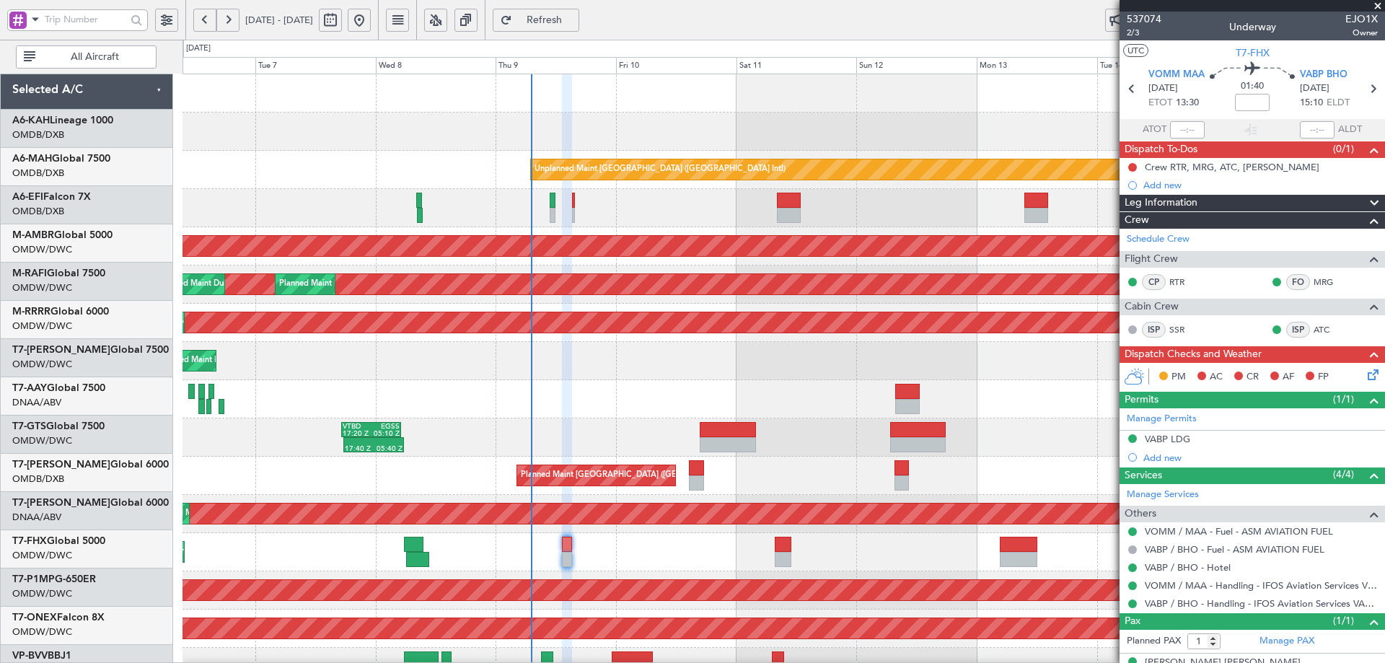
scroll to position [0, 0]
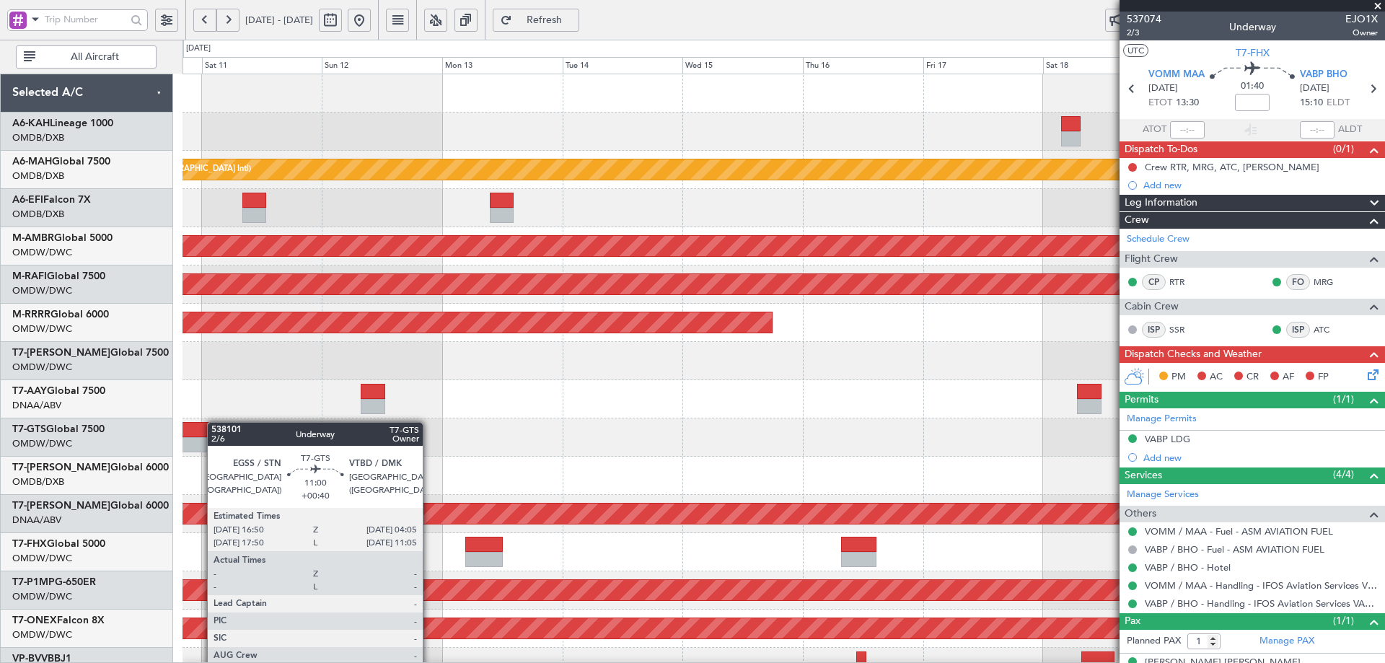
click at [209, 422] on div "Unplanned Maint Dubai (Dubai Intl) Planned Maint Singapore (Seletar) Planned Ma…" at bounding box center [783, 494] width 1202 height 841
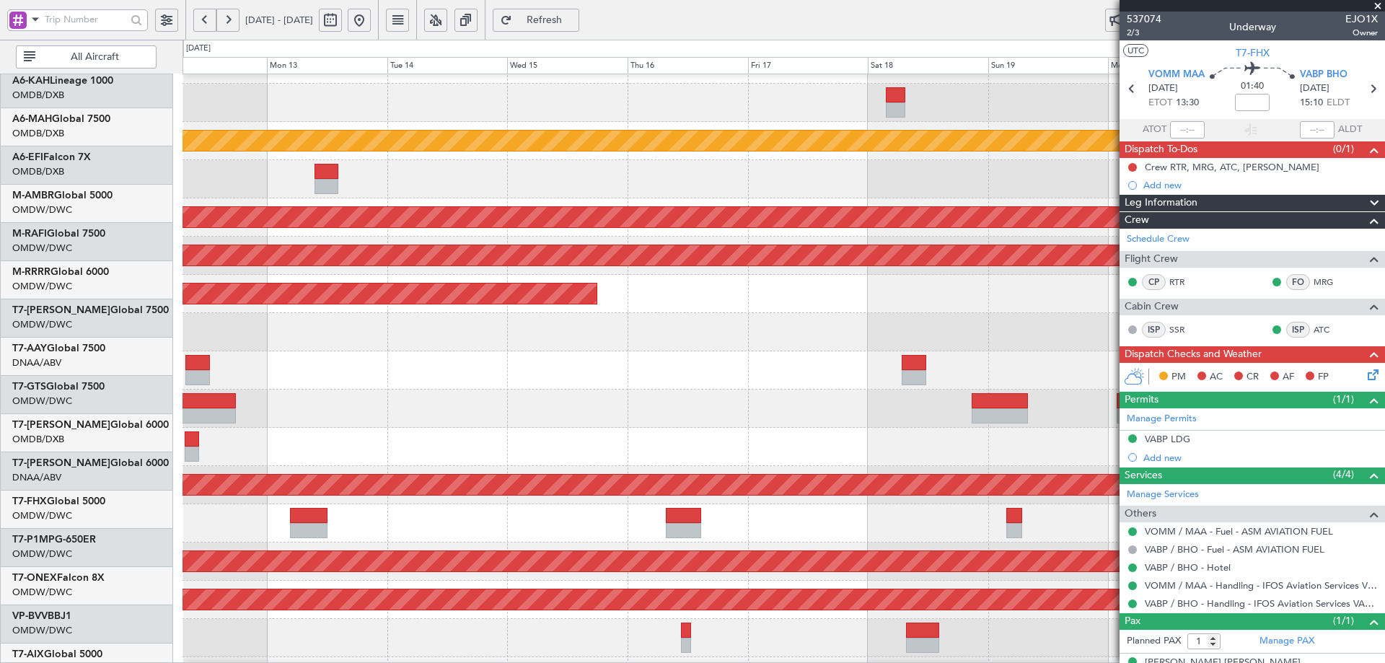
scroll to position [25, 0]
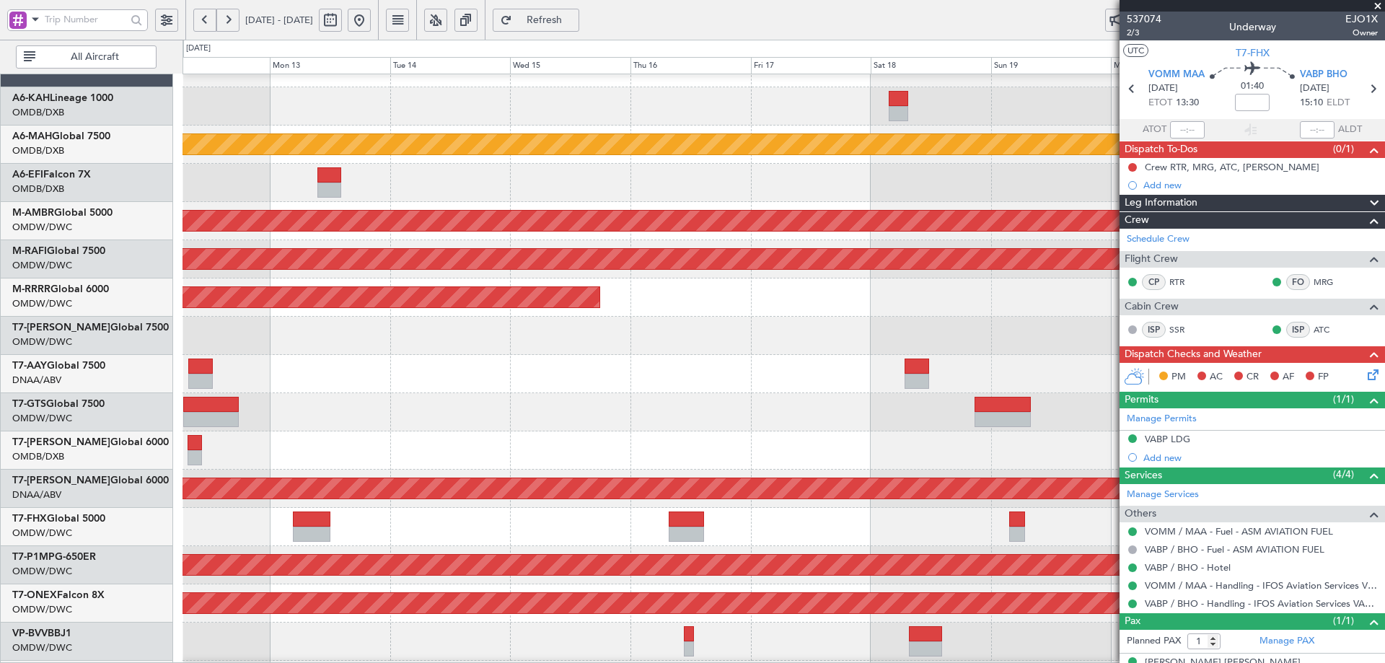
click at [643, 338] on div at bounding box center [783, 336] width 1202 height 38
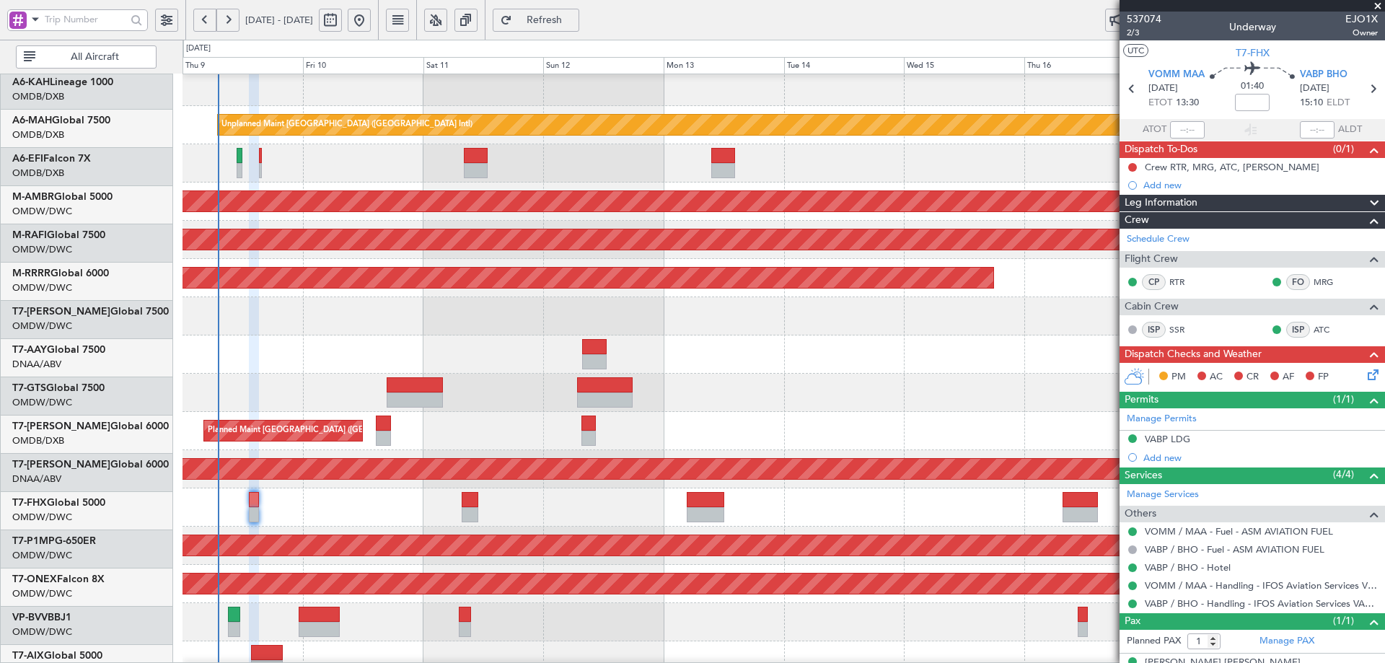
scroll to position [45, 0]
click at [690, 345] on div at bounding box center [783, 354] width 1202 height 38
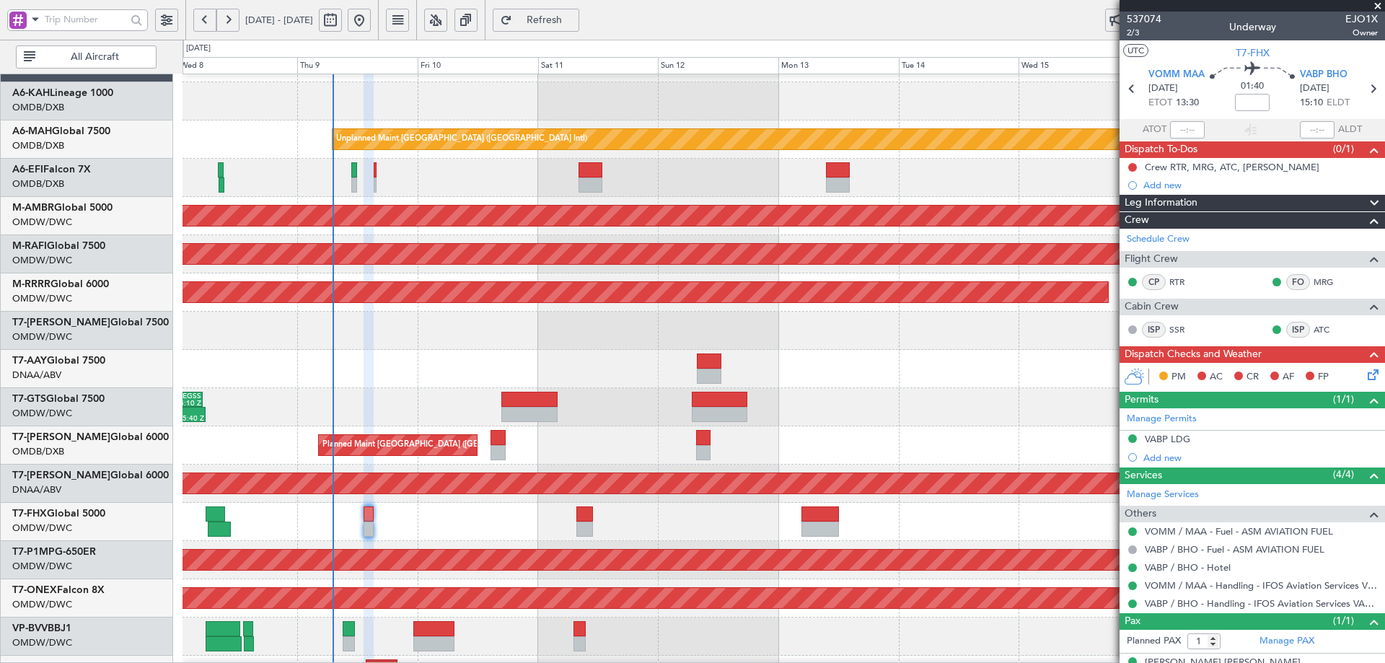
scroll to position [26, 0]
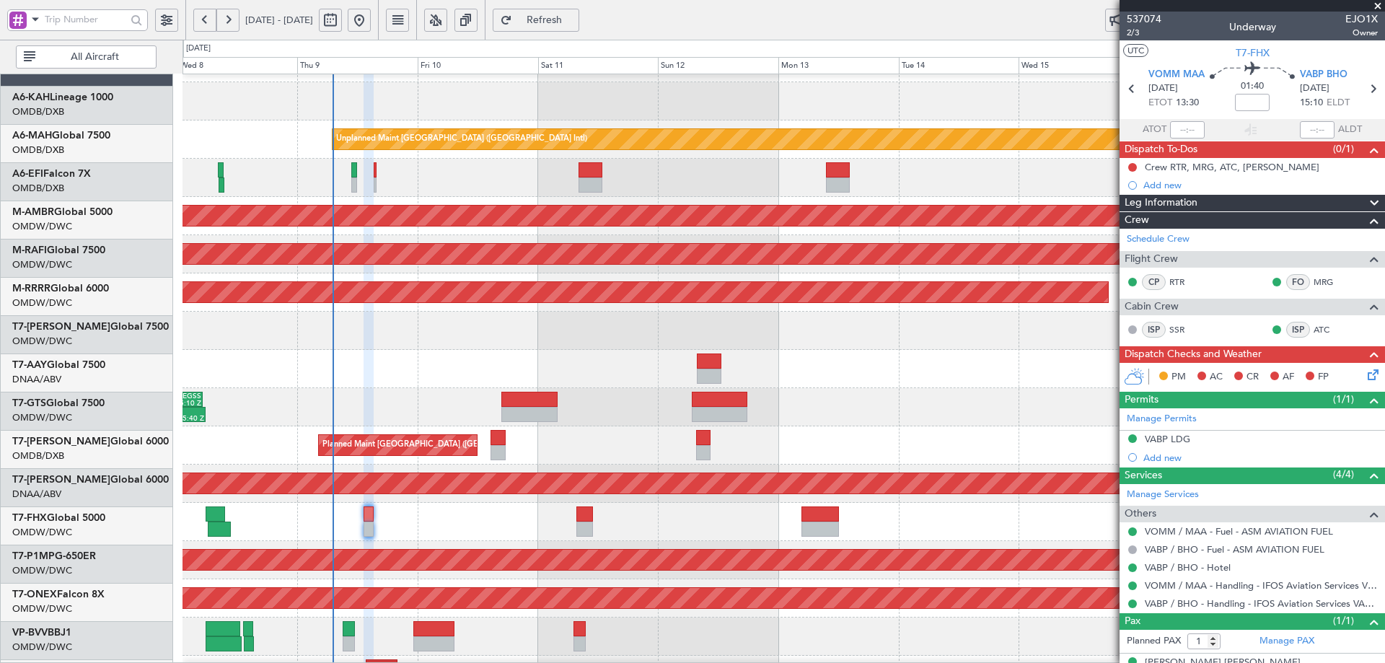
click at [334, 392] on div "17:40 Z 05:40 Z VTBD 17:20 Z EGSS 05:10 Z Planned Maint Singapore (Seletar)" at bounding box center [783, 407] width 1202 height 38
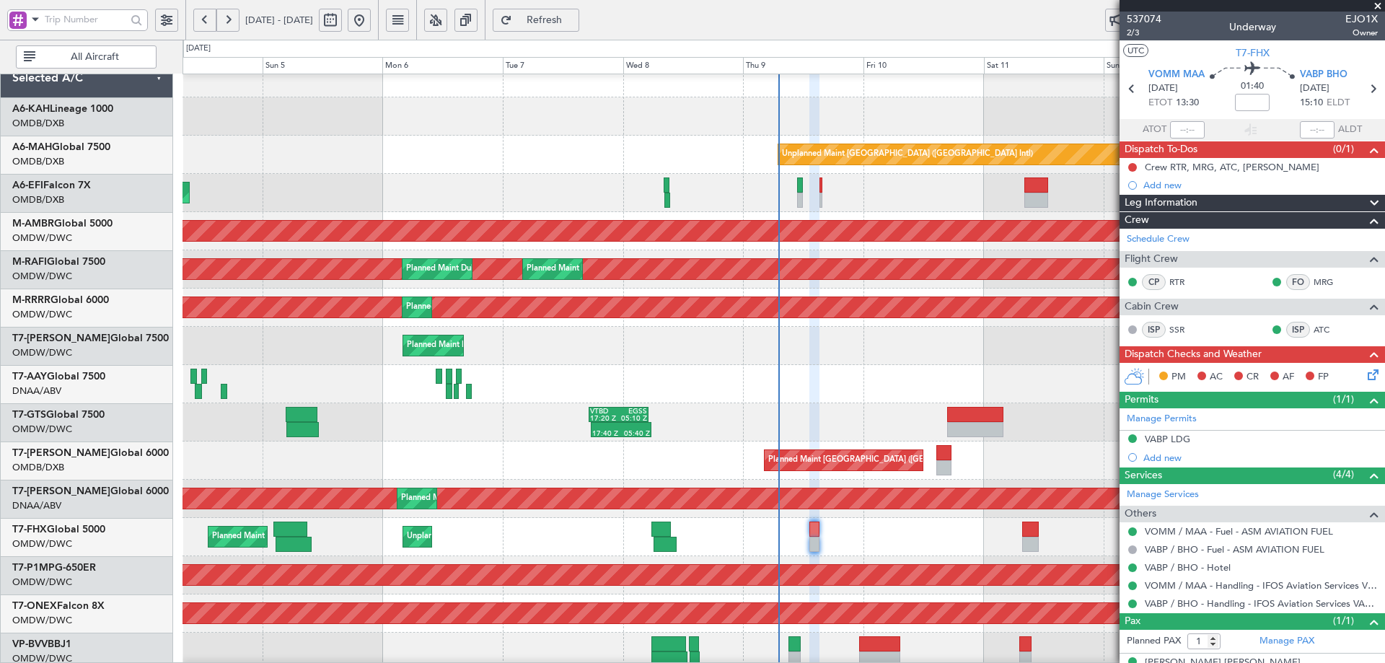
scroll to position [15, 0]
click at [696, 397] on div at bounding box center [783, 384] width 1202 height 38
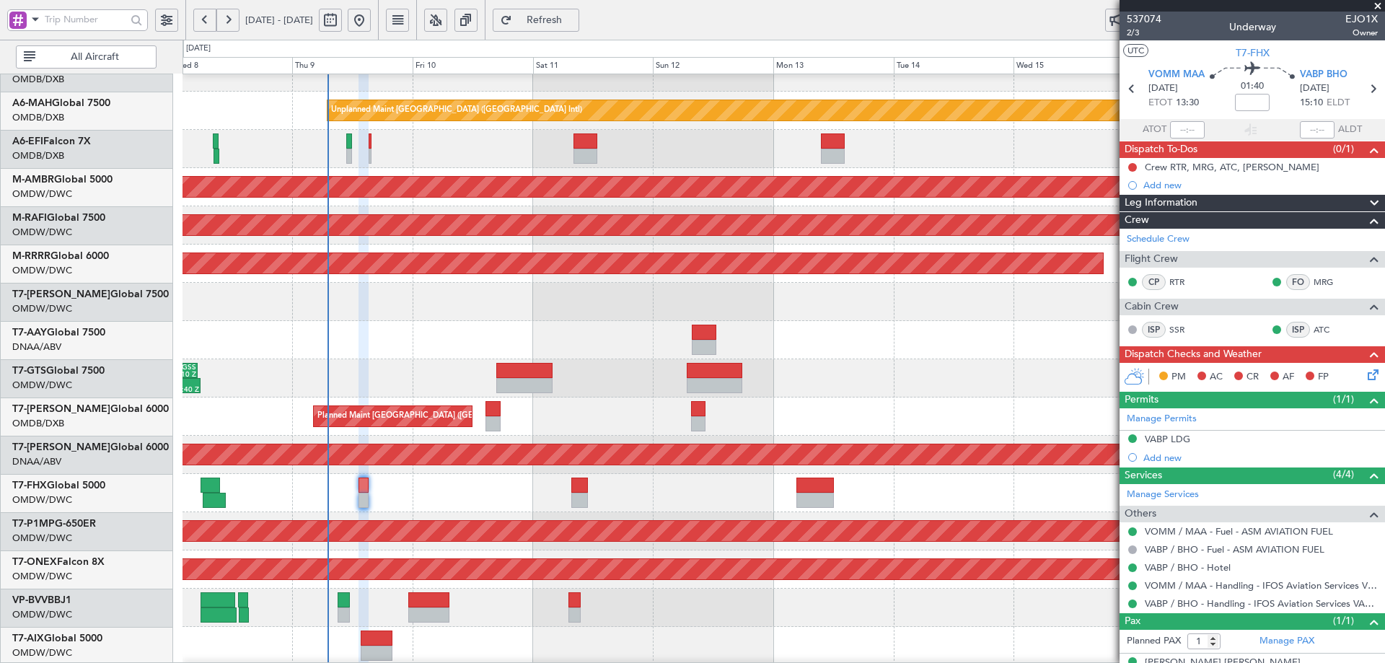
scroll to position [59, 0]
click at [304, 317] on div "Planned Maint Dubai (Al Maktoum Intl)" at bounding box center [783, 302] width 1202 height 38
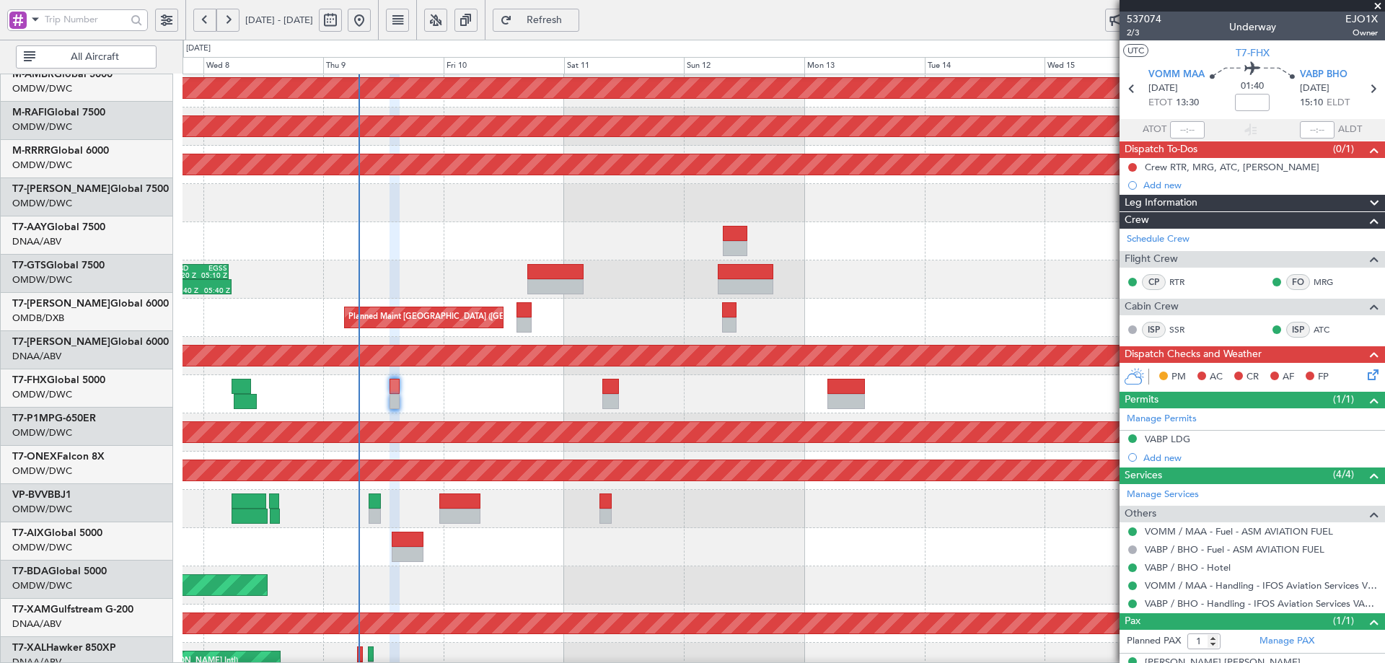
scroll to position [170, 0]
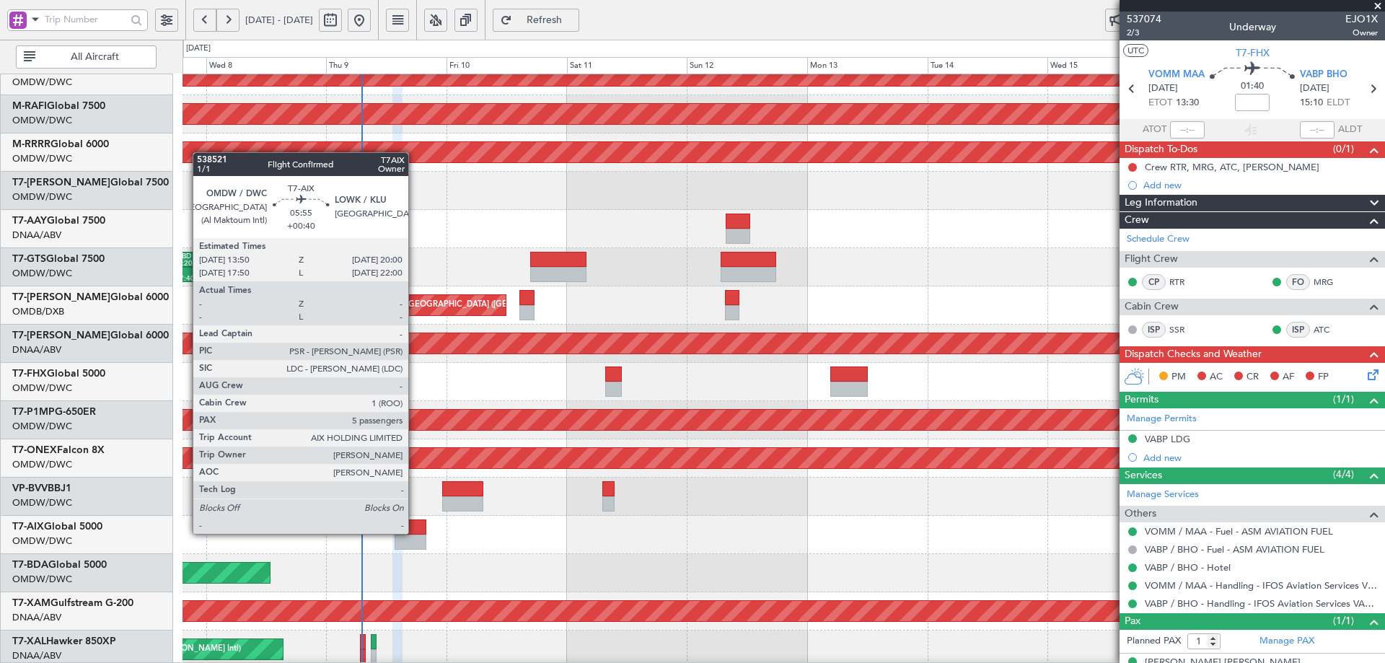
click at [415, 532] on div at bounding box center [410, 526] width 31 height 15
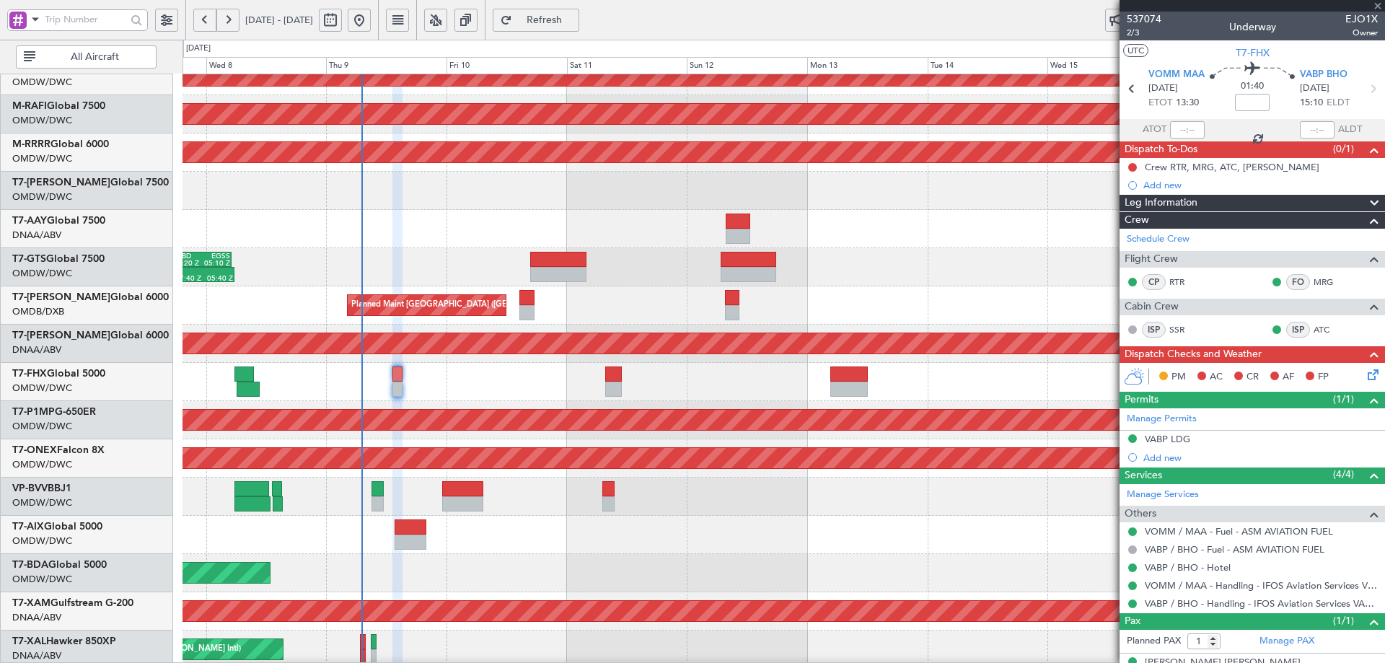
type input "+00:40"
type input "5"
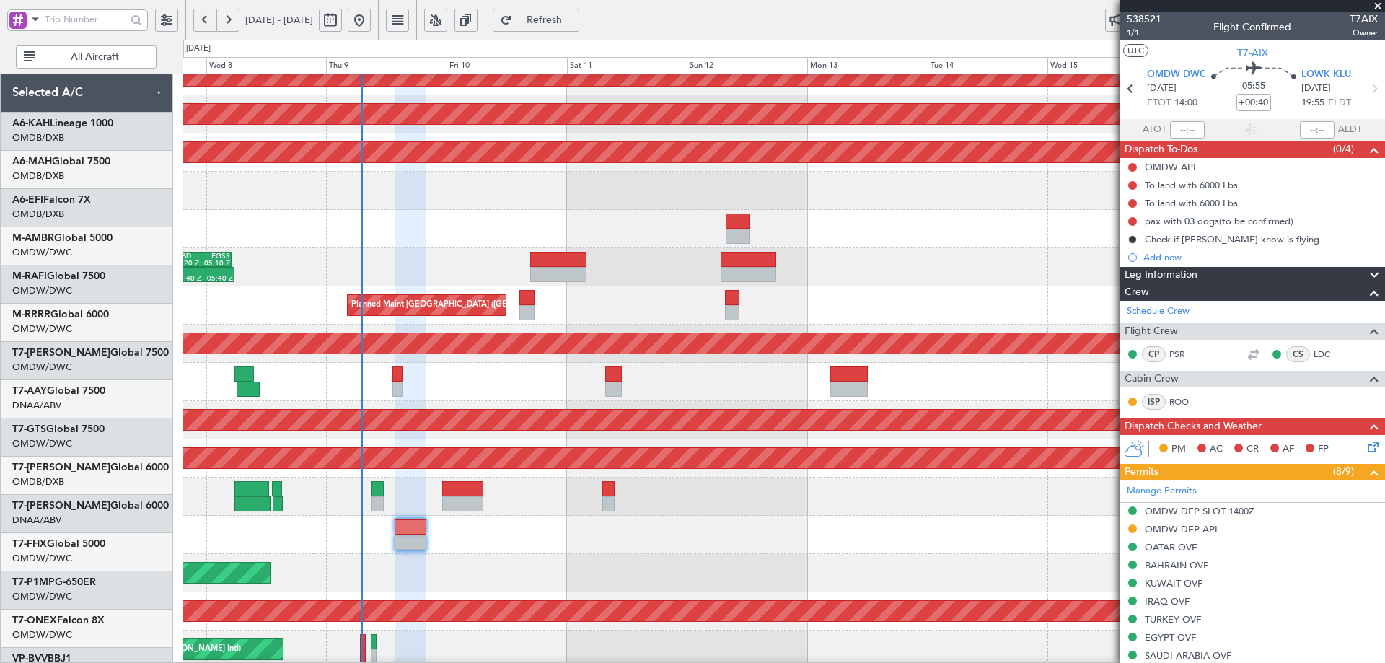
scroll to position [170, 0]
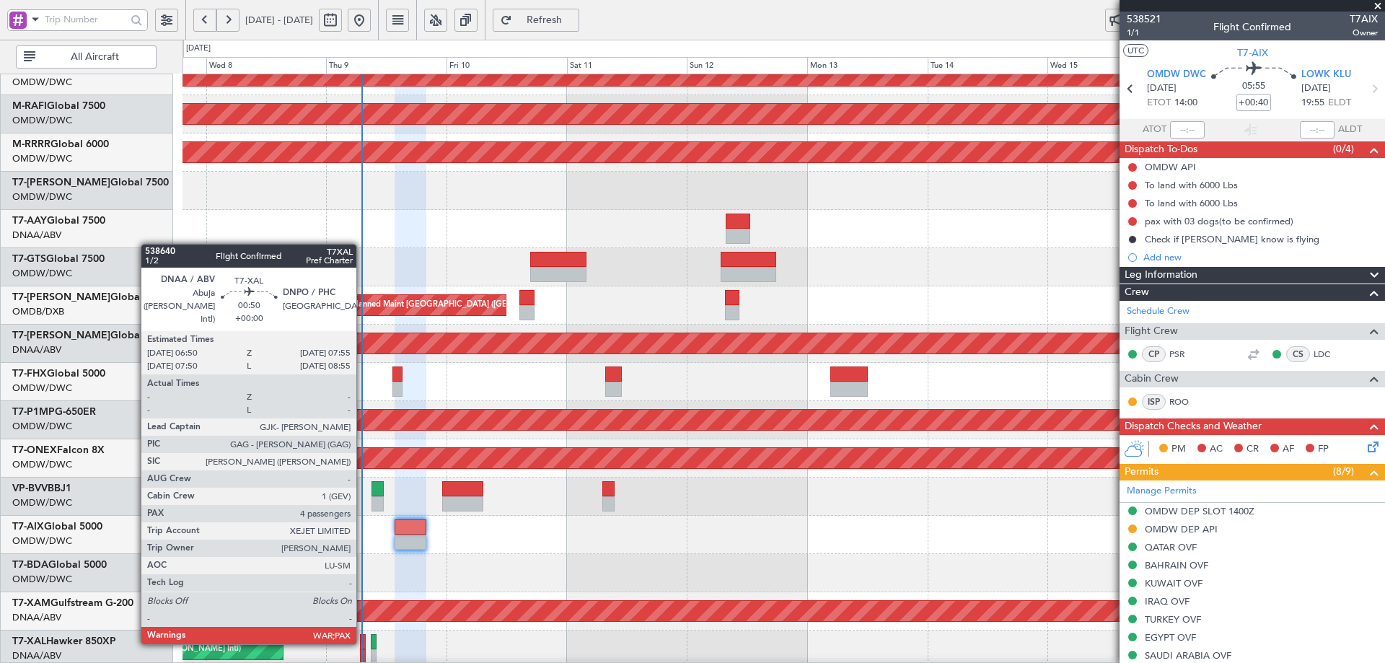
click at [363, 642] on div at bounding box center [363, 641] width 6 height 15
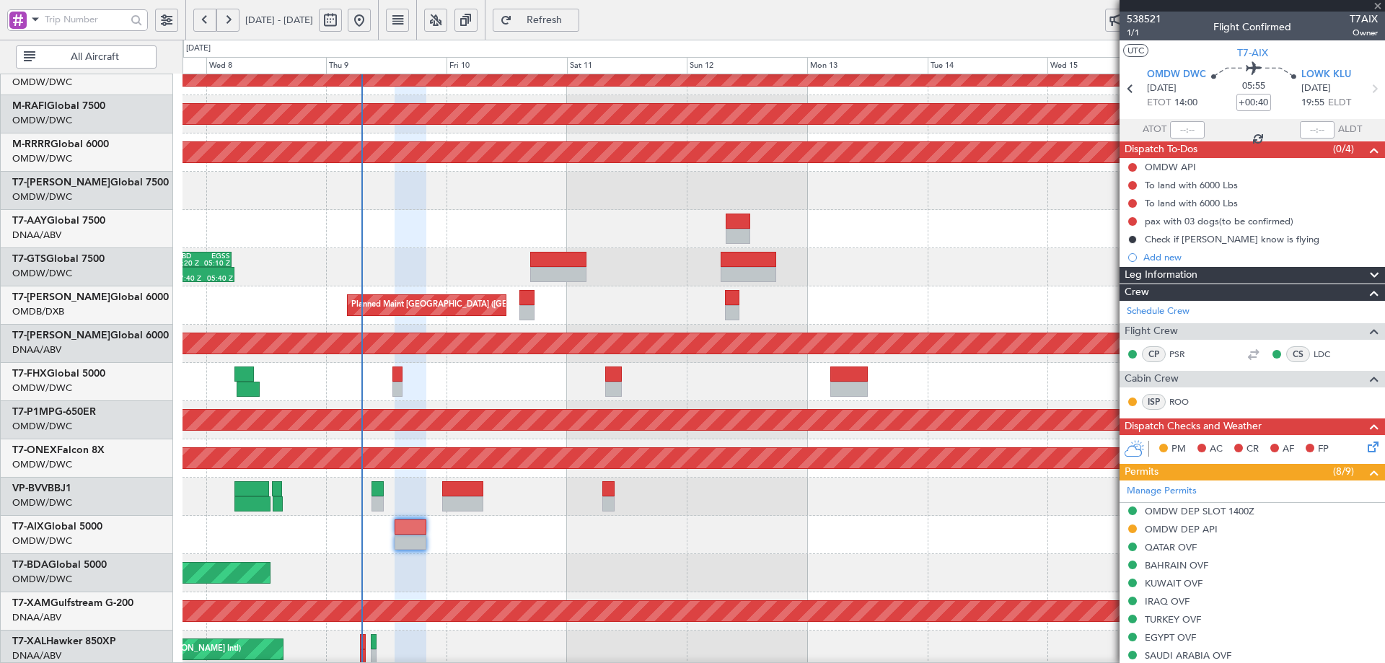
type input "4"
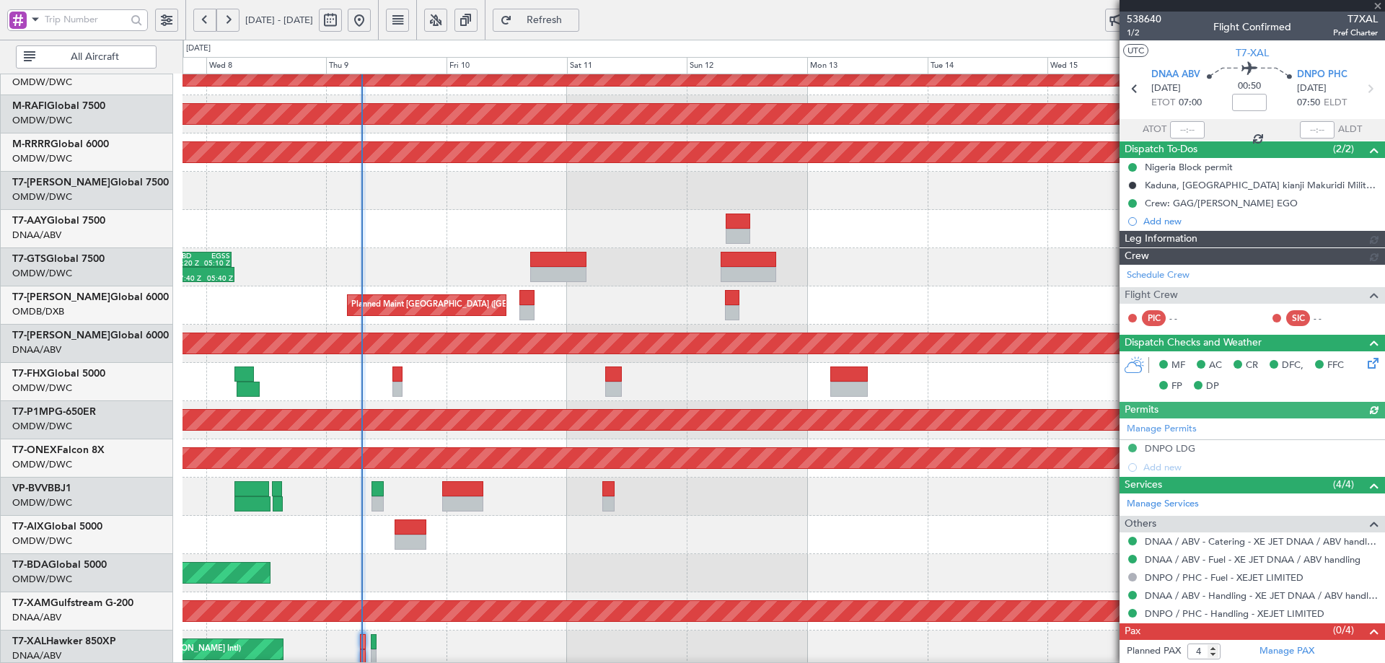
type input "Dherander Fithani (DHF)"
type input "7504"
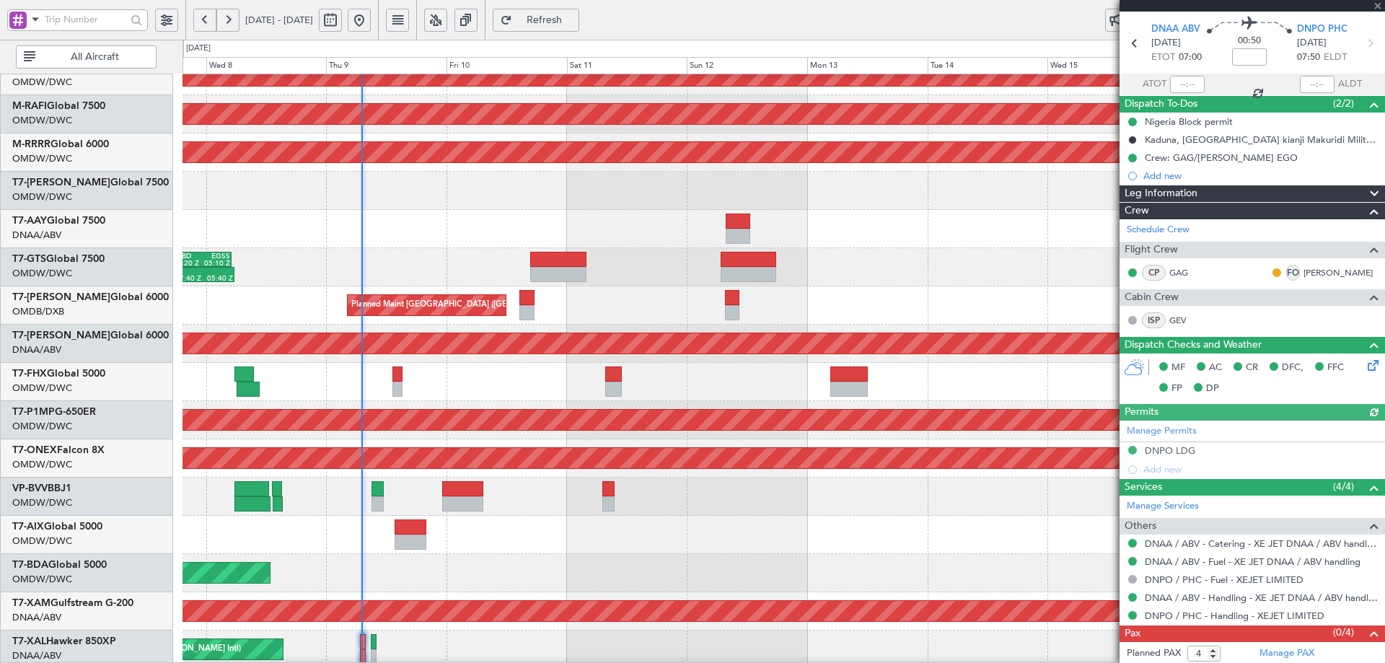
scroll to position [66, 0]
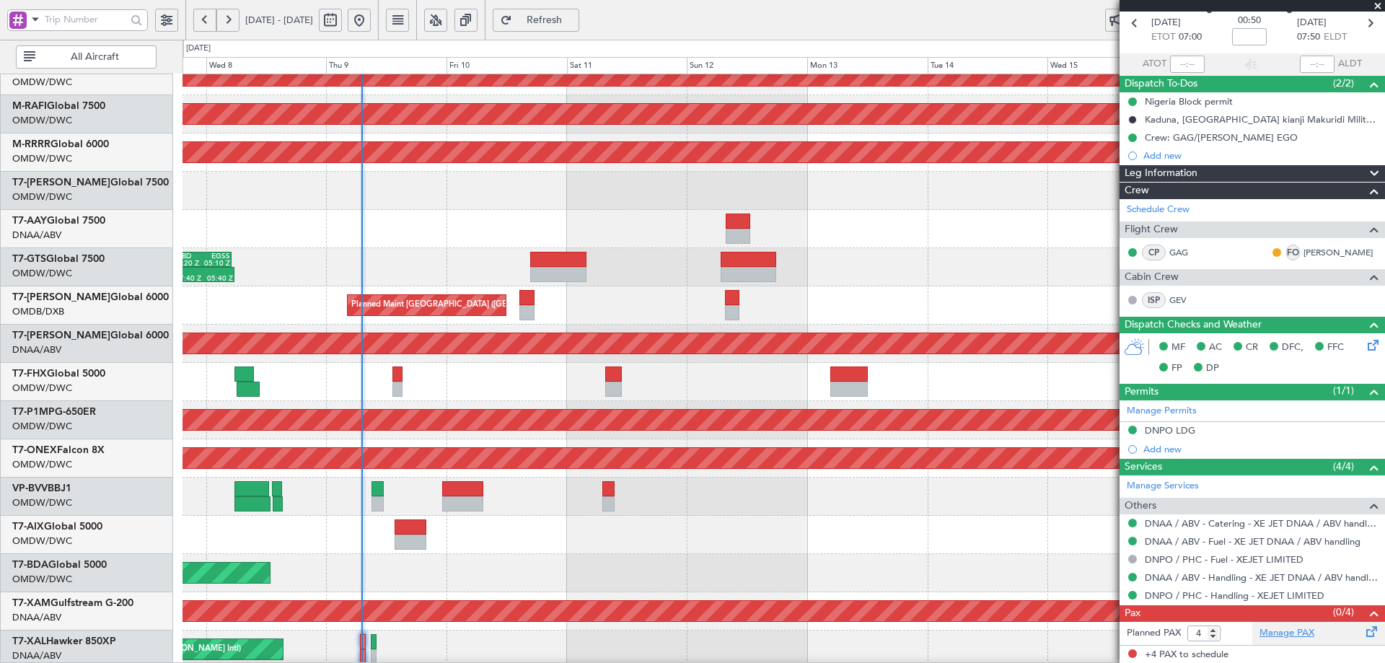
click at [1268, 629] on link "Manage PAX" at bounding box center [1286, 633] width 55 height 14
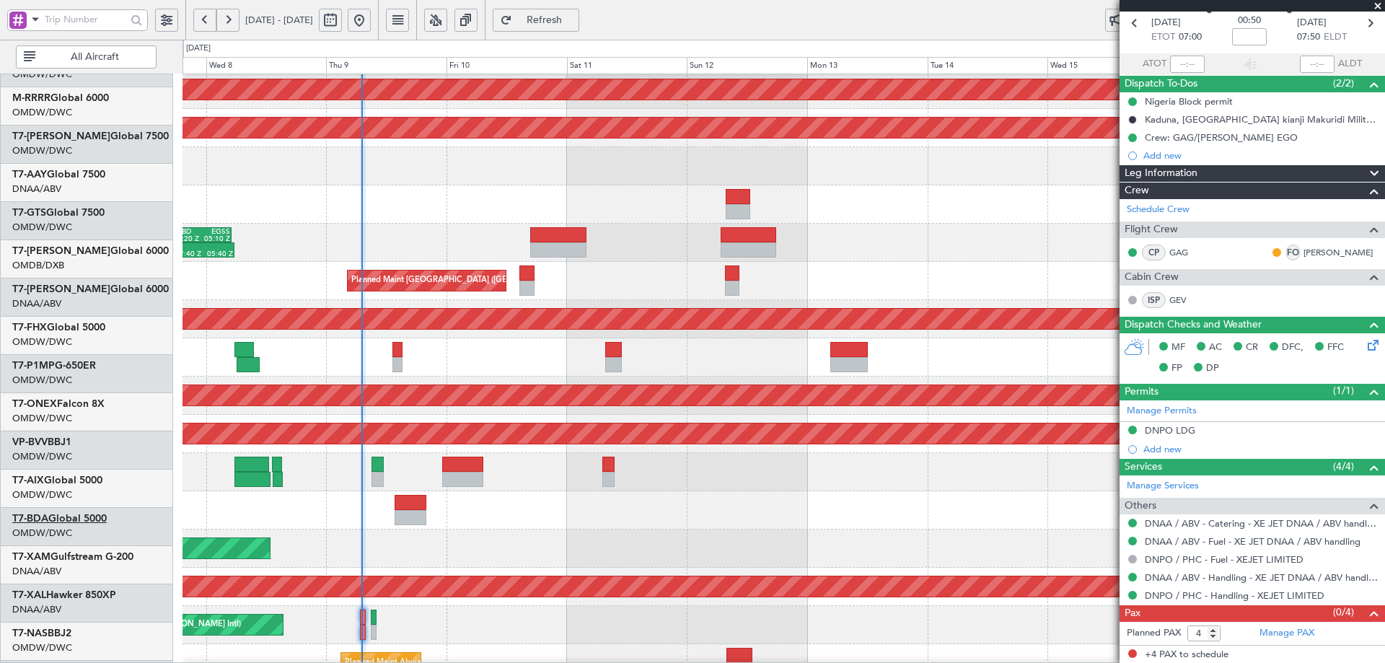
scroll to position [252, 0]
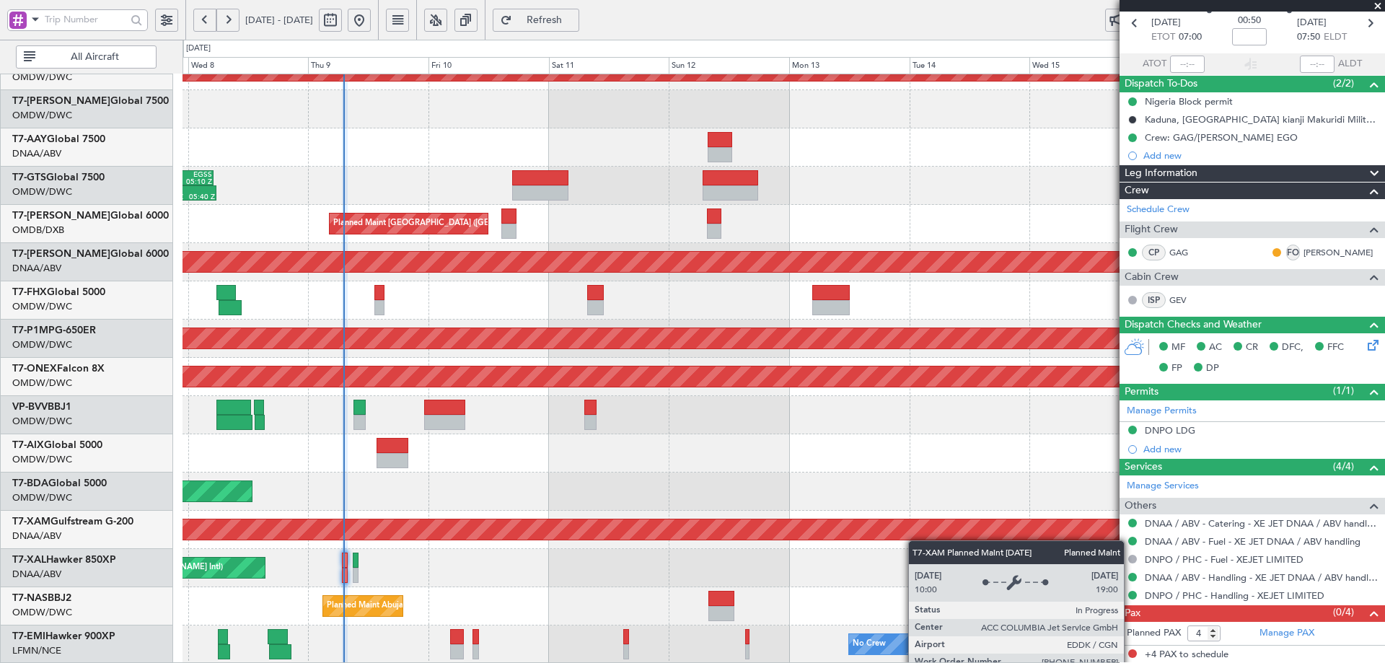
click at [939, 539] on div "Planned Maint Dubai (Al Maktoum Intl) Planned Maint Dubai (Al Maktoum Intl) Pla…" at bounding box center [783, 243] width 1202 height 841
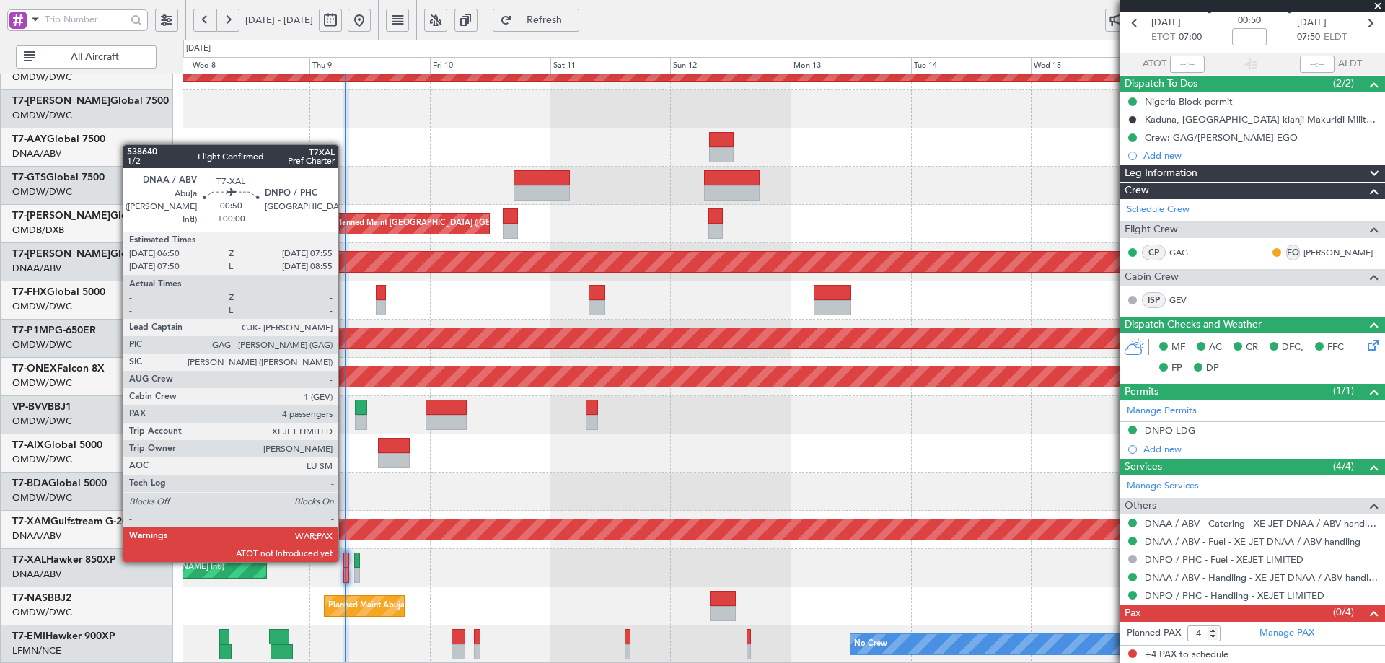
click at [345, 559] on div at bounding box center [346, 559] width 6 height 15
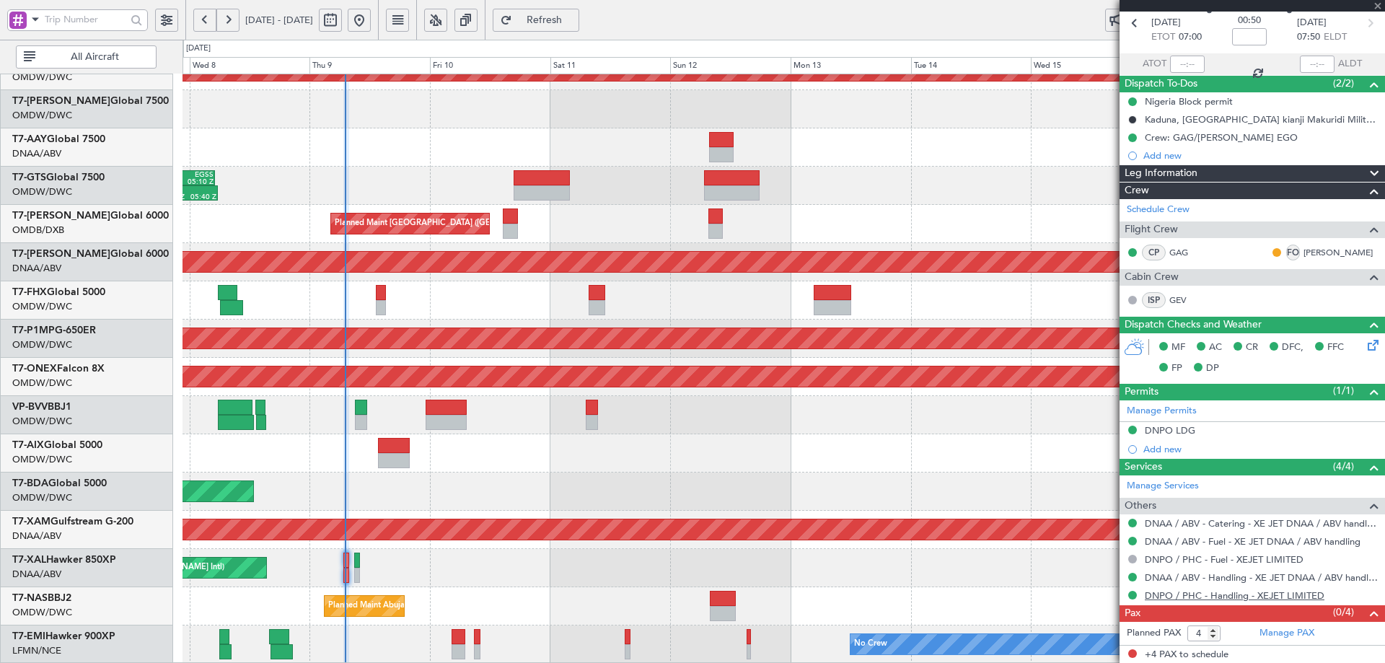
scroll to position [0, 0]
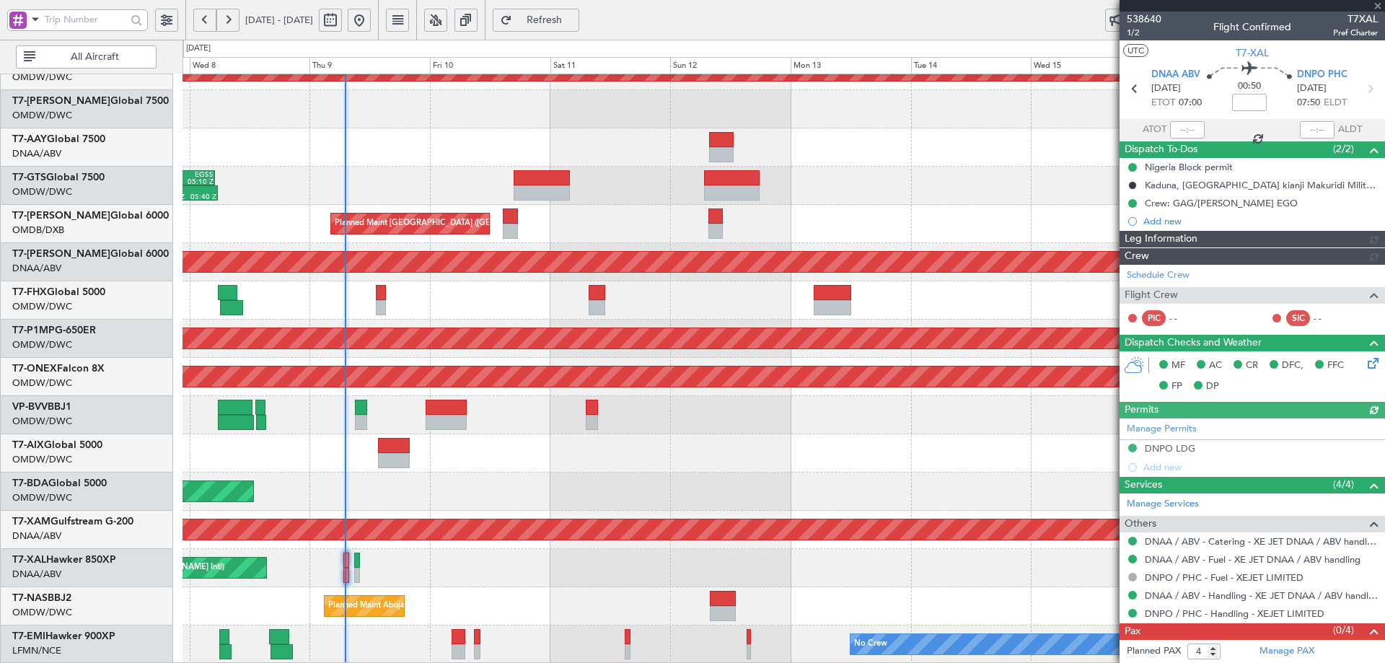
type input "Dherander Fithani (DHF)"
type input "7504"
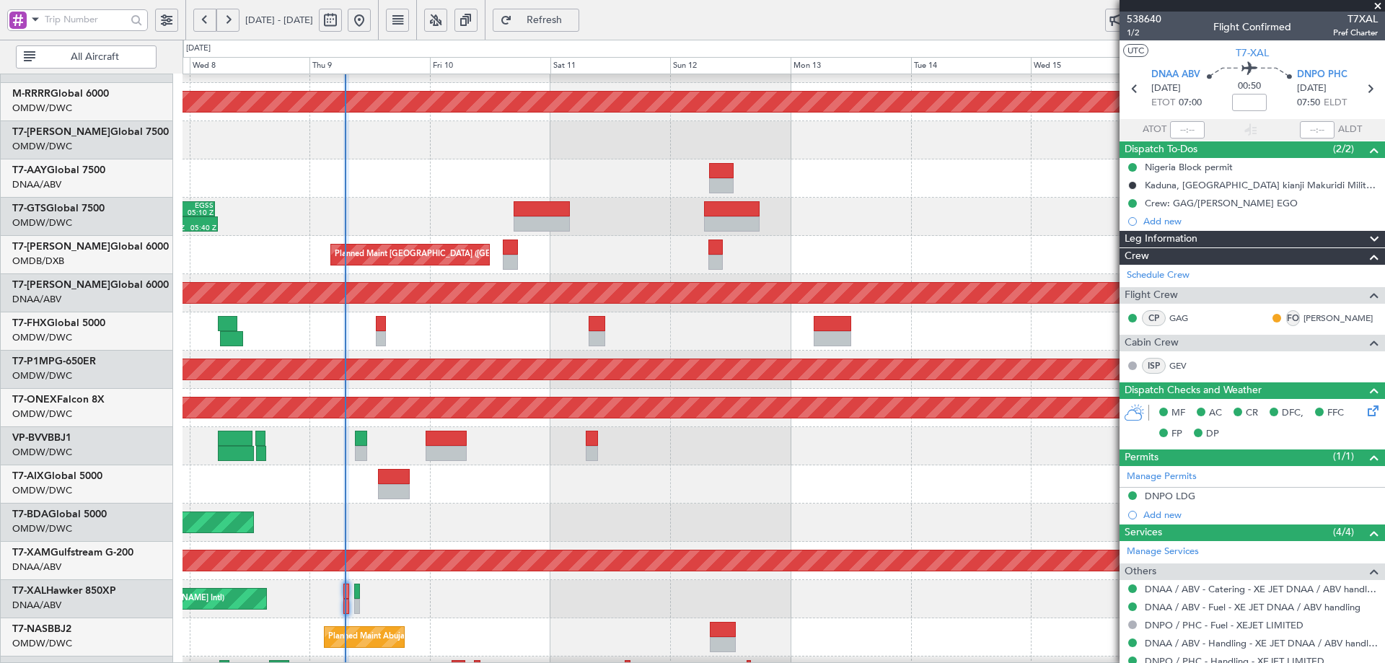
scroll to position [252, 0]
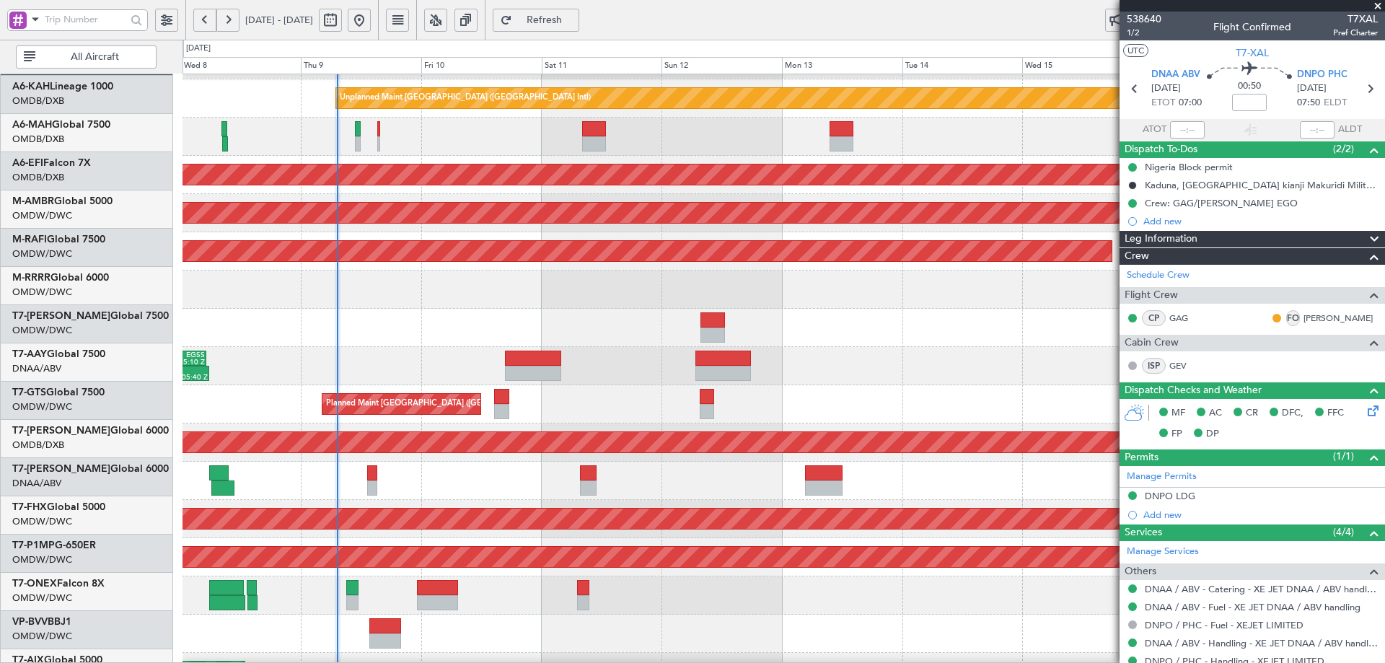
click at [459, 347] on div at bounding box center [783, 328] width 1202 height 38
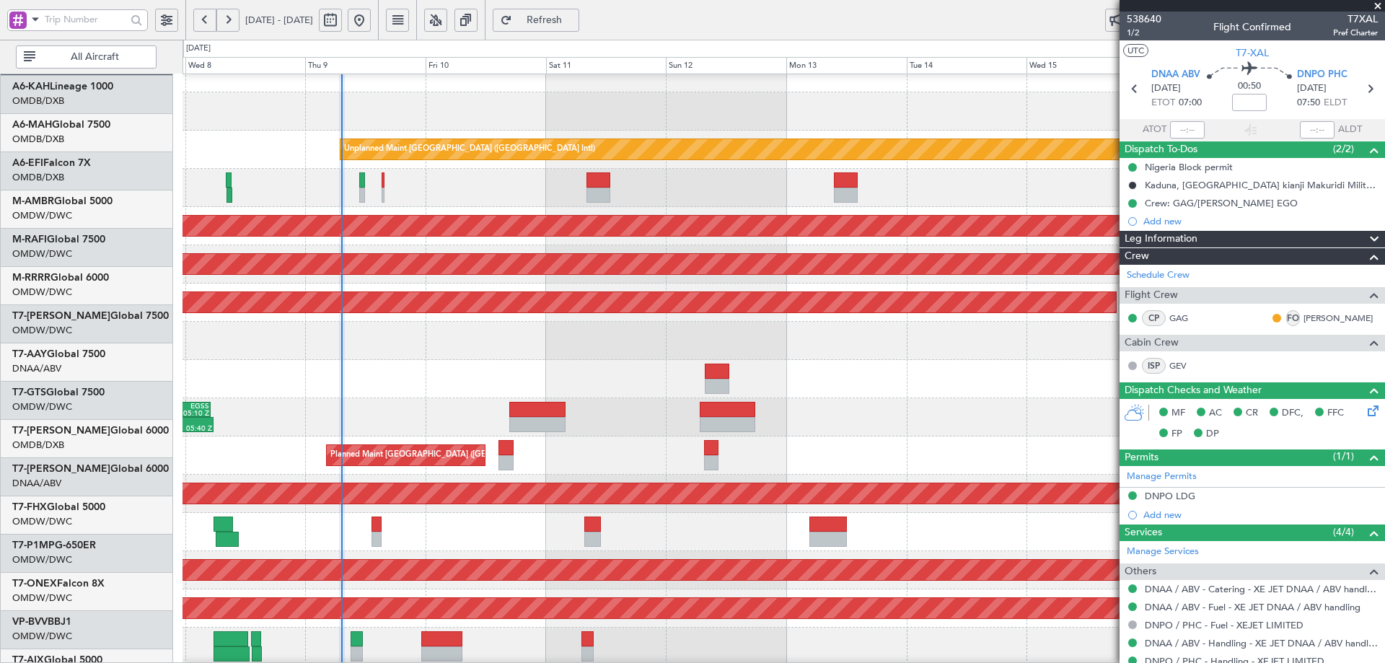
scroll to position [20, 0]
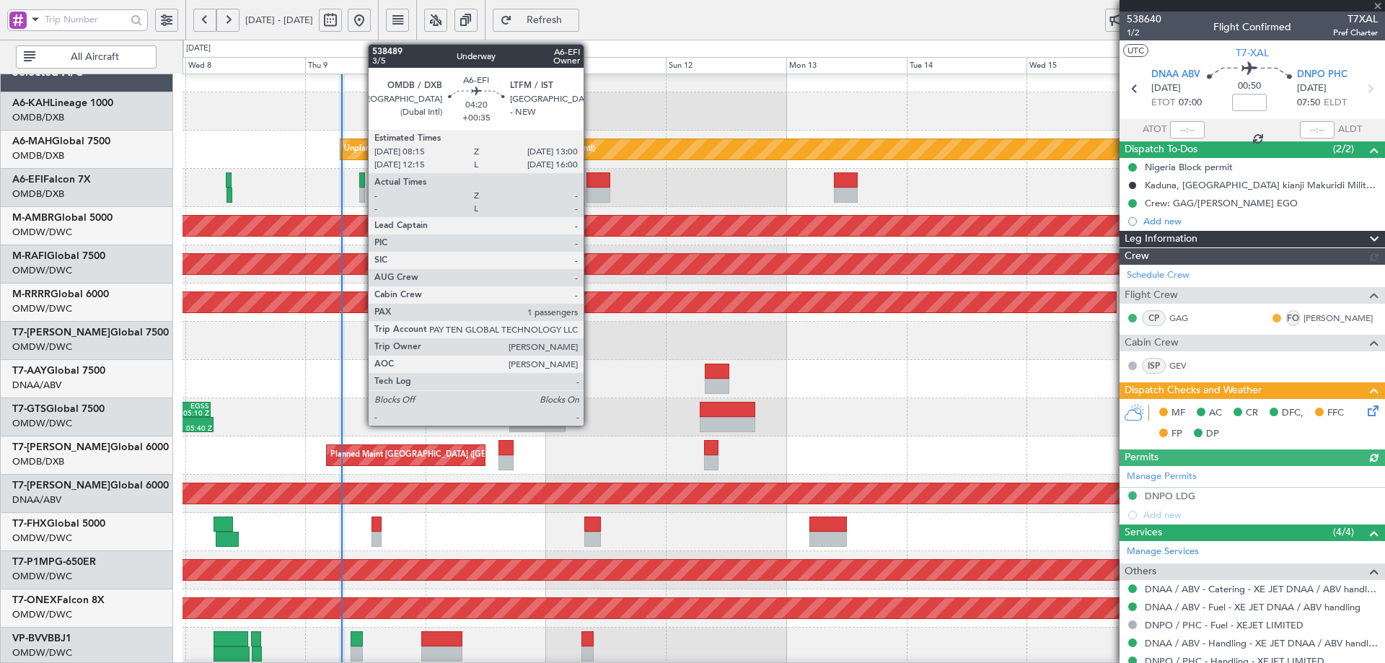
type input "Dherander Fithani (DHF)"
type input "7504"
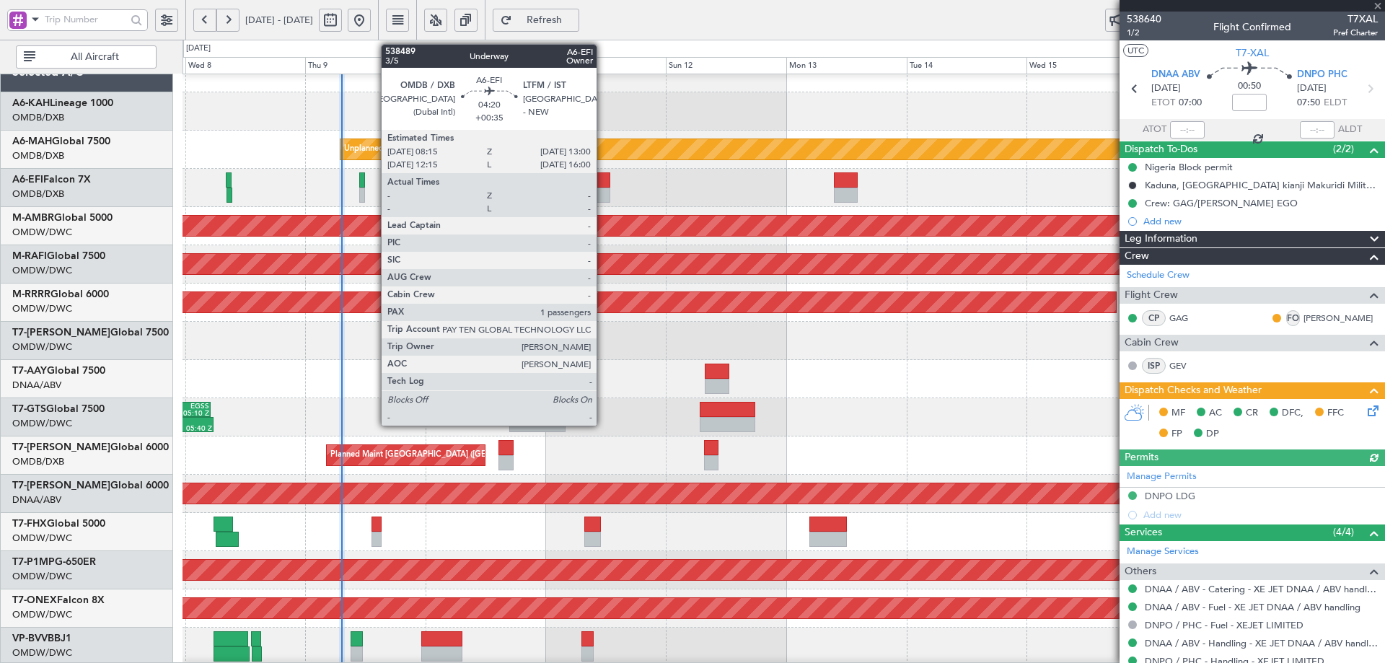
click at [599, 181] on div at bounding box center [598, 179] width 24 height 15
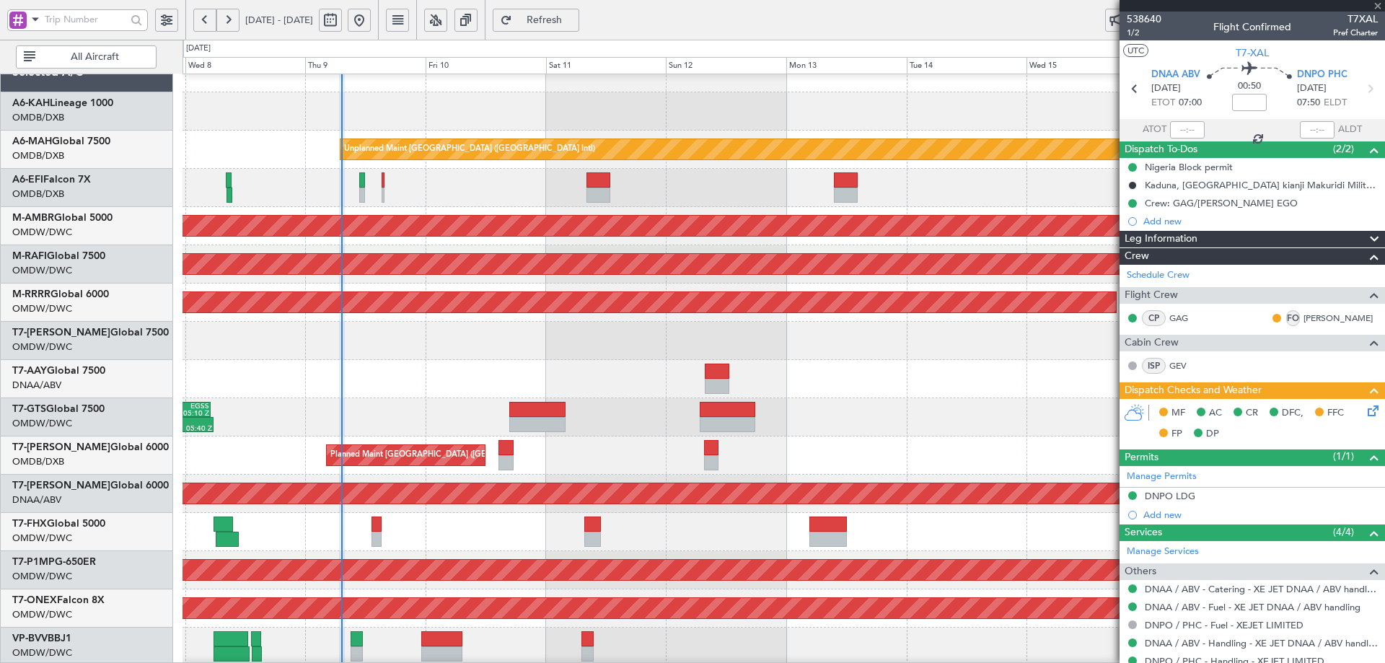
type input "+00:35"
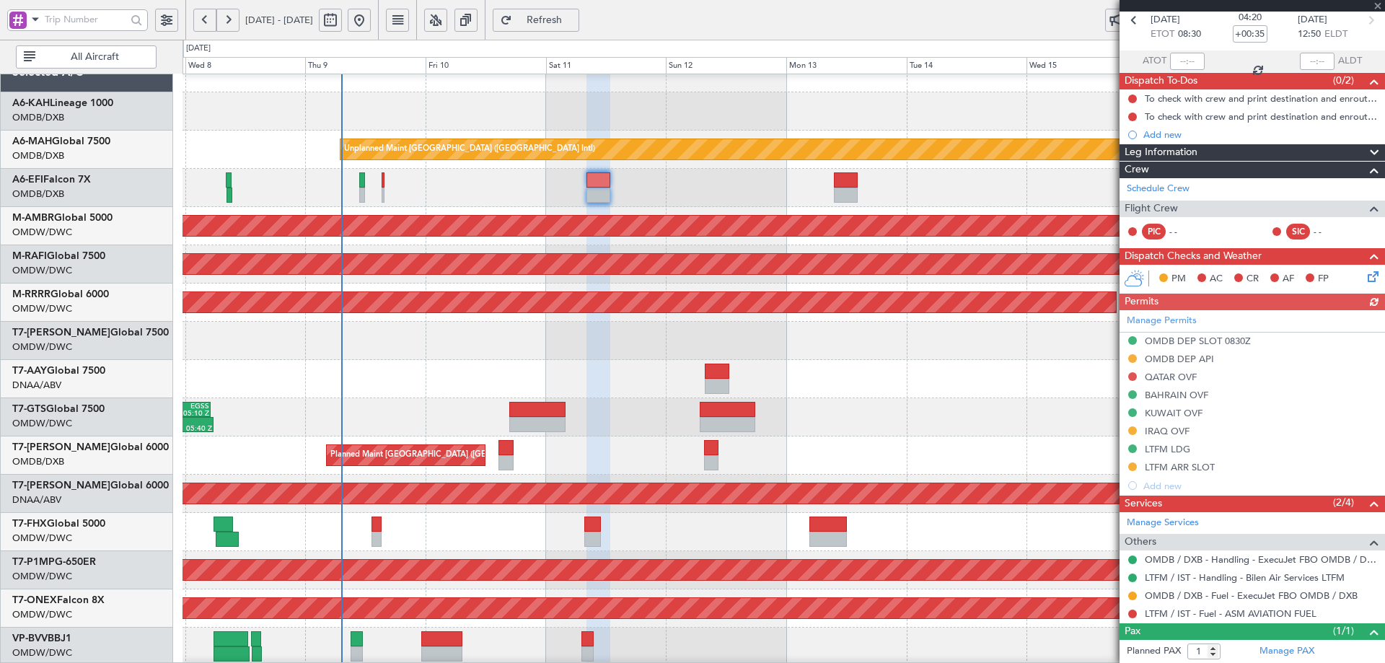
scroll to position [101, 0]
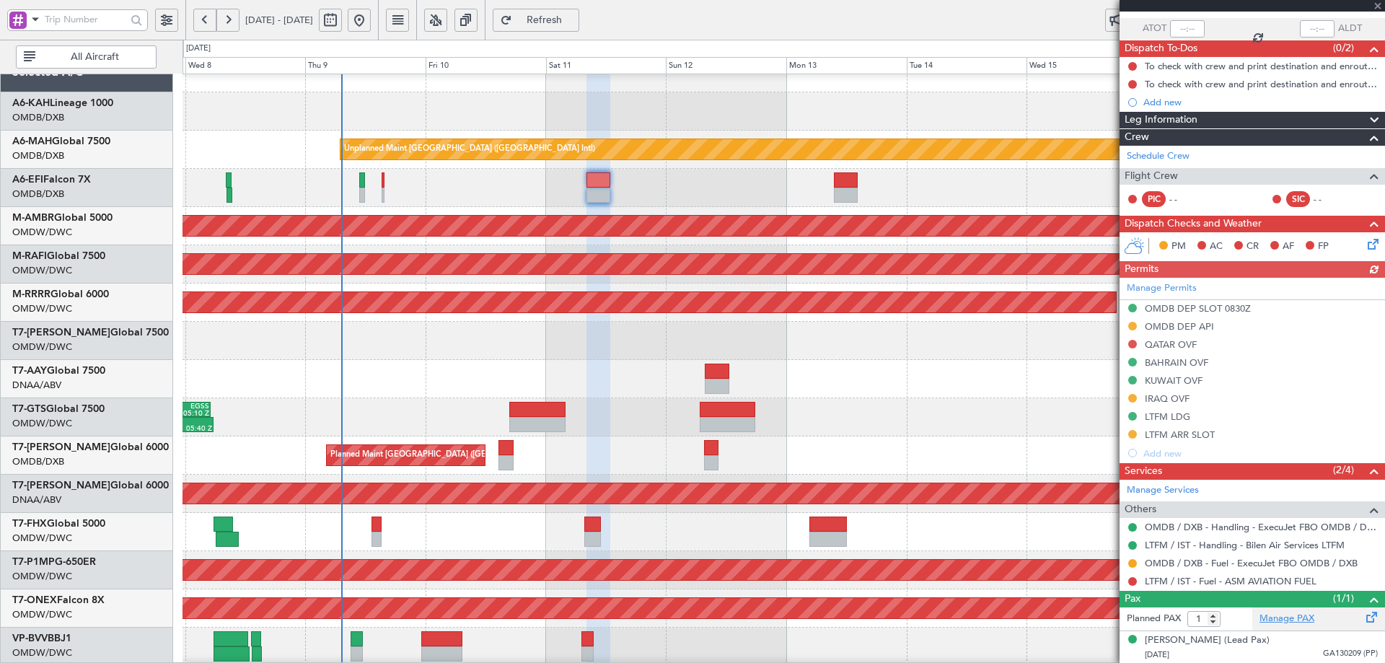
click at [1272, 613] on link "Manage PAX" at bounding box center [1286, 619] width 55 height 14
click at [574, 21] on span "Refresh" at bounding box center [544, 20] width 59 height 10
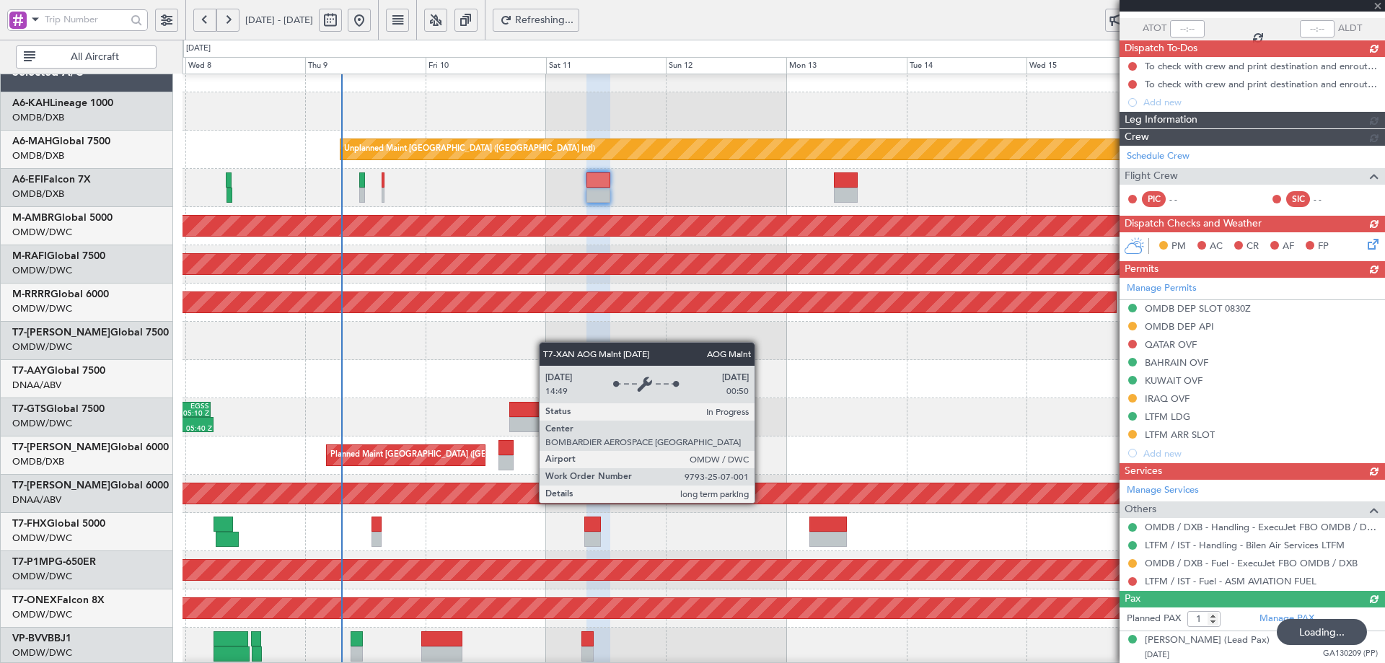
type input "4"
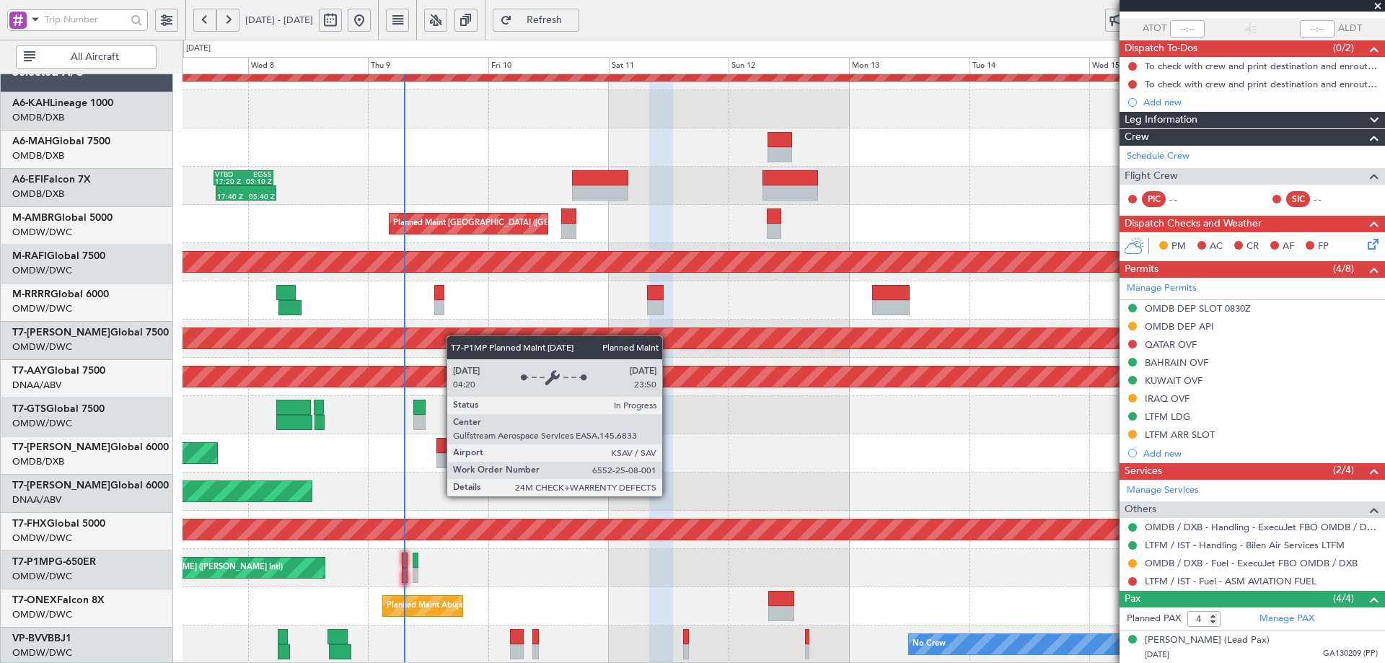
scroll to position [252, 0]
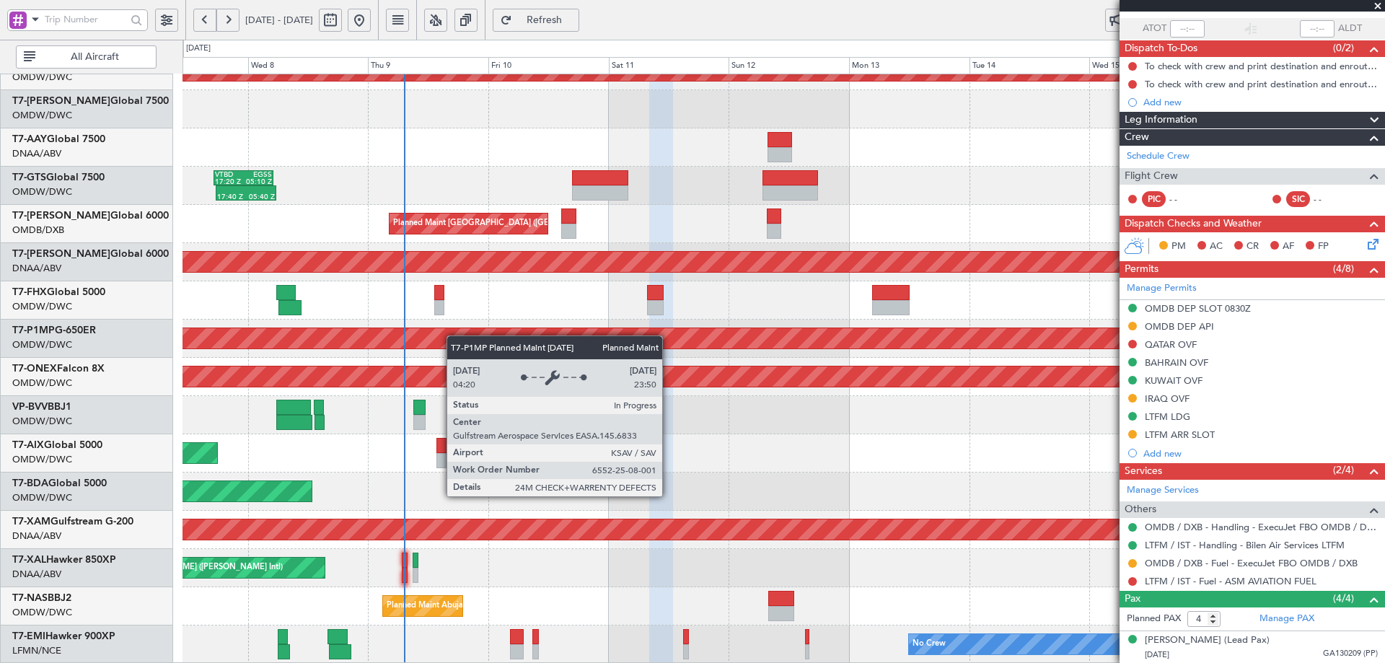
click at [472, 300] on div "Planned Maint Dubai (Al Maktoum Intl) Planned Maint Dubai (Al Maktoum Intl) Pla…" at bounding box center [783, 243] width 1202 height 841
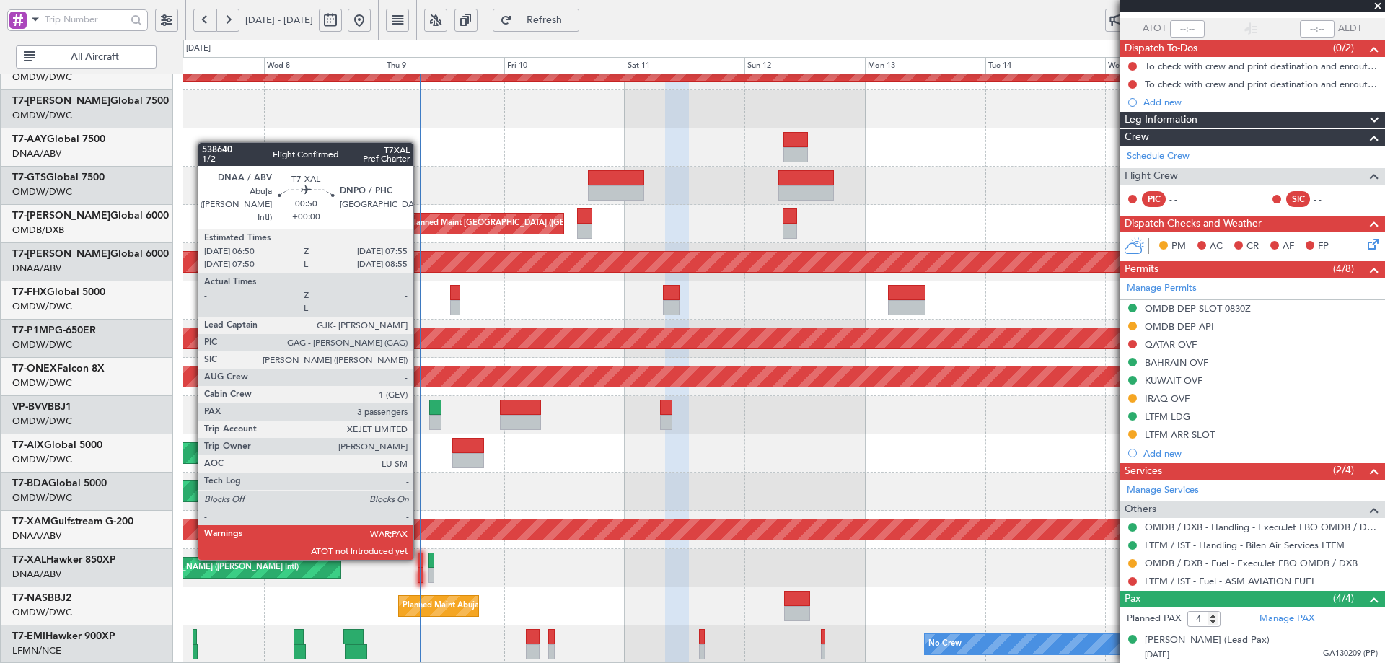
click at [420, 557] on div at bounding box center [421, 559] width 6 height 15
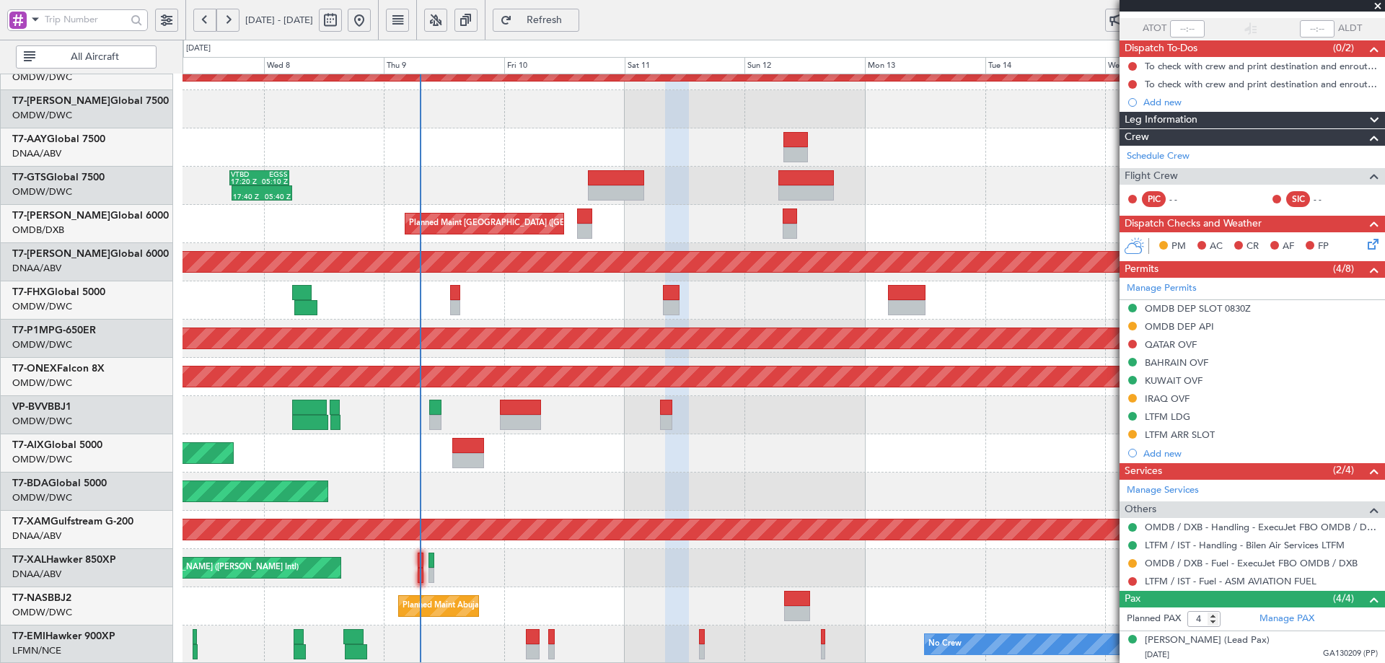
click at [572, 17] on span "Refresh" at bounding box center [544, 20] width 59 height 10
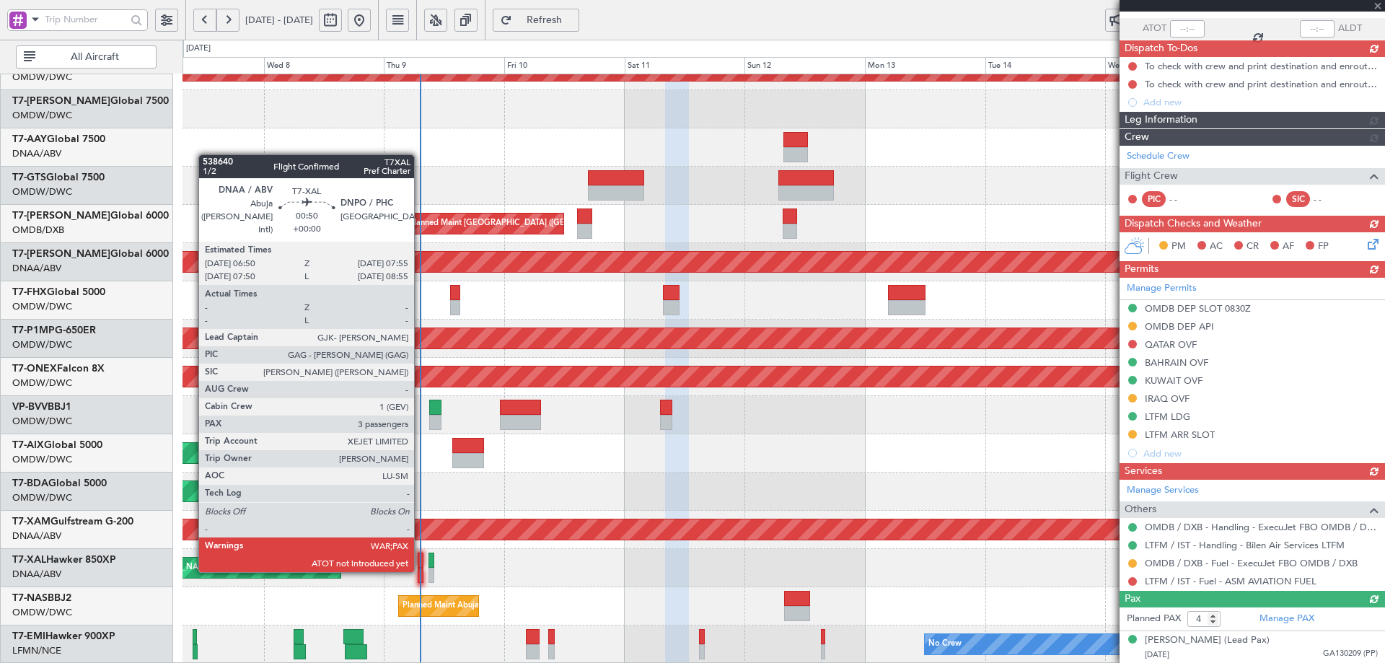
click at [420, 568] on div at bounding box center [421, 575] width 6 height 15
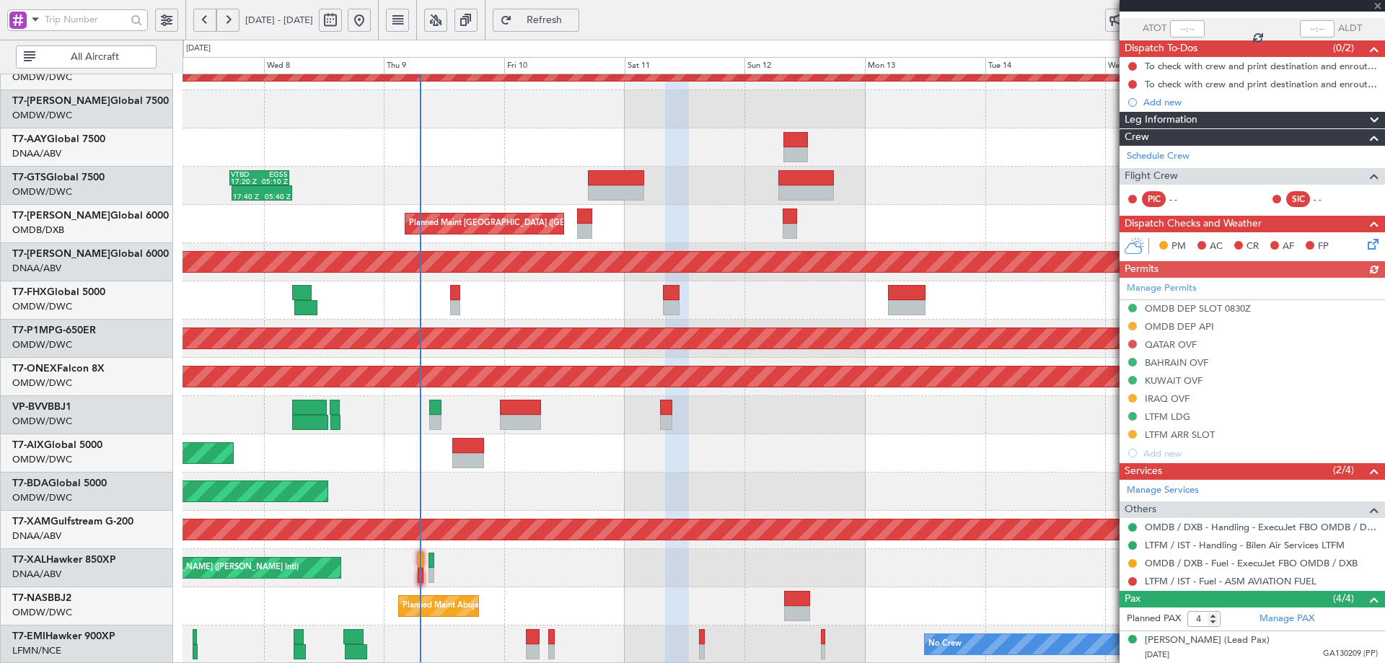
type input "3"
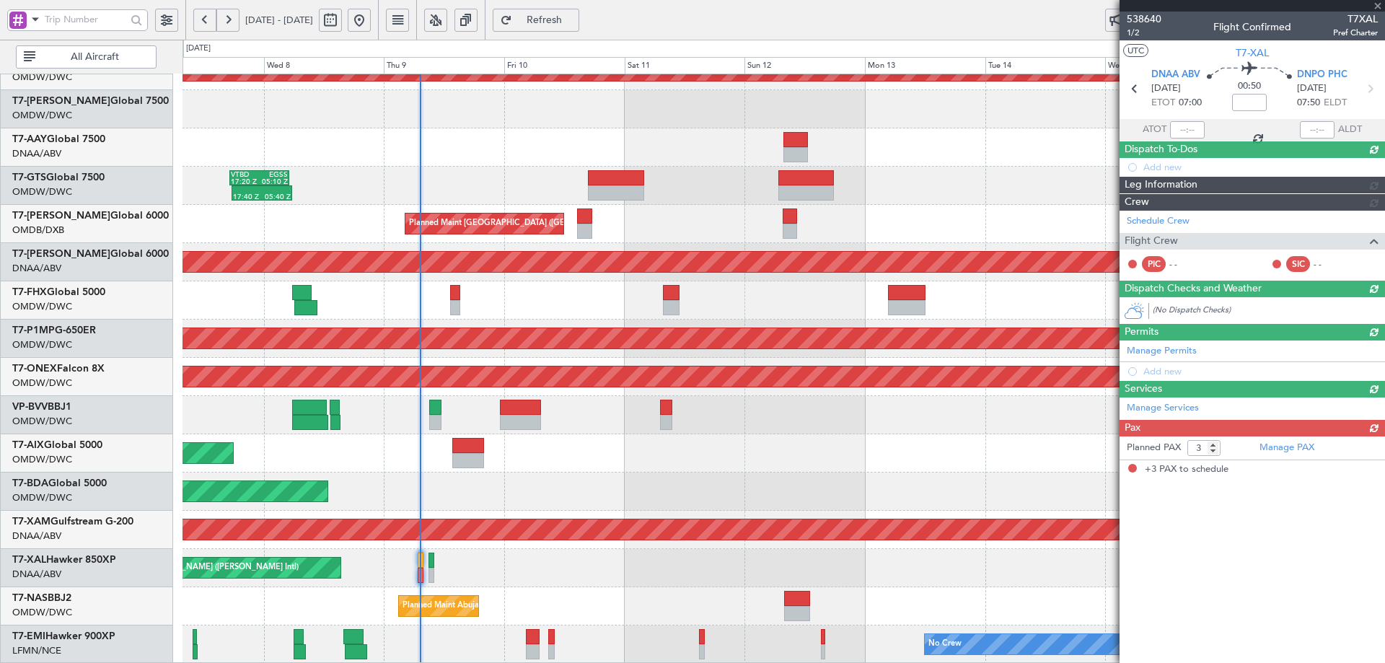
scroll to position [0, 0]
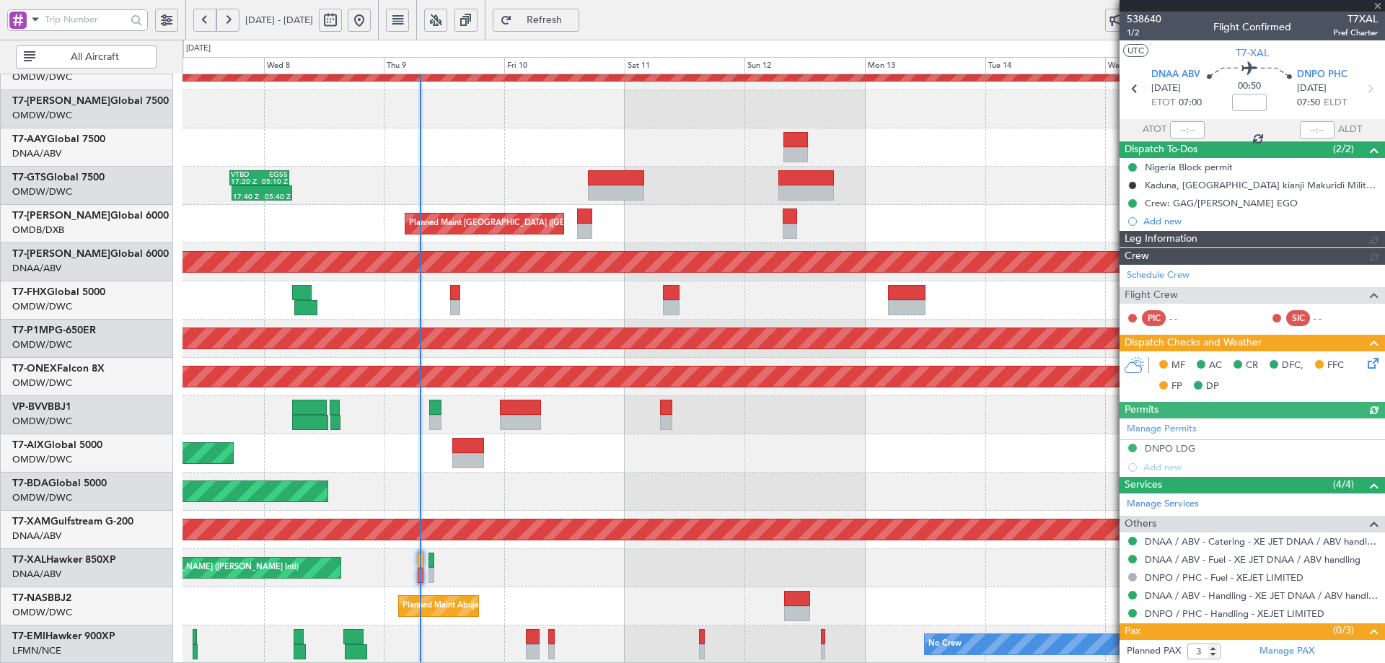
type input "Dherander Fithani (DHF)"
type input "7504"
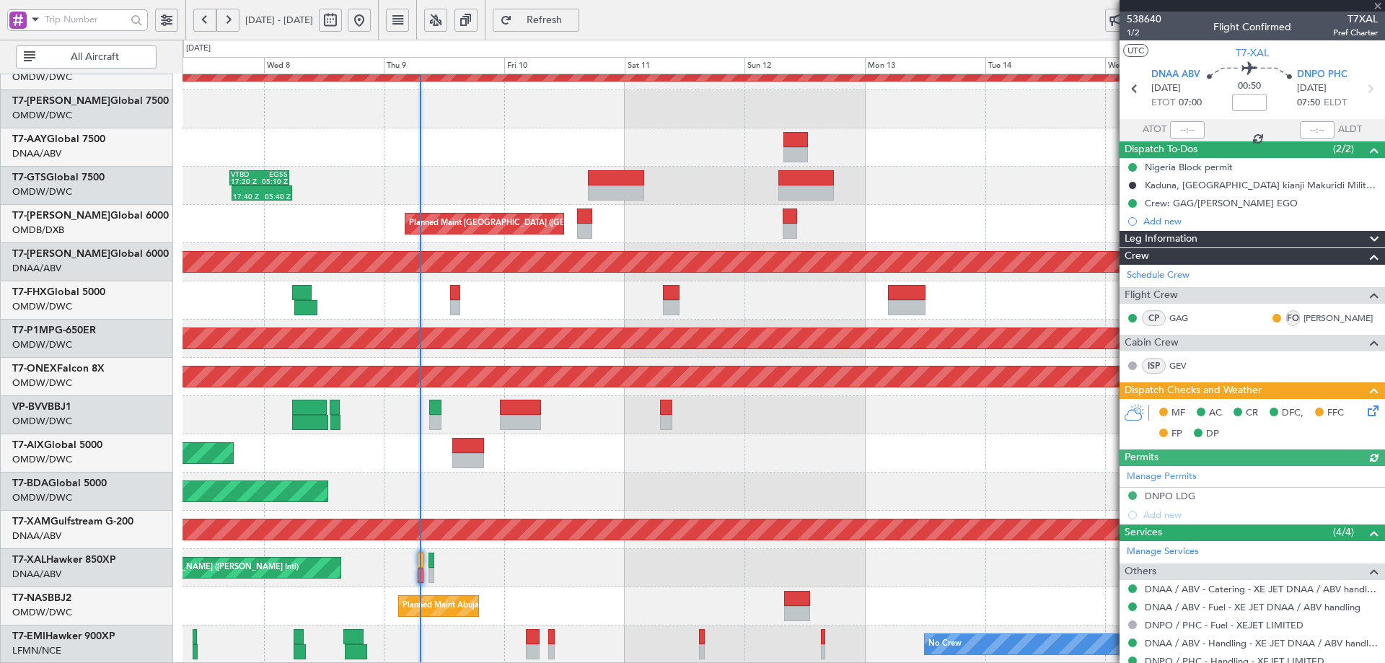
click at [1365, 411] on icon at bounding box center [1371, 408] width 12 height 12
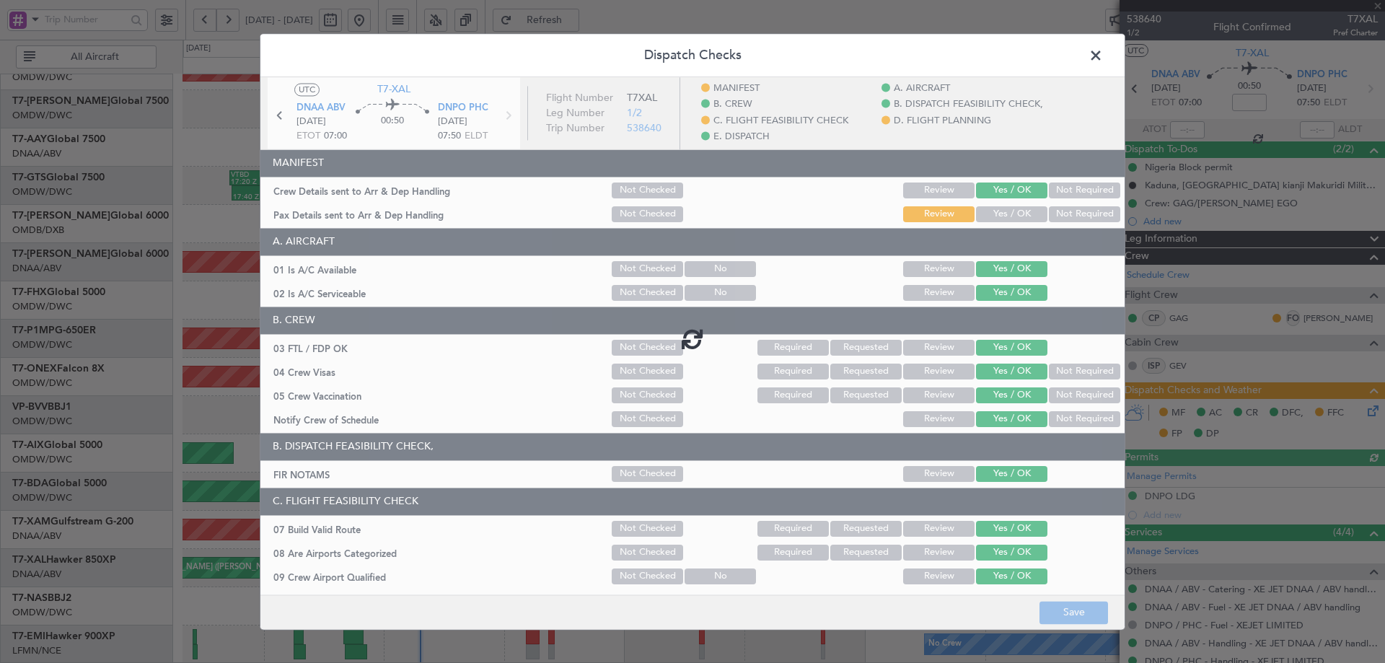
click at [981, 221] on div at bounding box center [692, 338] width 864 height 523
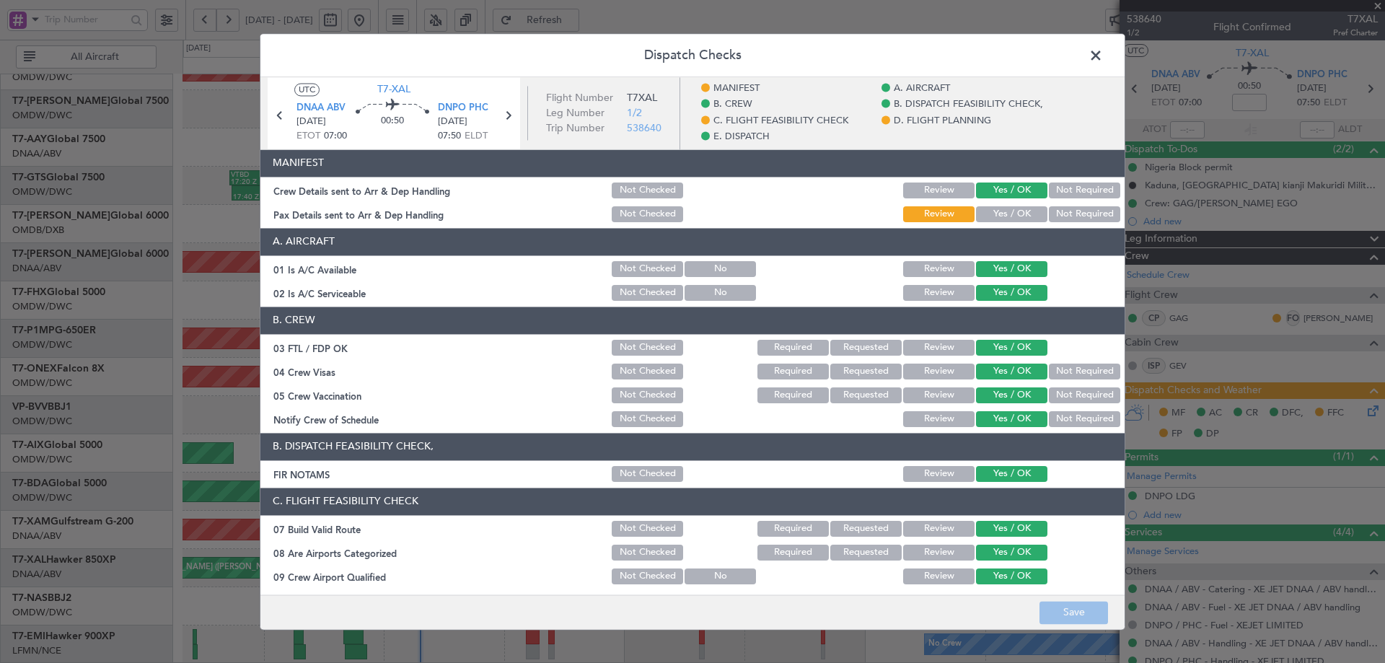
click at [992, 216] on button "Yes / OK" at bounding box center [1011, 214] width 71 height 16
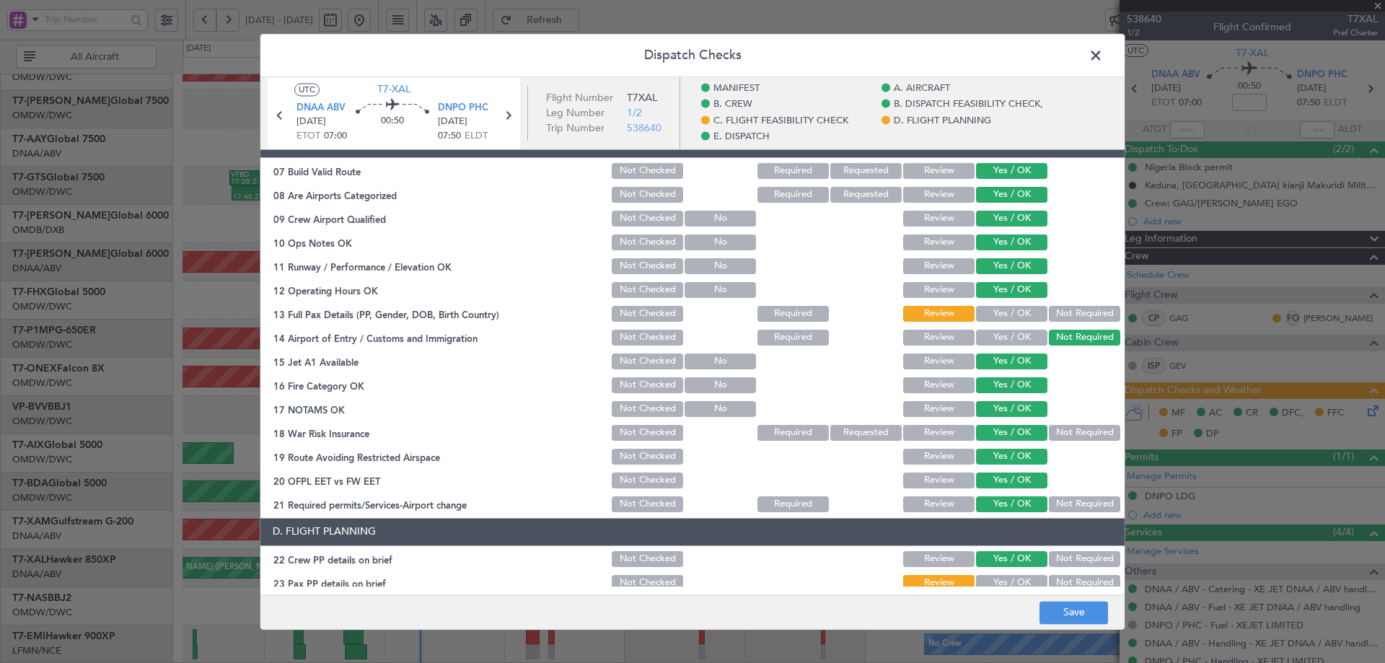
scroll to position [649, 0]
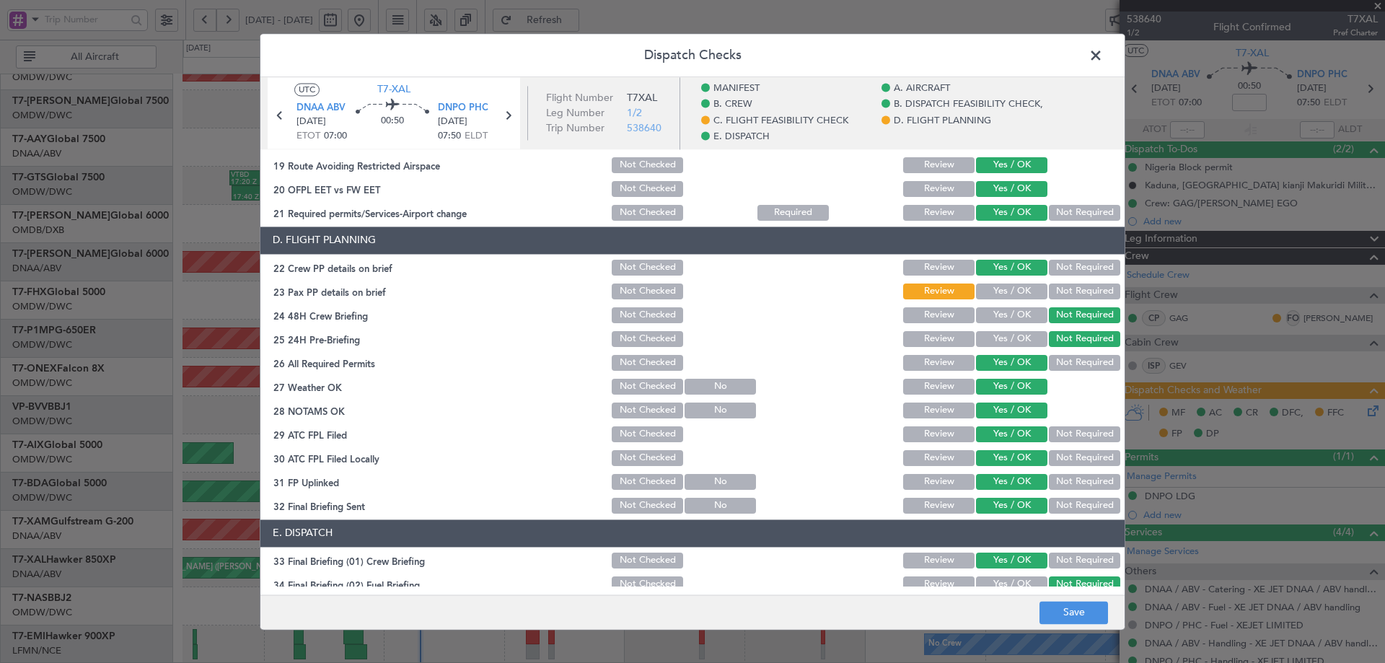
drag, startPoint x: 988, startPoint y: 287, endPoint x: 990, endPoint y: 333, distance: 46.2
click at [987, 287] on button "Yes / OK" at bounding box center [1011, 291] width 71 height 16
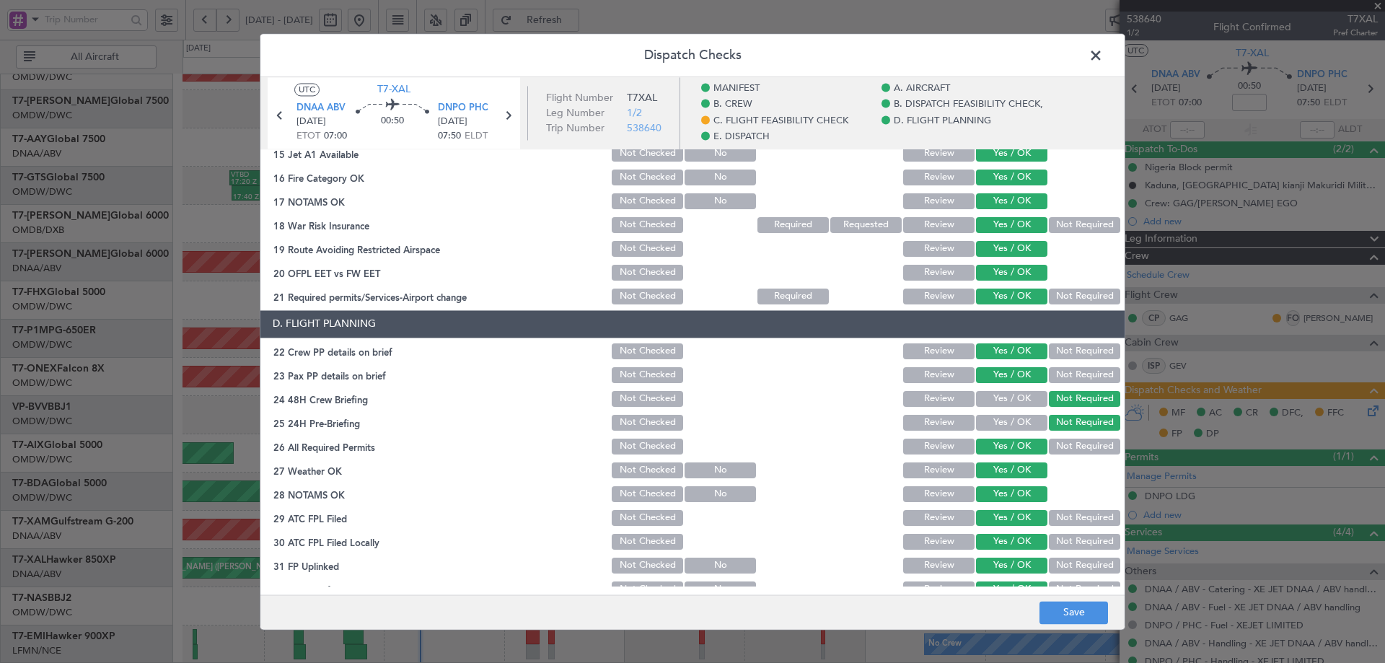
scroll to position [505, 0]
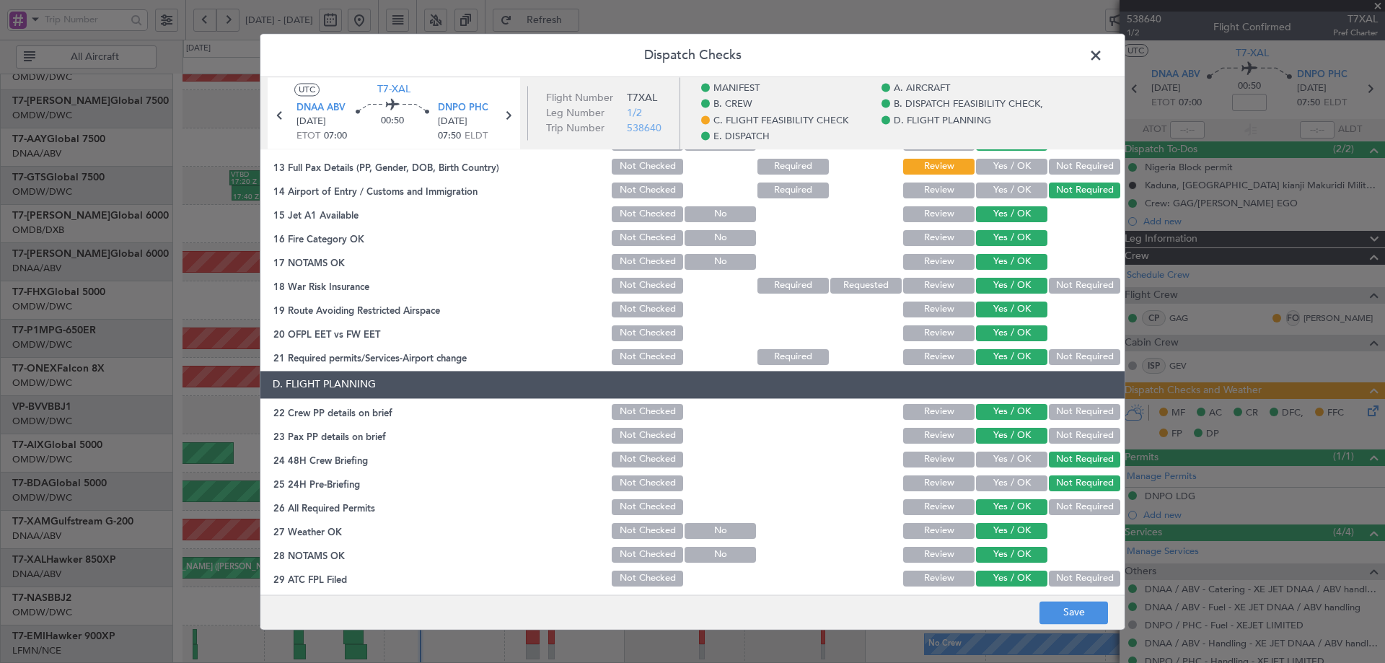
click at [991, 173] on button "Yes / OK" at bounding box center [1011, 167] width 71 height 16
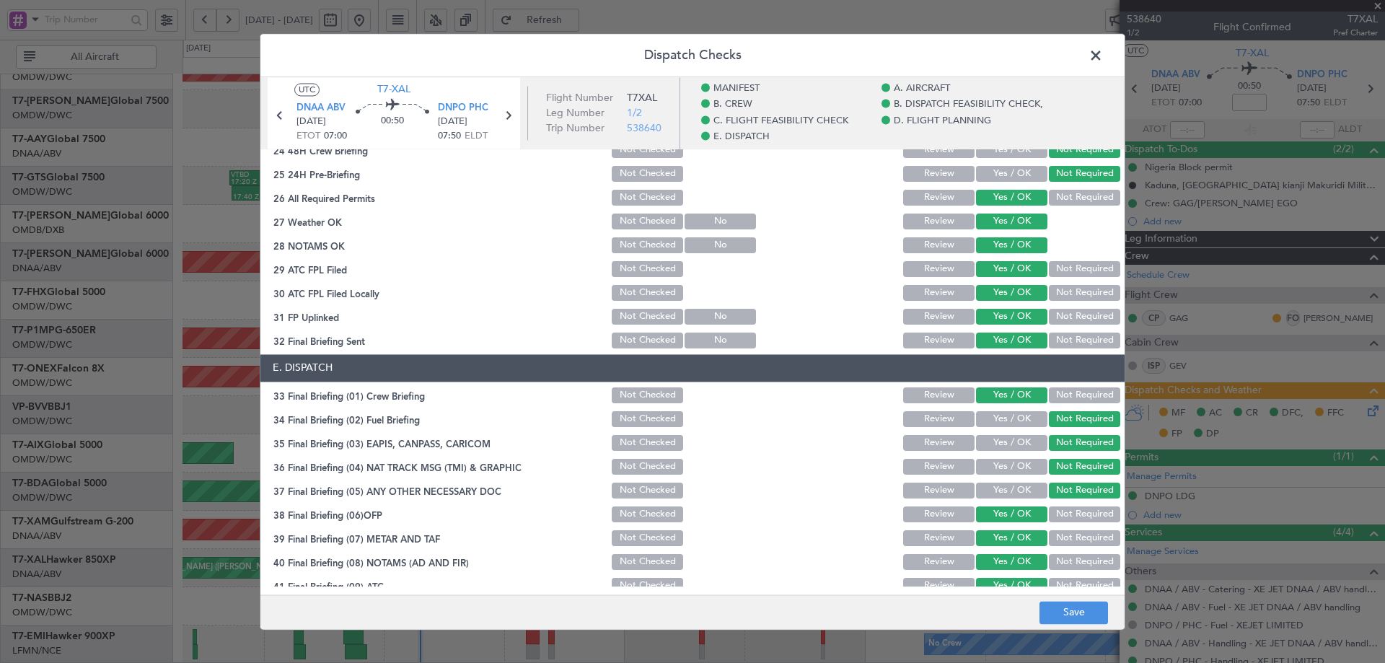
scroll to position [899, 0]
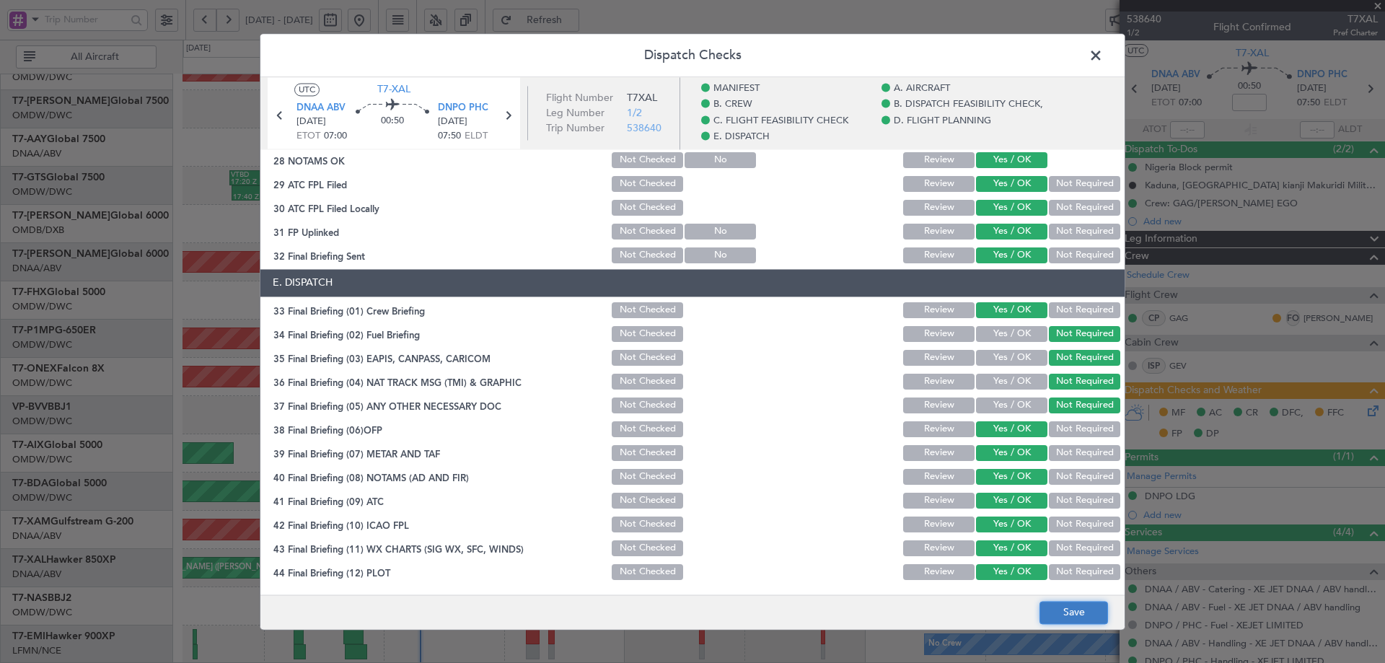
click at [1067, 615] on button "Save" at bounding box center [1073, 612] width 69 height 23
click at [1103, 50] on span at bounding box center [1103, 59] width 0 height 29
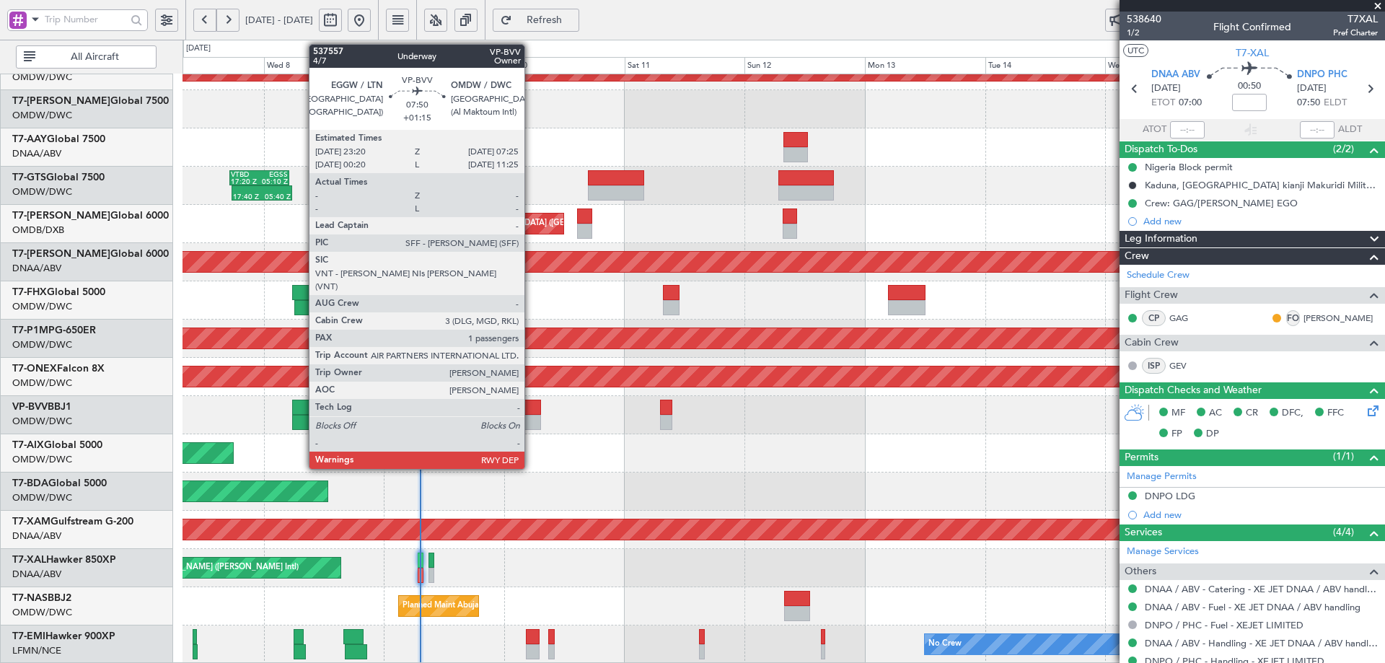
click at [531, 415] on div at bounding box center [520, 422] width 41 height 15
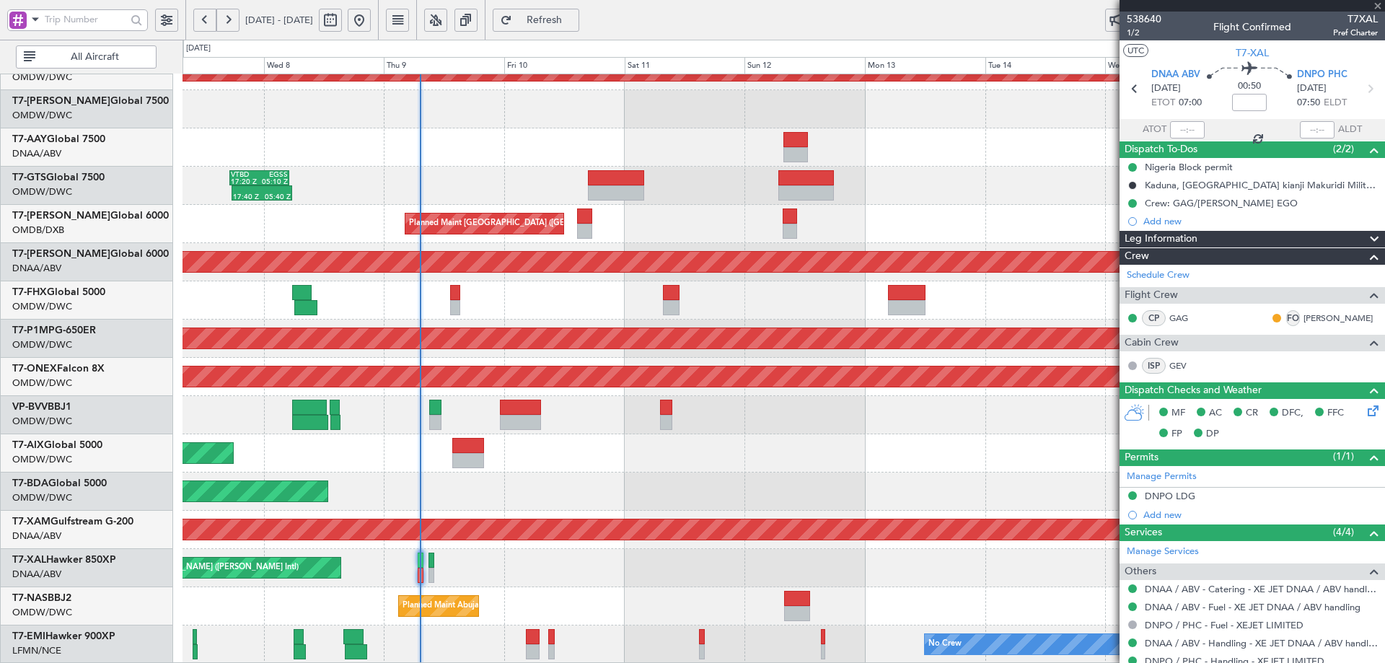
type input "+01:15"
type input "1"
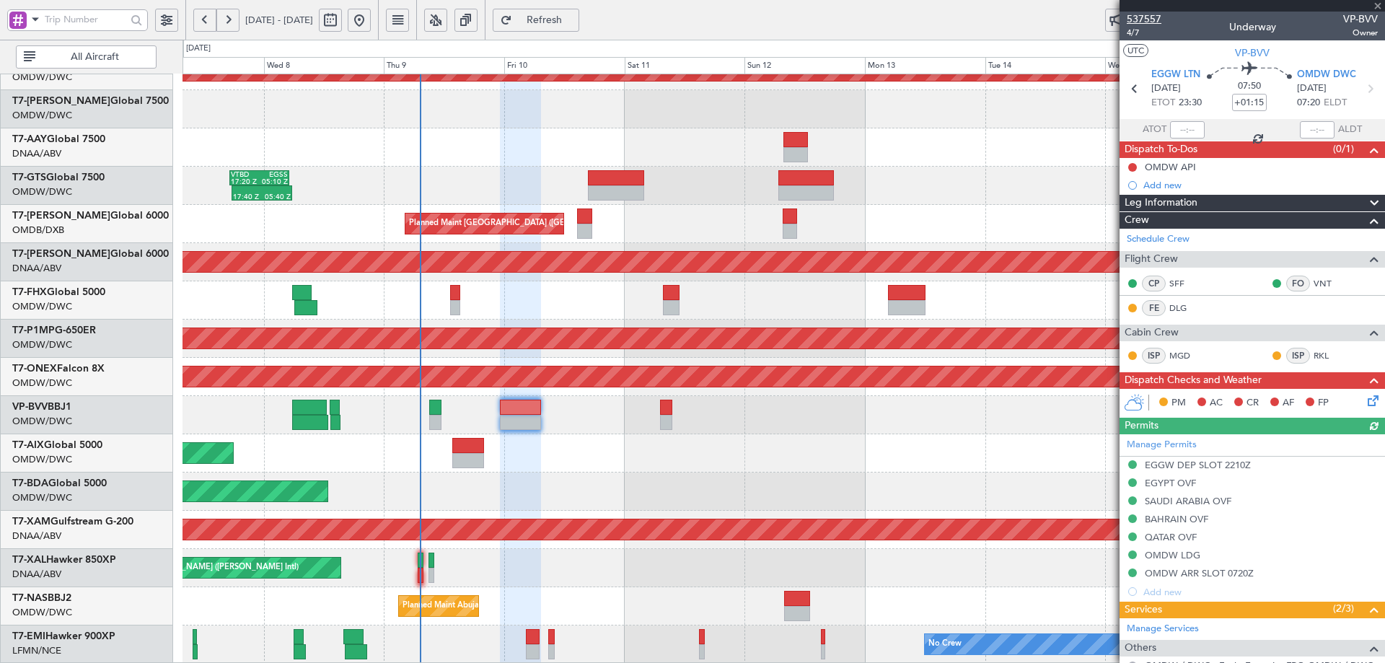
click at [1153, 22] on span "537557" at bounding box center [1144, 19] width 35 height 15
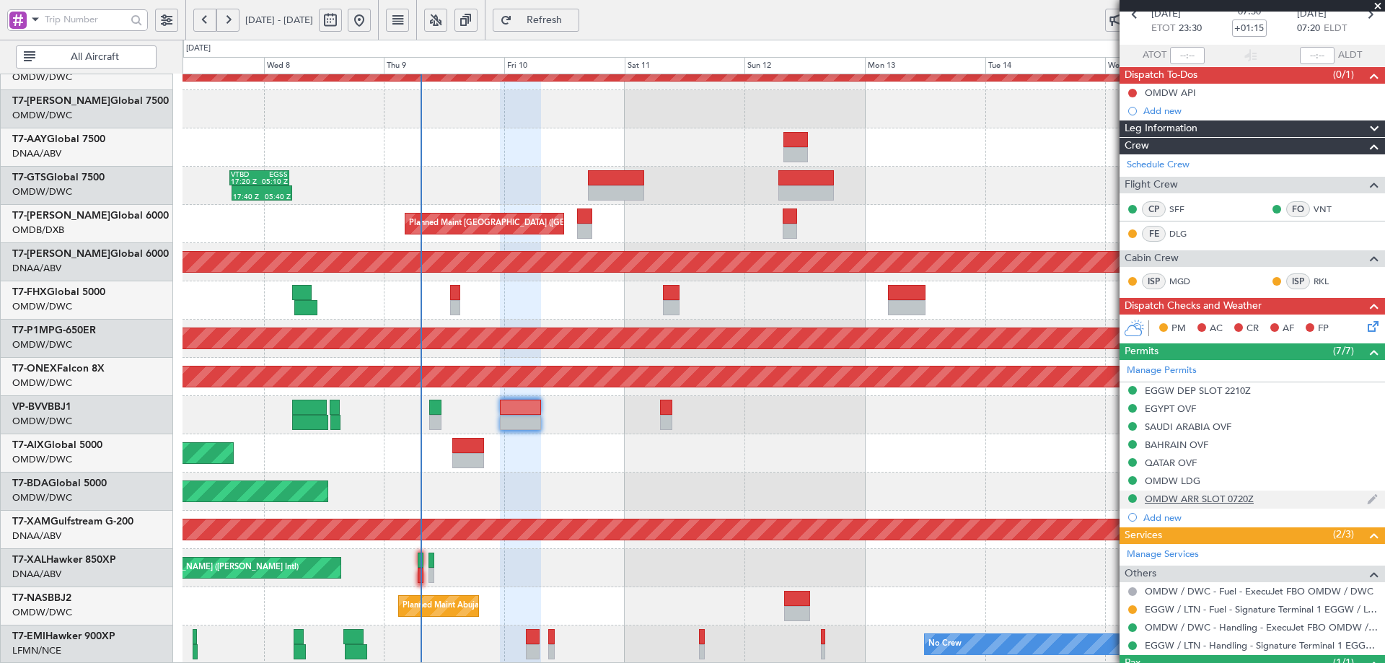
scroll to position [138, 0]
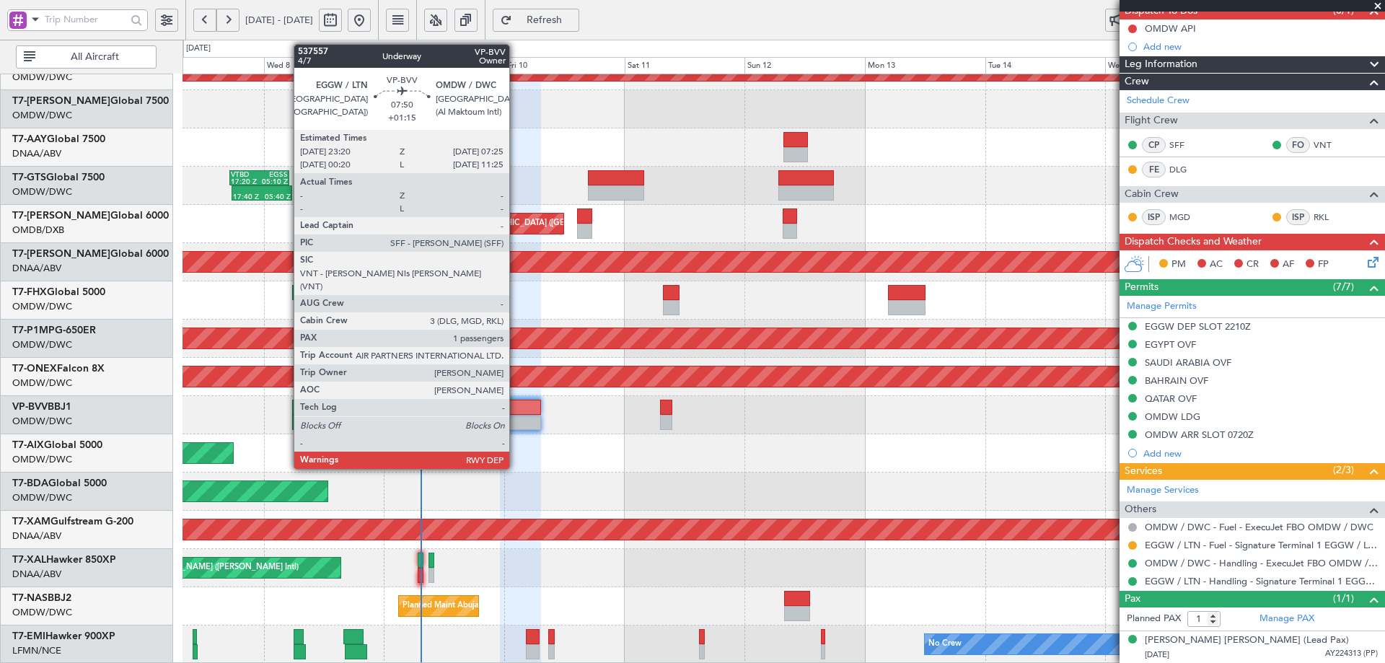
click at [516, 408] on div at bounding box center [520, 407] width 41 height 15
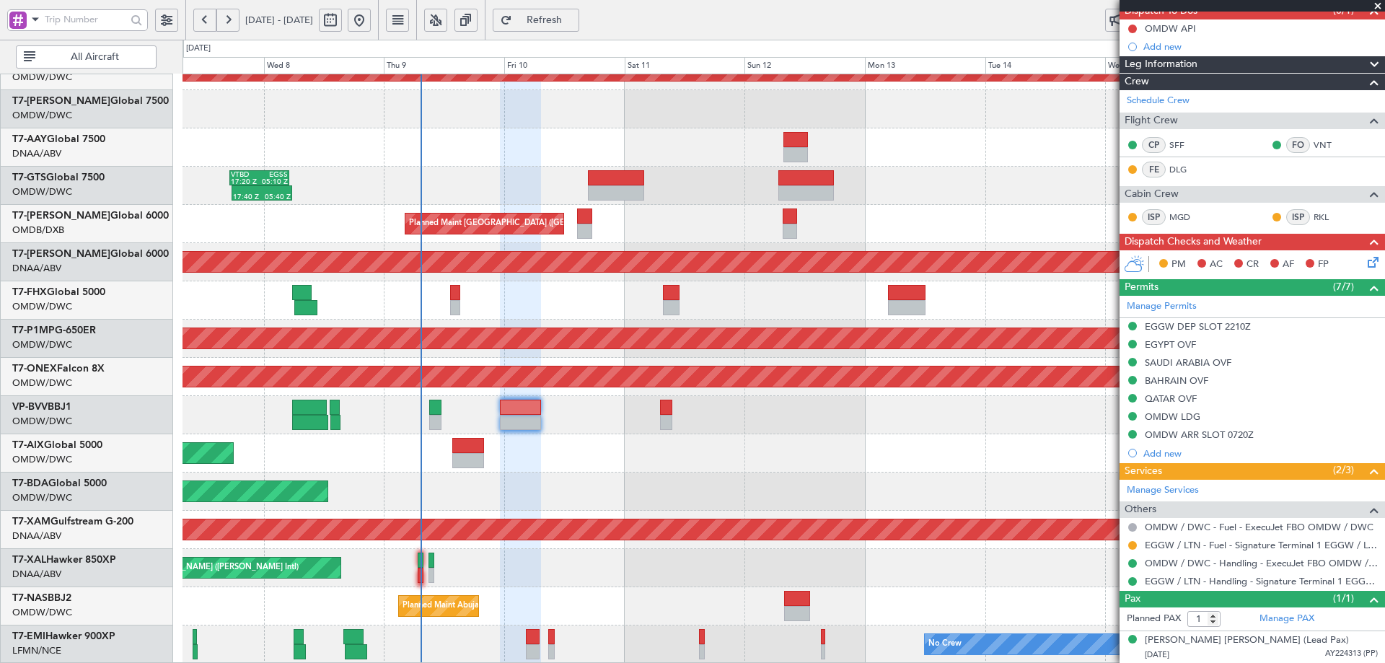
click at [579, 12] on button "Refresh" at bounding box center [536, 20] width 87 height 23
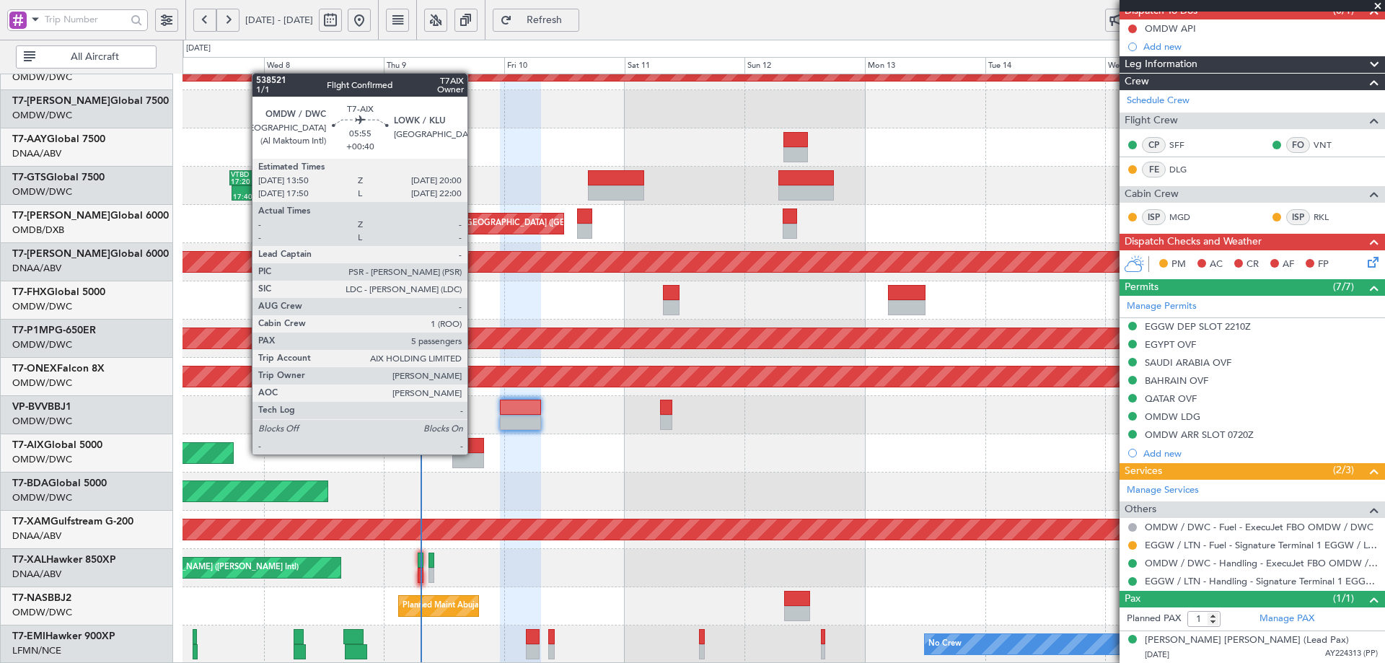
click at [474, 453] on div at bounding box center [467, 460] width 31 height 15
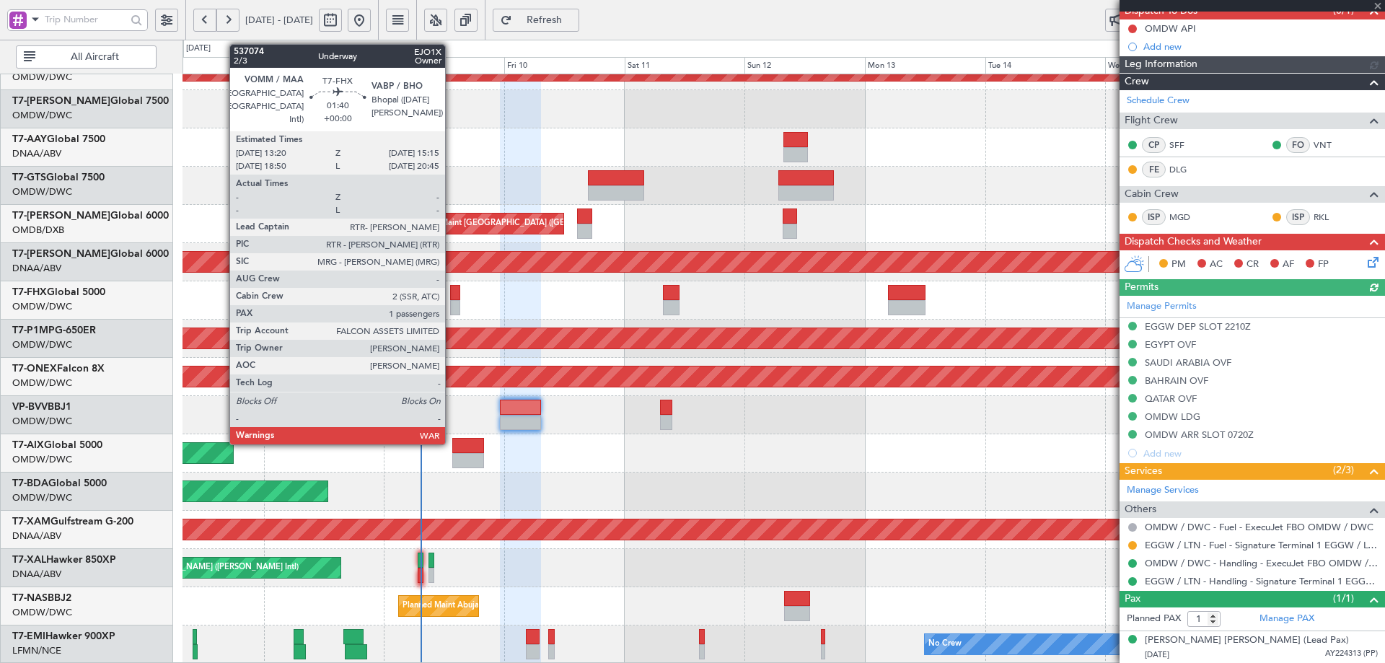
click at [452, 300] on div at bounding box center [455, 307] width 10 height 15
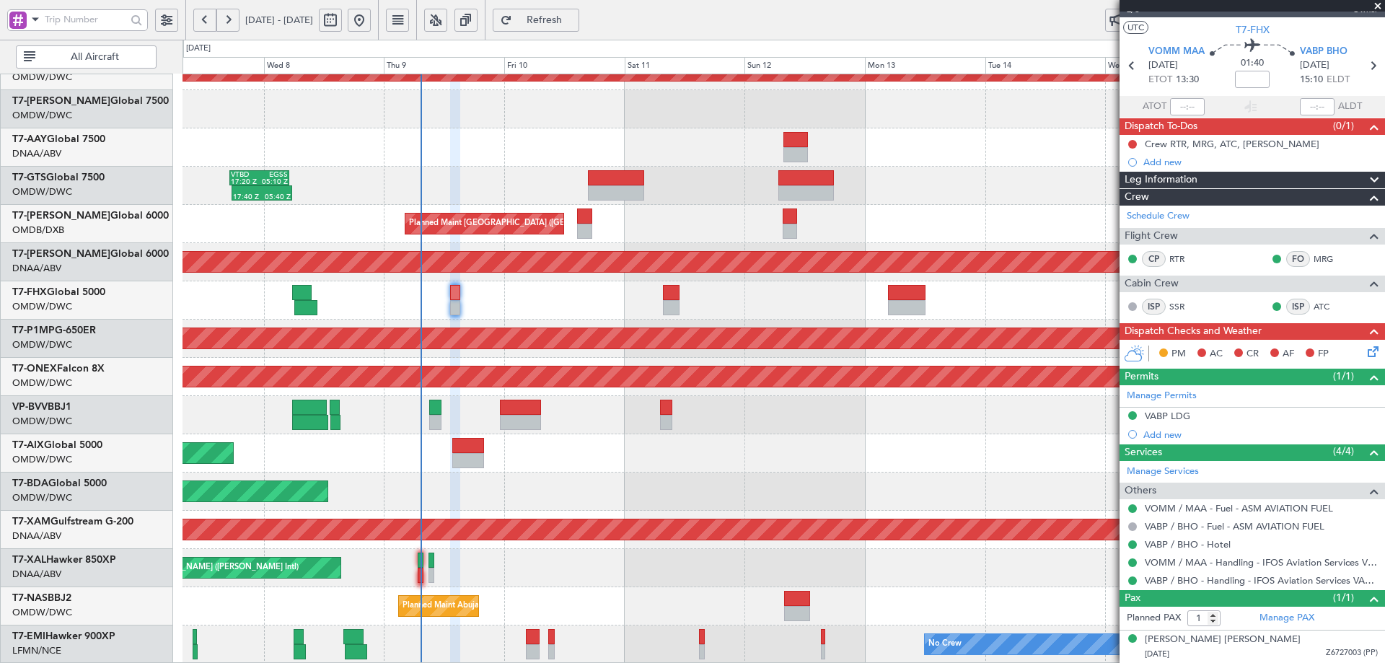
scroll to position [0, 0]
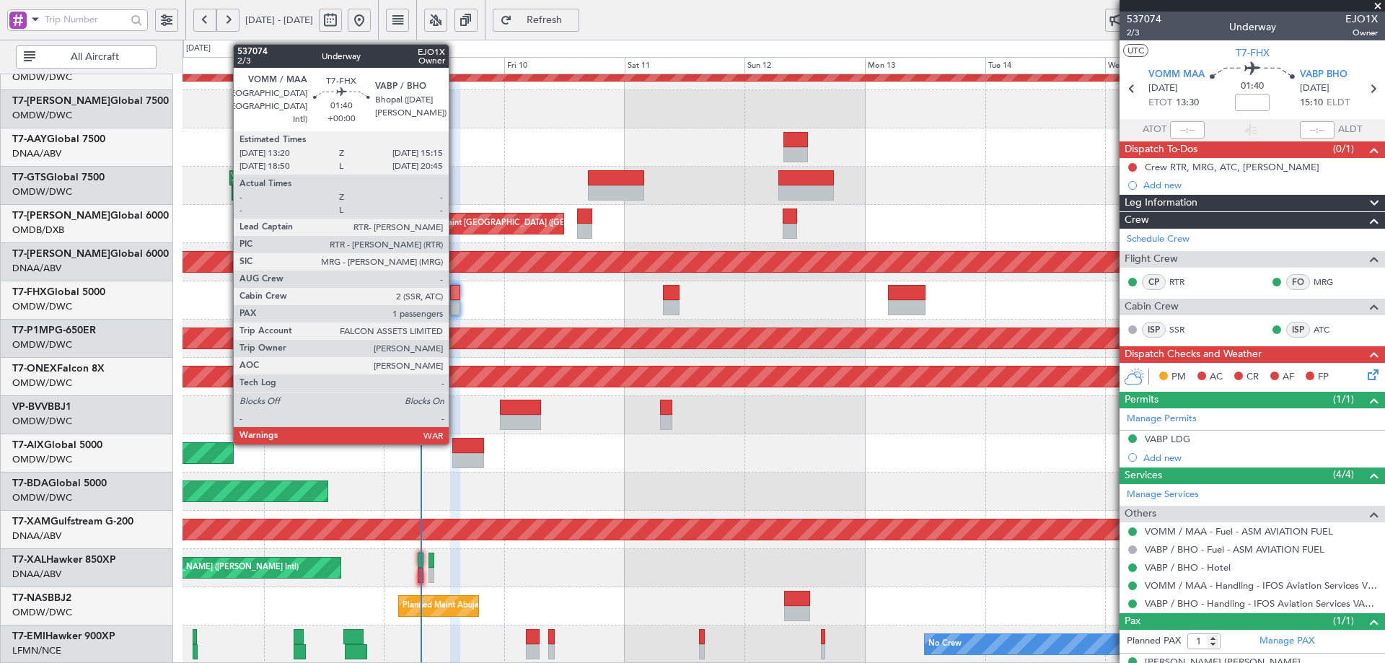
click at [455, 288] on div at bounding box center [455, 292] width 10 height 15
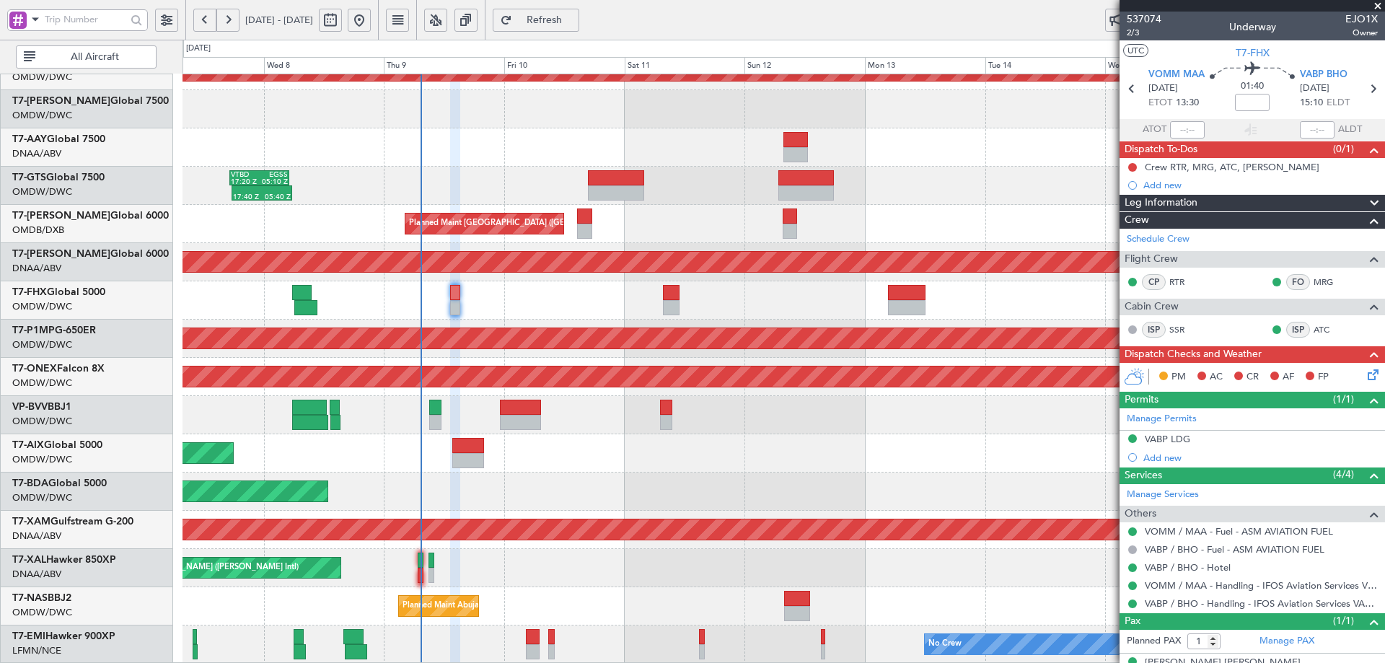
click at [574, 25] on span "Refresh" at bounding box center [544, 20] width 59 height 10
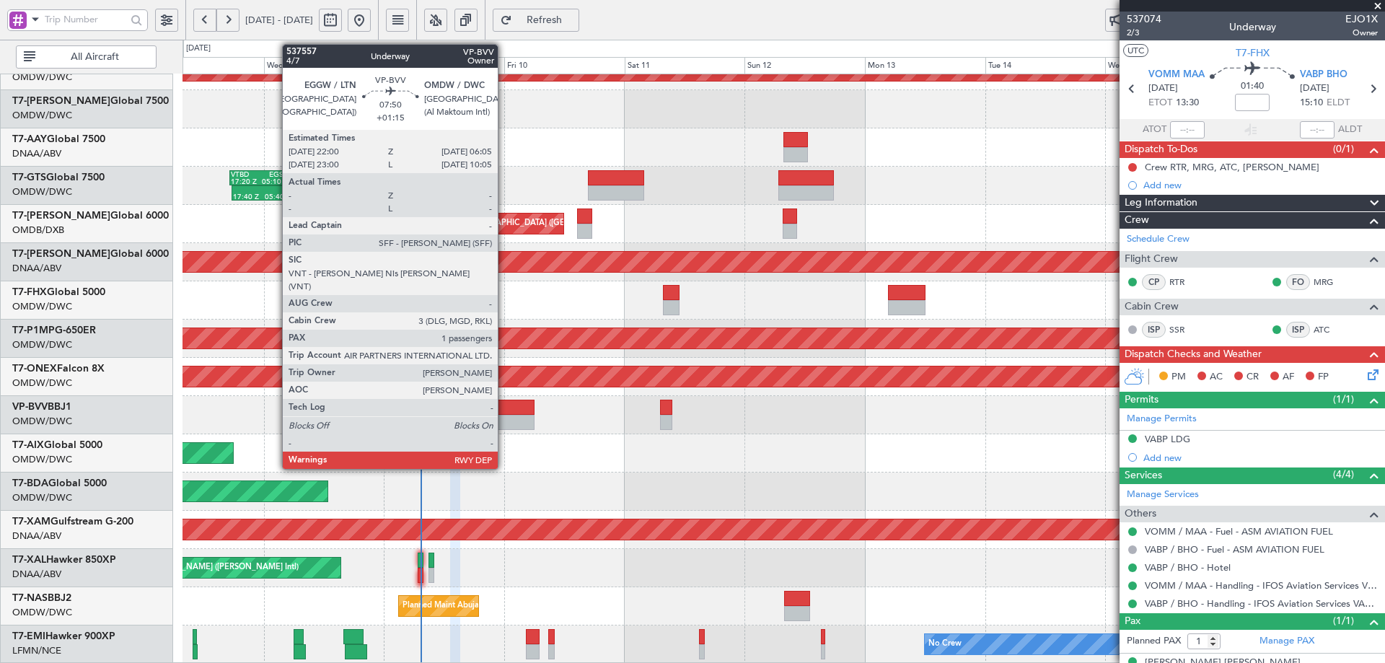
click at [504, 415] on div at bounding box center [513, 422] width 41 height 15
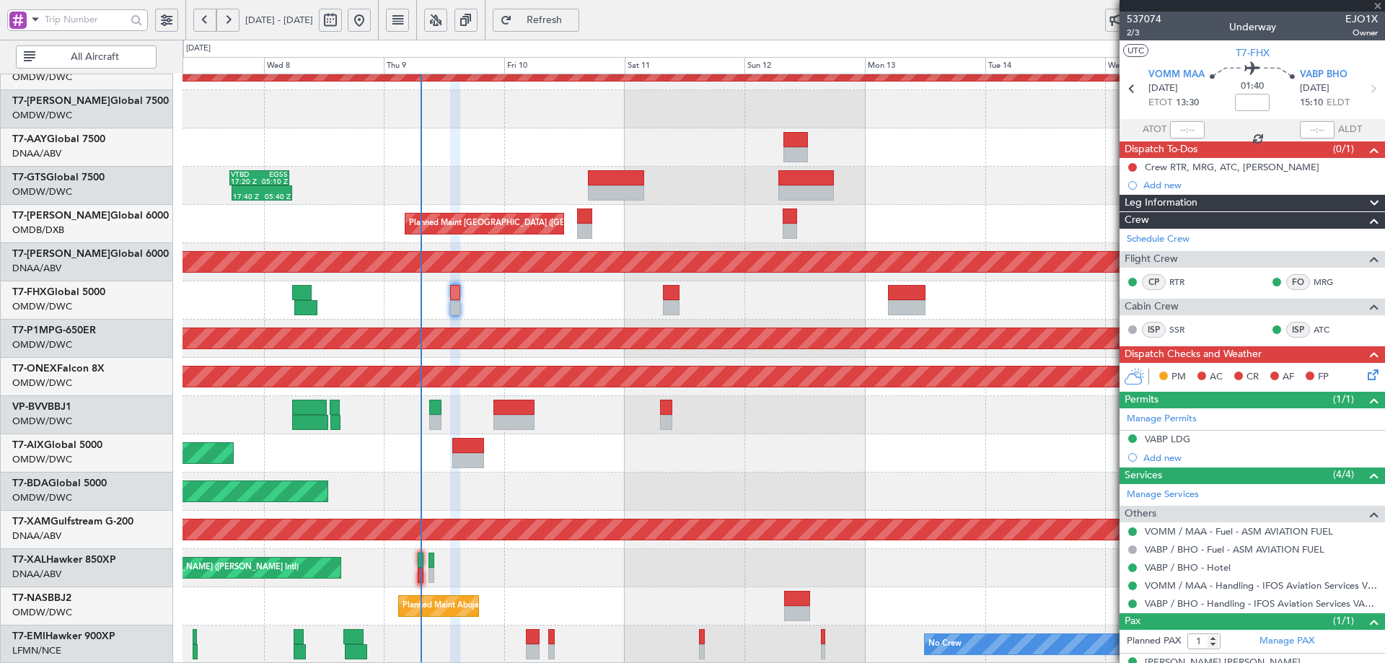
type input "+01:15"
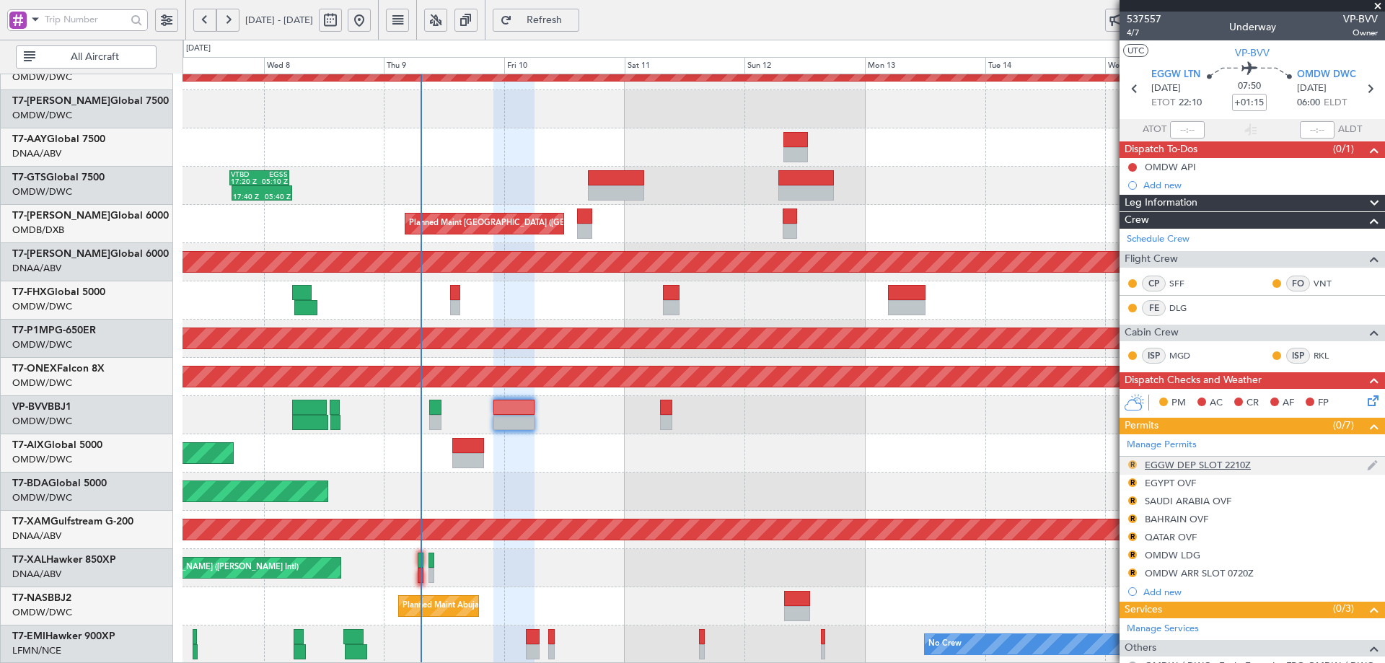
click at [1133, 462] on button "R" at bounding box center [1132, 464] width 9 height 9
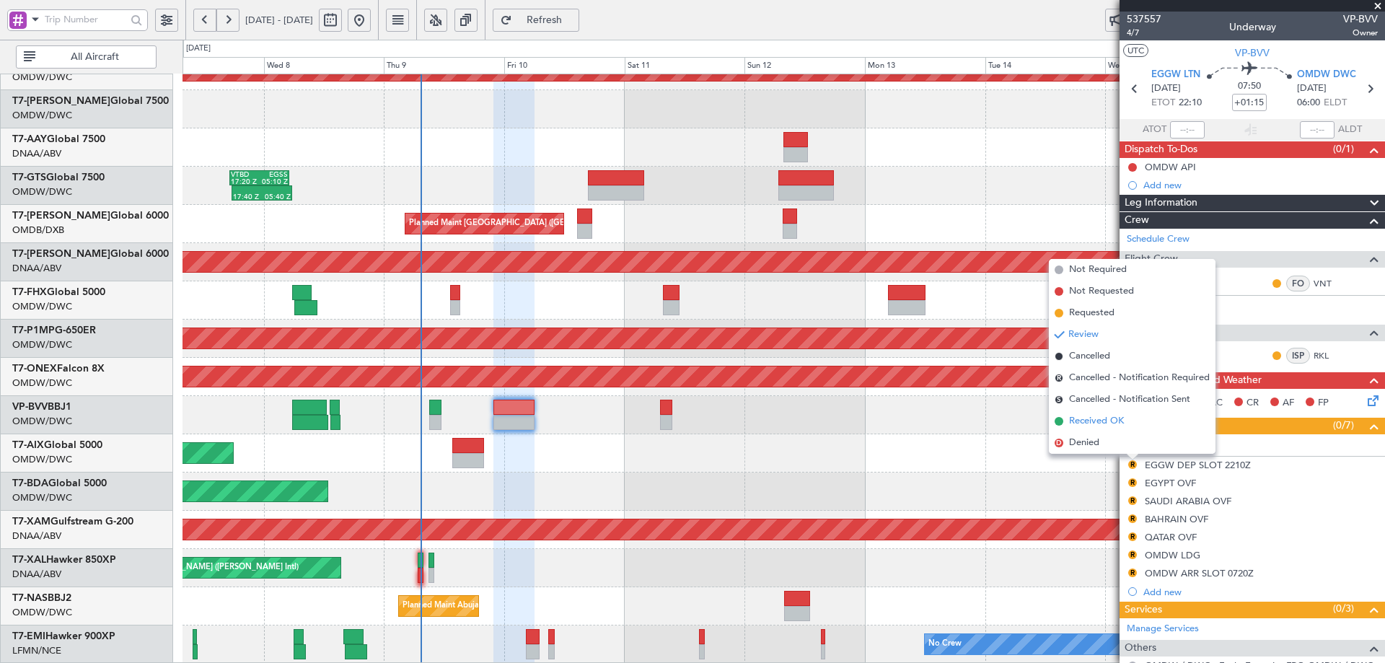
click at [1089, 418] on span "Received OK" at bounding box center [1096, 421] width 55 height 14
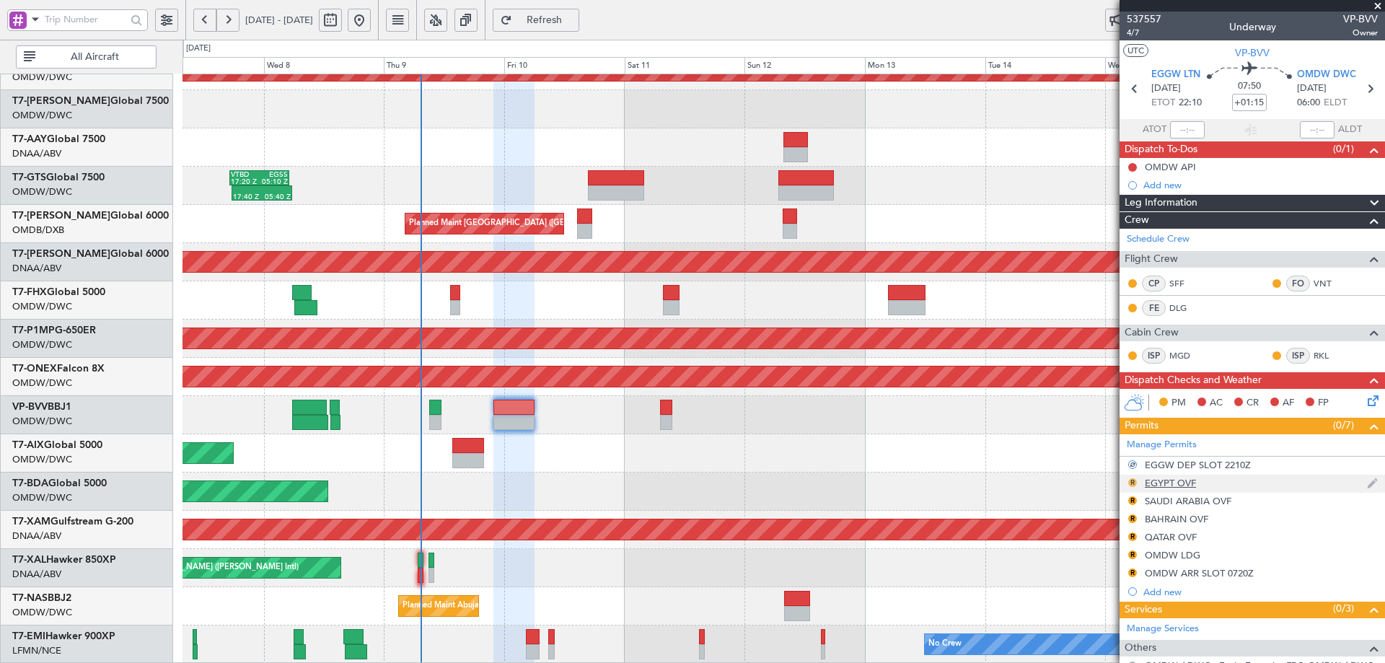
click at [1130, 479] on button "R" at bounding box center [1132, 482] width 9 height 9
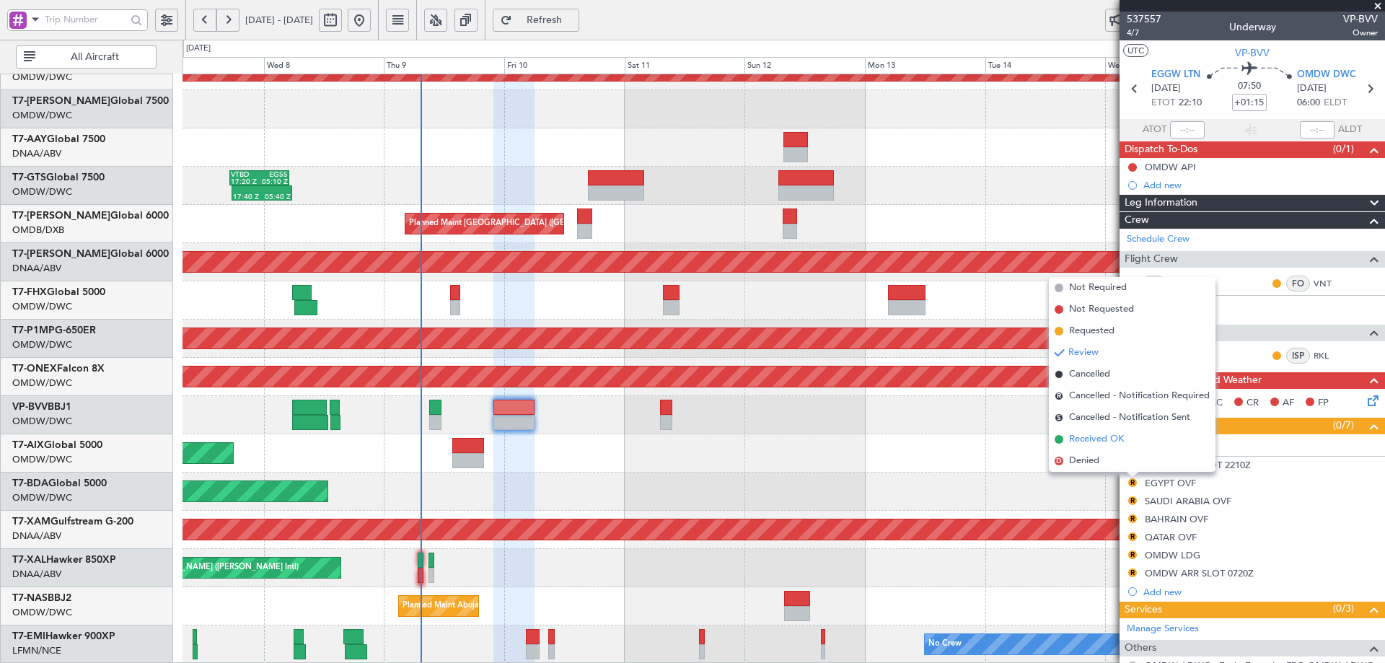
click at [1098, 439] on span "Received OK" at bounding box center [1096, 439] width 55 height 14
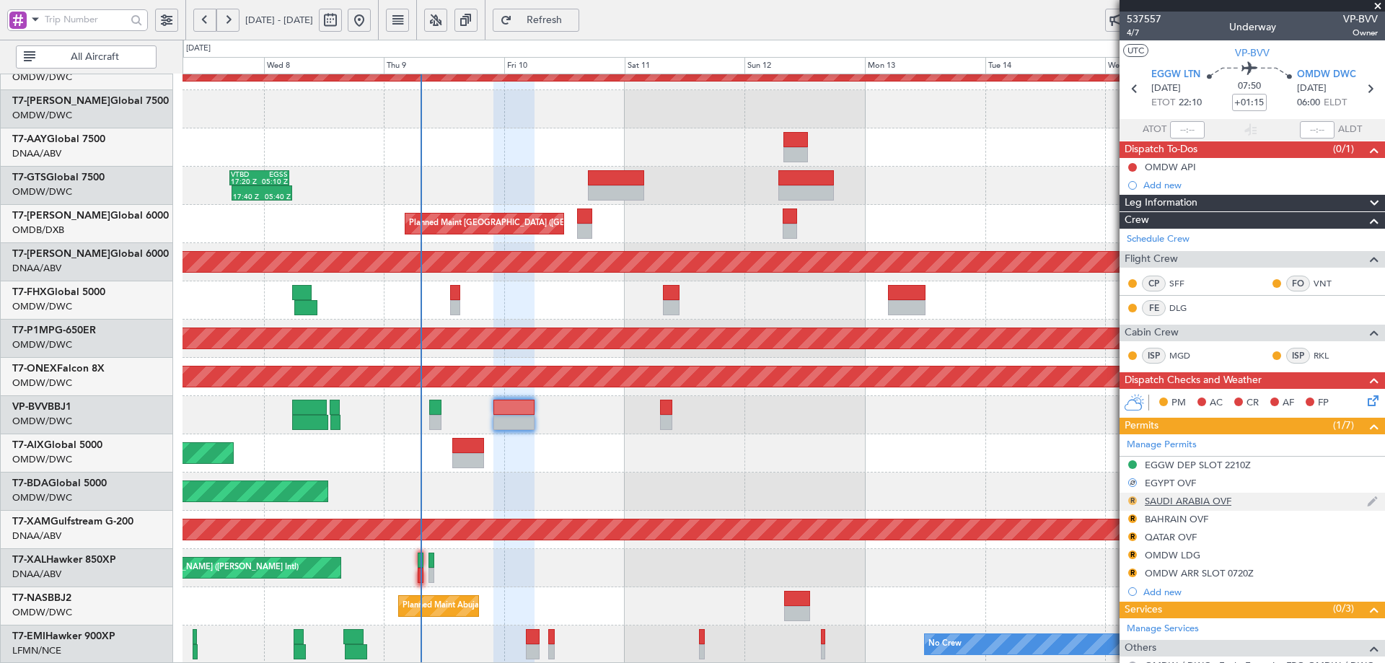
click at [1133, 499] on button "R" at bounding box center [1132, 500] width 9 height 9
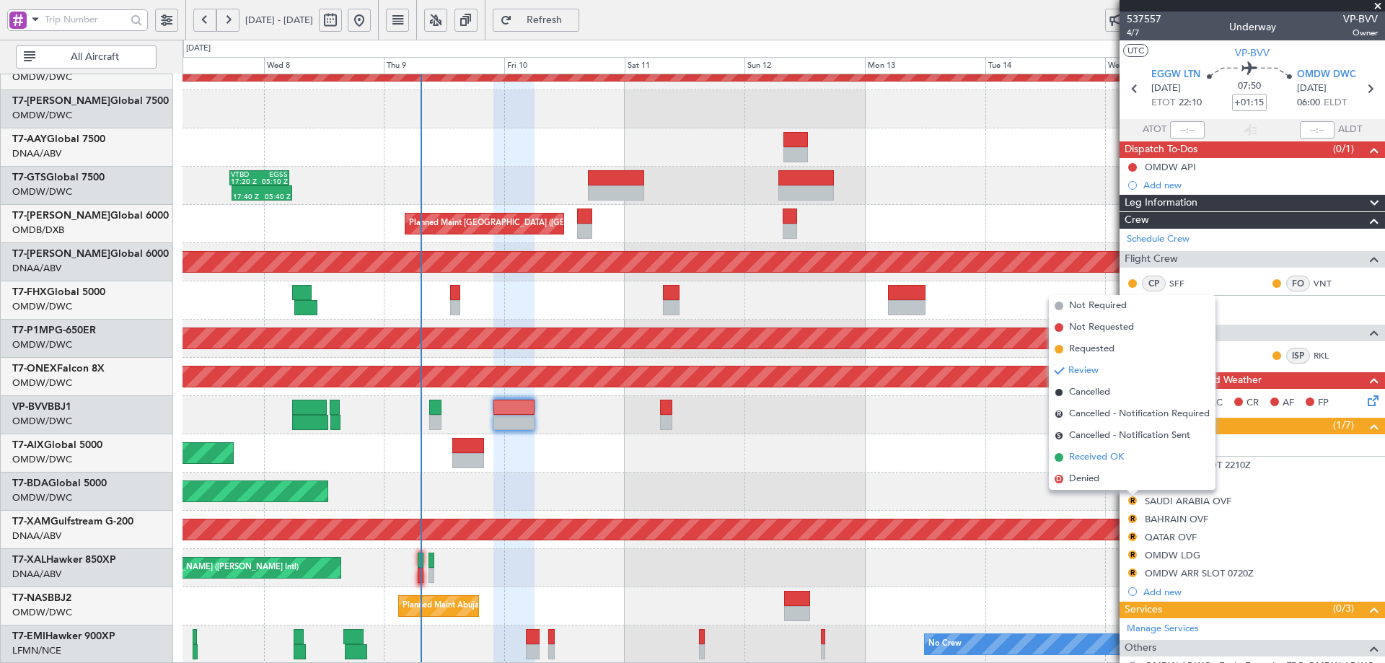
click at [1093, 455] on span "Received OK" at bounding box center [1096, 457] width 55 height 14
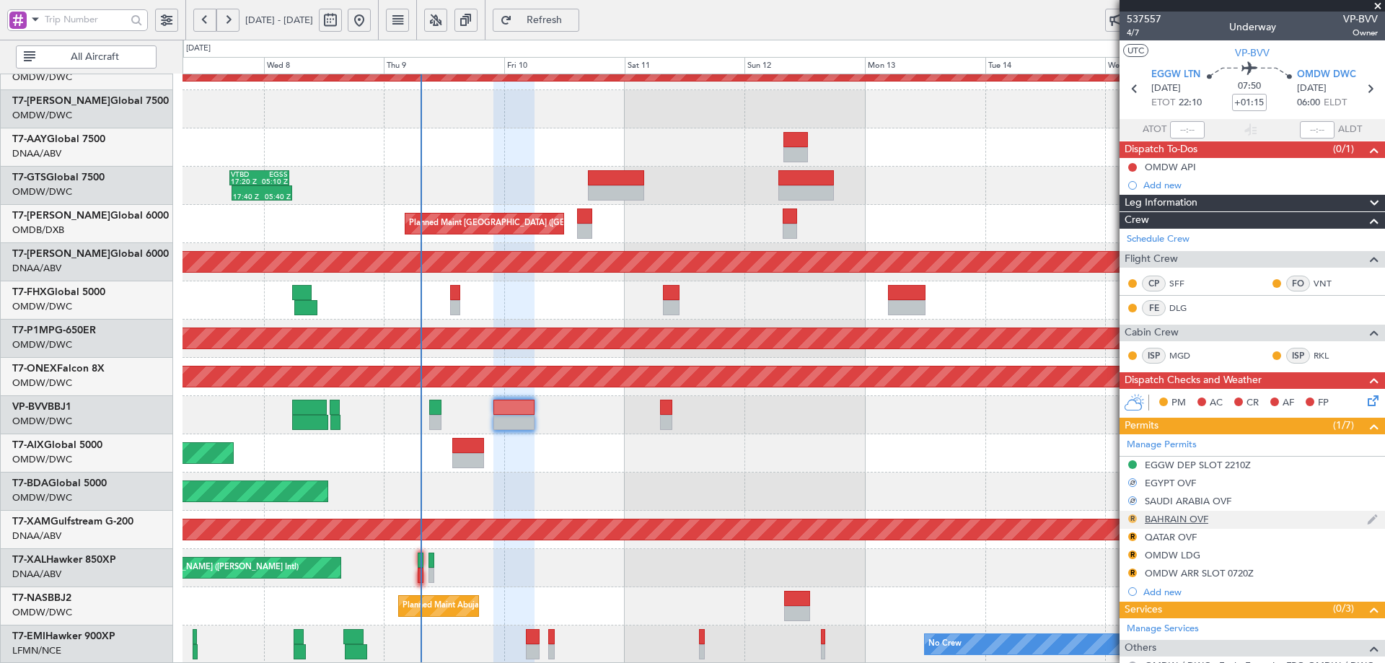
click at [1129, 516] on button "R" at bounding box center [1132, 518] width 9 height 9
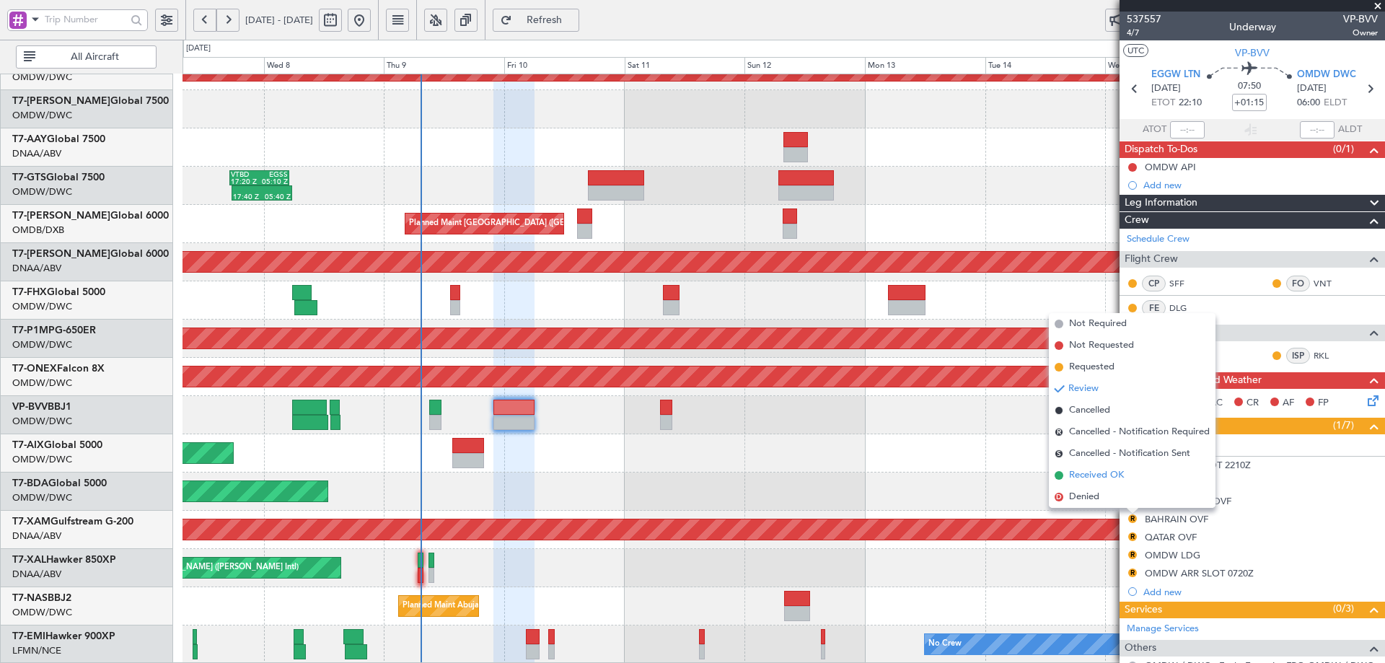
click at [1097, 474] on span "Received OK" at bounding box center [1096, 475] width 55 height 14
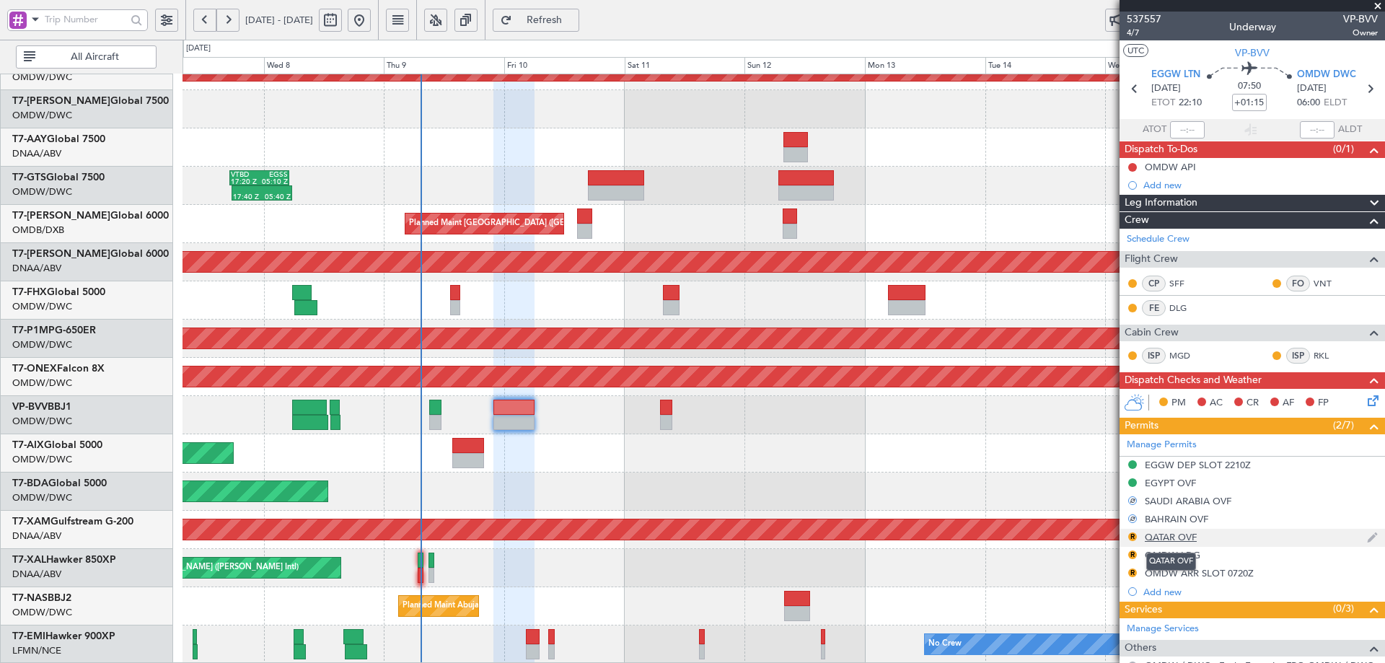
click at [1157, 534] on div "QATAR OVF" at bounding box center [1171, 537] width 52 height 12
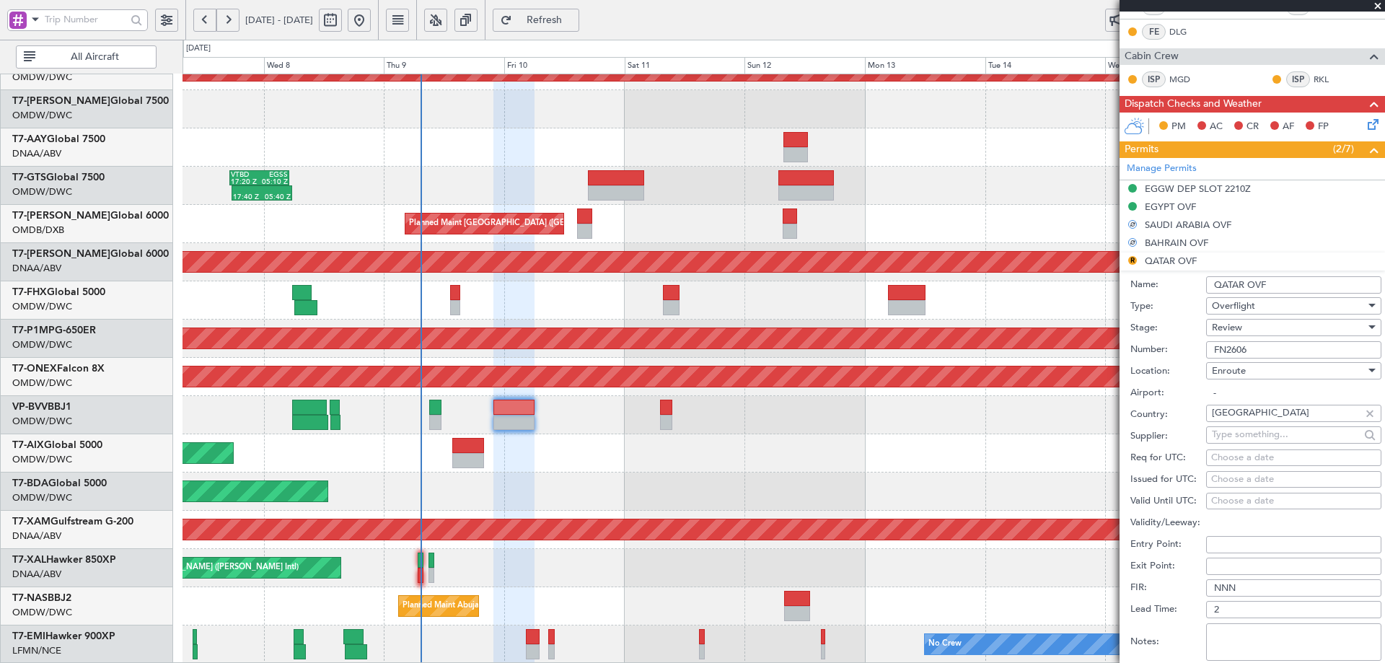
scroll to position [289, 0]
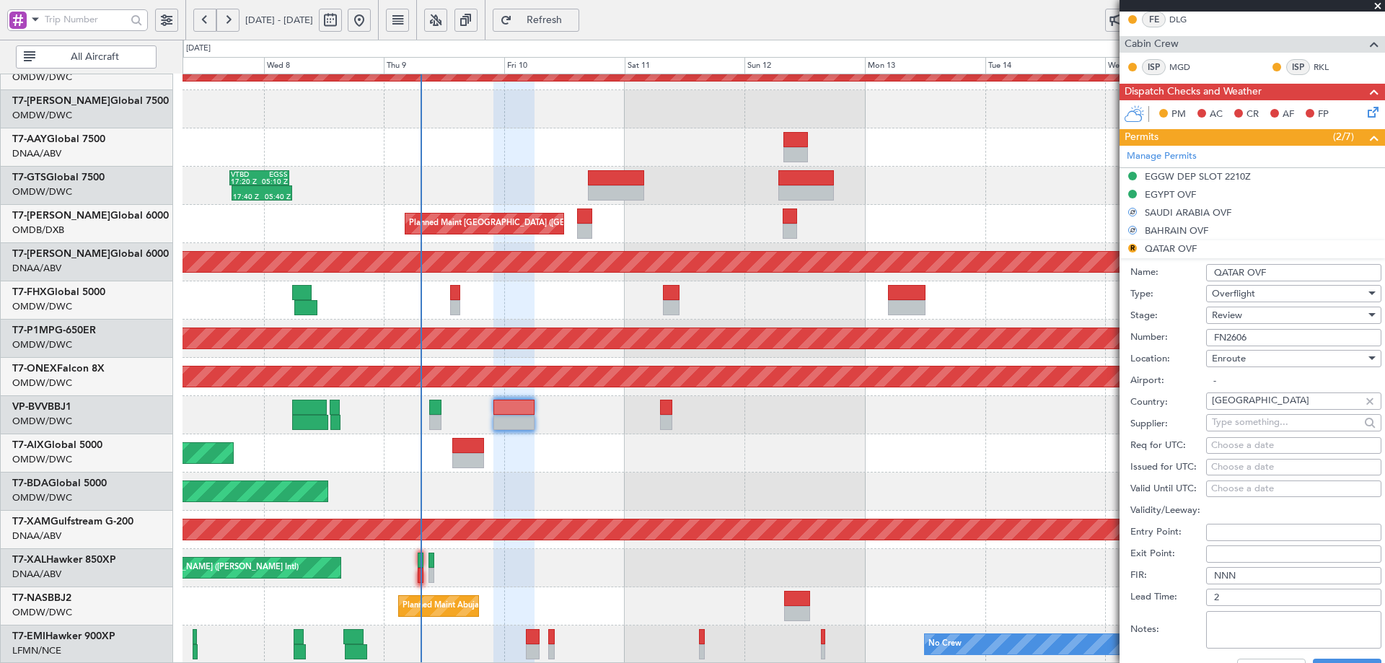
click at [1219, 312] on span "Review" at bounding box center [1227, 315] width 30 height 13
click at [1223, 434] on span "Received OK" at bounding box center [1287, 431] width 151 height 22
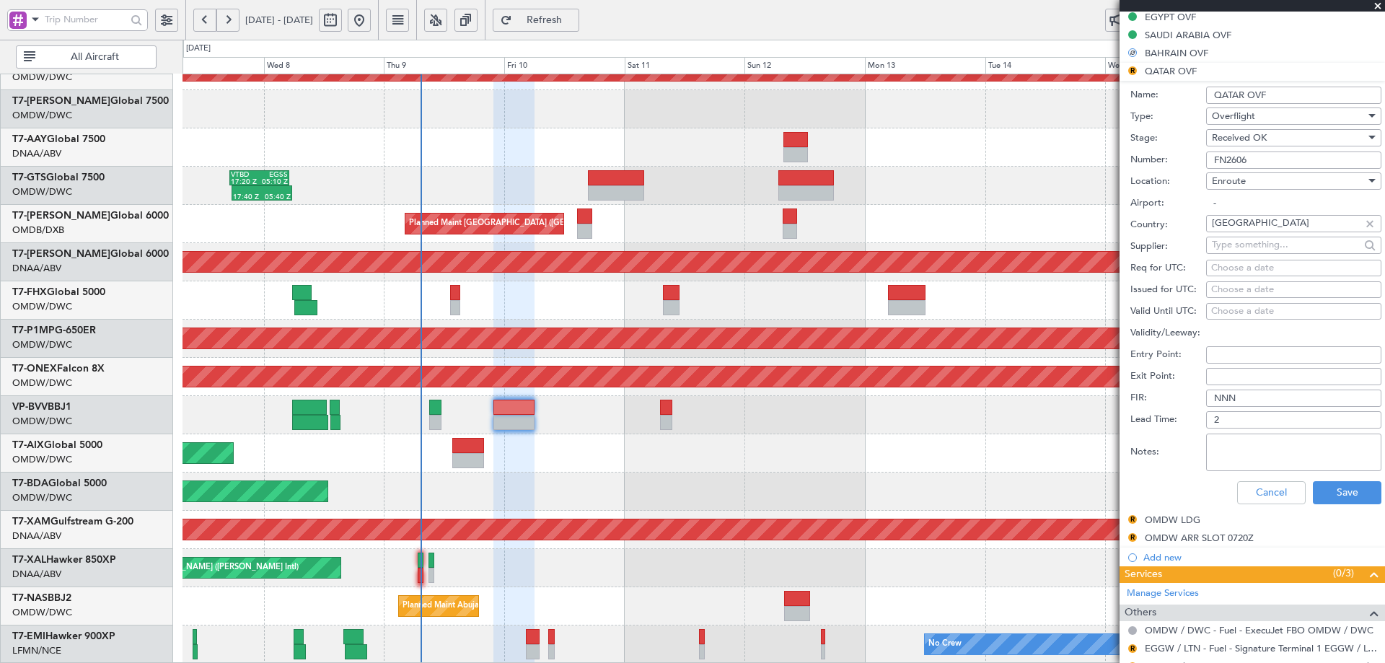
scroll to position [569, 0]
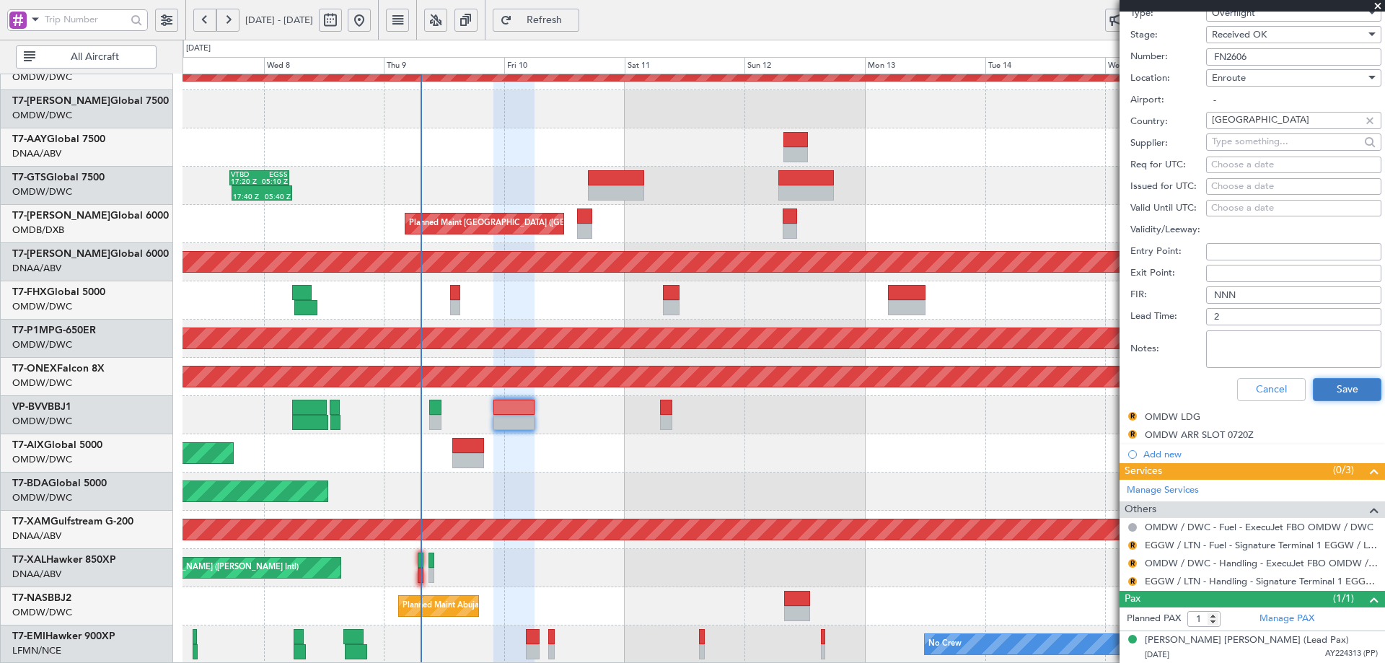
click at [1324, 384] on button "Save" at bounding box center [1347, 389] width 69 height 23
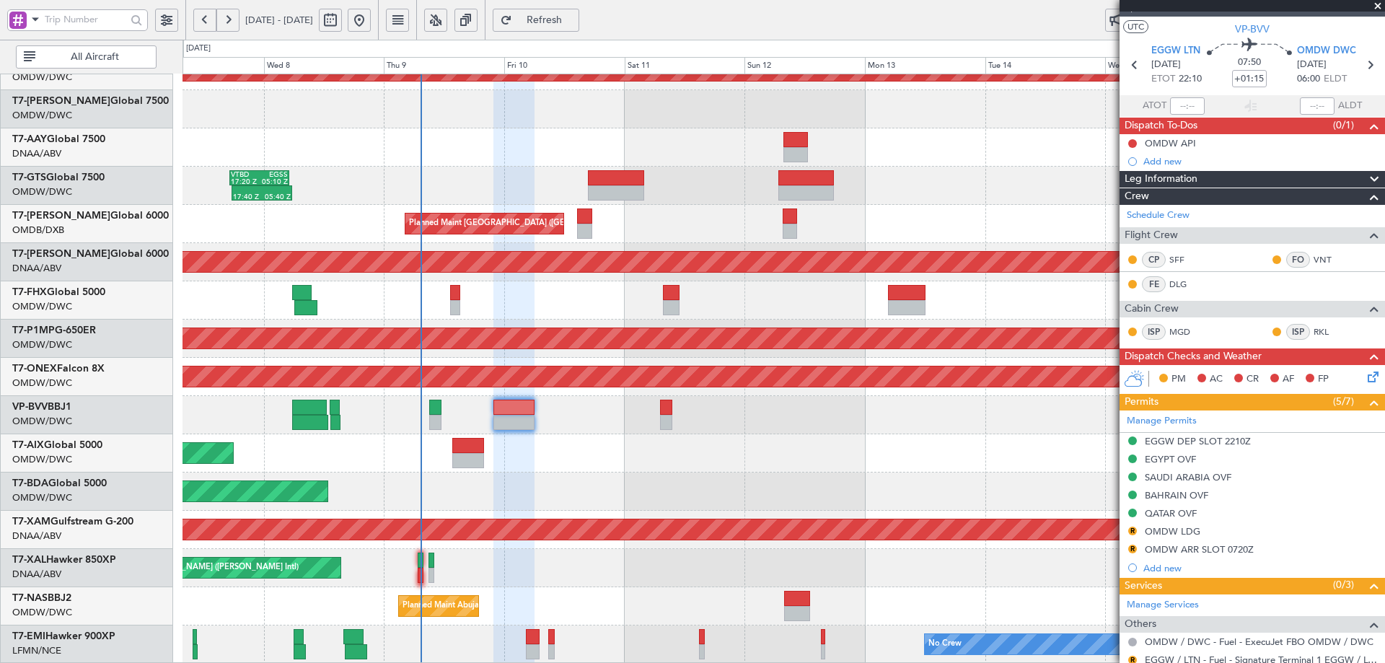
scroll to position [0, 0]
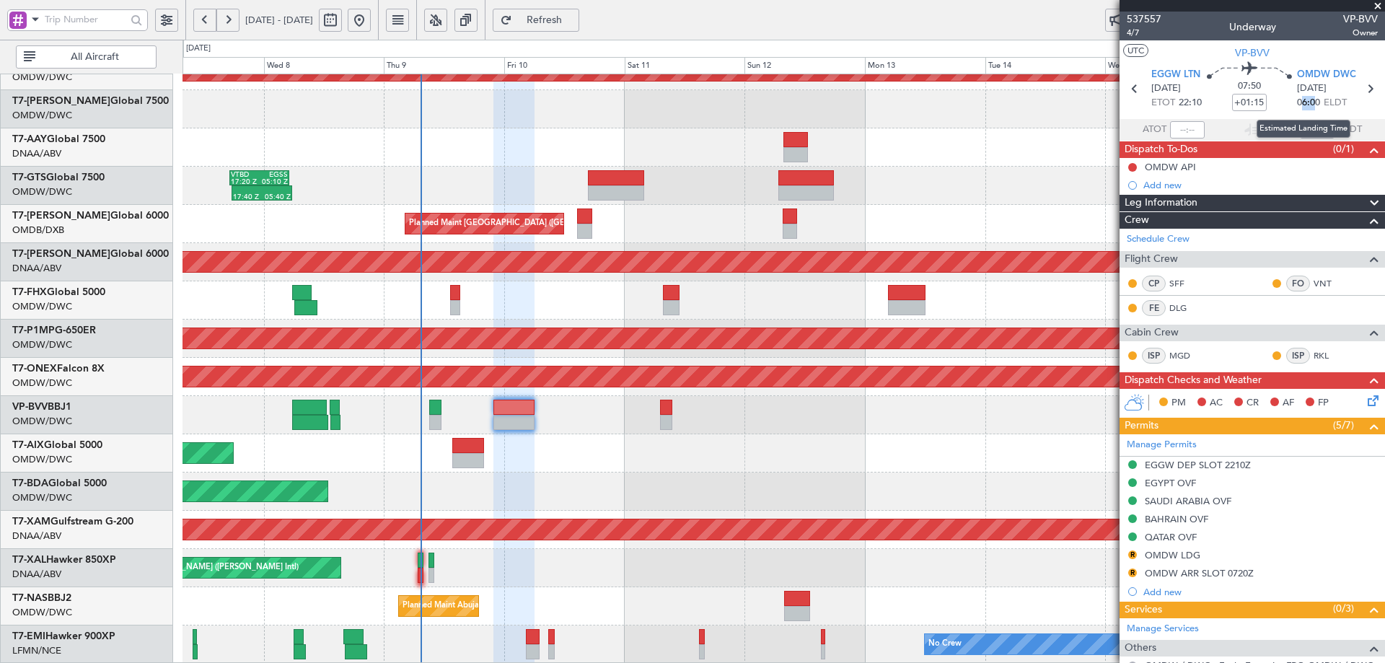
drag, startPoint x: 1298, startPoint y: 105, endPoint x: 1307, endPoint y: 102, distance: 9.6
click at [1307, 102] on span "06:00" at bounding box center [1308, 103] width 23 height 14
click at [948, 565] on div "[PERSON_NAME] ([PERSON_NAME] Intl)" at bounding box center [783, 568] width 1202 height 38
click at [999, 480] on div "Planned Maint Dubai (Al Maktoum Intl)" at bounding box center [783, 491] width 1202 height 38
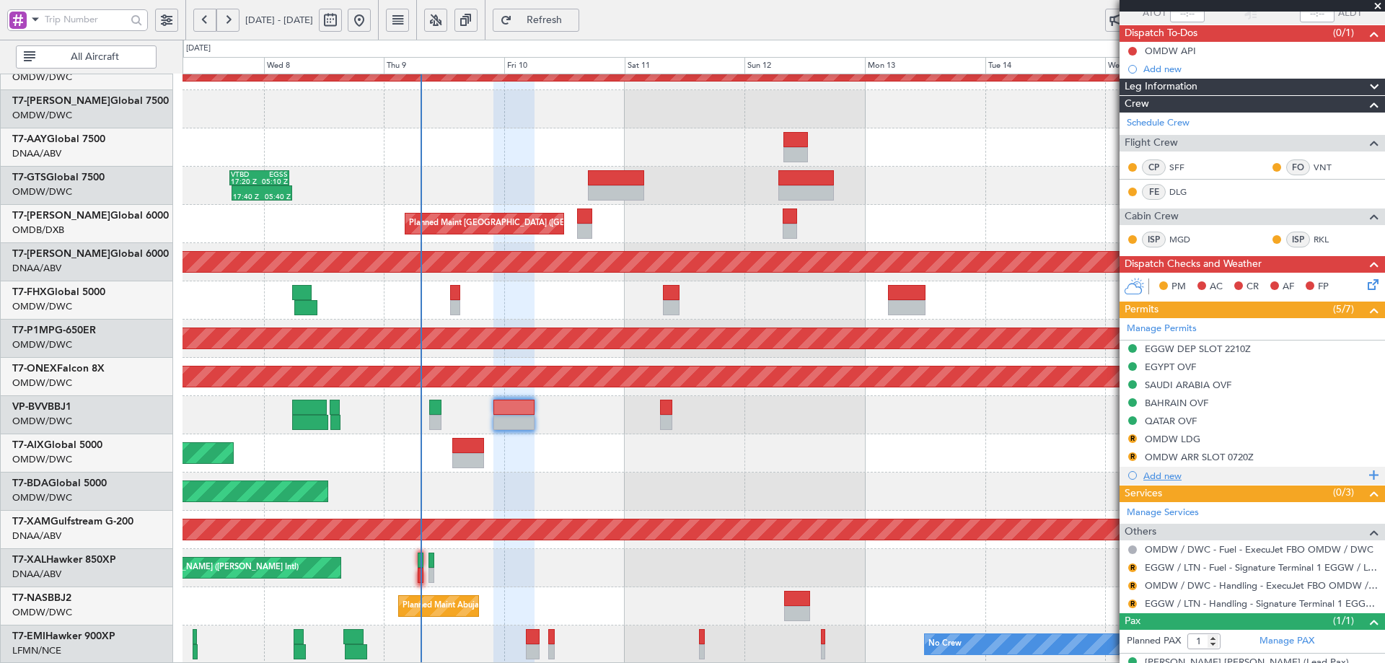
scroll to position [138, 0]
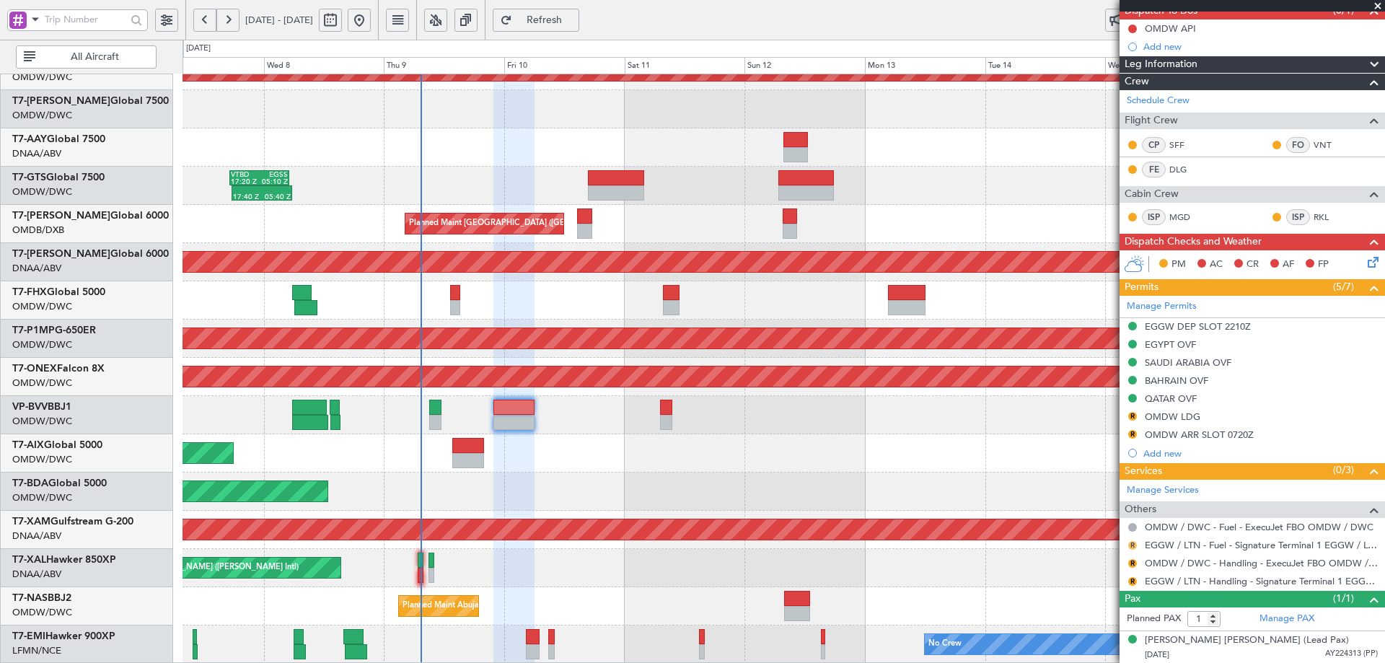
click at [1132, 544] on button "R" at bounding box center [1132, 545] width 9 height 9
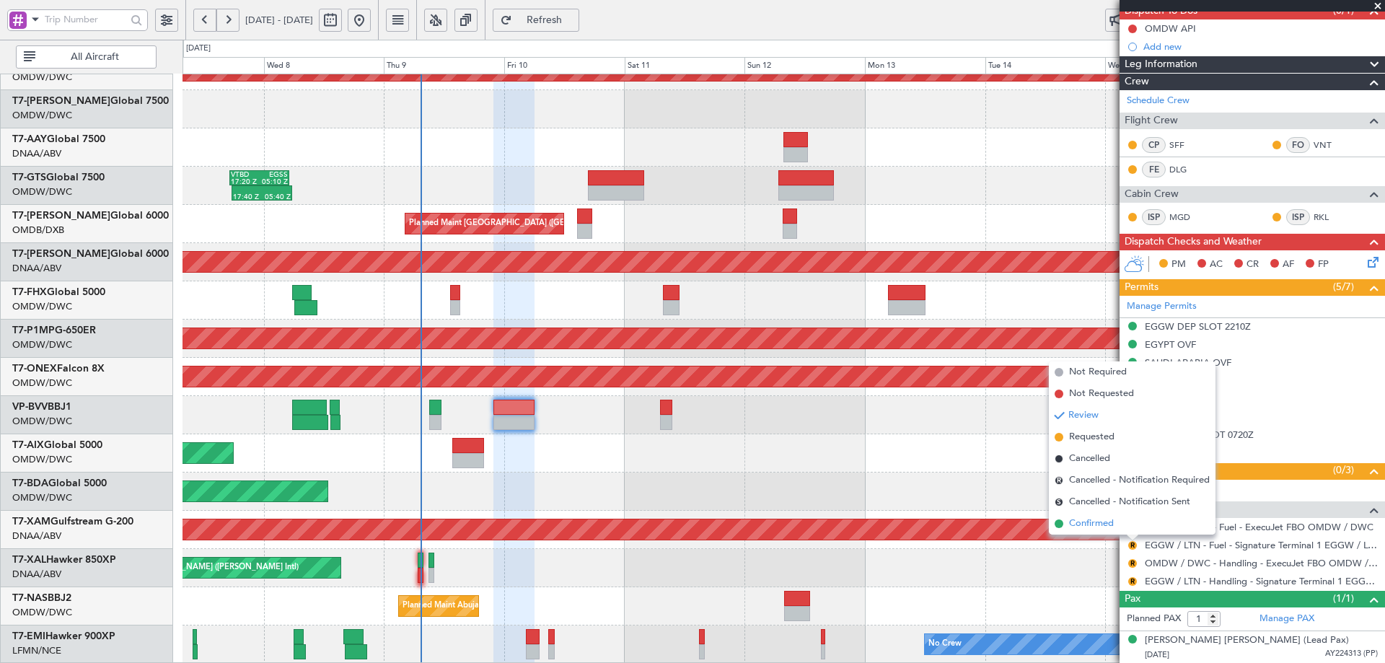
click at [1073, 524] on span "Confirmed" at bounding box center [1091, 523] width 45 height 14
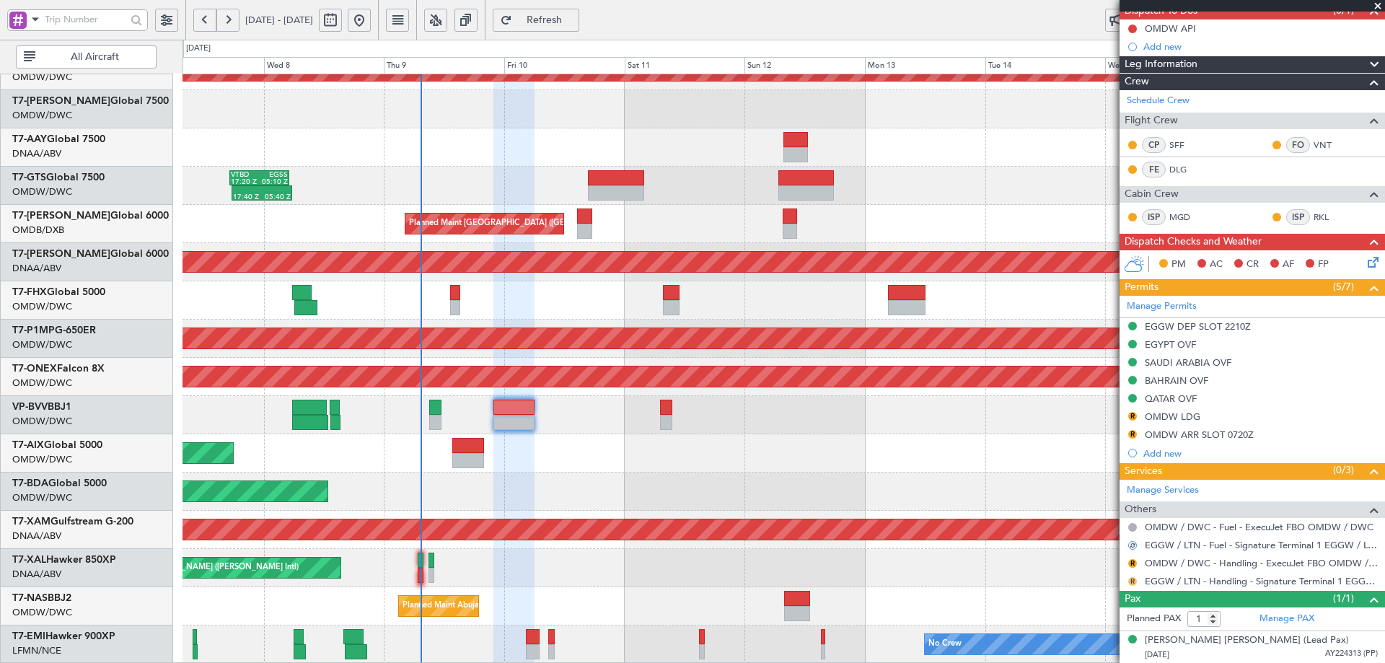
click at [1133, 580] on button "R" at bounding box center [1132, 581] width 9 height 9
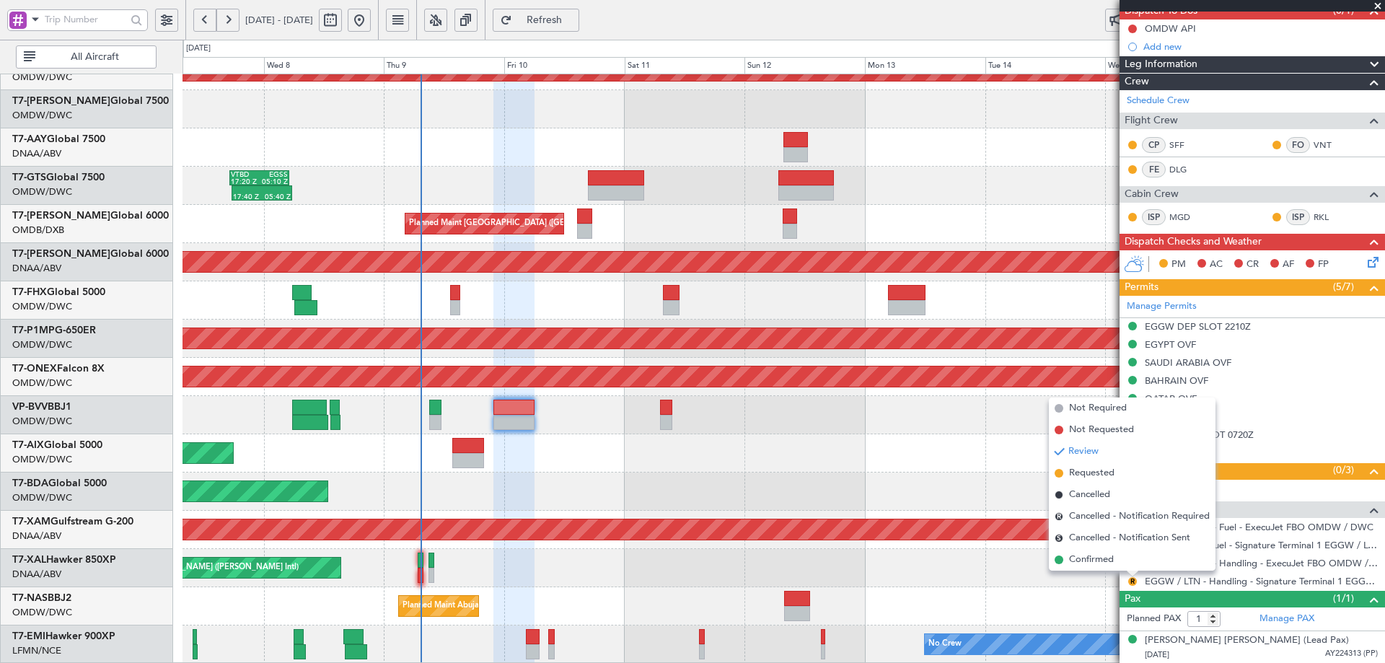
click at [1098, 555] on span "Confirmed" at bounding box center [1091, 559] width 45 height 14
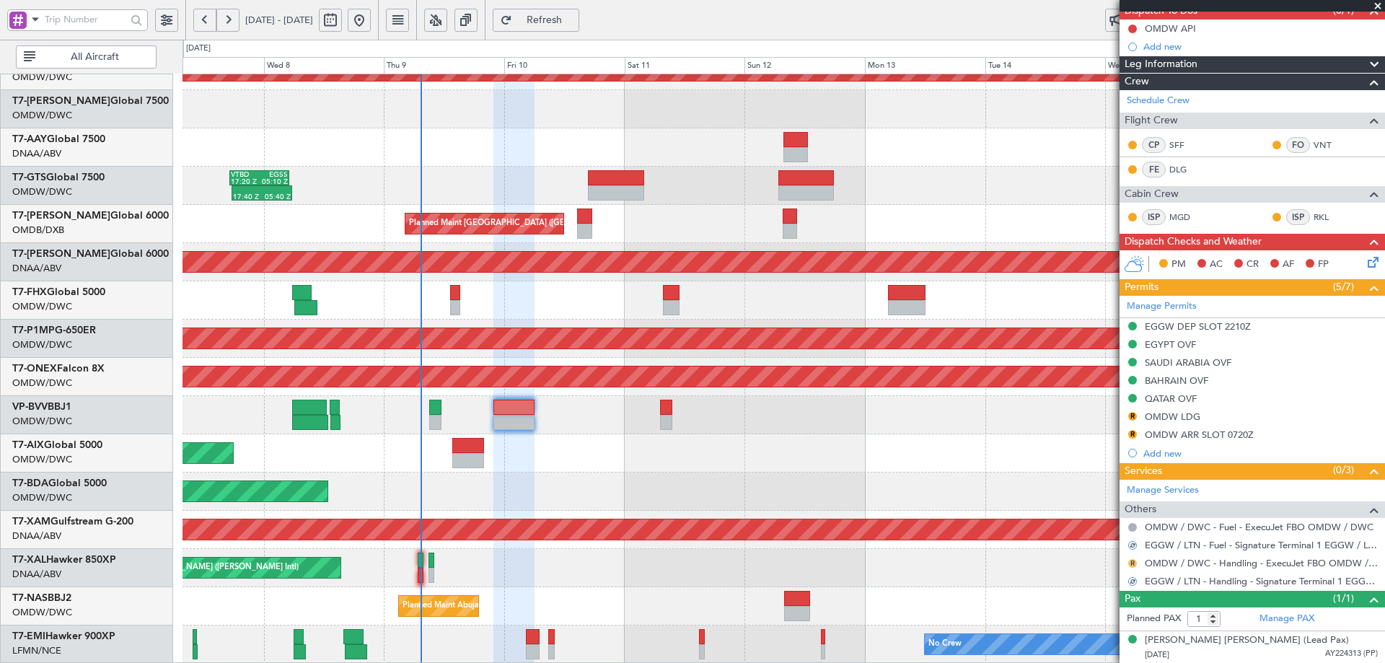
click at [1131, 560] on button "R" at bounding box center [1132, 563] width 9 height 9
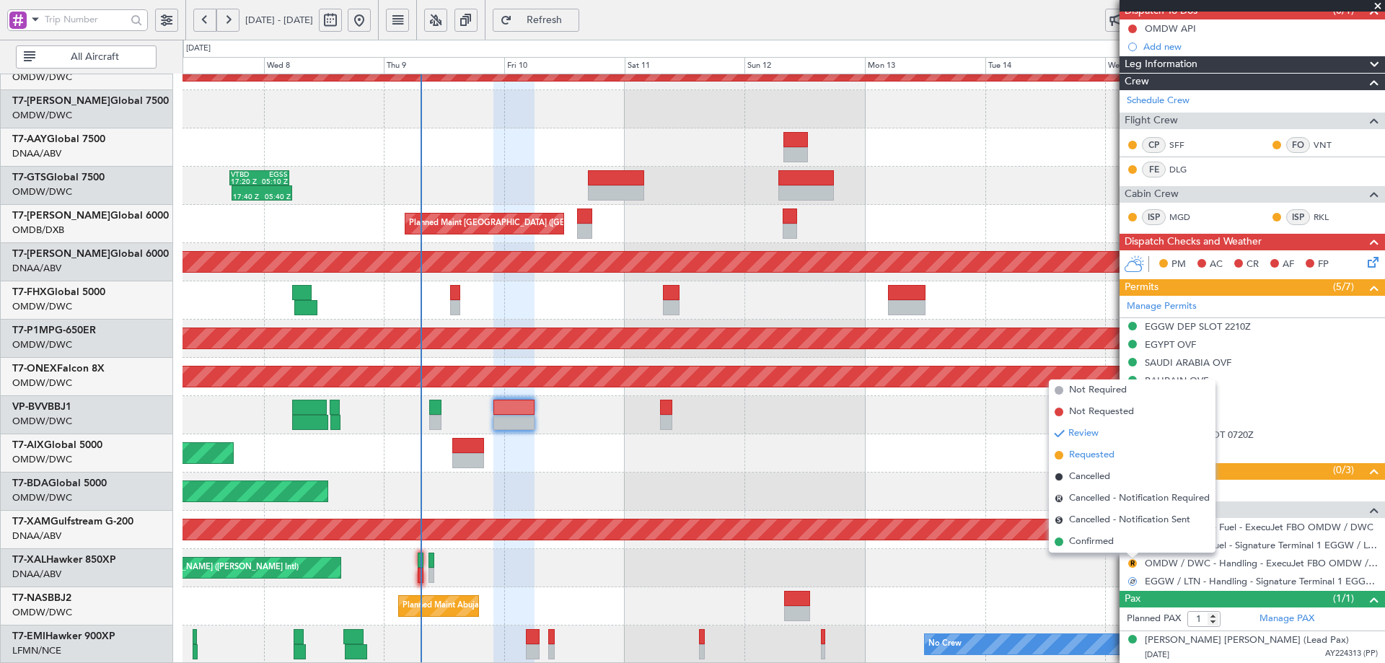
click at [1080, 452] on span "Requested" at bounding box center [1091, 455] width 45 height 14
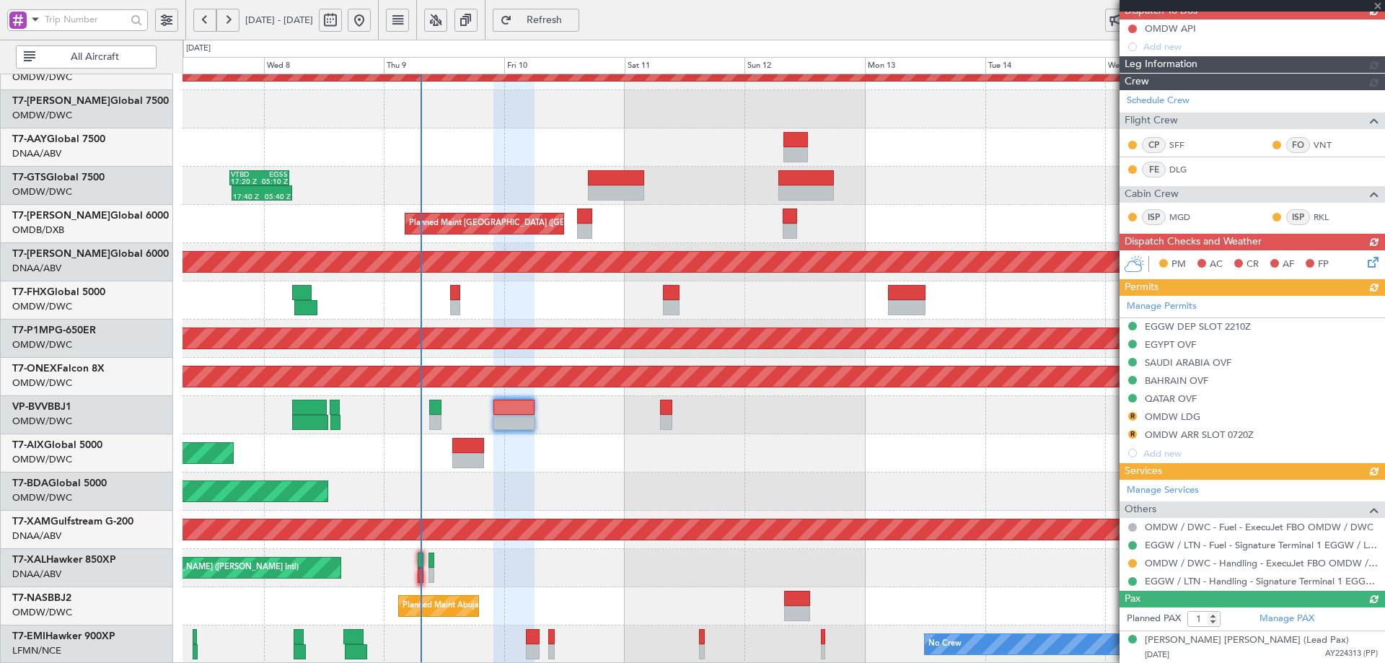
click at [1217, 563] on div "Manage Services Others OMDW / DWC - Fuel - ExecuJet FBO OMDW / DWC EGGW / LTN -…" at bounding box center [1251, 535] width 265 height 111
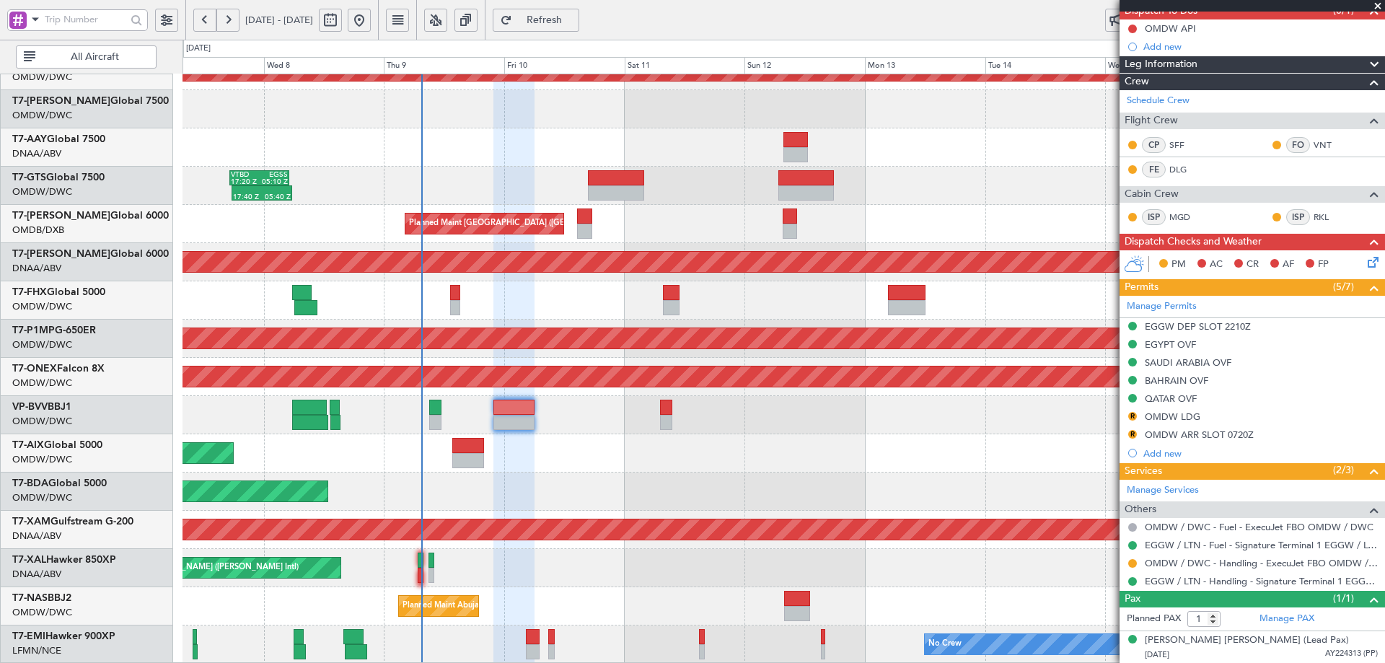
click at [1230, 568] on mat-tooltip-component "OMDW / DWC - Handling - ExecuJet FBO OMDW / DWC" at bounding box center [1255, 587] width 233 height 38
click at [1229, 562] on link "OMDW / DWC - Handling - ExecuJet FBO OMDW / DWC" at bounding box center [1261, 563] width 233 height 12
click at [1135, 415] on button "R" at bounding box center [1132, 416] width 9 height 9
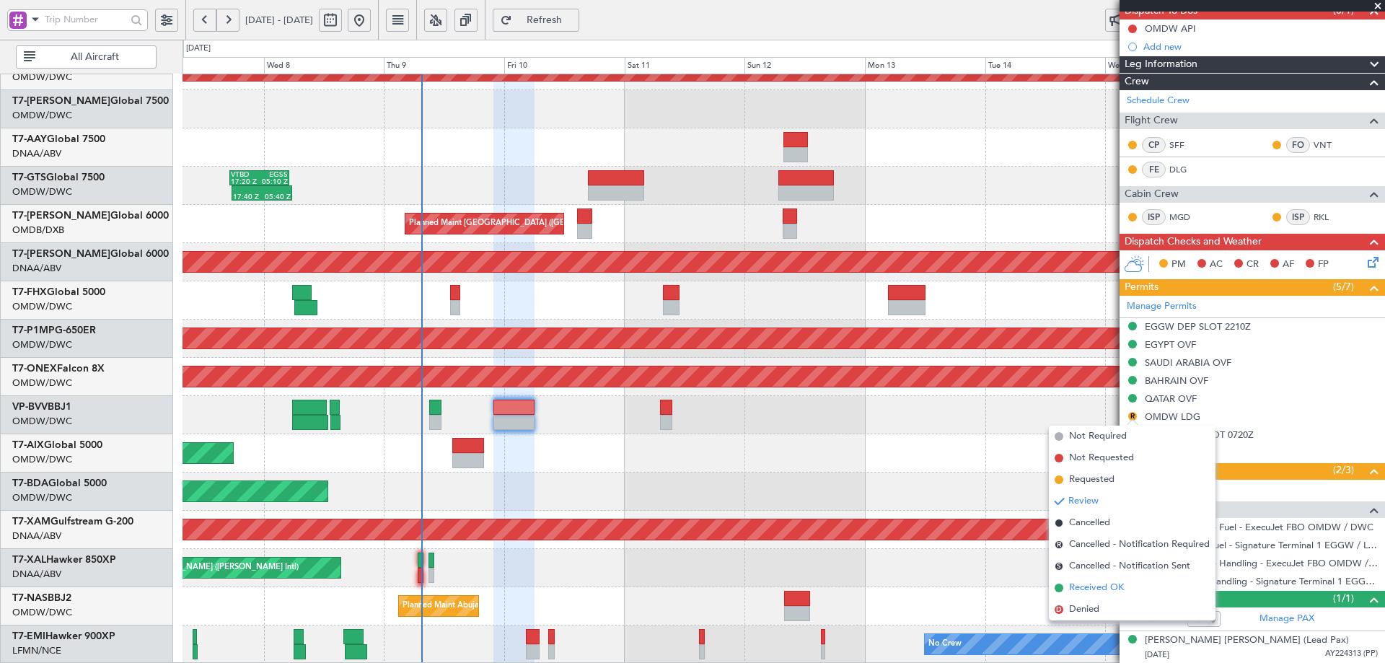
click at [1096, 584] on span "Received OK" at bounding box center [1096, 588] width 55 height 14
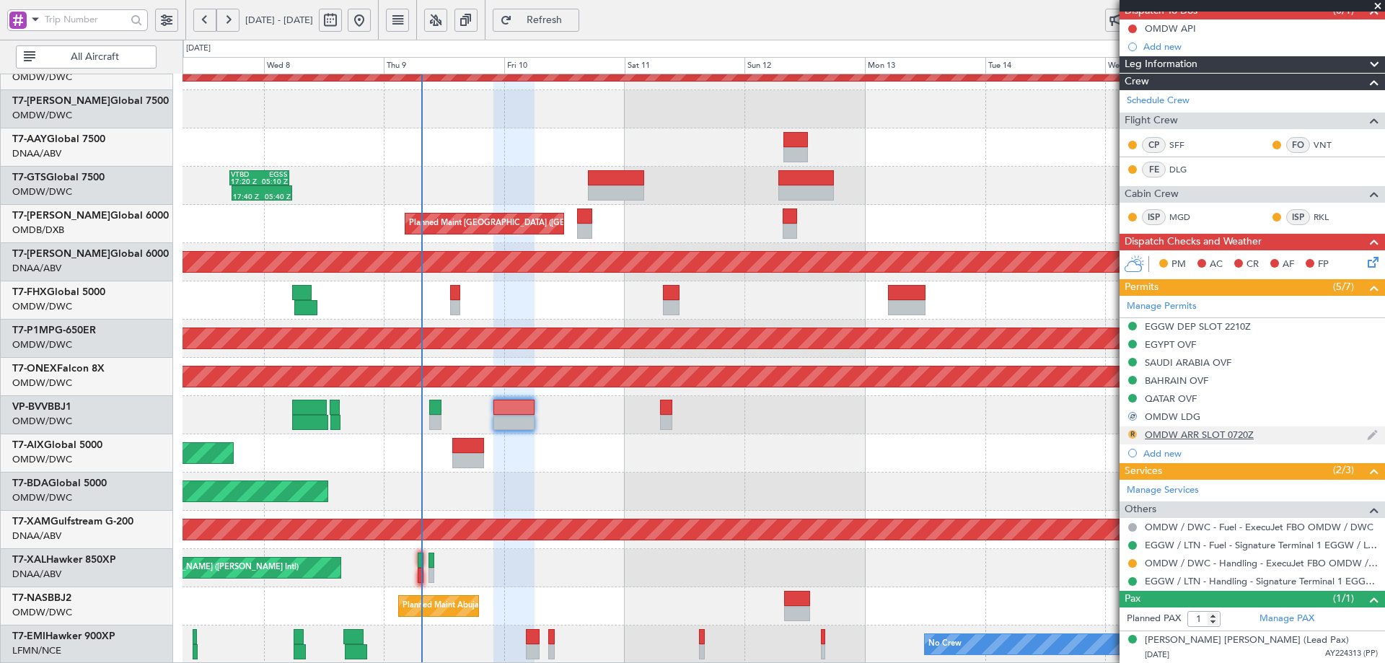
click at [1132, 435] on button "R" at bounding box center [1132, 434] width 9 height 9
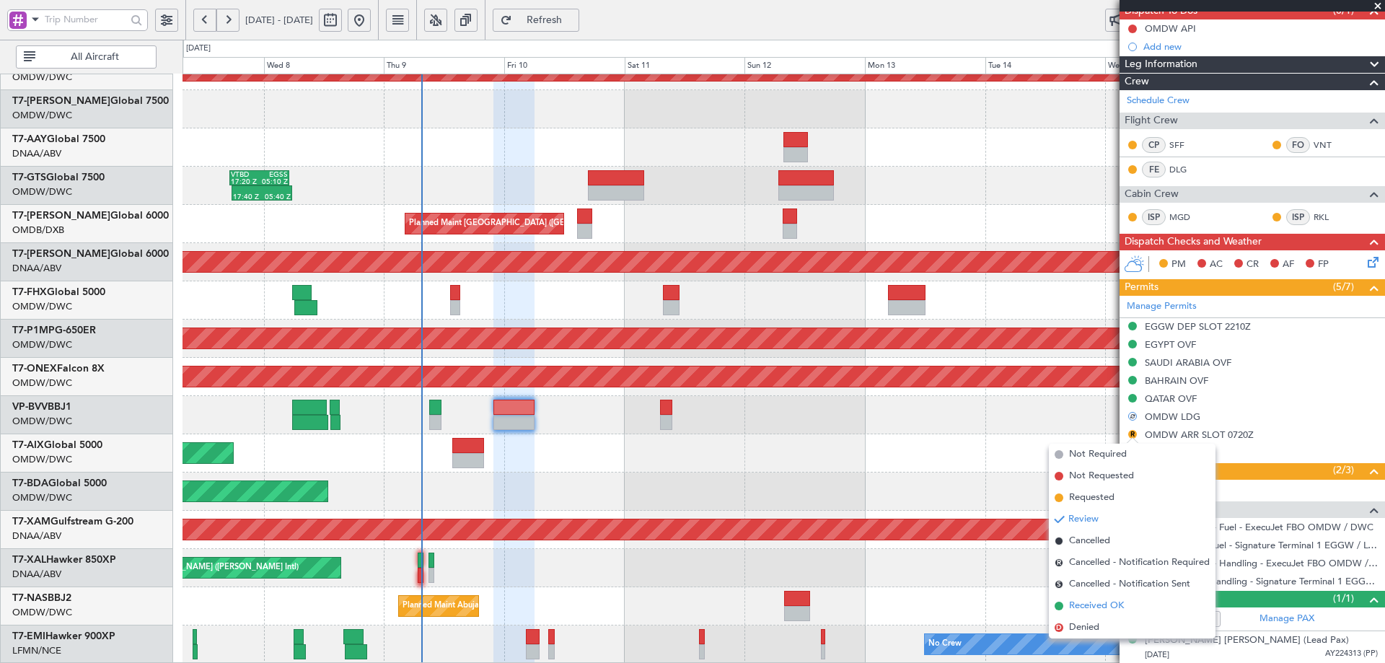
click at [1089, 611] on span "Received OK" at bounding box center [1096, 606] width 55 height 14
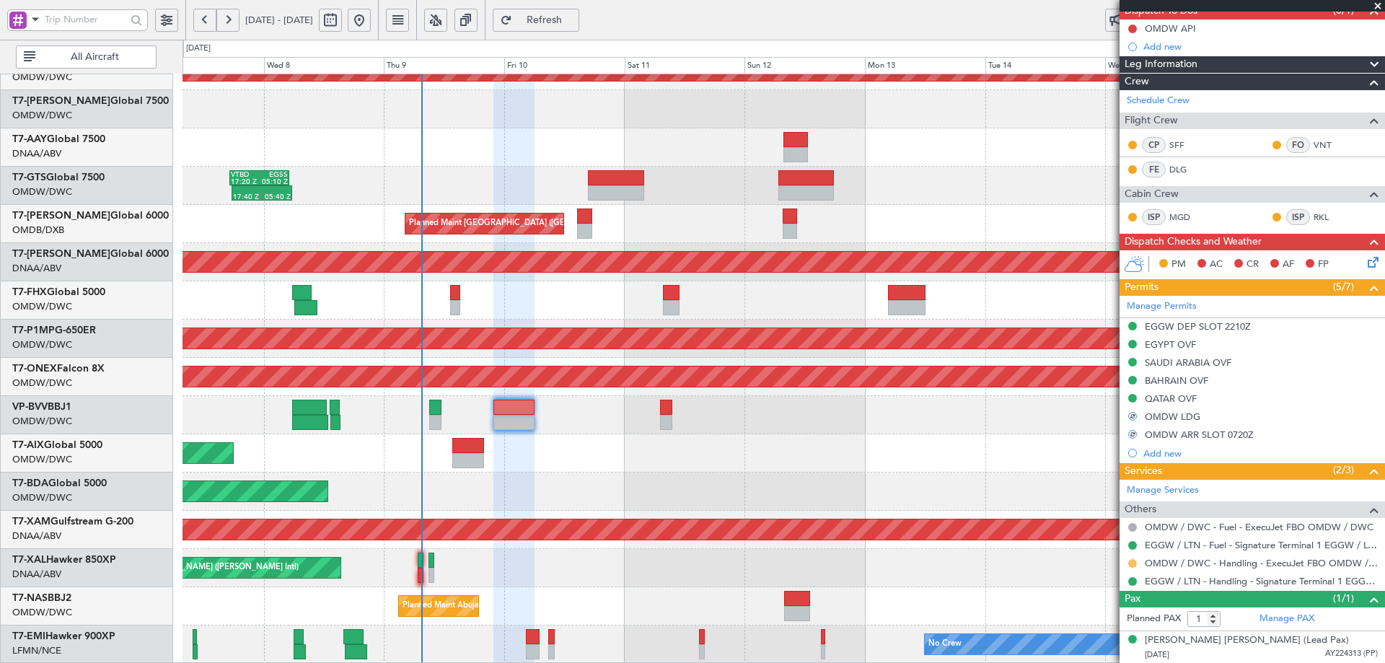
click at [1133, 560] on button at bounding box center [1132, 563] width 9 height 9
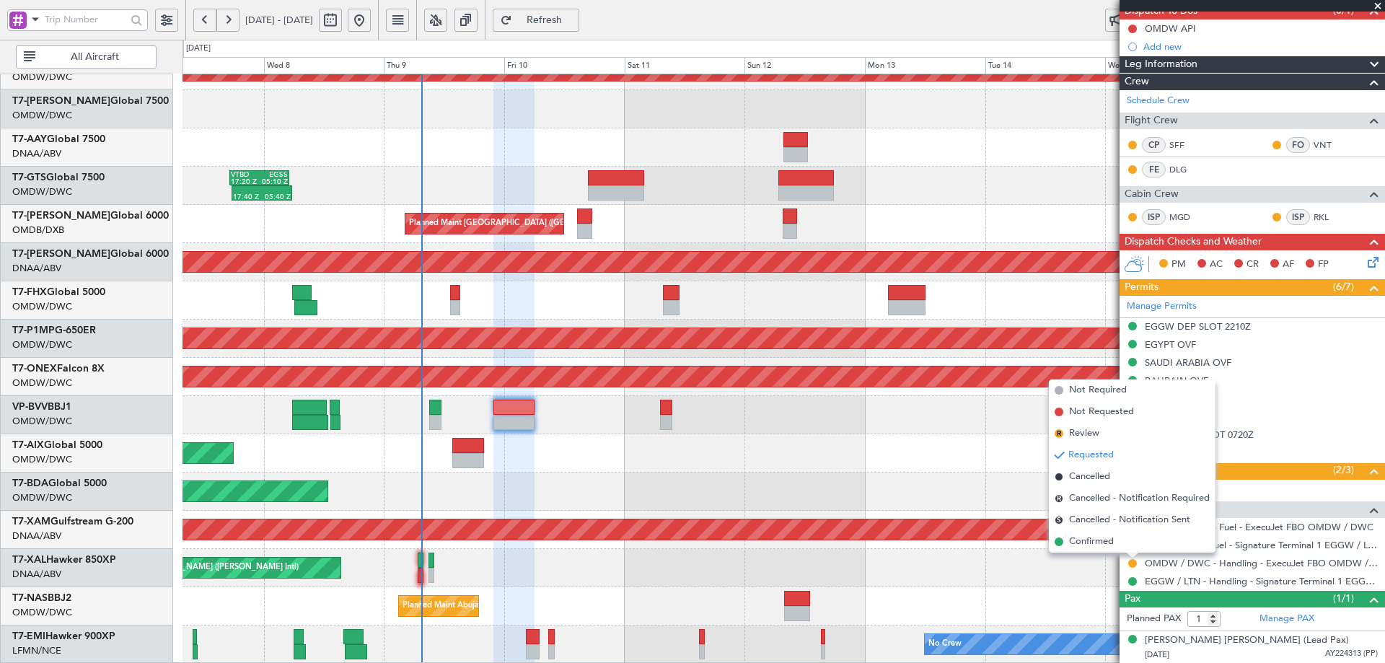
drag, startPoint x: 1096, startPoint y: 548, endPoint x: 1101, endPoint y: 555, distance: 8.2
click at [1096, 547] on span "Confirmed" at bounding box center [1091, 541] width 45 height 14
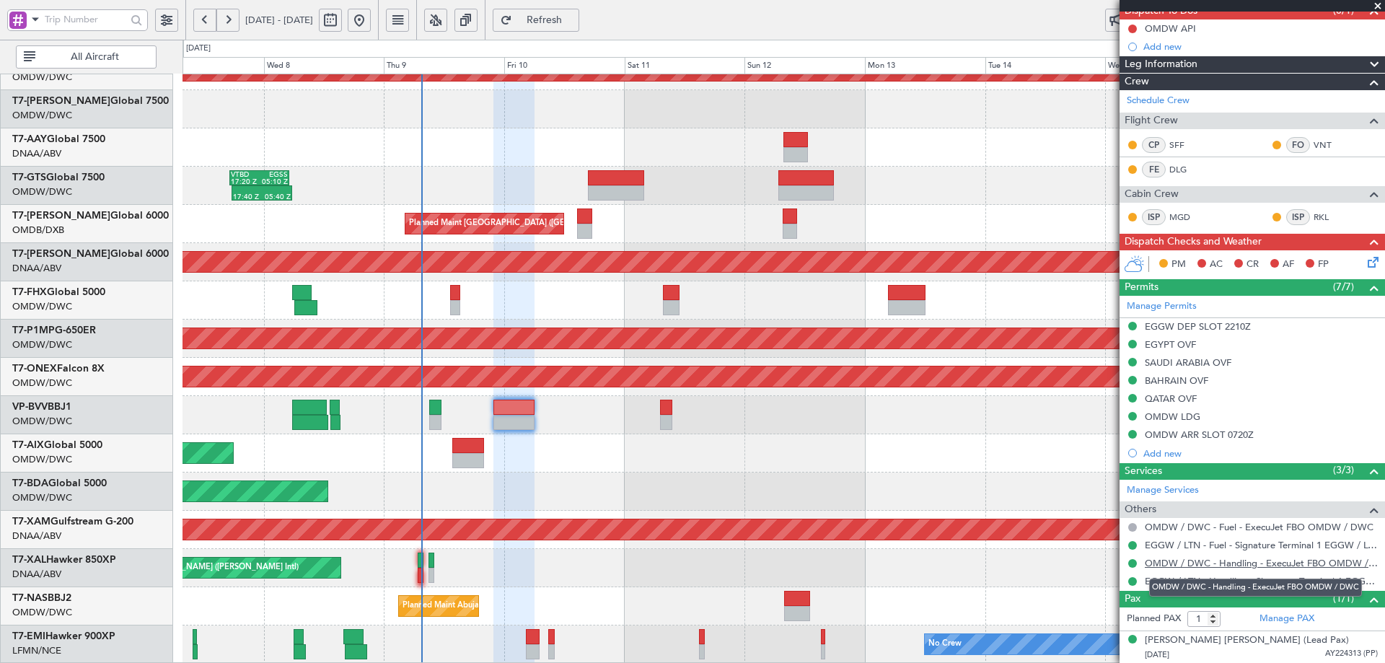
click at [1206, 566] on link "OMDW / DWC - Handling - ExecuJet FBO OMDW / DWC" at bounding box center [1261, 563] width 233 height 12
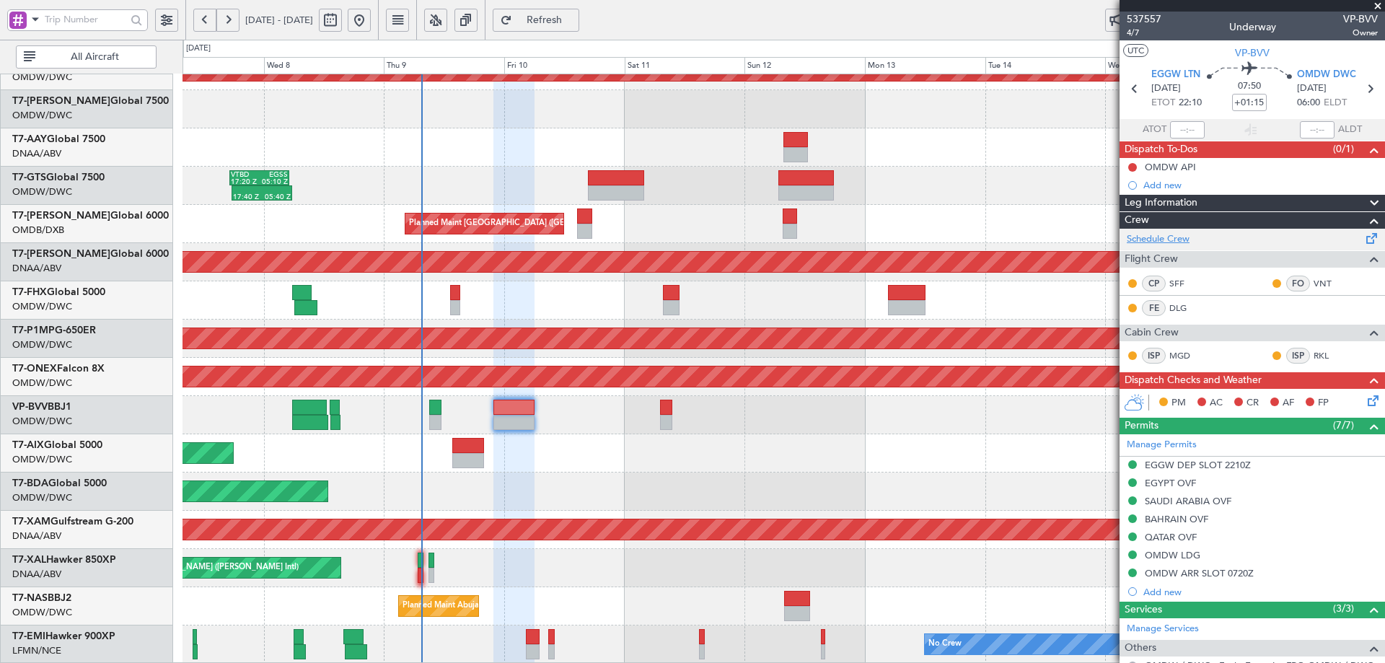
click at [1159, 242] on link "Schedule Crew" at bounding box center [1158, 239] width 63 height 14
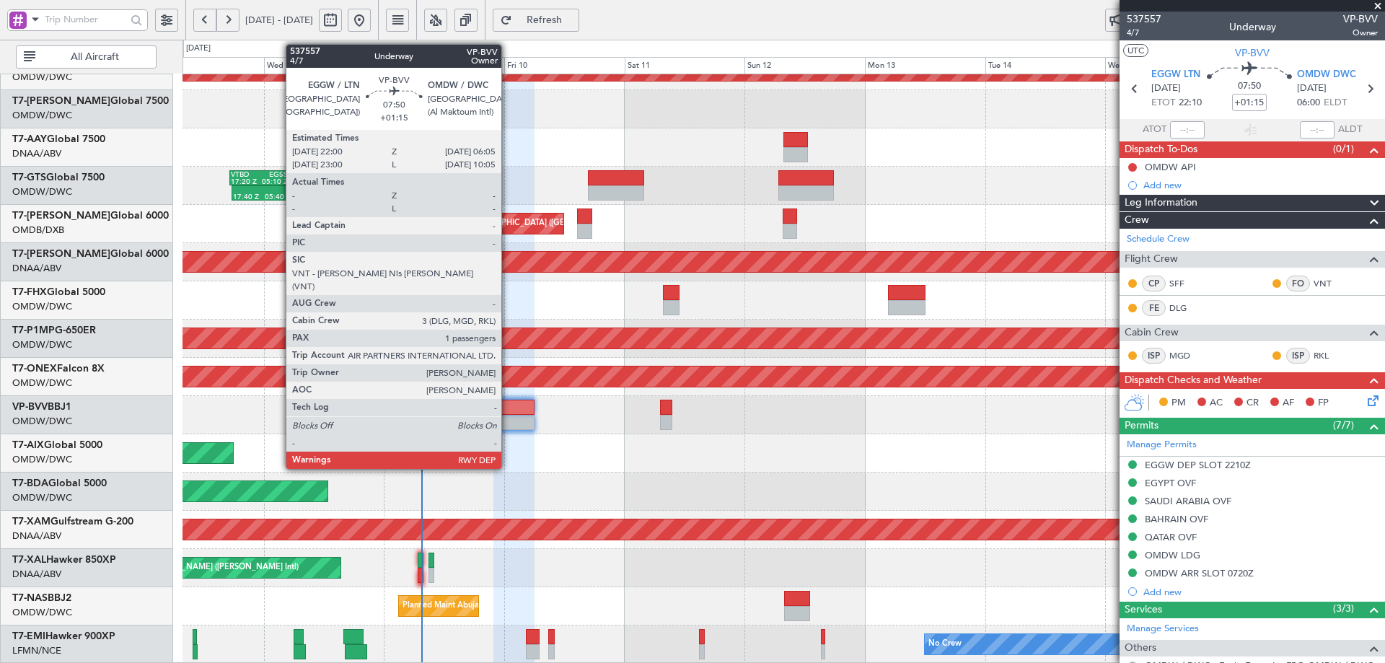
click at [508, 413] on div at bounding box center [513, 407] width 41 height 15
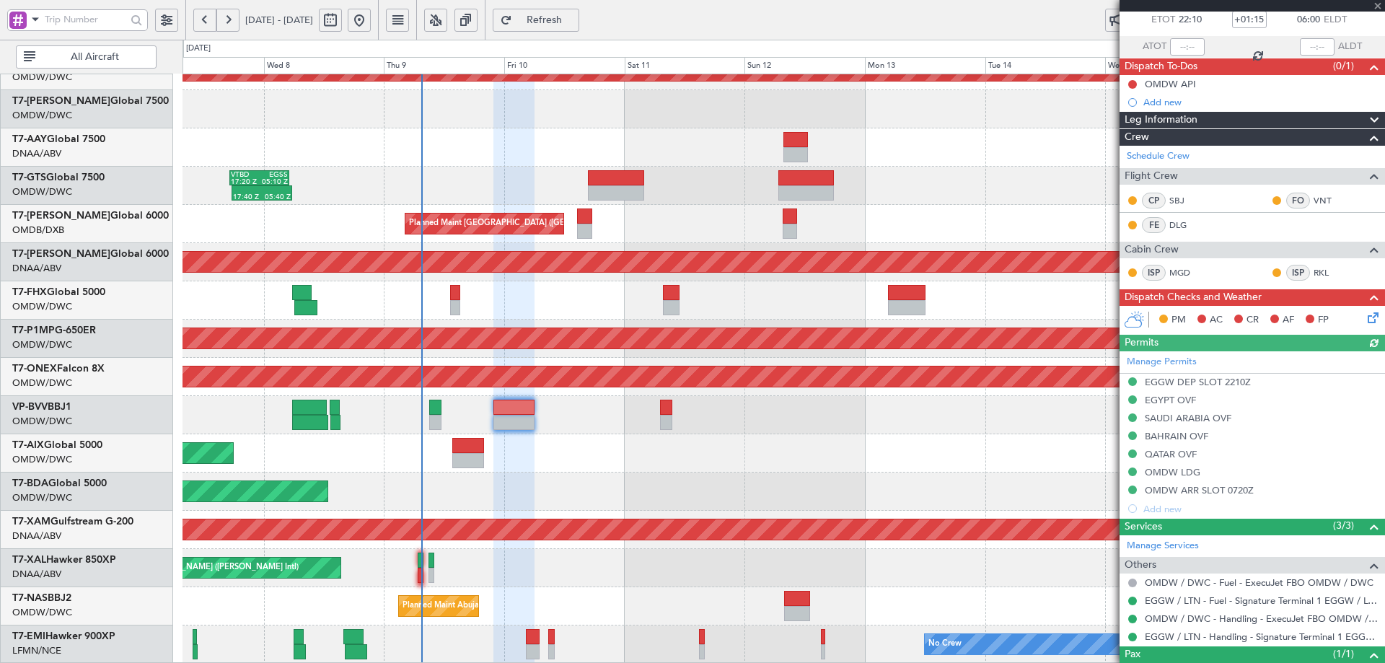
scroll to position [138, 0]
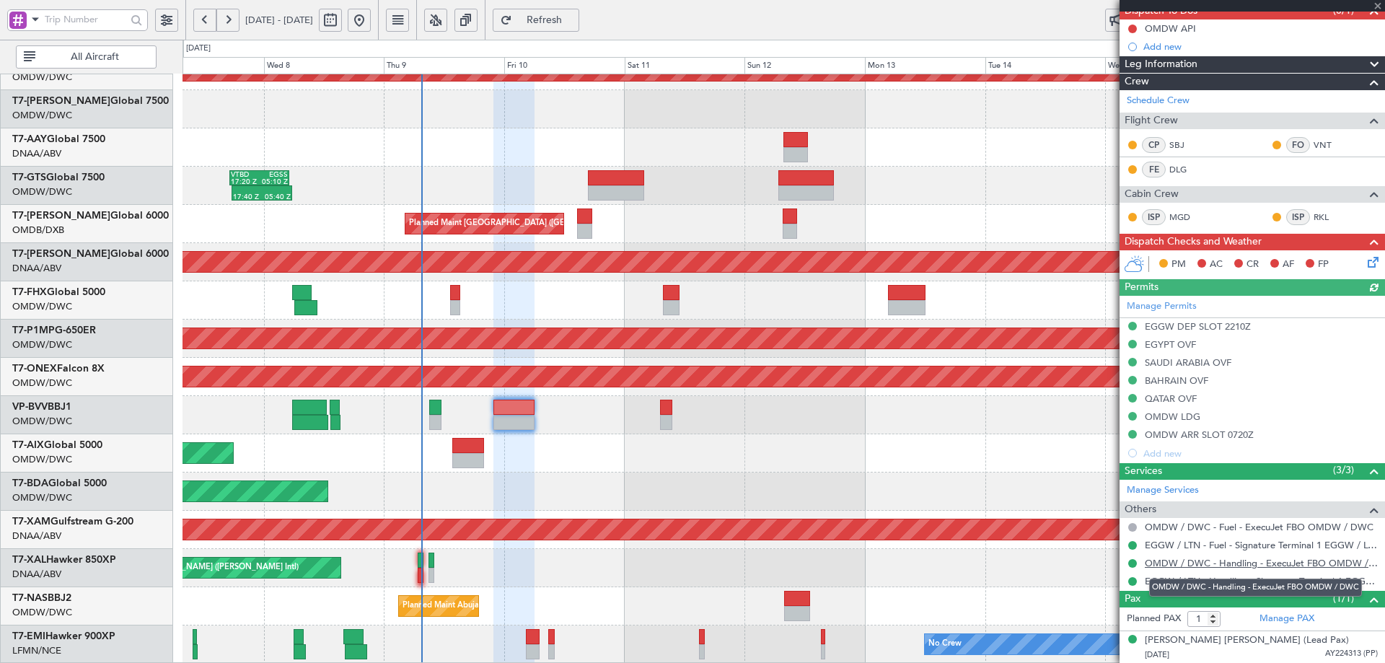
click at [1187, 563] on link "OMDW / DWC - Handling - ExecuJet FBO OMDW / DWC" at bounding box center [1261, 563] width 233 height 12
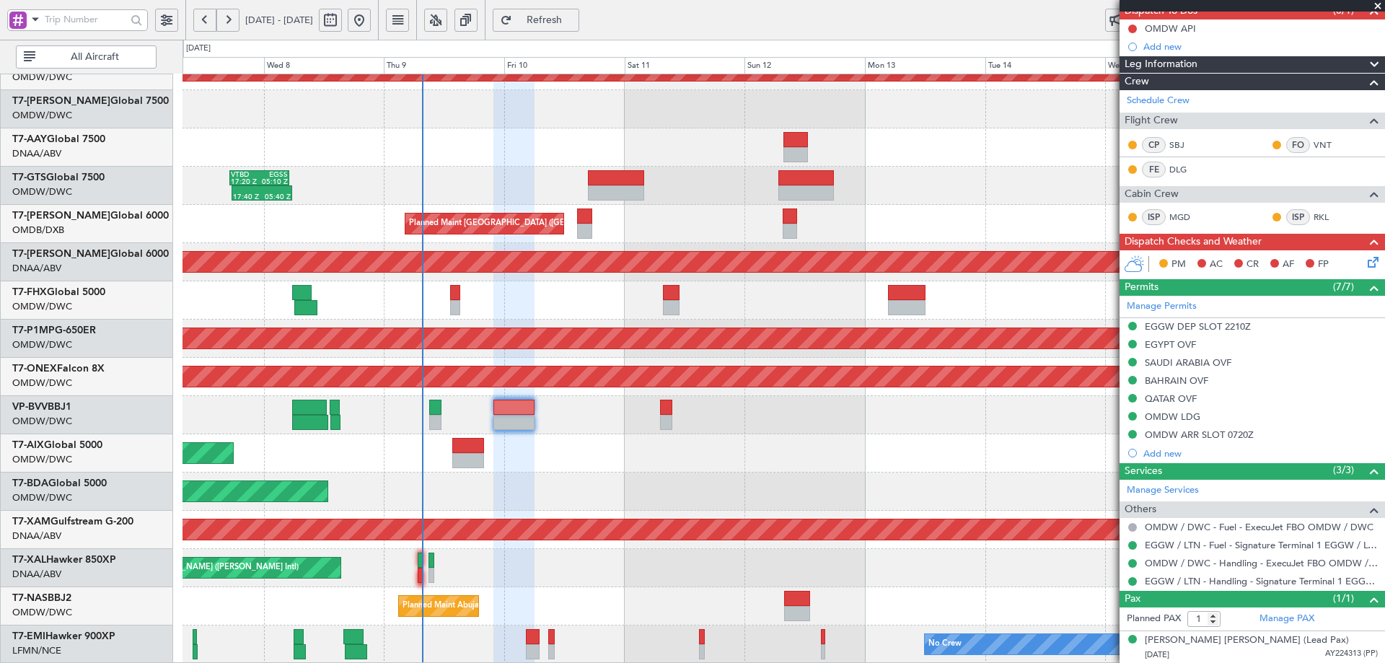
click at [570, 11] on button "Refresh" at bounding box center [536, 20] width 87 height 23
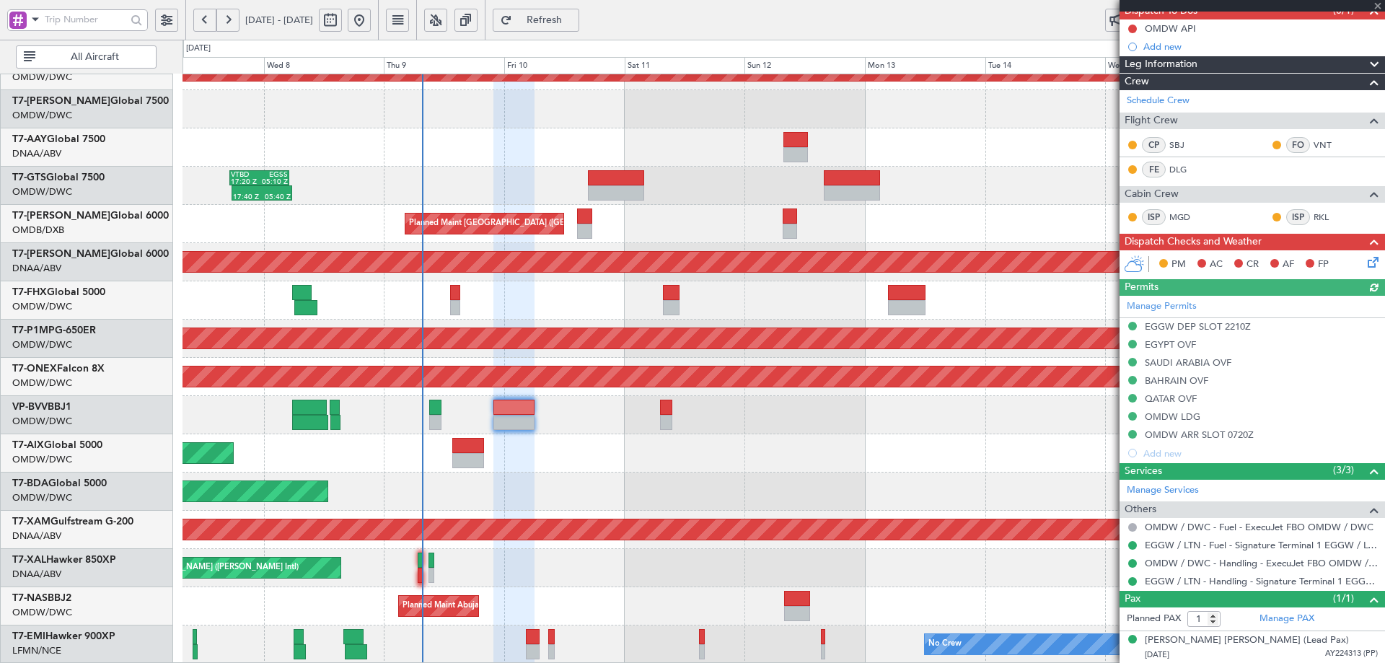
click at [1129, 433] on div "Manage Permits EGGW DEP SLOT 2210Z [GEOGRAPHIC_DATA] OVF [GEOGRAPHIC_DATA] OVF …" at bounding box center [1251, 379] width 265 height 167
click at [1130, 433] on button at bounding box center [1132, 434] width 9 height 9
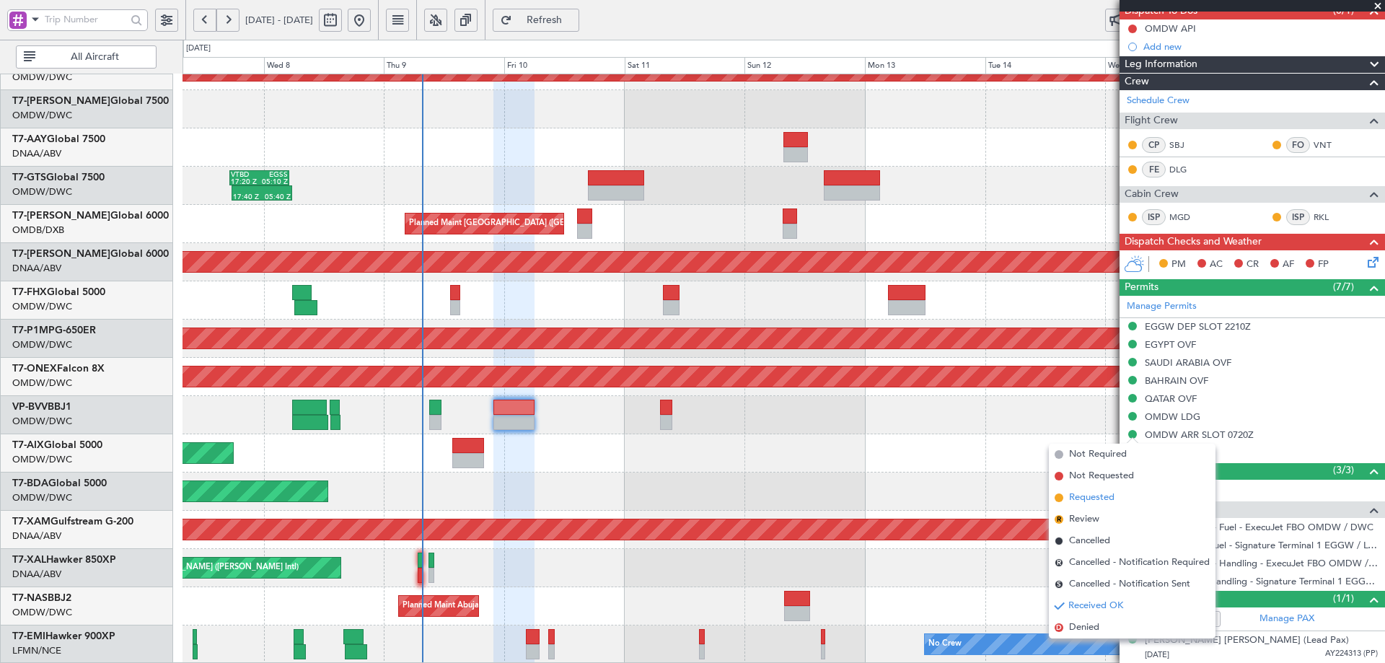
click at [1090, 497] on span "Requested" at bounding box center [1091, 497] width 45 height 14
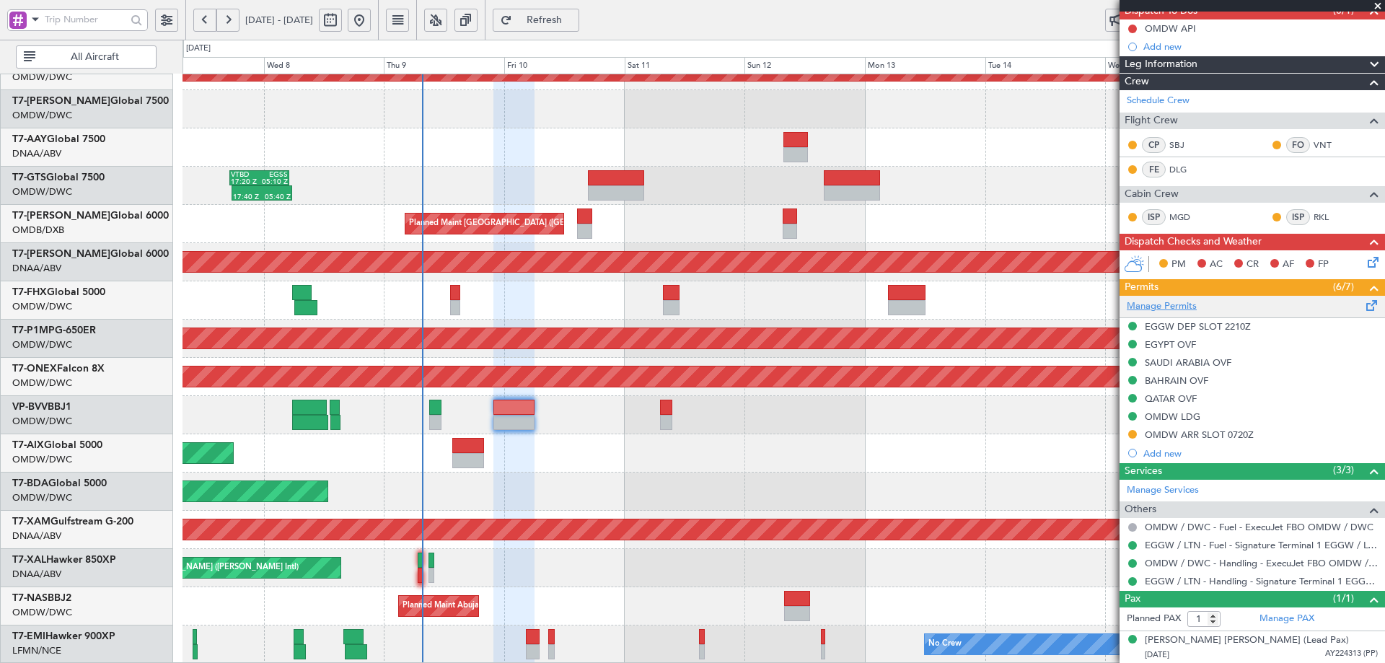
click at [1168, 304] on link "Manage Permits" at bounding box center [1162, 306] width 70 height 14
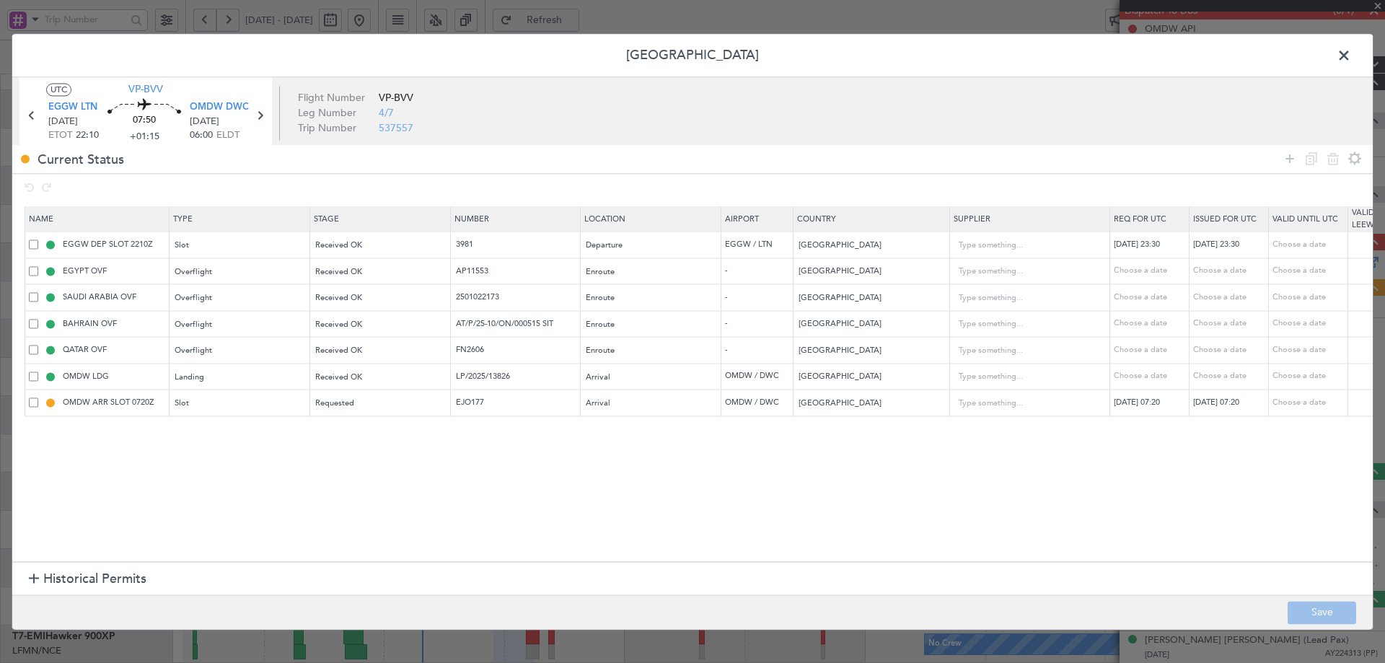
click at [87, 573] on span "Historical Permits" at bounding box center [94, 579] width 103 height 19
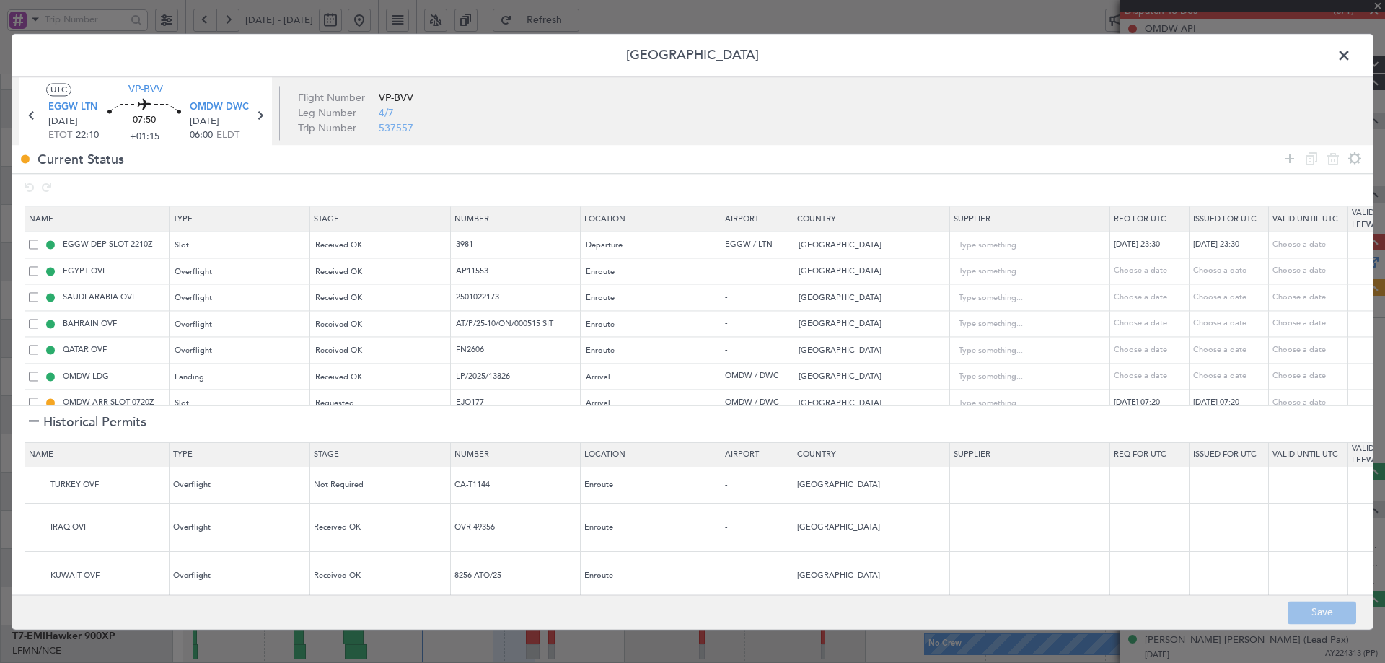
click at [32, 420] on div at bounding box center [34, 423] width 10 height 10
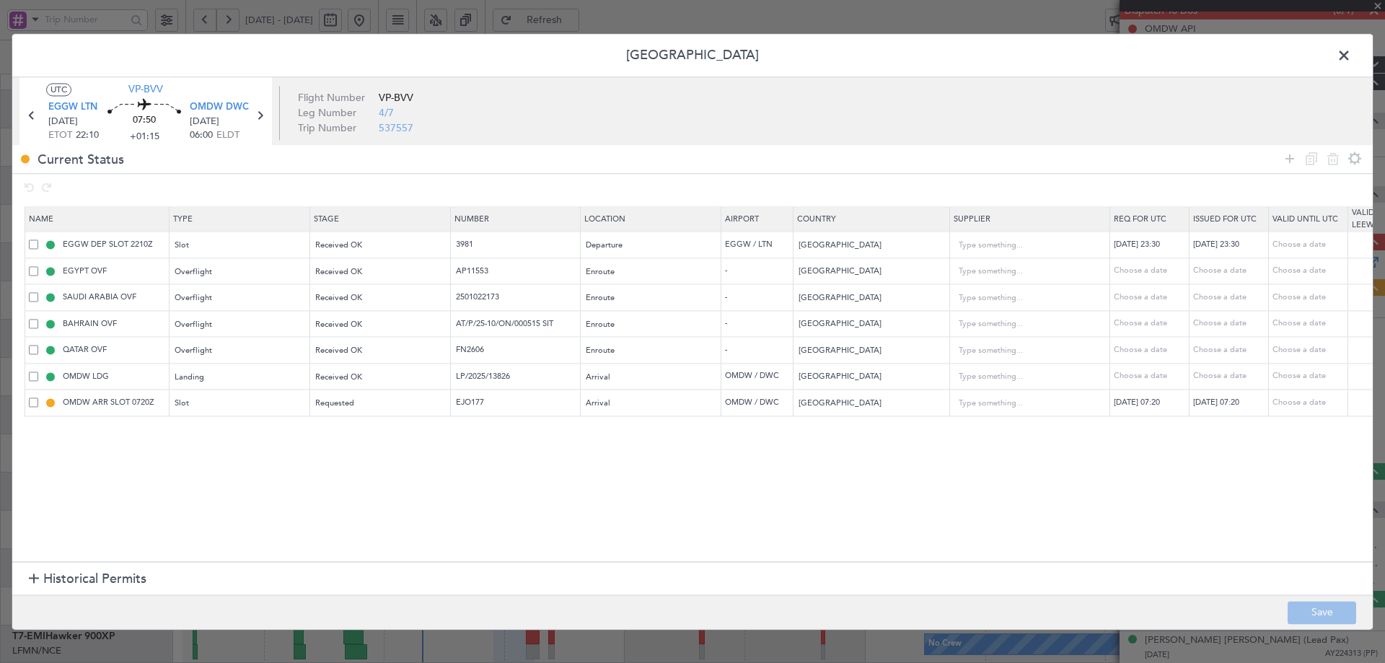
drag, startPoint x: 1291, startPoint y: 154, endPoint x: 572, endPoint y: 342, distance: 743.1
click at [1283, 156] on icon at bounding box center [1289, 158] width 17 height 17
click at [191, 434] on span "Type" at bounding box center [184, 430] width 17 height 11
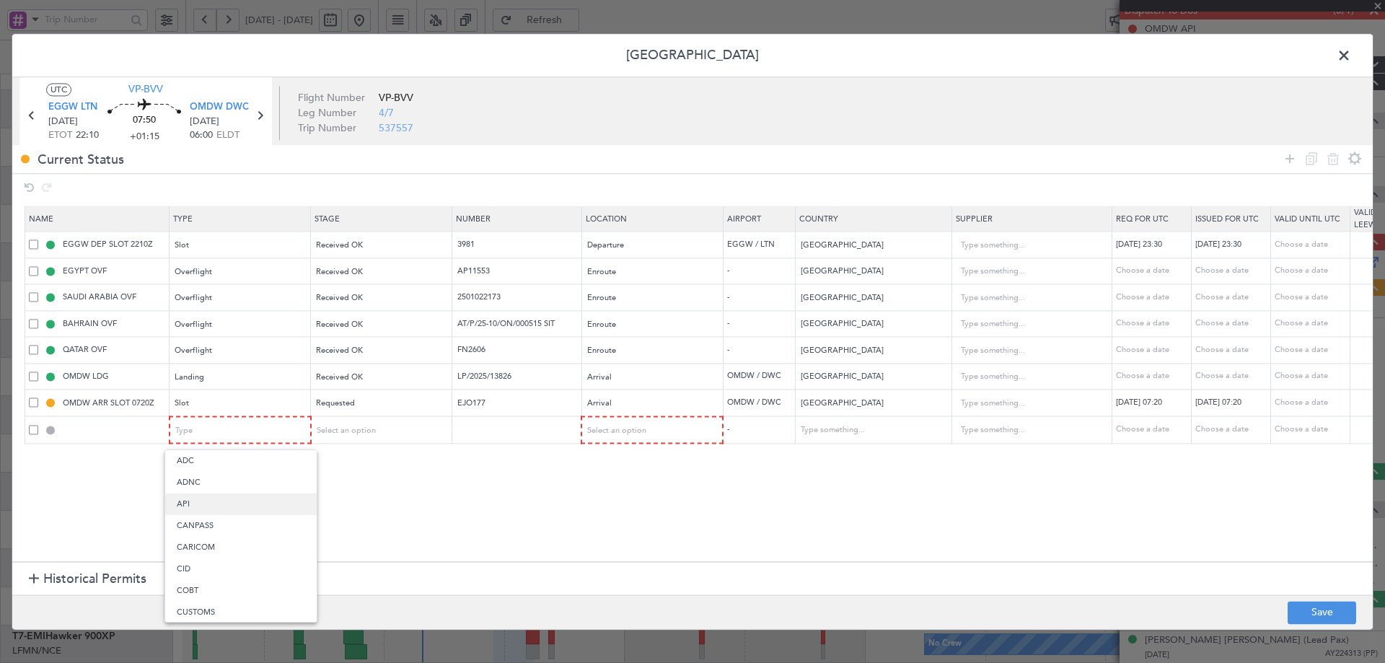
click at [199, 504] on span "API" at bounding box center [241, 504] width 128 height 22
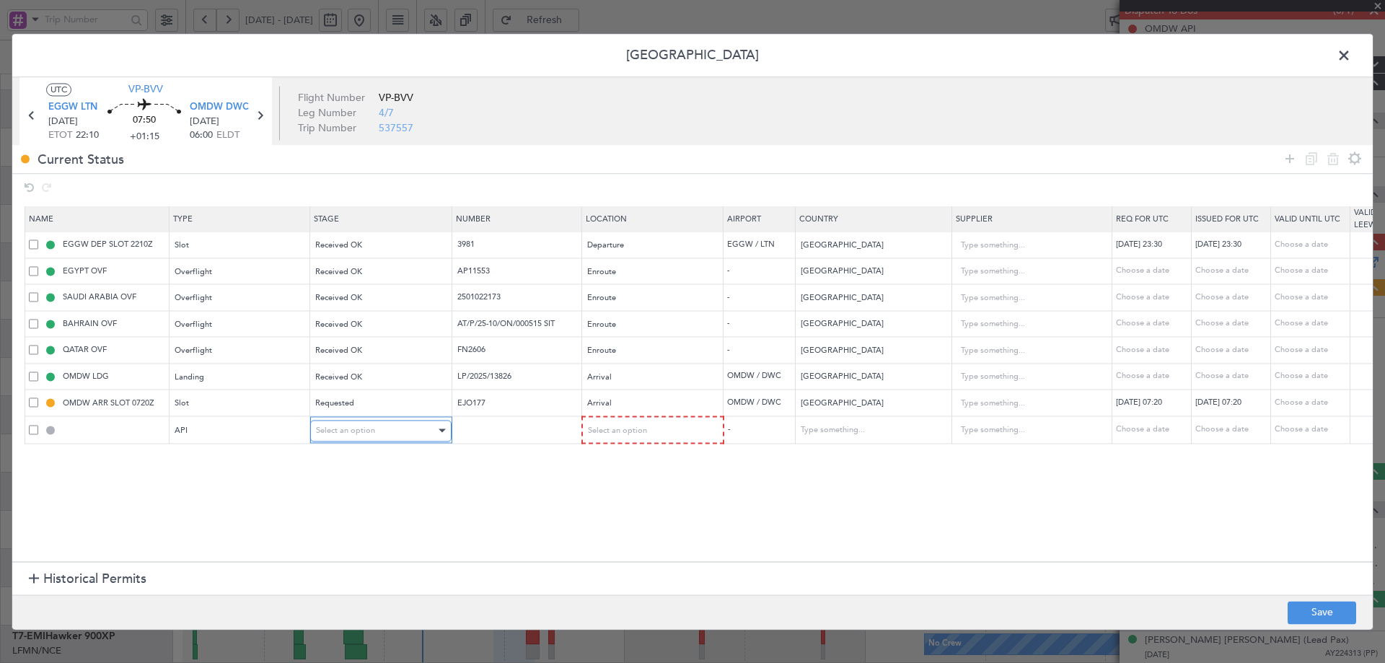
click at [353, 432] on span "Select an option" at bounding box center [345, 430] width 59 height 11
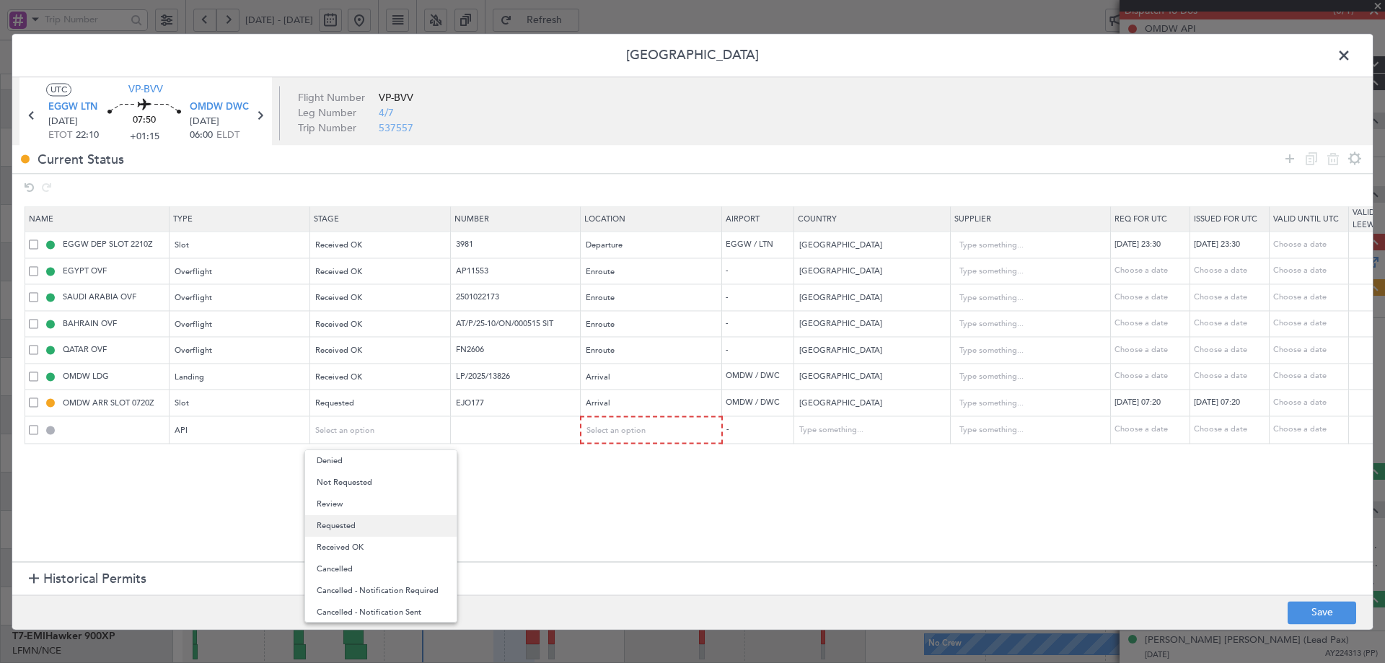
click at [332, 524] on span "Requested" at bounding box center [381, 526] width 128 height 22
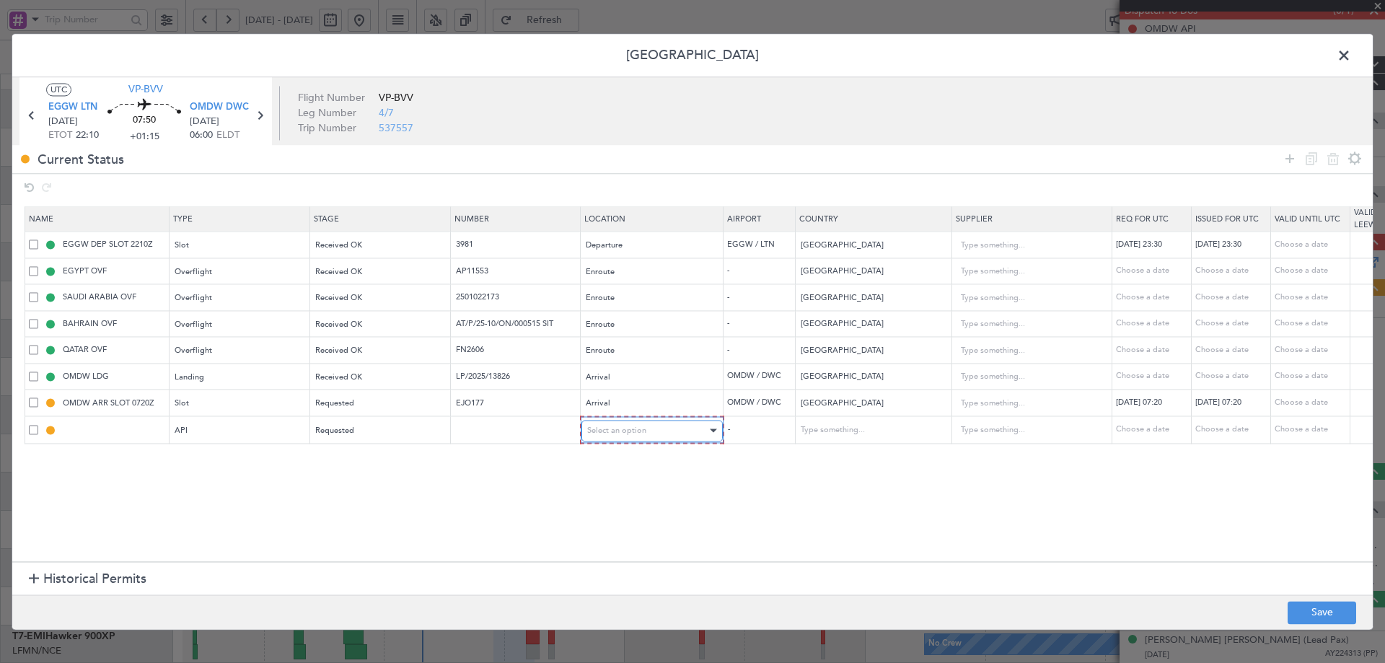
click at [600, 423] on div "Select an option" at bounding box center [647, 431] width 120 height 22
click at [604, 514] on span "Arrival" at bounding box center [652, 504] width 128 height 22
click at [1313, 612] on button "Save" at bounding box center [1321, 612] width 69 height 23
type input "OMDW ARR API"
type input "United Arab Emirates"
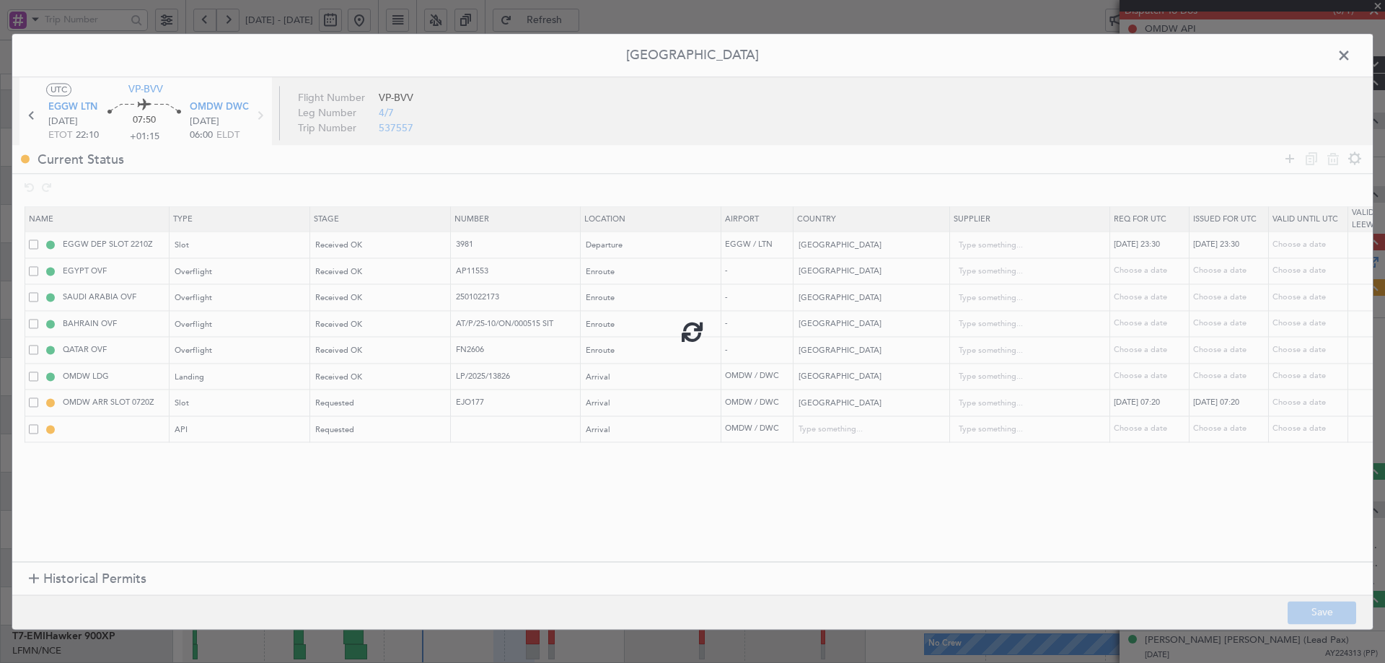
type input "NNN"
type input "1"
drag, startPoint x: 1342, startPoint y: 58, endPoint x: 1238, endPoint y: 28, distance: 108.0
click at [1351, 56] on span at bounding box center [1351, 59] width 0 height 29
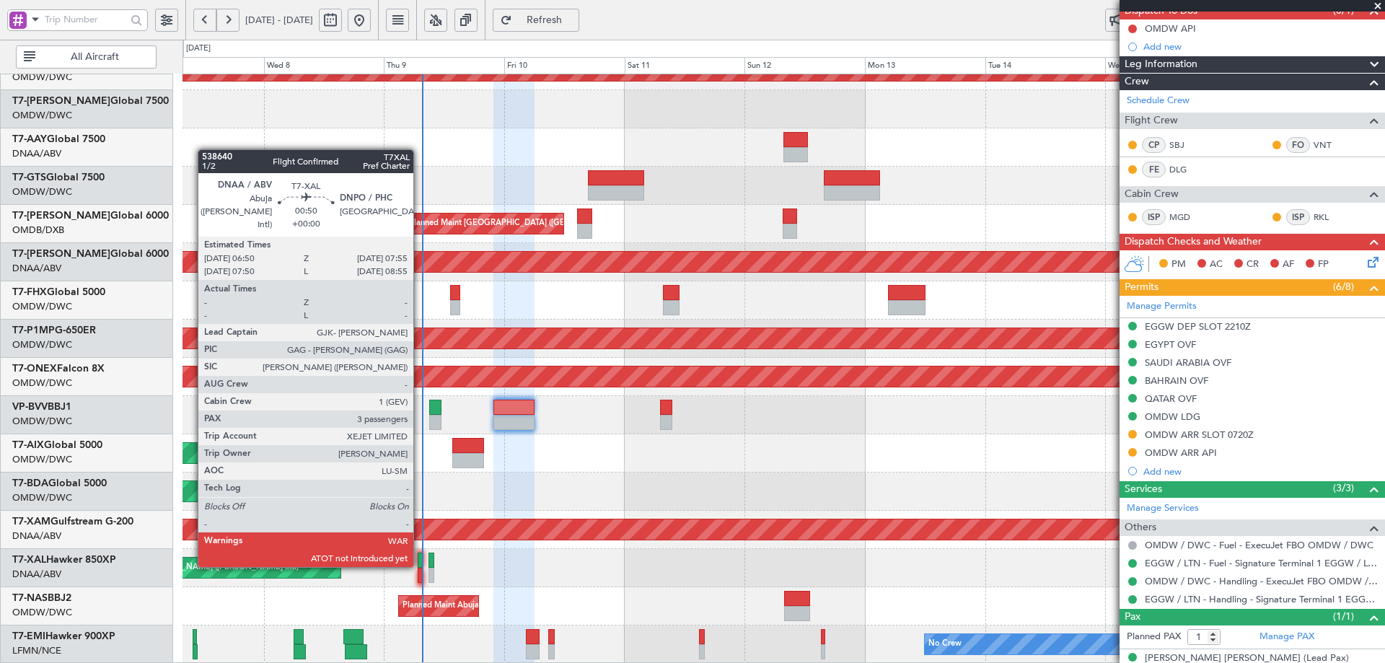
click at [420, 564] on div at bounding box center [421, 559] width 6 height 15
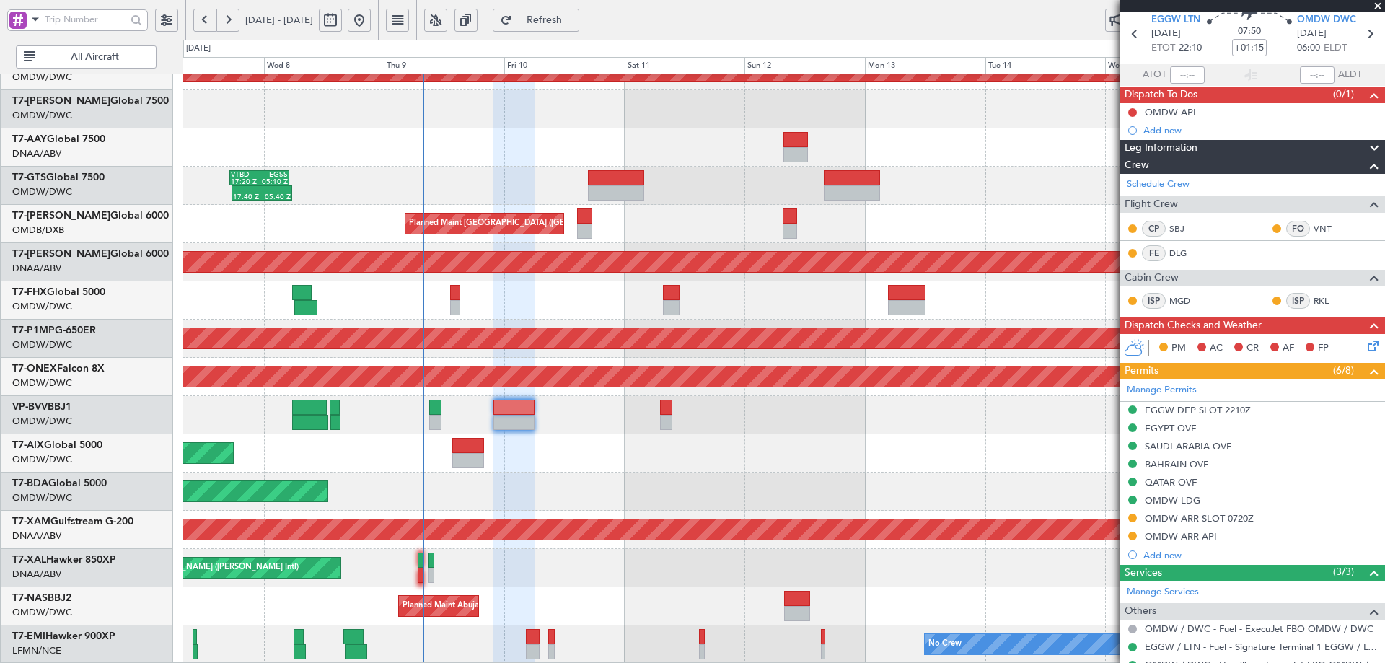
scroll to position [0, 0]
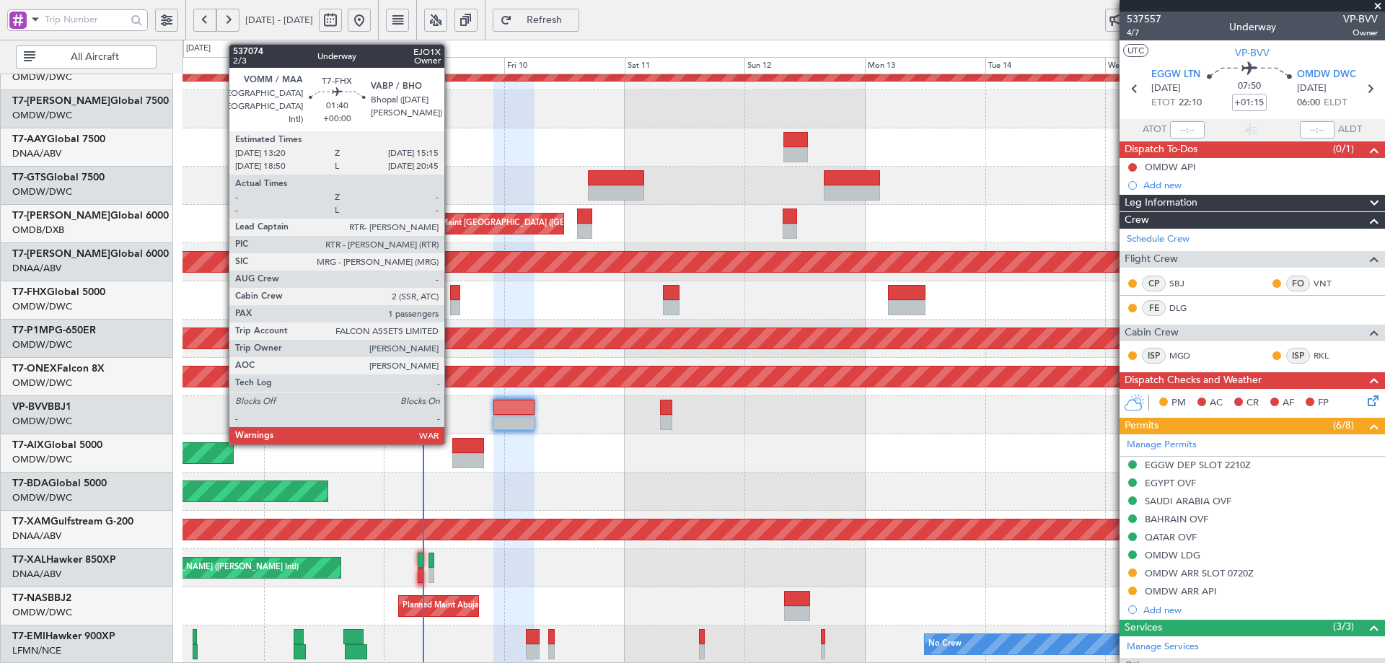
click at [451, 296] on div at bounding box center [455, 292] width 10 height 15
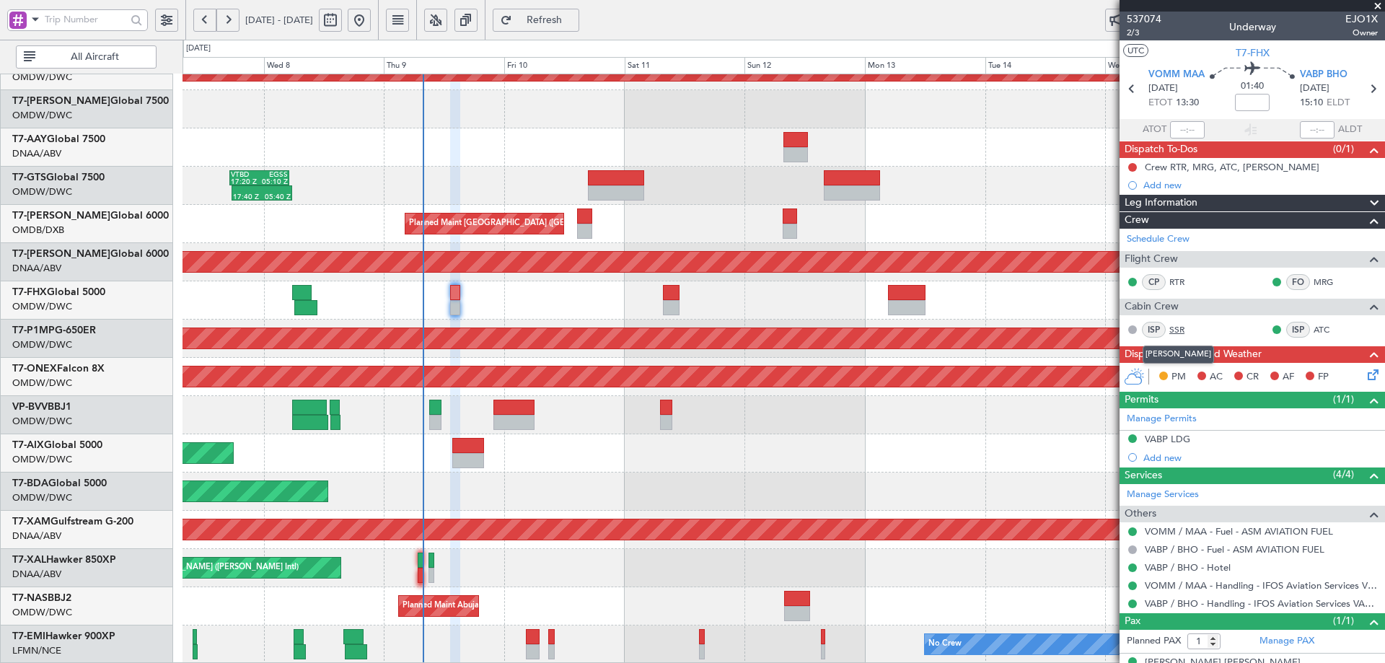
click at [1178, 325] on link "SSR" at bounding box center [1185, 329] width 32 height 13
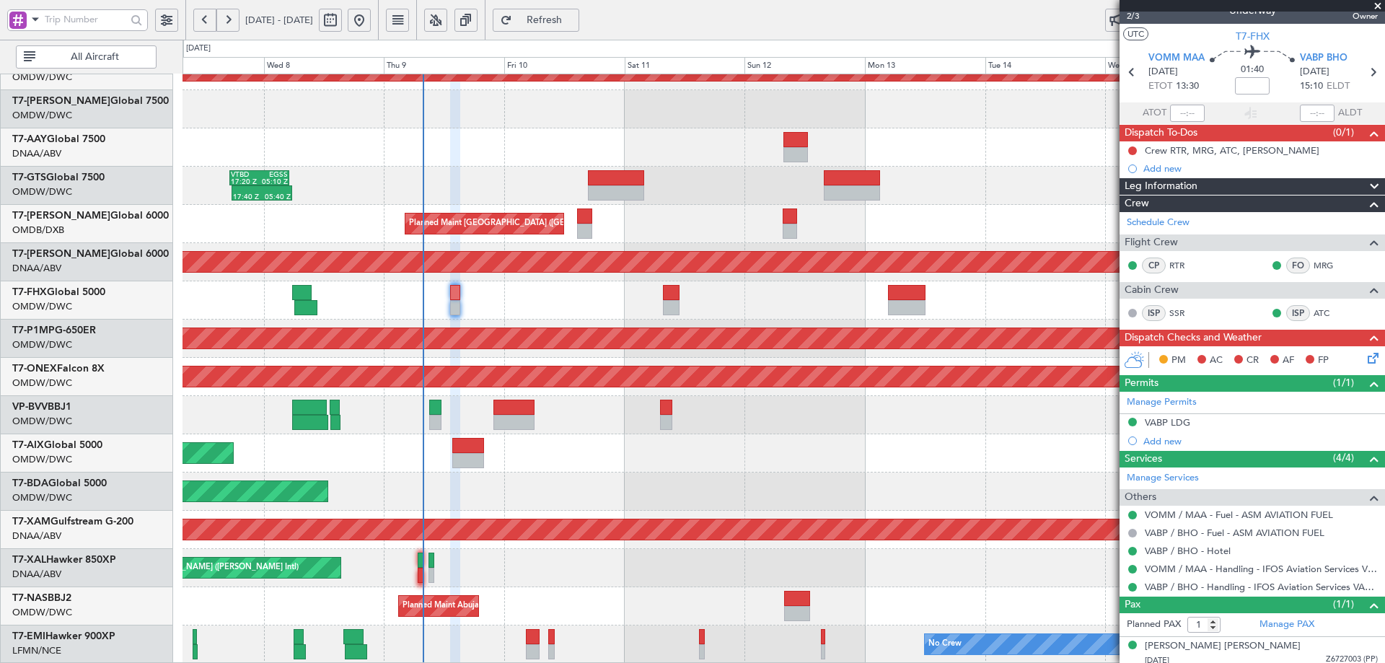
scroll to position [22, 0]
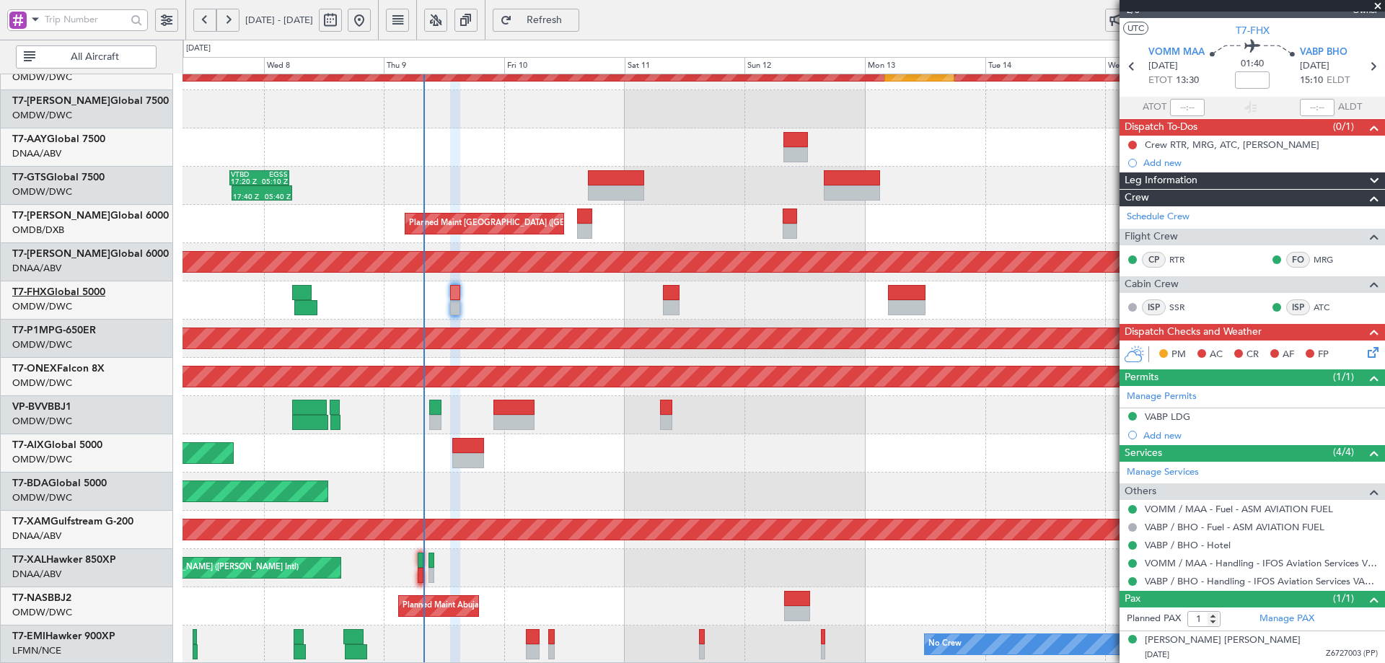
click at [98, 291] on link "T7-FHX Global 5000" at bounding box center [58, 292] width 93 height 10
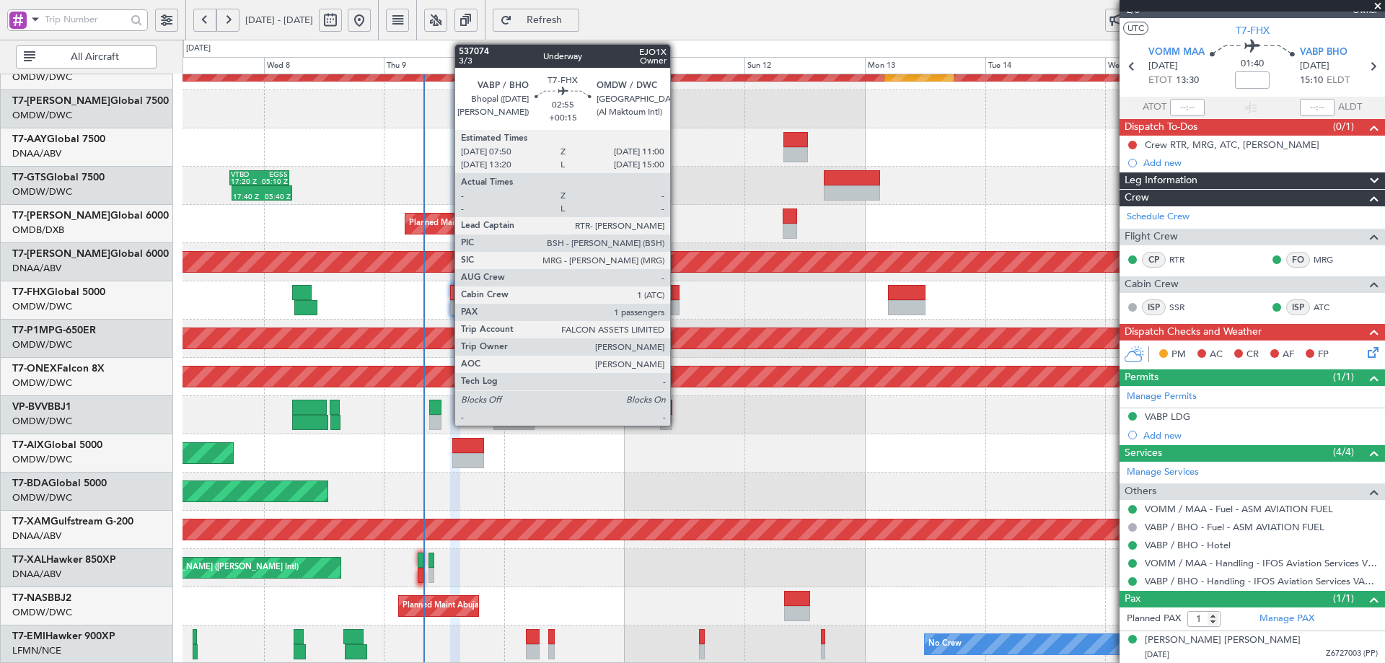
click at [677, 288] on div at bounding box center [671, 292] width 16 height 15
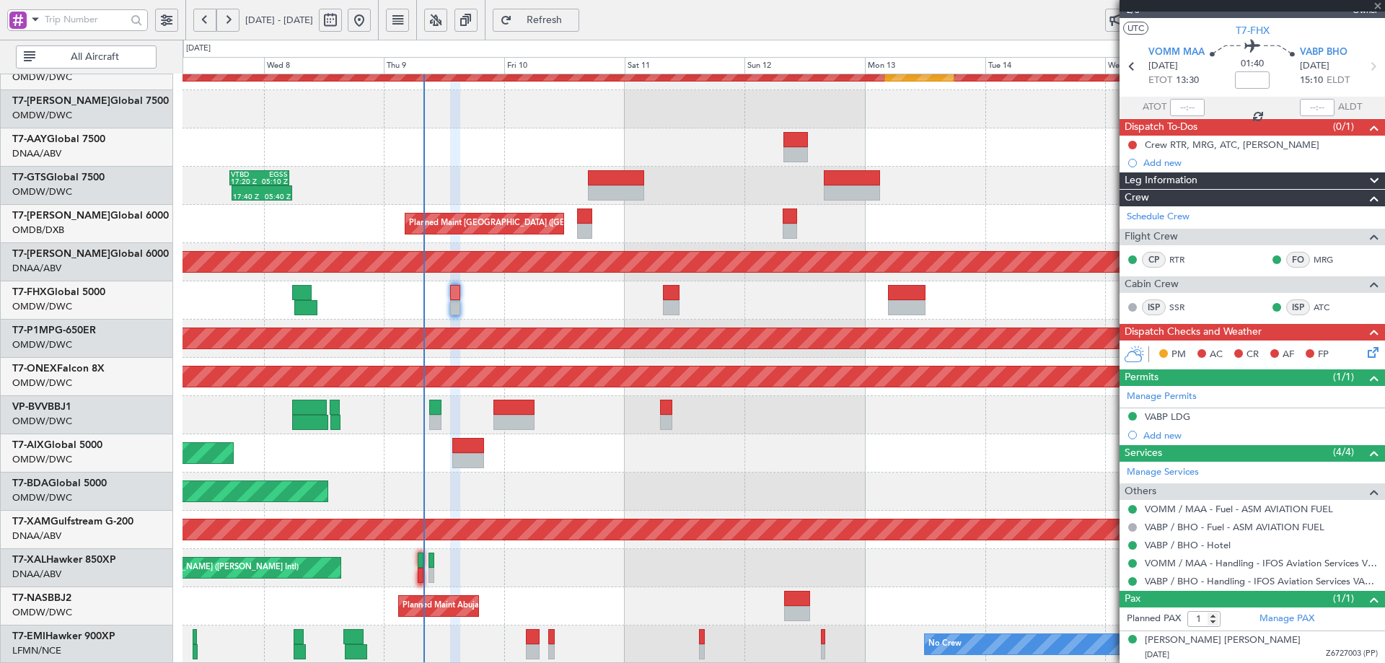
type input "+00:15"
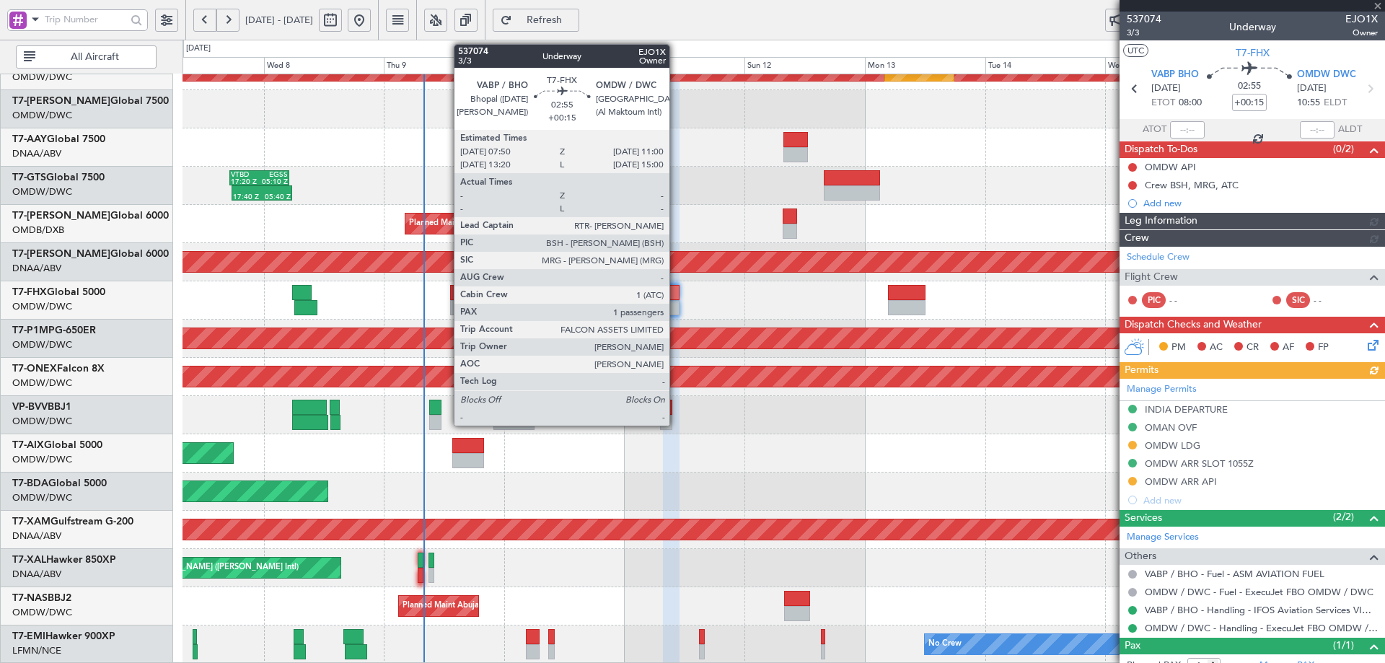
click at [676, 288] on div at bounding box center [671, 292] width 16 height 15
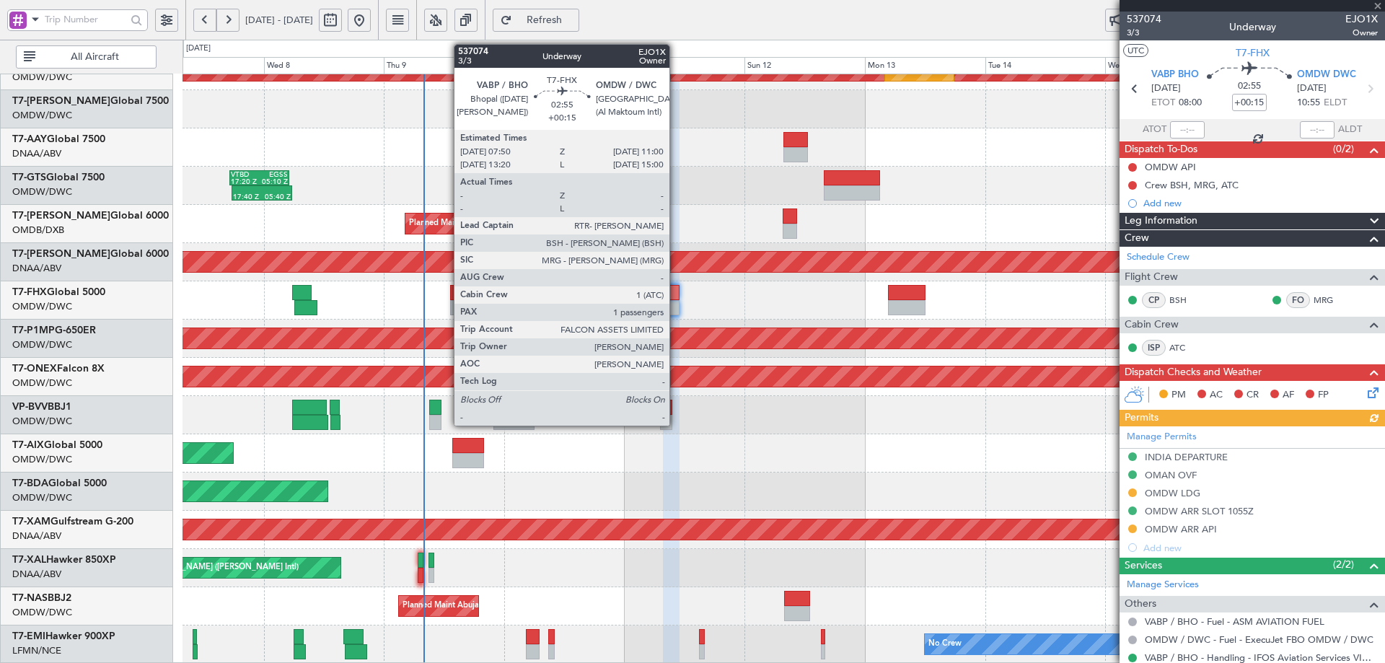
click at [676, 288] on div at bounding box center [671, 292] width 16 height 15
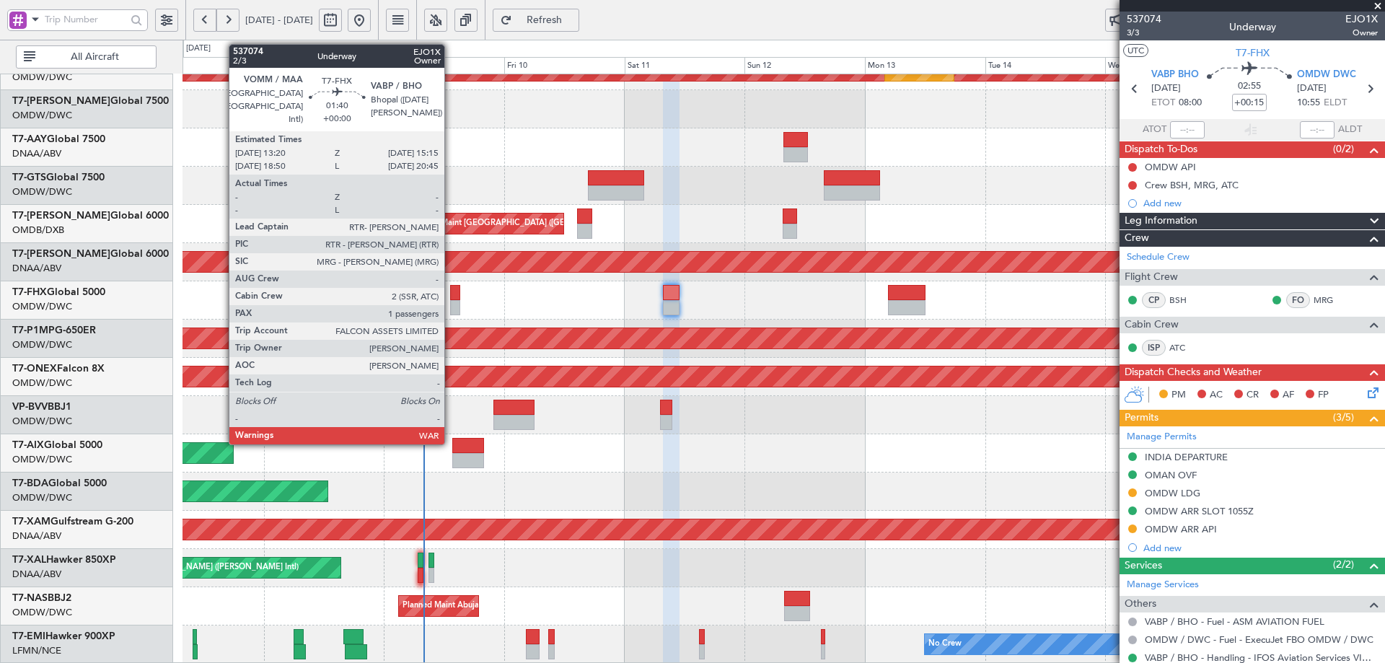
click at [450, 298] on div at bounding box center [455, 292] width 10 height 15
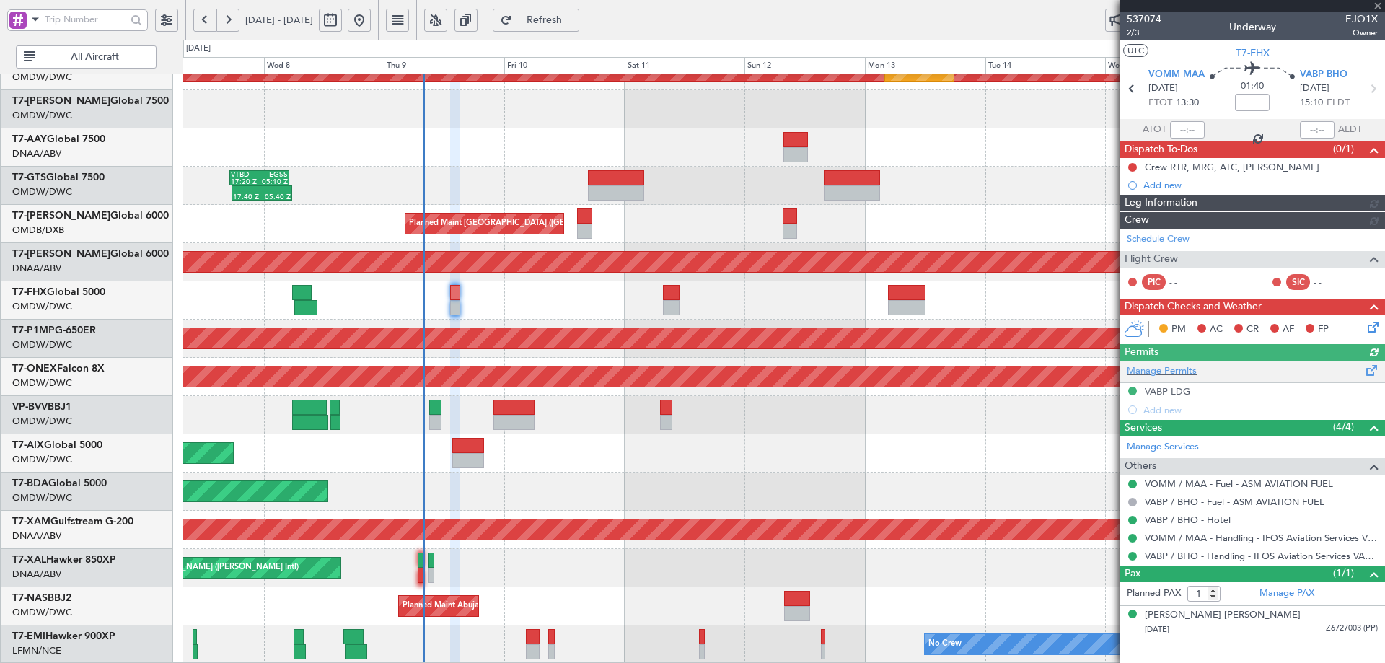
type input "[PERSON_NAME] (ANI)"
type input "7321"
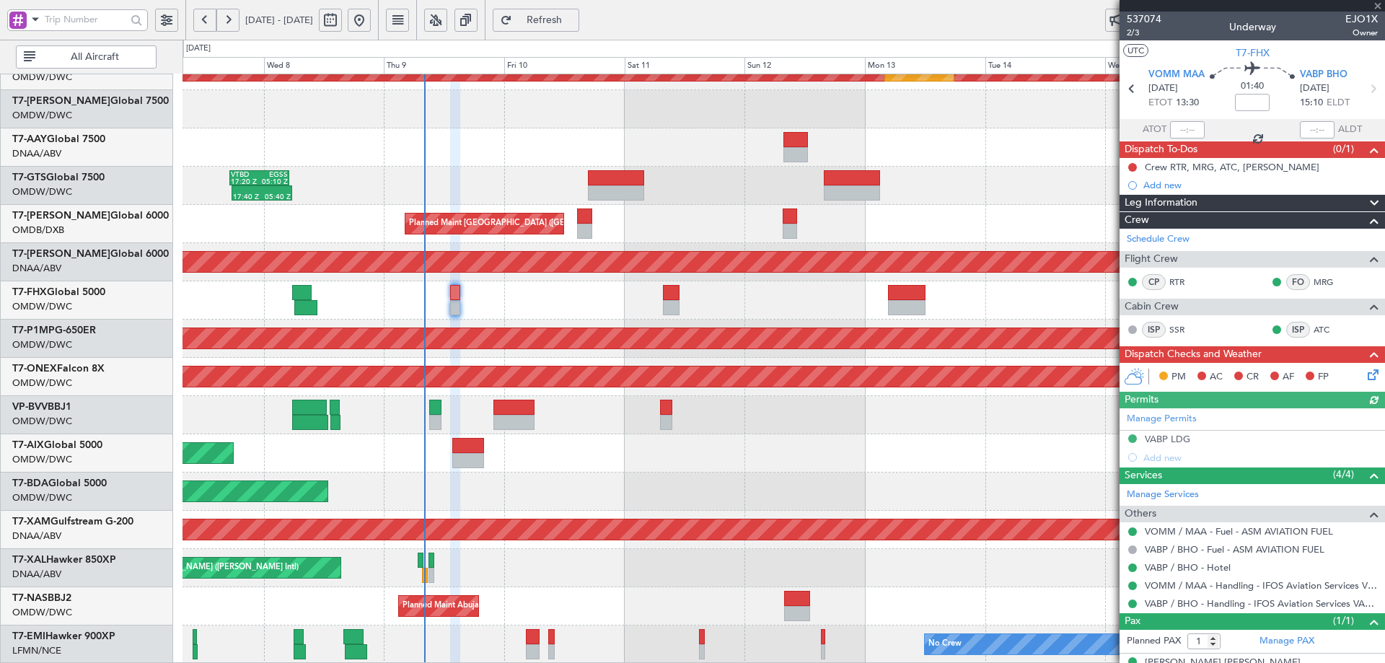
type input "[PERSON_NAME] (ANI)"
type input "7321"
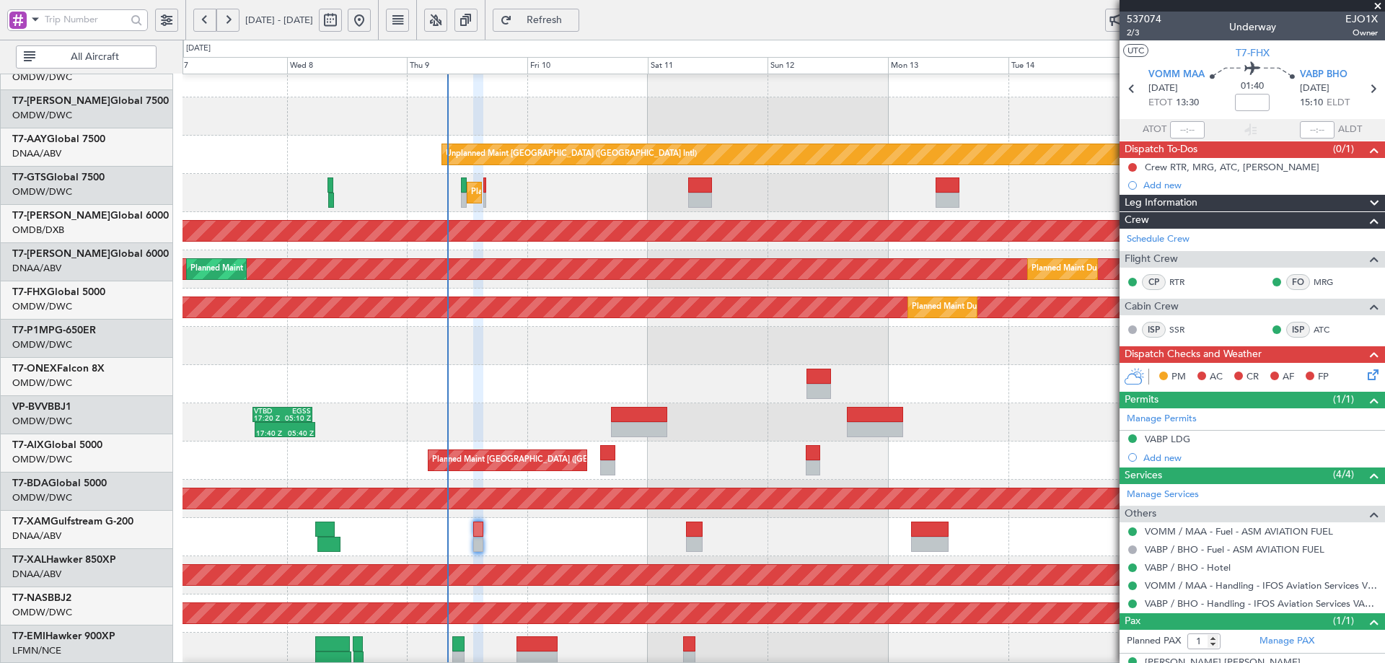
scroll to position [21, 0]
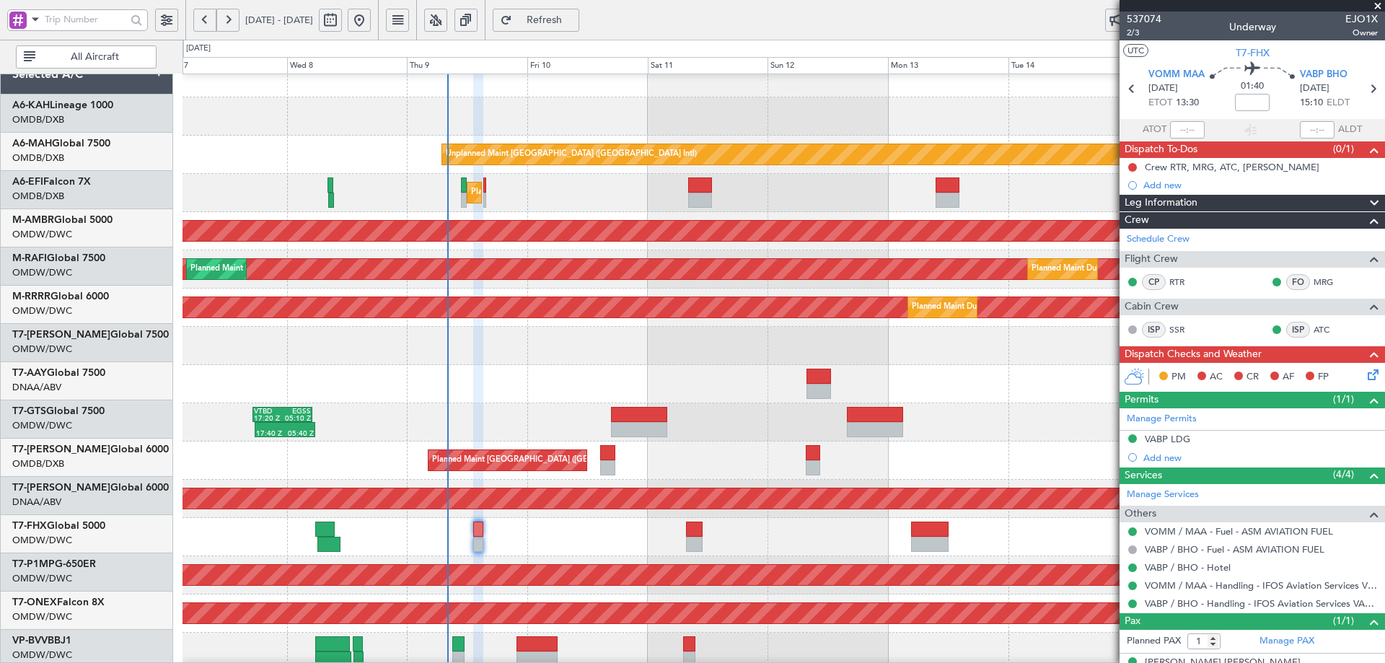
click at [512, 373] on div at bounding box center [783, 384] width 1202 height 38
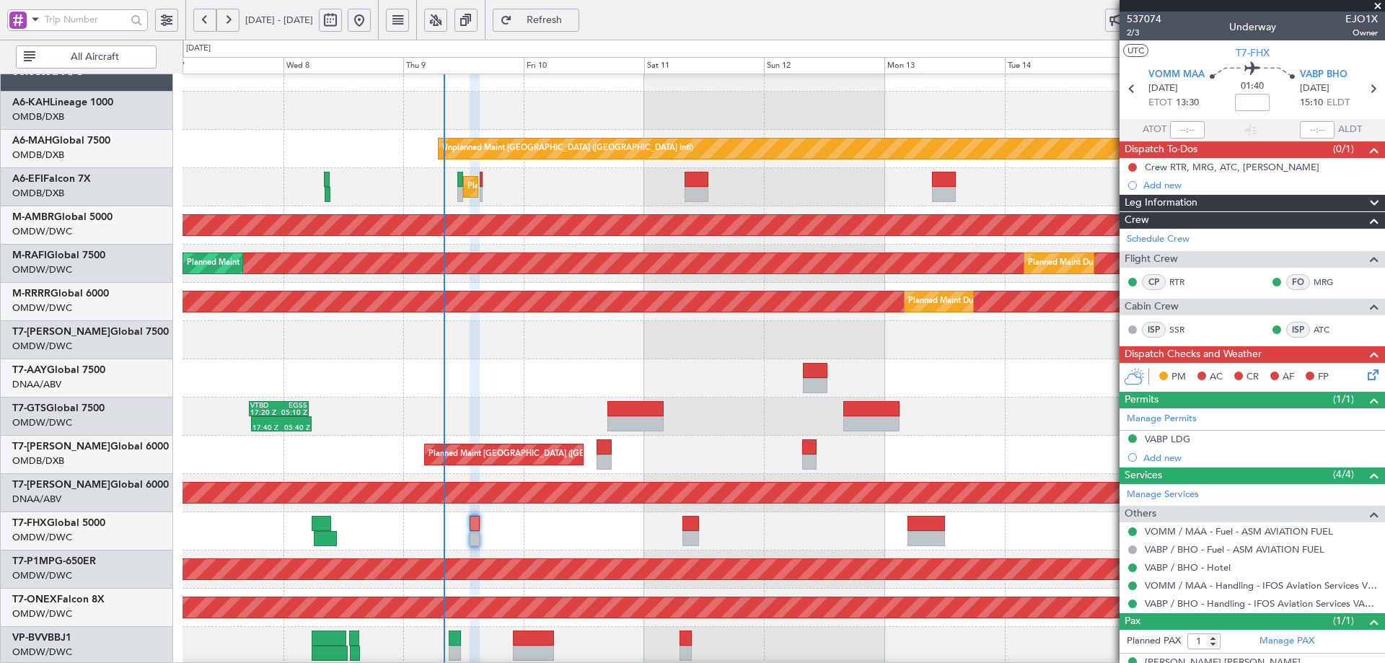
scroll to position [252, 0]
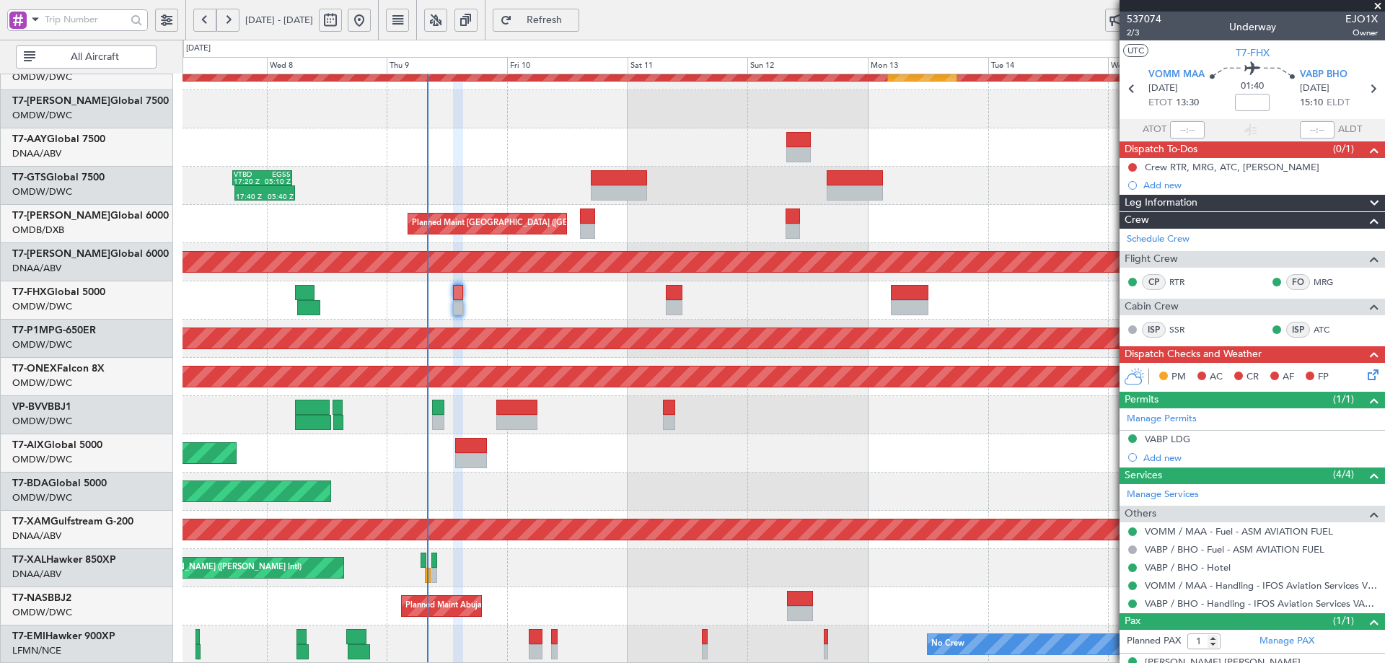
click at [472, 29] on fb-flight-board "07 Oct 2025 - 17 Oct 2025 Refresh Quick Links All Aircraft Planned Maint Dubai …" at bounding box center [692, 341] width 1385 height 646
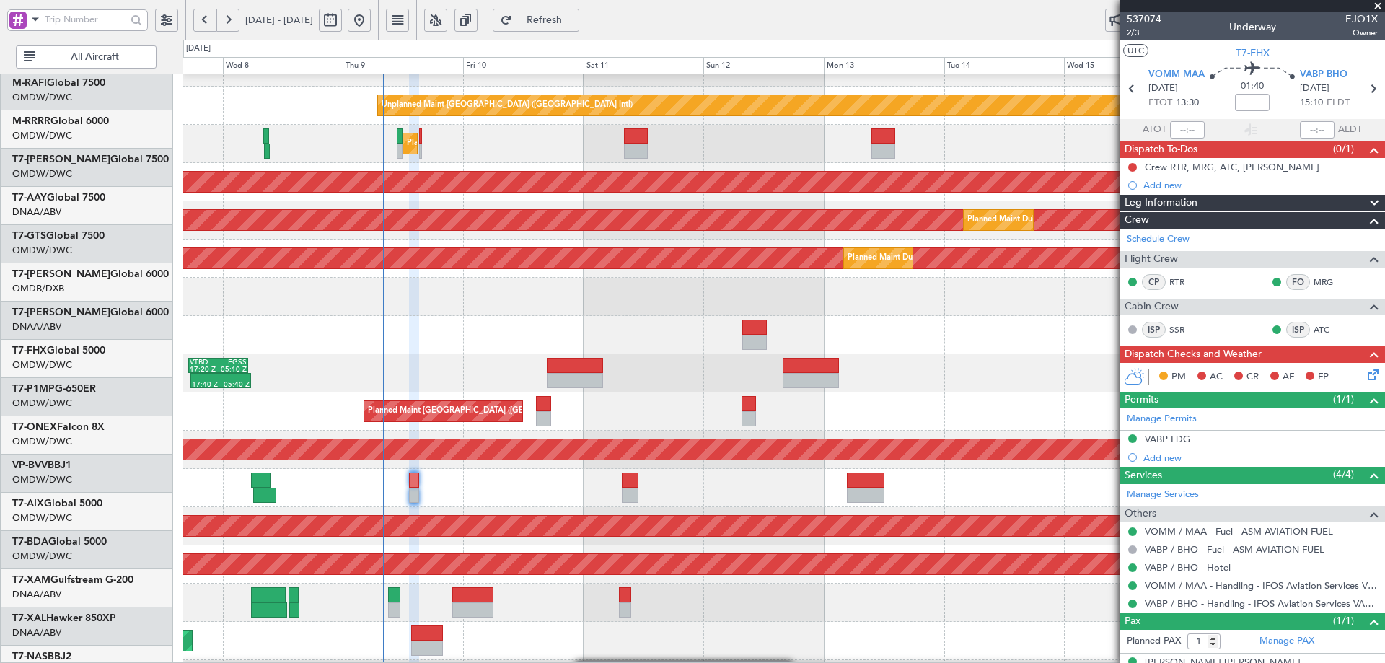
scroll to position [54, 0]
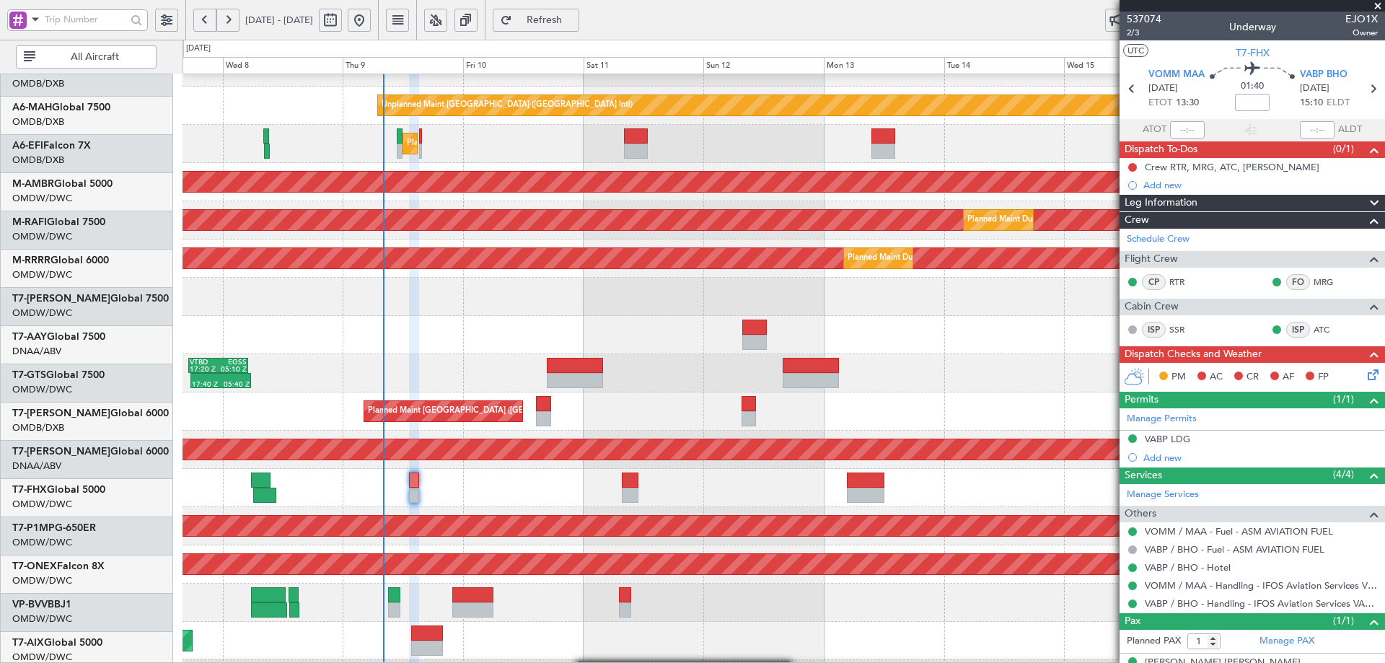
click at [604, 662] on html "07 Oct 2025 - 17 Oct 2025 Refresh Quick Links All Aircraft Unplanned Maint Duba…" at bounding box center [692, 331] width 1385 height 663
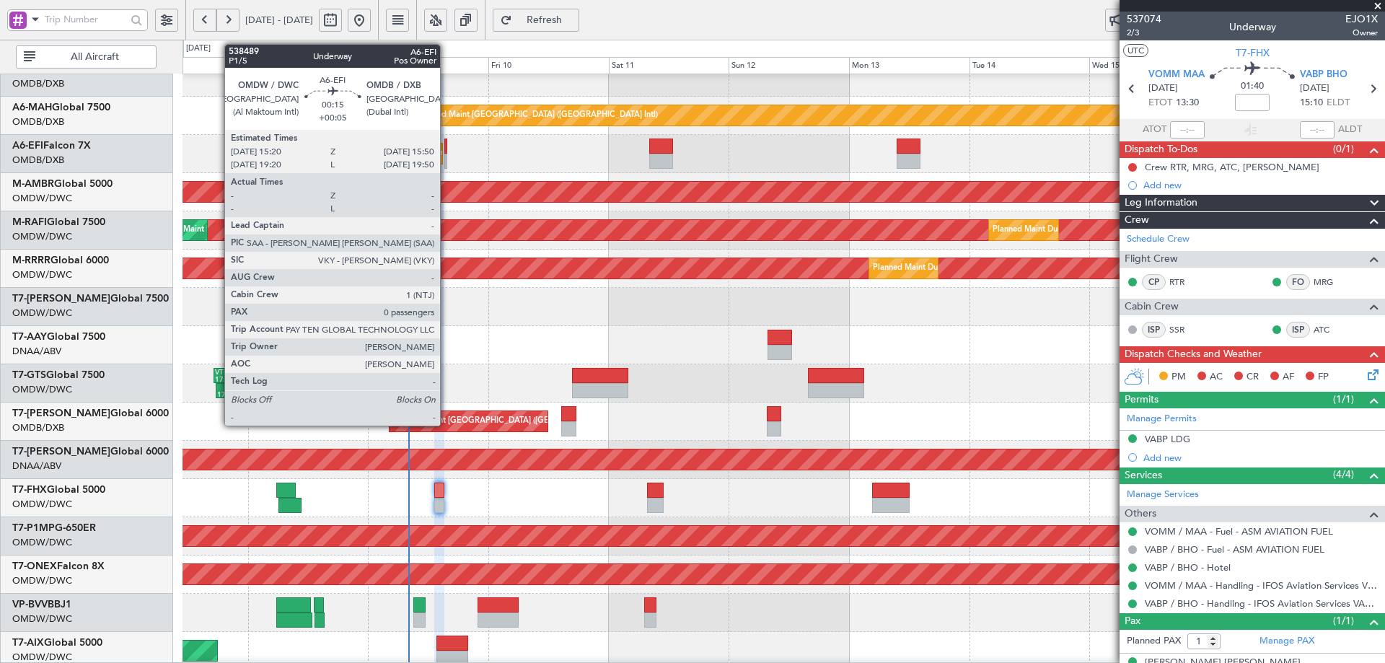
click at [447, 148] on div "Planned Maint Dubai (Al Maktoum Intl)" at bounding box center [783, 154] width 1202 height 38
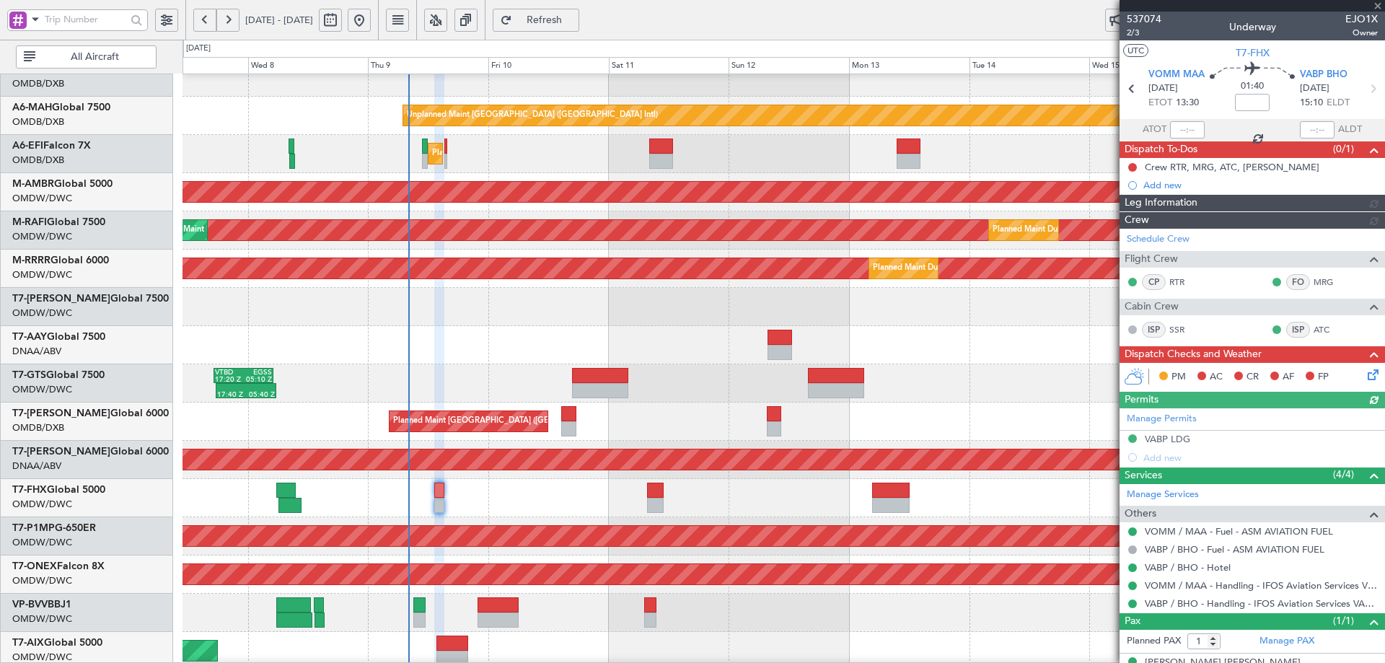
type input "[PERSON_NAME] (ANI)"
type input "7321"
type input "[PERSON_NAME] (ANI)"
type input "7321"
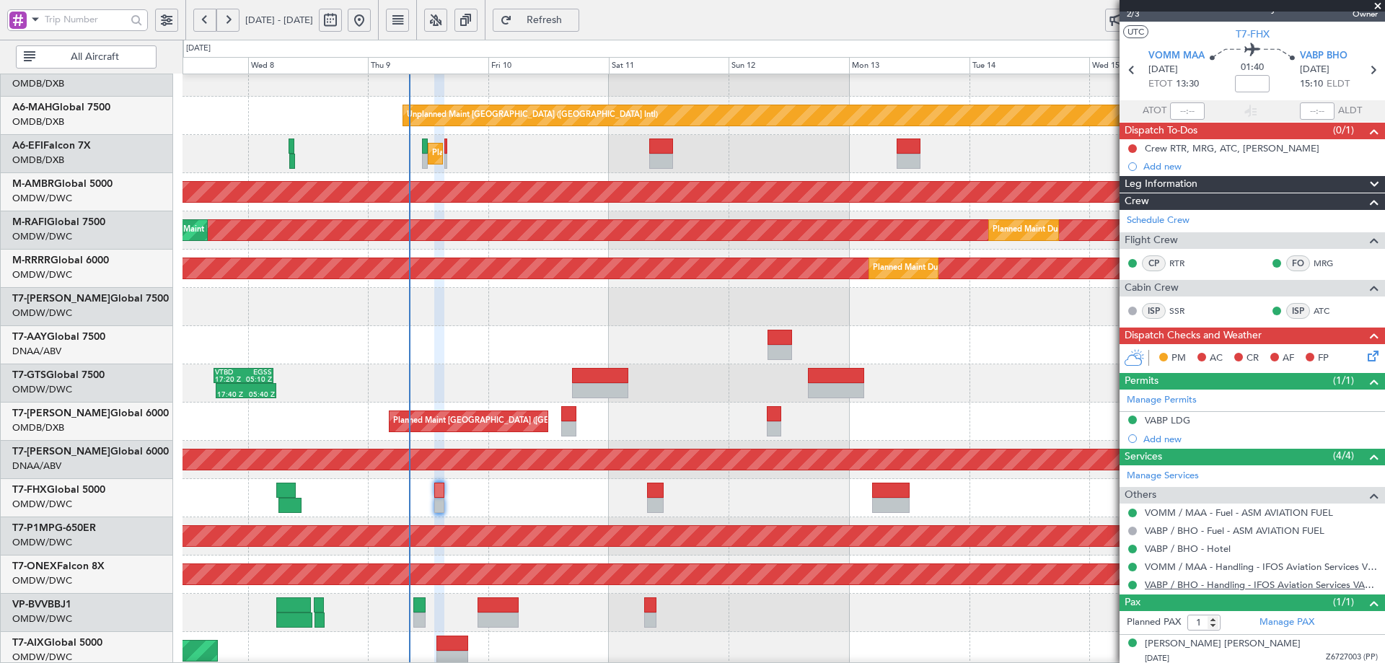
scroll to position [22, 0]
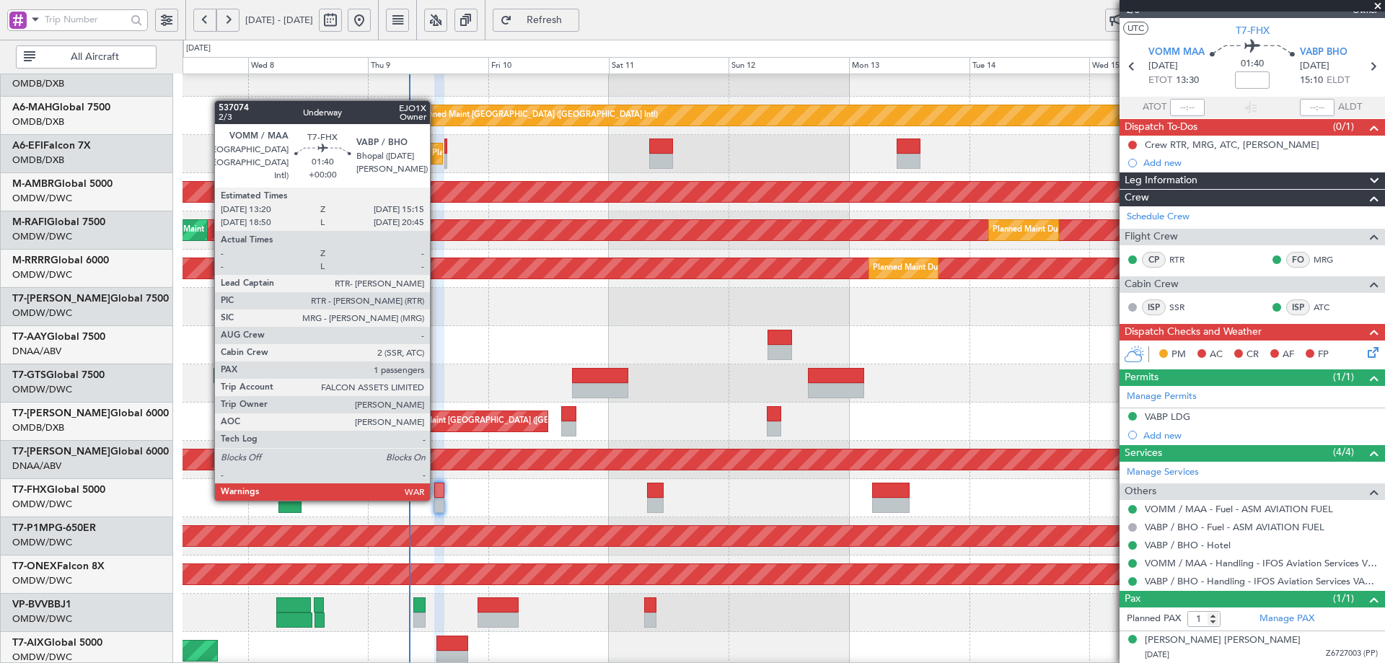
click at [436, 498] on div at bounding box center [439, 505] width 10 height 15
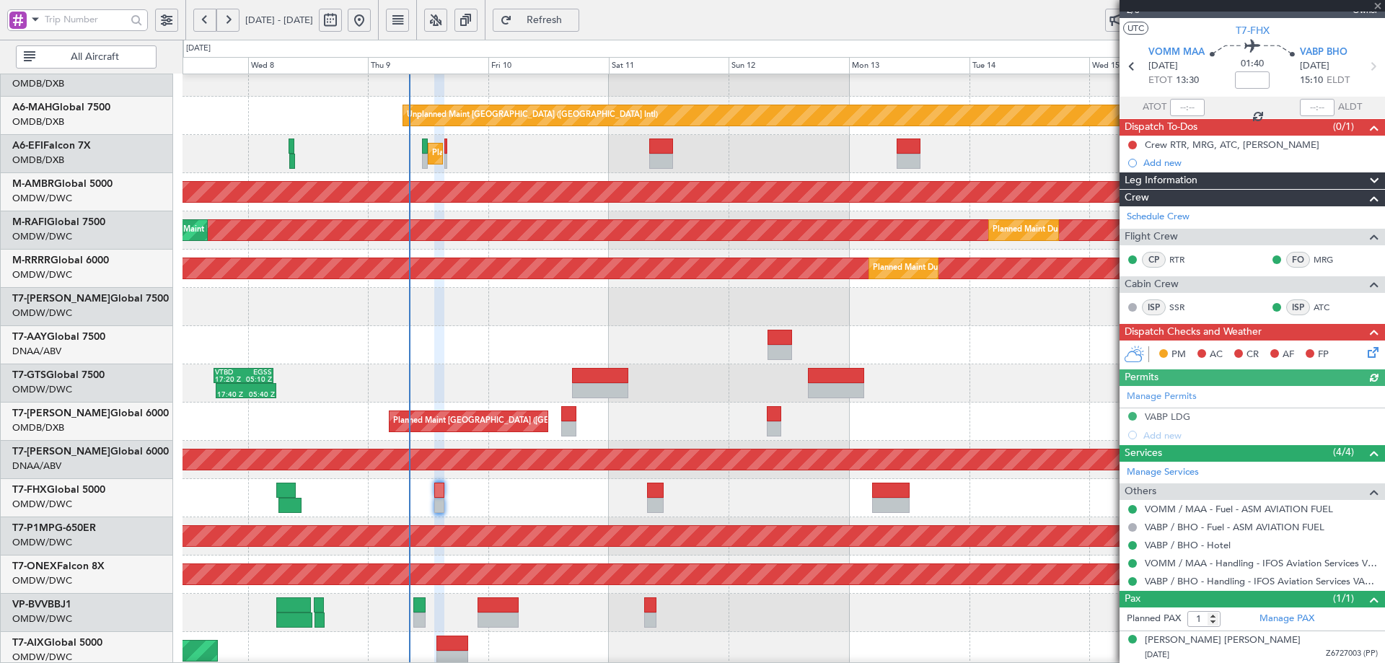
type input "[PERSON_NAME] (ANI)"
type input "7321"
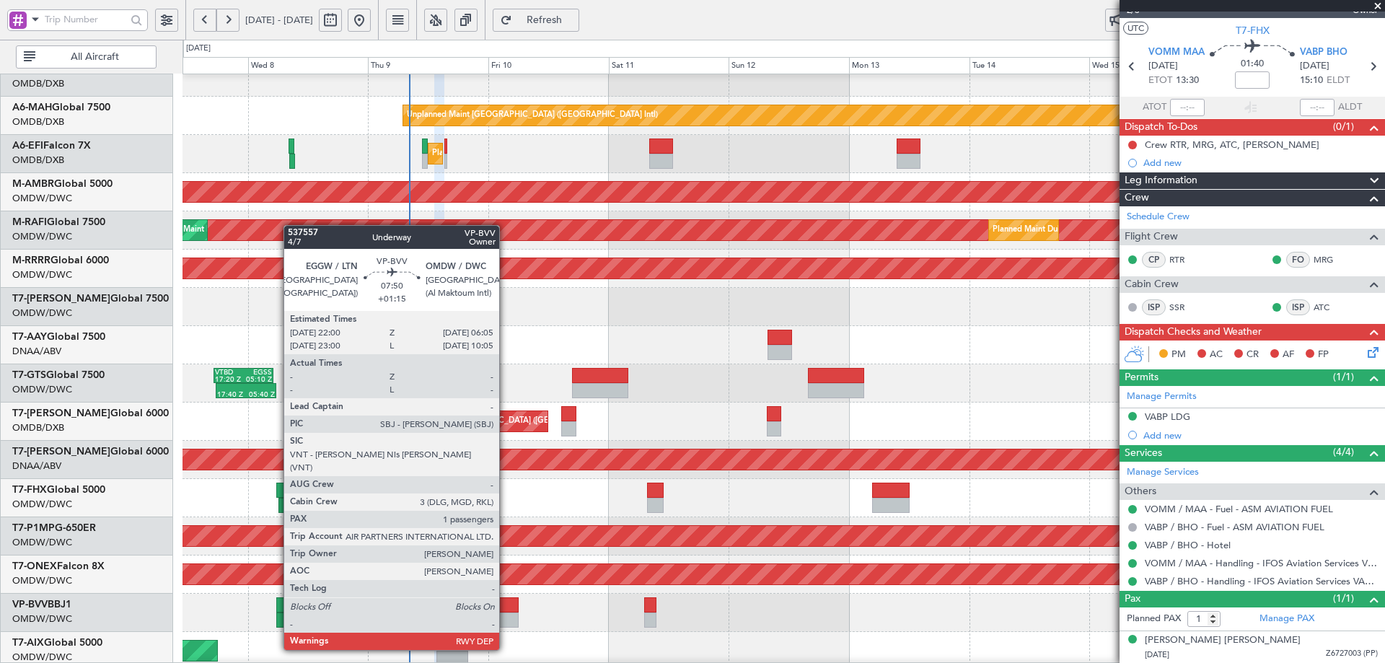
click at [505, 622] on div at bounding box center [497, 619] width 41 height 15
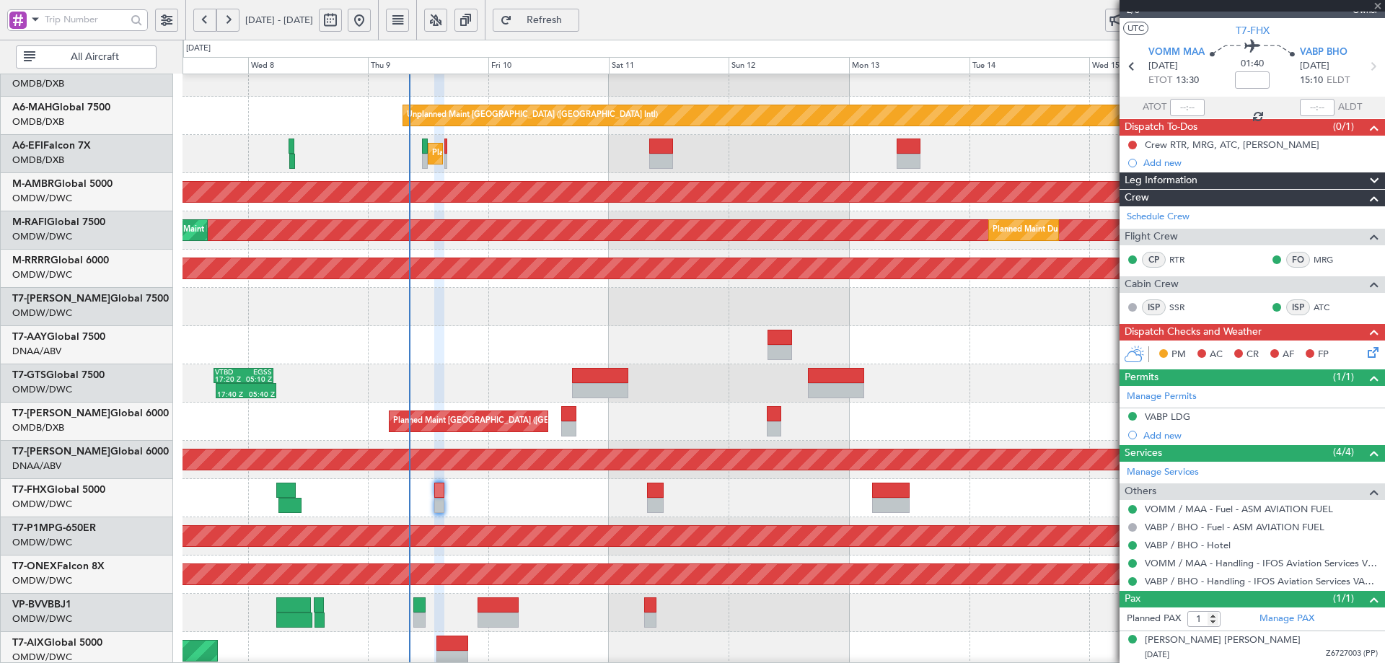
type input "+01:15"
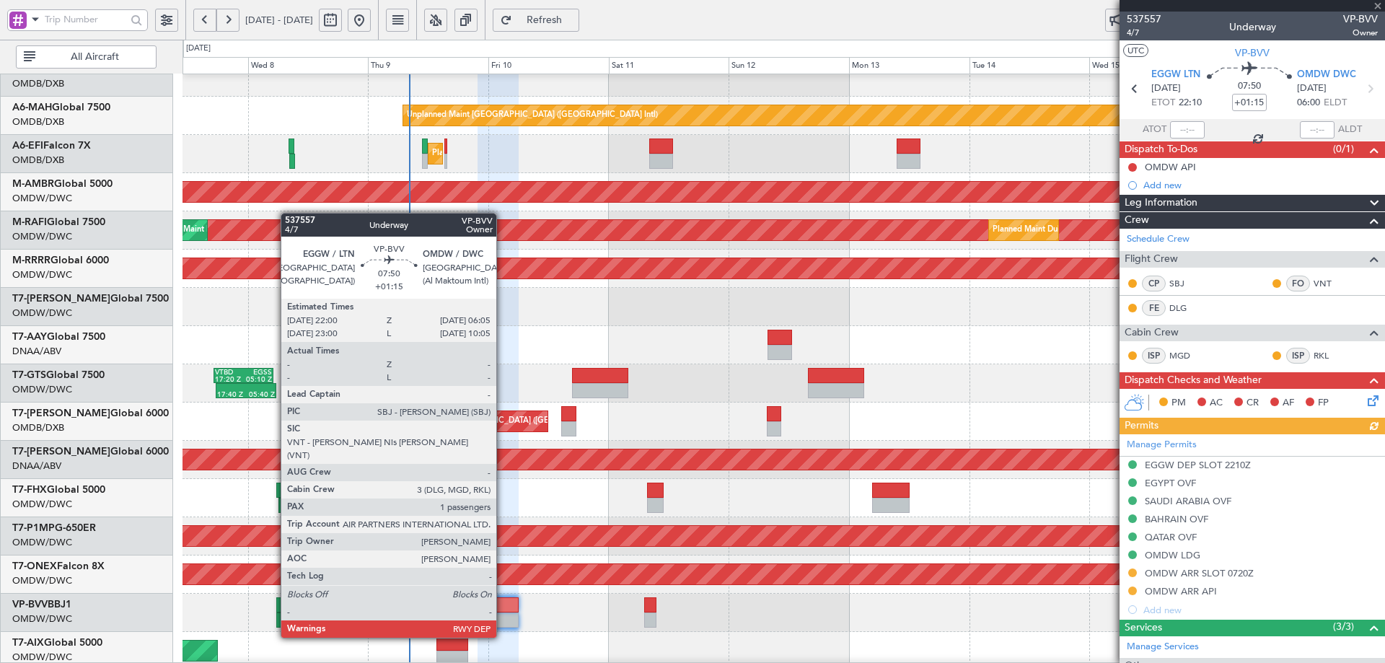
click at [503, 611] on div at bounding box center [497, 604] width 41 height 15
click at [501, 612] on div at bounding box center [497, 604] width 41 height 15
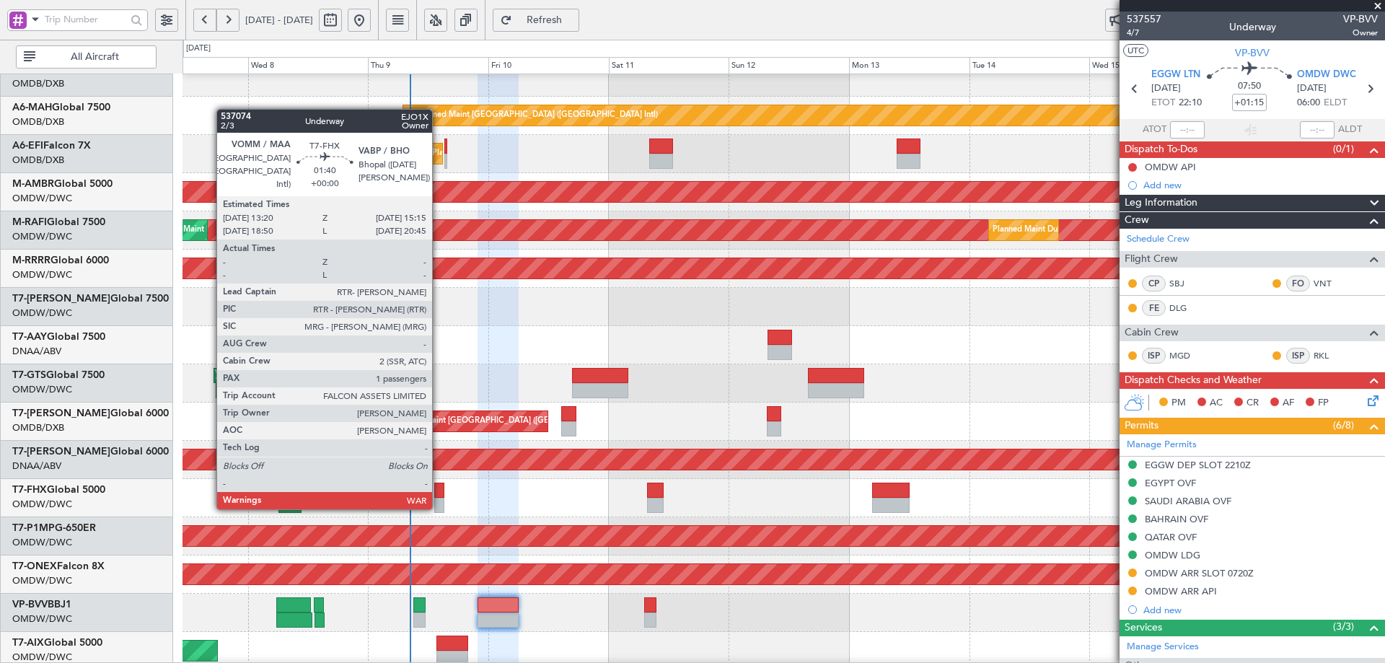
click at [439, 506] on div at bounding box center [439, 505] width 10 height 15
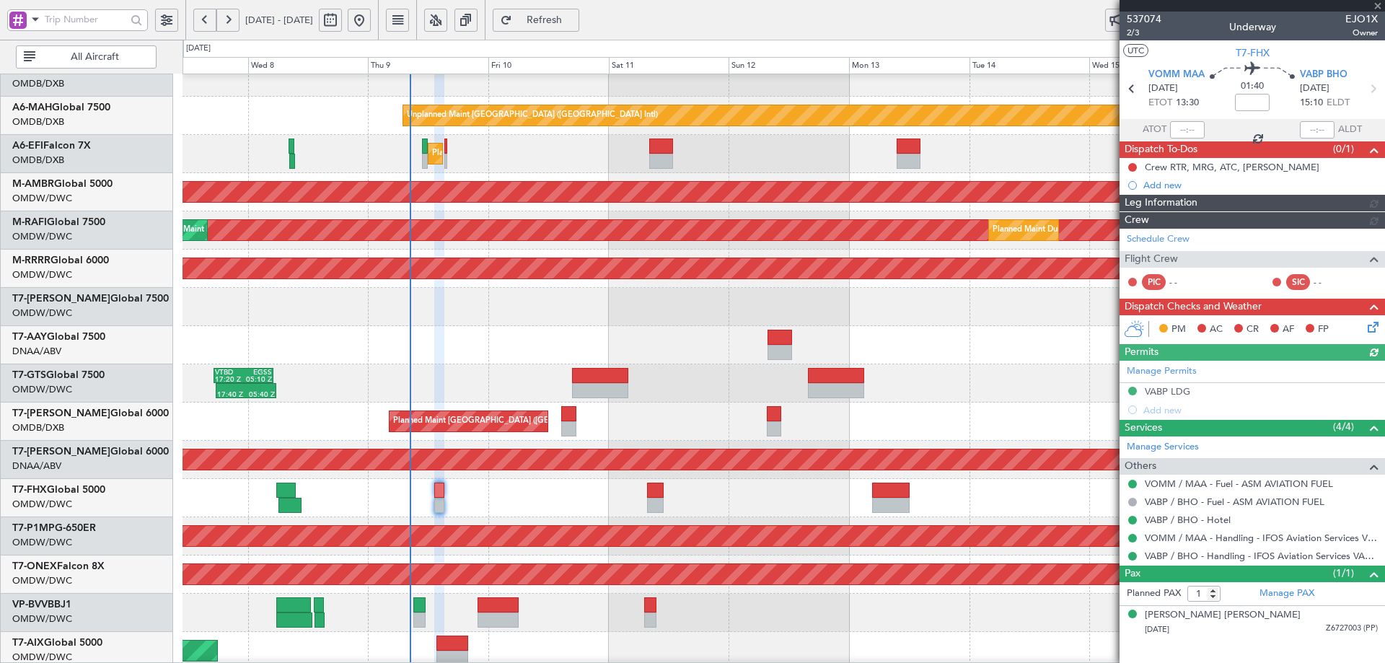
type input "[PERSON_NAME] (ANI)"
type input "7321"
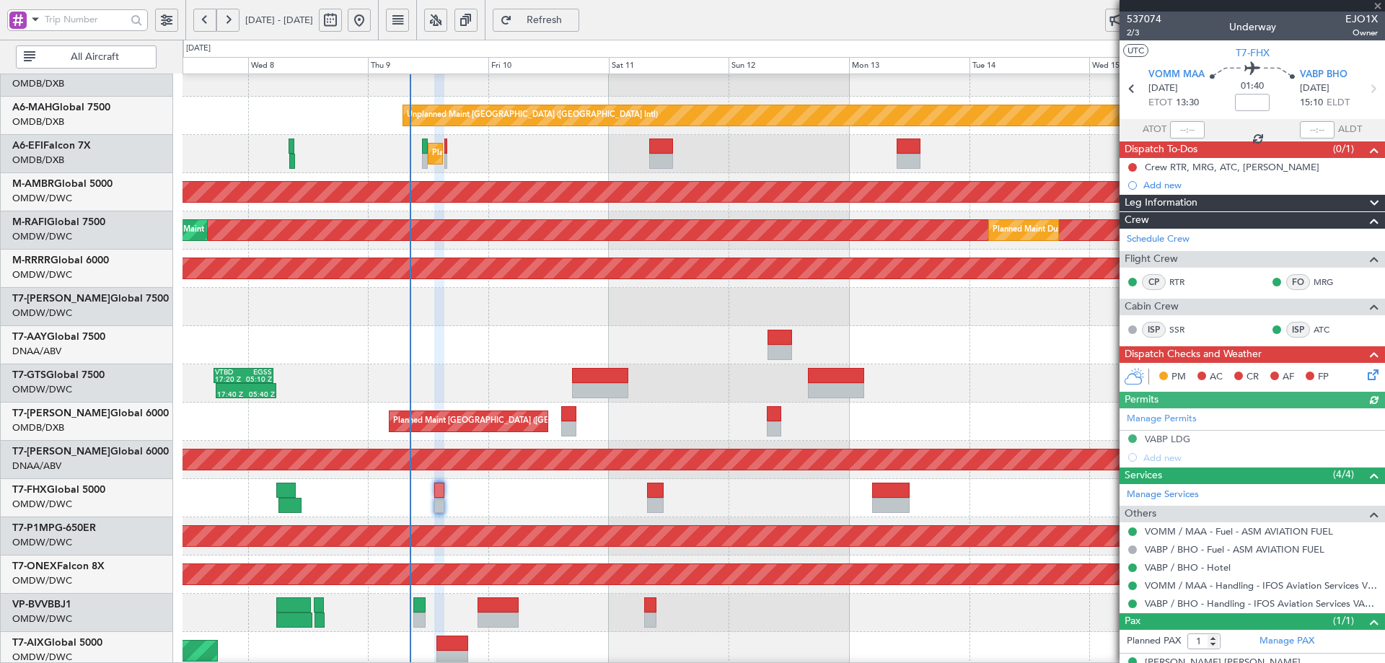
click at [1365, 376] on icon at bounding box center [1371, 372] width 12 height 12
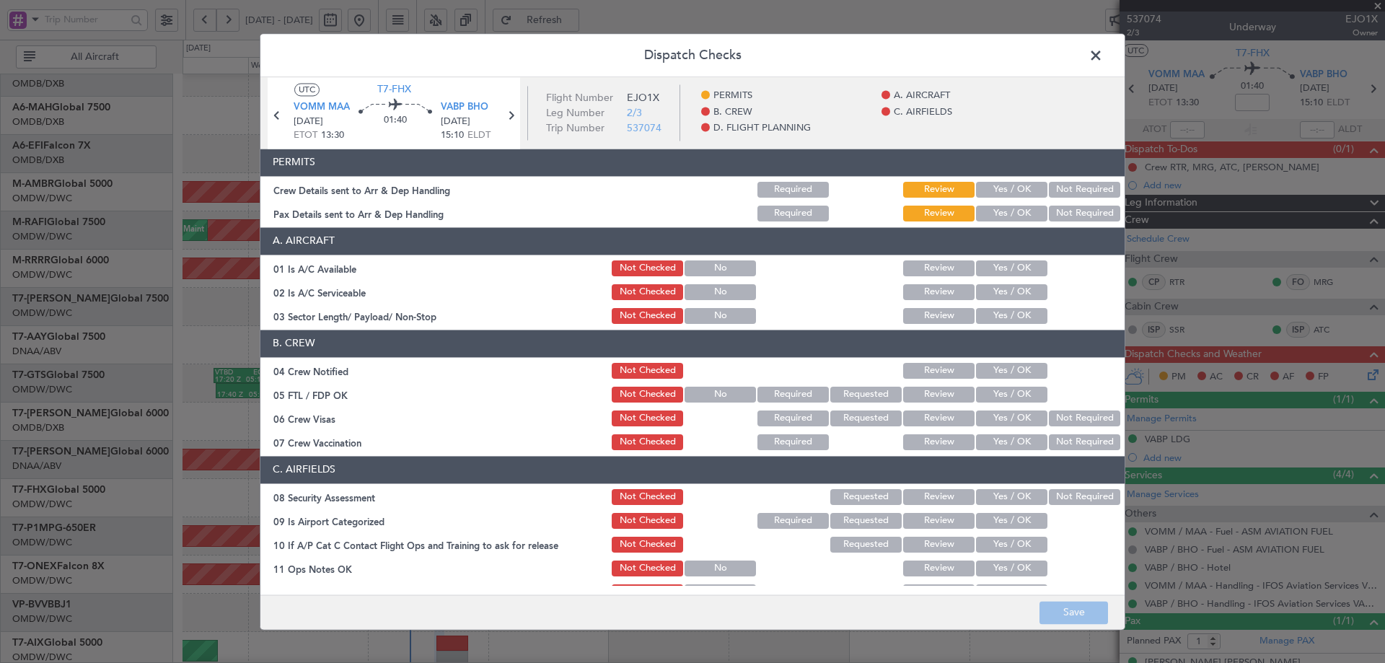
click at [1012, 188] on button "Yes / OK" at bounding box center [1011, 190] width 71 height 16
click at [1003, 212] on button "Yes / OK" at bounding box center [1011, 214] width 71 height 16
click at [1009, 271] on button "Yes / OK" at bounding box center [1011, 268] width 71 height 16
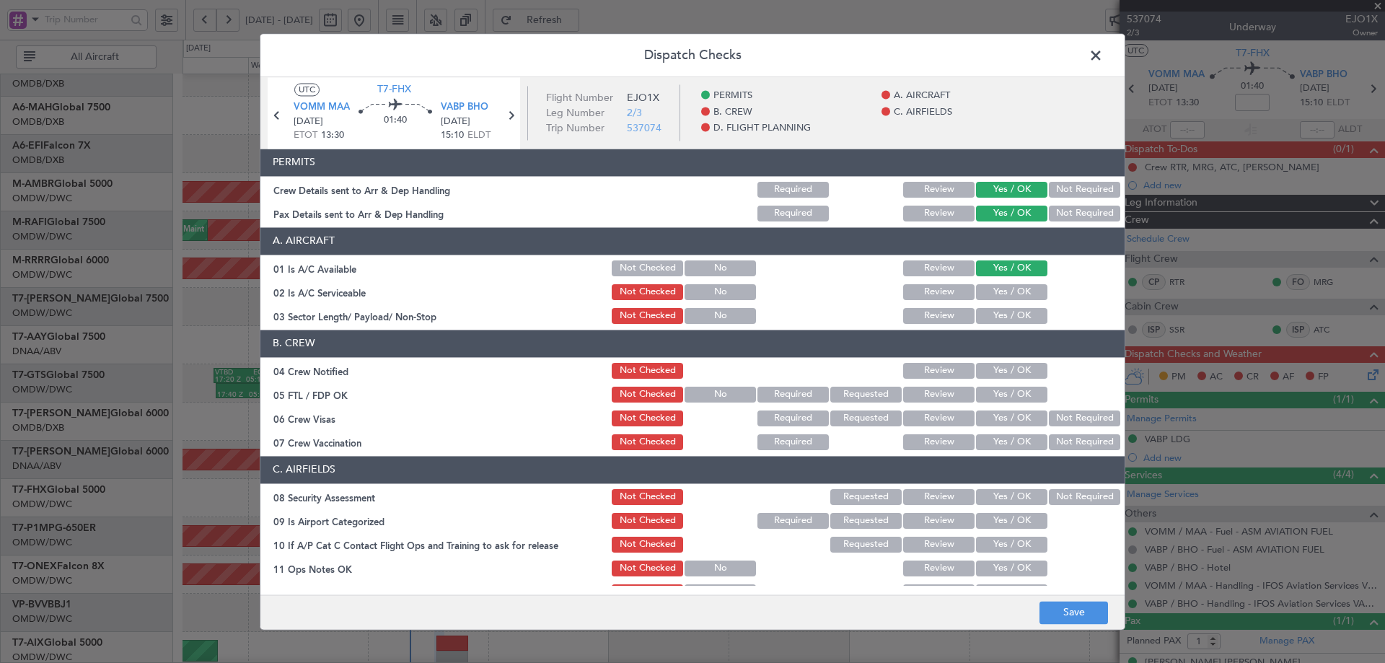
click at [1011, 284] on button "Yes / OK" at bounding box center [1011, 292] width 71 height 16
click at [997, 317] on button "Yes / OK" at bounding box center [1011, 316] width 71 height 16
click at [994, 376] on button "Yes / OK" at bounding box center [1011, 371] width 71 height 16
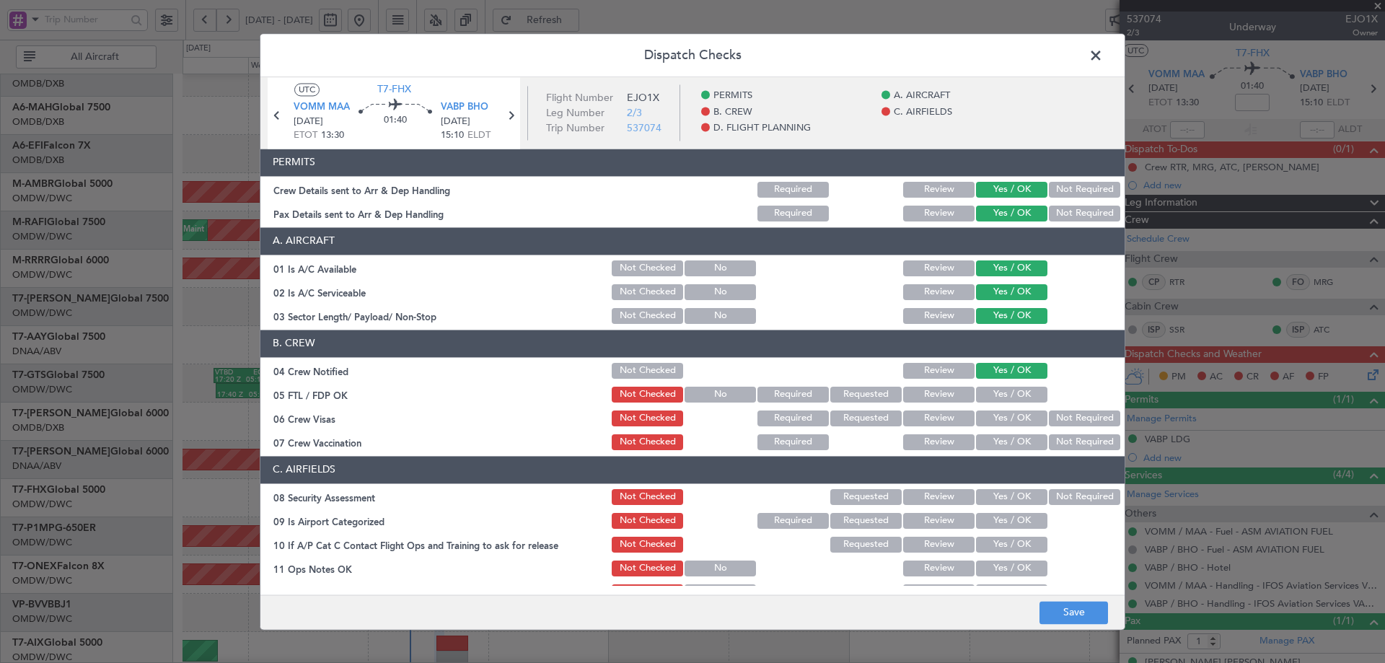
drag, startPoint x: 998, startPoint y: 395, endPoint x: 1002, endPoint y: 408, distance: 14.2
click at [1000, 395] on button "Yes / OK" at bounding box center [1011, 395] width 71 height 16
click at [988, 417] on button "Yes / OK" at bounding box center [1011, 418] width 71 height 16
click at [1083, 449] on button "Not Required" at bounding box center [1084, 442] width 71 height 16
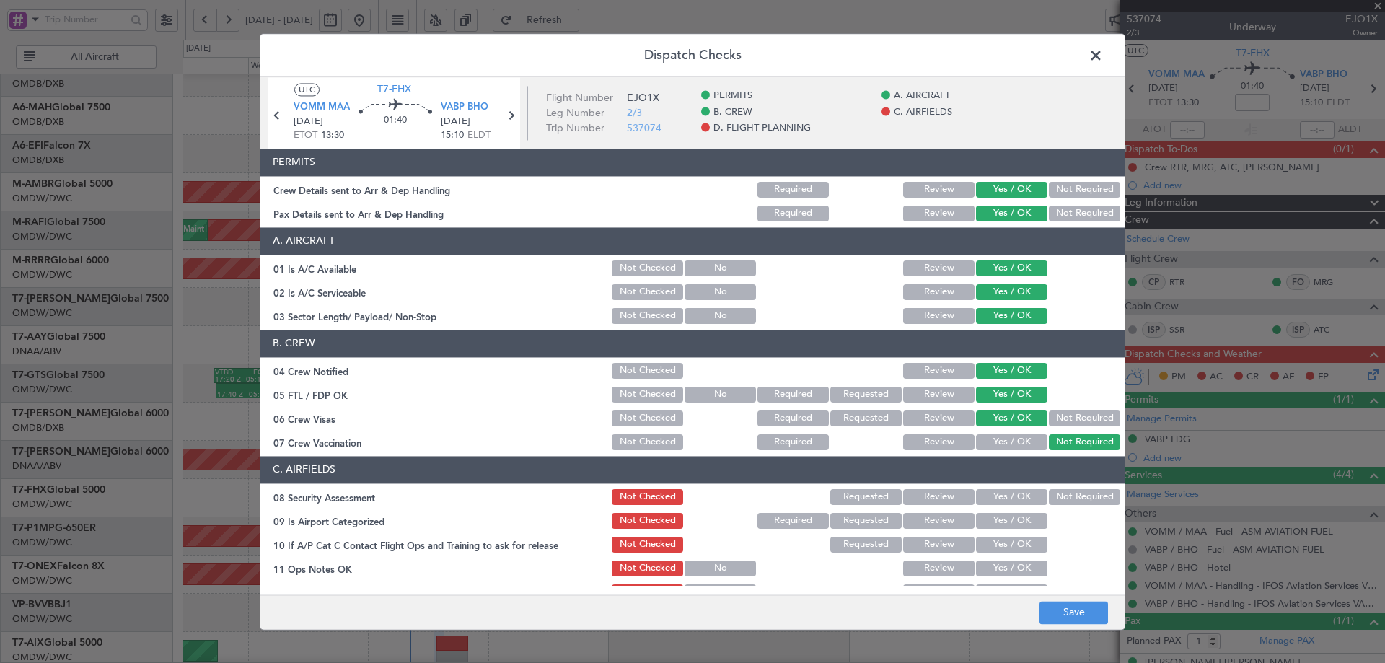
click at [1018, 493] on button "Yes / OK" at bounding box center [1011, 497] width 71 height 16
drag, startPoint x: 987, startPoint y: 517, endPoint x: 992, endPoint y: 542, distance: 24.9
click at [988, 520] on button "Yes / OK" at bounding box center [1011, 521] width 71 height 16
click at [991, 545] on button "Yes / OK" at bounding box center [1011, 545] width 71 height 16
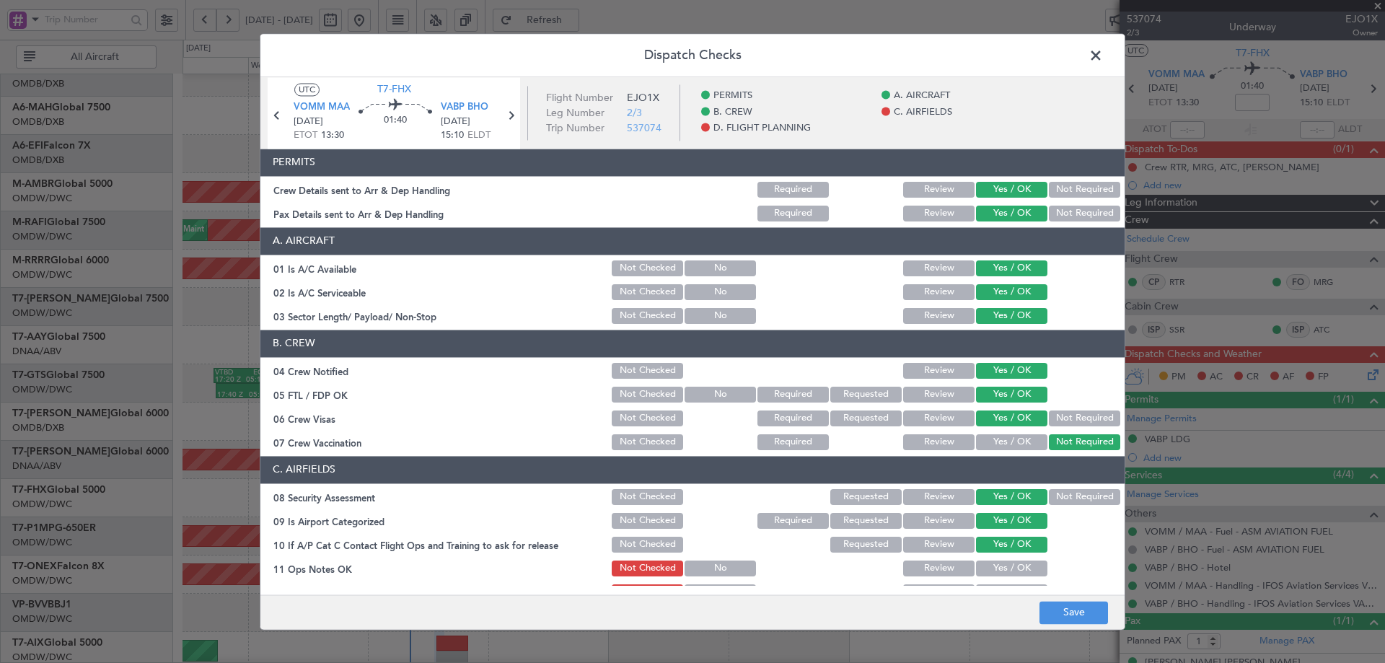
click at [995, 565] on button "Yes / OK" at bounding box center [1011, 568] width 71 height 16
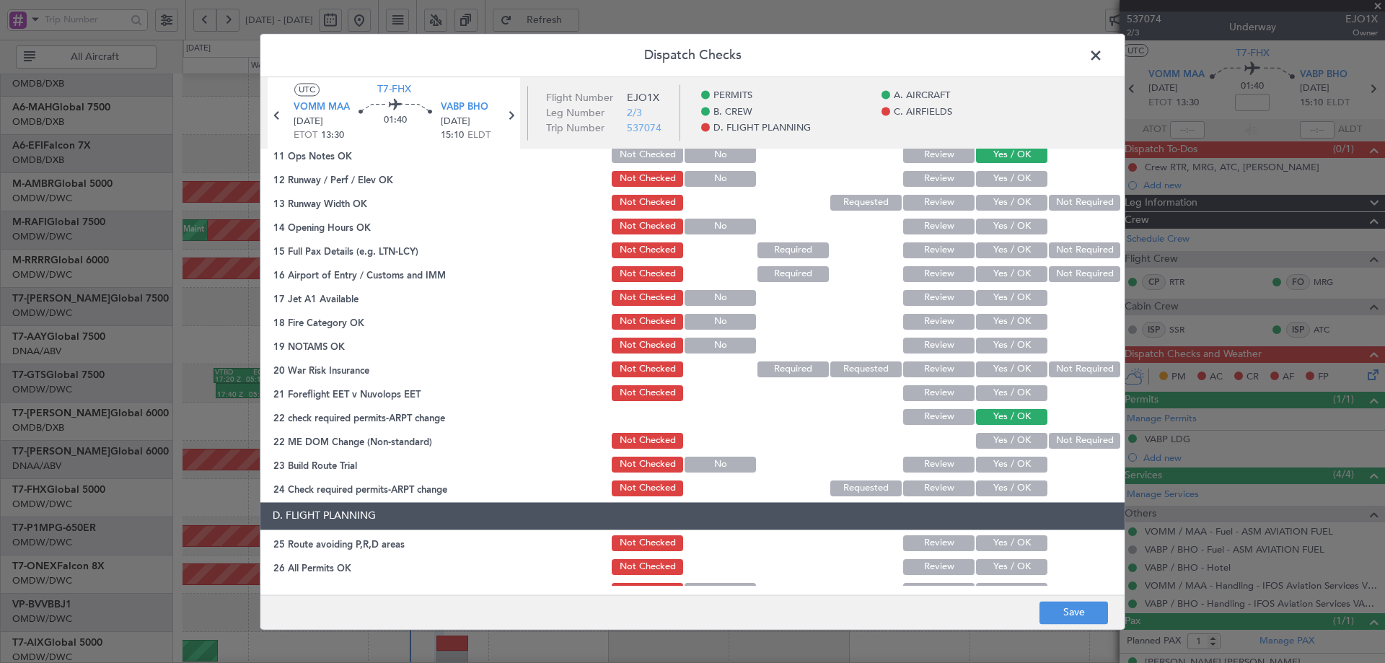
scroll to position [361, 0]
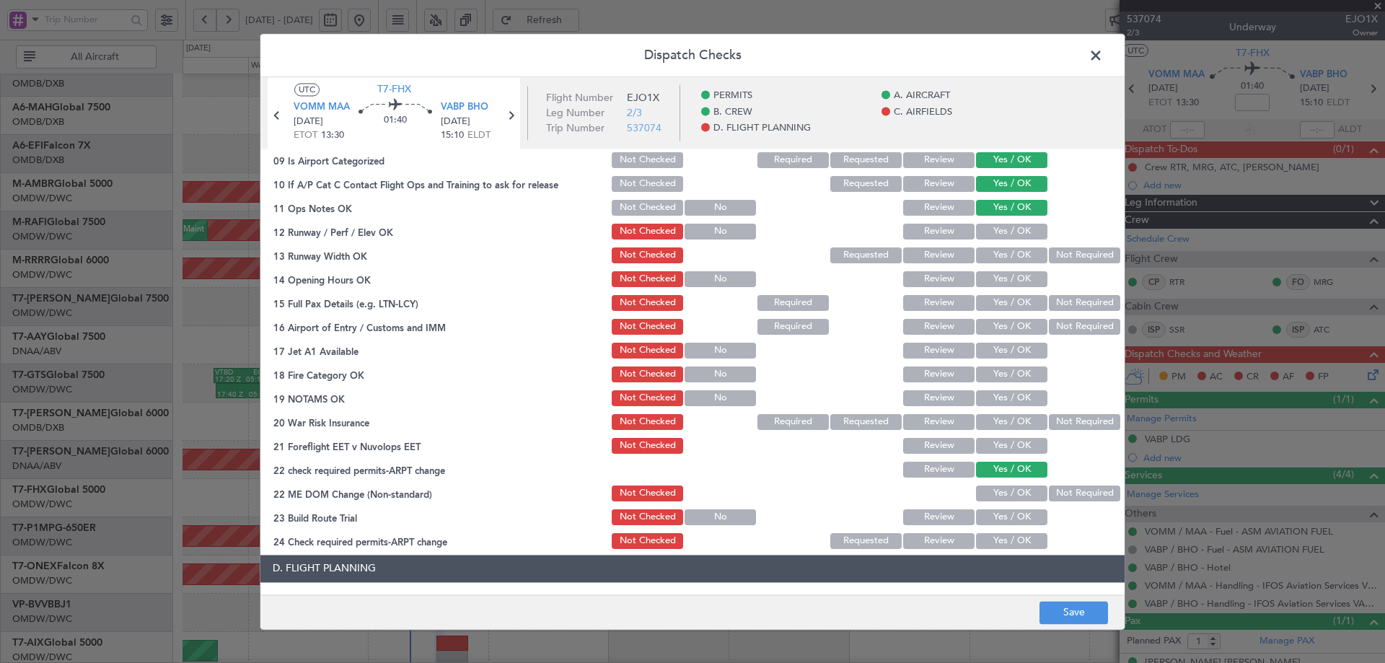
click at [996, 252] on button "Yes / OK" at bounding box center [1011, 255] width 71 height 16
click at [1003, 233] on button "Yes / OK" at bounding box center [1011, 232] width 71 height 16
click at [991, 280] on button "Yes / OK" at bounding box center [1011, 279] width 71 height 16
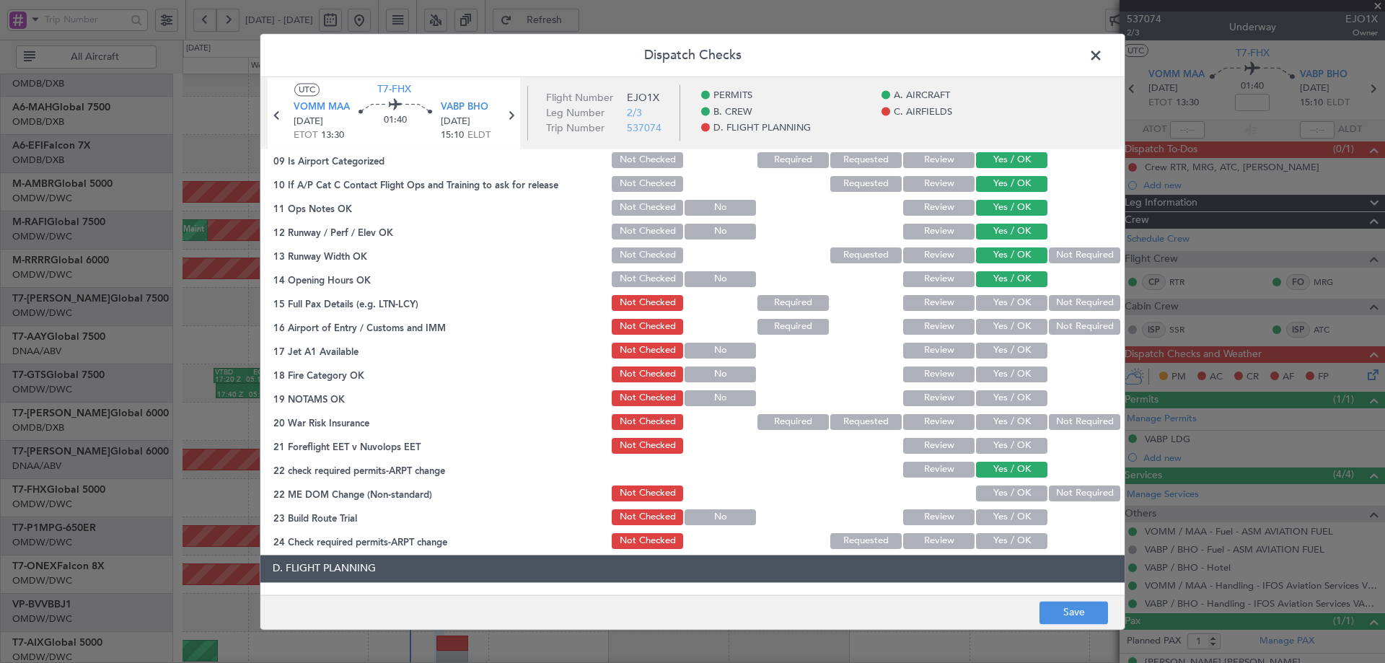
drag, startPoint x: 989, startPoint y: 299, endPoint x: 985, endPoint y: 317, distance: 19.1
click at [989, 301] on button "Yes / OK" at bounding box center [1011, 303] width 71 height 16
drag, startPoint x: 985, startPoint y: 318, endPoint x: 980, endPoint y: 343, distance: 25.0
click at [985, 320] on div "Yes / OK" at bounding box center [1010, 327] width 73 height 20
click at [982, 325] on button "Yes / OK" at bounding box center [1011, 327] width 71 height 16
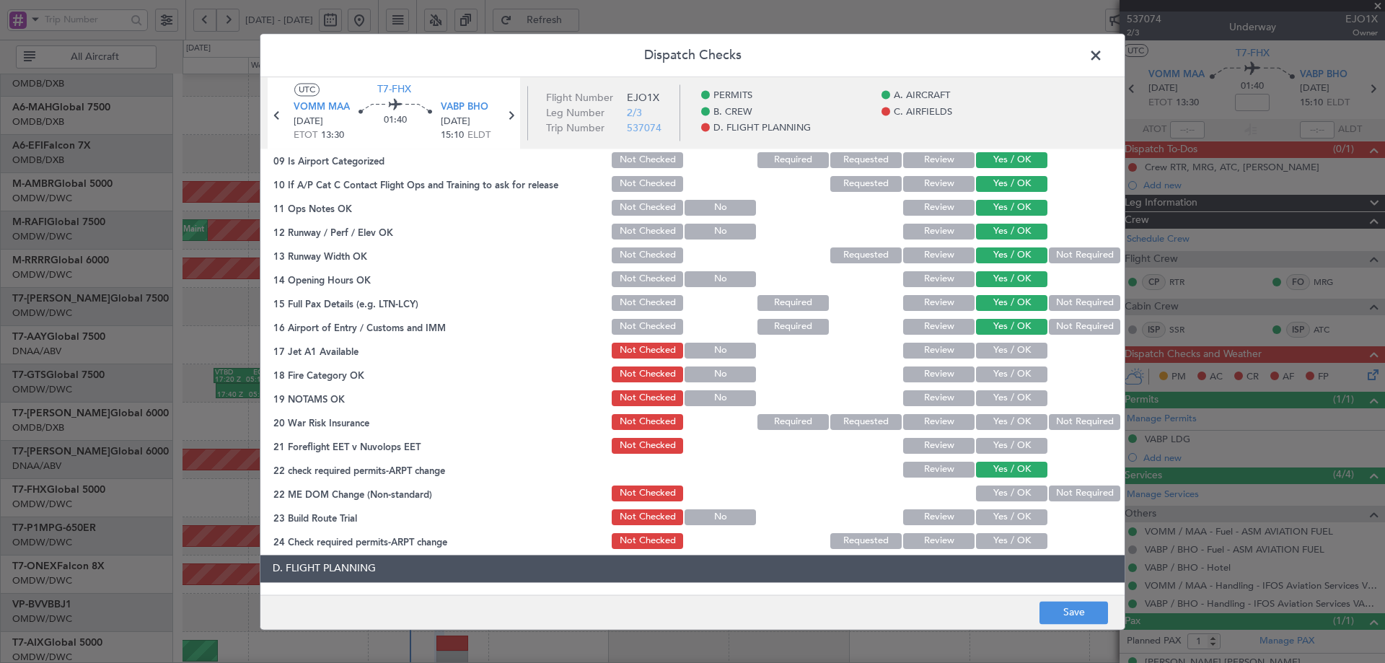
click at [978, 353] on button "Yes / OK" at bounding box center [1011, 351] width 71 height 16
click at [988, 374] on button "Yes / OK" at bounding box center [1011, 374] width 71 height 16
click at [987, 397] on button "Yes / OK" at bounding box center [1011, 398] width 71 height 16
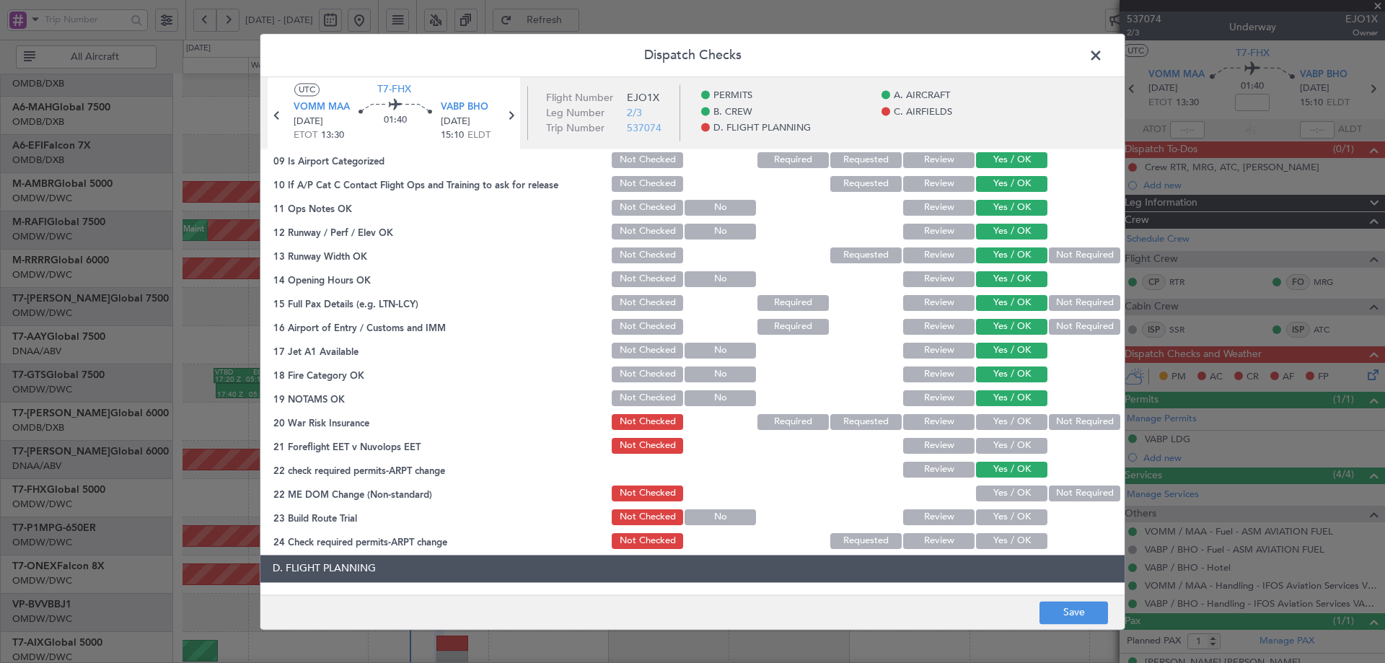
drag, startPoint x: 1059, startPoint y: 420, endPoint x: 1030, endPoint y: 435, distance: 32.6
click at [1057, 420] on button "Not Required" at bounding box center [1084, 422] width 71 height 16
click at [1010, 441] on div "Yes / OK" at bounding box center [1010, 446] width 73 height 20
click at [1010, 445] on button "Yes / OK" at bounding box center [1011, 446] width 71 height 16
click at [992, 493] on button "Yes / OK" at bounding box center [1011, 493] width 71 height 16
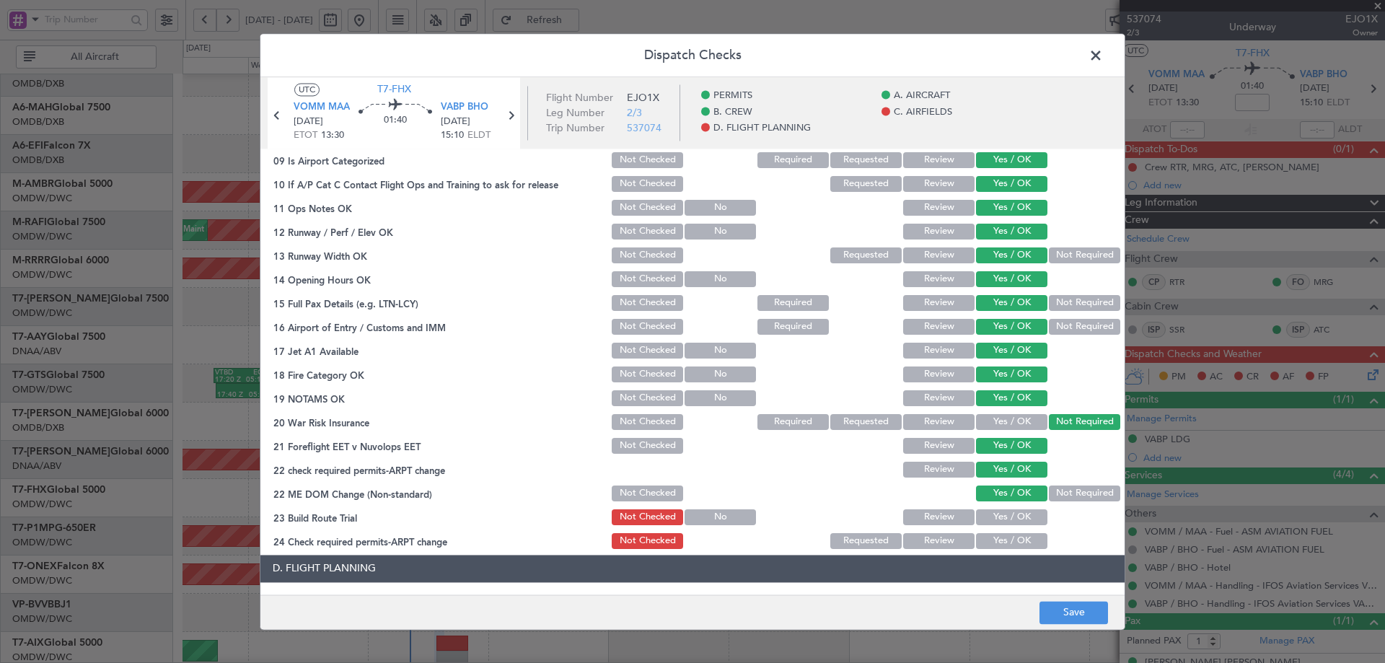
click at [998, 516] on button "Yes / OK" at bounding box center [1011, 517] width 71 height 16
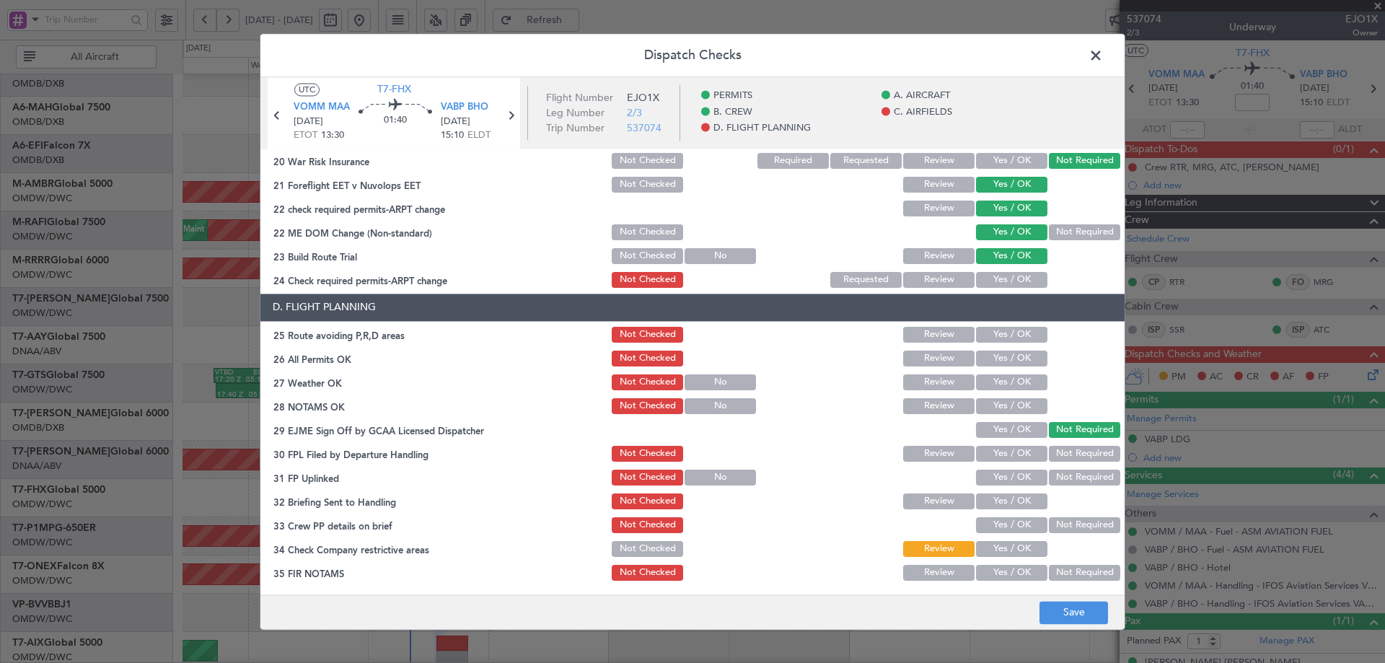
scroll to position [623, 0]
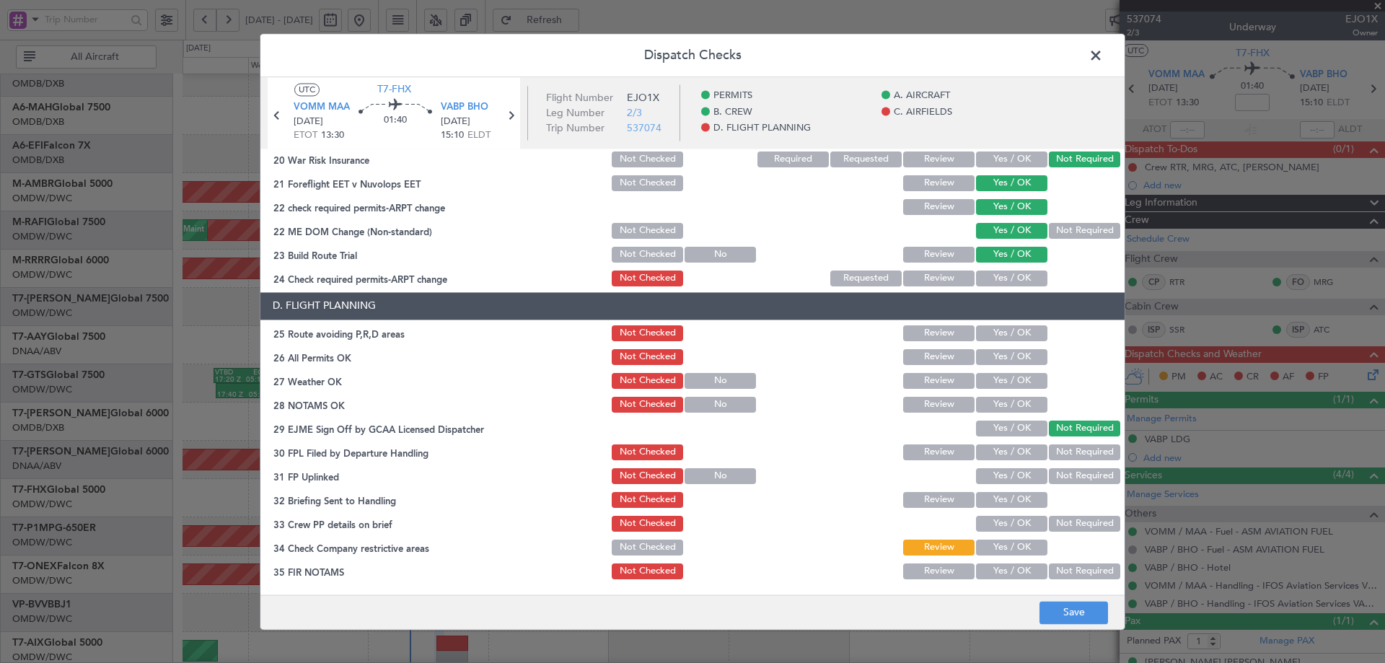
click at [993, 277] on button "Yes / OK" at bounding box center [1011, 278] width 71 height 16
drag, startPoint x: 991, startPoint y: 330, endPoint x: 985, endPoint y: 338, distance: 9.8
click at [987, 335] on button "Yes / OK" at bounding box center [1011, 333] width 71 height 16
drag, startPoint x: 982, startPoint y: 355, endPoint x: 983, endPoint y: 379, distance: 23.8
click at [981, 358] on button "Yes / OK" at bounding box center [1011, 357] width 71 height 16
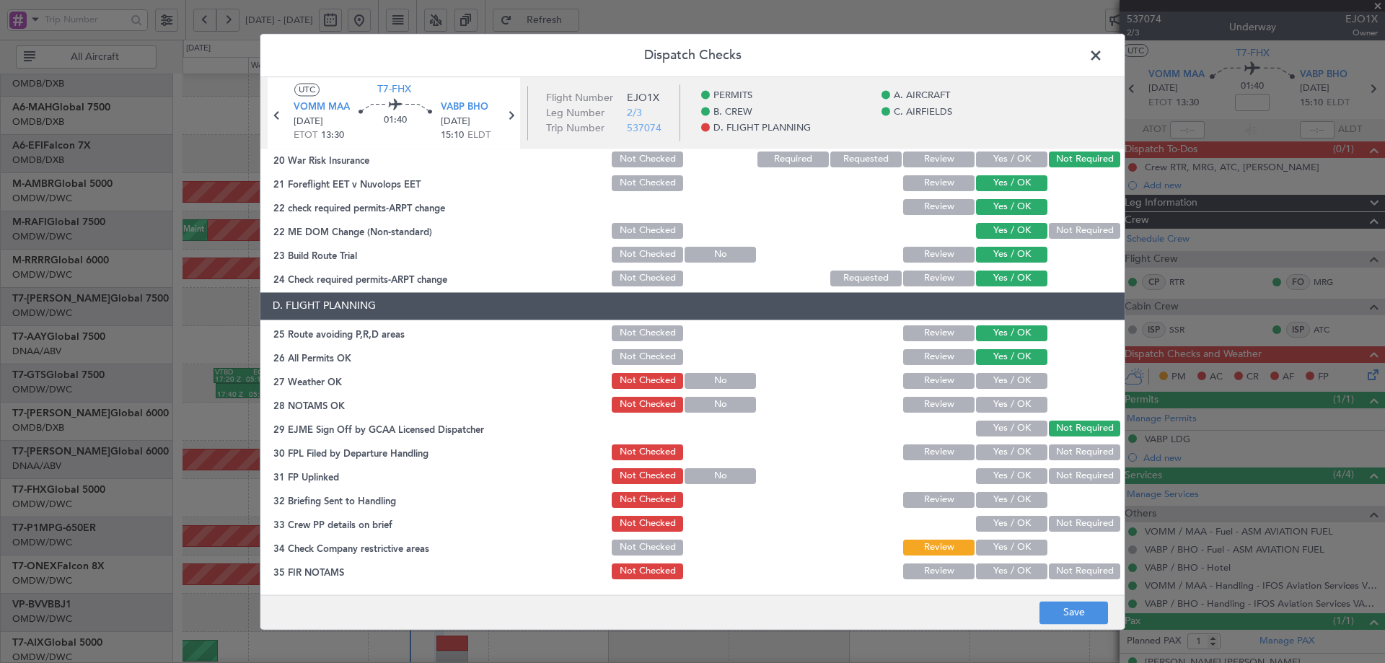
drag, startPoint x: 988, startPoint y: 383, endPoint x: 986, endPoint y: 414, distance: 31.1
click at [988, 391] on div "Yes / OK" at bounding box center [1010, 381] width 73 height 20
drag, startPoint x: 984, startPoint y: 418, endPoint x: 986, endPoint y: 433, distance: 15.3
click at [985, 420] on div "Yes / OK" at bounding box center [1010, 428] width 73 height 20
click at [984, 411] on button "Yes / OK" at bounding box center [1011, 405] width 71 height 16
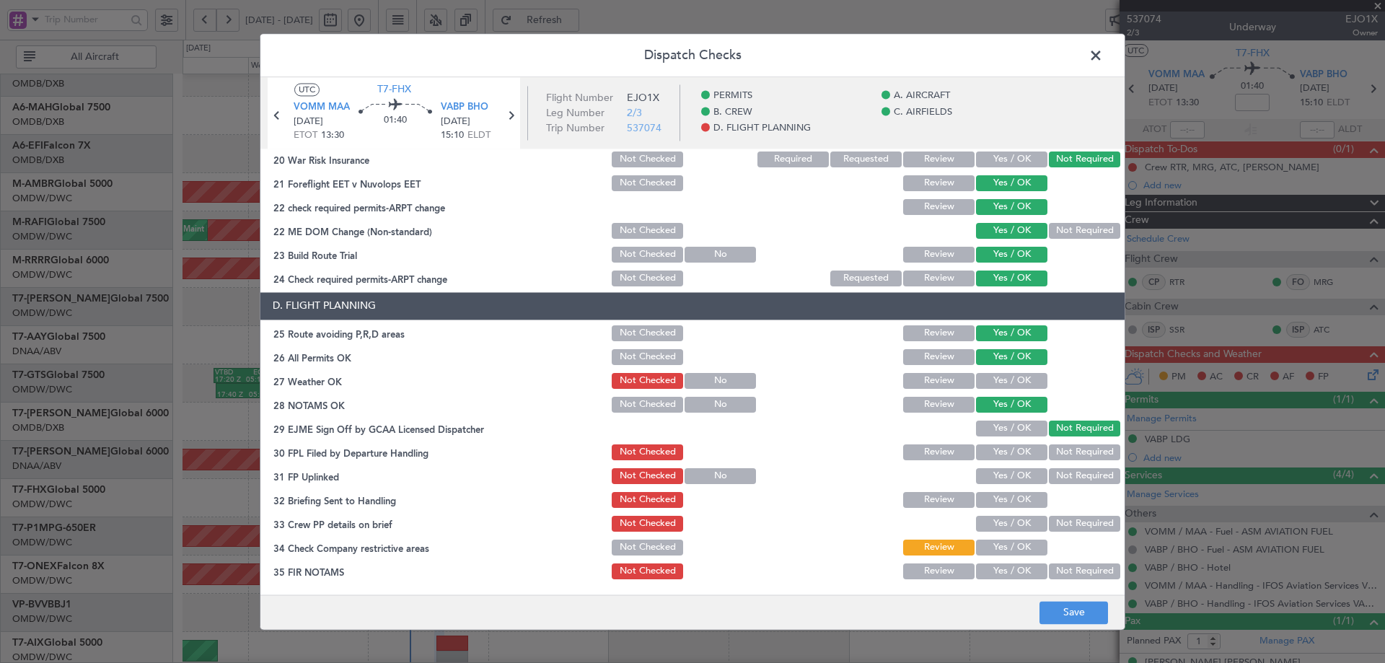
click at [994, 383] on button "Yes / OK" at bounding box center [1011, 381] width 71 height 16
click at [1001, 426] on button "Yes / OK" at bounding box center [1011, 428] width 71 height 16
click at [1002, 454] on button "Yes / OK" at bounding box center [1011, 452] width 71 height 16
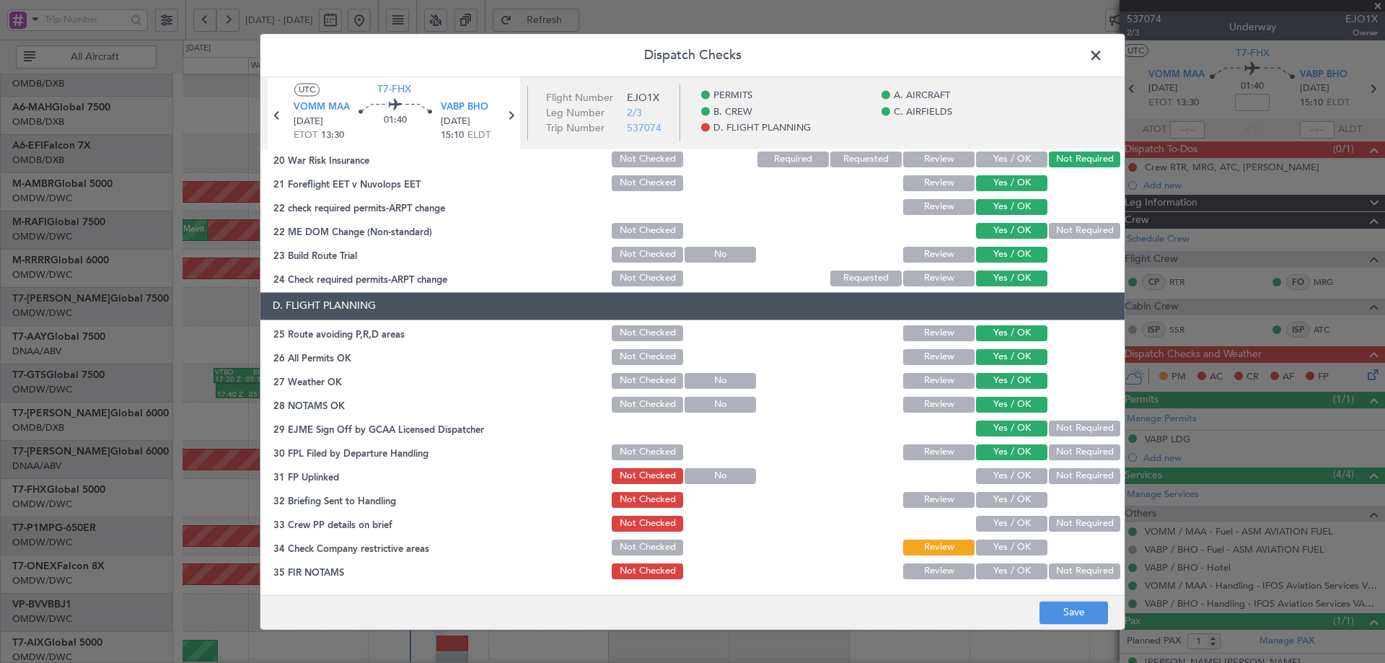
drag, startPoint x: 1002, startPoint y: 475, endPoint x: 1010, endPoint y: 491, distance: 17.7
click at [1003, 479] on button "Yes / OK" at bounding box center [1011, 476] width 71 height 16
drag, startPoint x: 1006, startPoint y: 503, endPoint x: 1006, endPoint y: 516, distance: 13.0
click at [1006, 503] on button "Yes / OK" at bounding box center [1011, 500] width 71 height 16
drag, startPoint x: 1000, startPoint y: 517, endPoint x: 997, endPoint y: 533, distance: 16.3
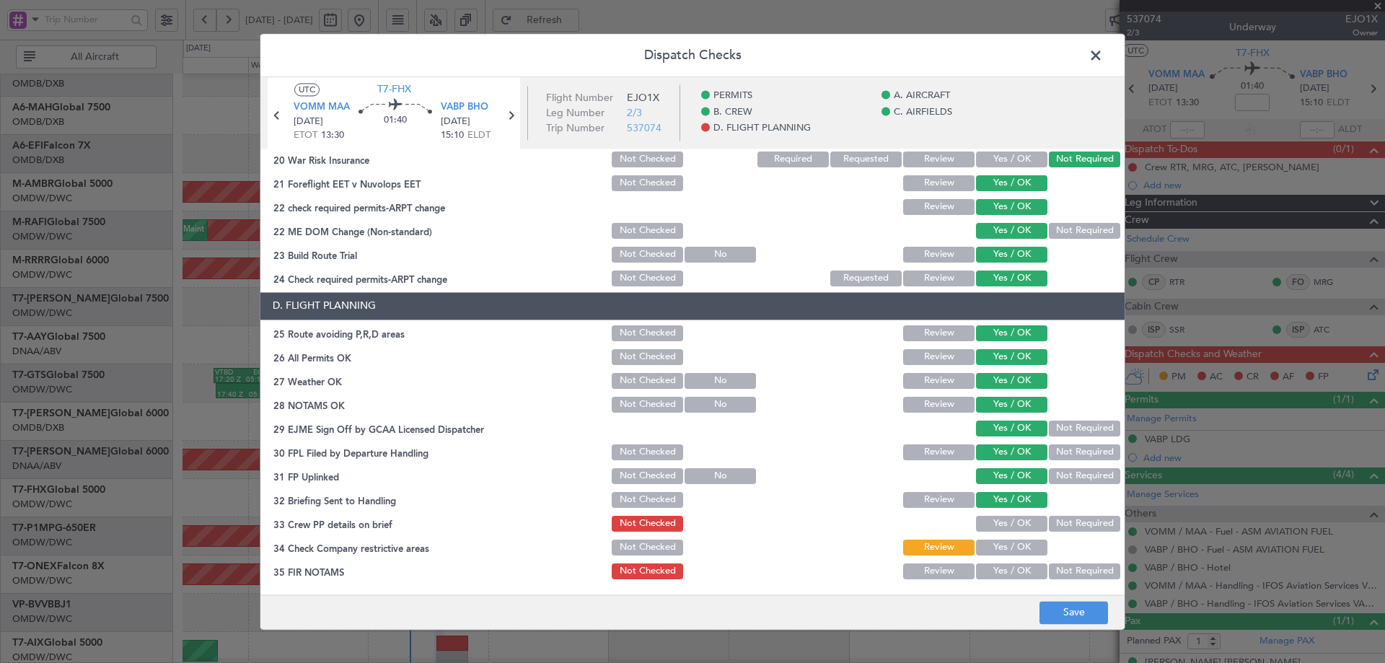
click at [1000, 517] on button "Yes / OK" at bounding box center [1011, 524] width 71 height 16
drag, startPoint x: 990, startPoint y: 545, endPoint x: 998, endPoint y: 578, distance: 33.4
click at [991, 548] on button "Yes / OK" at bounding box center [1011, 548] width 71 height 16
click at [995, 575] on button "Yes / OK" at bounding box center [1011, 571] width 71 height 16
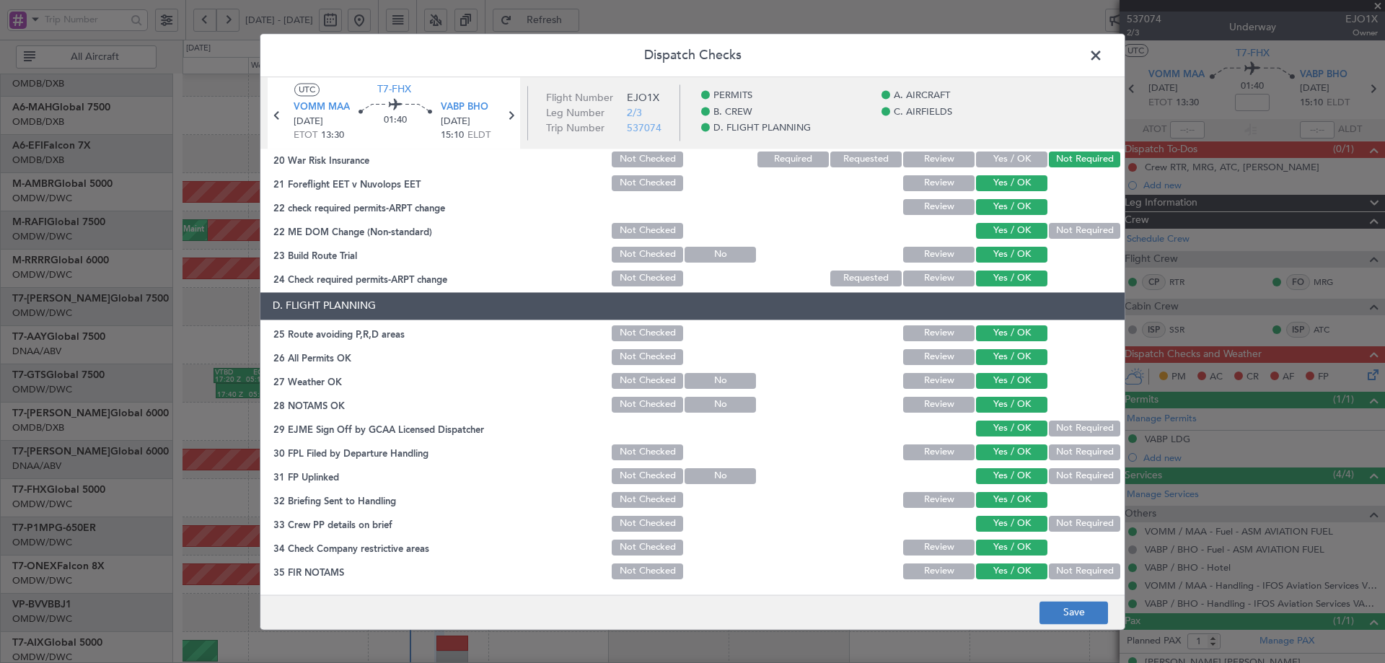
drag, startPoint x: 1069, startPoint y: 591, endPoint x: 1070, endPoint y: 602, distance: 10.1
click at [1069, 598] on div "Dispatch Checks UTC T7-FHX VOMM MAA 09/10/2025 ETOT 13:30 01:40 VABP BHO 09/10/…" at bounding box center [693, 331] width 866 height 596
click at [1070, 611] on button "Save" at bounding box center [1073, 612] width 69 height 23
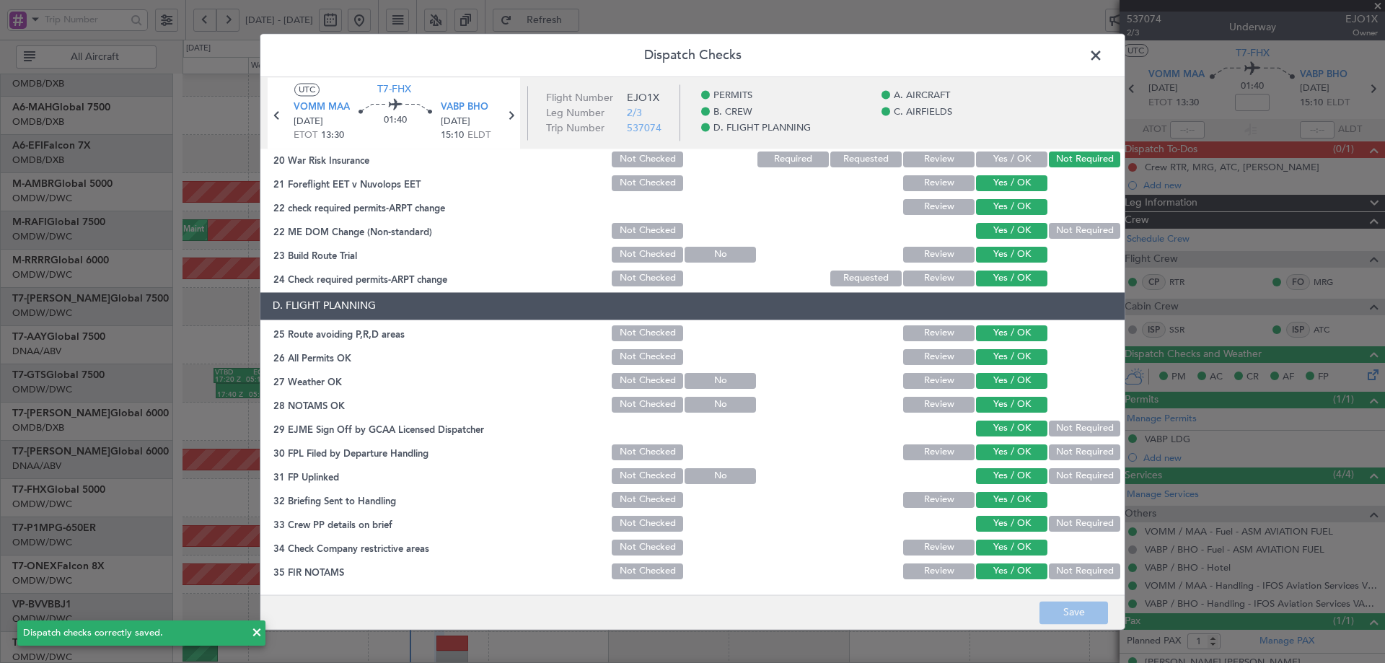
click at [1103, 56] on span at bounding box center [1103, 59] width 0 height 29
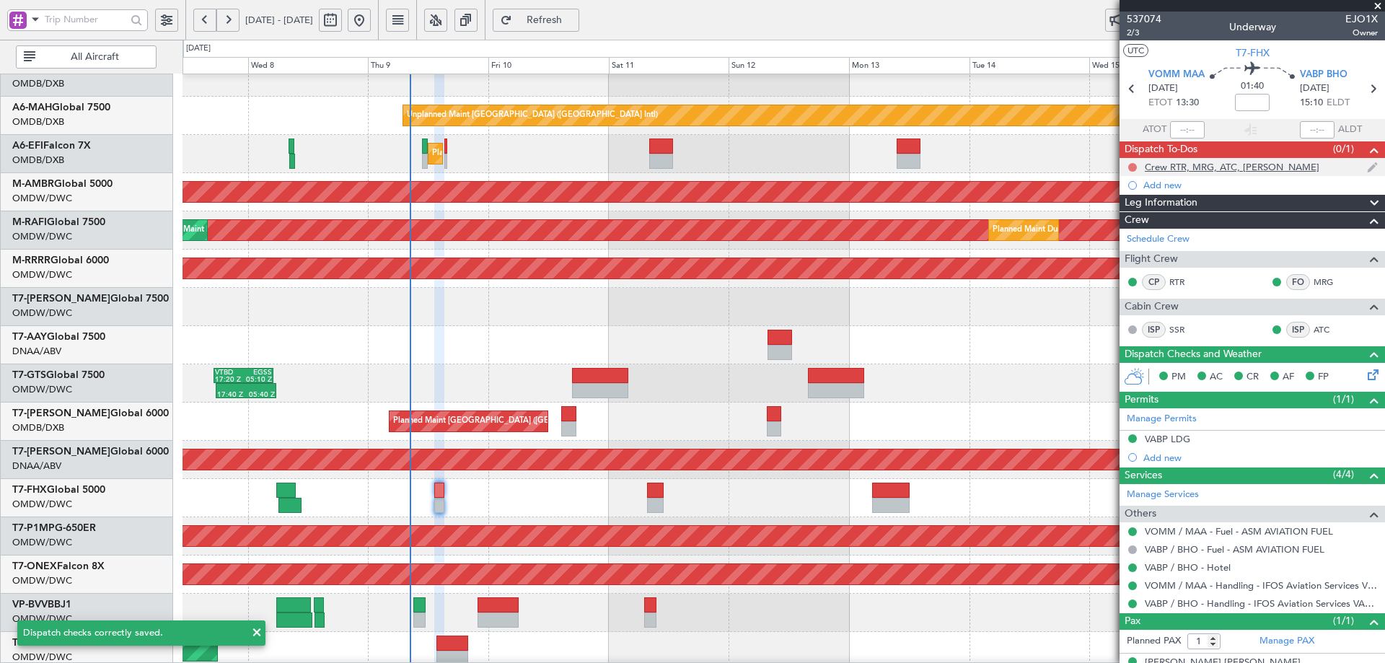
click at [1133, 167] on button at bounding box center [1132, 167] width 9 height 9
click at [1126, 235] on span "Completed" at bounding box center [1139, 231] width 48 height 14
click at [941, 305] on div "Planned Maint Dubai (Al Maktoum Intl)" at bounding box center [783, 307] width 1202 height 38
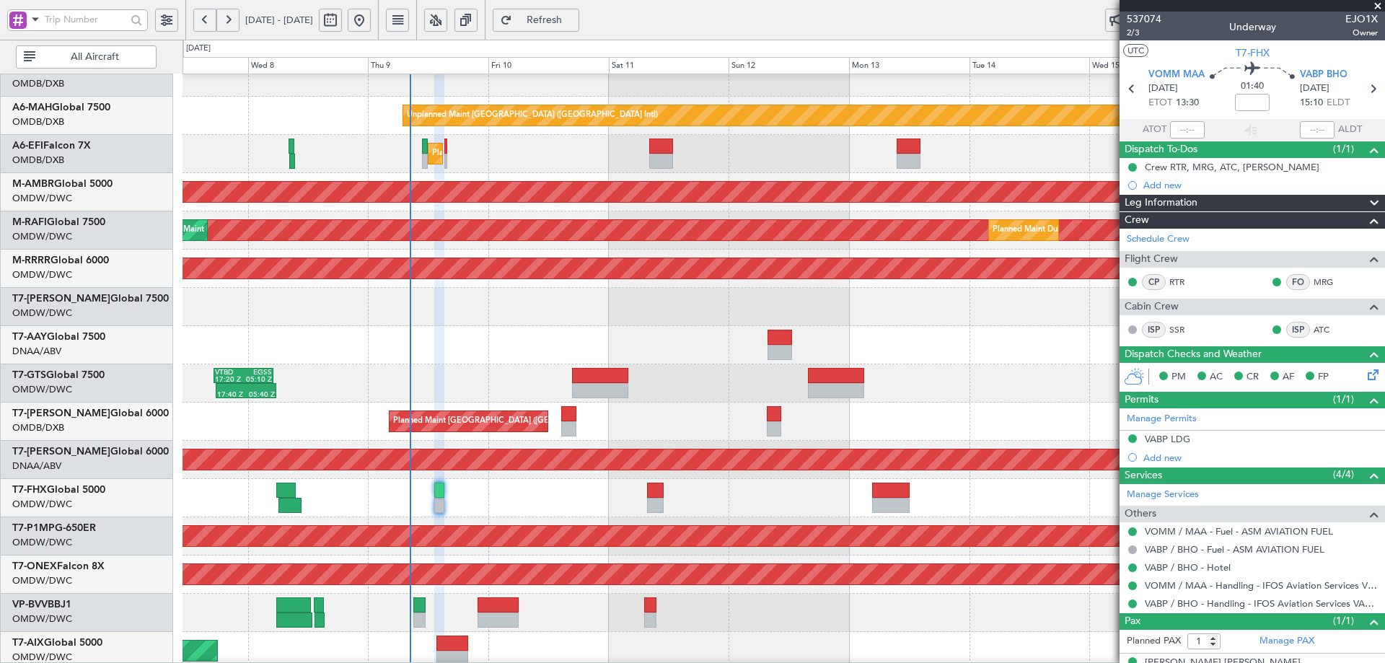
scroll to position [22, 0]
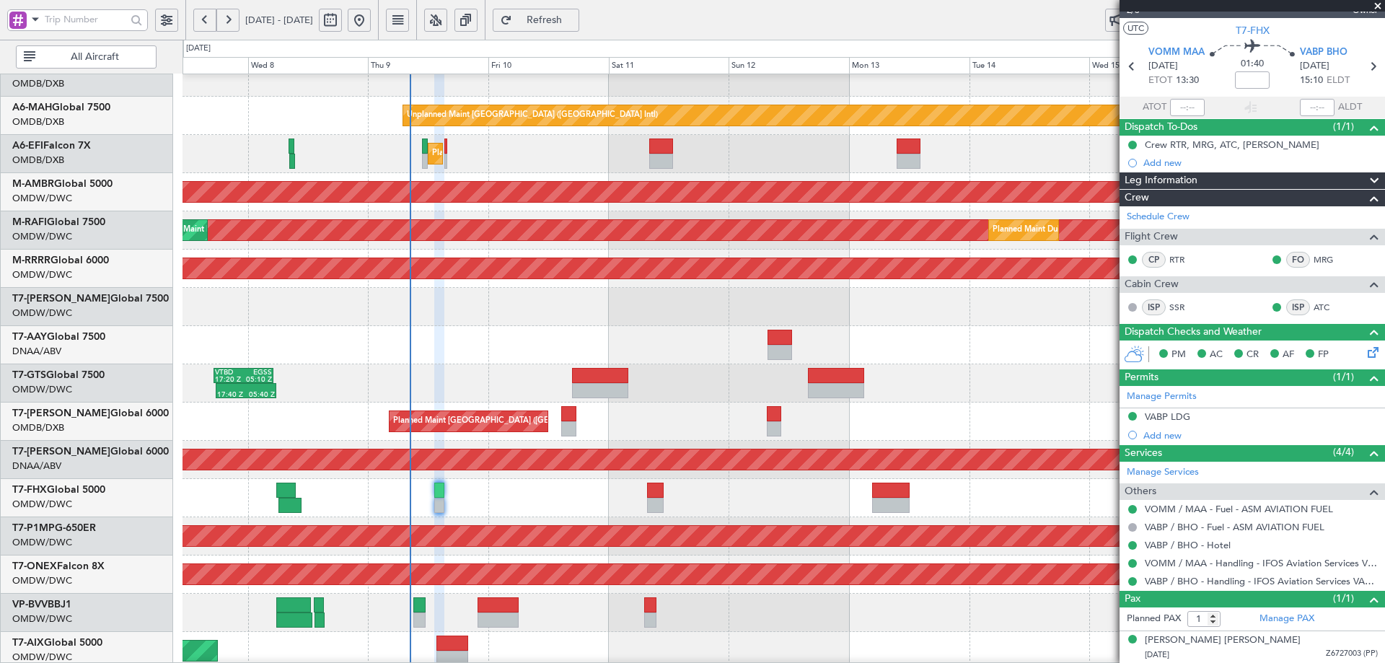
click at [574, 19] on span "Refresh" at bounding box center [544, 20] width 59 height 10
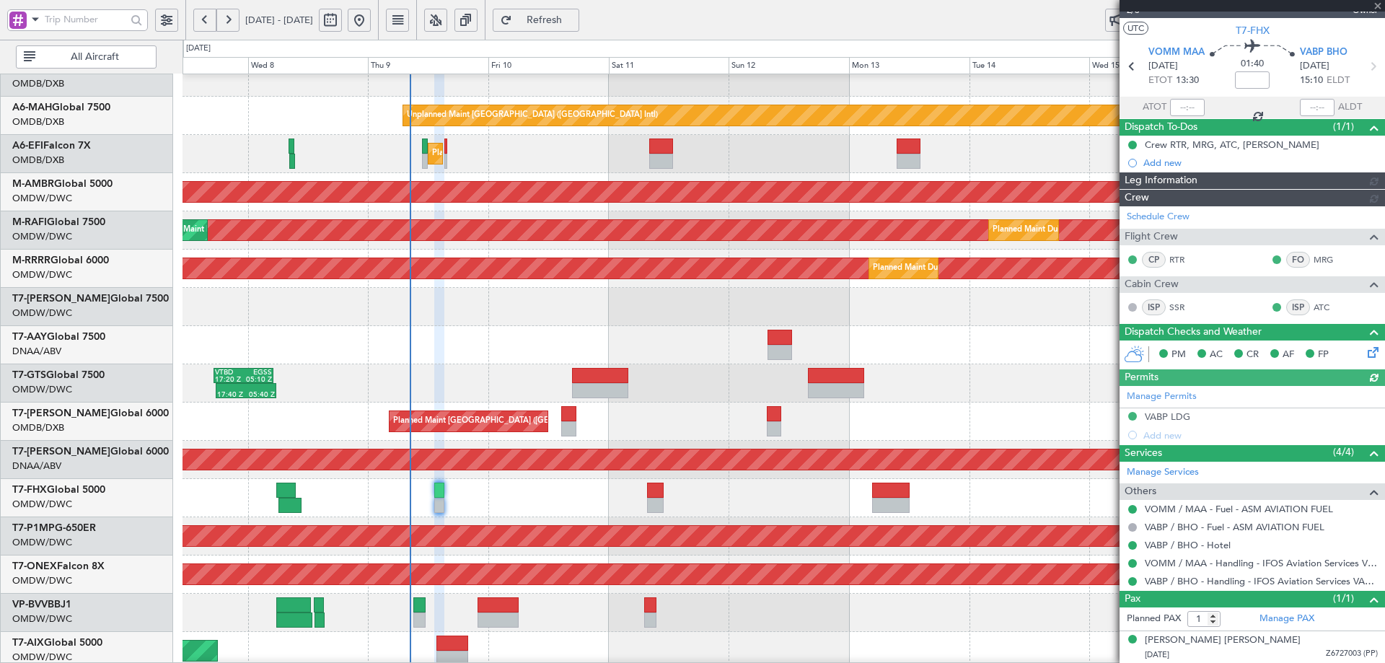
type input "[PERSON_NAME] (ANI)"
type input "7321"
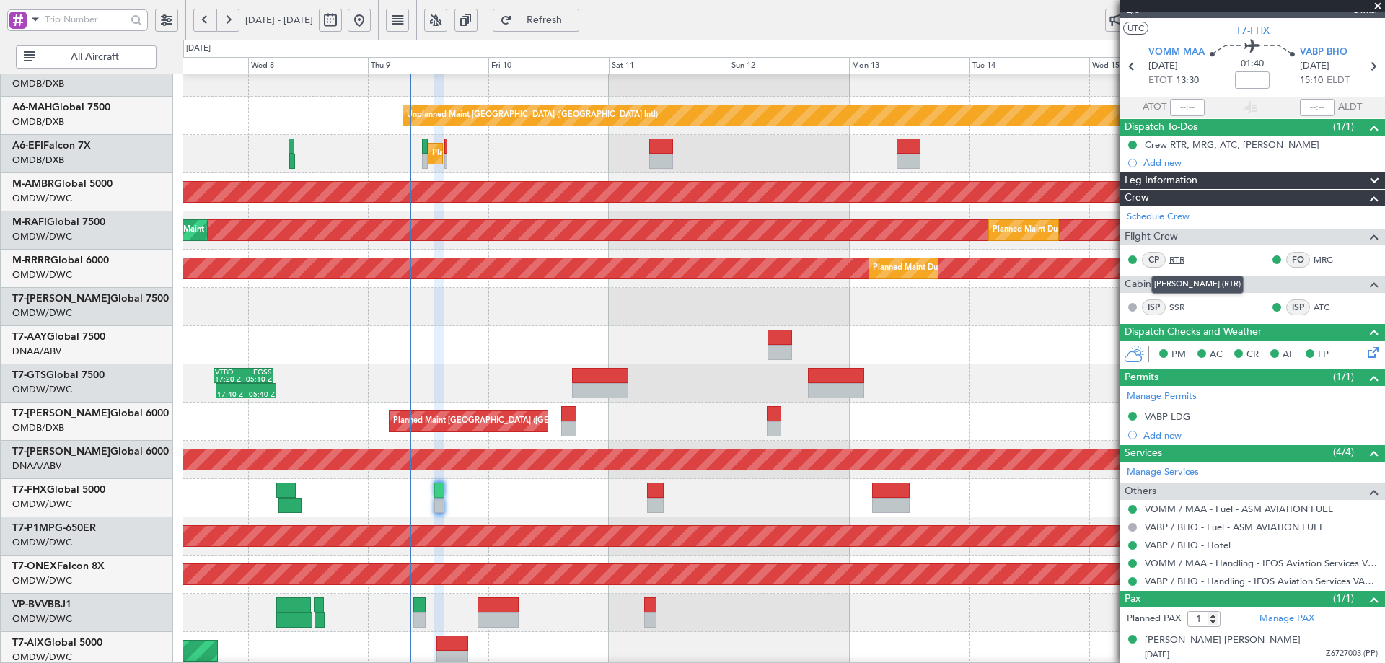
click at [1173, 261] on link "RTR" at bounding box center [1185, 259] width 32 height 13
click at [1313, 260] on link "MRG" at bounding box center [1329, 259] width 32 height 13
click at [1164, 475] on link "Manage Services" at bounding box center [1163, 472] width 72 height 14
click at [1175, 550] on mat-tooltip-component "VABP / BHO - Hotel" at bounding box center [1186, 569] width 97 height 38
click at [1174, 542] on link "VABP / BHO - Hotel" at bounding box center [1188, 545] width 86 height 12
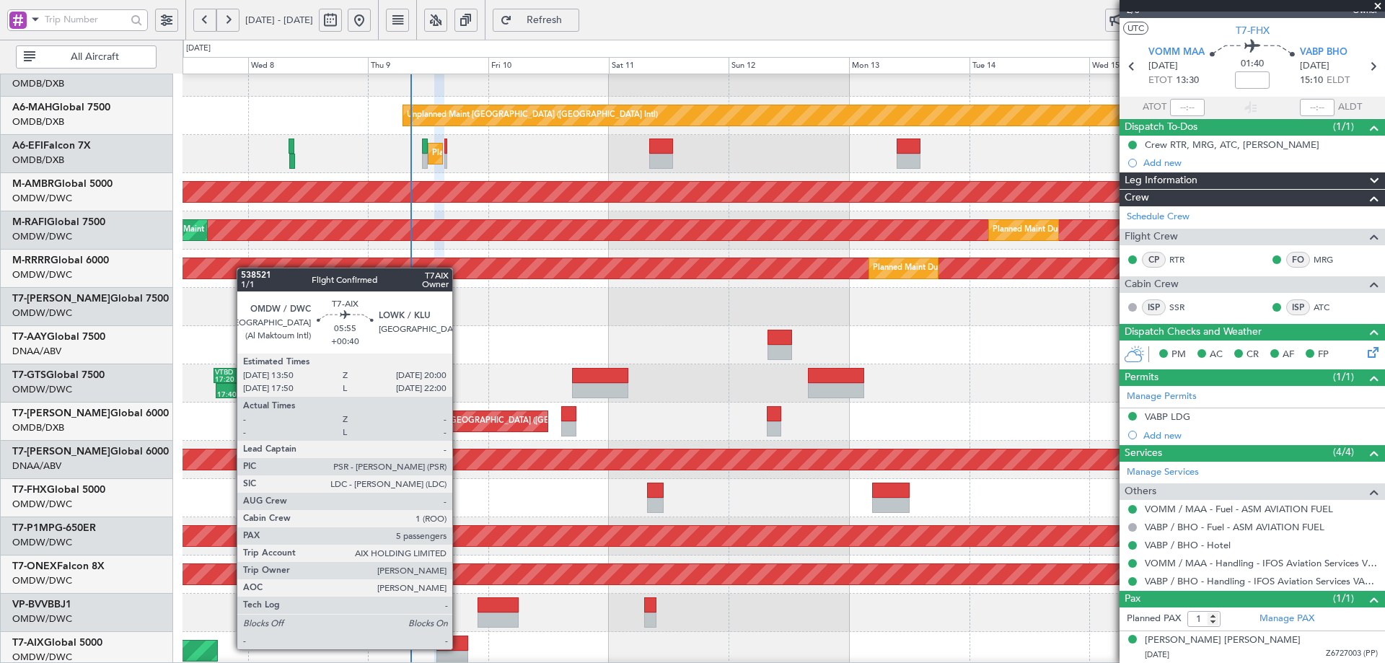
click at [457, 644] on div at bounding box center [451, 642] width 31 height 15
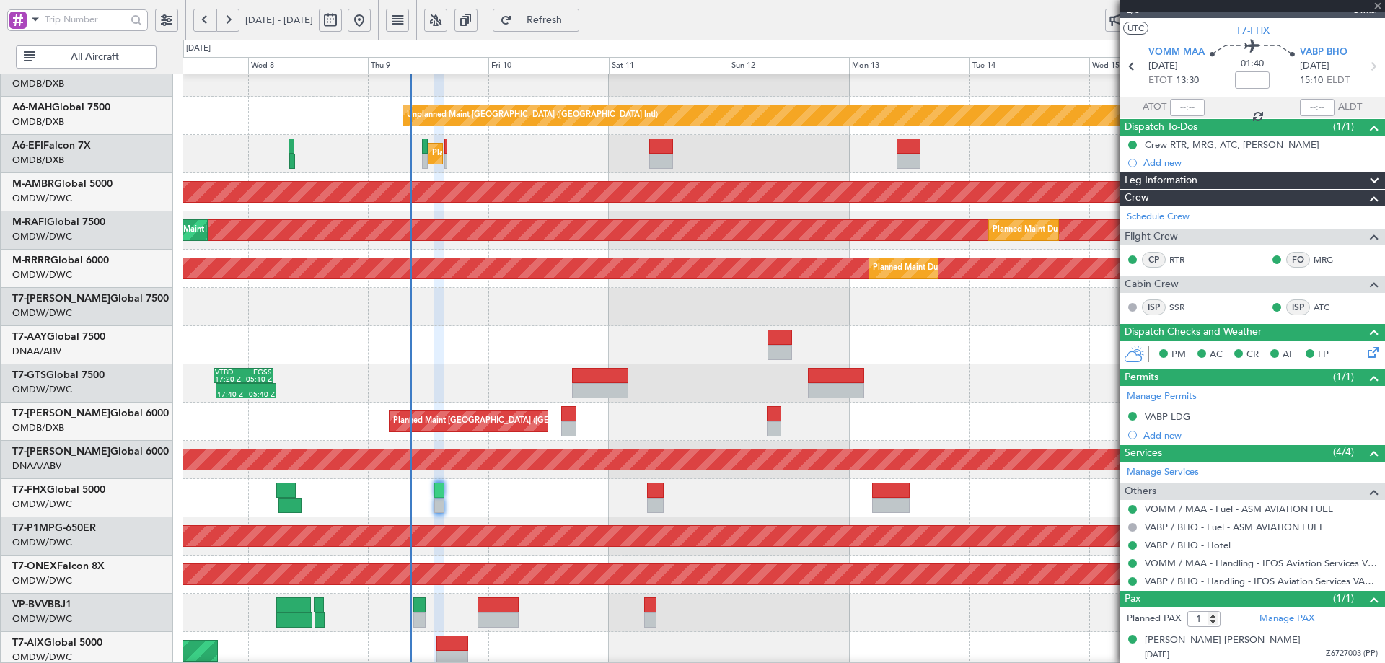
type input "+00:40"
type input "5"
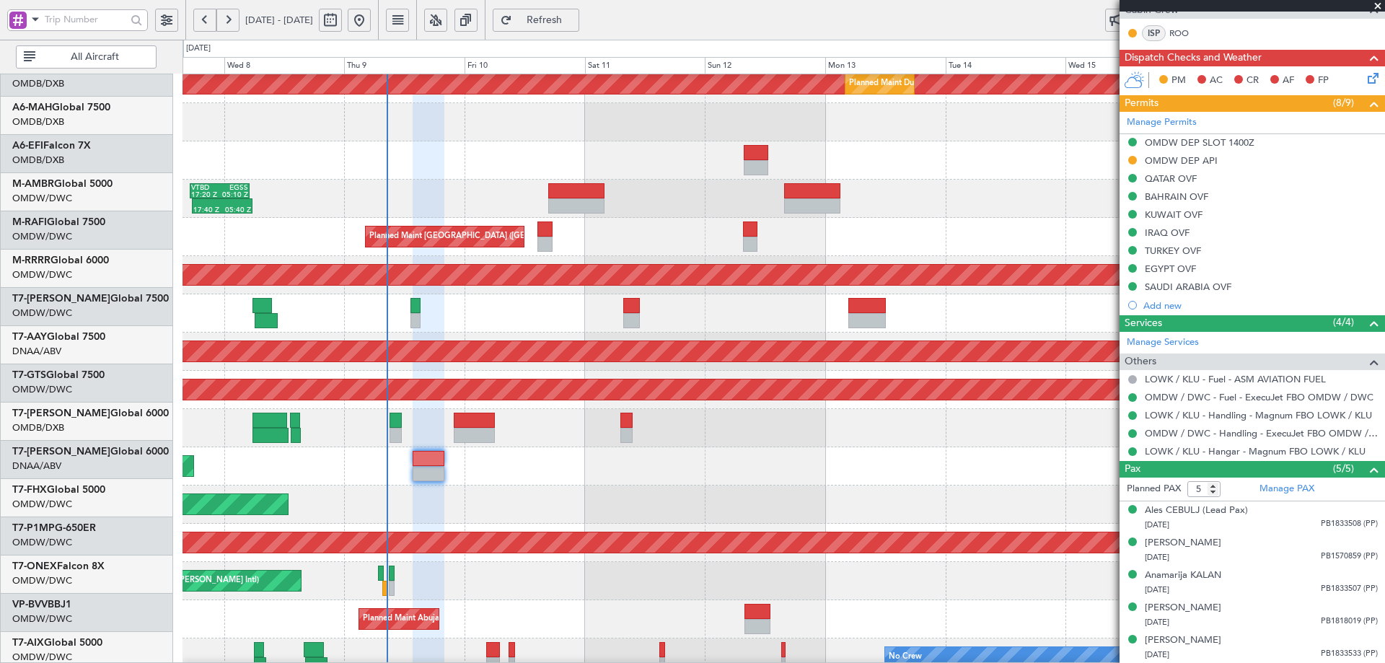
scroll to position [252, 0]
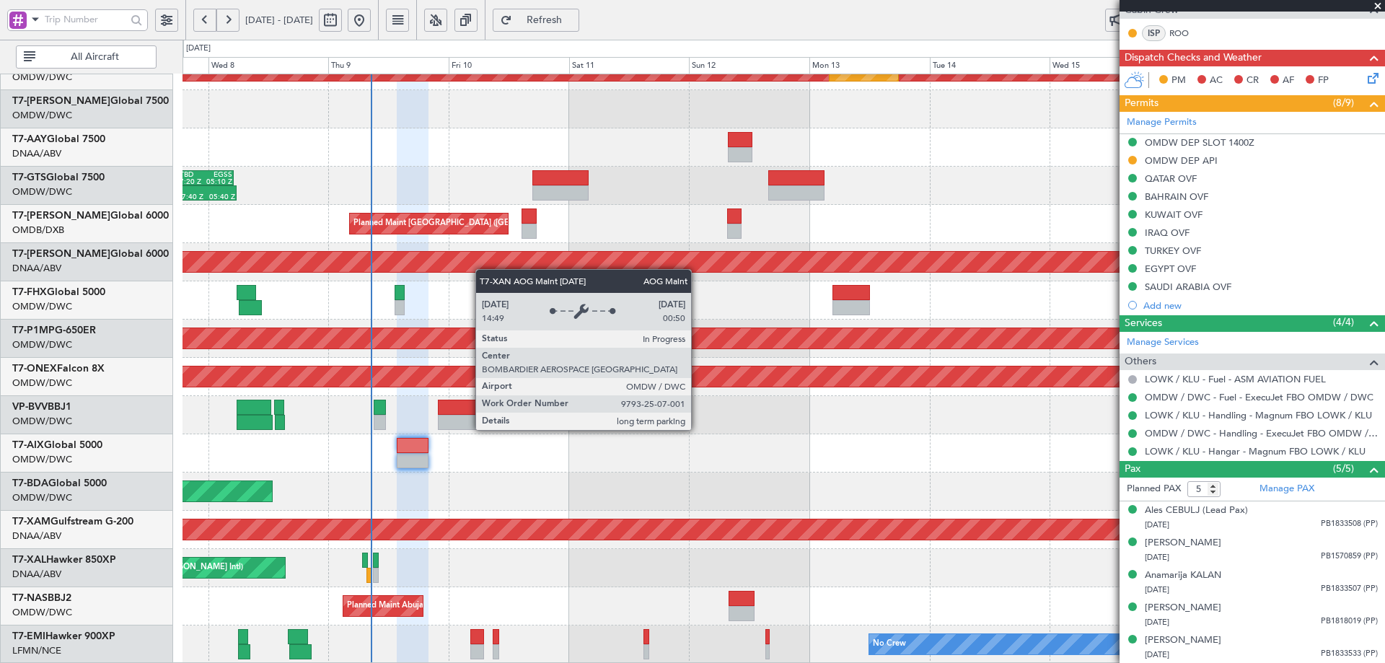
click at [482, 263] on div "Planned Maint Dubai (Al Maktoum Intl) Planned Maint Dubai (Al Maktoum Intl) Pla…" at bounding box center [783, 243] width 1202 height 841
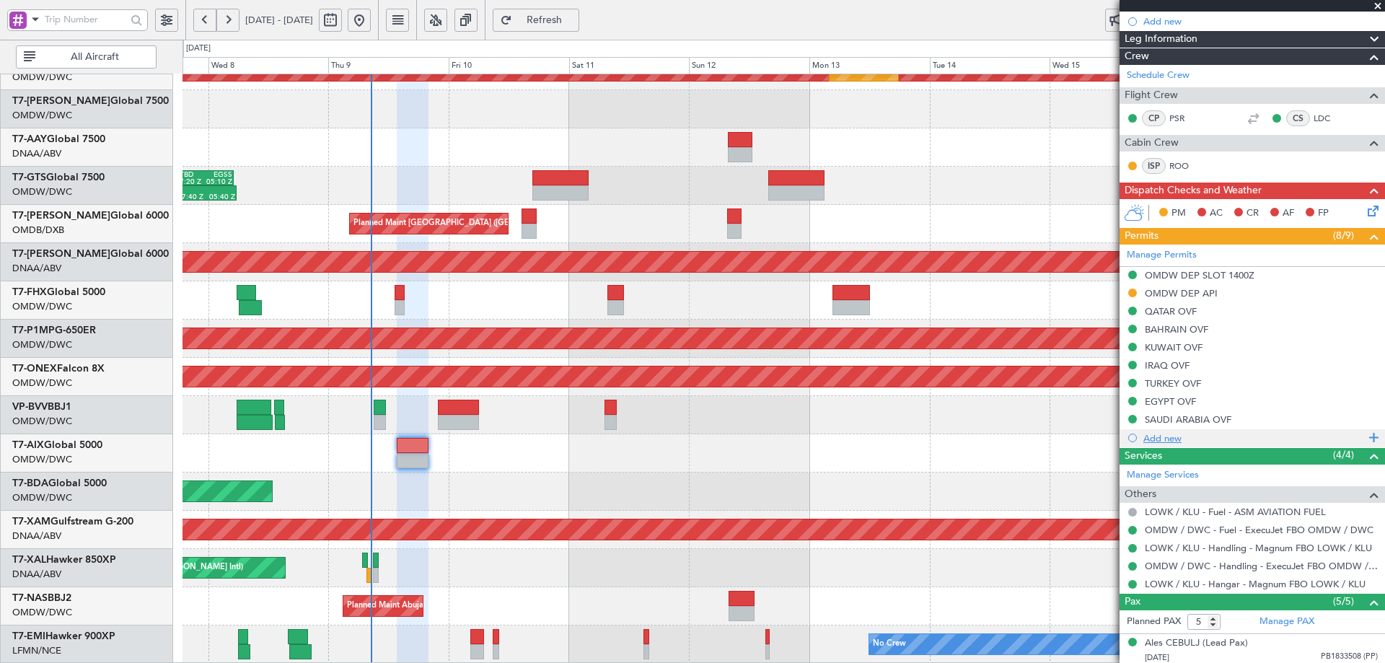
scroll to position [0, 0]
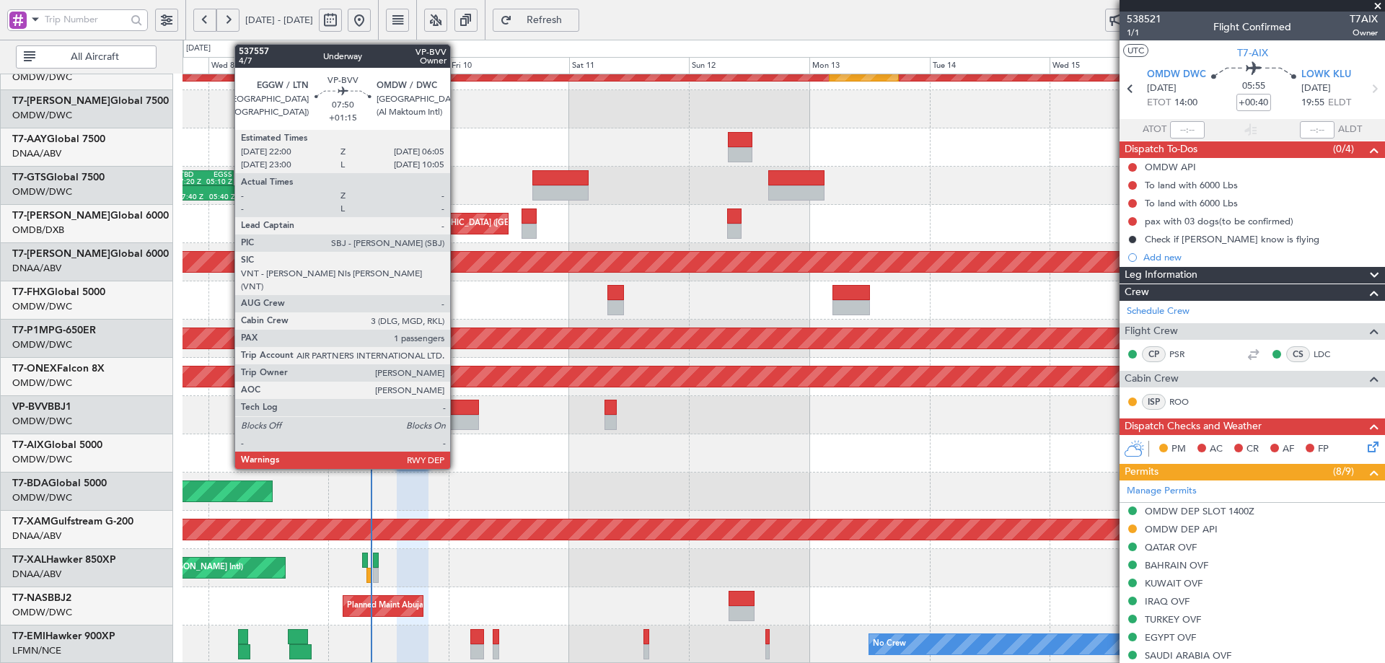
click at [457, 411] on div at bounding box center [458, 407] width 41 height 15
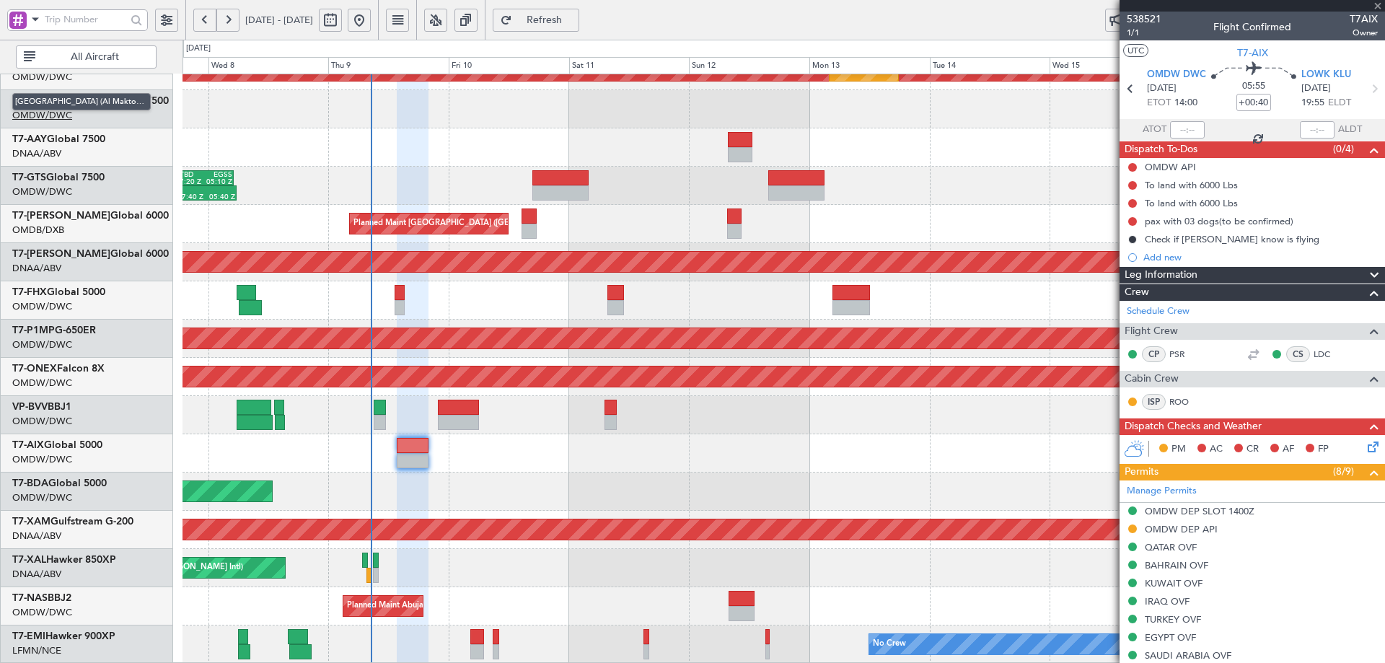
type input "+01:15"
type input "1"
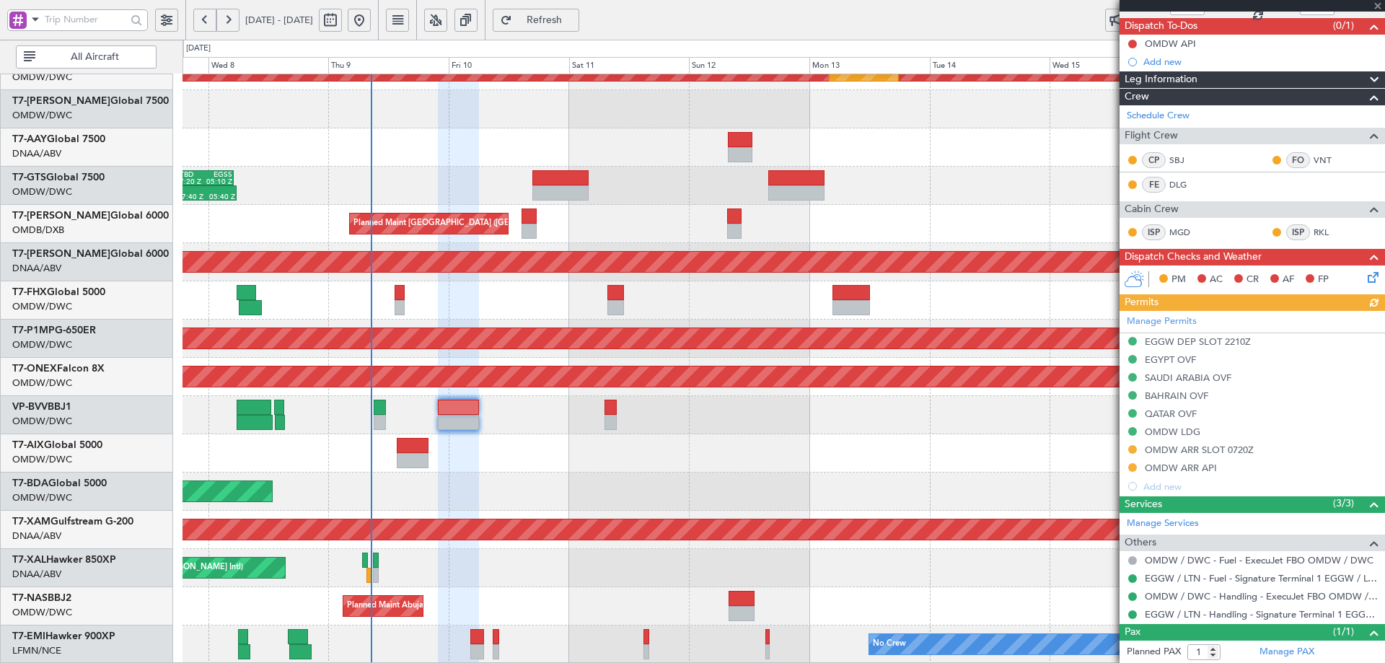
scroll to position [157, 0]
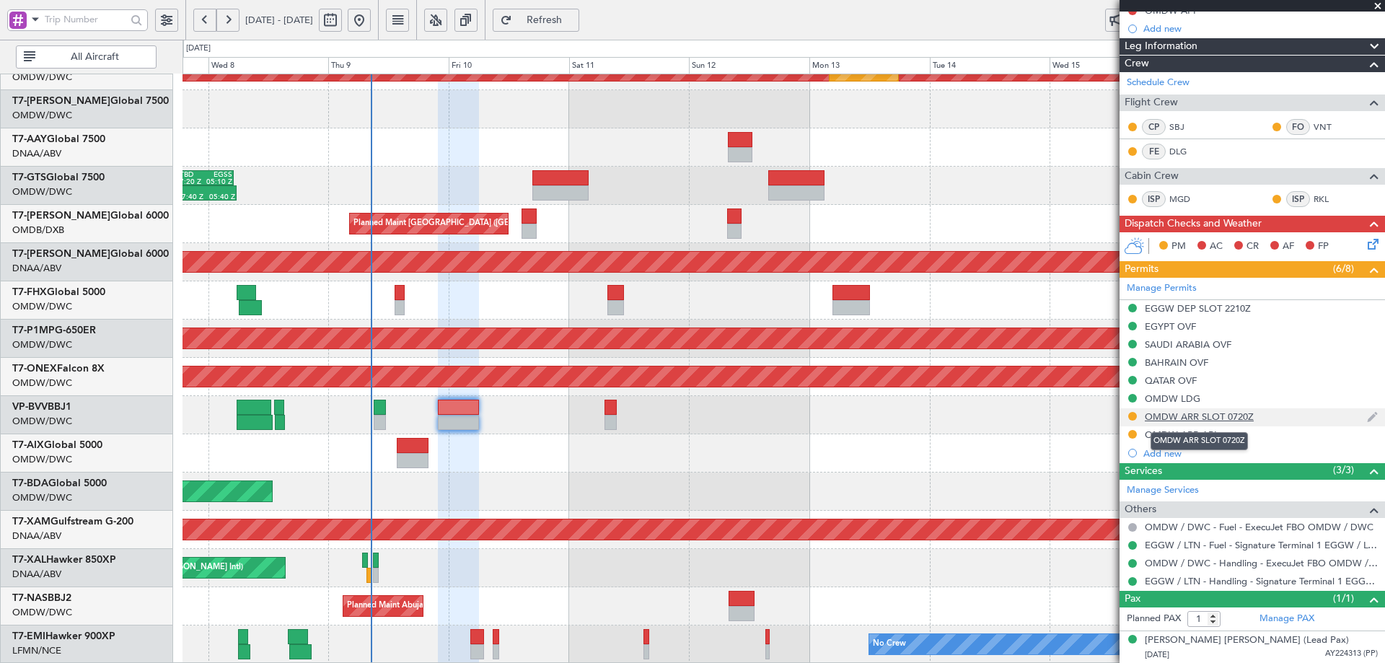
click at [1189, 419] on div "OMDW ARR SLOT 0720Z" at bounding box center [1199, 416] width 109 height 12
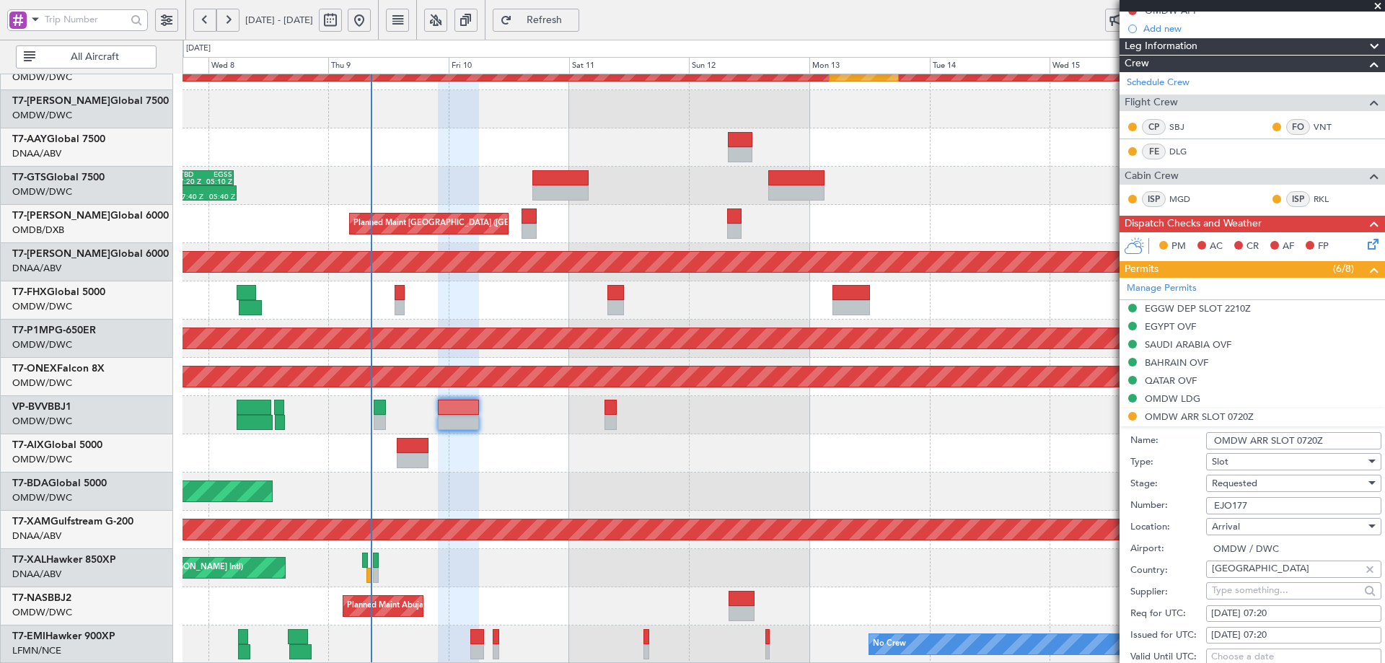
scroll to position [229, 0]
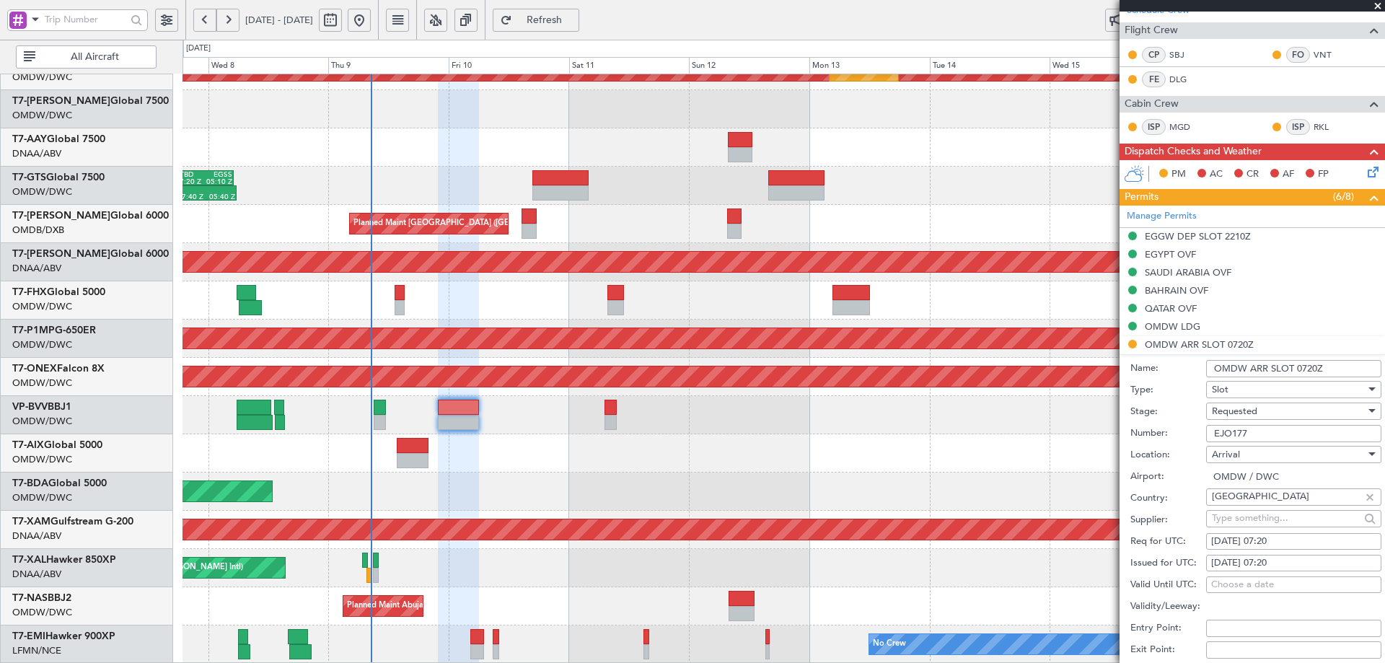
click at [1288, 542] on div "10/10/2025 07:20" at bounding box center [1293, 541] width 165 height 14
select select "10"
select select "2025"
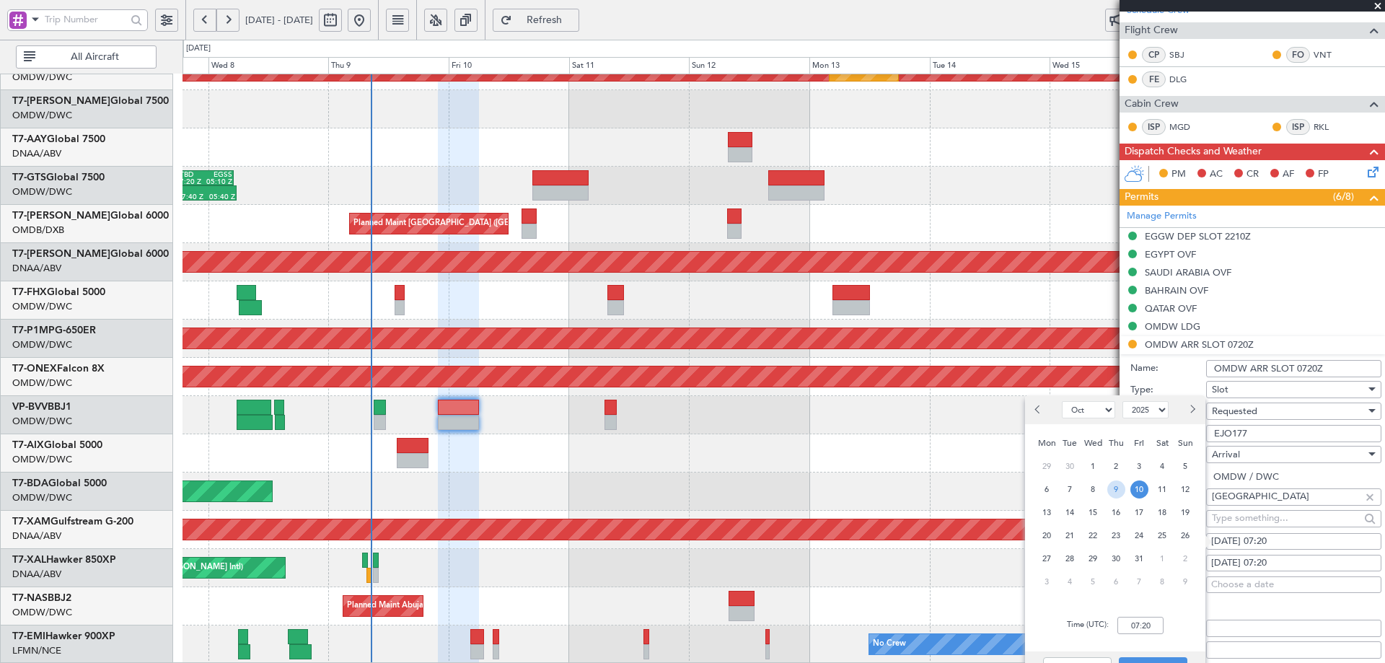
click at [1118, 488] on span "9" at bounding box center [1116, 489] width 18 height 18
click at [1155, 627] on input "00:00" at bounding box center [1140, 625] width 46 height 17
type input "06:00"
click at [1145, 659] on button "Save" at bounding box center [1153, 668] width 69 height 23
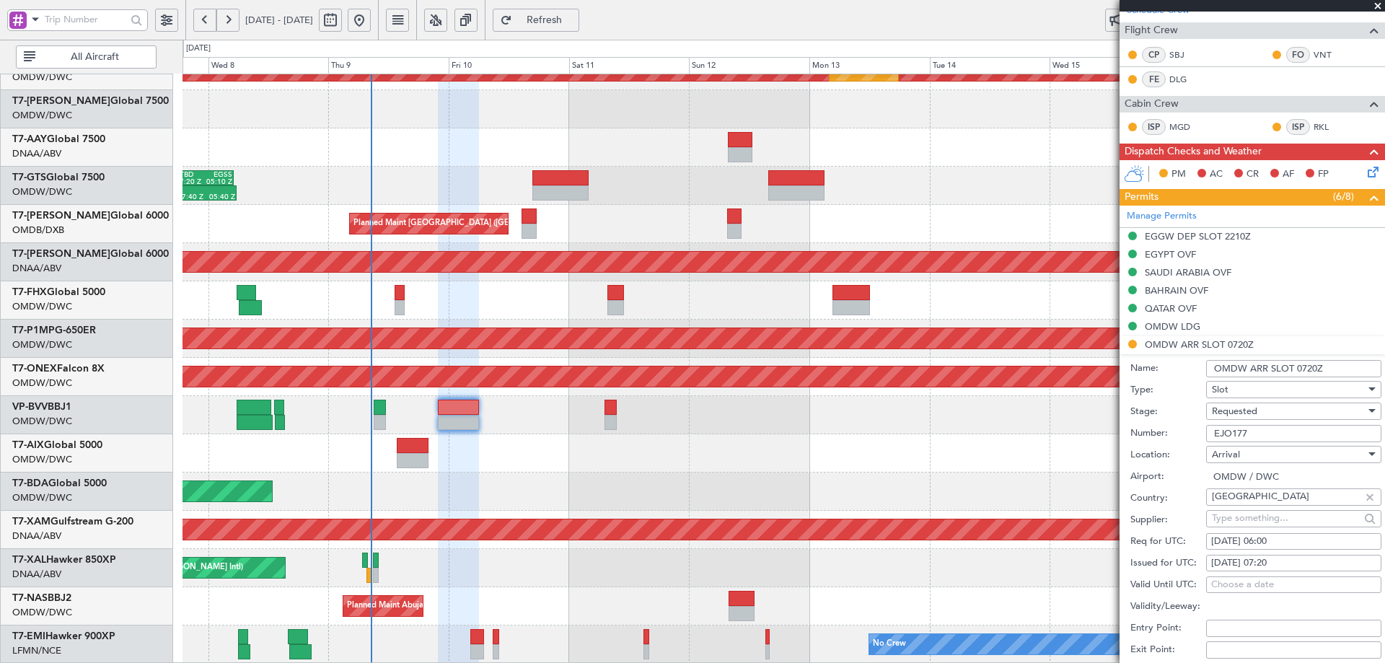
click at [1267, 565] on div "10/10/2025 07:20" at bounding box center [1293, 563] width 165 height 14
select select "10"
select select "2025"
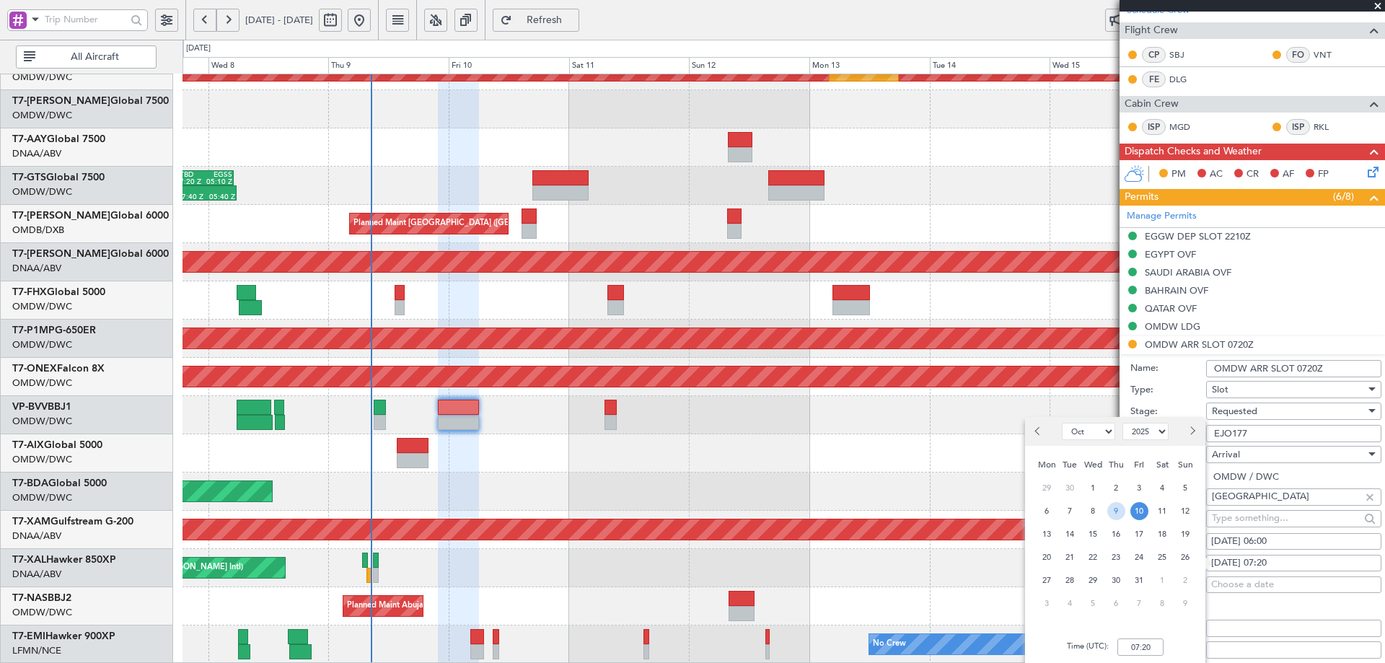
click at [1117, 511] on span "9" at bounding box center [1116, 511] width 18 height 18
click at [1146, 646] on input "00:00" at bounding box center [1140, 646] width 46 height 17
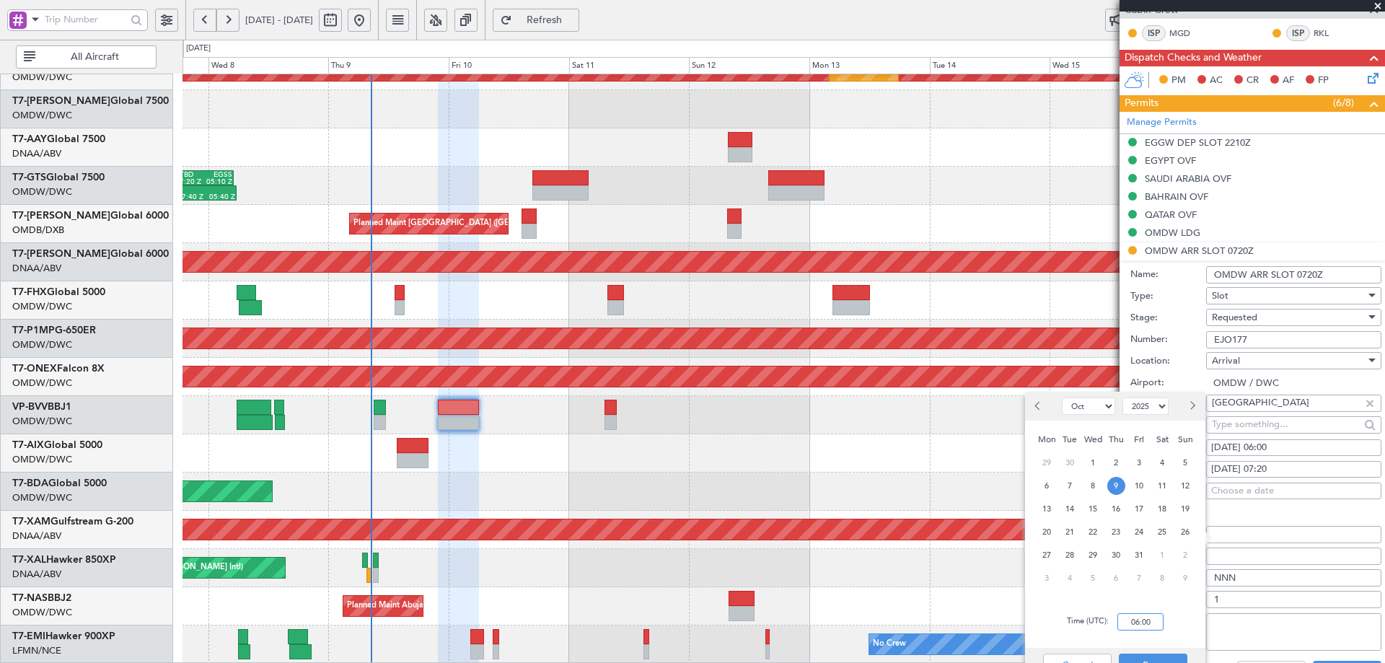
scroll to position [587, 0]
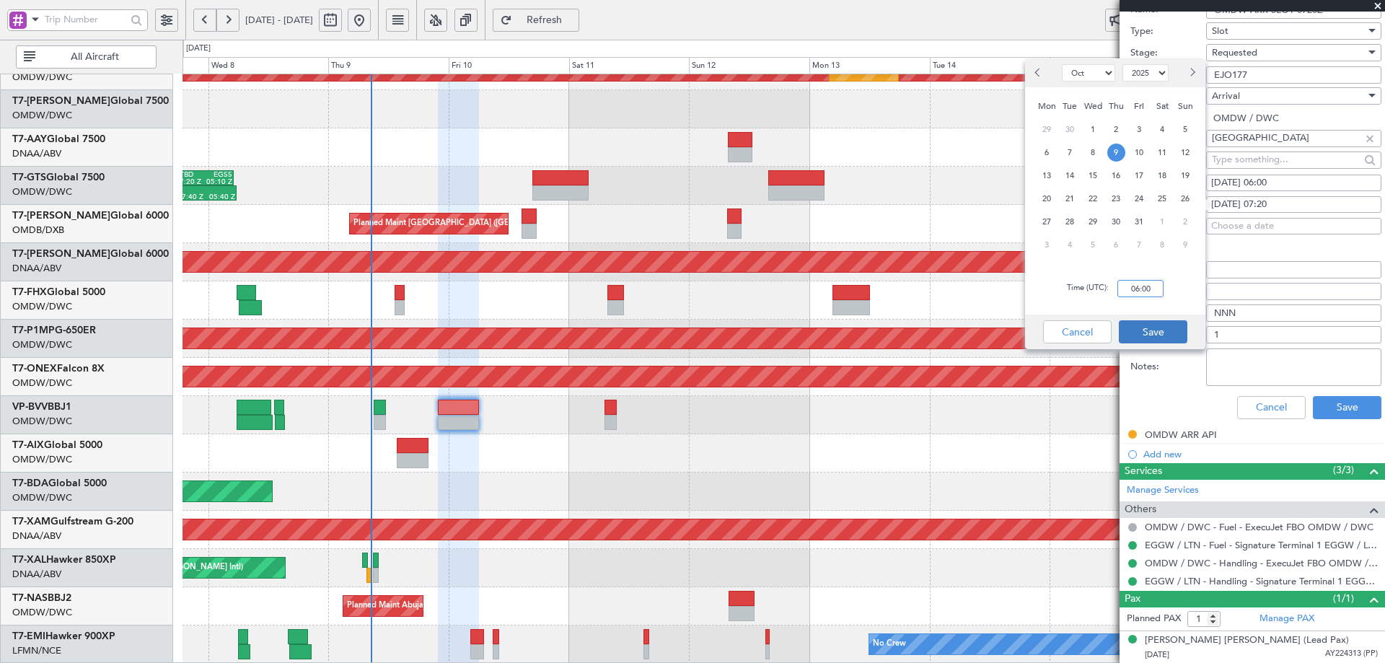
type input "06:00"
click at [1150, 335] on button "Save" at bounding box center [1153, 331] width 69 height 23
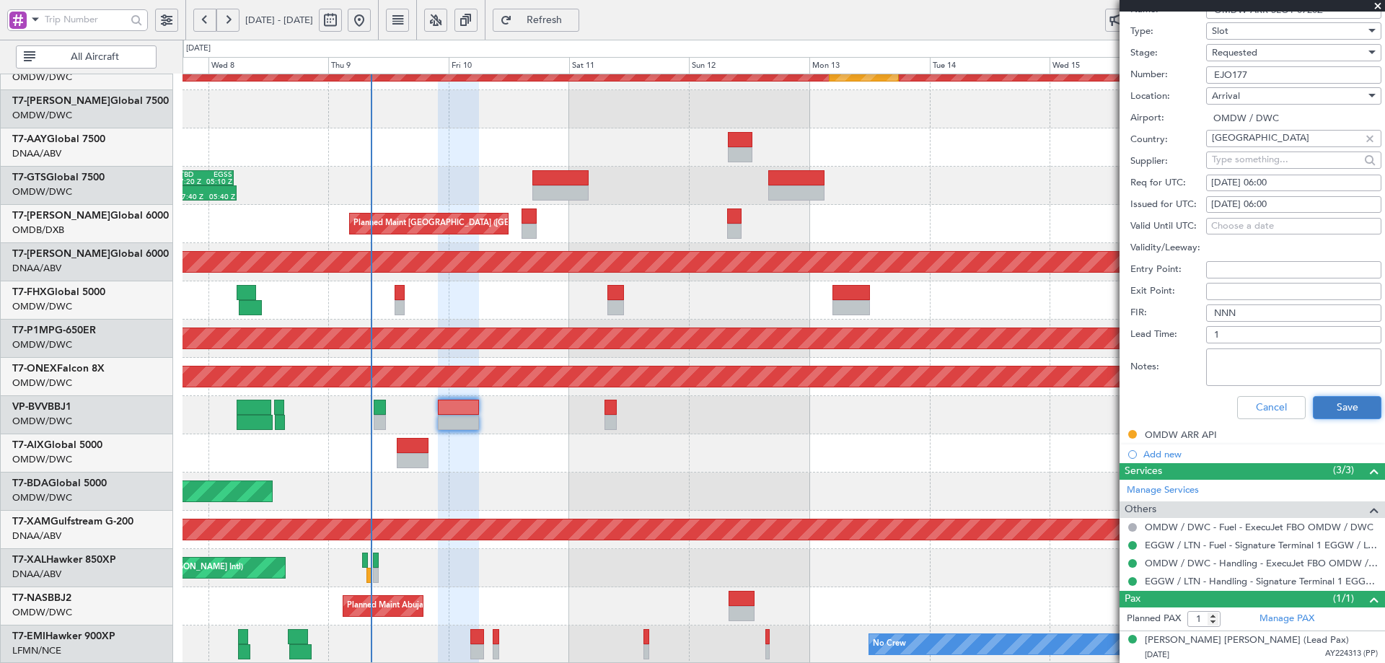
click at [1331, 404] on button "Save" at bounding box center [1347, 407] width 69 height 23
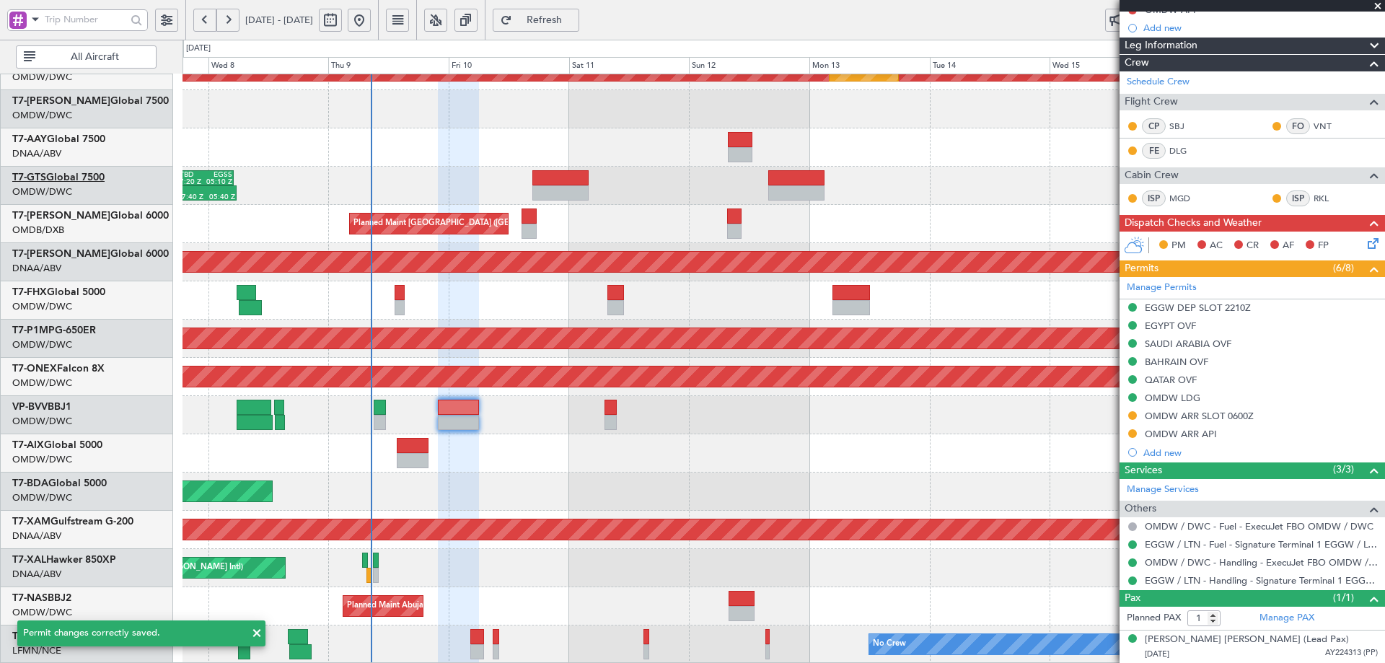
scroll to position [157, 0]
click at [1133, 417] on button at bounding box center [1132, 416] width 9 height 9
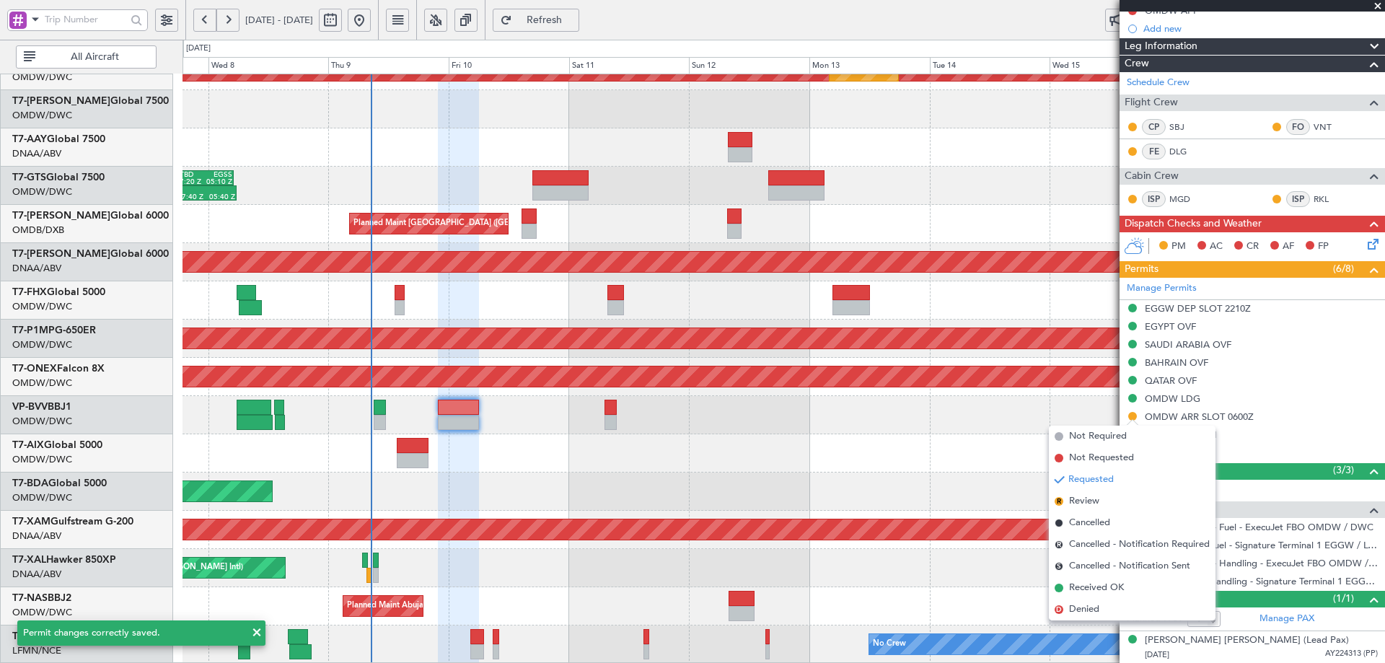
drag, startPoint x: 1096, startPoint y: 590, endPoint x: 1104, endPoint y: 581, distance: 12.3
click at [1096, 589] on span "Received OK" at bounding box center [1096, 588] width 55 height 14
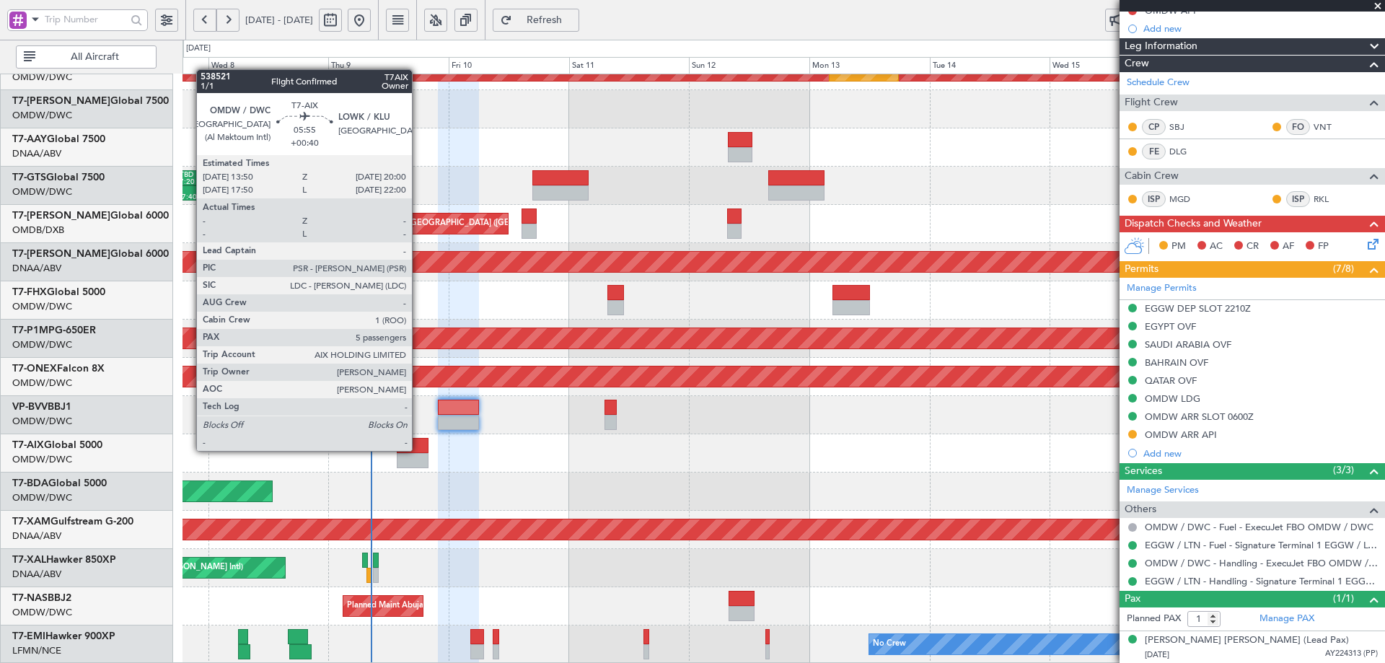
click at [418, 449] on div at bounding box center [412, 445] width 31 height 15
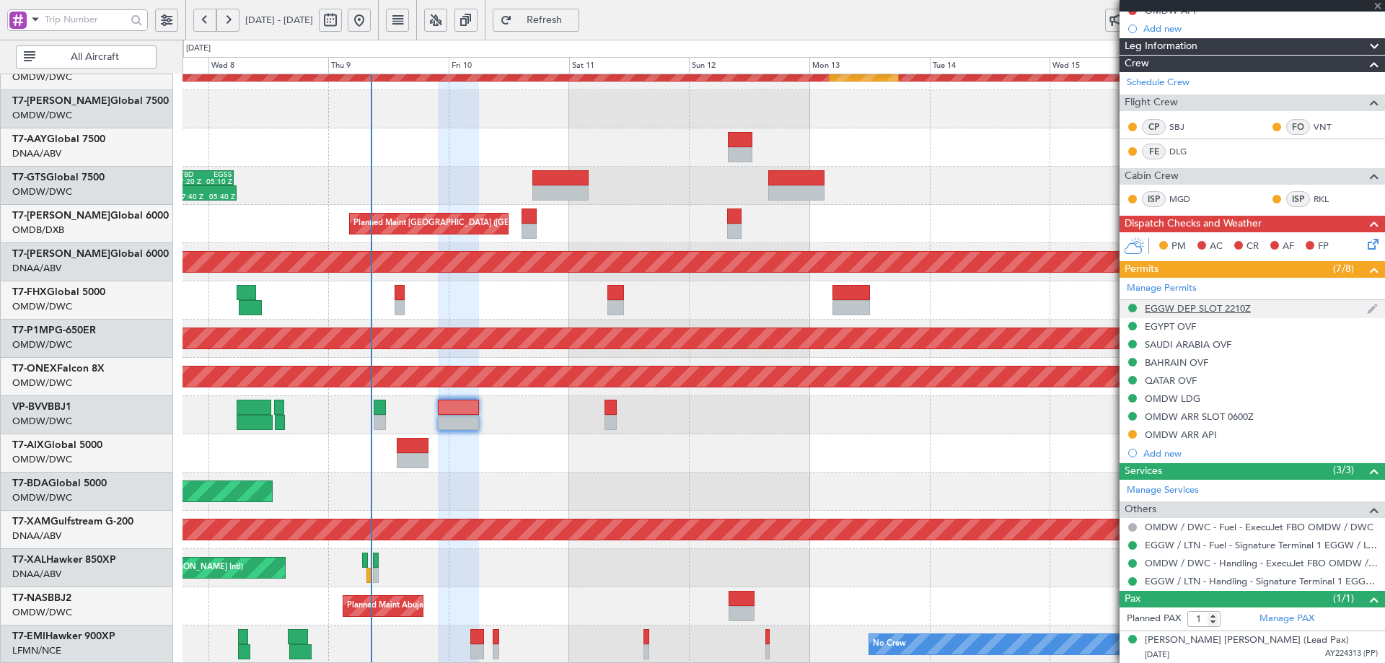
type input "+00:40"
type input "5"
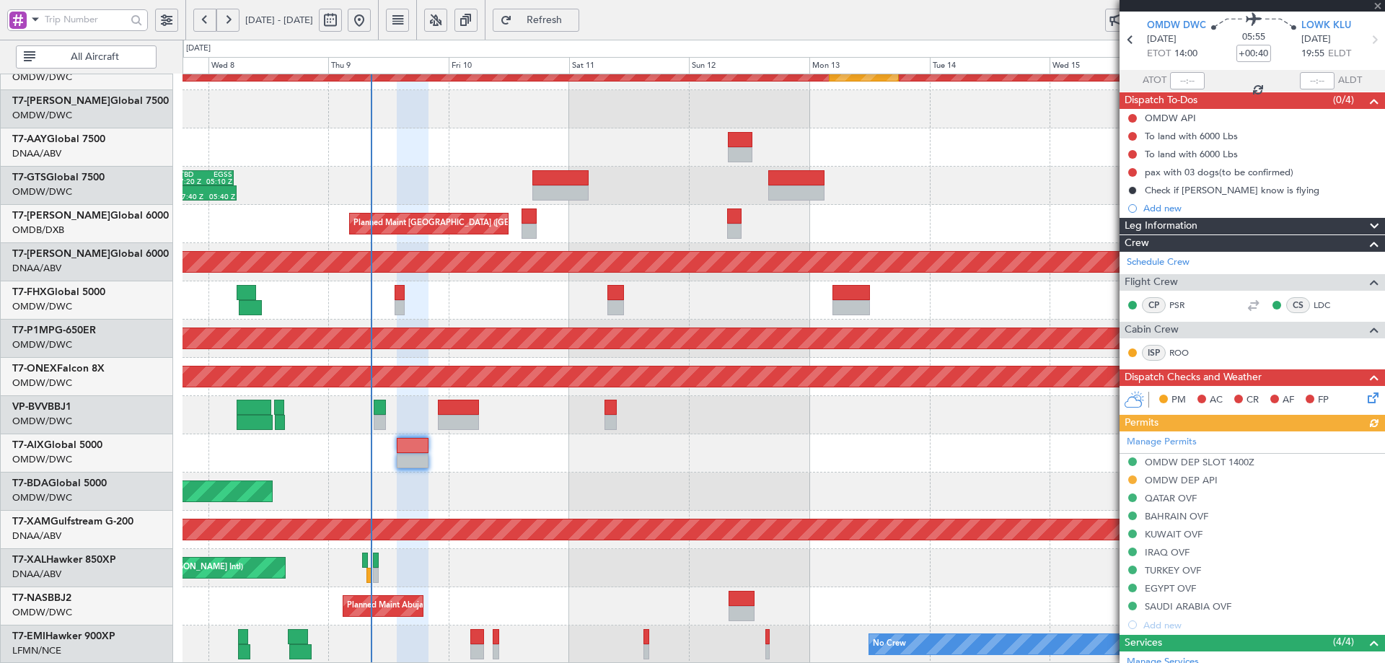
scroll to position [0, 0]
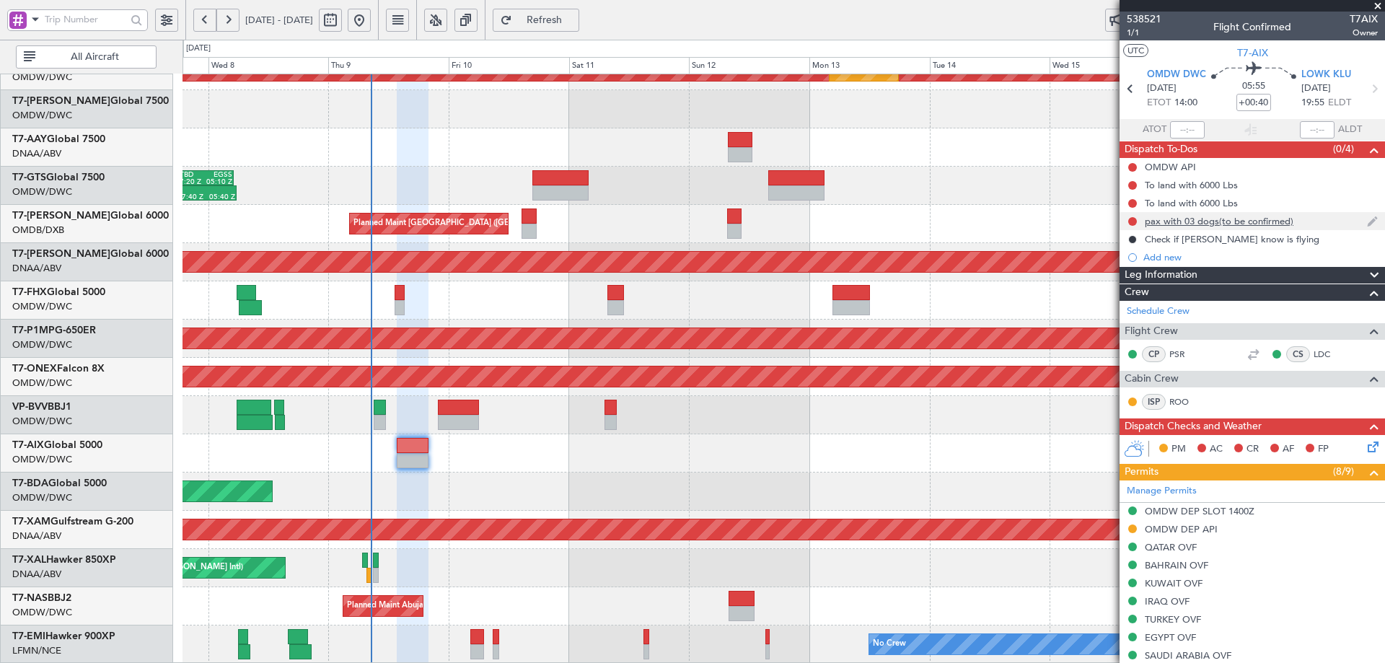
click at [1284, 219] on div "pax with 03 dogs(to be confirmed)" at bounding box center [1219, 221] width 149 height 12
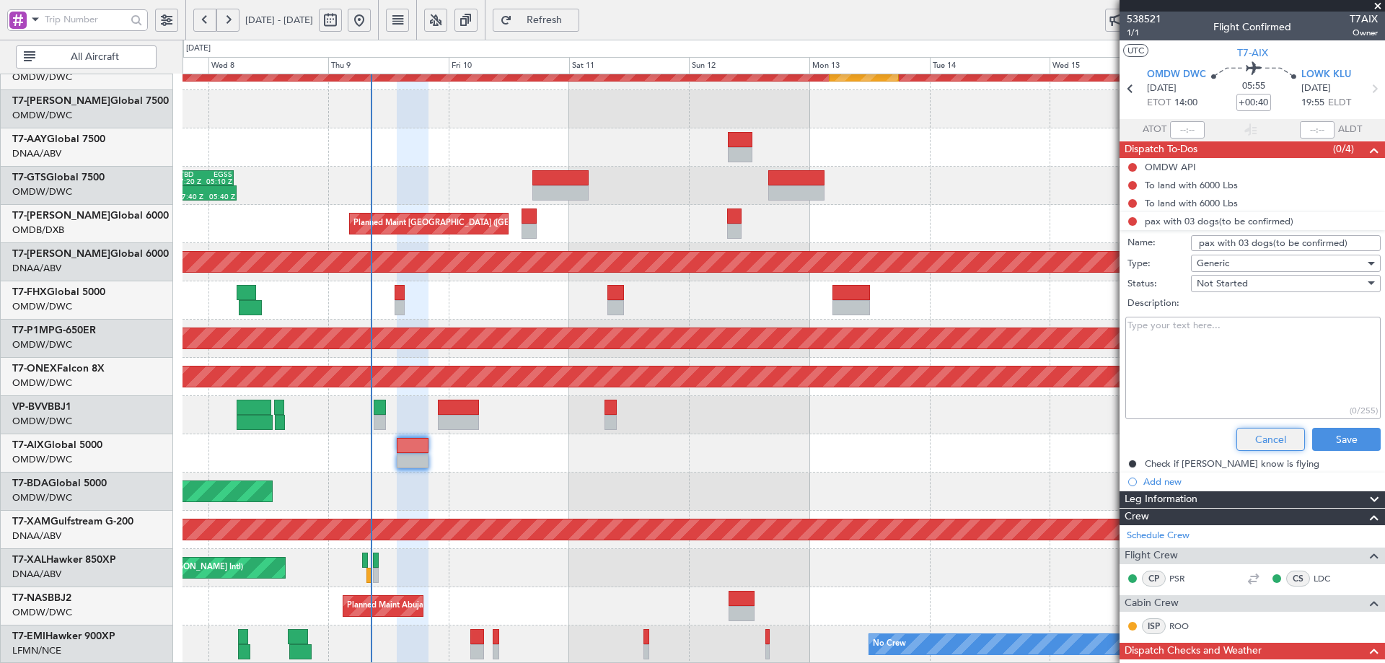
click at [1269, 436] on button "Cancel" at bounding box center [1270, 439] width 69 height 23
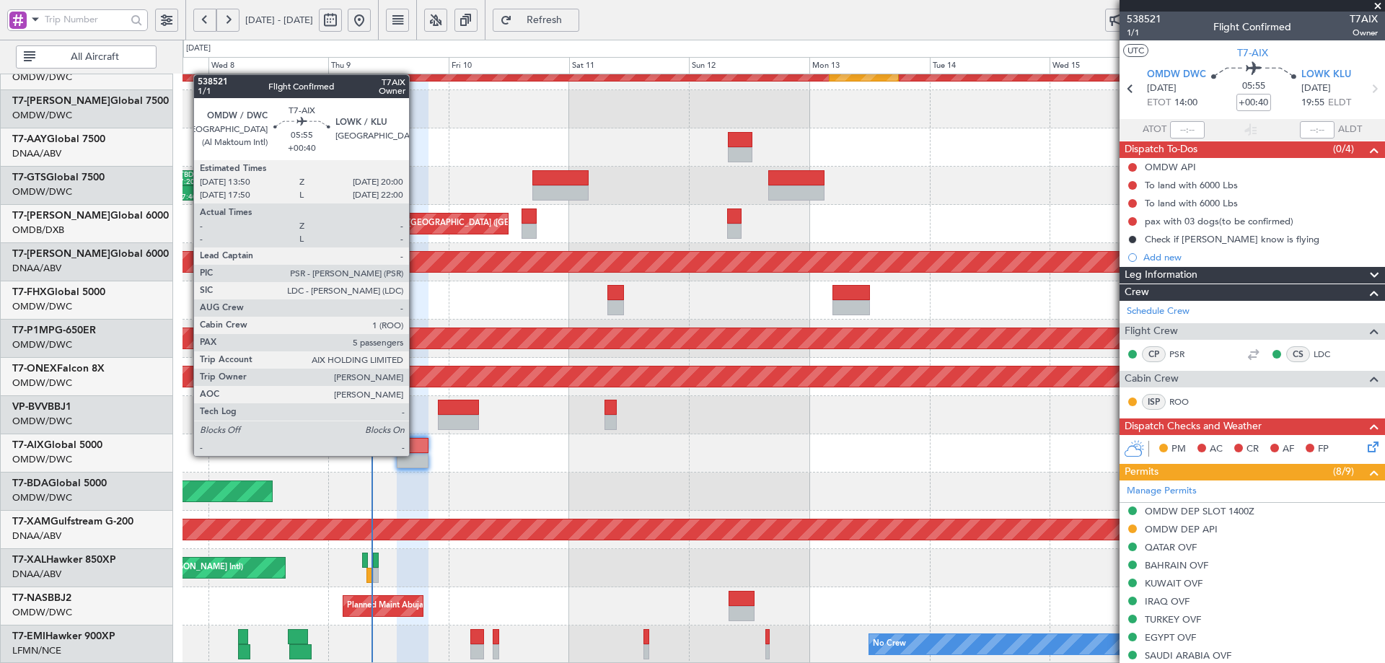
click at [415, 455] on div at bounding box center [412, 460] width 31 height 15
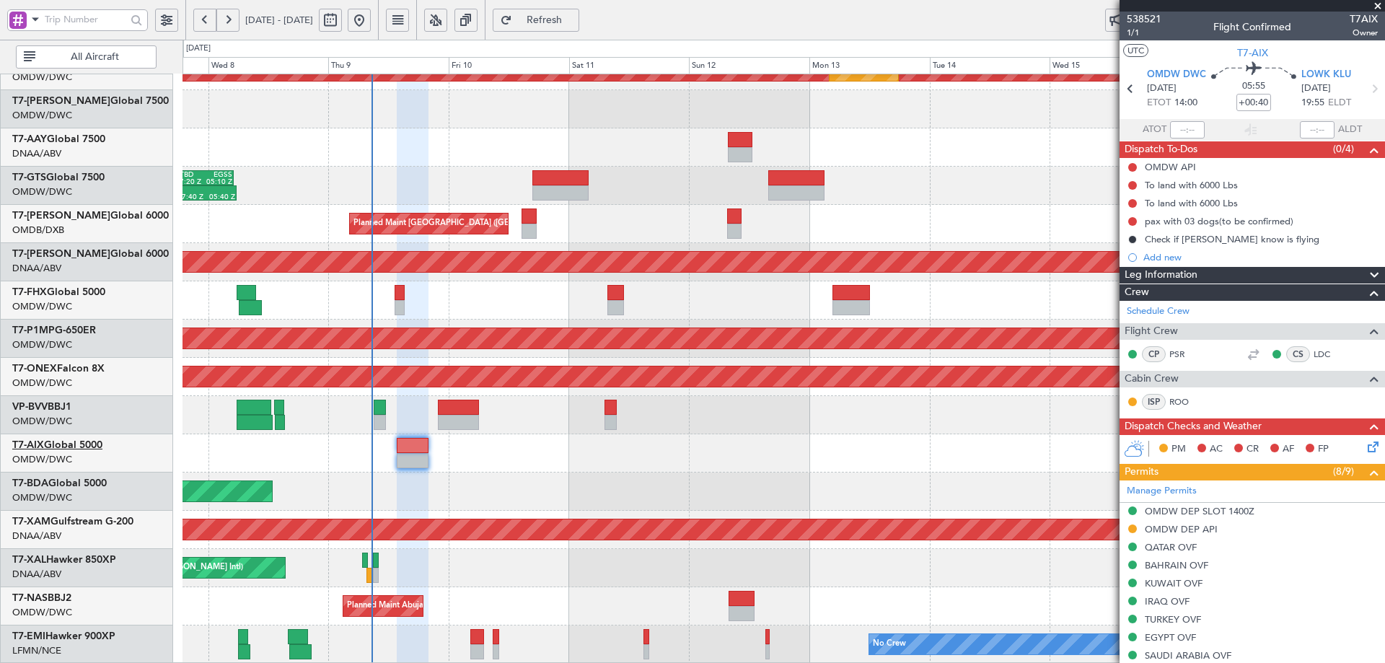
click at [102, 444] on link "T7-AIX Global 5000" at bounding box center [57, 445] width 90 height 10
click at [647, 167] on div "17:40 Z 05:40 Z VTBD 17:20 Z EGSS 05:10 Z" at bounding box center [783, 186] width 1202 height 38
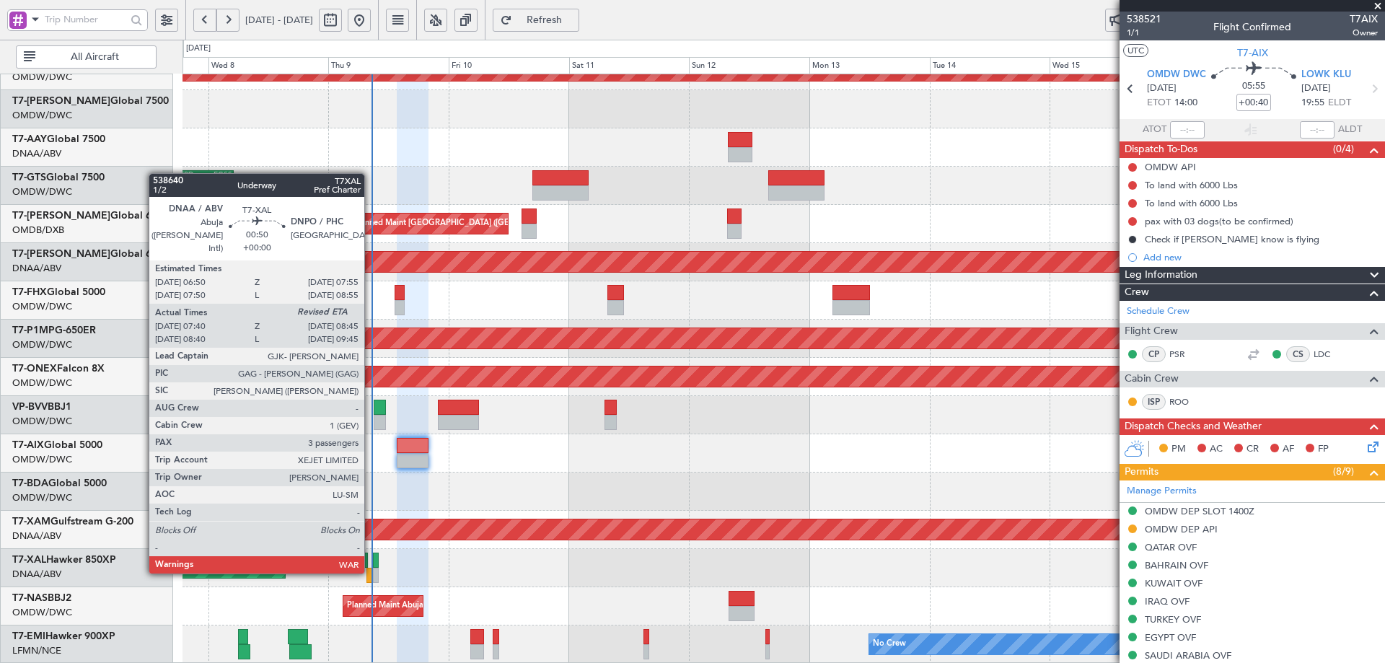
click at [371, 571] on div at bounding box center [369, 575] width 6 height 15
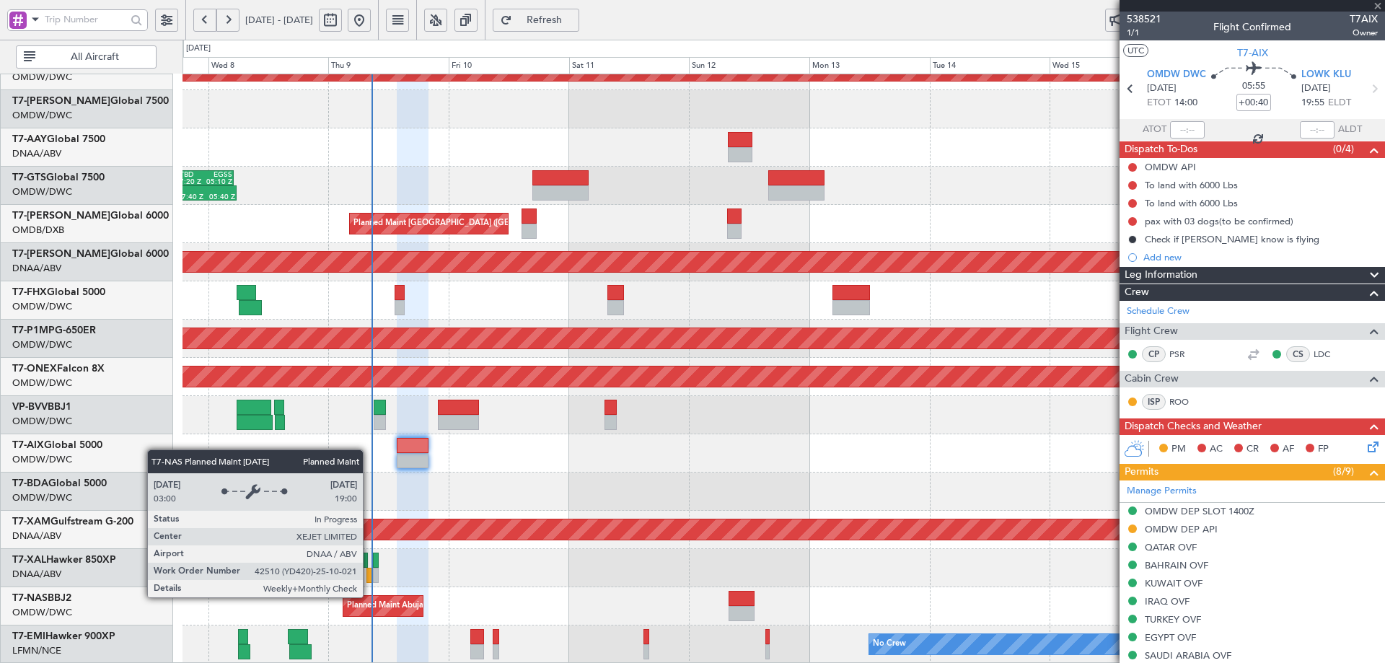
type input "07:50"
type input "3"
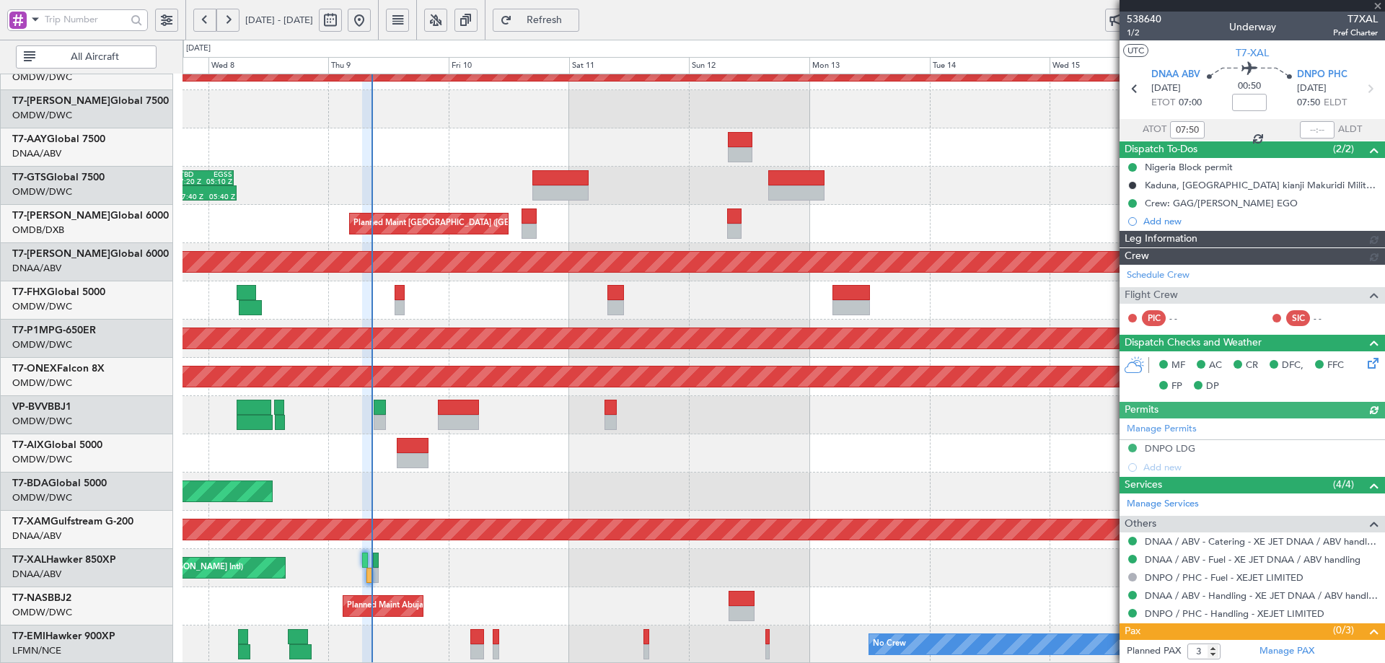
type input "Dherander Fithani (DHF)"
type input "7504"
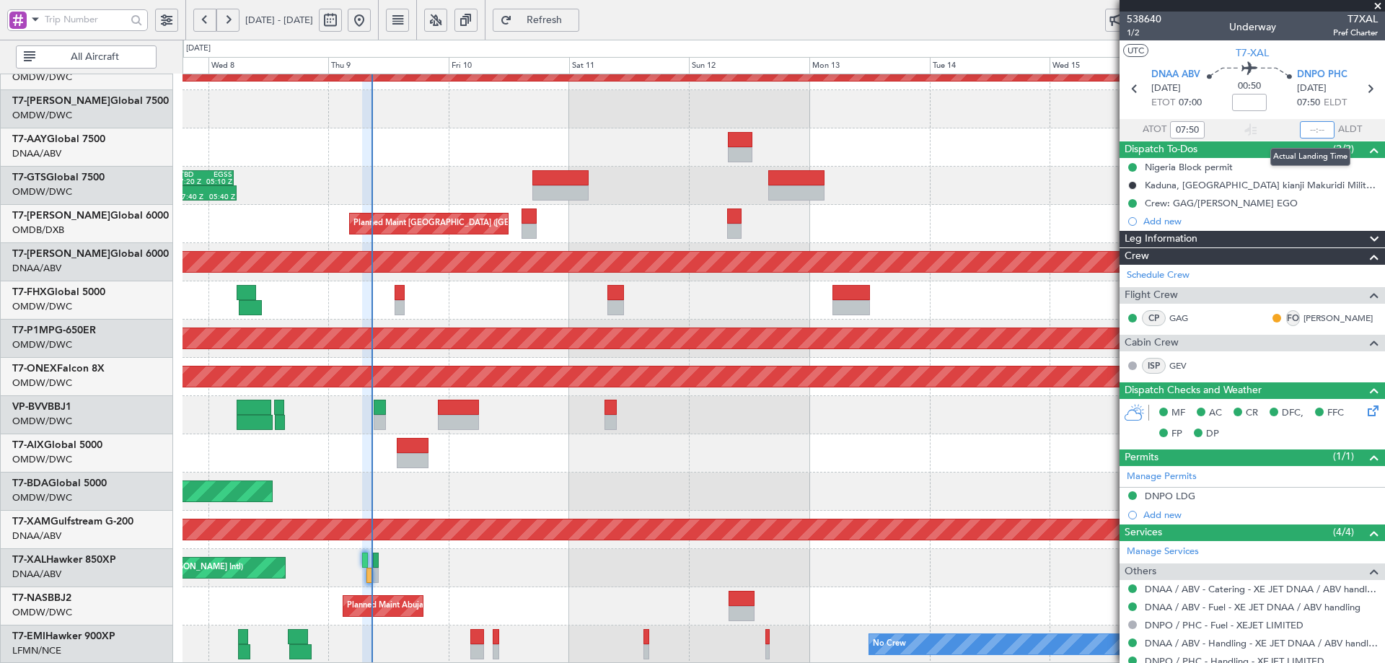
click at [1308, 127] on input "text" at bounding box center [1317, 129] width 35 height 17
type input "08:33"
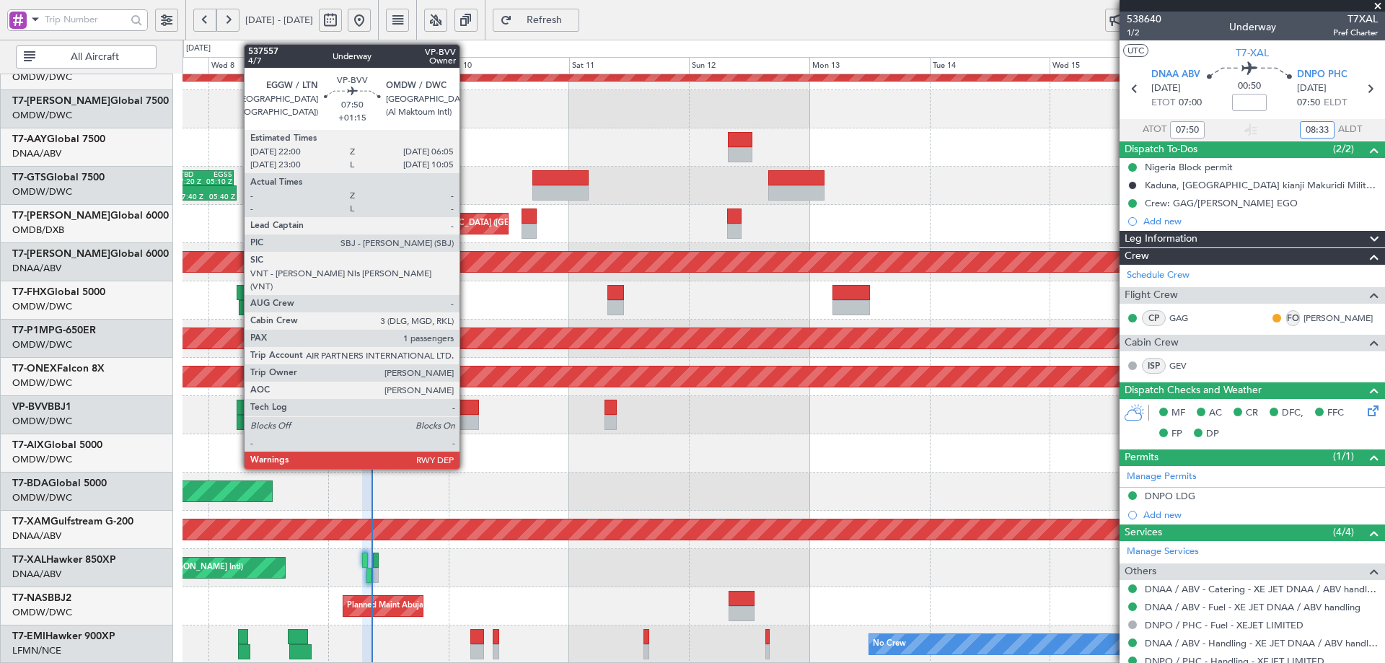
click at [466, 409] on div at bounding box center [458, 407] width 41 height 15
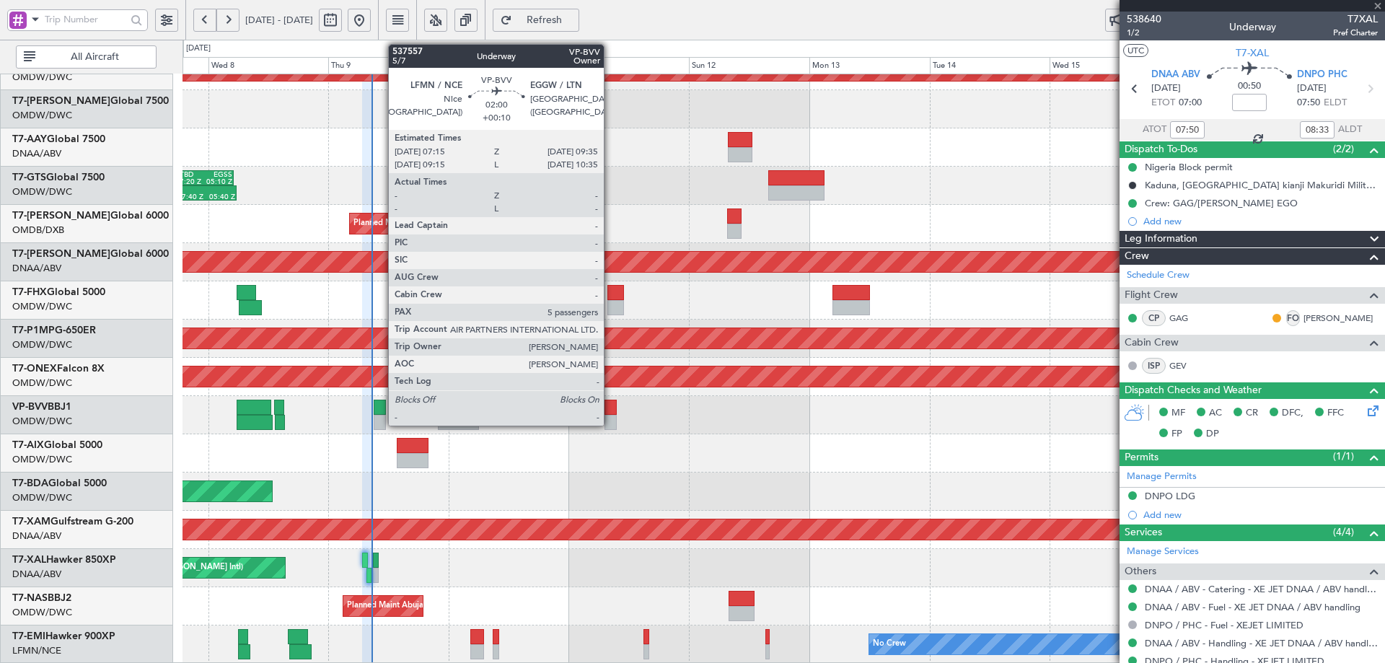
type input "+01:15"
type input "1"
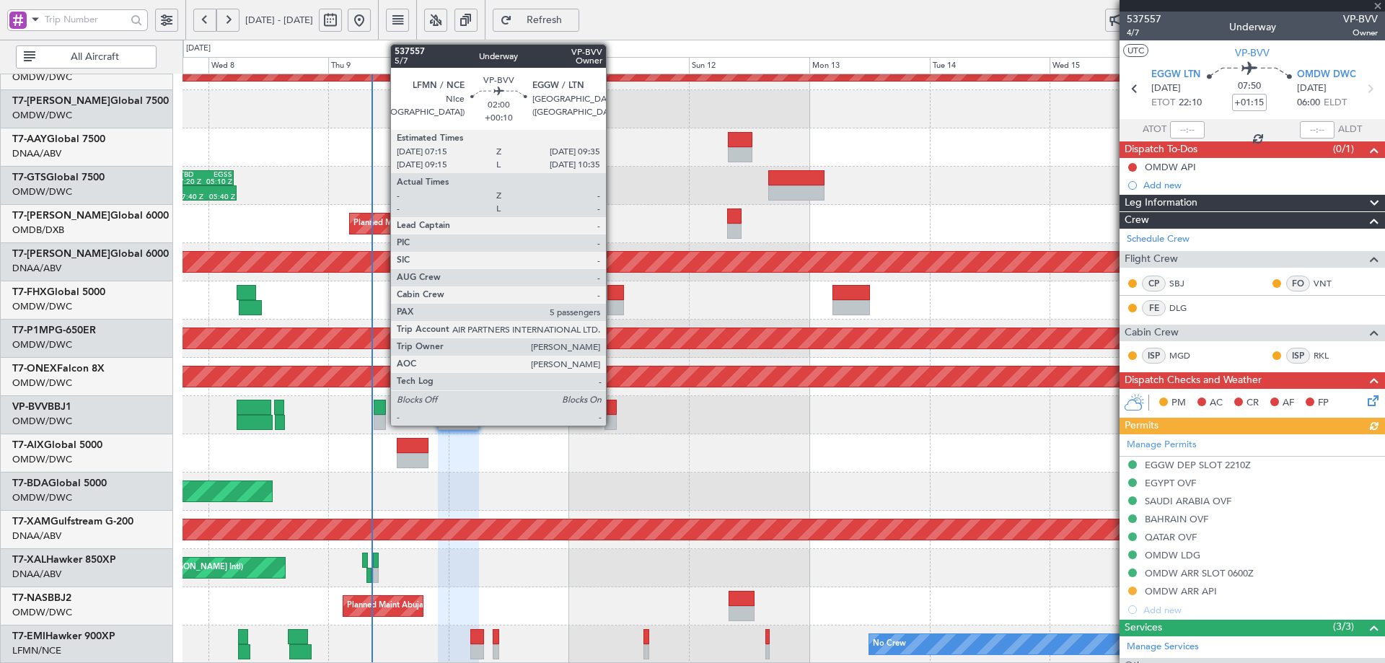
click at [612, 409] on div at bounding box center [610, 407] width 12 height 15
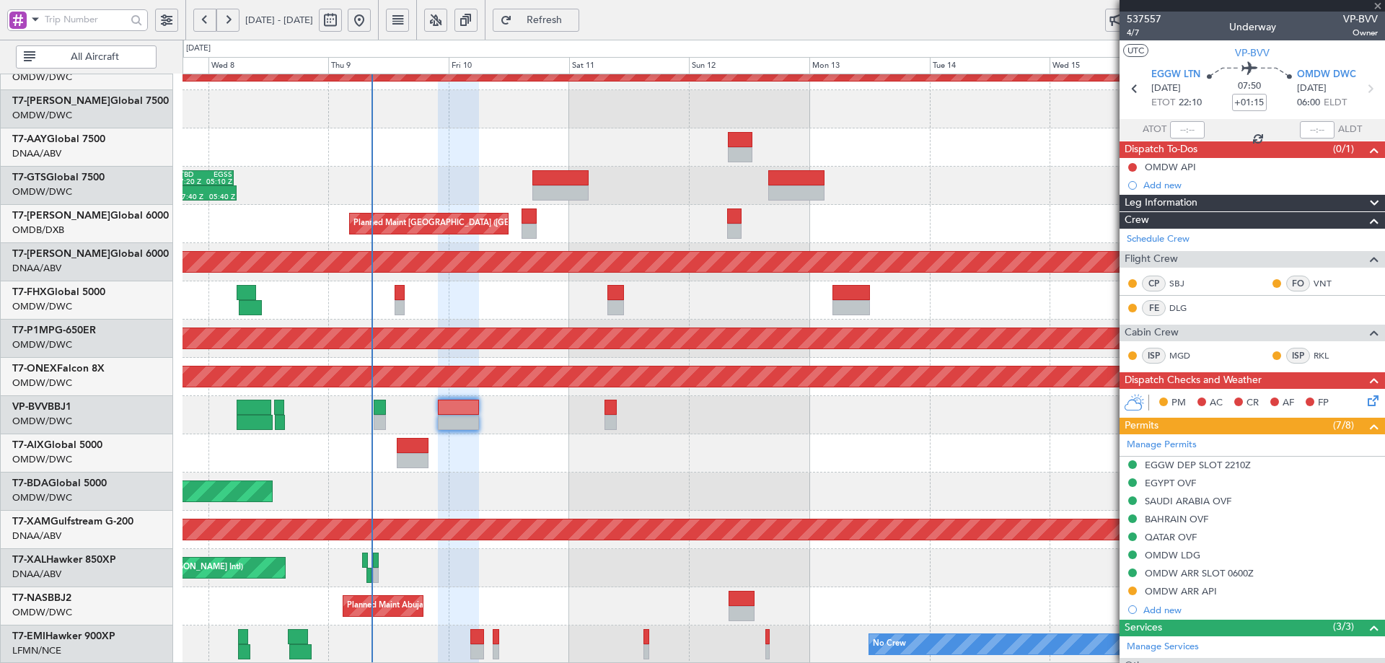
type input "+00:10"
type input "5"
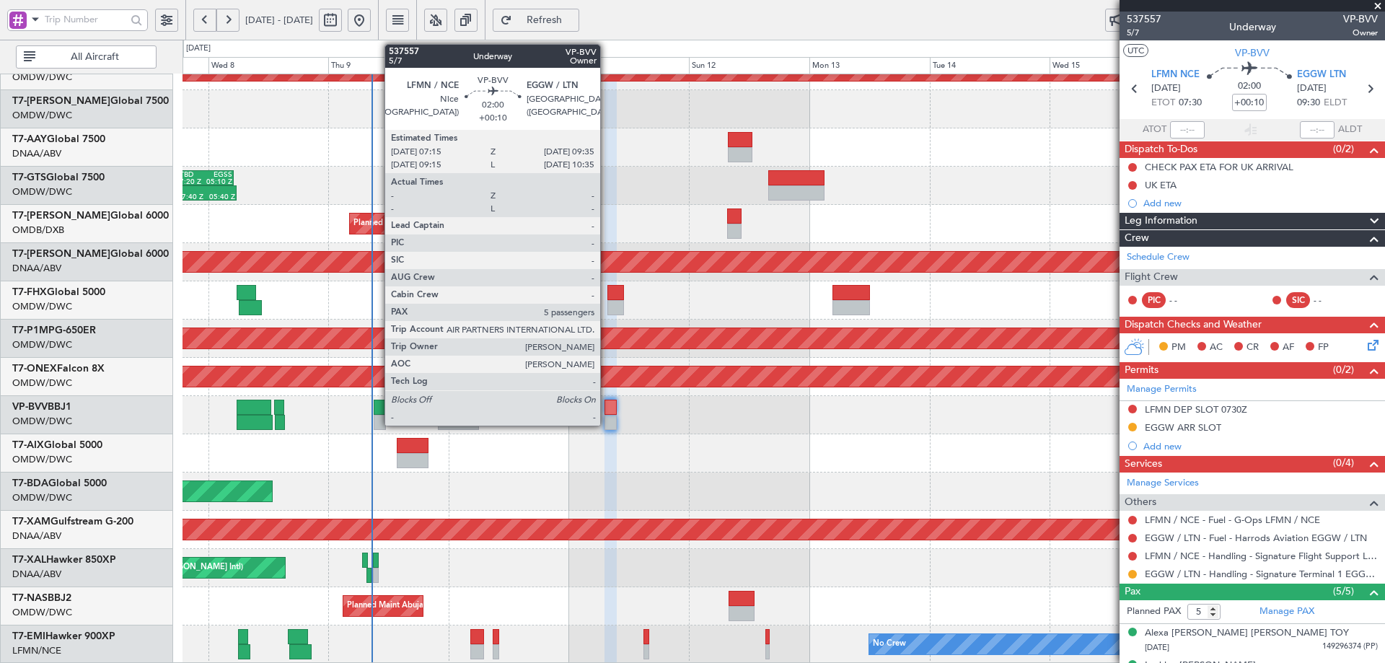
click at [607, 408] on div at bounding box center [610, 407] width 12 height 15
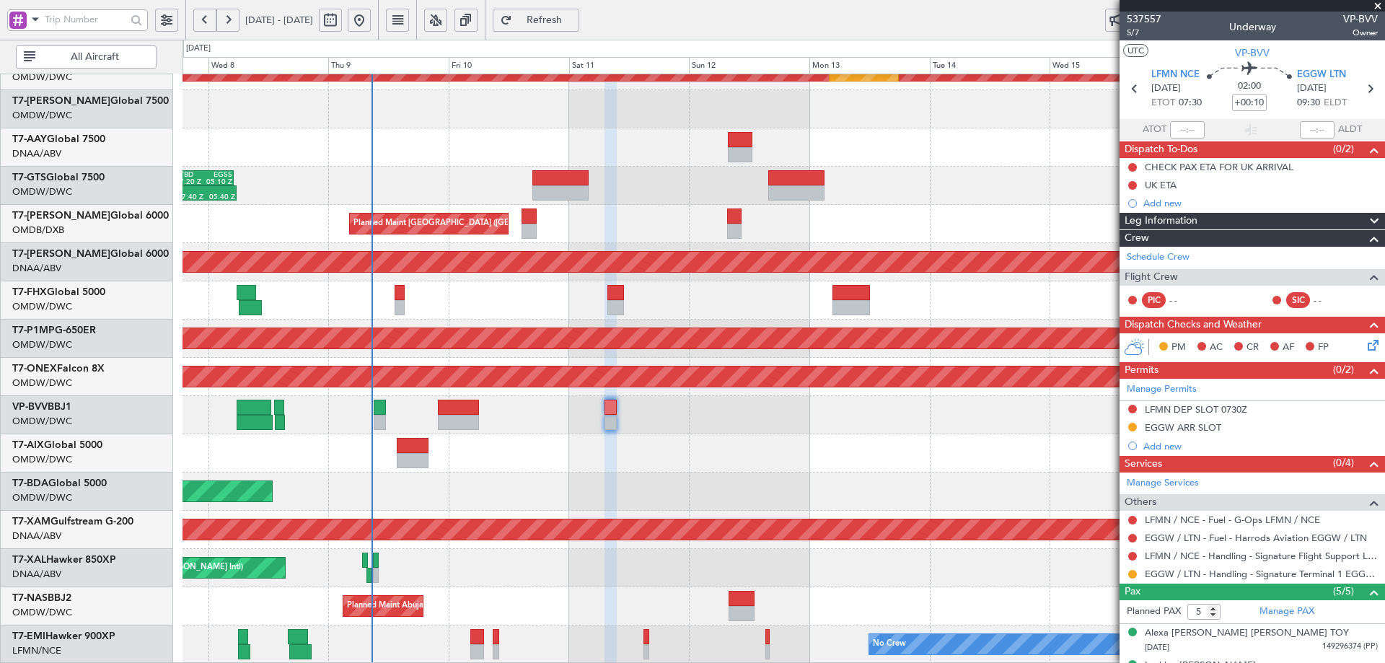
click at [574, 25] on span "Refresh" at bounding box center [544, 20] width 59 height 10
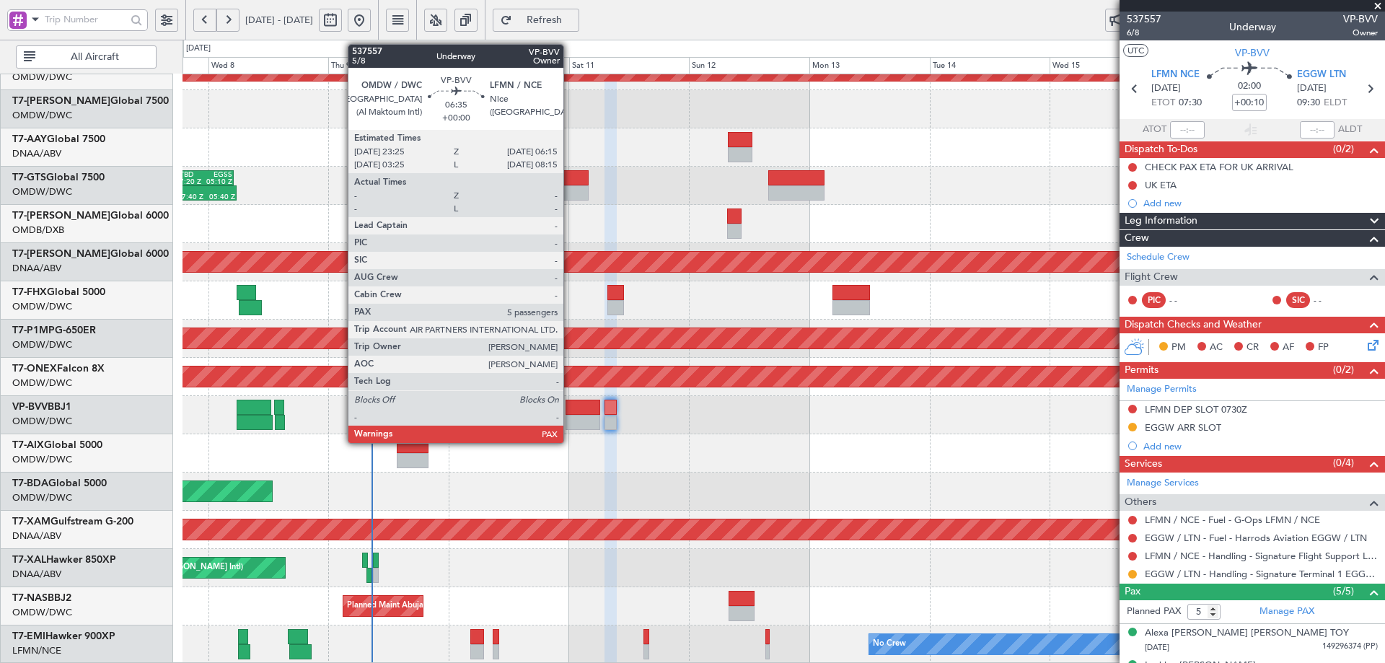
click at [570, 407] on div at bounding box center [582, 407] width 35 height 15
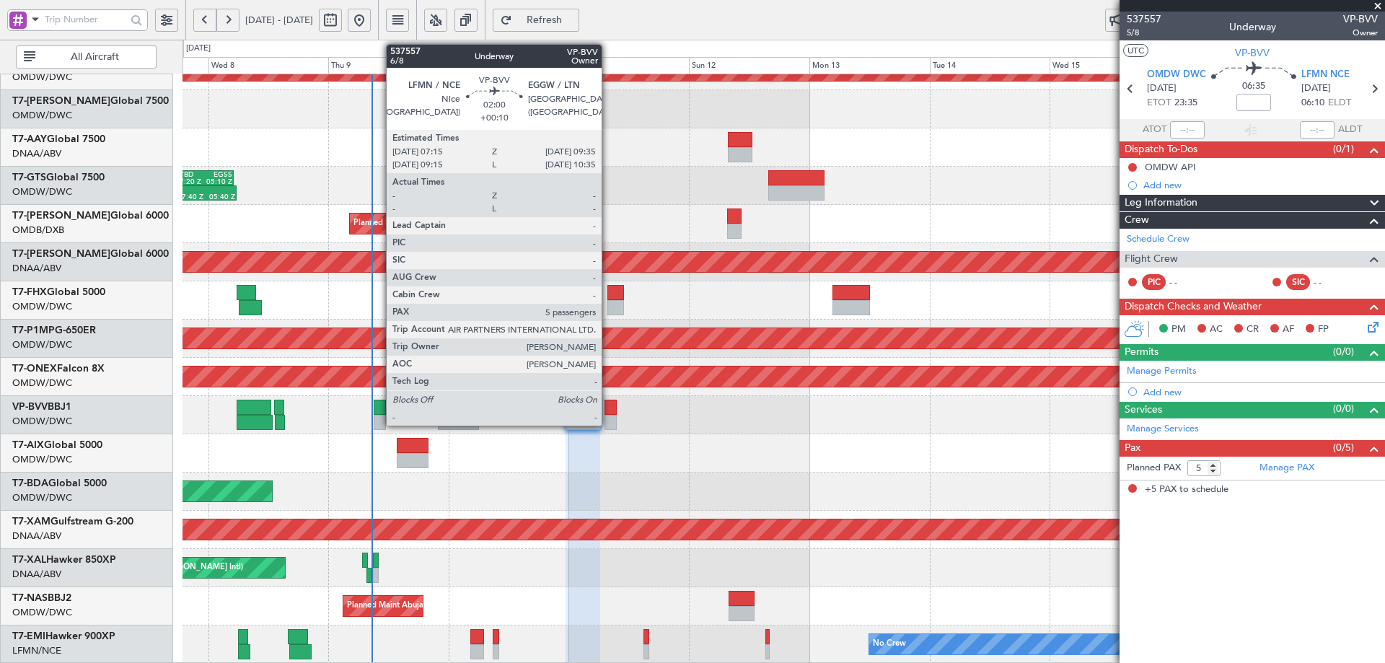
click at [608, 410] on div at bounding box center [610, 407] width 12 height 15
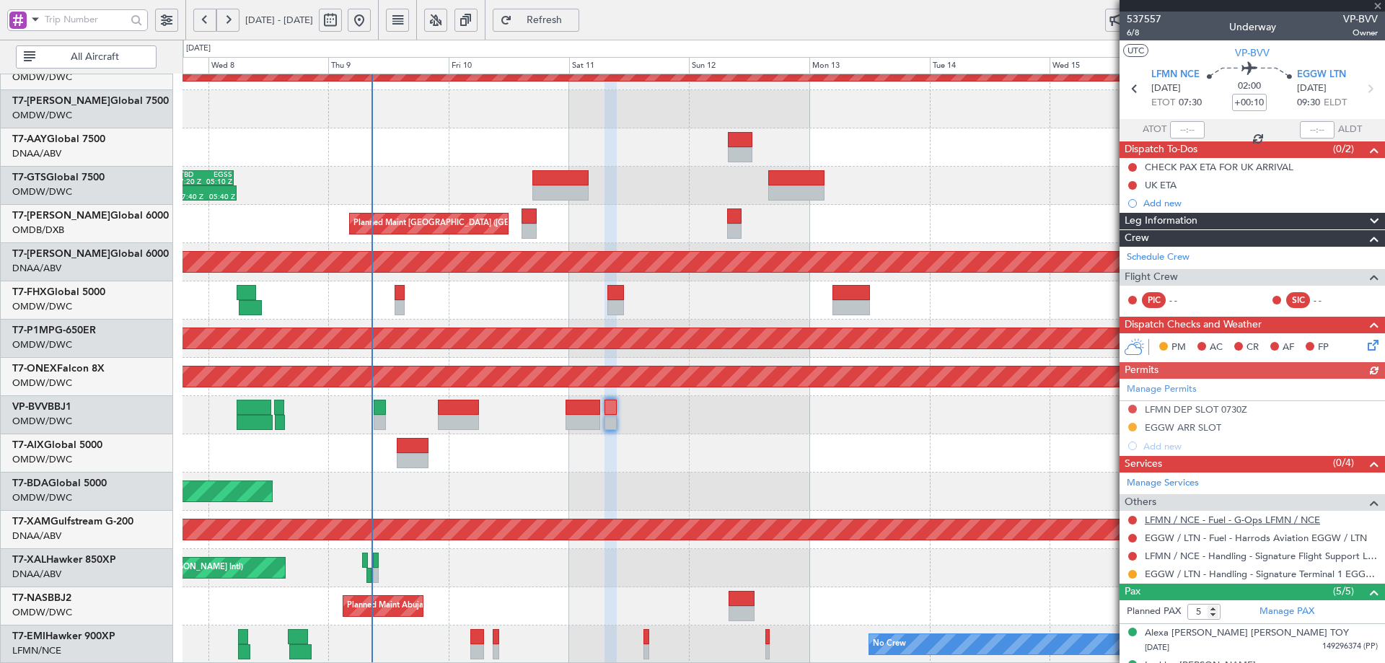
scroll to position [123, 0]
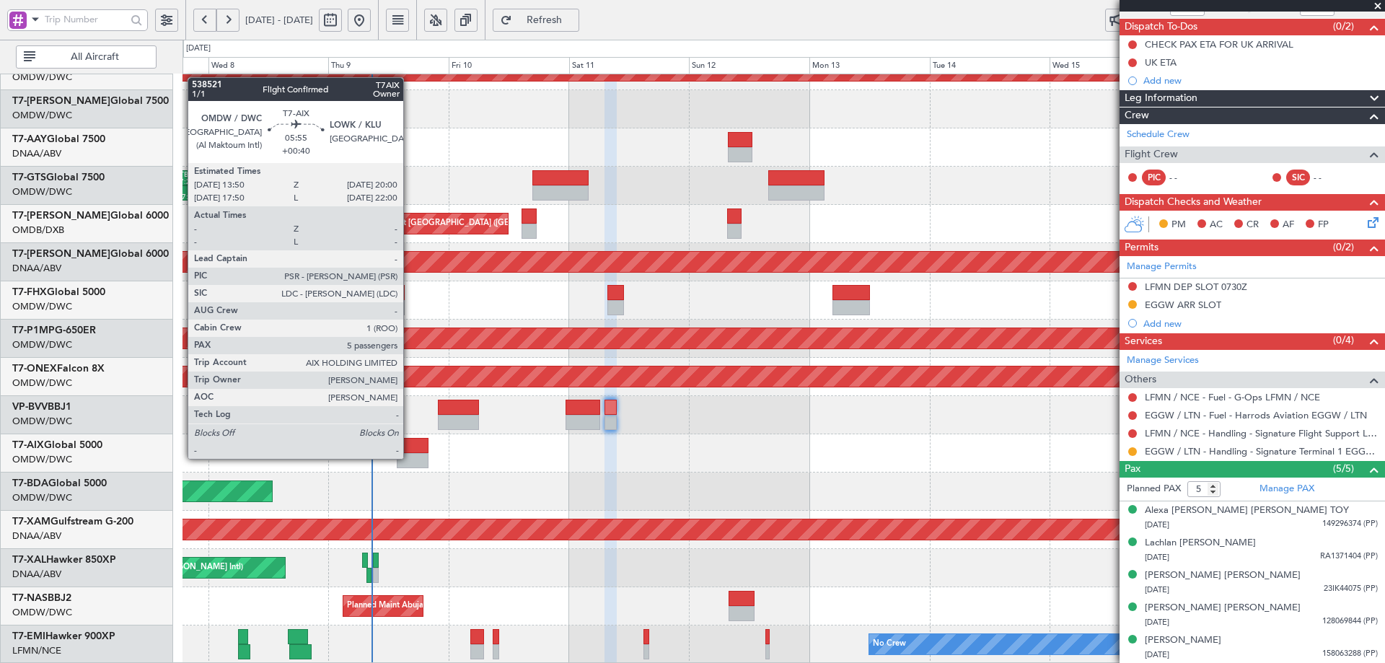
click at [410, 455] on div at bounding box center [412, 460] width 31 height 15
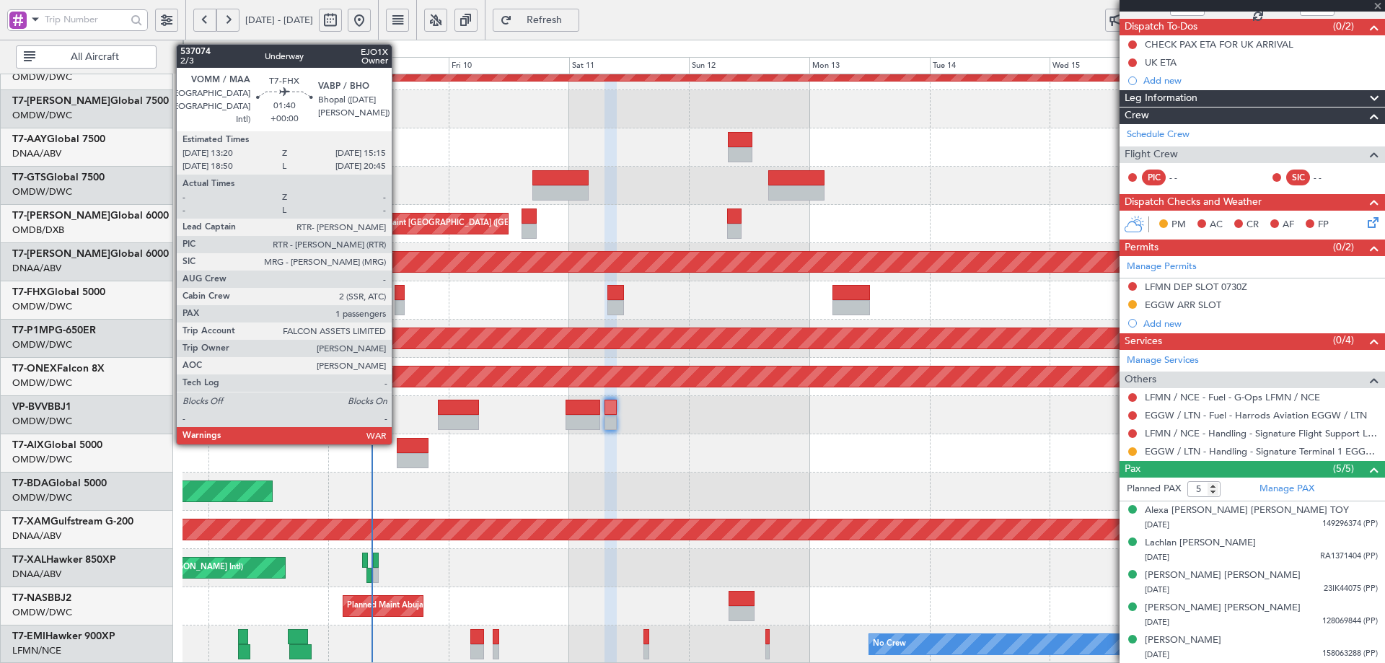
type input "+00:40"
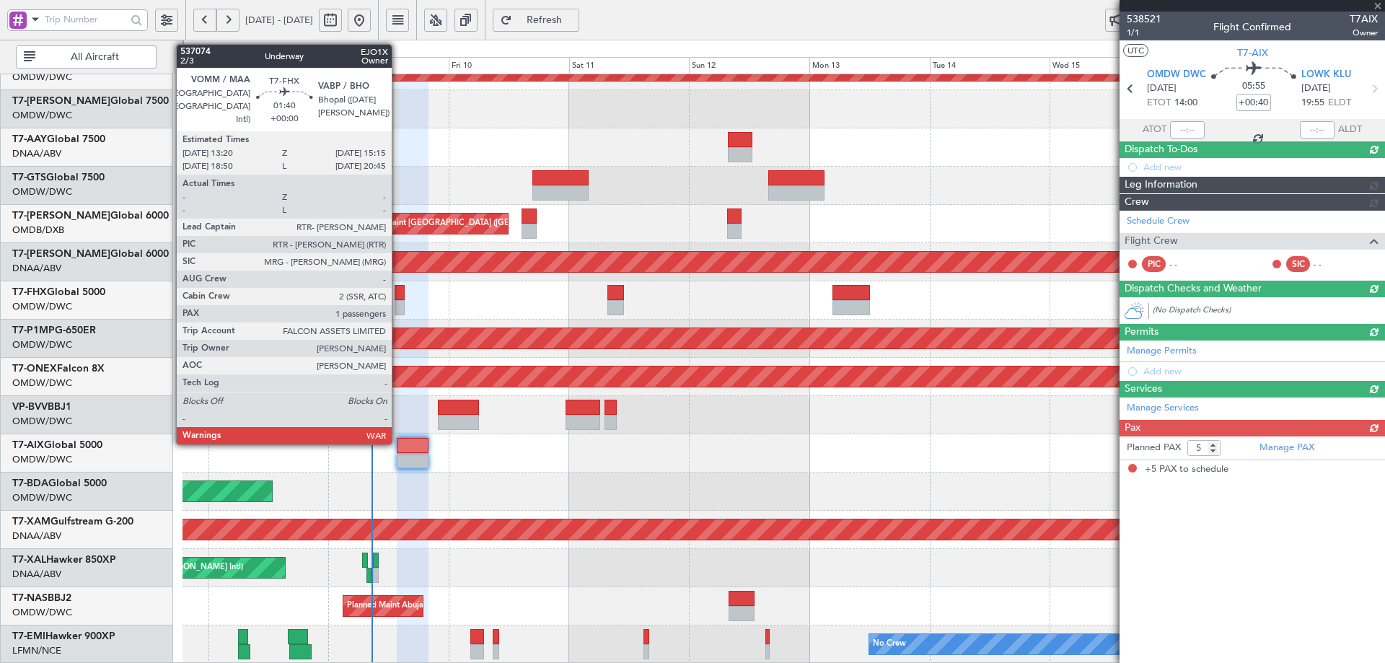
scroll to position [0, 0]
click at [398, 297] on div at bounding box center [400, 292] width 10 height 15
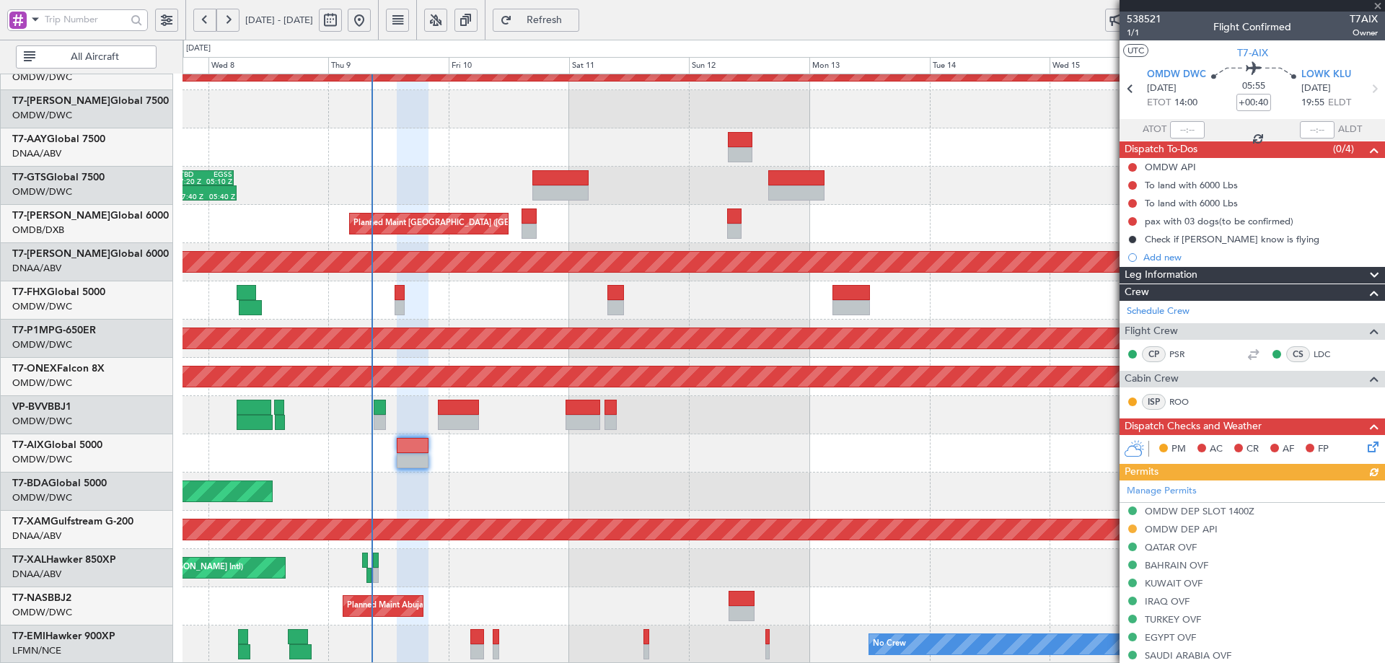
type input "1"
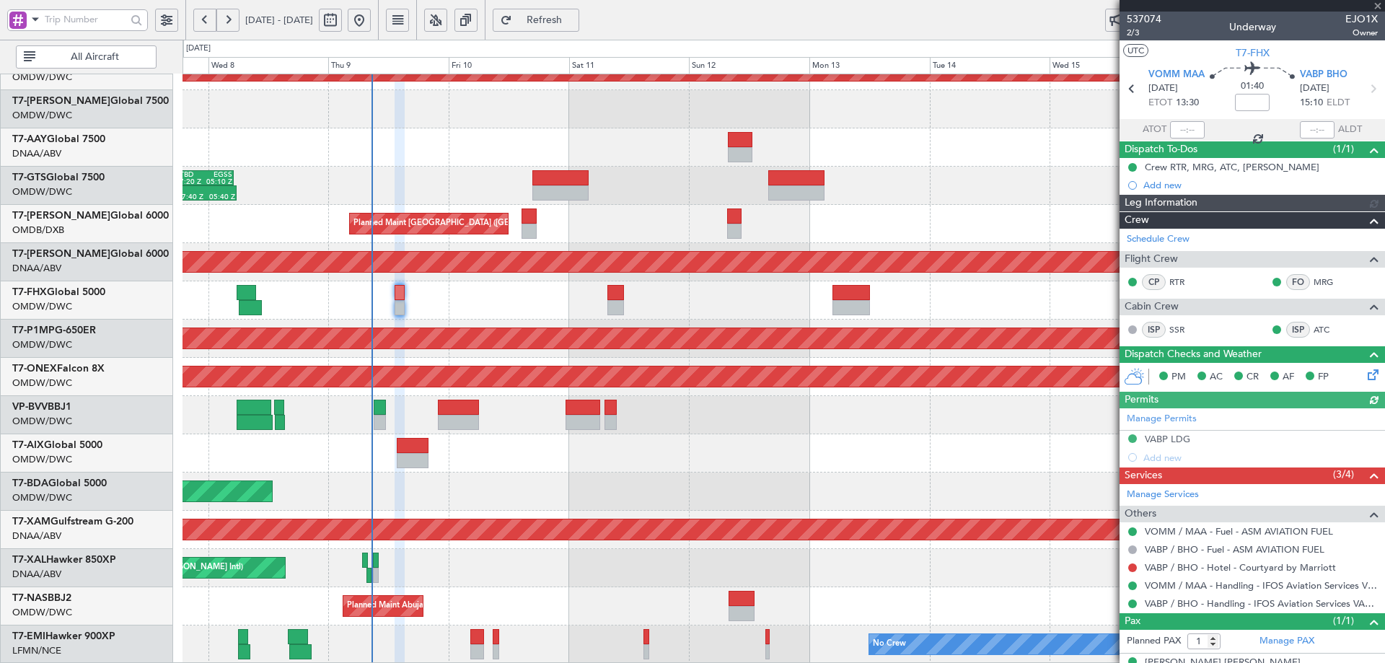
type input "[PERSON_NAME] (ANI)"
type input "7321"
click at [1132, 568] on button at bounding box center [1132, 567] width 9 height 9
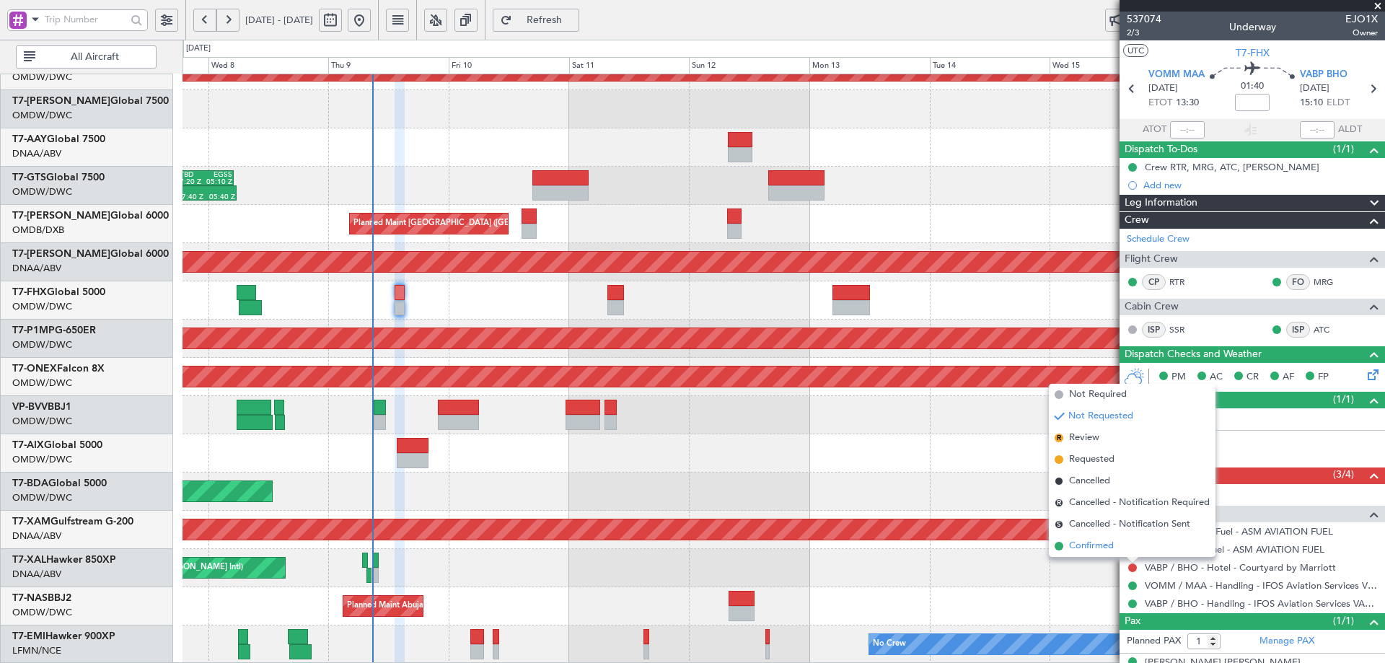
click at [1096, 545] on span "Confirmed" at bounding box center [1091, 546] width 45 height 14
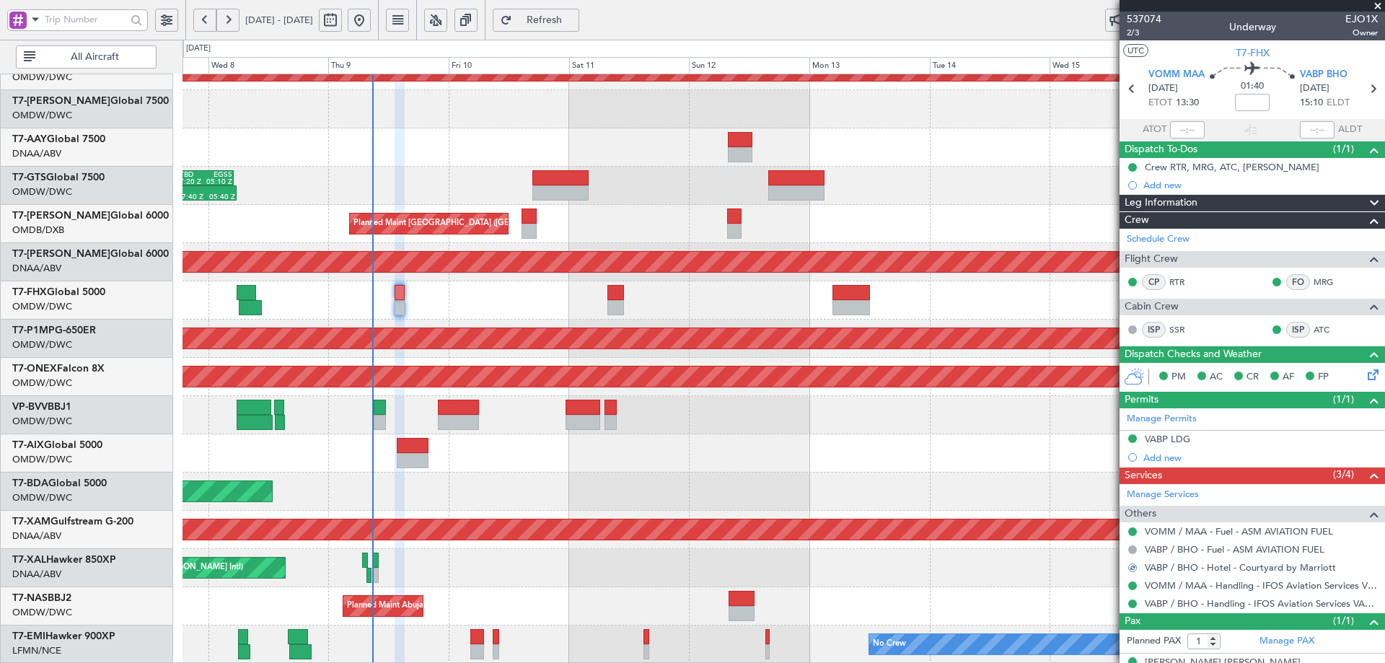
click at [1023, 573] on div "[PERSON_NAME] ([PERSON_NAME] Intl)" at bounding box center [783, 568] width 1202 height 38
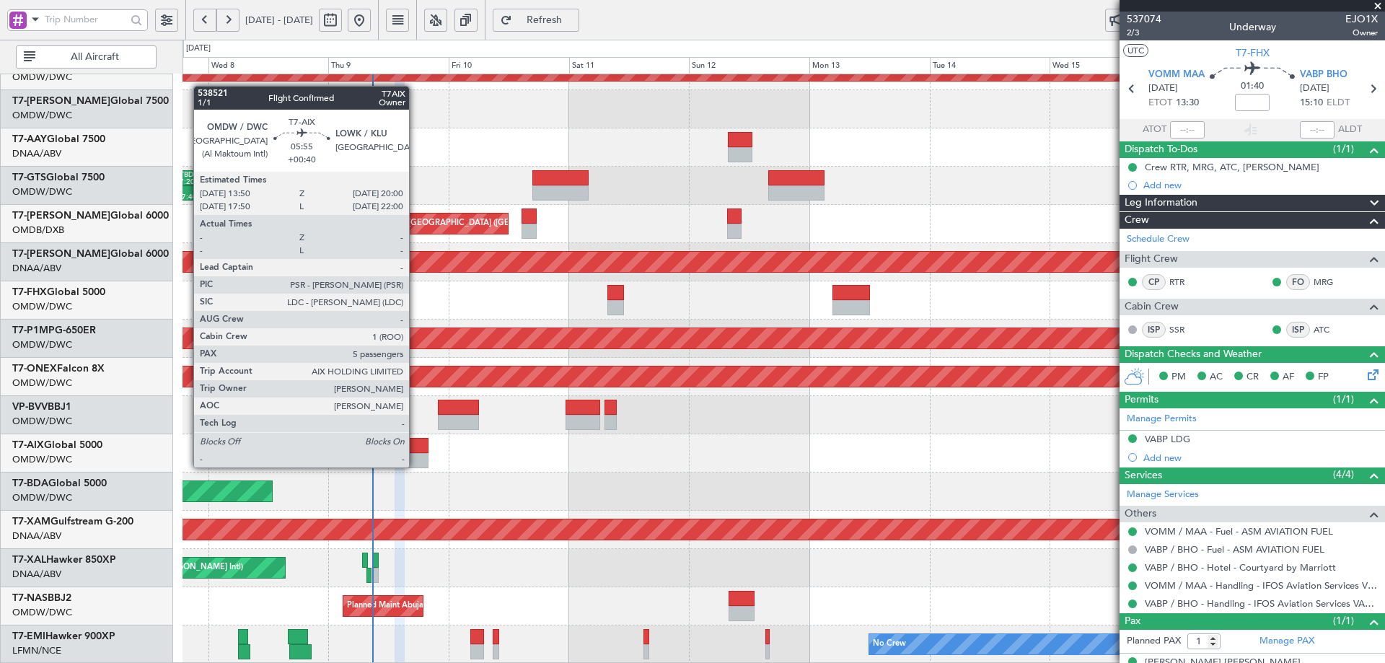
click at [416, 460] on div at bounding box center [412, 460] width 31 height 15
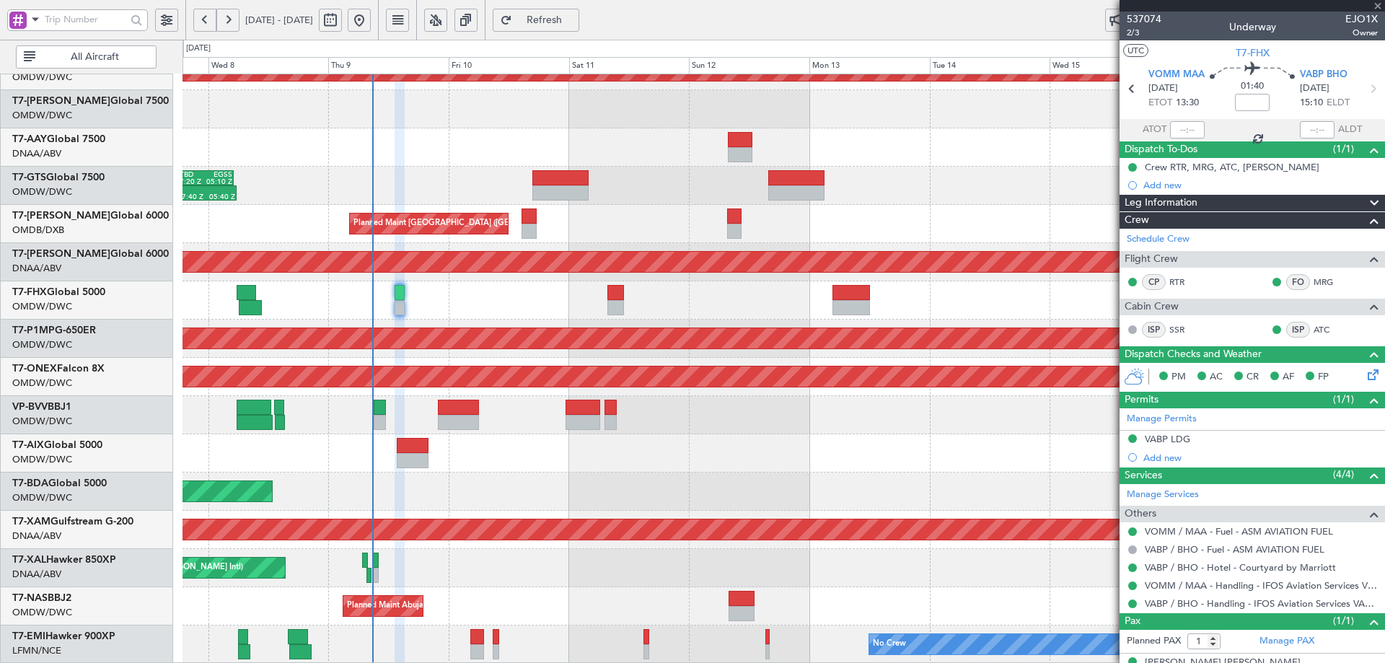
type input "+00:40"
type input "5"
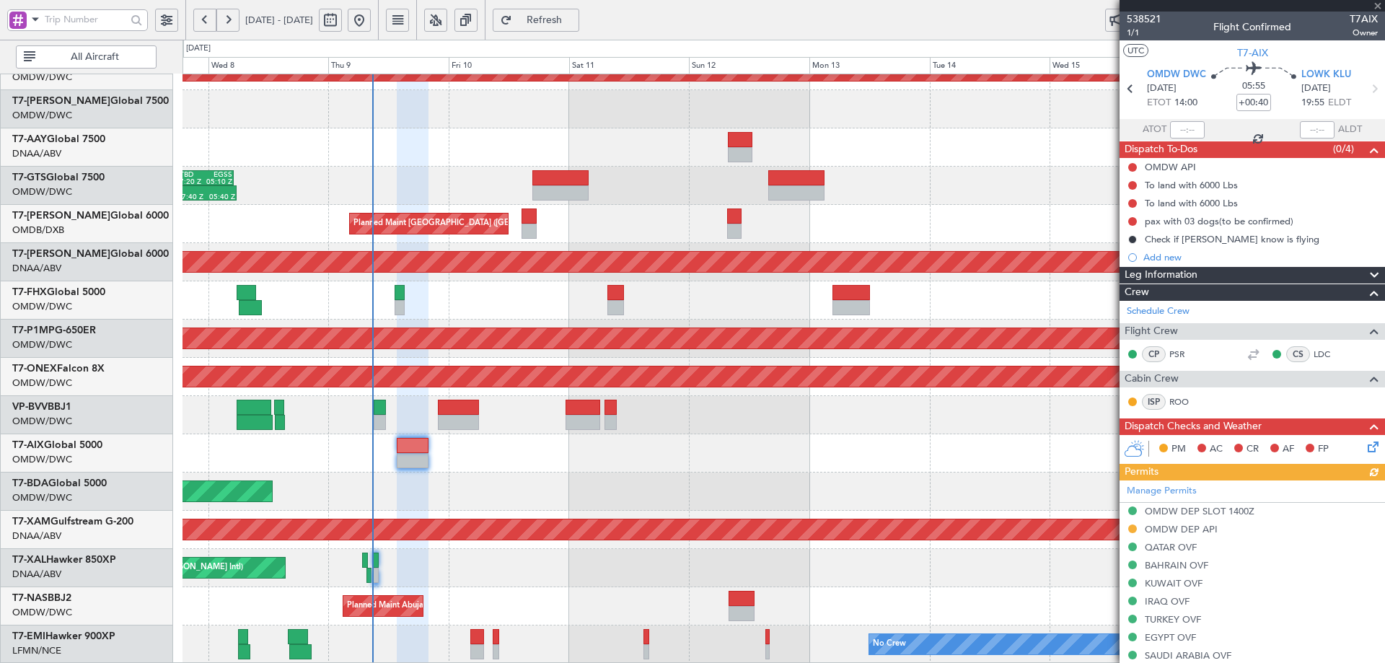
click at [1132, 529] on div "Manage Permits OMDW DEP SLOT 1400Z OMDW DEP API QATAR OVF BAHRAIN OVF KUWAIT OV…" at bounding box center [1251, 581] width 265 height 203
click at [1132, 527] on button at bounding box center [1132, 528] width 9 height 9
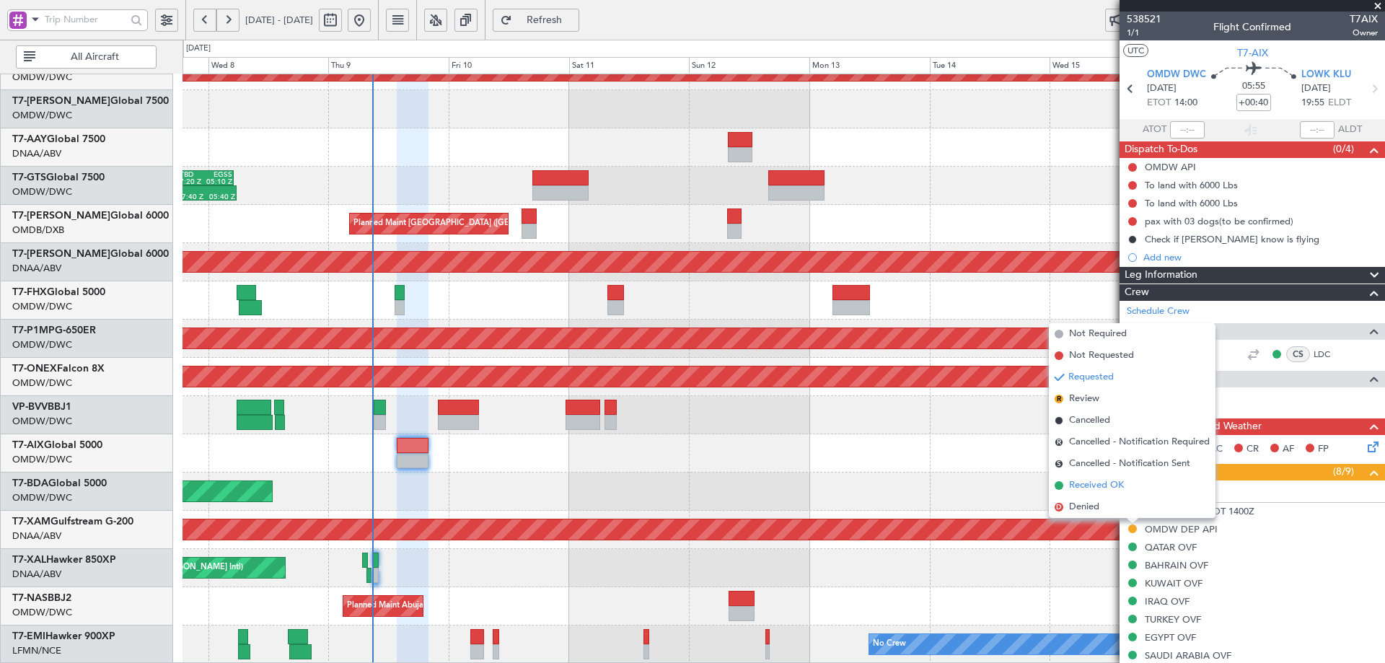
click at [1085, 488] on span "Received OK" at bounding box center [1096, 485] width 55 height 14
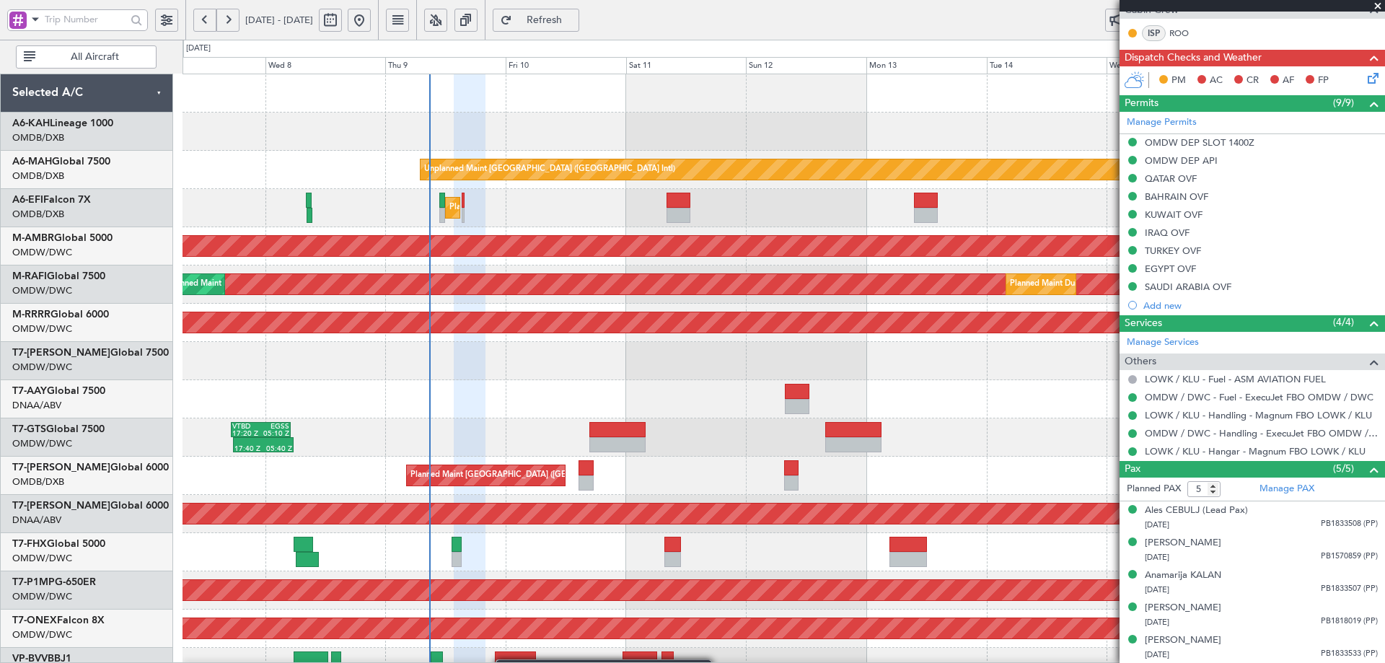
click at [501, 658] on div "Unplanned Maint Dubai (Dubai Intl) Planned Maint Dubai (Al Maktoum Intl) Planne…" at bounding box center [783, 494] width 1202 height 841
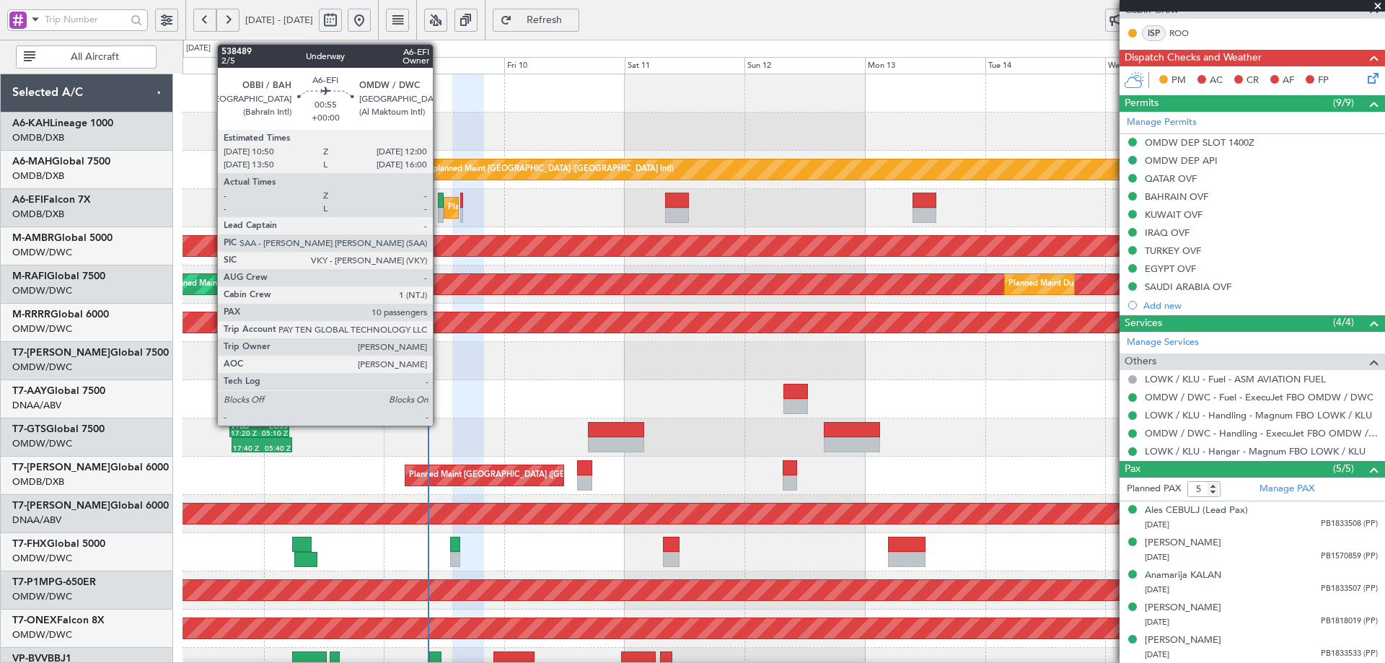
click at [439, 198] on div at bounding box center [441, 200] width 6 height 15
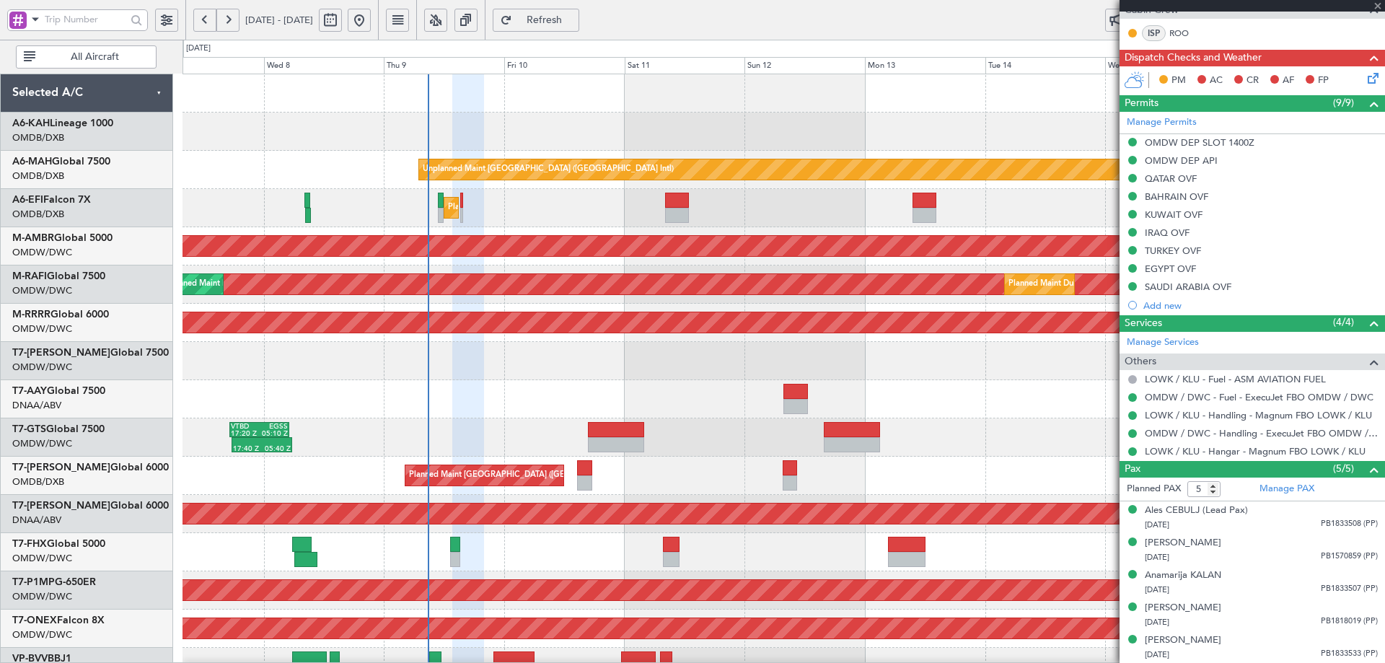
type input "10"
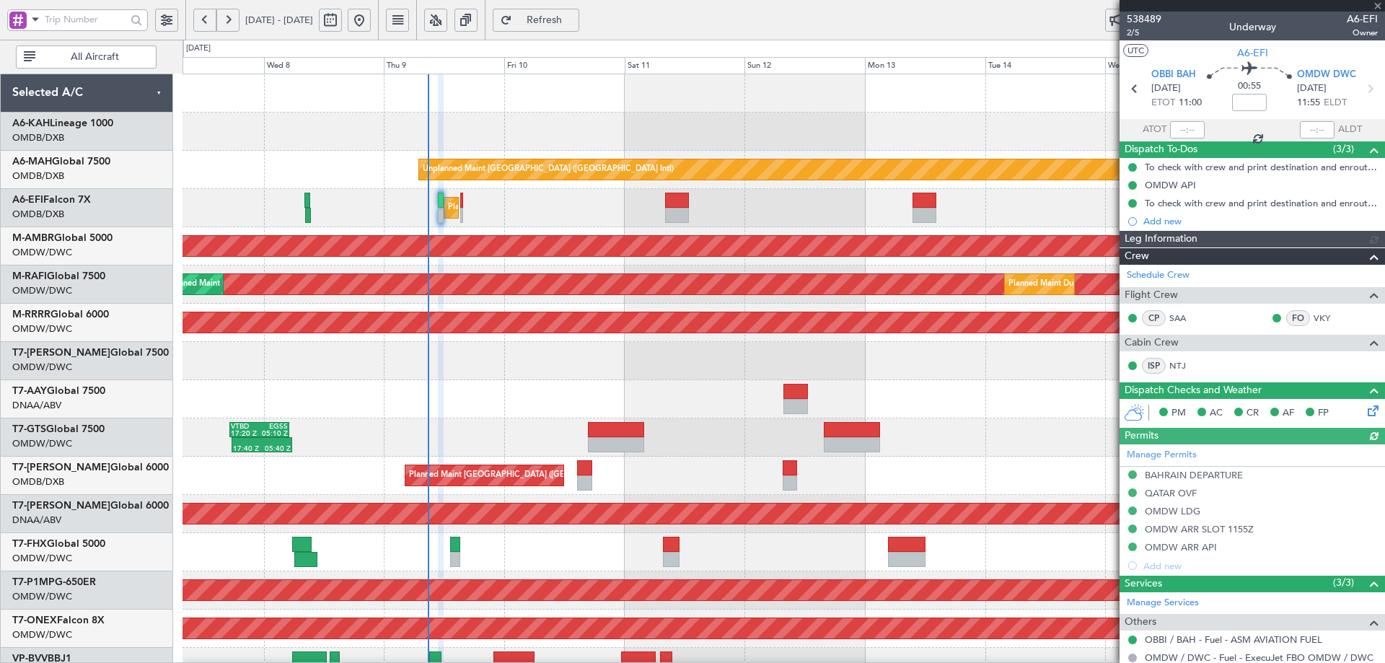
type input "[PERSON_NAME] (ANI)"
type input "7485"
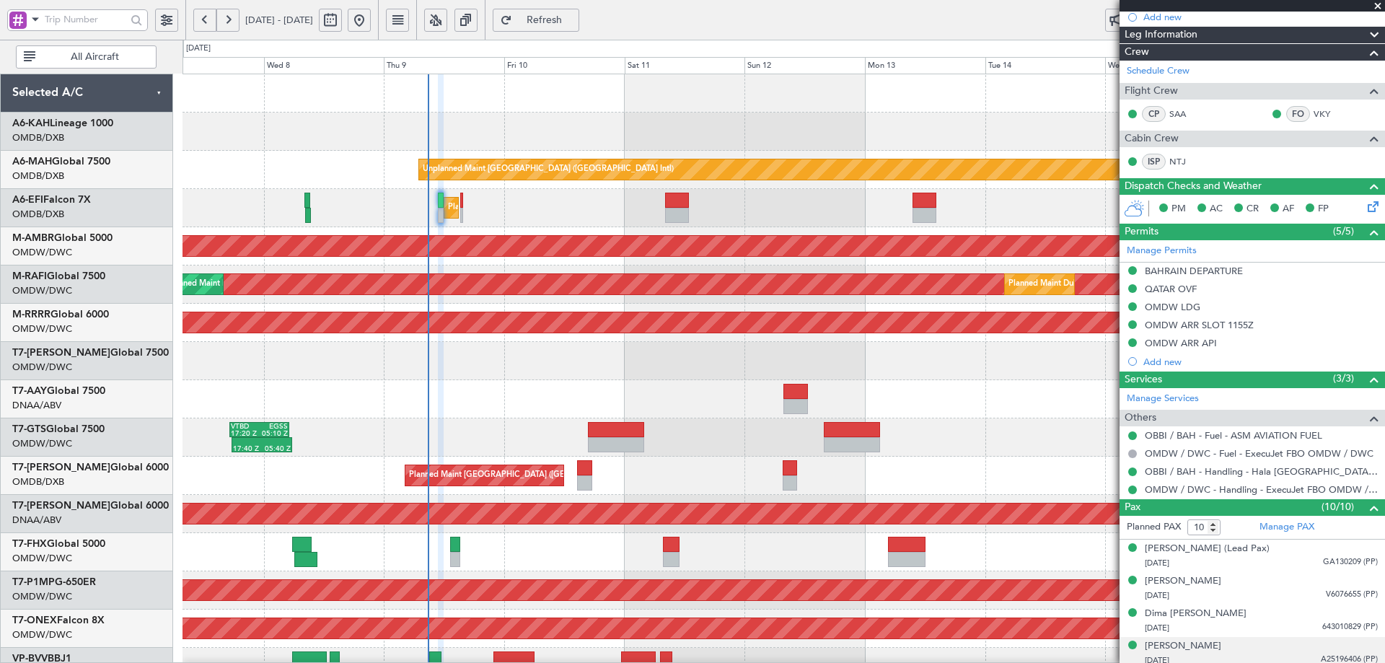
scroll to position [405, 0]
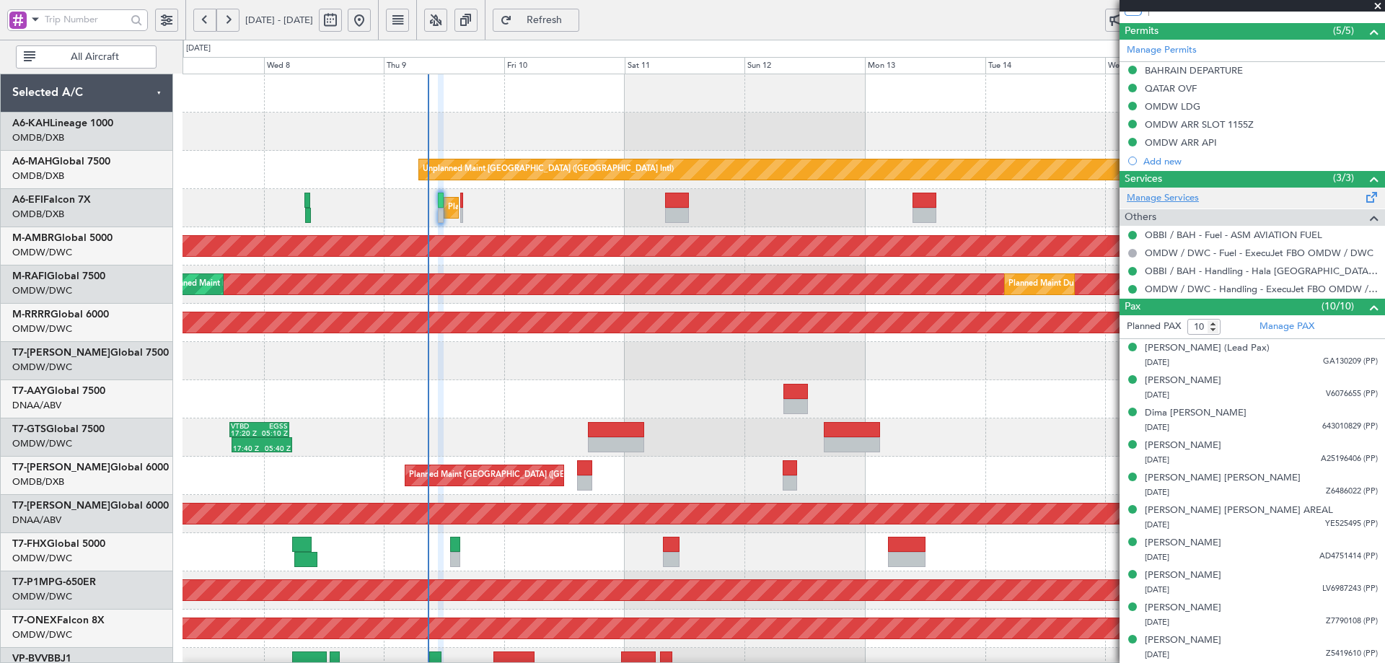
click at [1162, 198] on link "Manage Services" at bounding box center [1163, 198] width 72 height 14
click at [563, 19] on span "Refresh" at bounding box center [544, 20] width 59 height 10
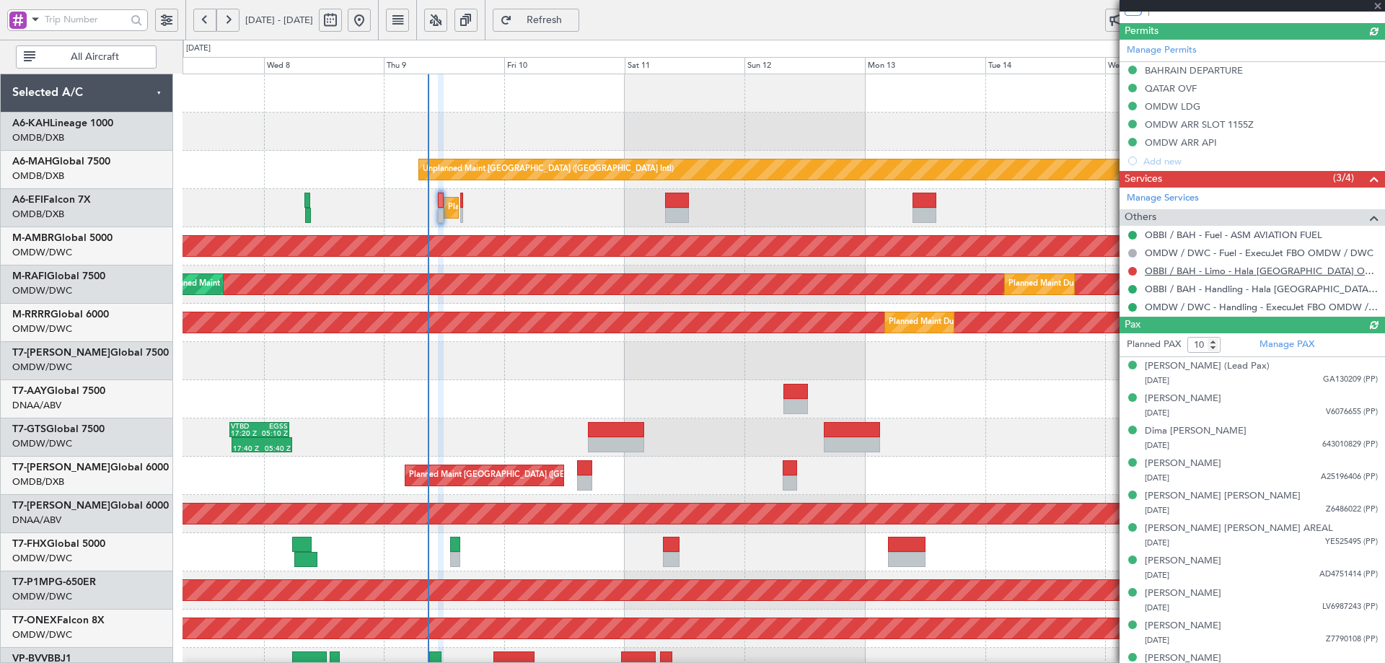
type input "[PERSON_NAME] (ANI)"
type input "7485"
click at [1129, 270] on button at bounding box center [1132, 271] width 9 height 9
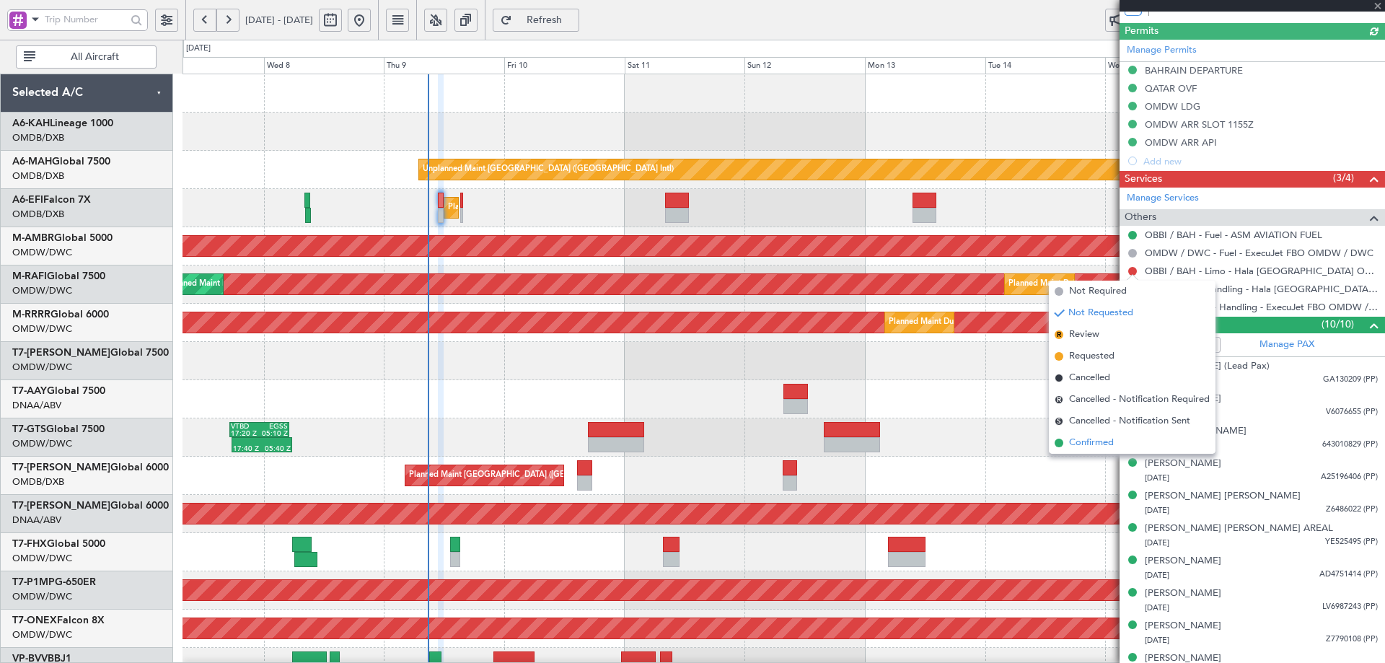
click at [1090, 443] on span "Confirmed" at bounding box center [1091, 443] width 45 height 14
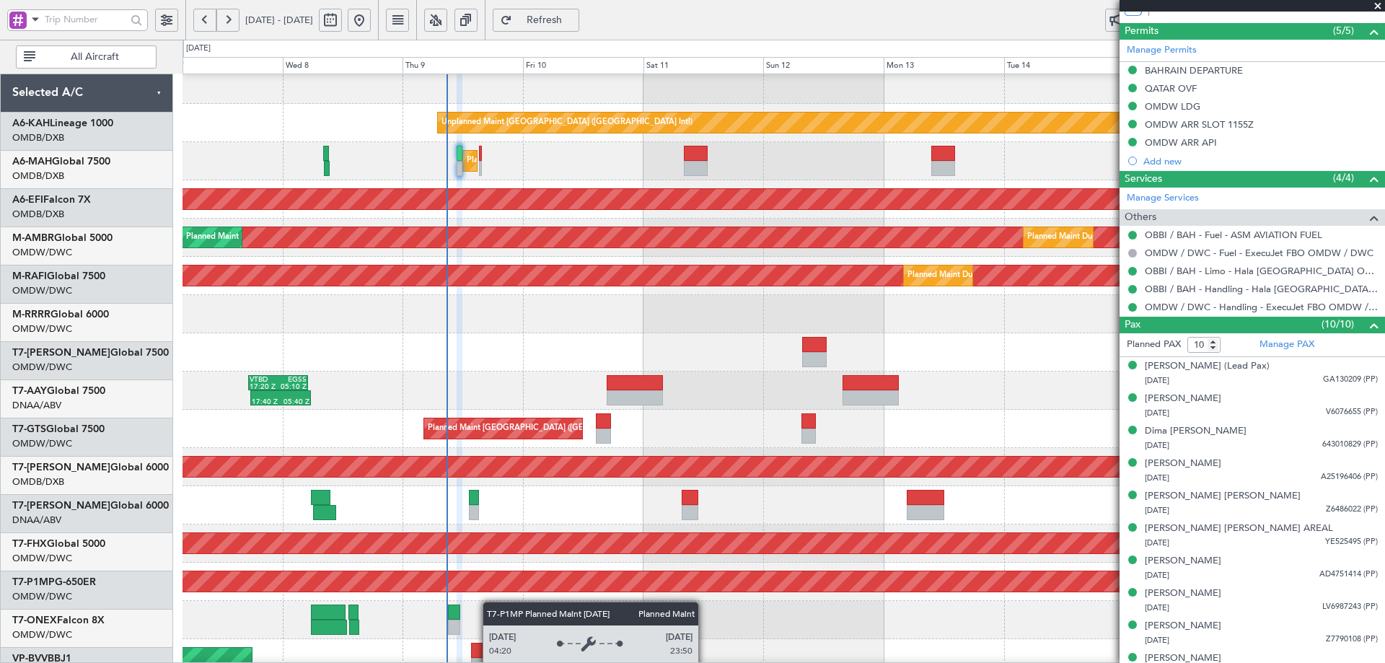
scroll to position [252, 0]
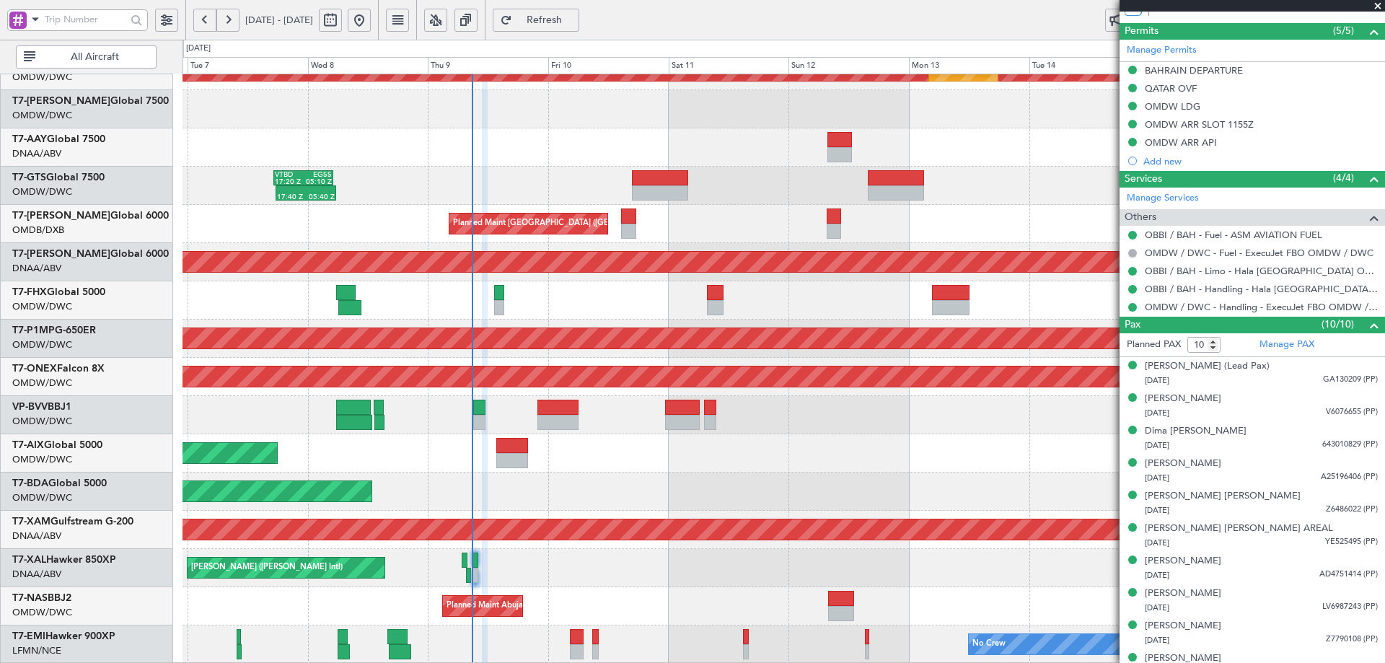
click at [527, 296] on div "Planned Maint Dubai (Al Maktoum Intl) Planned Maint Dubai (Al Maktoum Intl) Pla…" at bounding box center [783, 243] width 1202 height 841
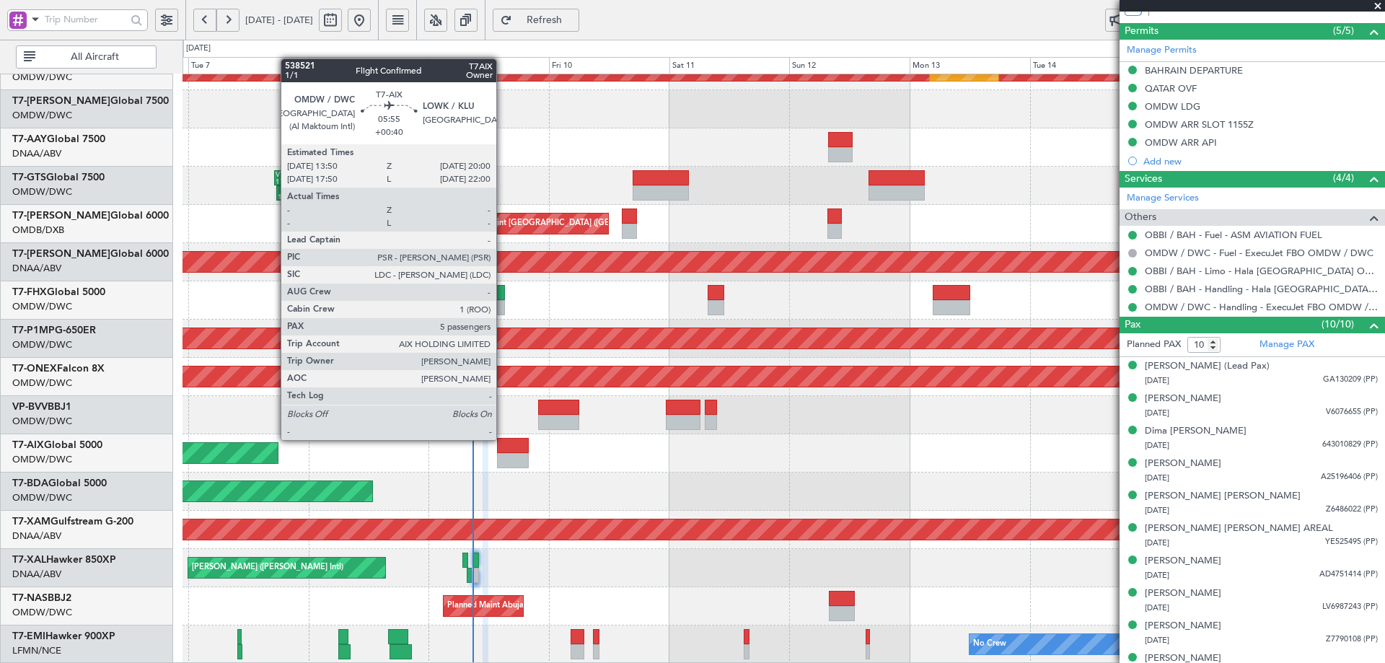
click at [503, 439] on div at bounding box center [512, 445] width 31 height 15
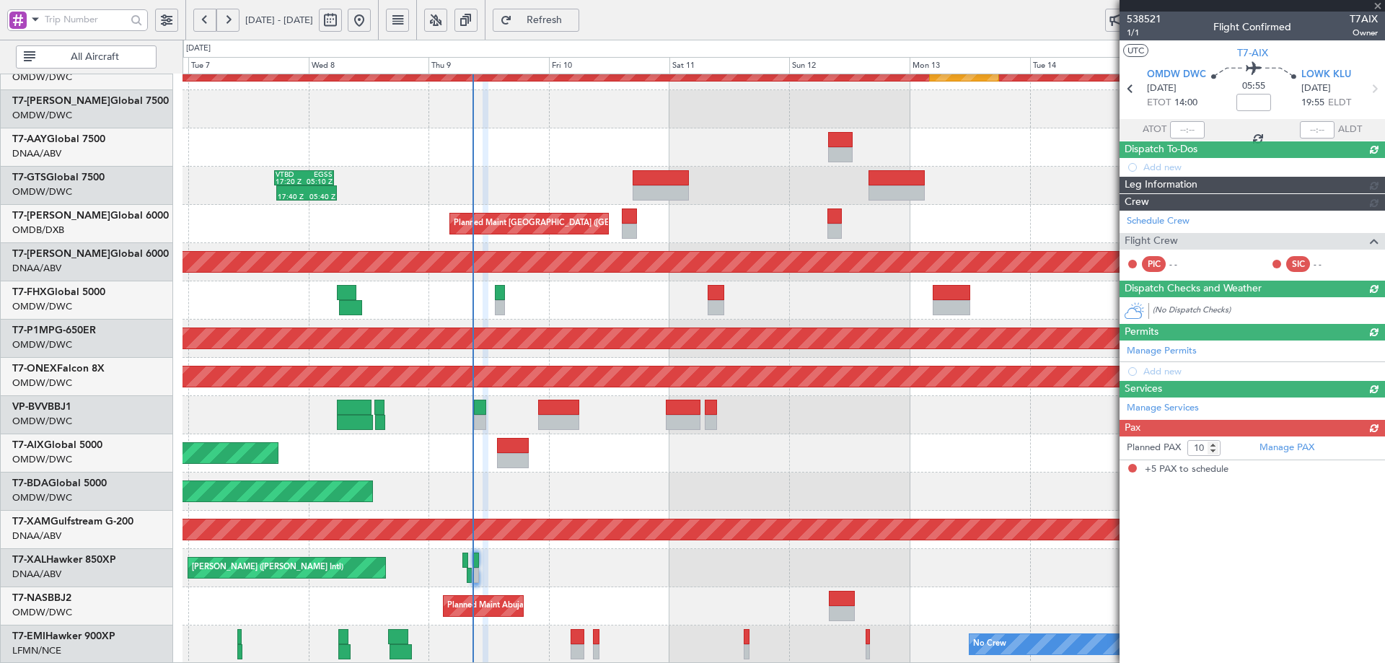
type input "+00:40"
type input "5"
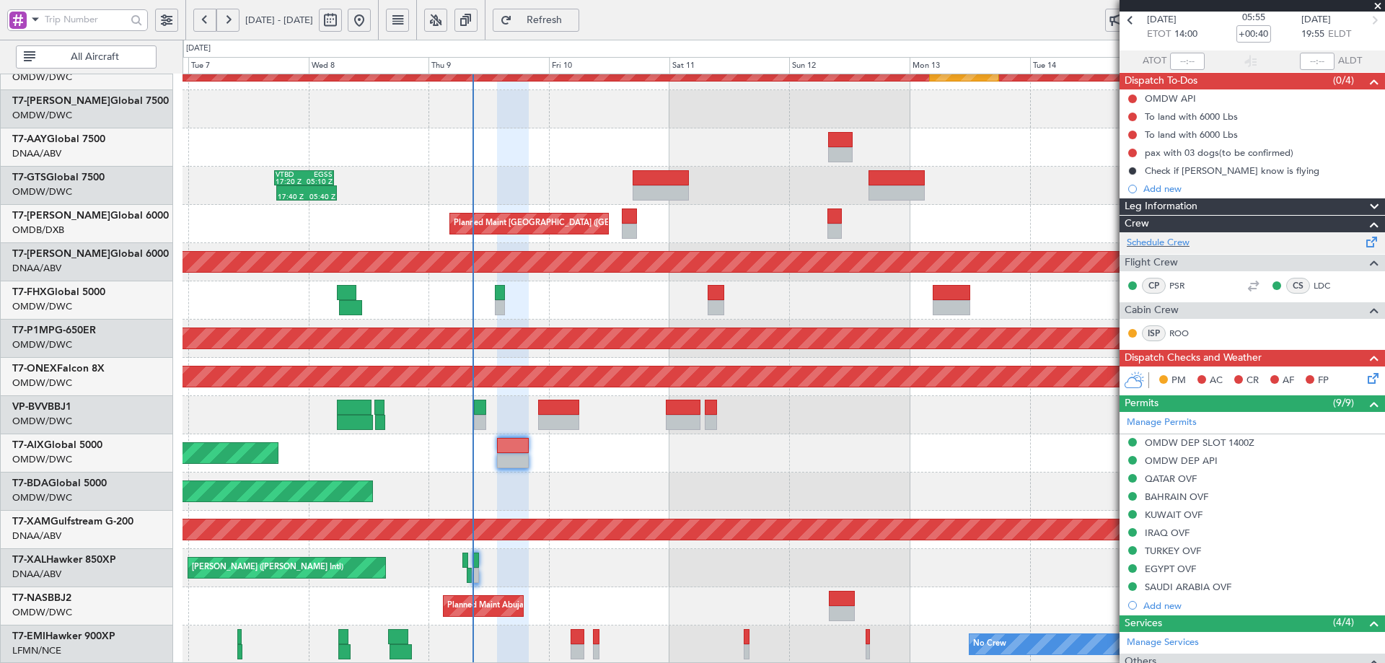
scroll to position [0, 0]
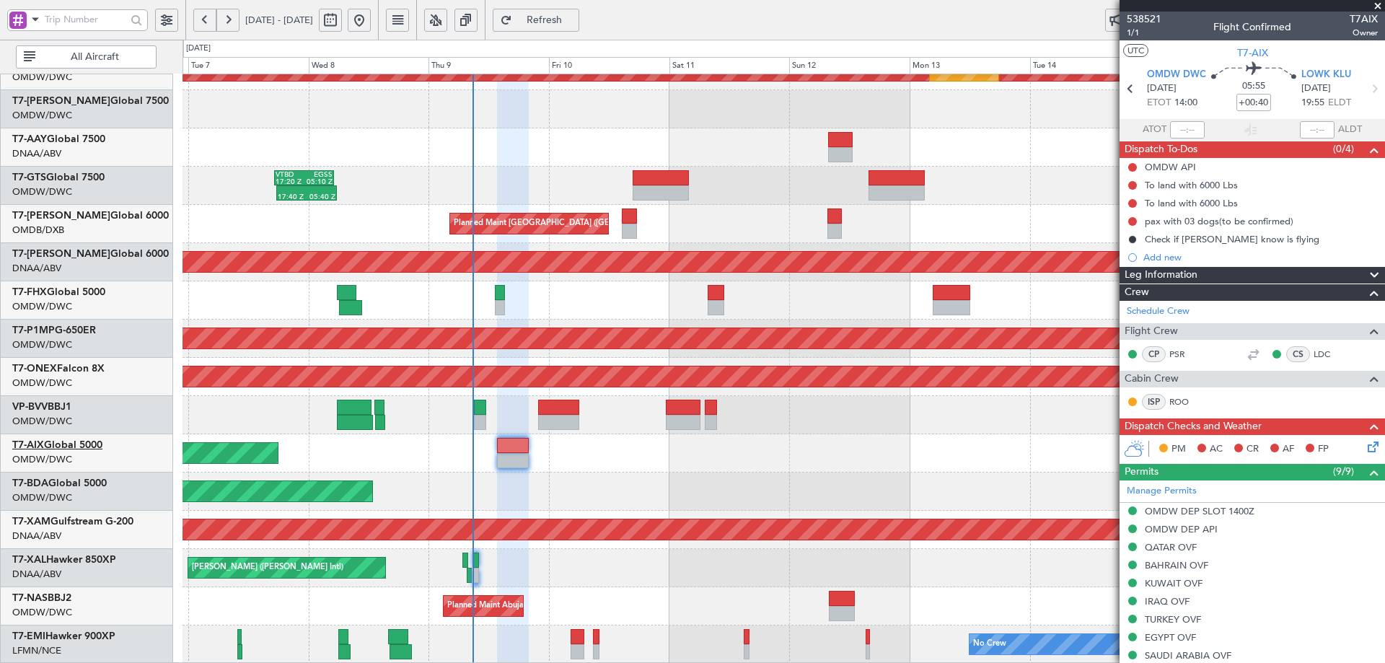
click at [73, 447] on link "T7-AIX Global 5000" at bounding box center [57, 445] width 90 height 10
click at [574, 15] on span "Refresh" at bounding box center [544, 20] width 59 height 10
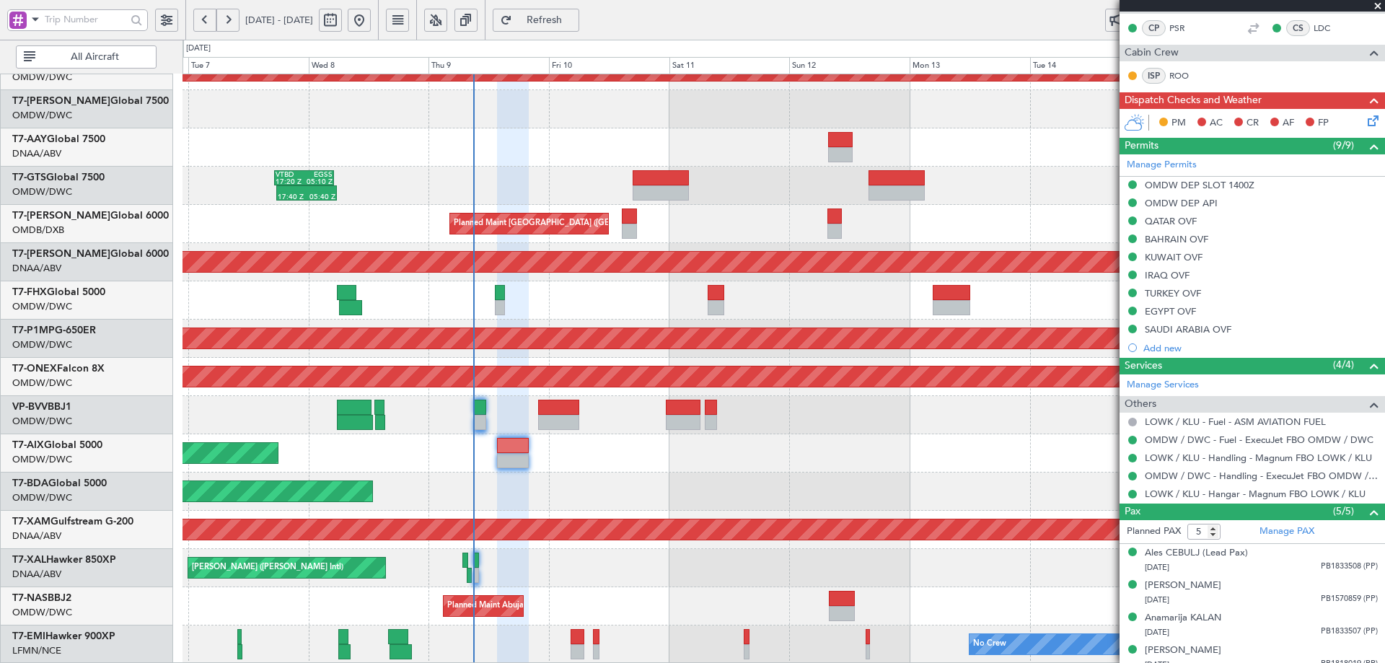
scroll to position [361, 0]
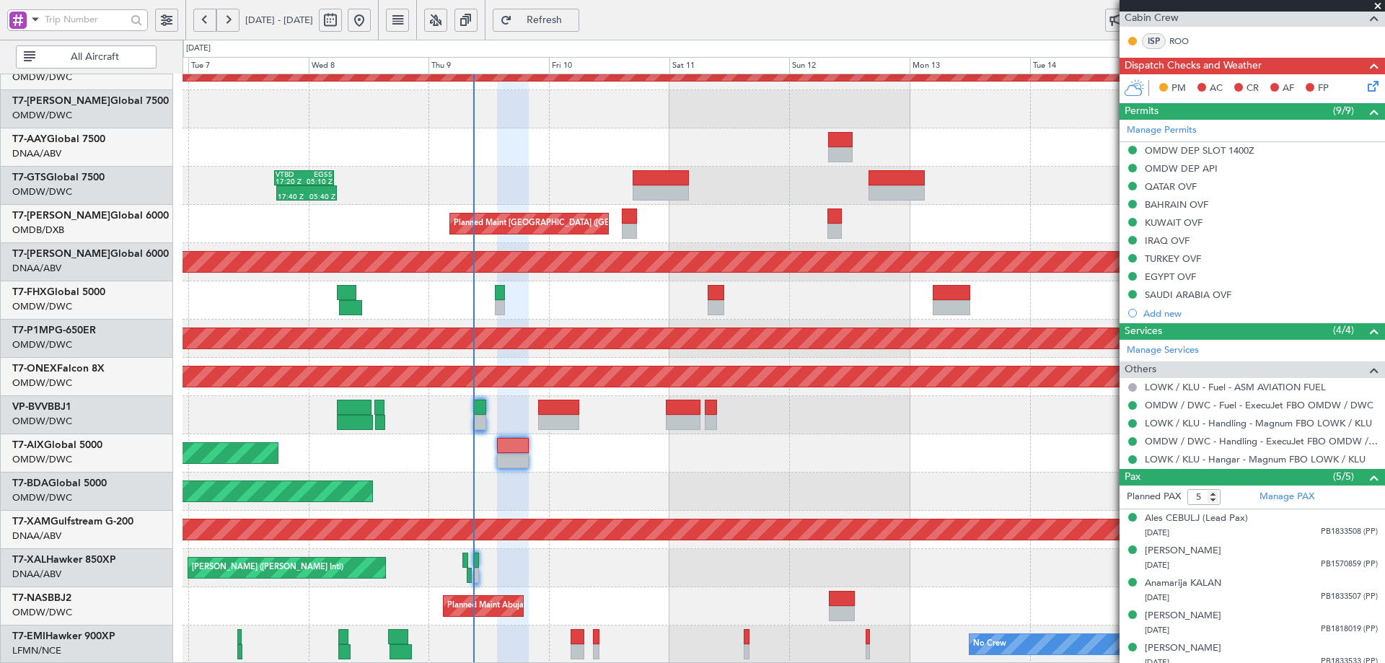
click at [523, 576] on div "[PERSON_NAME] ([PERSON_NAME] Intl)" at bounding box center [783, 568] width 1202 height 38
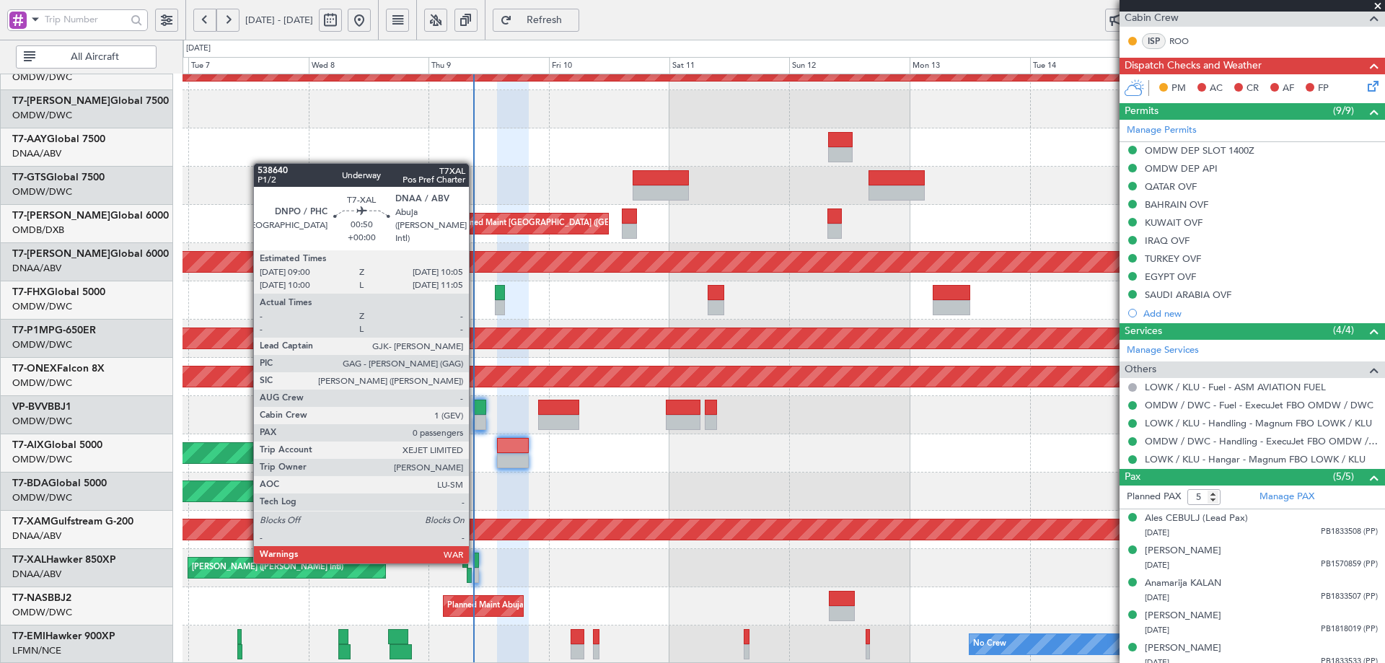
click at [475, 560] on div at bounding box center [476, 559] width 6 height 15
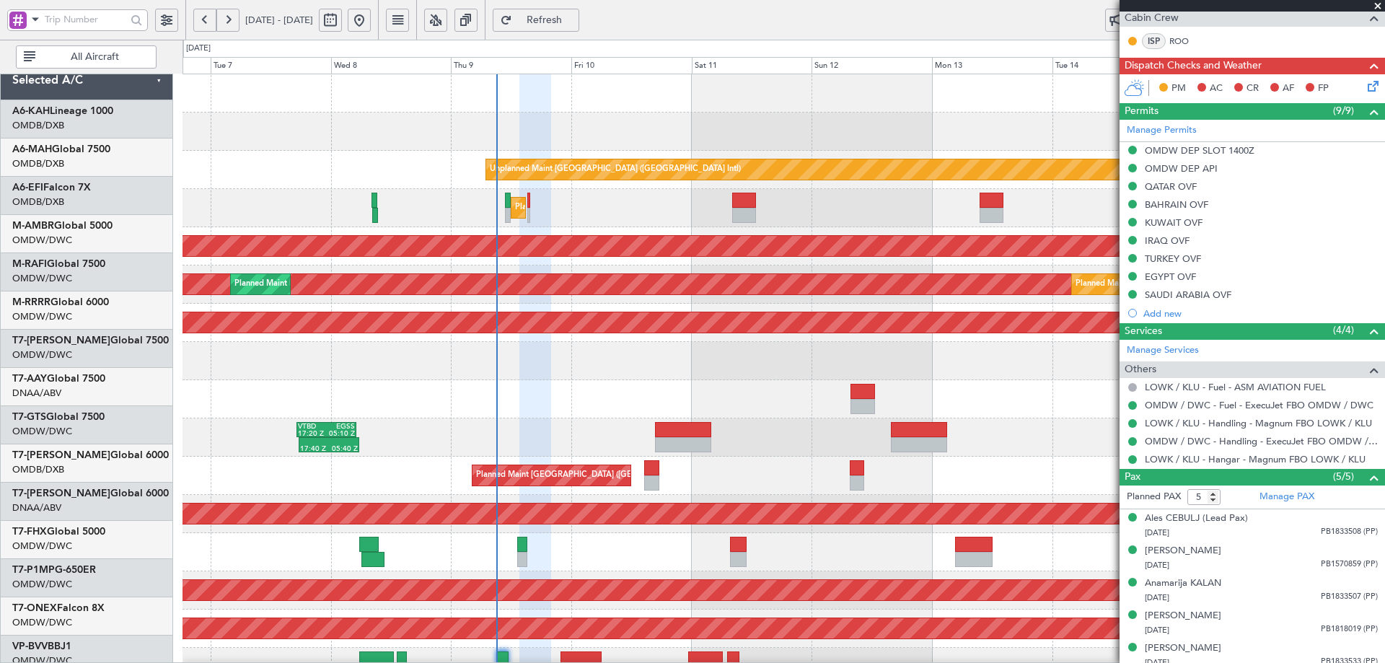
scroll to position [0, 0]
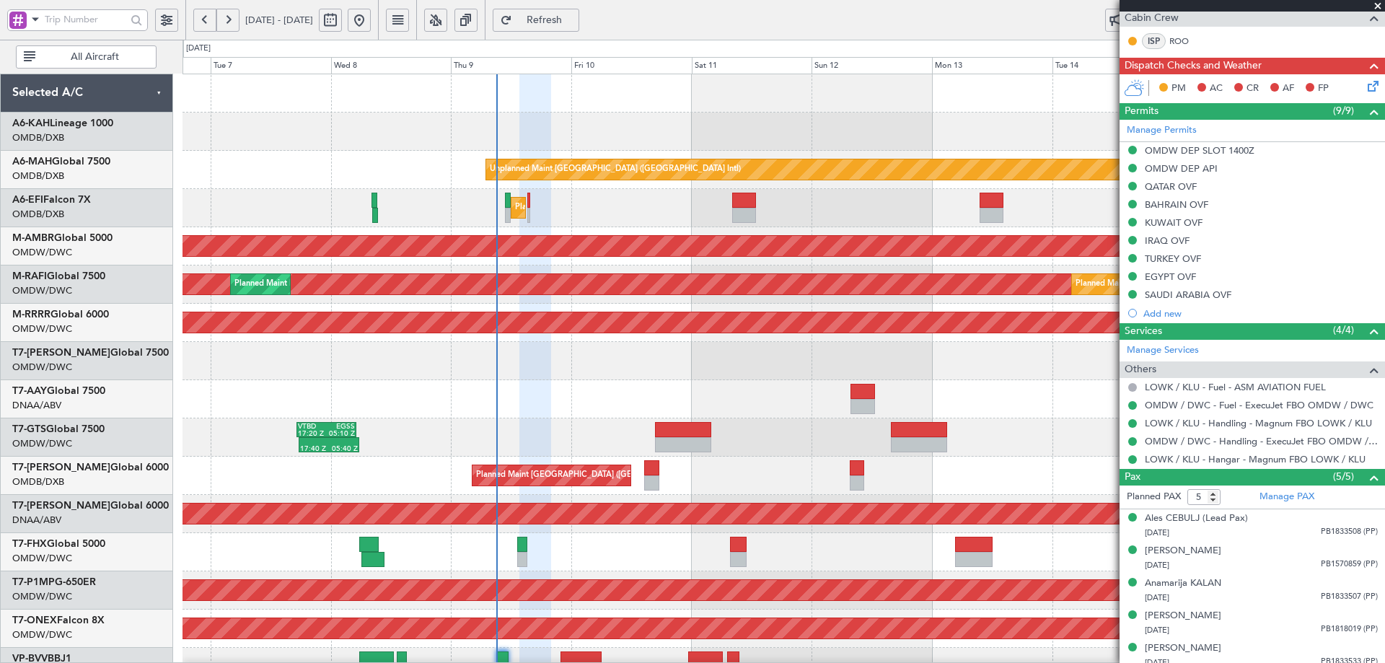
click at [531, 547] on div "Unplanned Maint Dubai (Dubai Intl) Planned Maint Dubai (Al Maktoum Intl) AOG Ma…" at bounding box center [783, 494] width 1202 height 841
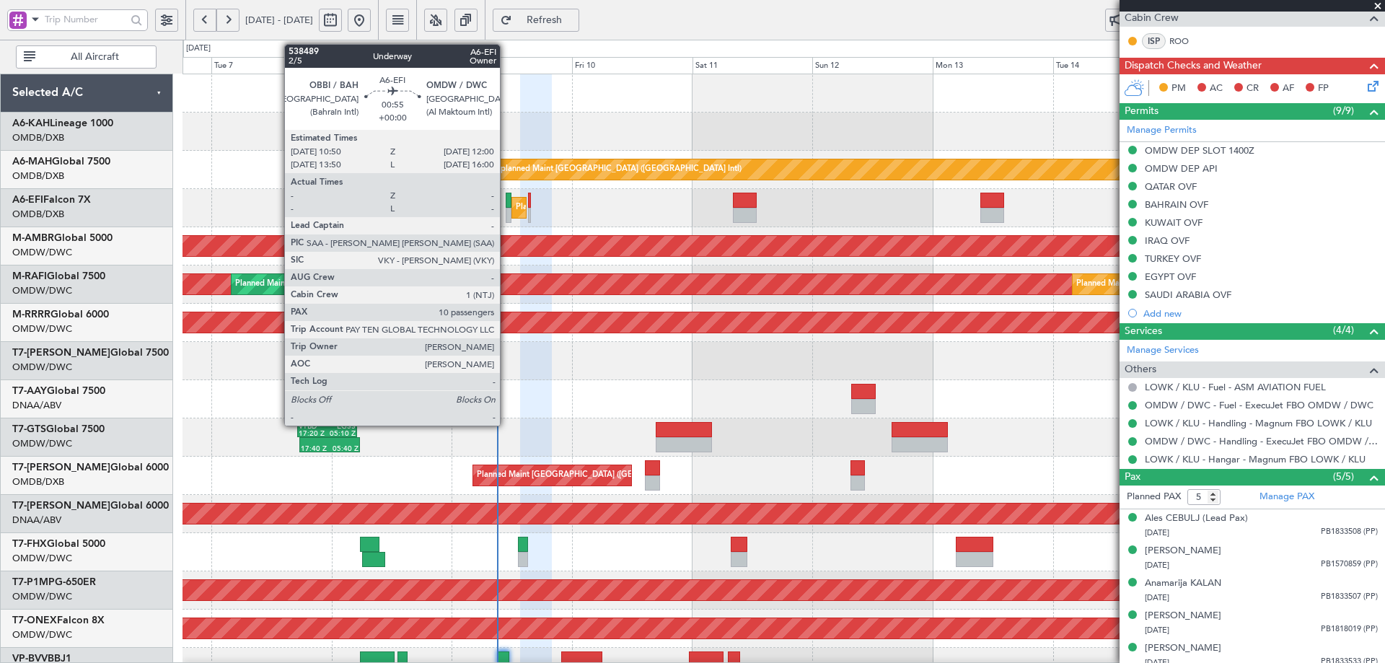
click at [506, 195] on div at bounding box center [509, 200] width 6 height 15
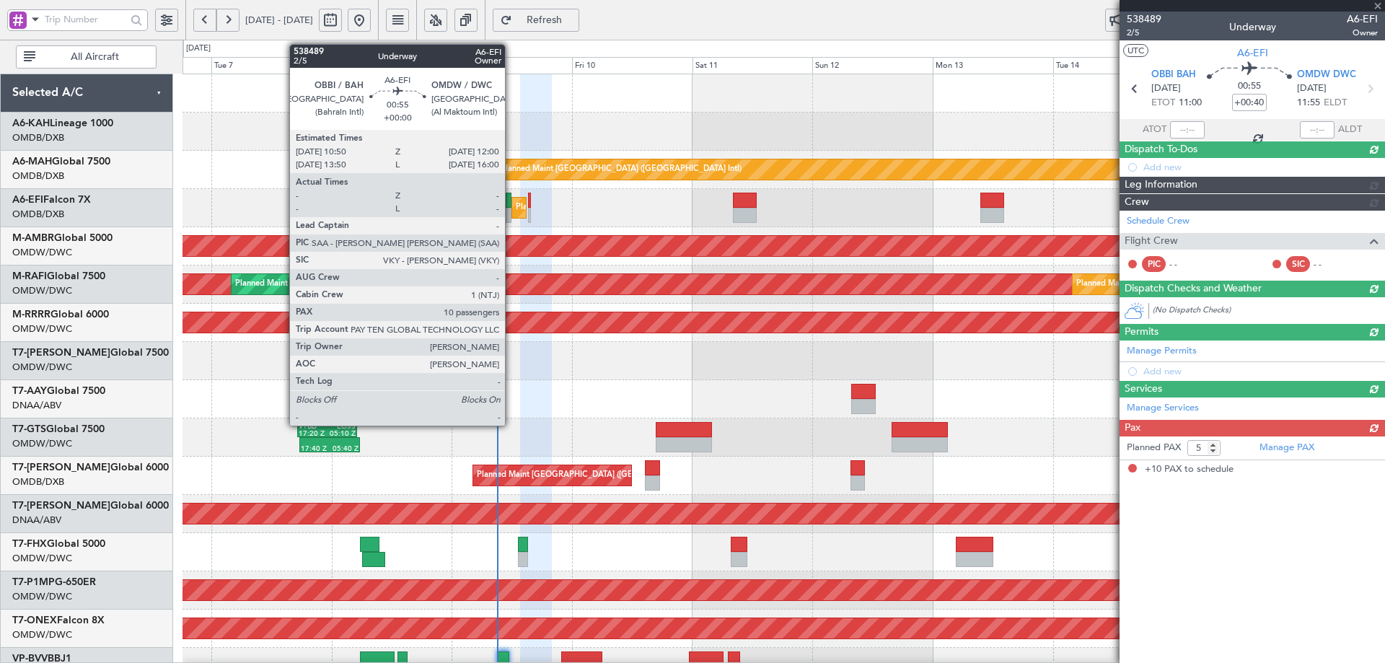
type input "10"
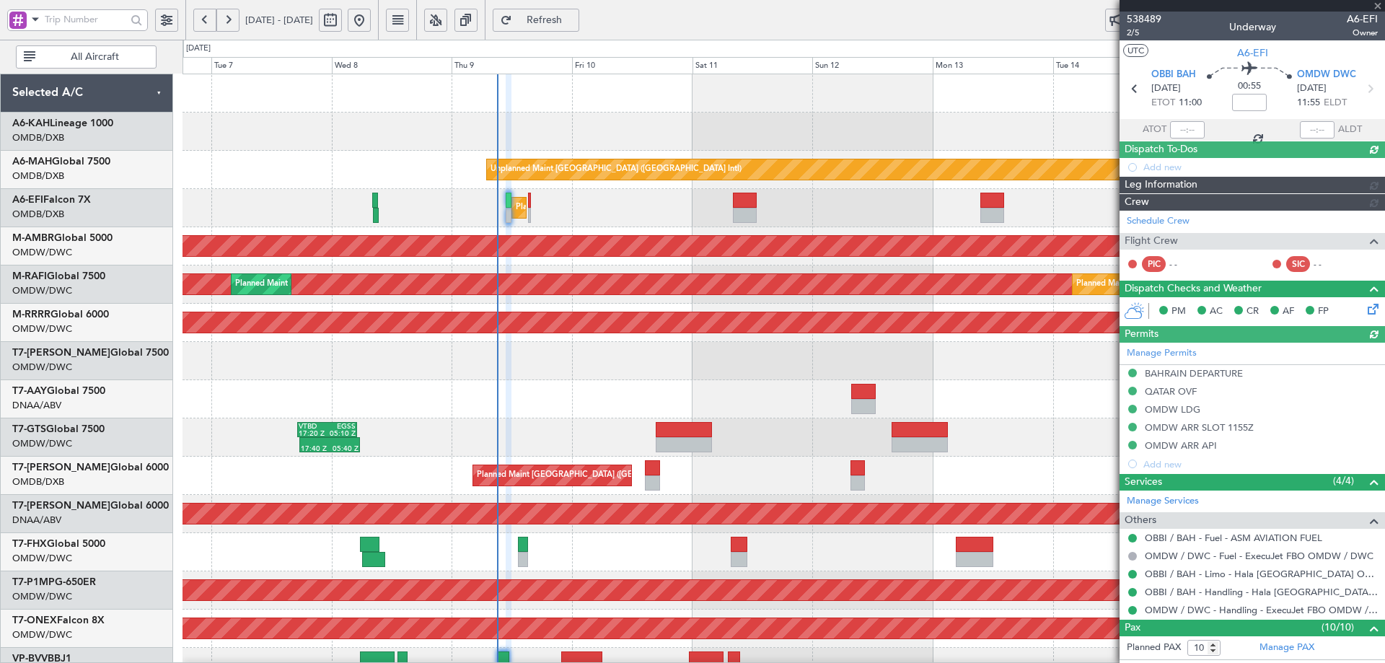
type input "[PERSON_NAME] (ANI)"
type input "7485"
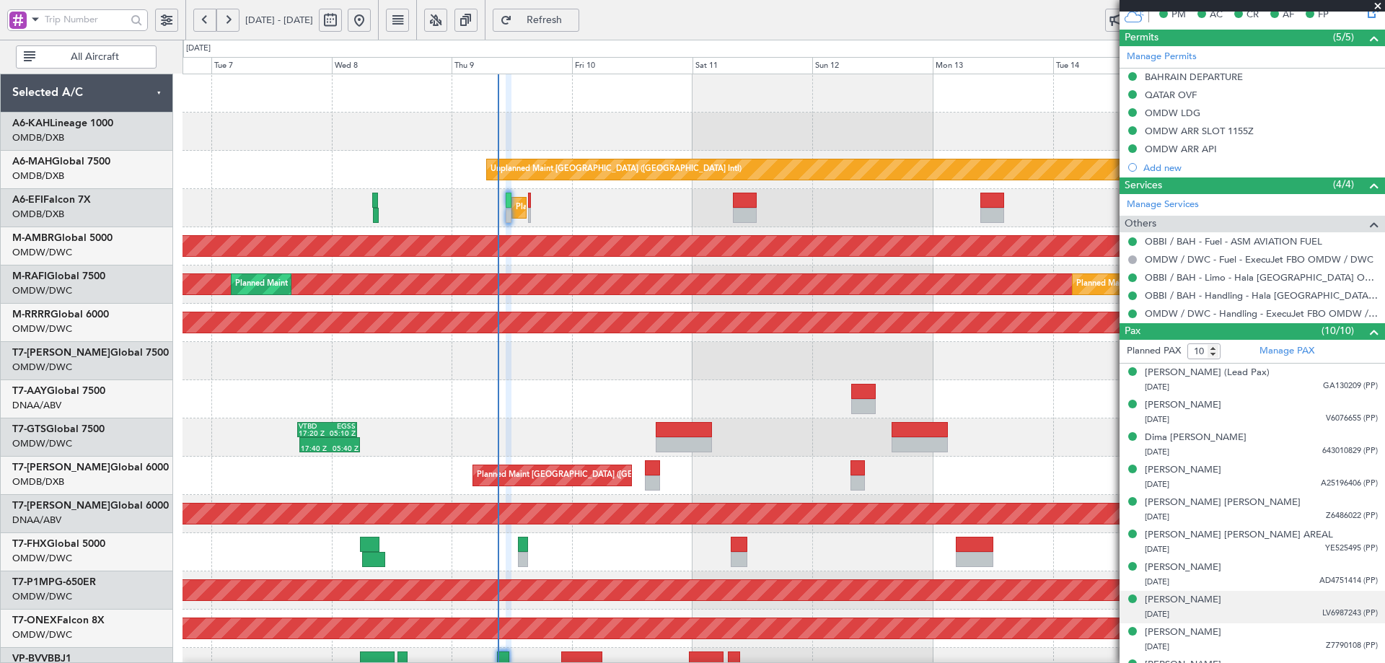
scroll to position [423, 0]
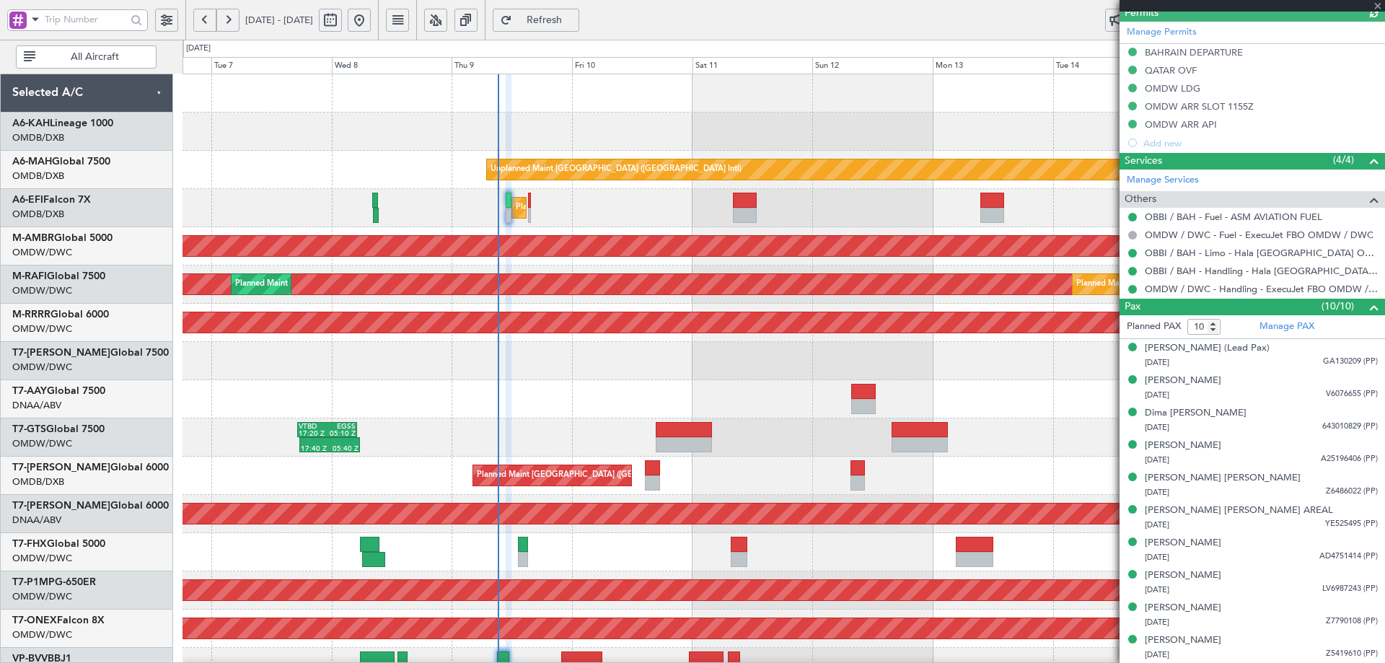
type input "[PERSON_NAME] (ANI)"
type input "7485"
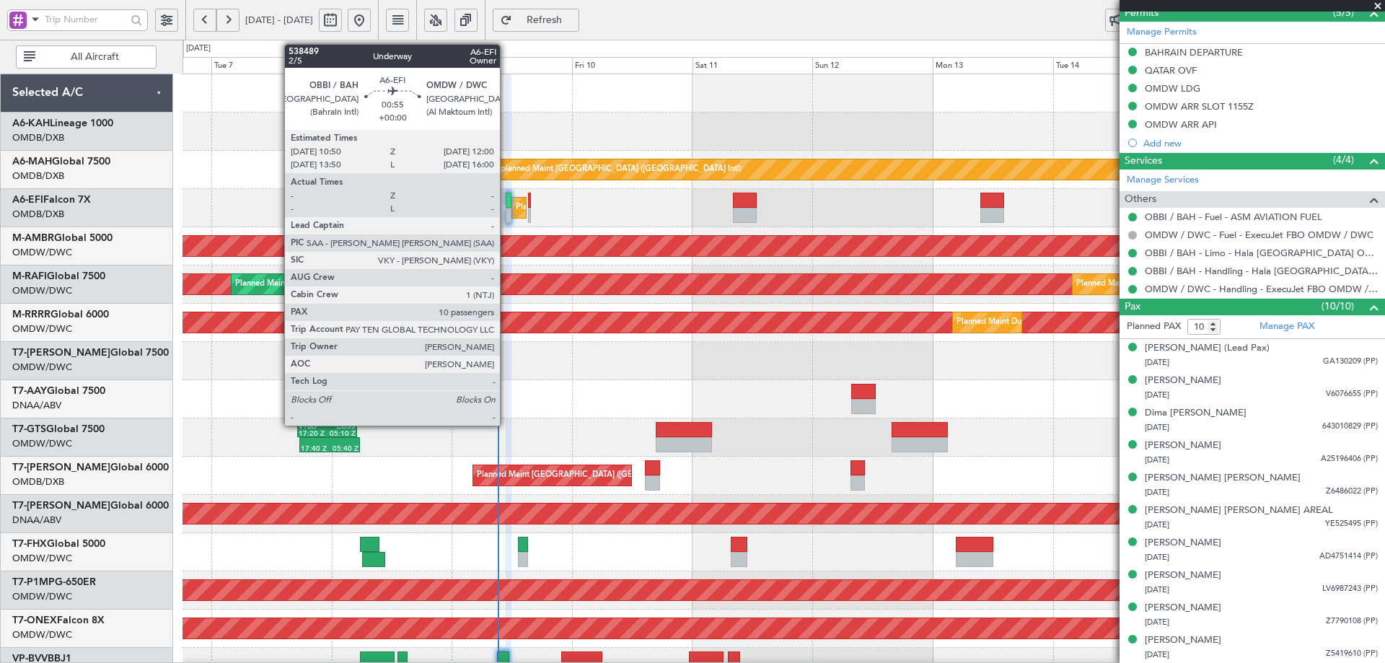
click at [506, 197] on div at bounding box center [509, 200] width 6 height 15
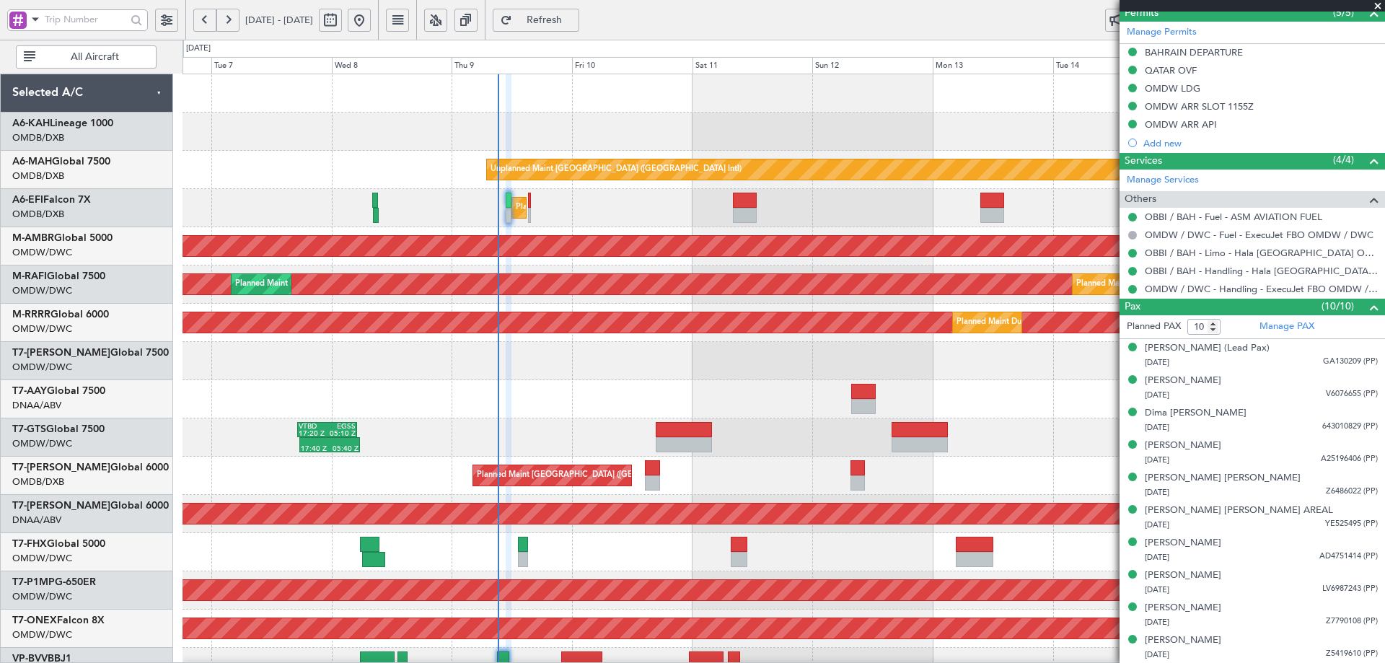
click at [574, 19] on span "Refresh" at bounding box center [544, 20] width 59 height 10
type input "[PERSON_NAME] (ANI)"
type input "7485"
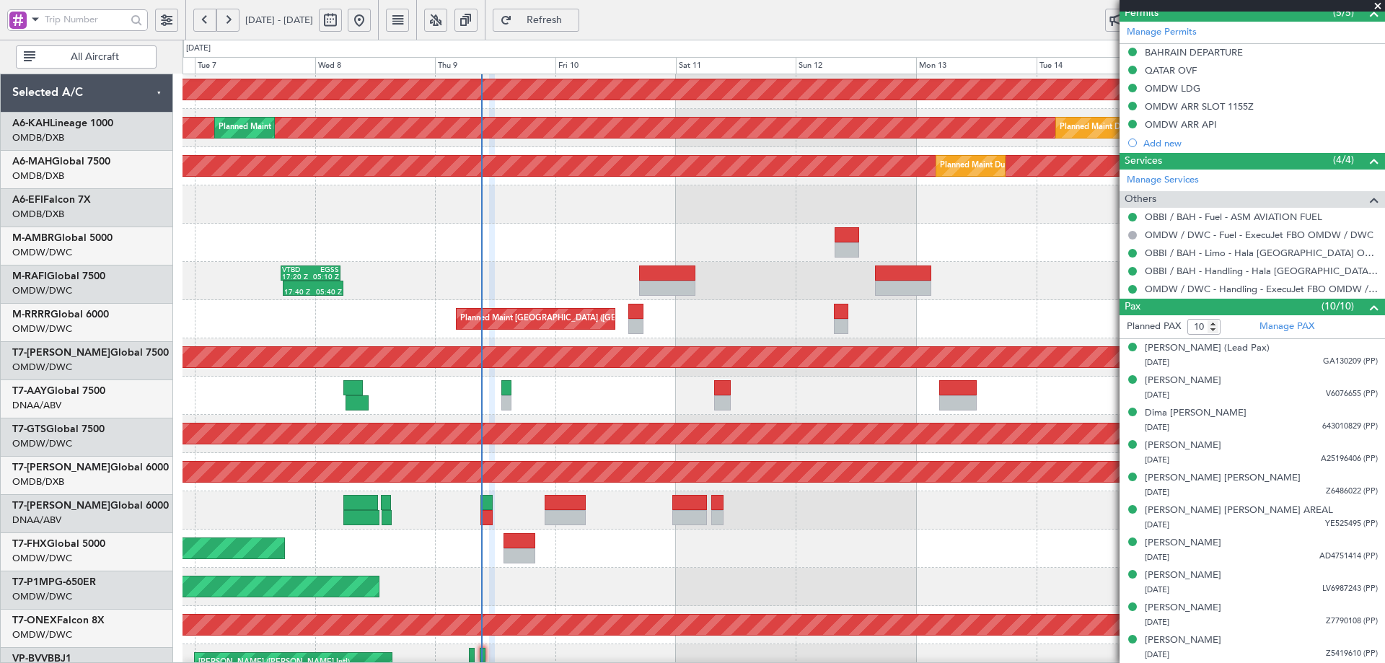
scroll to position [252, 0]
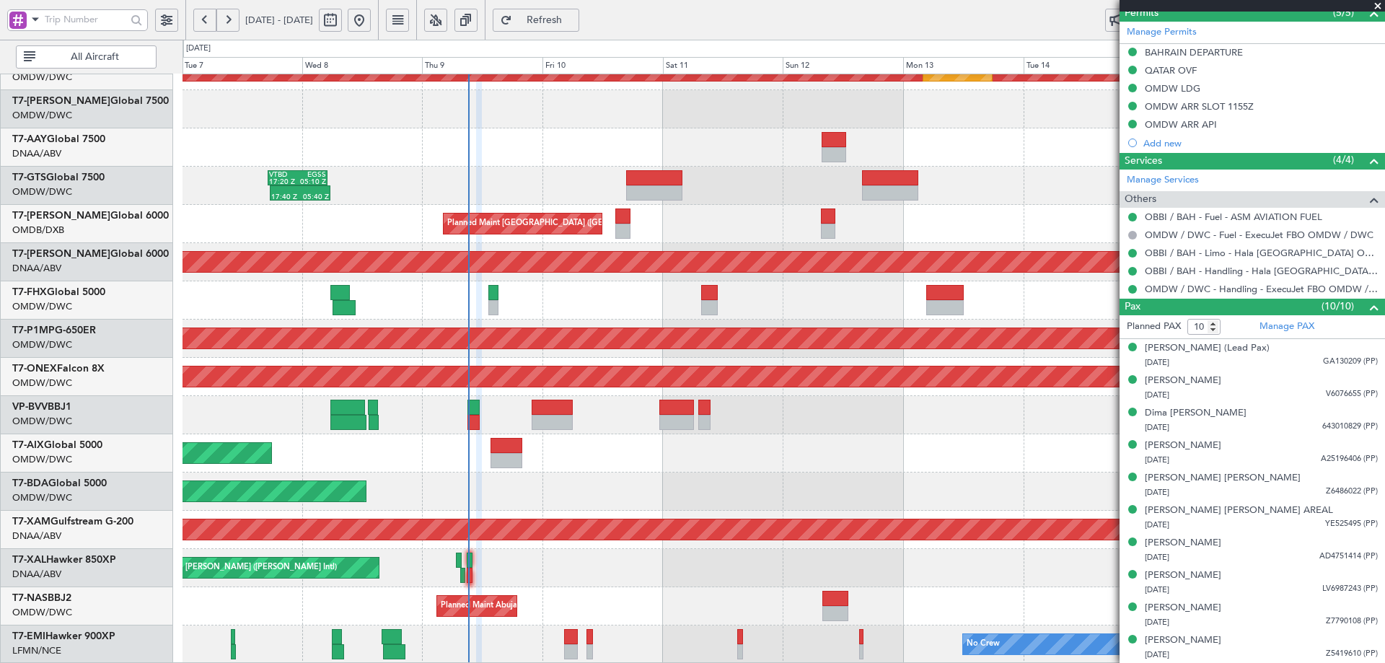
click at [494, 123] on div "Planned Maint Dubai (Al Maktoum Intl) Planned Maint Dubai (Al Maktoum Intl) Pla…" at bounding box center [783, 243] width 1202 height 841
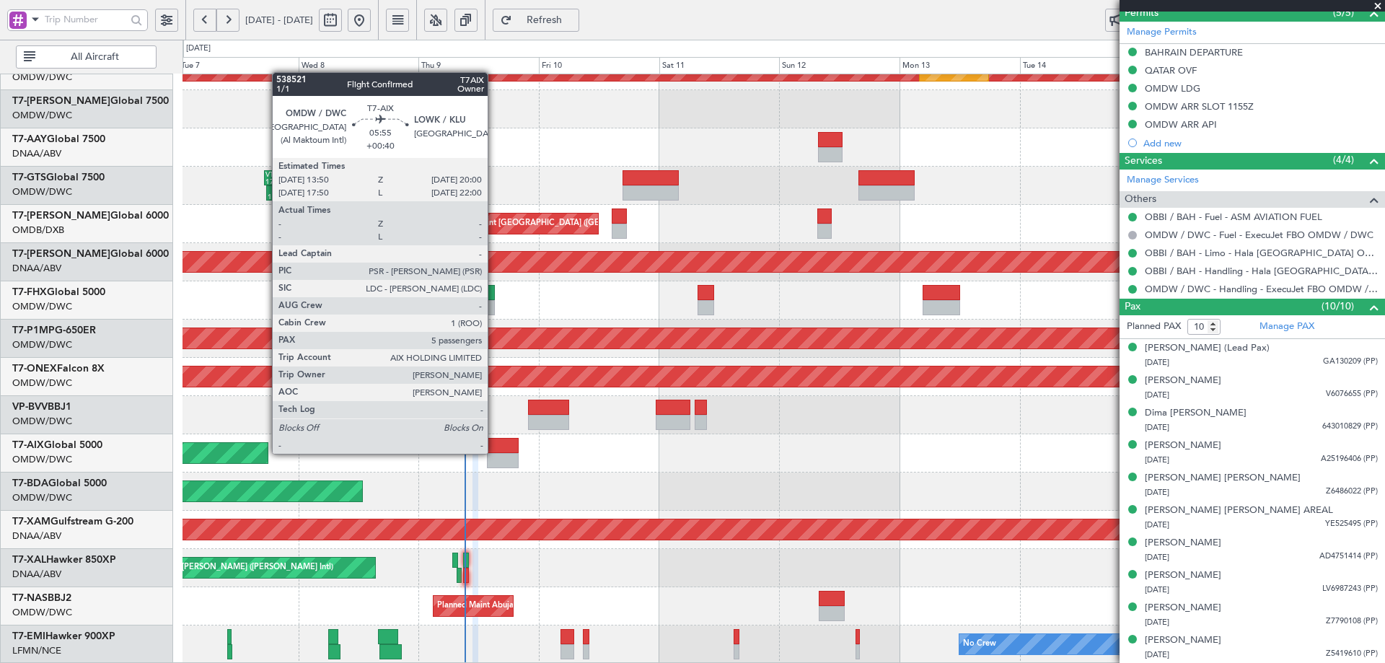
click at [494, 452] on div at bounding box center [502, 445] width 31 height 15
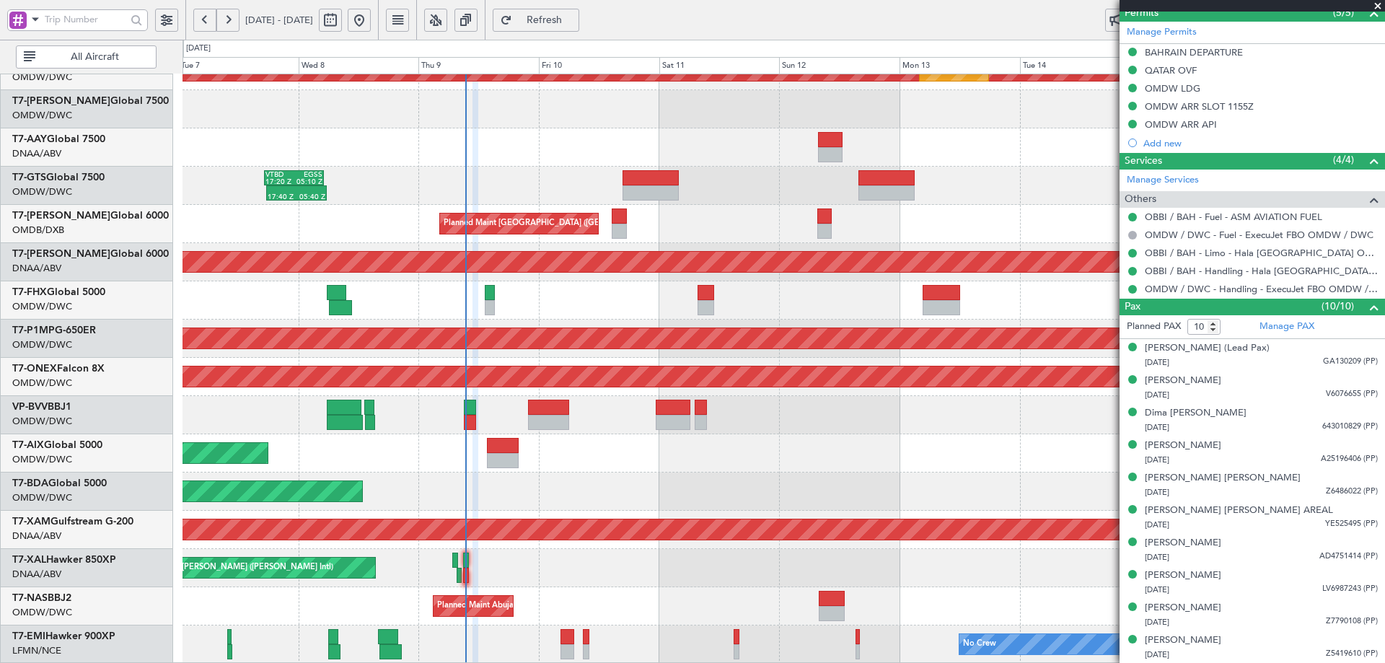
type input "[PERSON_NAME] (ANI)"
type input "7485"
type input "[PERSON_NAME] (ANI)"
type input "7485"
type input "[PERSON_NAME] (ANI)"
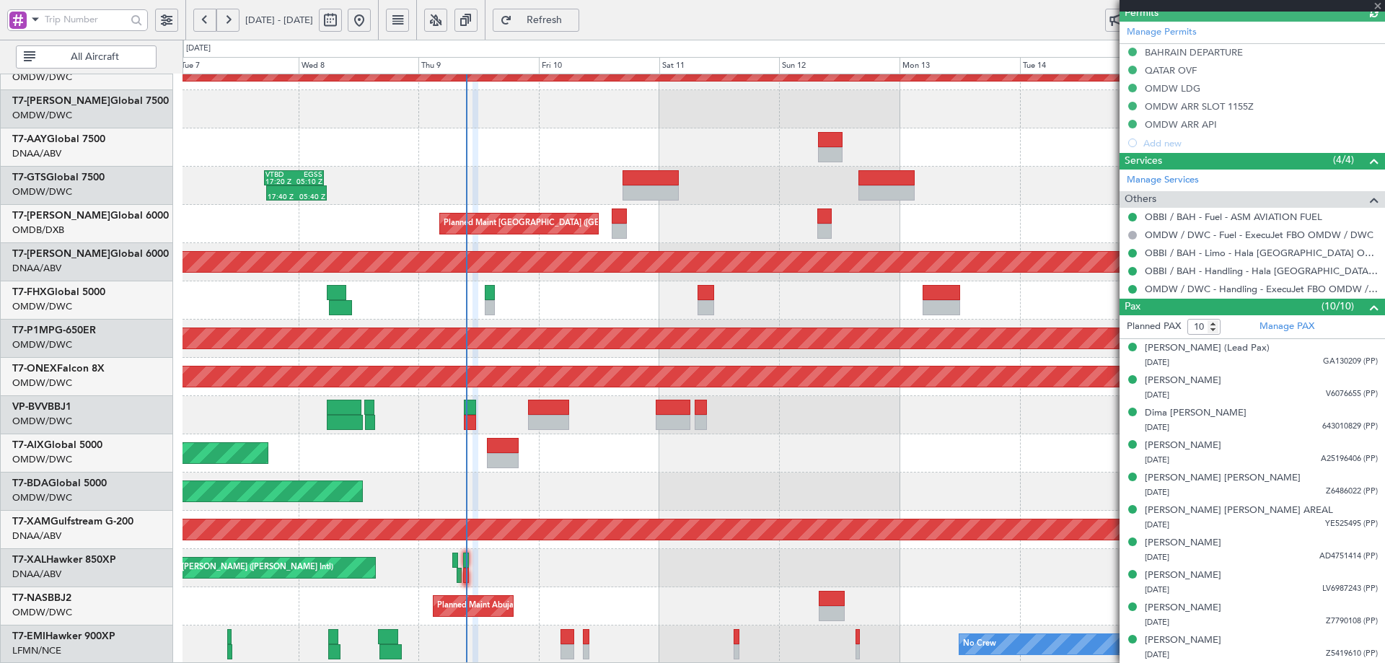
type input "7485"
type input "[PERSON_NAME] (ANI)"
type input "7485"
type input "[PERSON_NAME] (ANI)"
type input "7485"
